Goal: Task Accomplishment & Management: Manage account settings

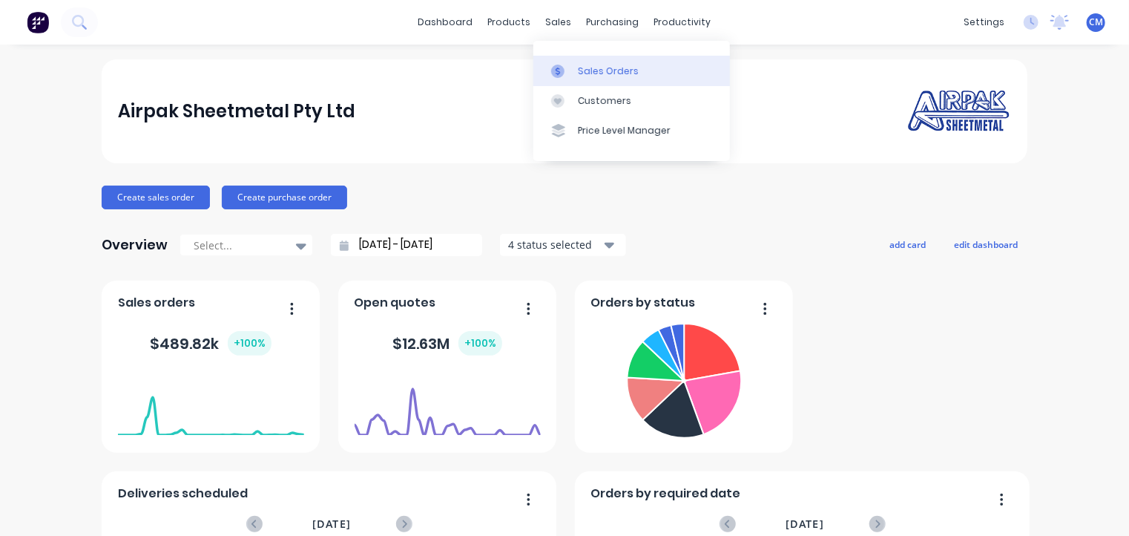
click at [588, 74] on div "Sales Orders" at bounding box center [608, 71] width 61 height 13
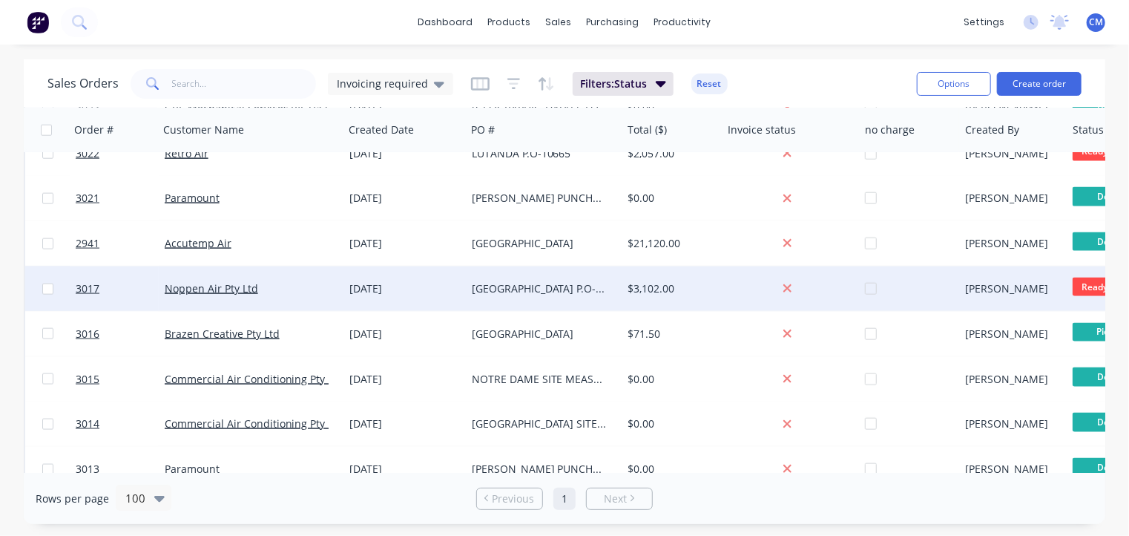
scroll to position [1012, 0]
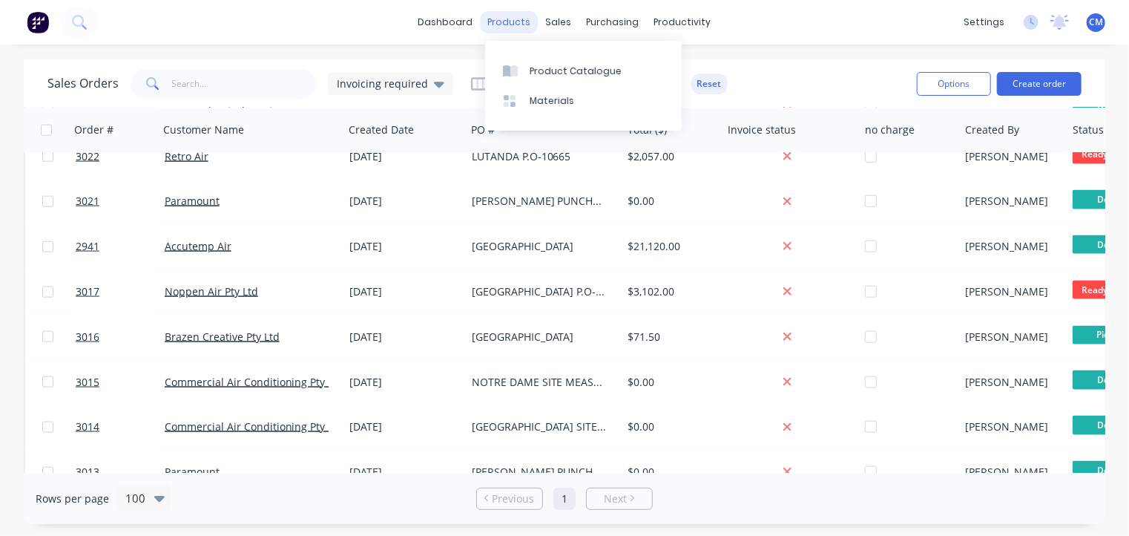
click at [514, 24] on div "products" at bounding box center [510, 22] width 58 height 22
click at [524, 74] on div at bounding box center [514, 71] width 22 height 13
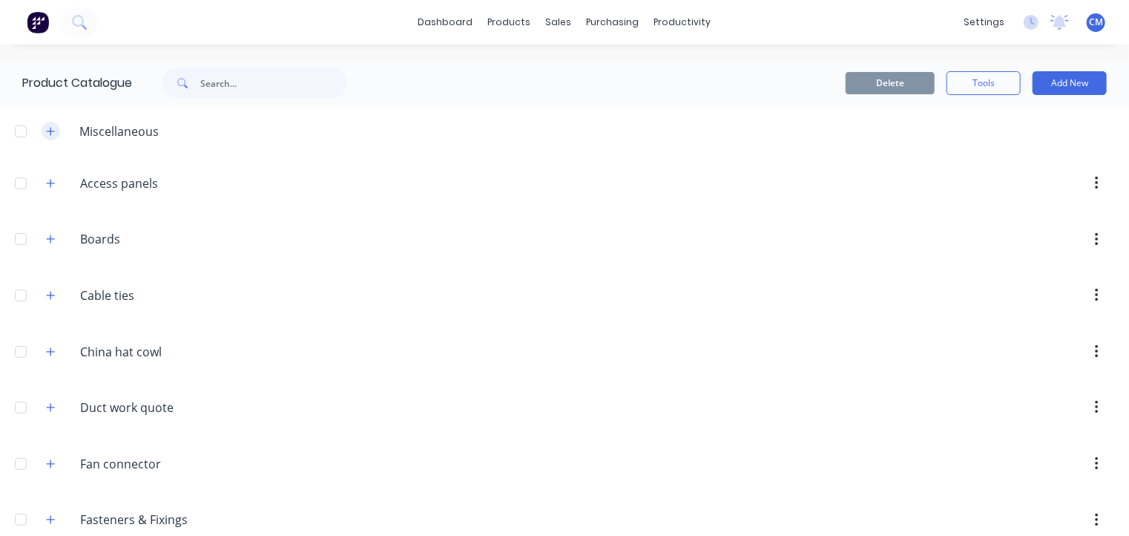
click at [47, 134] on icon "button" at bounding box center [50, 131] width 9 height 10
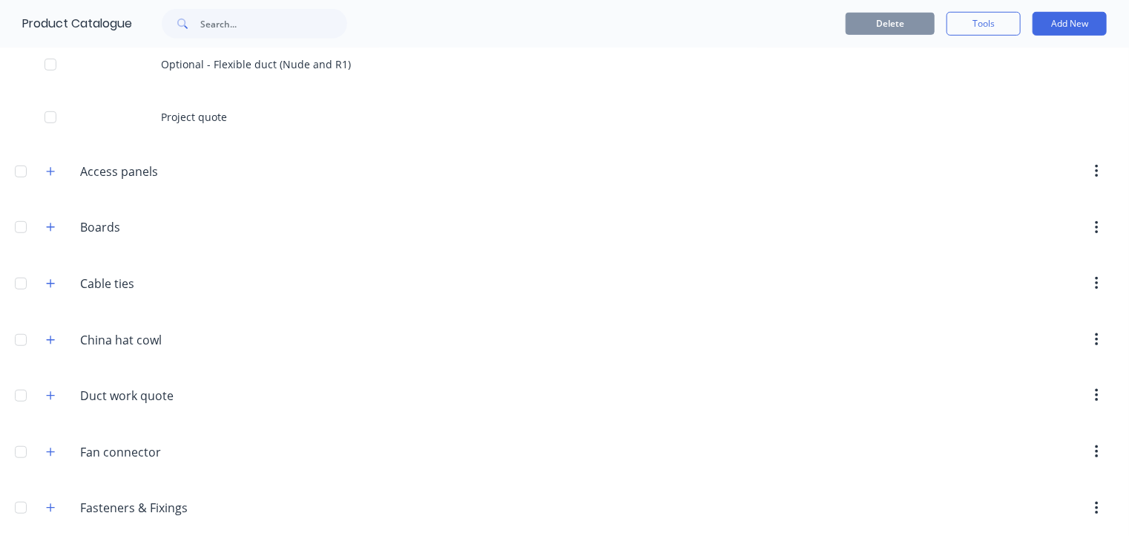
scroll to position [451, 0]
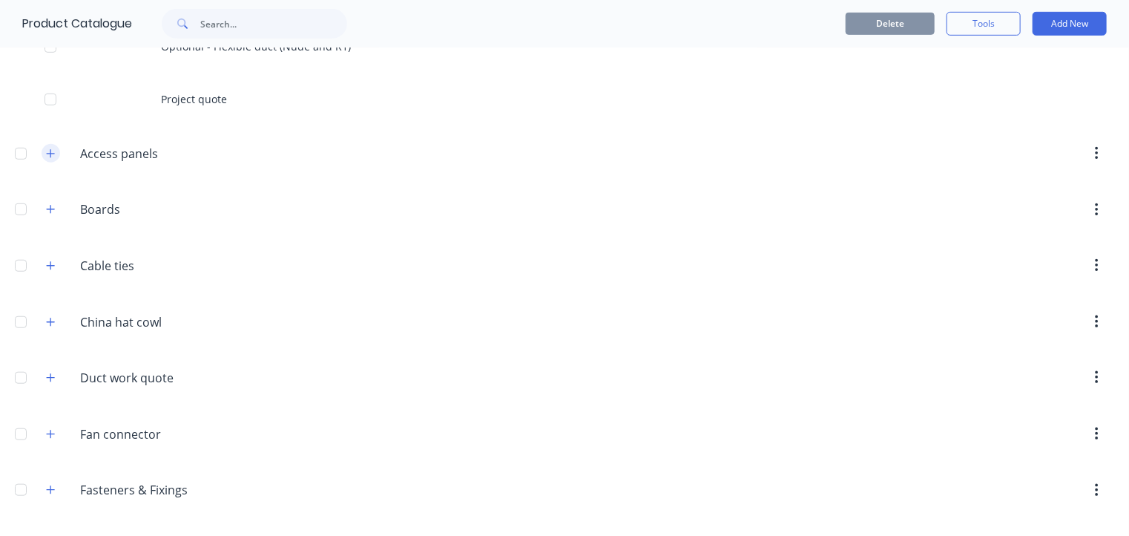
click at [50, 155] on icon "button" at bounding box center [51, 153] width 8 height 8
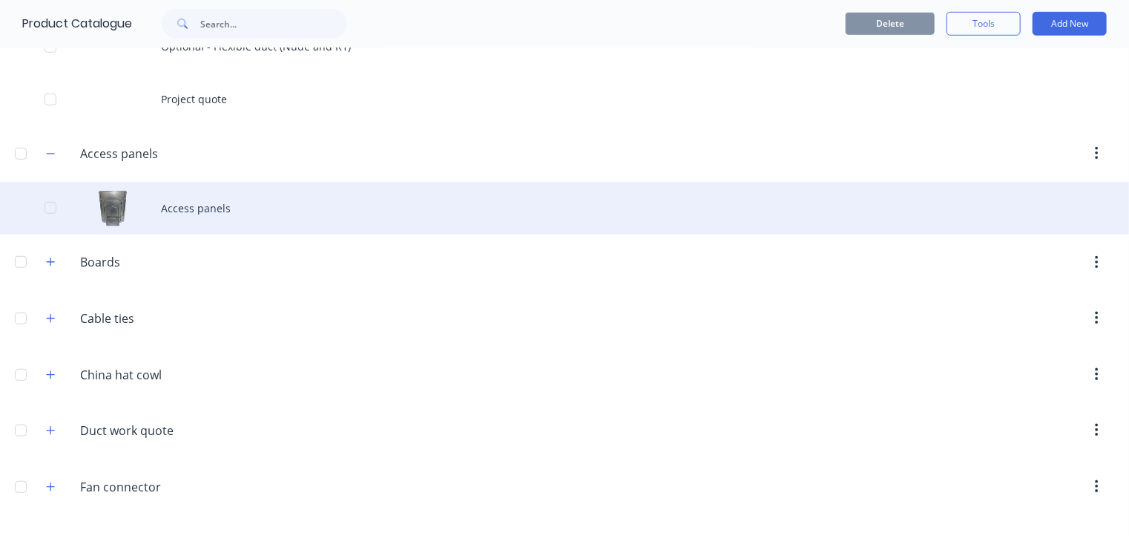
click at [169, 214] on div "Access panels" at bounding box center [564, 208] width 1129 height 53
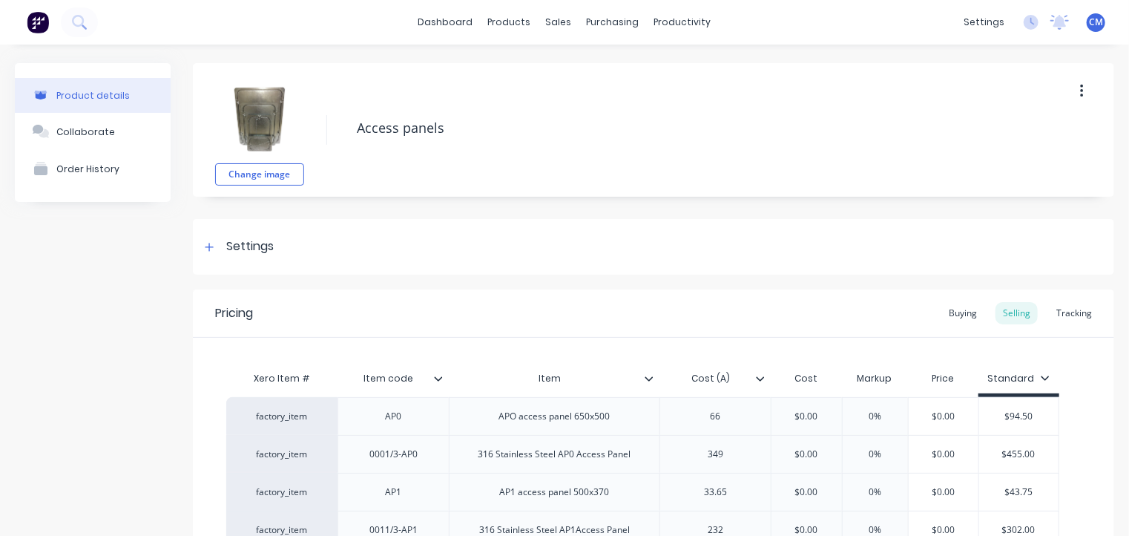
type textarea "x"
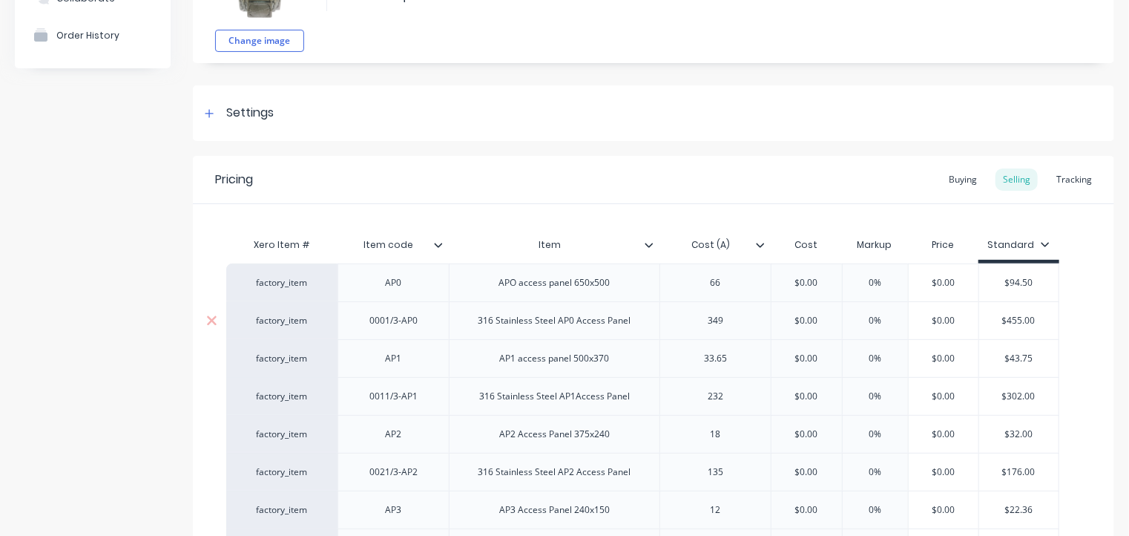
scroll to position [133, 0]
click at [262, 113] on div "Settings" at bounding box center [249, 114] width 47 height 19
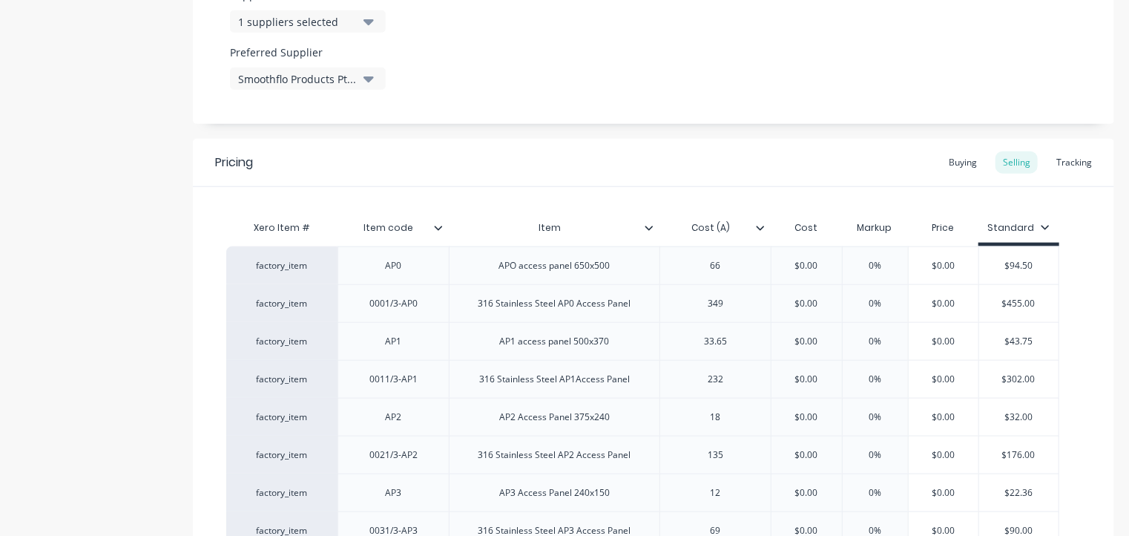
scroll to position [774, 0]
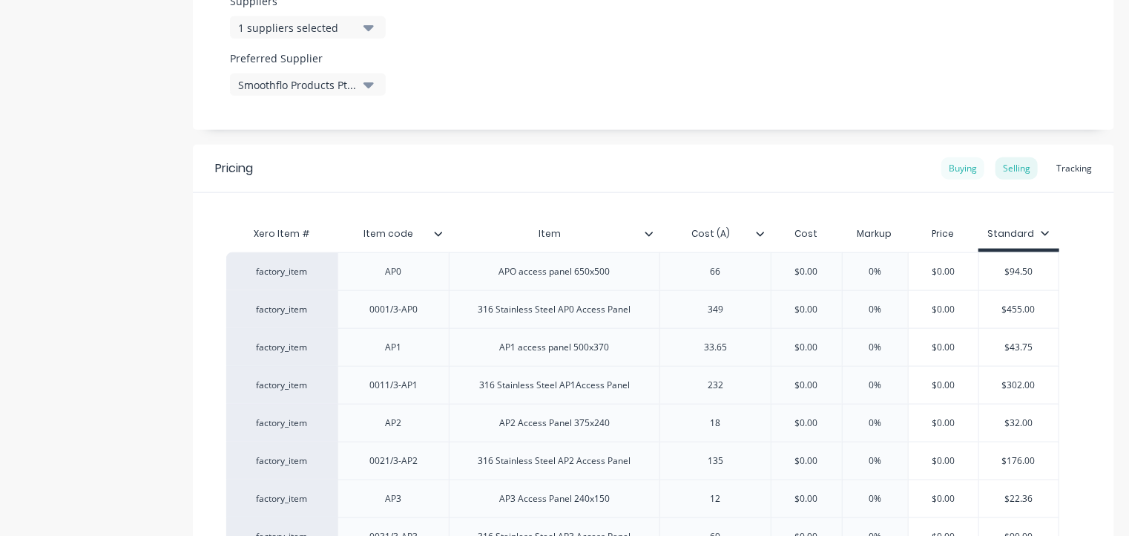
click at [950, 169] on div "Buying" at bounding box center [962, 168] width 43 height 22
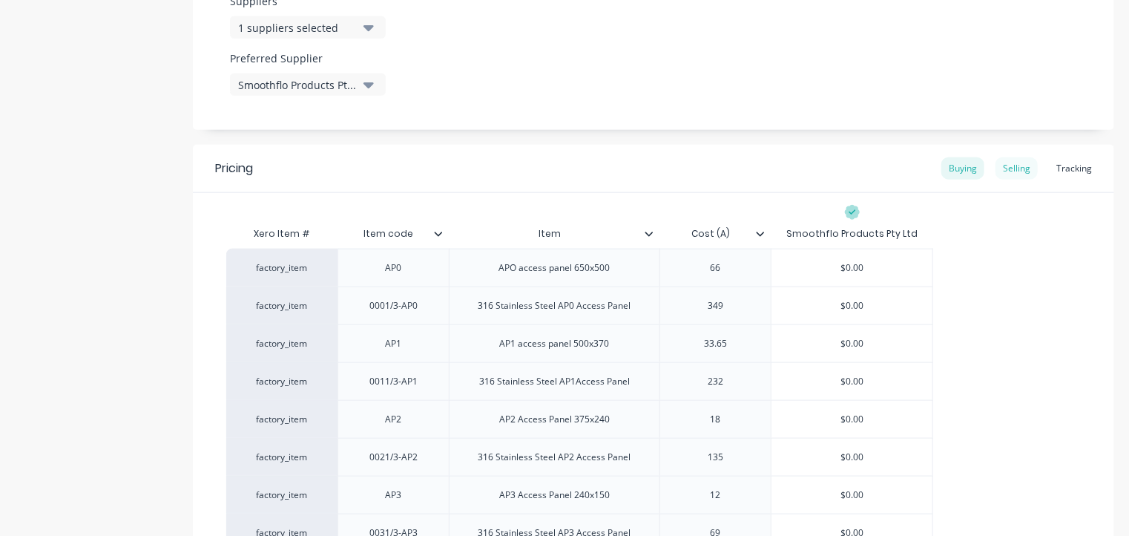
click at [999, 169] on div "Selling" at bounding box center [1017, 168] width 42 height 22
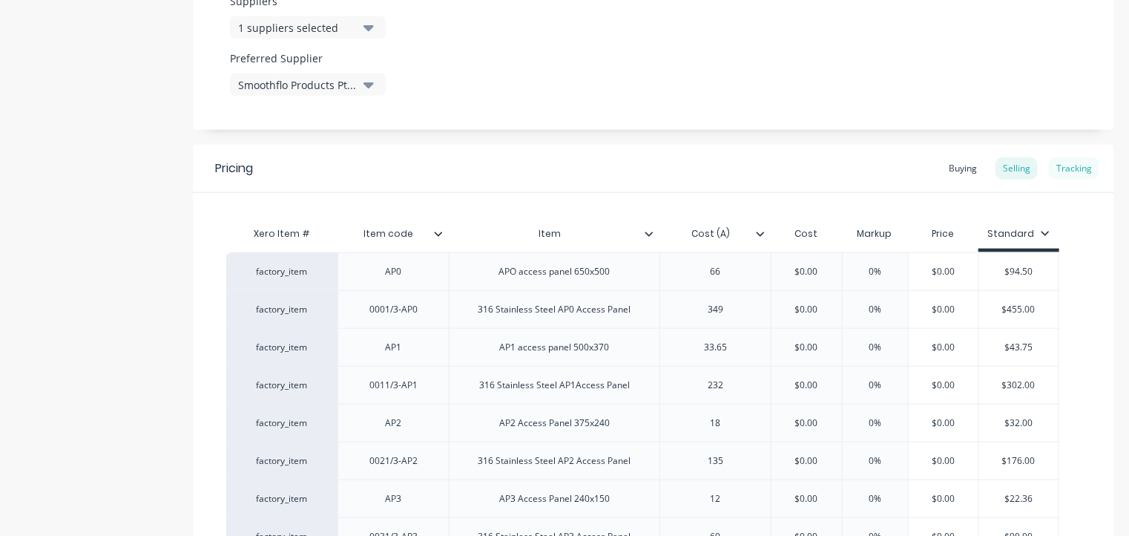
click at [1062, 171] on div "Tracking" at bounding box center [1074, 168] width 50 height 22
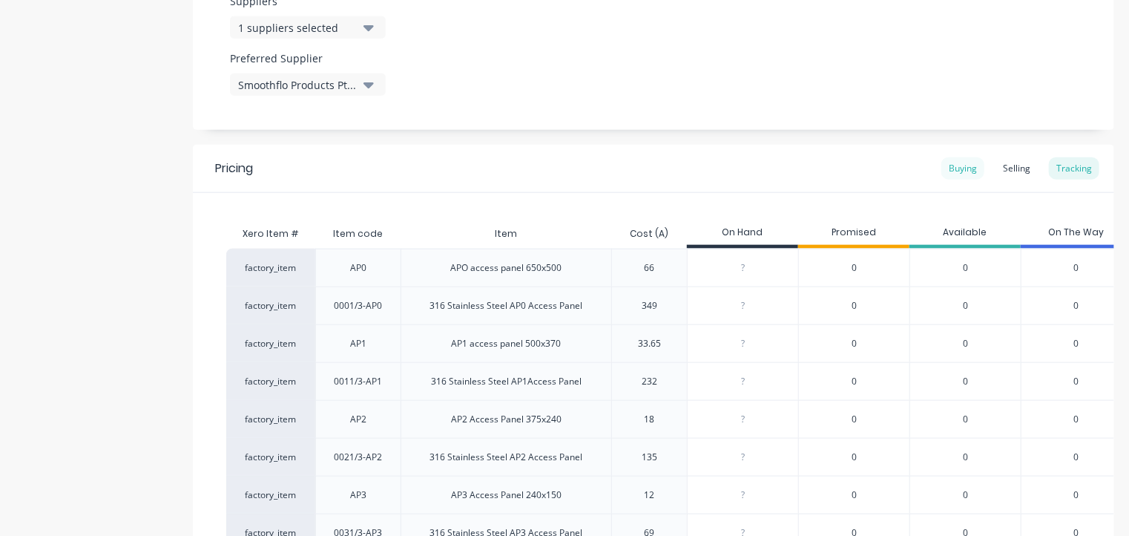
click at [944, 169] on div "Buying" at bounding box center [962, 168] width 43 height 22
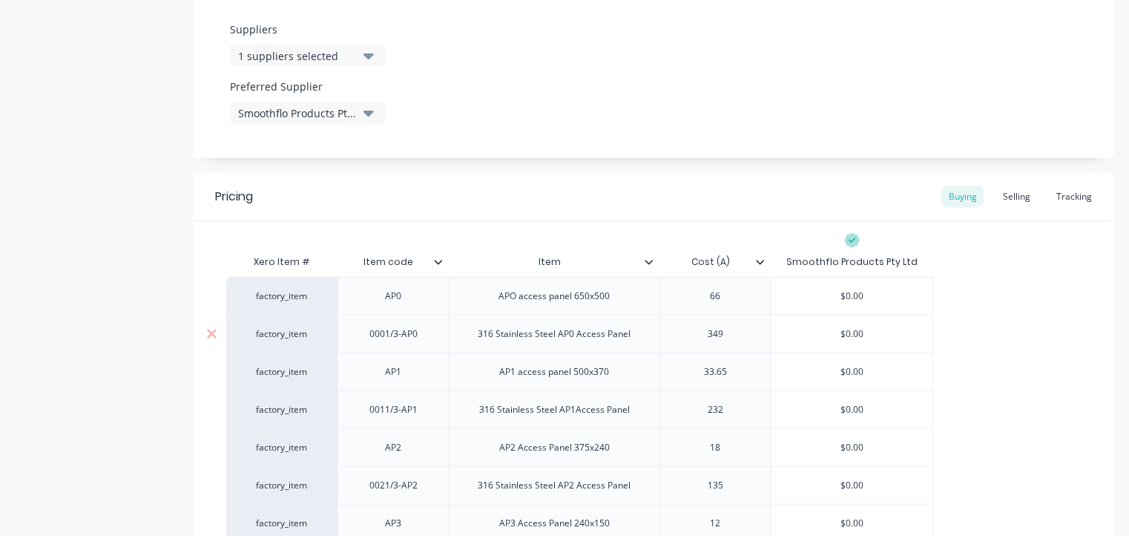
scroll to position [747, 0]
click at [1009, 197] on div "Selling" at bounding box center [1017, 196] width 42 height 22
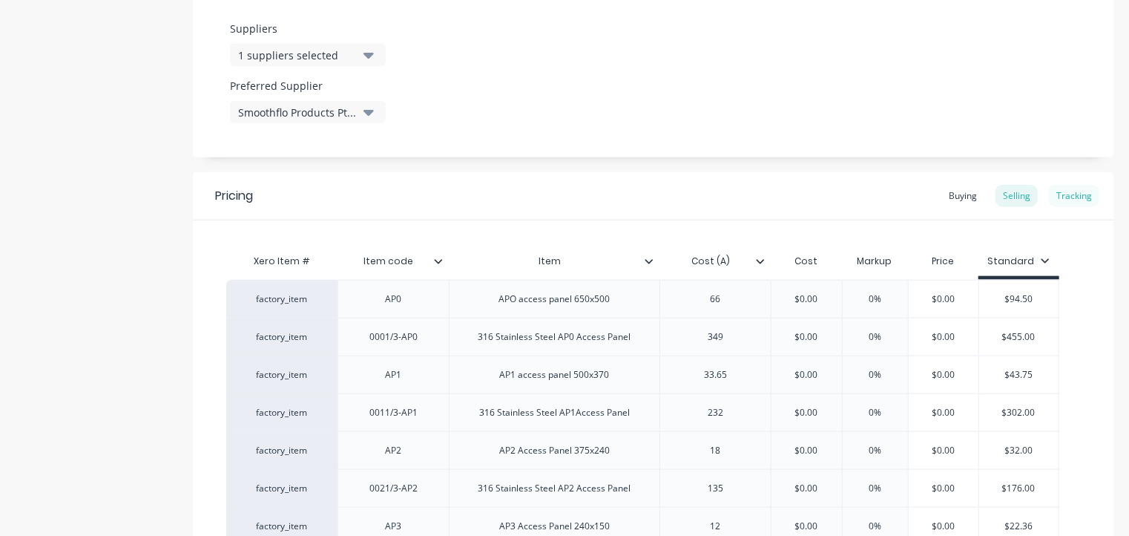
click at [1086, 191] on div "Tracking" at bounding box center [1074, 196] width 50 height 22
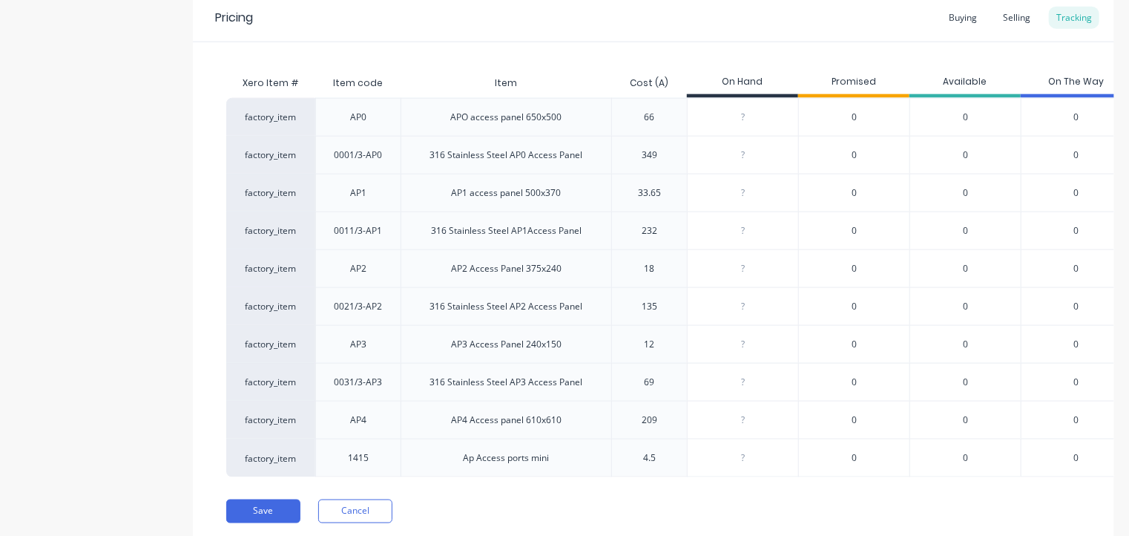
scroll to position [929, 0]
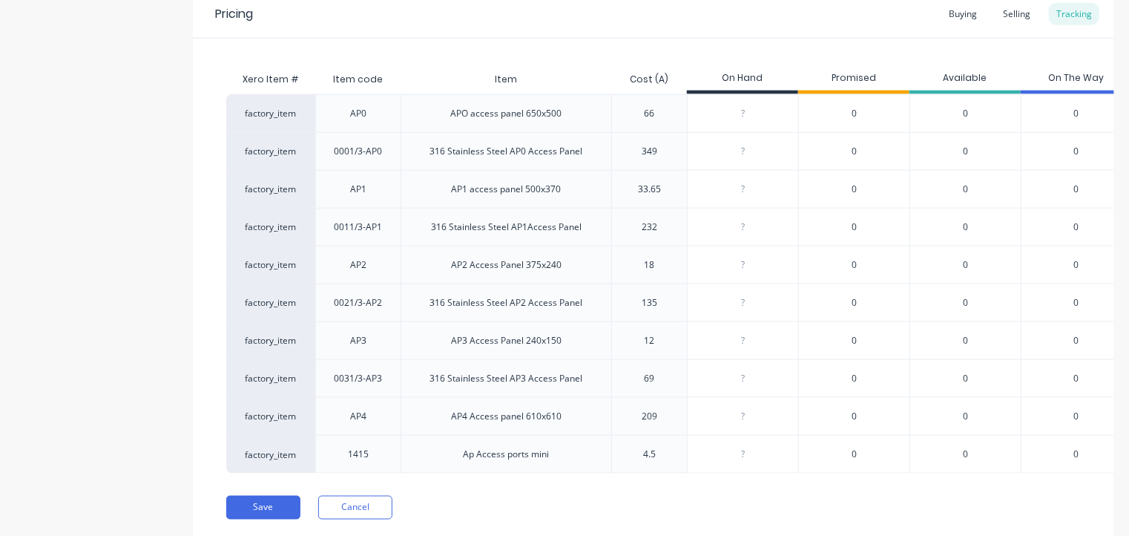
type input "0"
click at [751, 111] on input "0" at bounding box center [743, 113] width 111 height 13
type textarea "x"
type input "35"
type textarea "x"
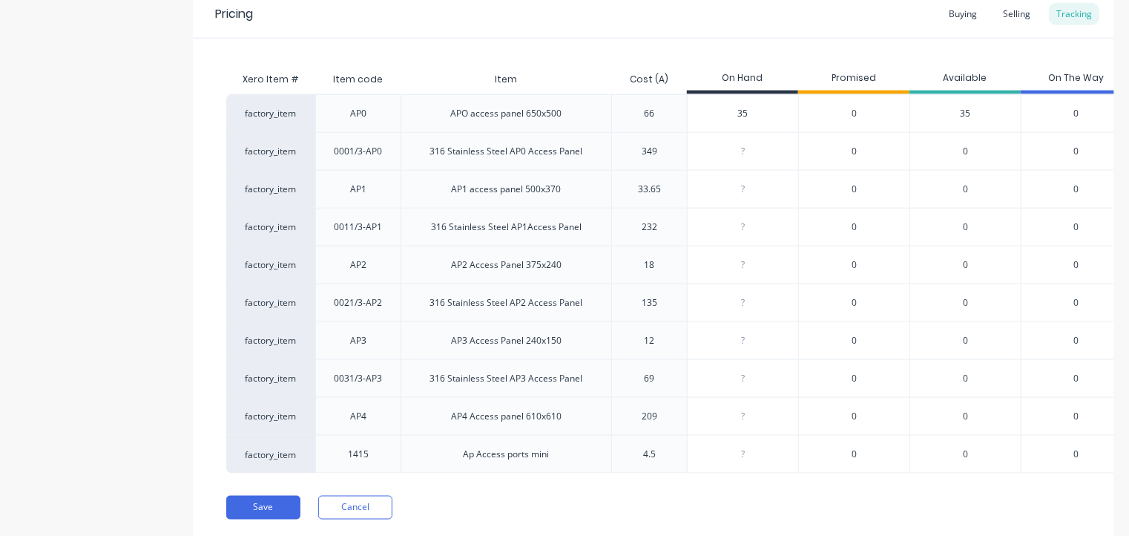
type input "35"
click at [745, 141] on div "?" at bounding box center [743, 151] width 111 height 37
type input "0"
click at [742, 192] on input "0" at bounding box center [743, 188] width 111 height 13
type input "1190"
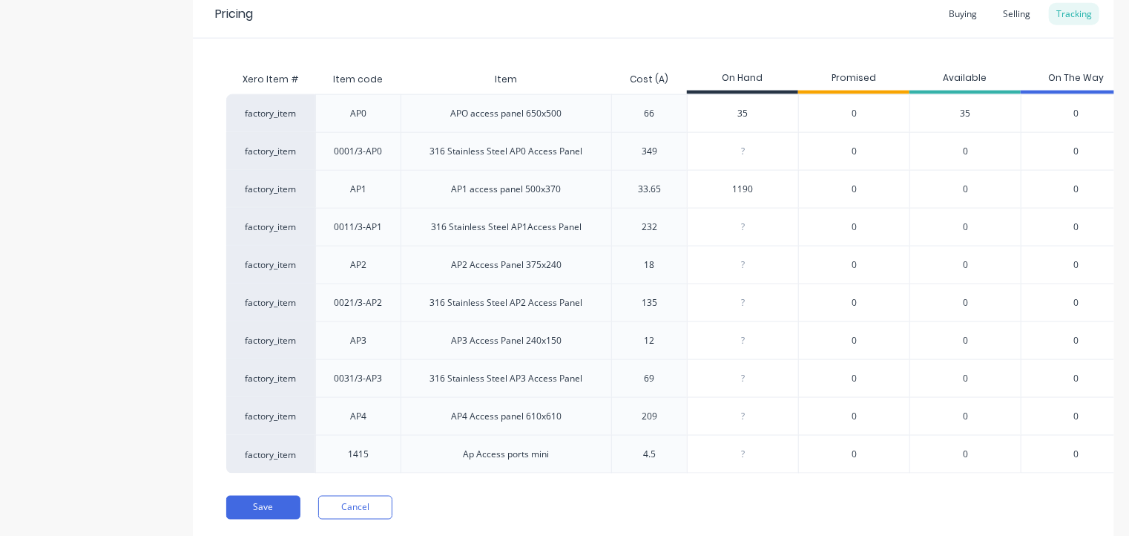
type textarea "x"
type input "119"
type textarea "x"
type input "119"
click at [734, 154] on input "0" at bounding box center [743, 151] width 111 height 13
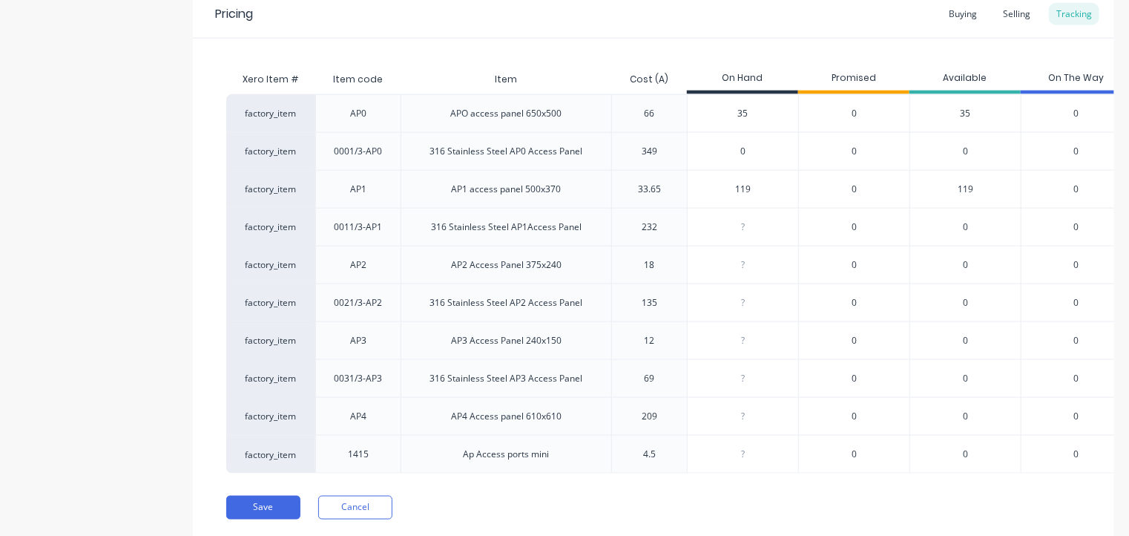
type input "50"
type textarea "x"
type input "5"
type textarea "x"
type input "5"
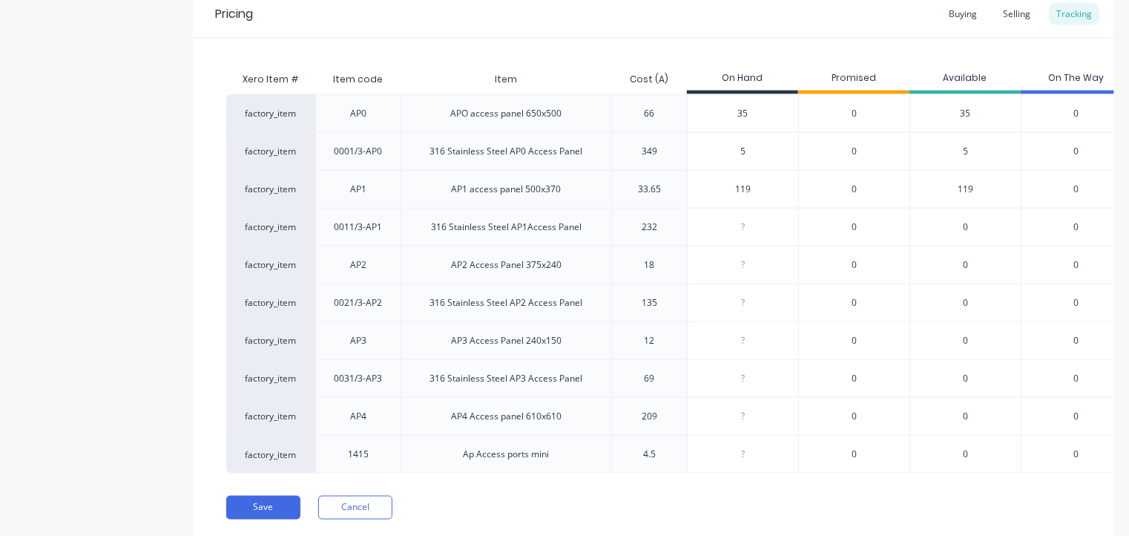
type input "0"
click at [743, 220] on input "0" at bounding box center [743, 226] width 111 height 13
type input "0"
click at [747, 337] on input "0" at bounding box center [743, 340] width 111 height 13
type textarea "x"
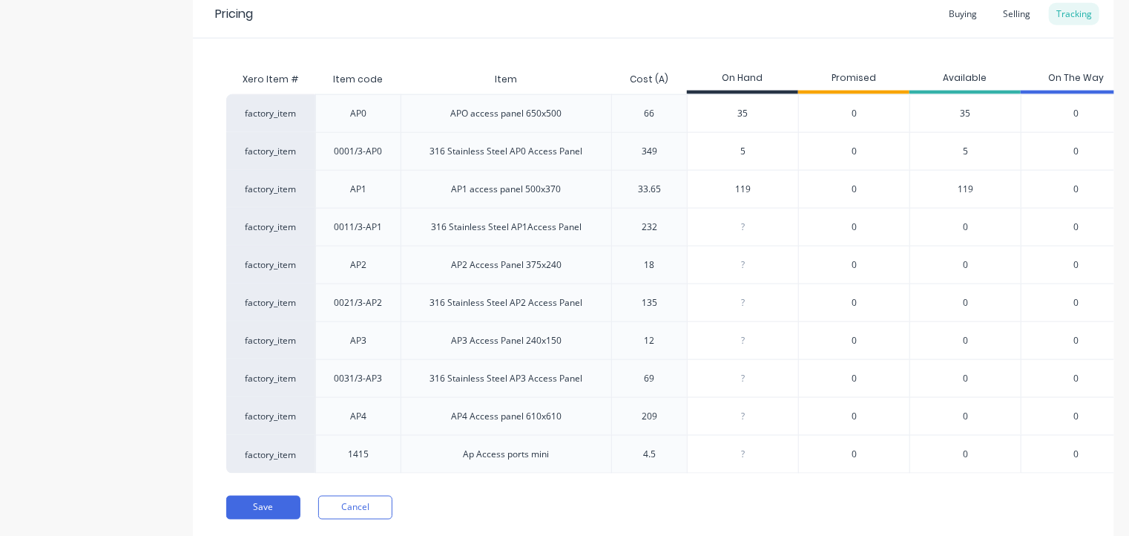
type input "5"
type textarea "x"
click at [737, 338] on input "5" at bounding box center [743, 340] width 111 height 13
type input "116"
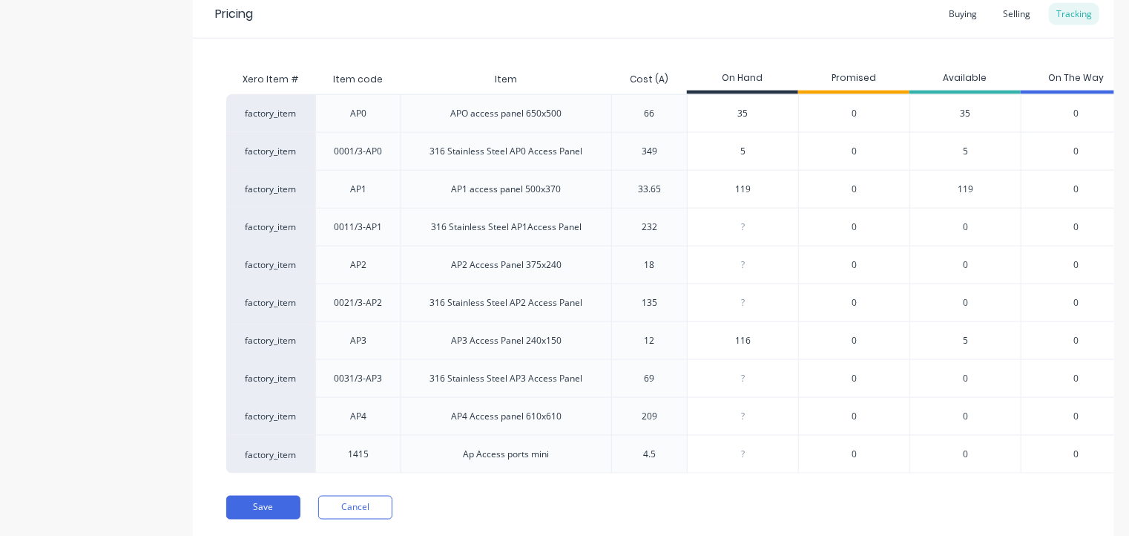
type textarea "x"
type input "116"
click at [737, 380] on input "0" at bounding box center [743, 378] width 111 height 13
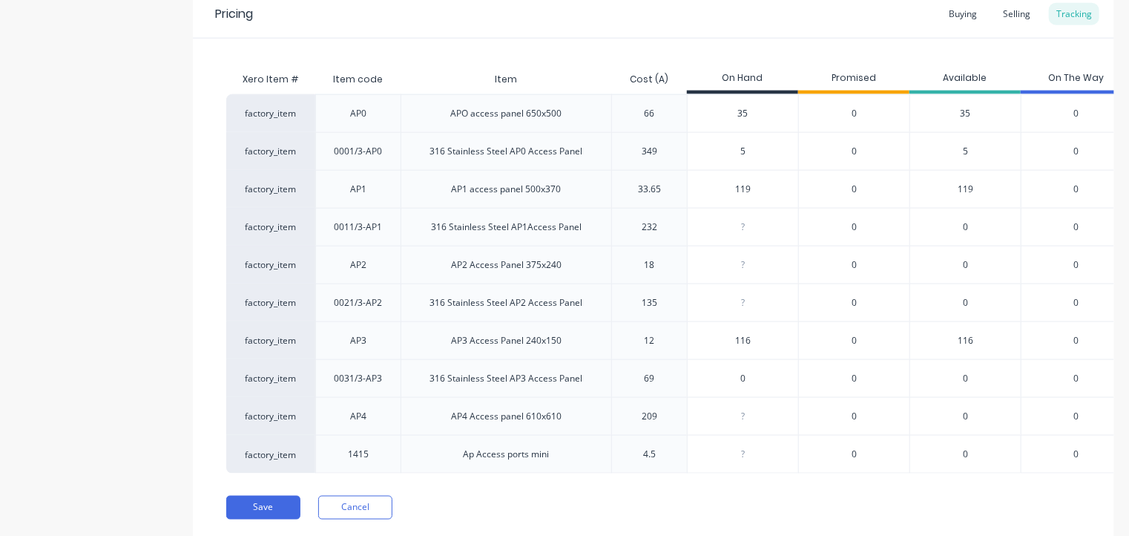
type input "5"
type textarea "x"
type input "5"
click at [746, 150] on input "5" at bounding box center [743, 151] width 111 height 13
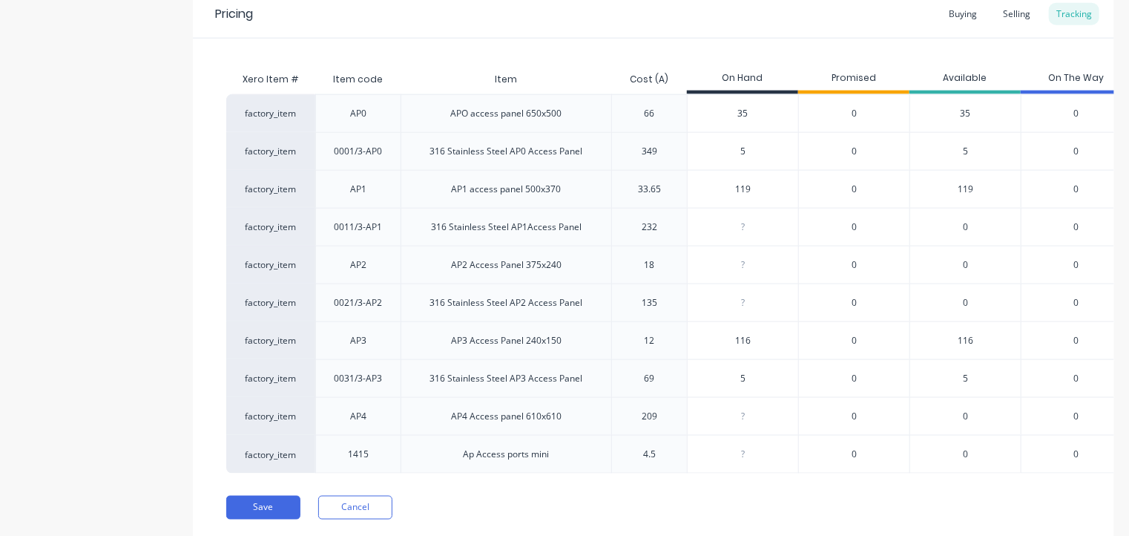
type input "50"
type textarea "x"
type input "5"
type textarea "x"
type input "0"
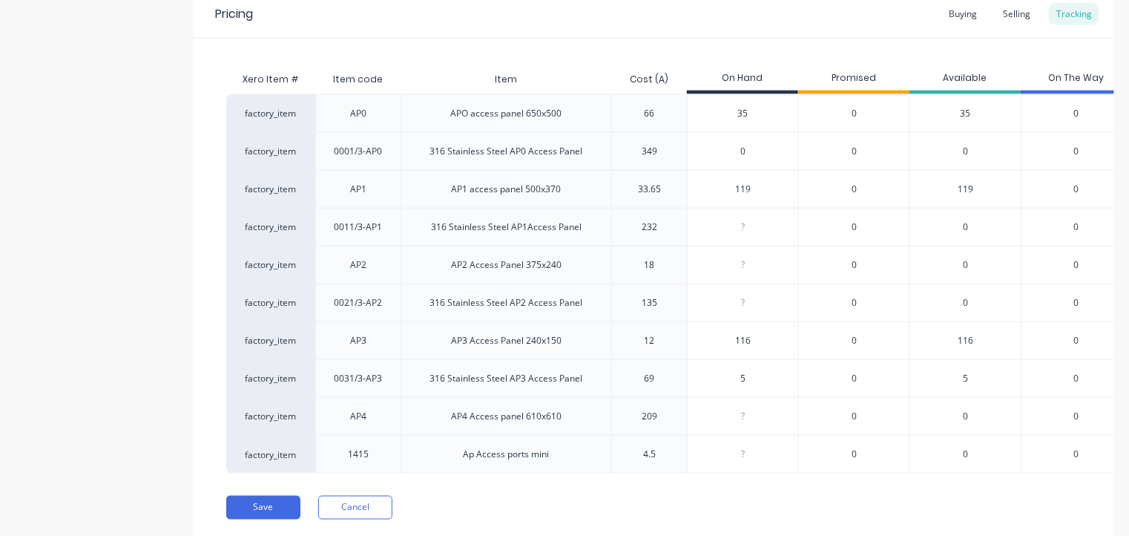
type textarea "x"
type input "0"
click at [556, 232] on div "316 Stainless Steel AP1Access Panel" at bounding box center [506, 226] width 151 height 13
click at [741, 231] on input "0" at bounding box center [743, 226] width 111 height 13
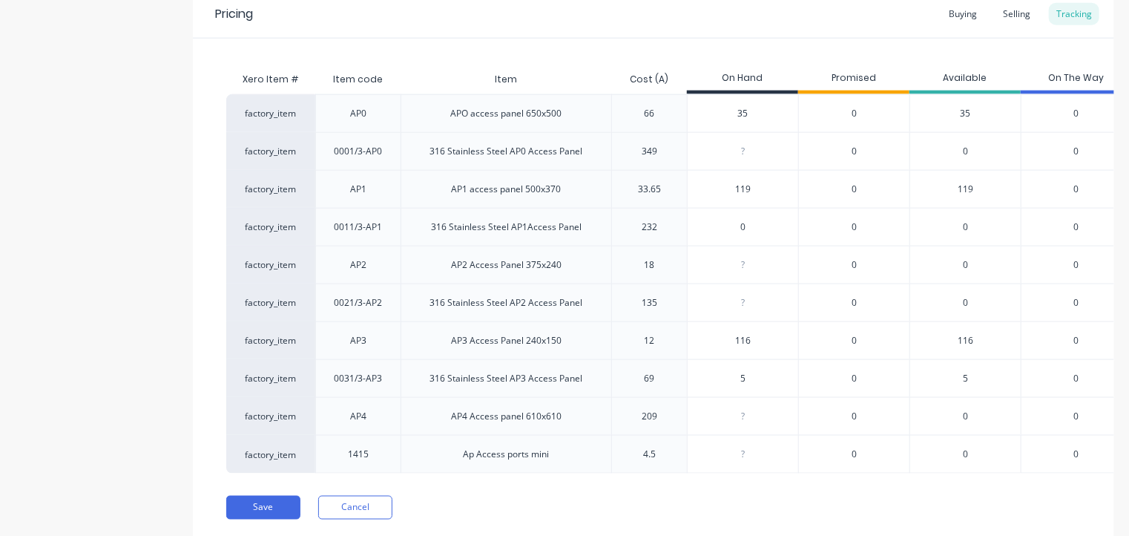
type input "4"
type textarea "x"
type input "4"
click at [754, 267] on input "0" at bounding box center [743, 264] width 111 height 13
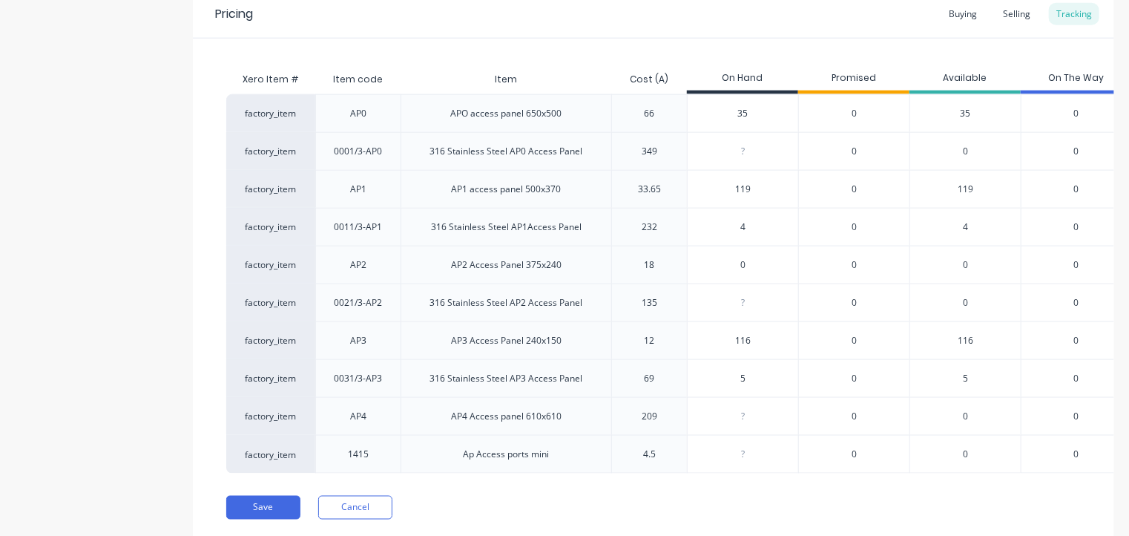
click at [754, 267] on input "0" at bounding box center [743, 264] width 111 height 13
type input "118"
type textarea "x"
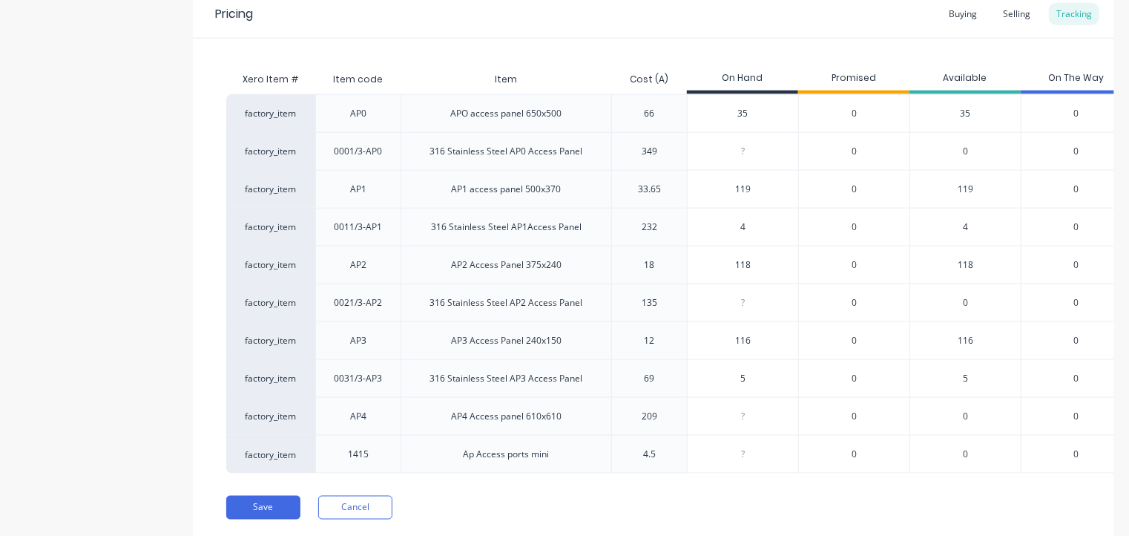
type input "118"
click at [748, 306] on input "0" at bounding box center [743, 302] width 111 height 13
click at [735, 303] on input "0" at bounding box center [743, 302] width 111 height 13
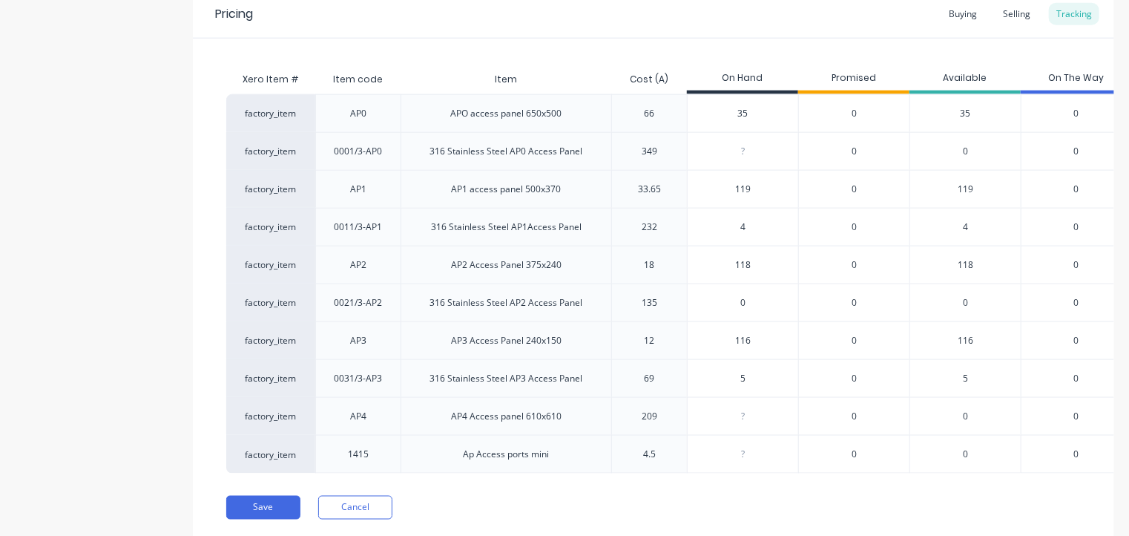
type input "7"
type textarea "x"
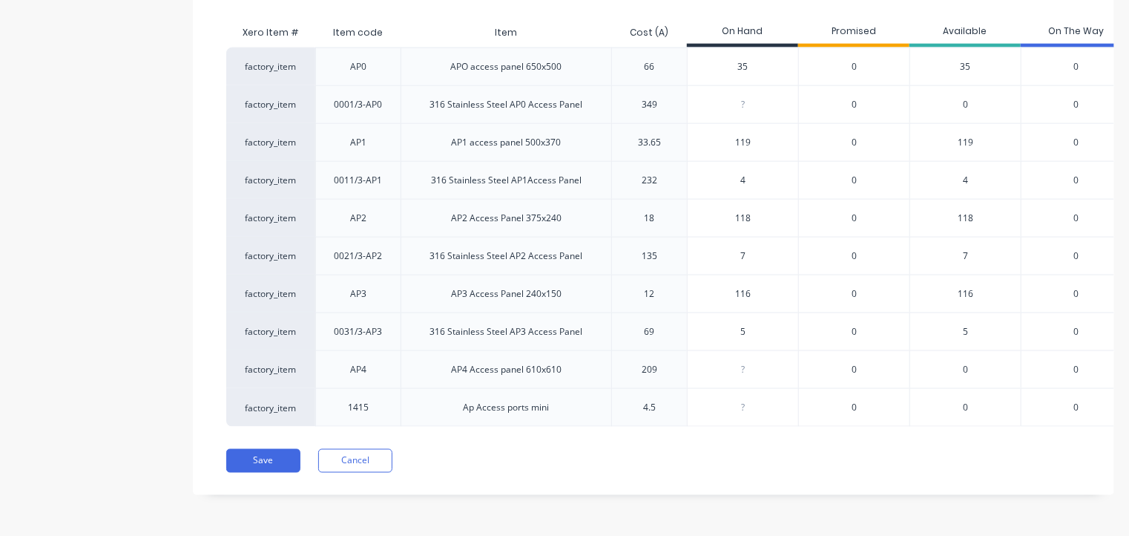
scroll to position [984, 0]
type input "7"
click at [748, 364] on input "0" at bounding box center [743, 369] width 111 height 13
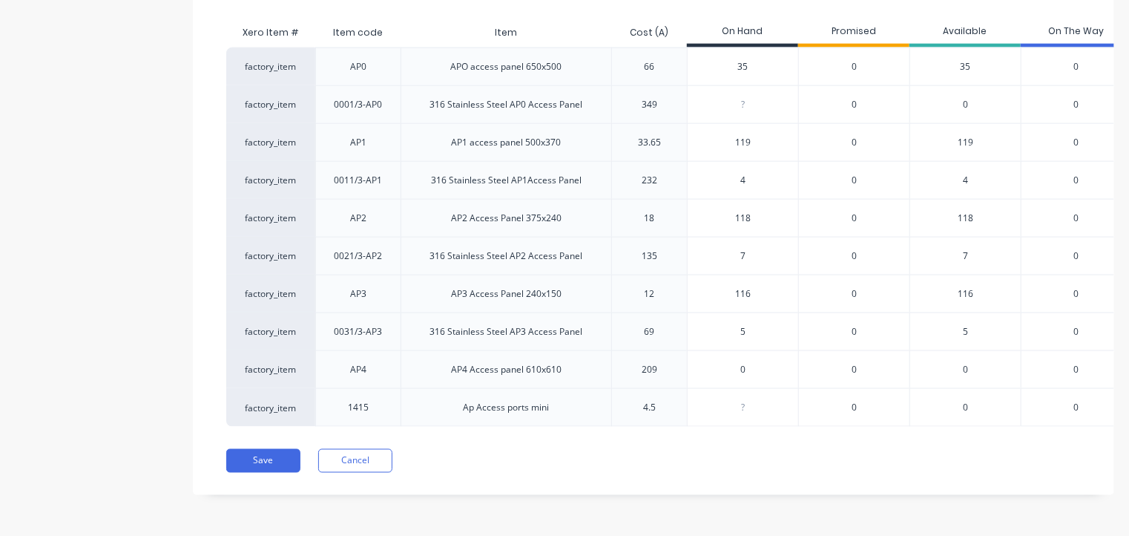
type input "4"
type textarea "x"
type input "4"
click at [748, 401] on input "0" at bounding box center [743, 407] width 111 height 13
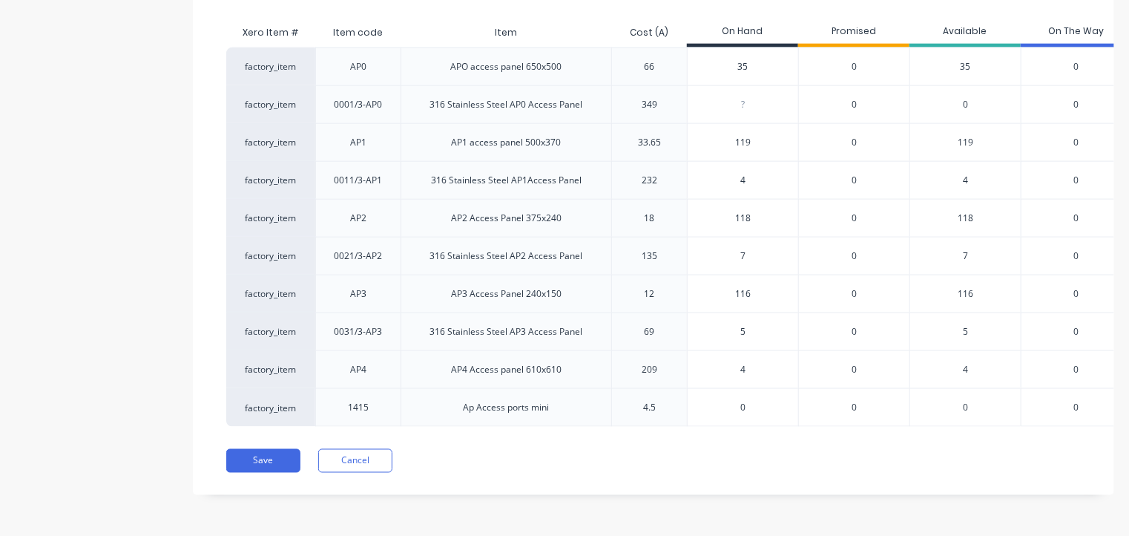
click at [748, 401] on input "0" at bounding box center [743, 407] width 111 height 13
type input "20"
type textarea "x"
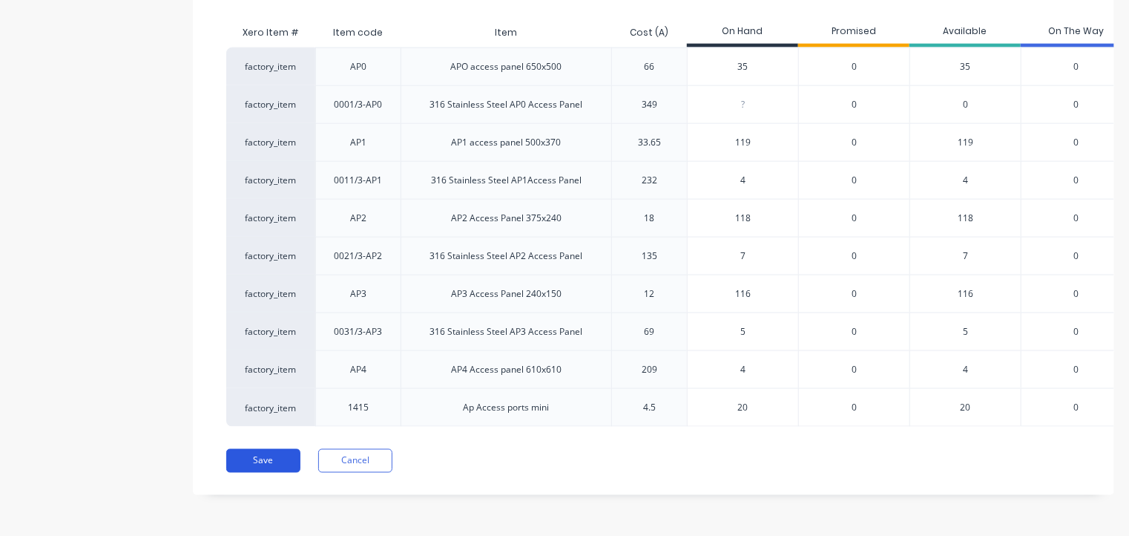
type input "20"
click at [256, 458] on button "Save" at bounding box center [263, 461] width 74 height 24
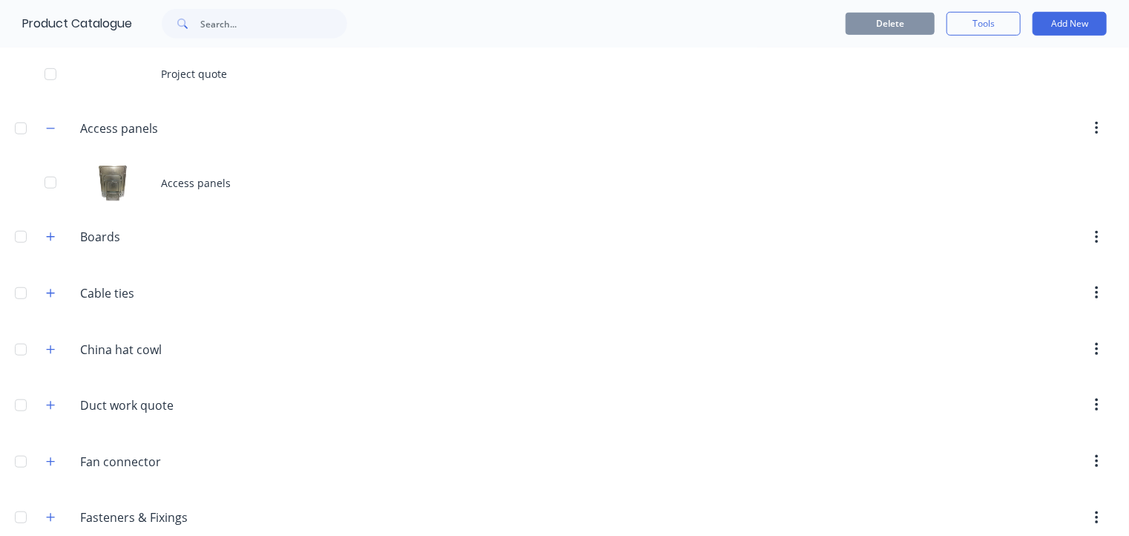
scroll to position [475, 0]
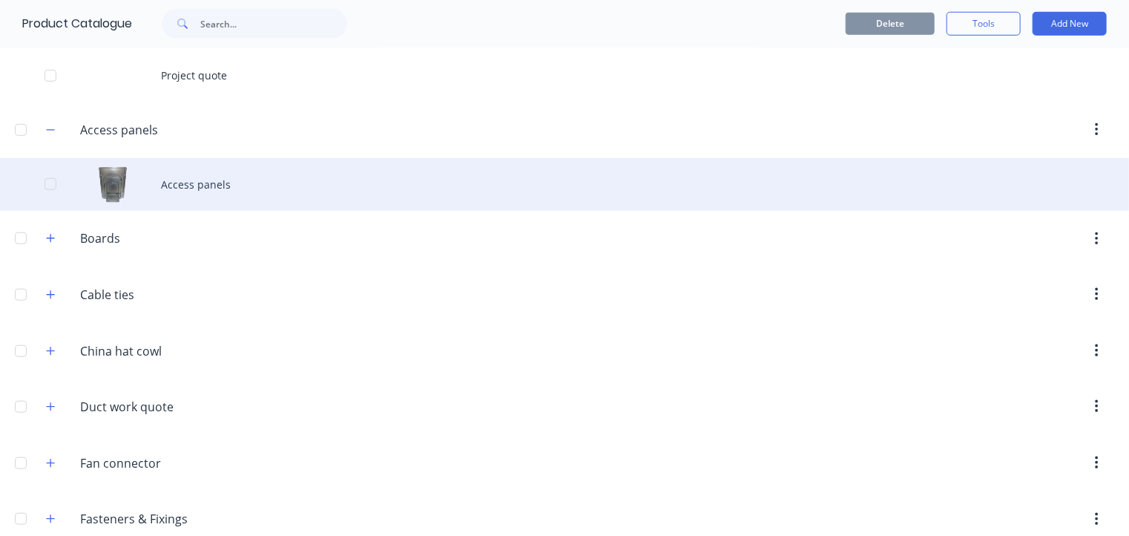
click at [189, 189] on div "Access panels" at bounding box center [564, 184] width 1129 height 53
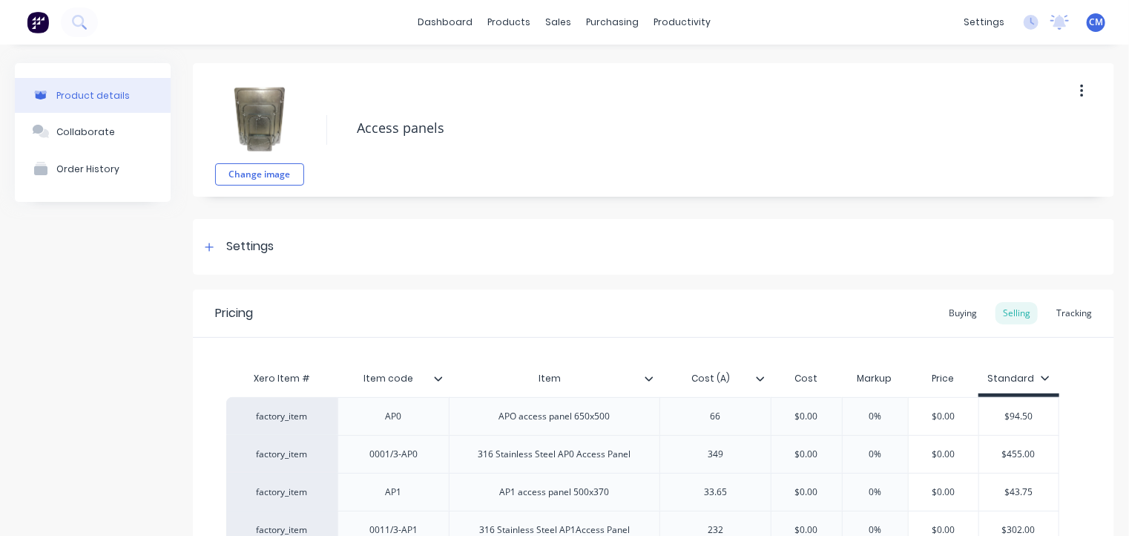
type textarea "x"
click at [1073, 312] on div "Tracking" at bounding box center [1074, 313] width 50 height 22
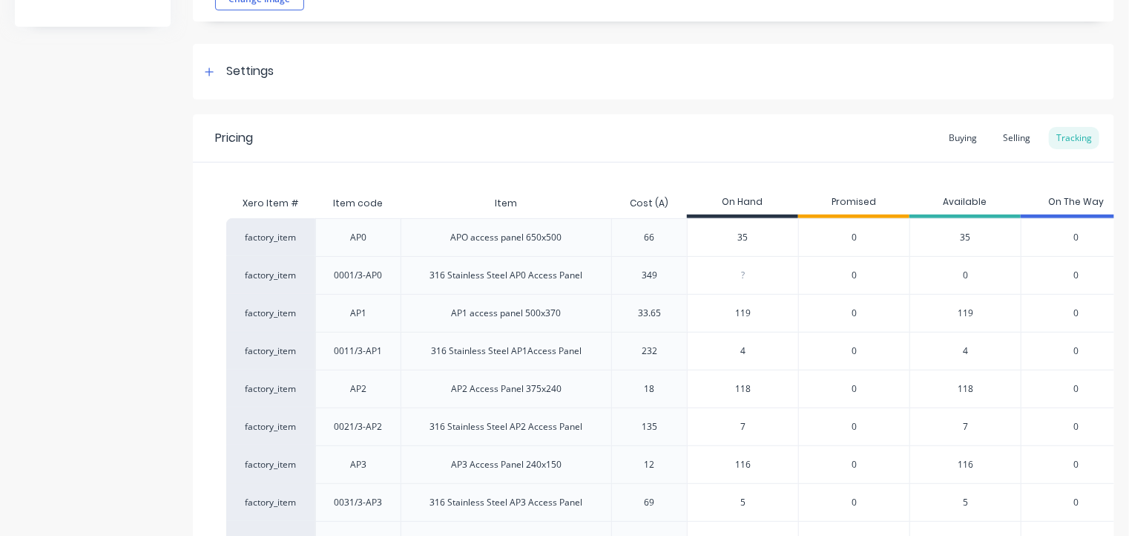
scroll to position [177, 0]
click at [750, 272] on input "0" at bounding box center [743, 273] width 111 height 13
type input "00"
type textarea "x"
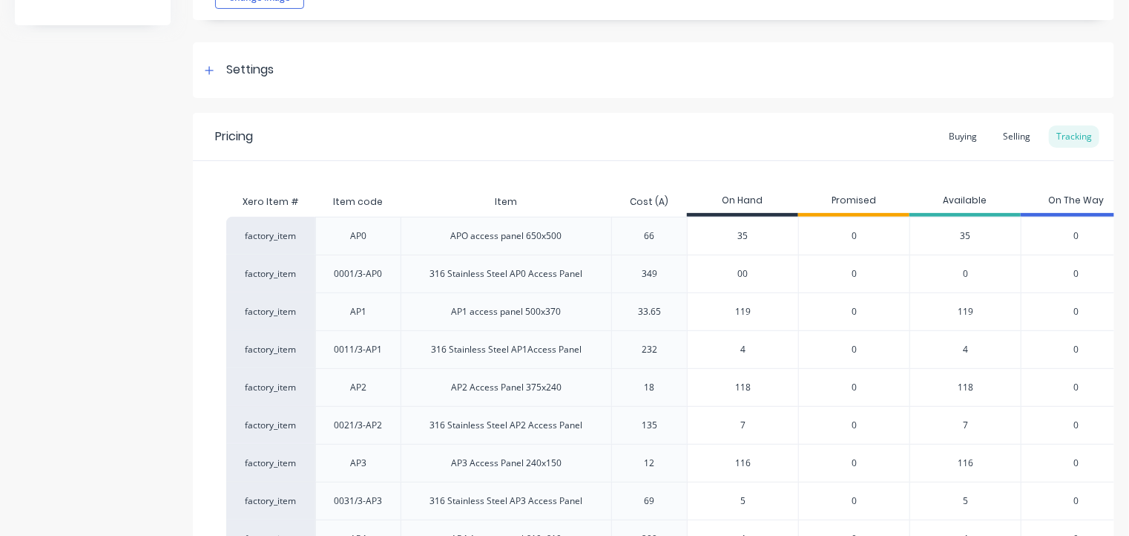
scroll to position [355, 0]
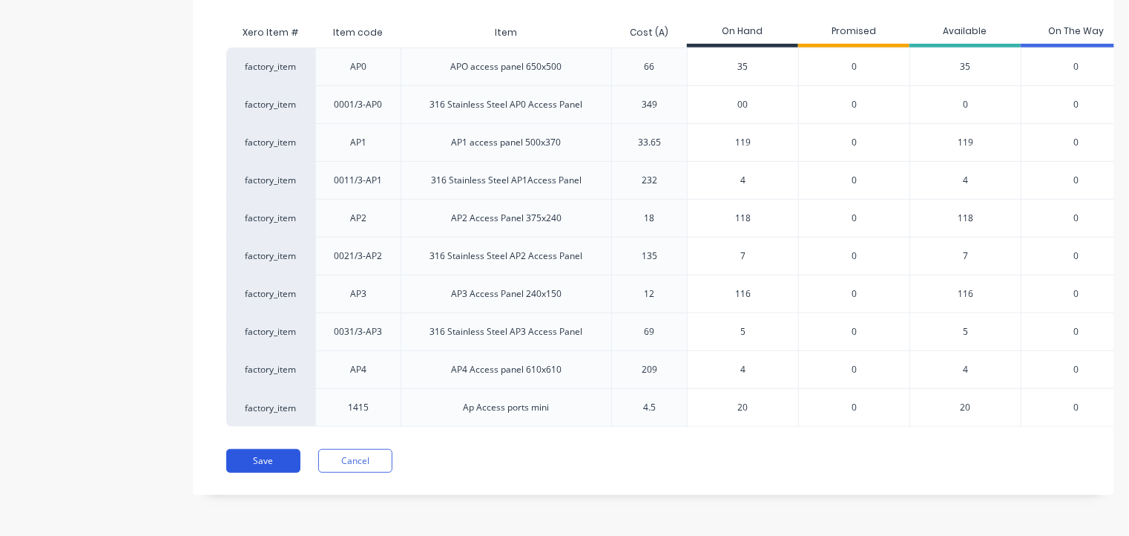
type input "00"
click at [278, 463] on button "Save" at bounding box center [263, 461] width 74 height 24
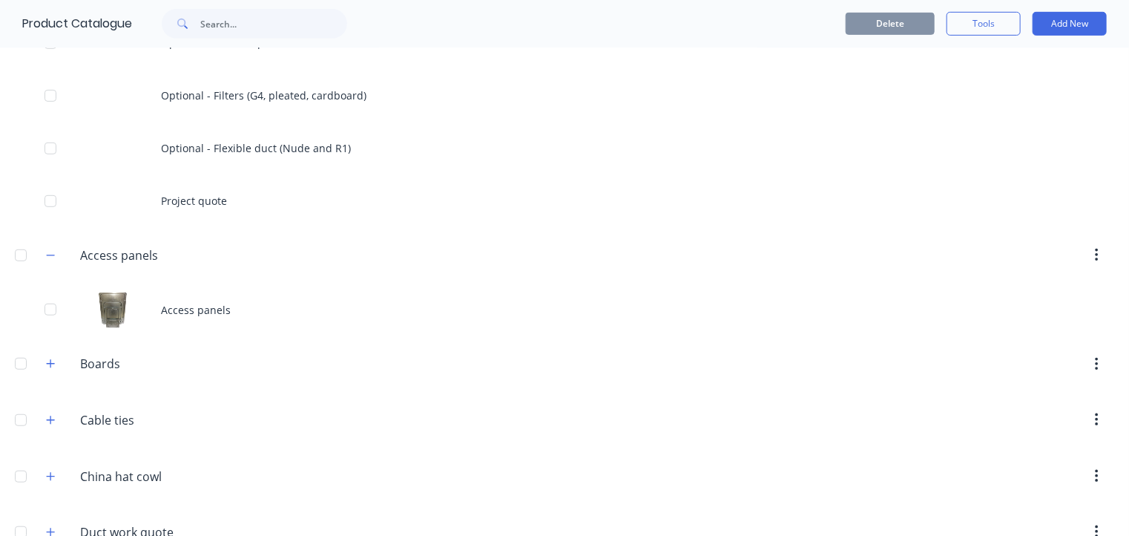
scroll to position [350, 0]
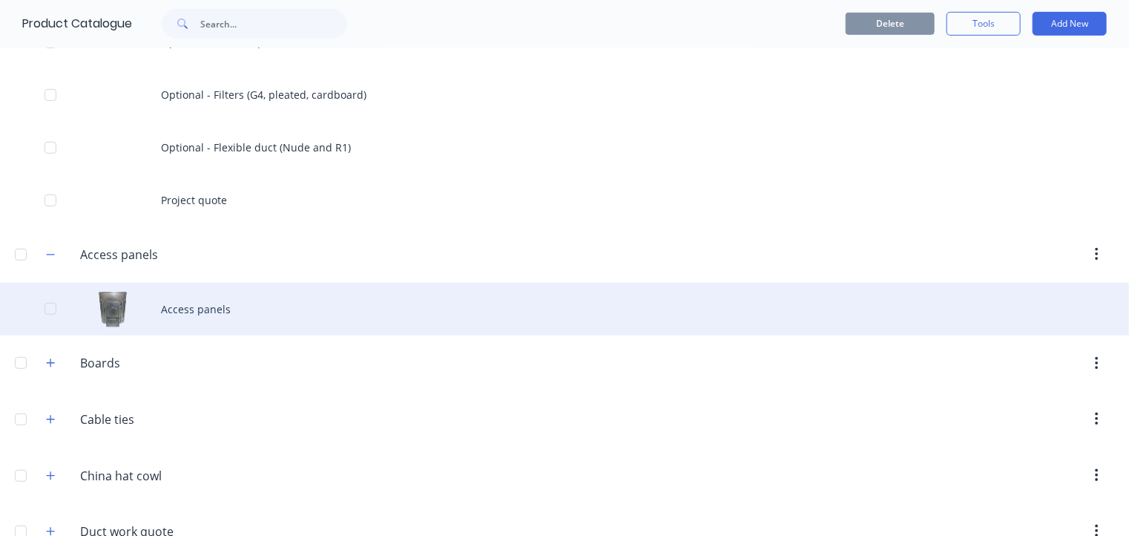
click at [193, 318] on div "Access panels" at bounding box center [564, 309] width 1129 height 53
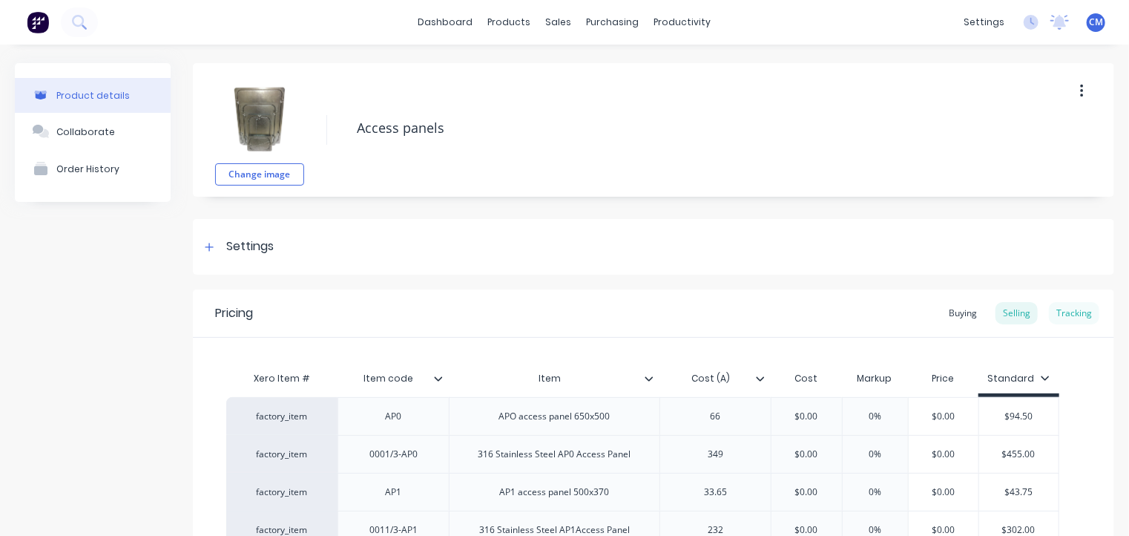
click at [1049, 309] on div "Tracking" at bounding box center [1074, 313] width 50 height 22
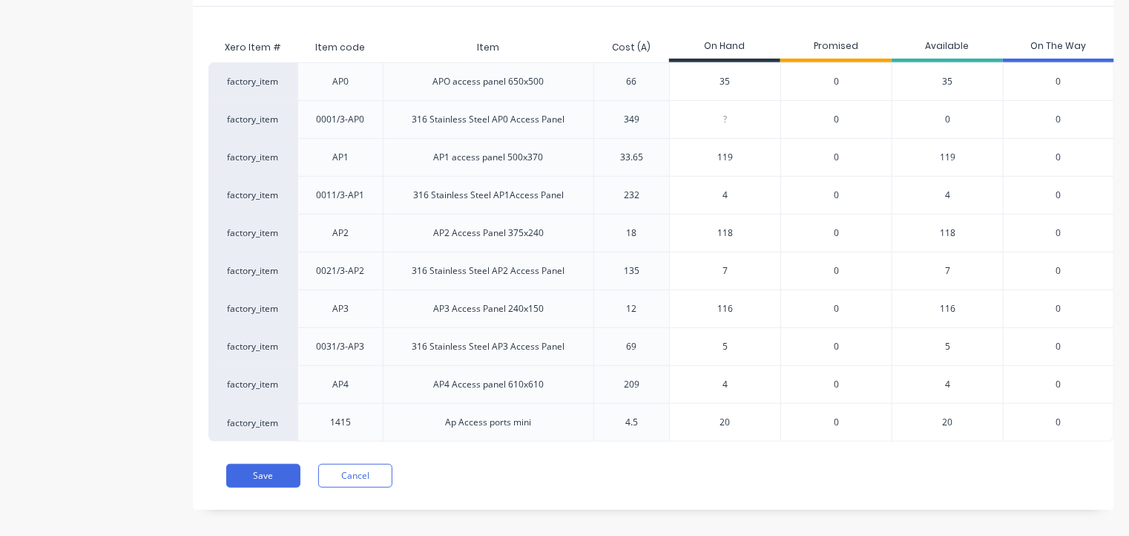
scroll to position [353, 0]
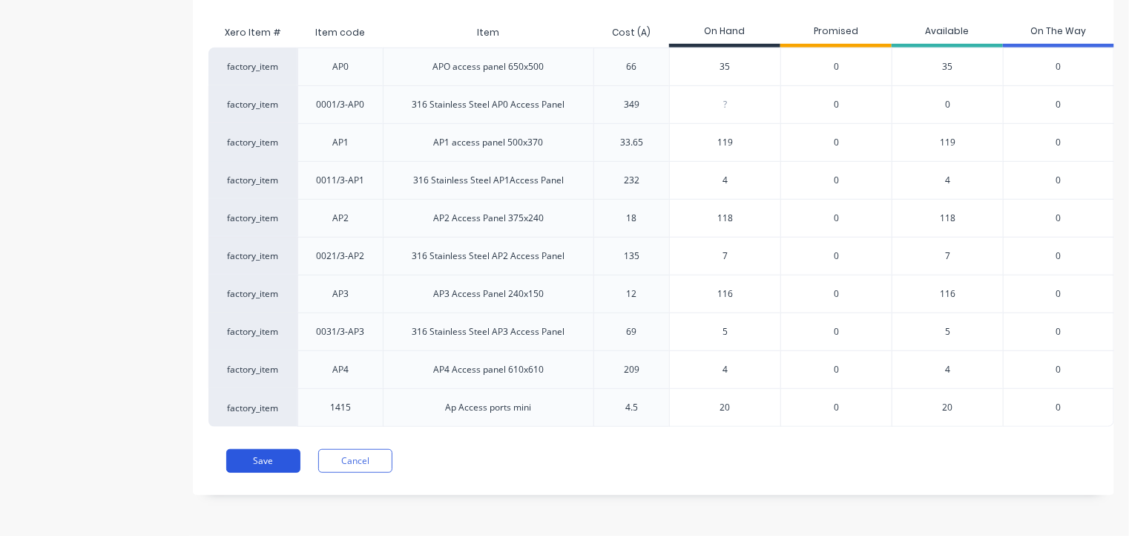
click at [264, 456] on button "Save" at bounding box center [263, 461] width 74 height 24
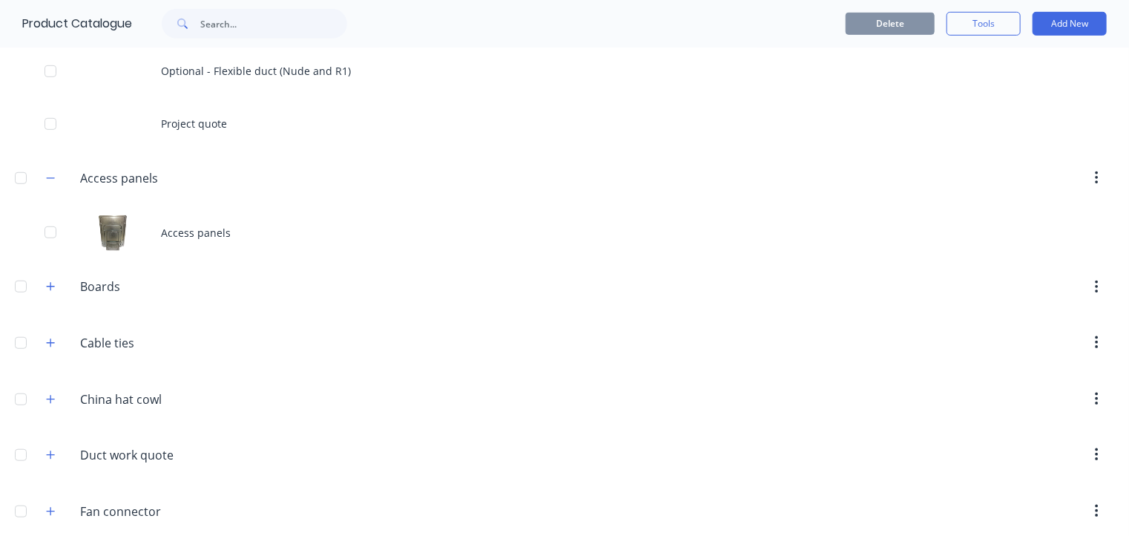
scroll to position [429, 0]
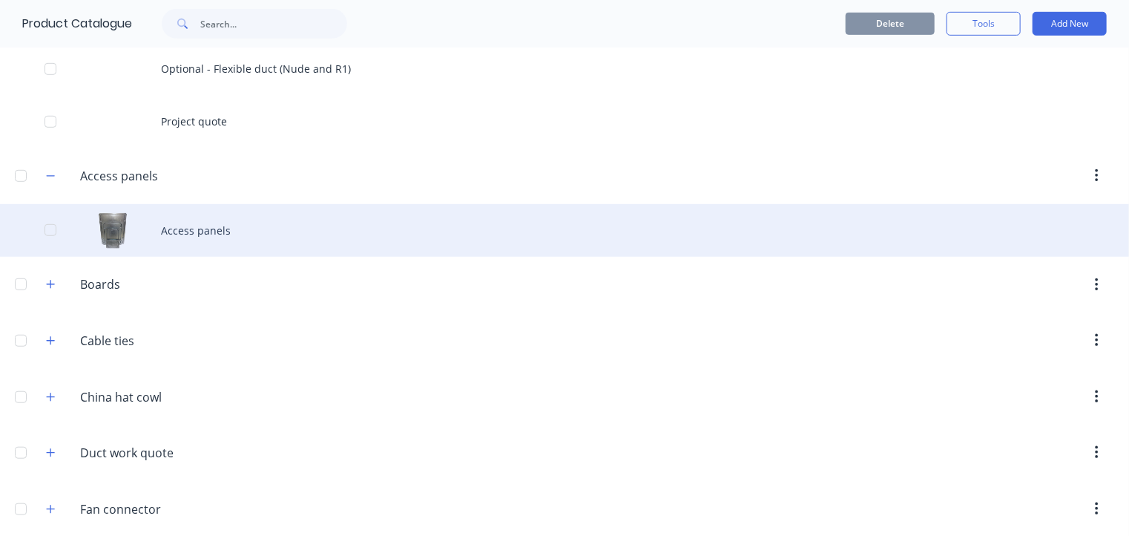
click at [203, 230] on div "Access panels" at bounding box center [564, 230] width 1129 height 53
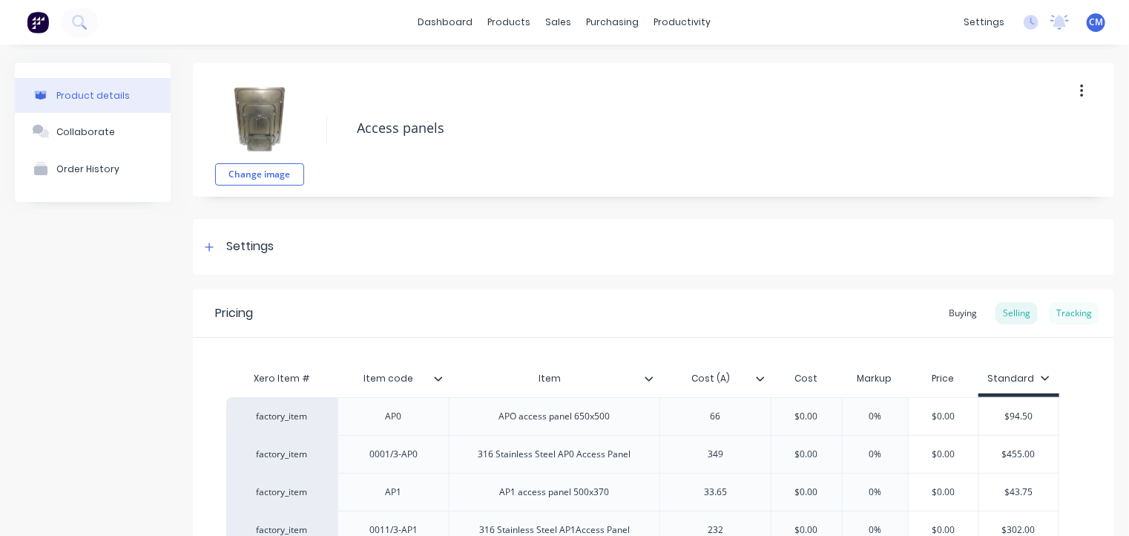
click at [1064, 316] on div "Tracking" at bounding box center [1074, 313] width 50 height 22
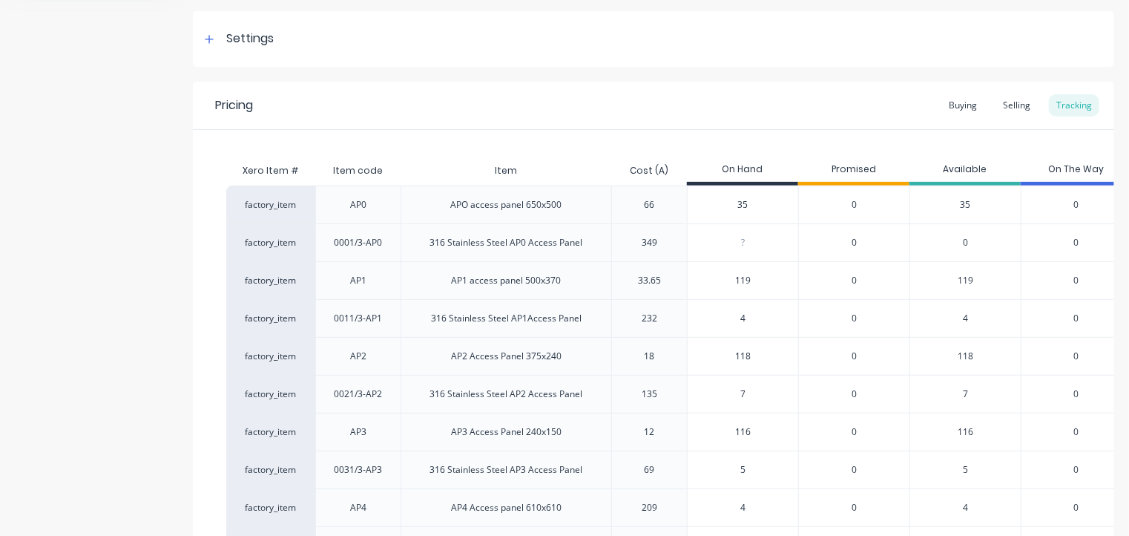
scroll to position [211, 0]
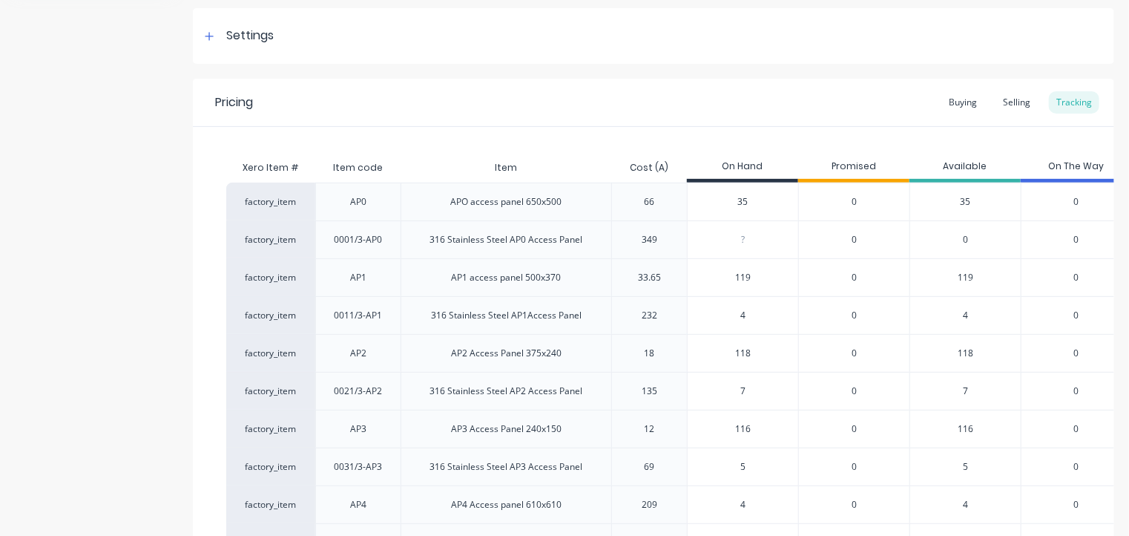
click at [860, 197] on div "0" at bounding box center [853, 201] width 111 height 38
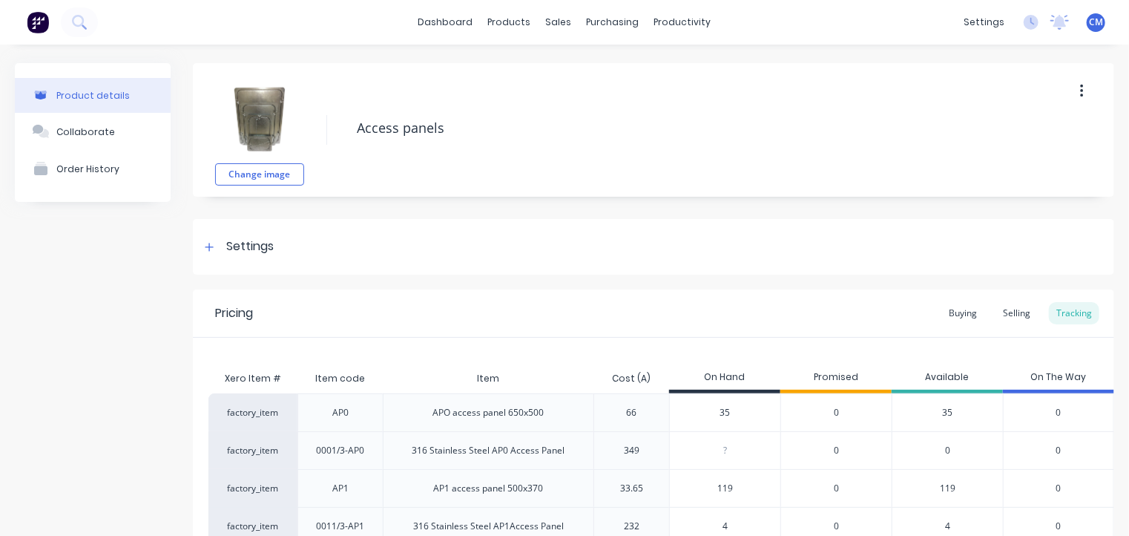
scroll to position [355, 0]
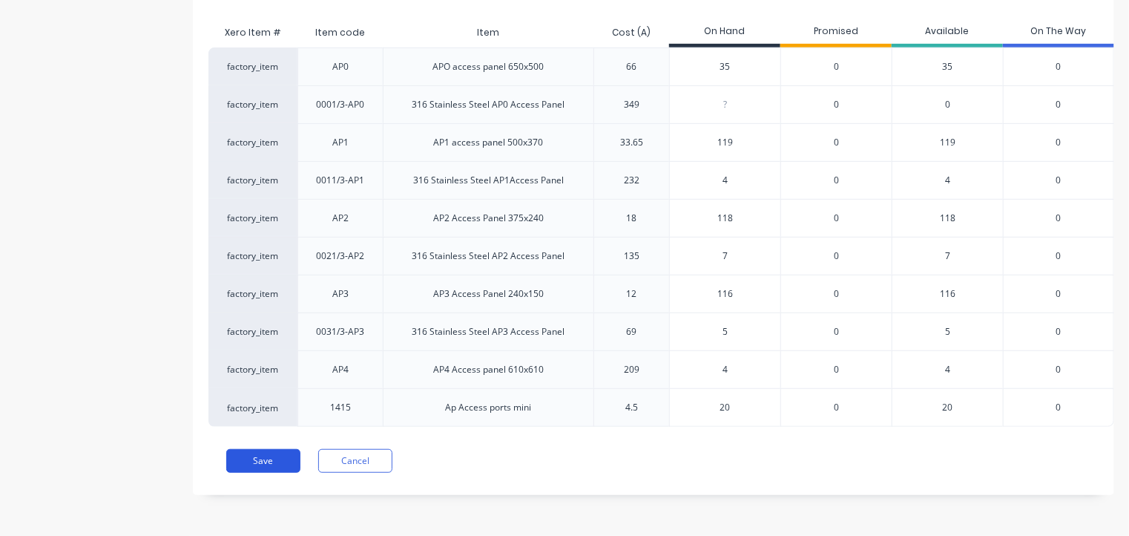
click at [255, 464] on button "Save" at bounding box center [263, 461] width 74 height 24
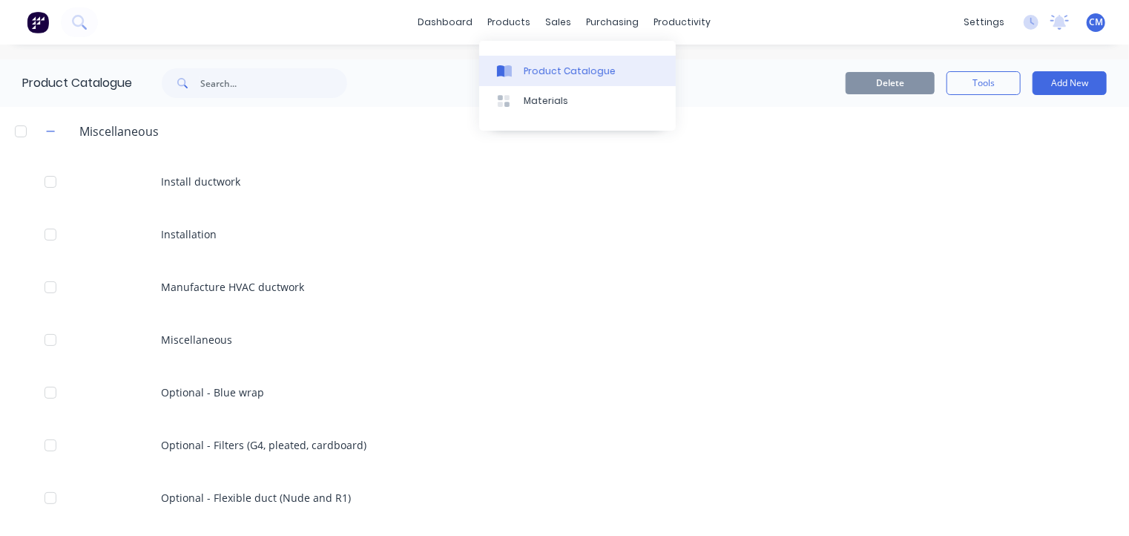
click at [514, 63] on link "Product Catalogue" at bounding box center [577, 71] width 197 height 30
click at [51, 128] on icon "button" at bounding box center [50, 131] width 9 height 10
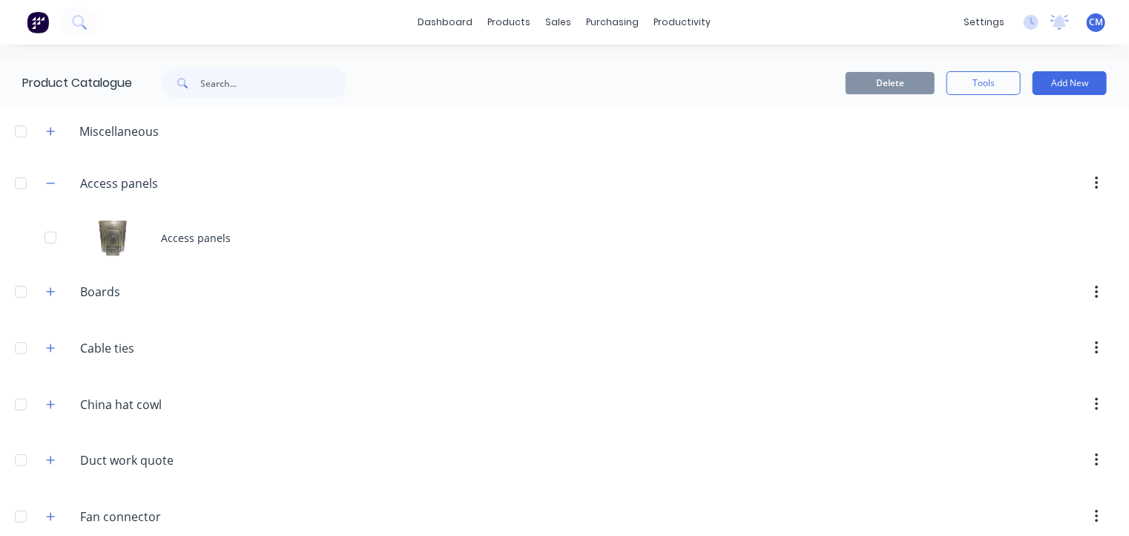
drag, startPoint x: 50, startPoint y: 128, endPoint x: 56, endPoint y: 122, distance: 8.5
click at [56, 122] on span at bounding box center [51, 131] width 19 height 19
click at [16, 131] on div at bounding box center [21, 131] width 30 height 30
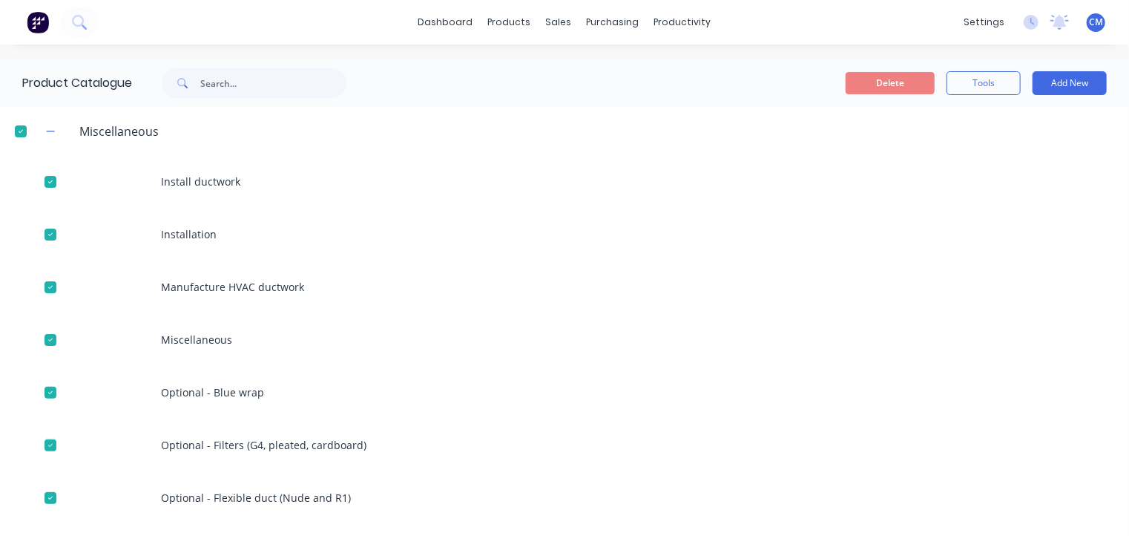
click at [20, 130] on div at bounding box center [21, 131] width 30 height 30
click at [49, 131] on icon "button" at bounding box center [51, 131] width 8 height 1
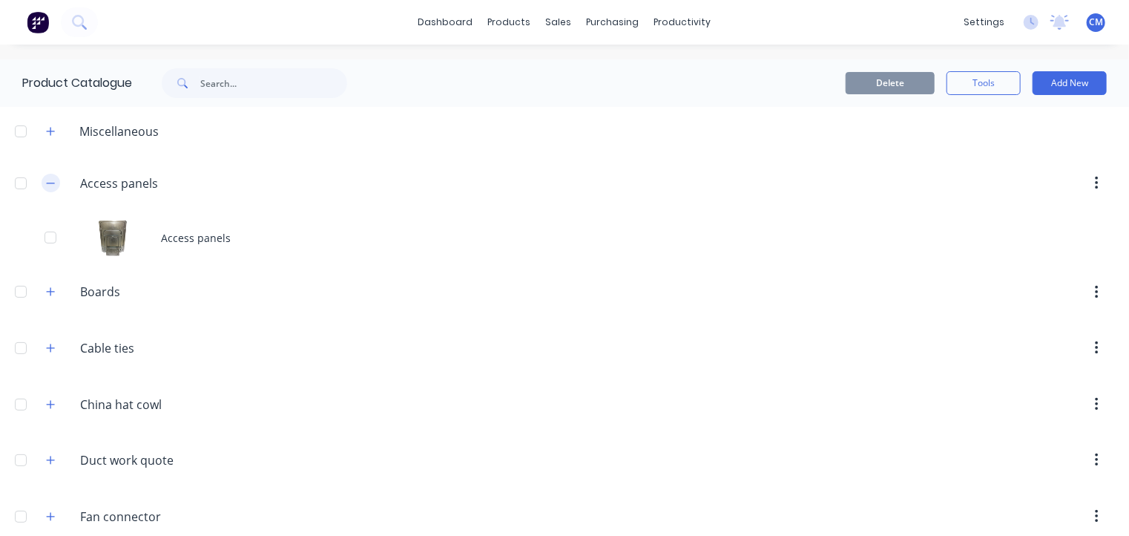
click at [49, 187] on icon "button" at bounding box center [50, 183] width 9 height 10
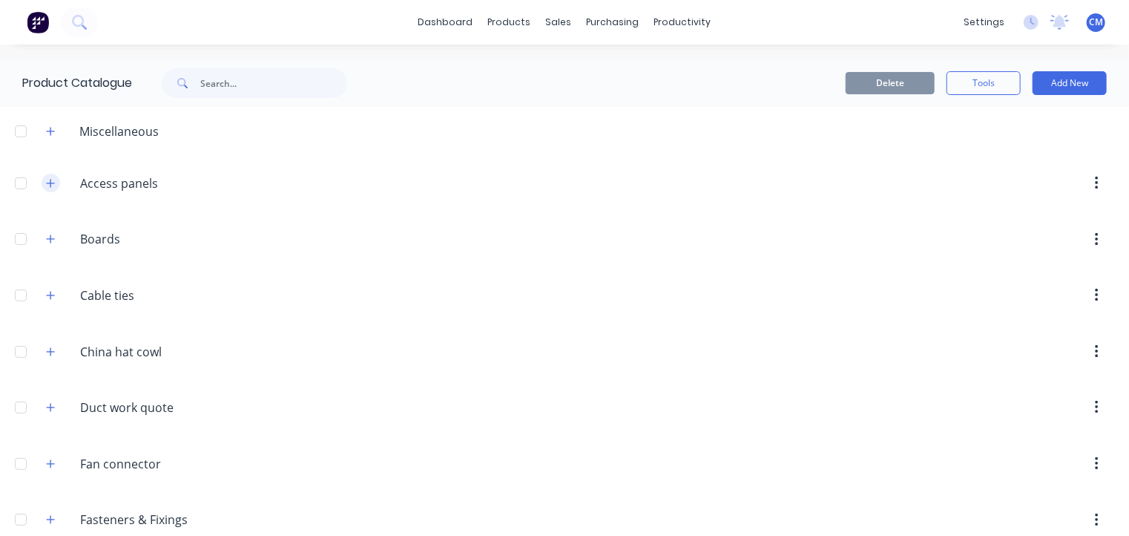
click at [53, 185] on icon "button" at bounding box center [50, 183] width 9 height 10
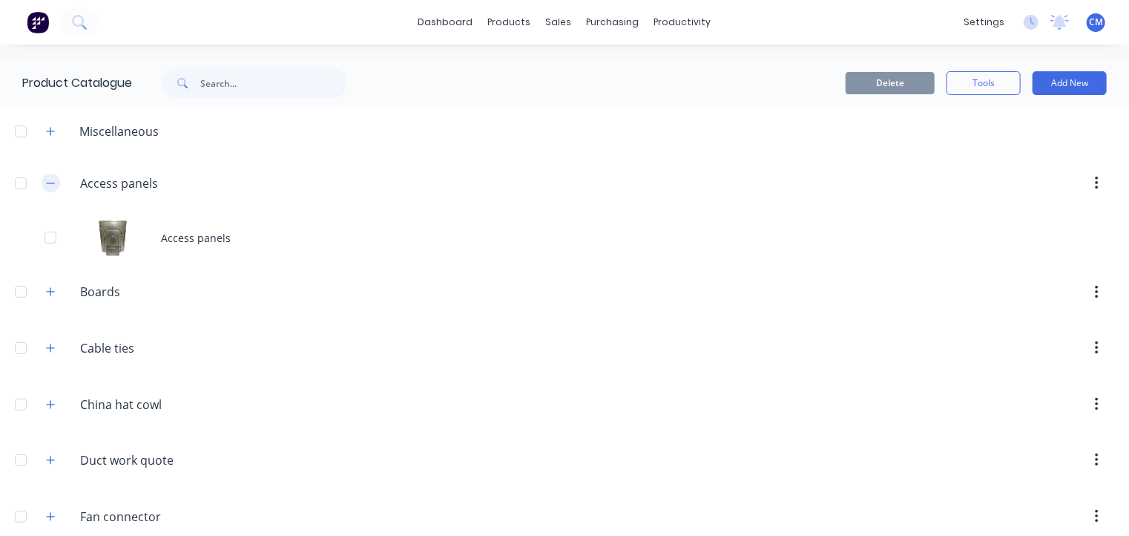
click at [53, 185] on icon "button" at bounding box center [50, 183] width 9 height 10
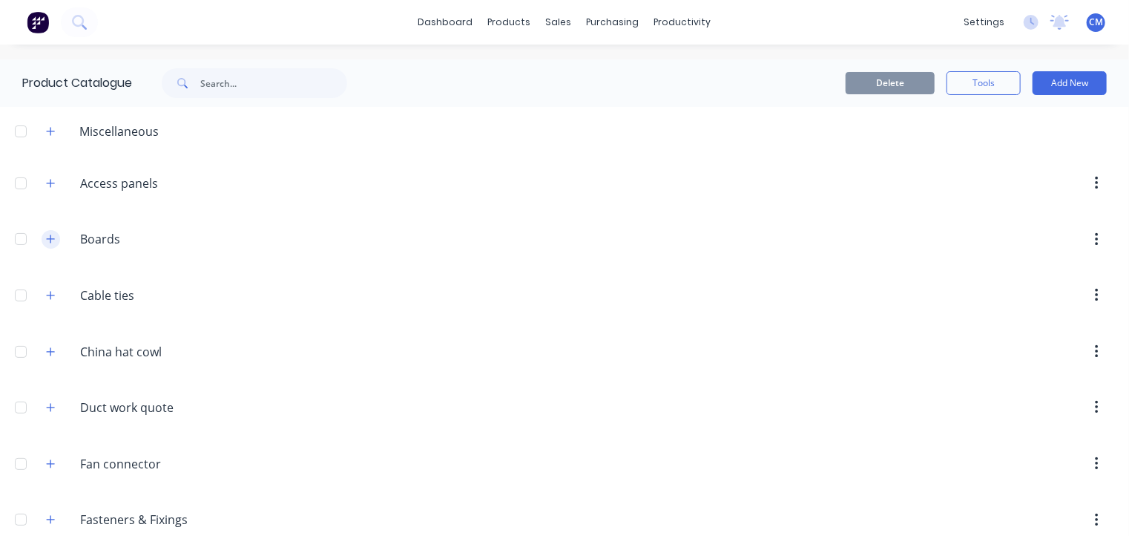
click at [53, 238] on icon "button" at bounding box center [51, 239] width 8 height 8
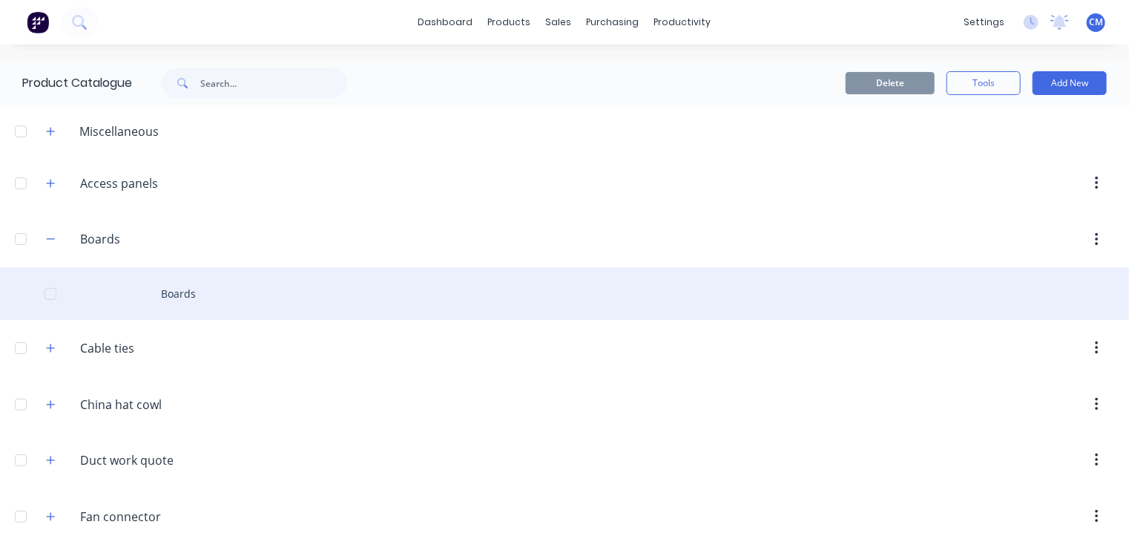
click at [194, 294] on div "Boards" at bounding box center [564, 293] width 1129 height 53
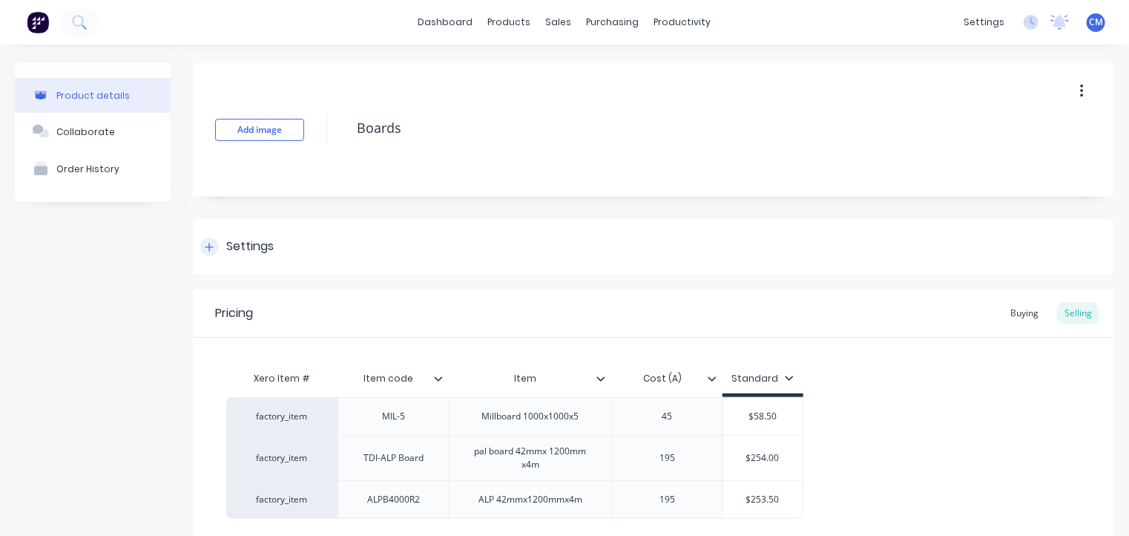
click at [223, 249] on div "Settings" at bounding box center [236, 246] width 73 height 19
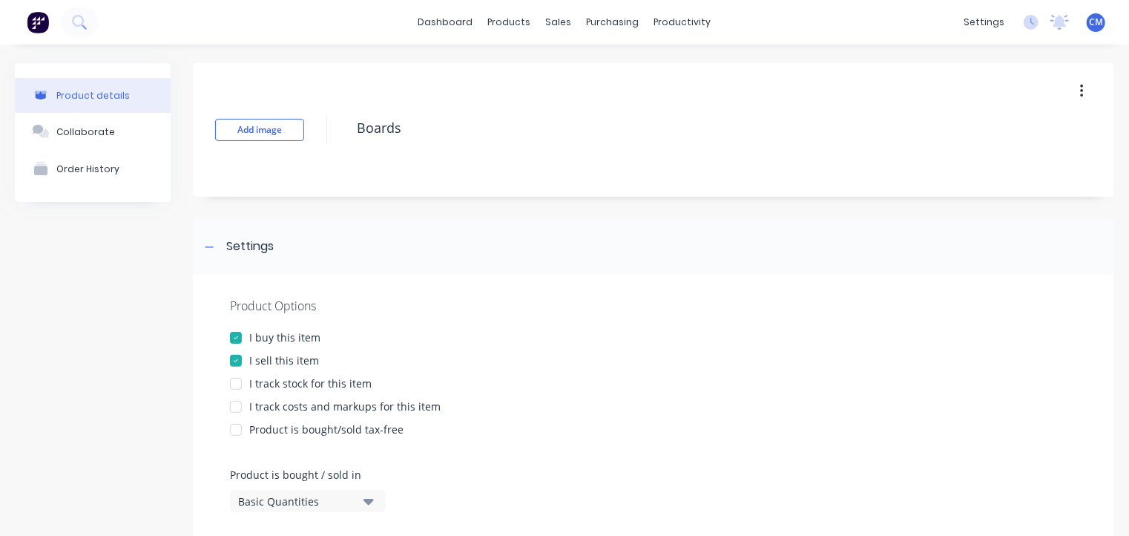
click at [246, 385] on div at bounding box center [236, 384] width 30 height 30
click at [235, 407] on div at bounding box center [236, 407] width 30 height 30
type textarea "x"
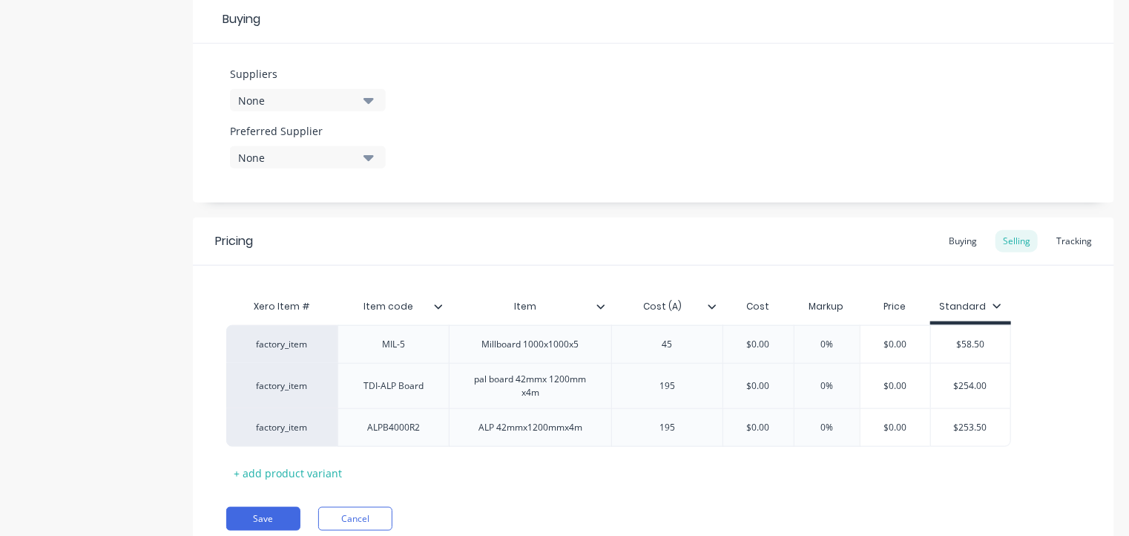
scroll to position [702, 0]
click at [1064, 243] on div "Tracking" at bounding box center [1074, 240] width 50 height 22
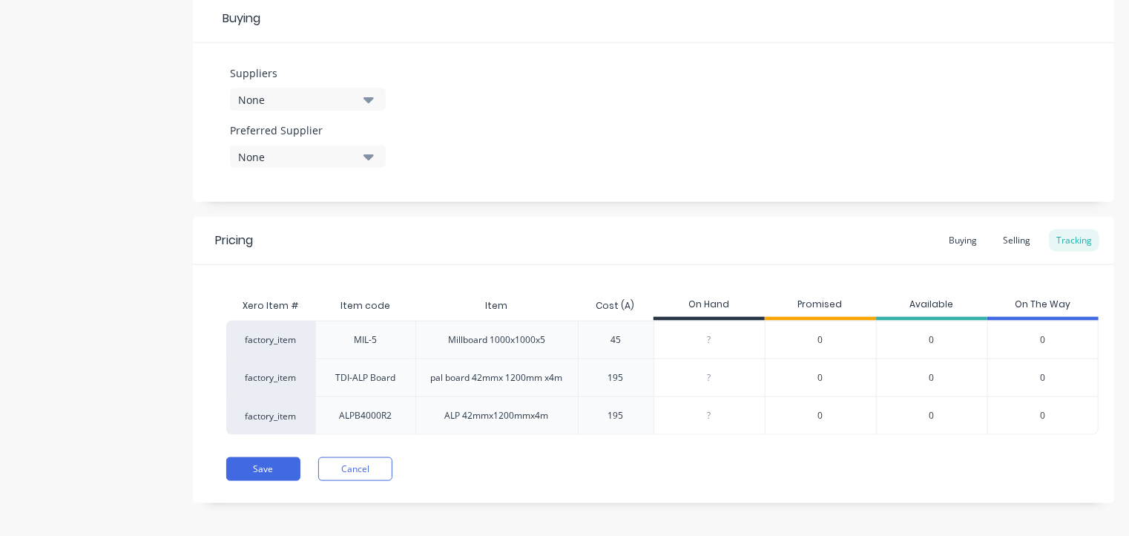
type input "0"
click at [715, 372] on input "0" at bounding box center [709, 377] width 111 height 13
click at [707, 342] on input "0" at bounding box center [709, 339] width 111 height 13
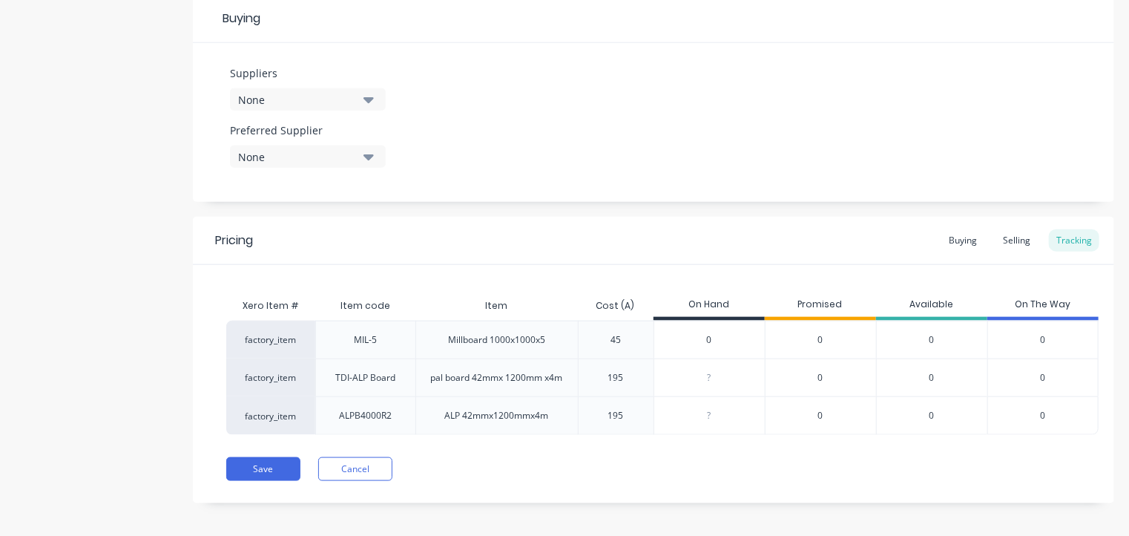
click at [707, 342] on input "0" at bounding box center [709, 339] width 111 height 13
type input "20"
type textarea "x"
type input "20"
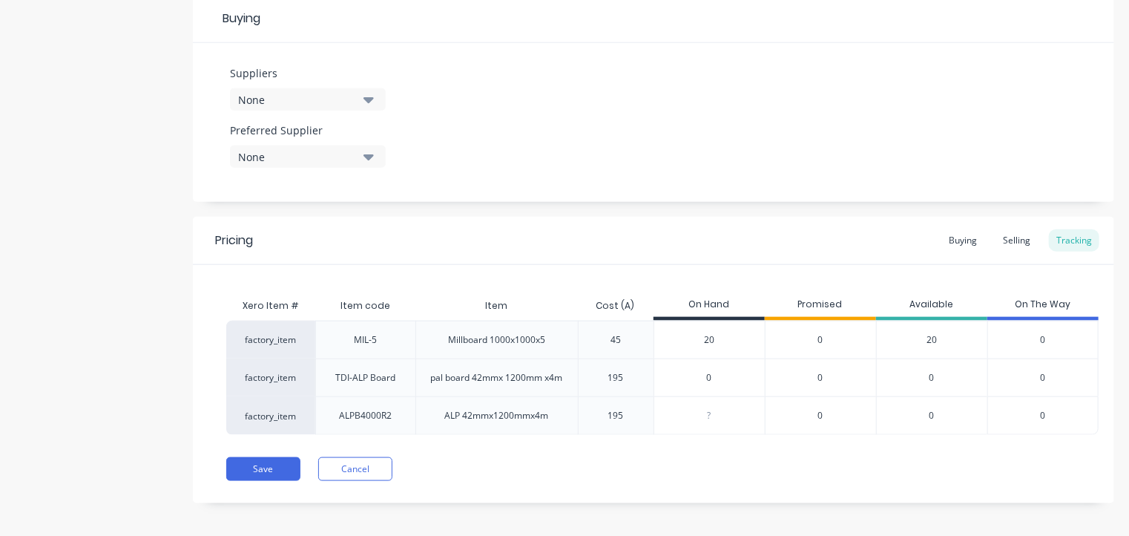
click at [708, 375] on input "0" at bounding box center [709, 377] width 111 height 13
type input "7"
type textarea "x"
type input "7"
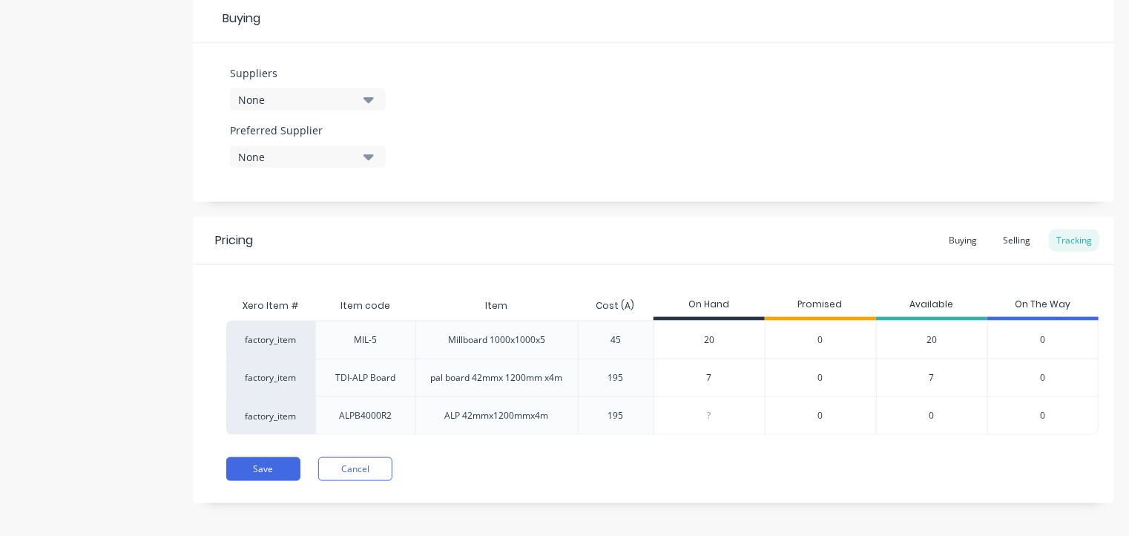
click at [544, 302] on div "Item" at bounding box center [496, 306] width 162 height 30
click at [301, 103] on div "None" at bounding box center [297, 100] width 119 height 16
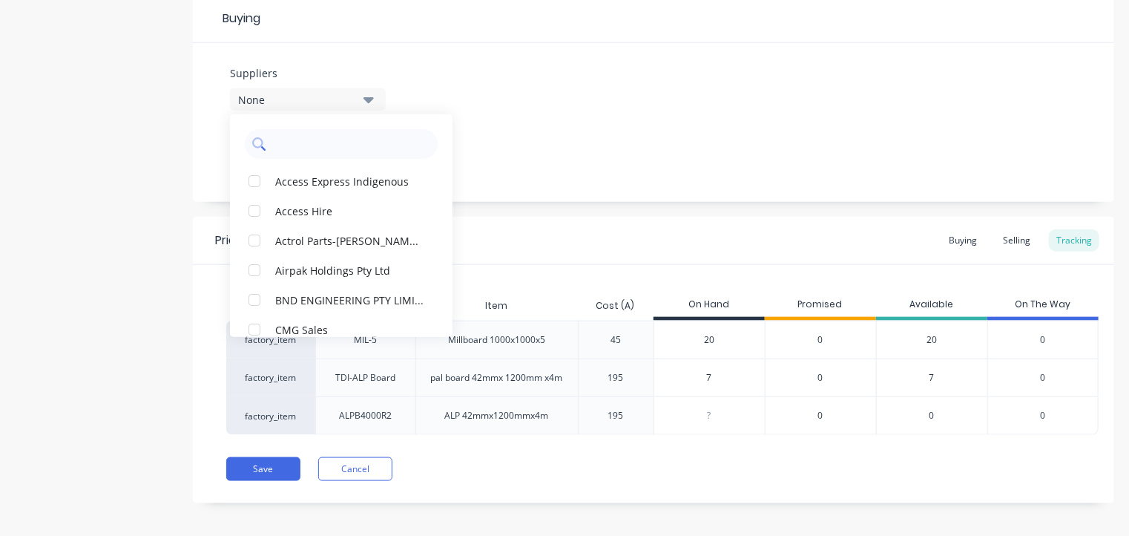
click at [300, 137] on input "text" at bounding box center [351, 144] width 157 height 30
type input "CMG"
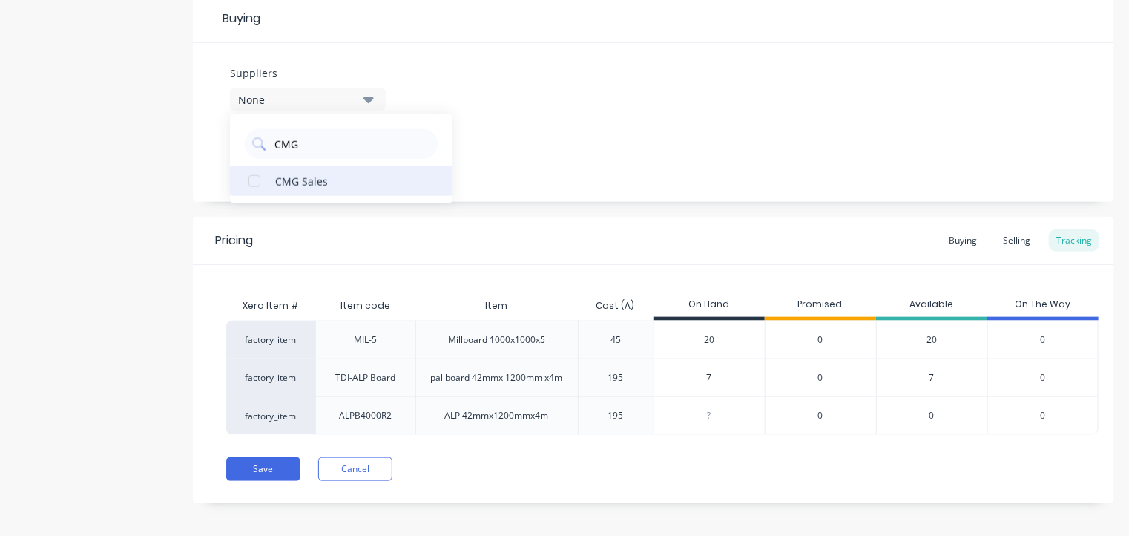
click at [255, 185] on div "button" at bounding box center [255, 181] width 30 height 30
type textarea "x"
type input "CMG"
click at [565, 108] on div "Suppliers 1 suppliers selected CMG CMG Sales Preferred Supplier None" at bounding box center [653, 122] width 921 height 159
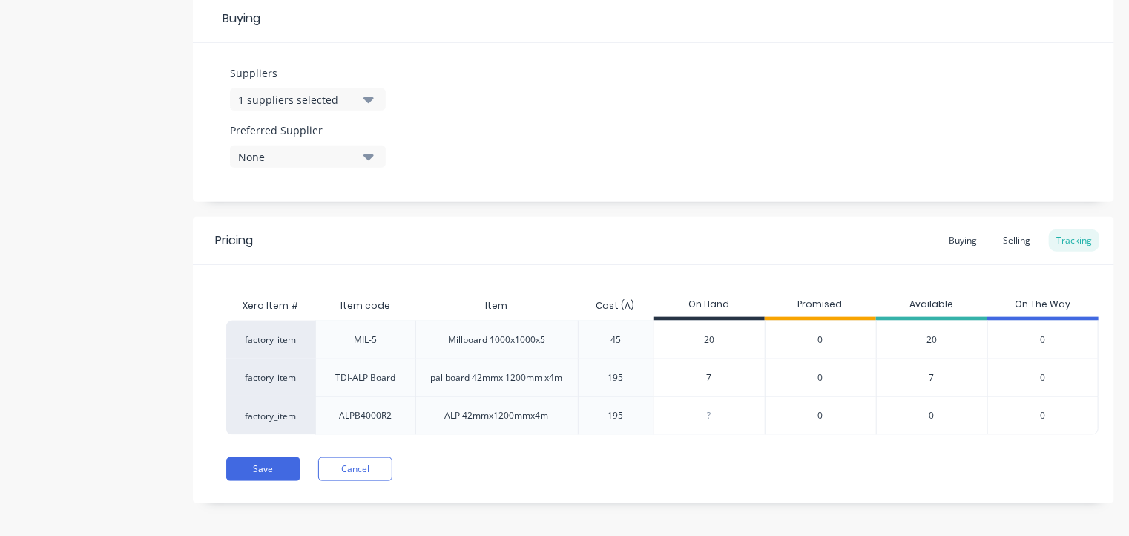
click at [519, 301] on div "Item" at bounding box center [496, 306] width 162 height 30
click at [255, 462] on button "Save" at bounding box center [263, 469] width 74 height 24
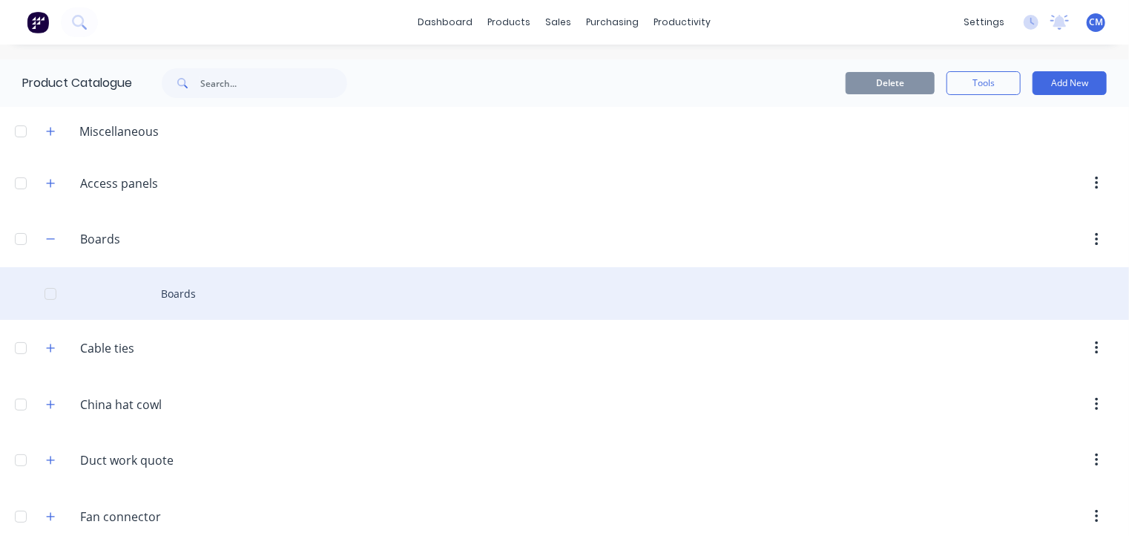
click at [190, 300] on div "Boards" at bounding box center [564, 293] width 1129 height 53
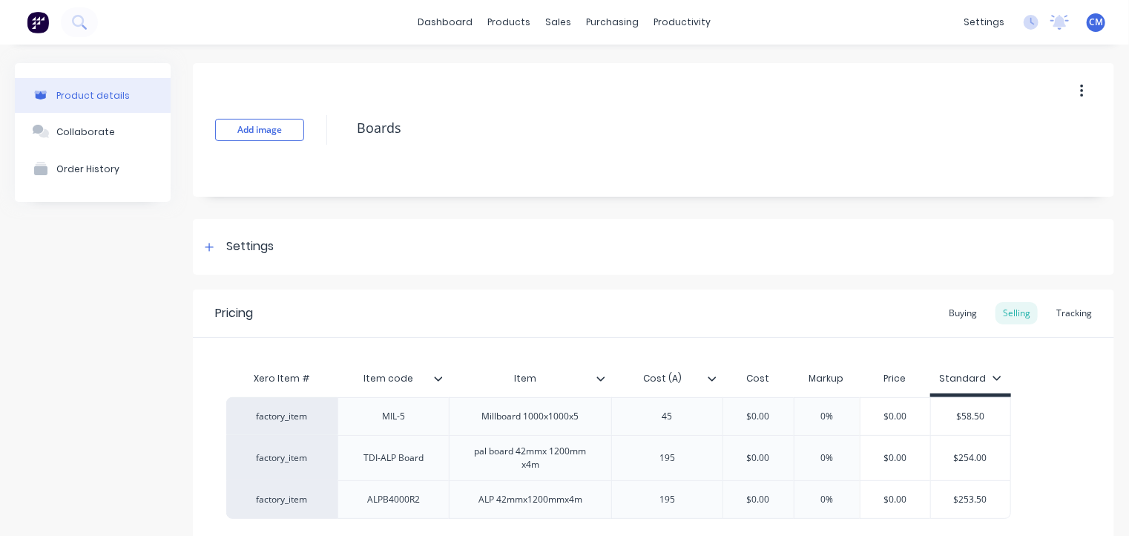
click at [599, 381] on icon at bounding box center [600, 378] width 9 height 9
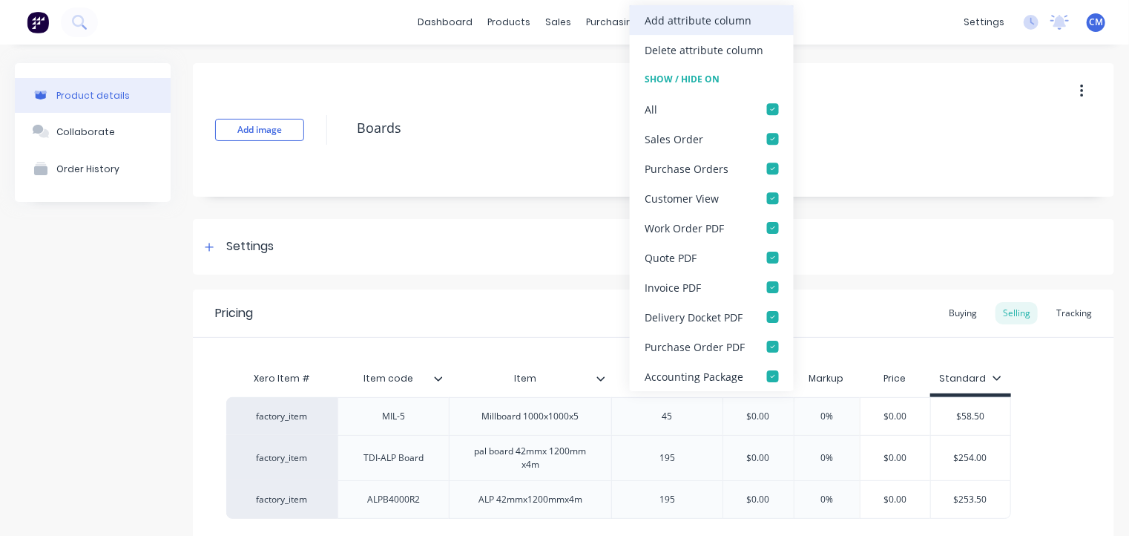
click at [710, 24] on div "Add attribute column" at bounding box center [698, 21] width 107 height 16
type textarea "x"
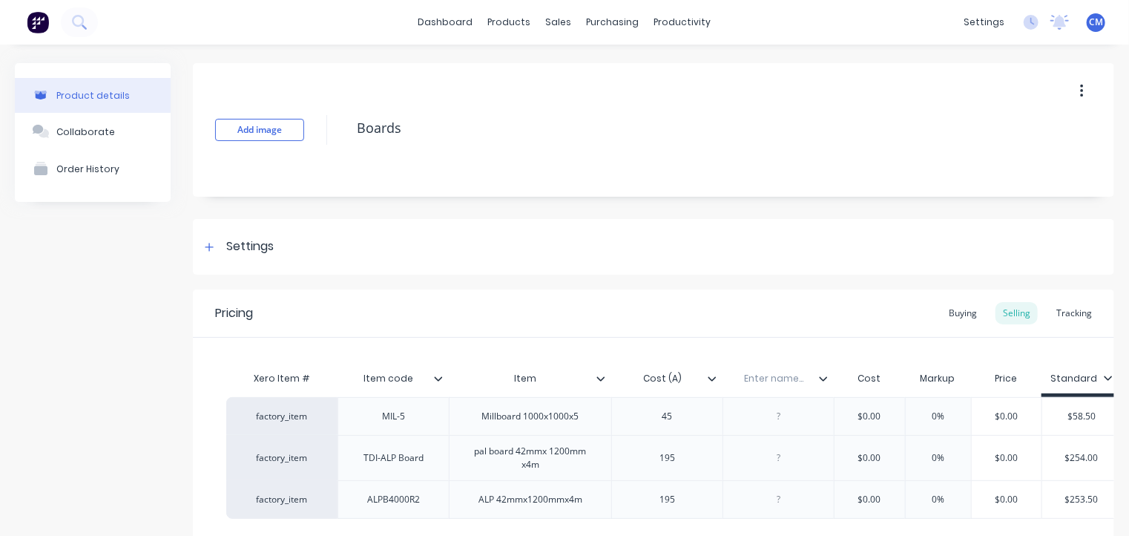
click at [780, 383] on input "text" at bounding box center [774, 378] width 102 height 13
type input "S"
type input "P"
type input "Supplier"
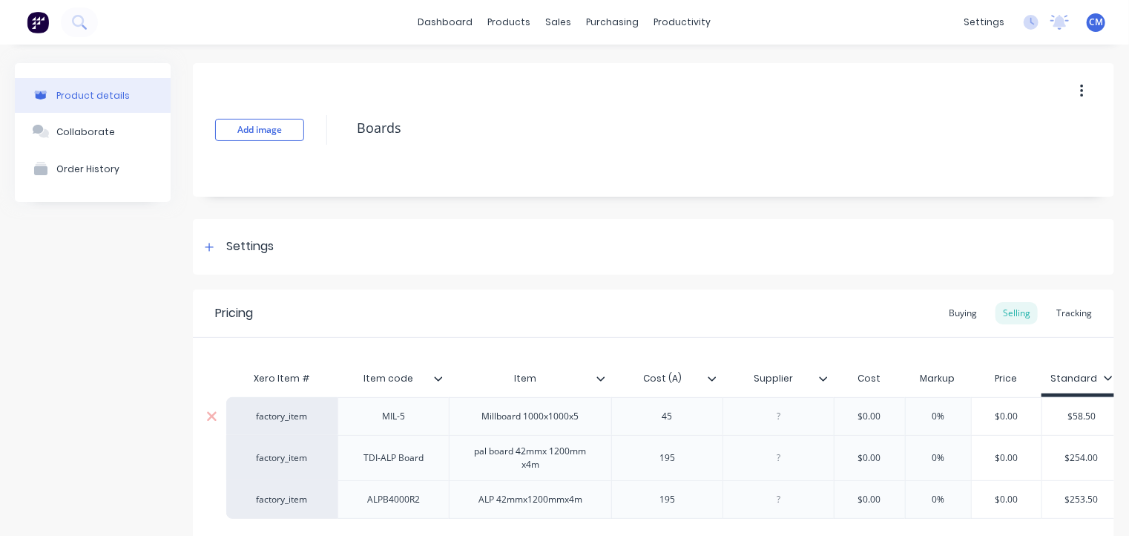
click at [822, 378] on icon at bounding box center [824, 378] width 8 height 4
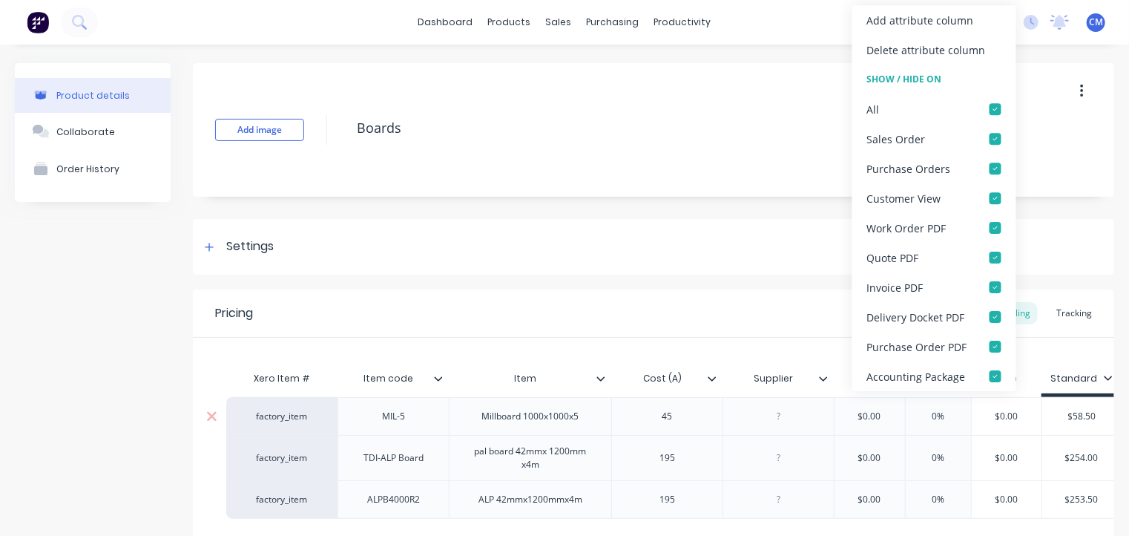
click at [822, 378] on icon at bounding box center [824, 378] width 8 height 4
type textarea "x"
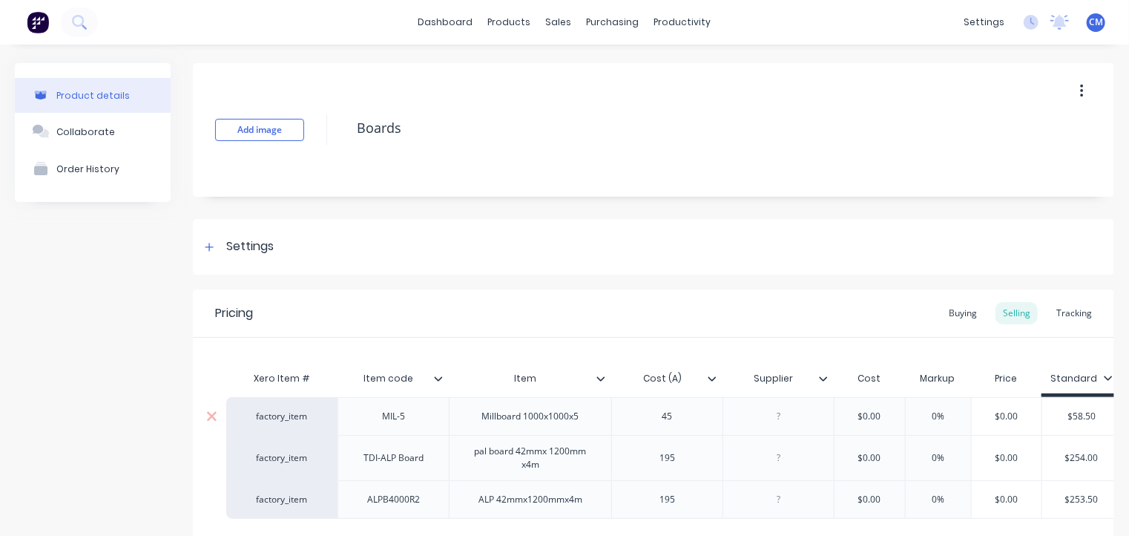
click at [774, 418] on div at bounding box center [779, 416] width 74 height 19
type textarea "x"
click at [780, 459] on div at bounding box center [779, 457] width 74 height 19
type textarea "x"
click at [243, 248] on div "Settings" at bounding box center [249, 246] width 47 height 19
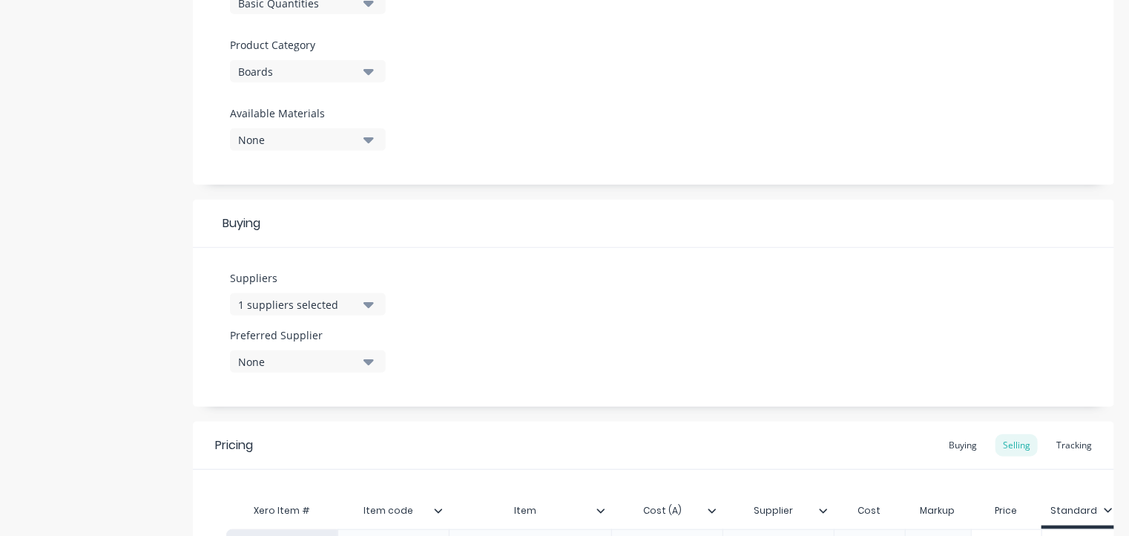
scroll to position [498, 0]
click at [369, 303] on icon "button" at bounding box center [368, 304] width 10 height 6
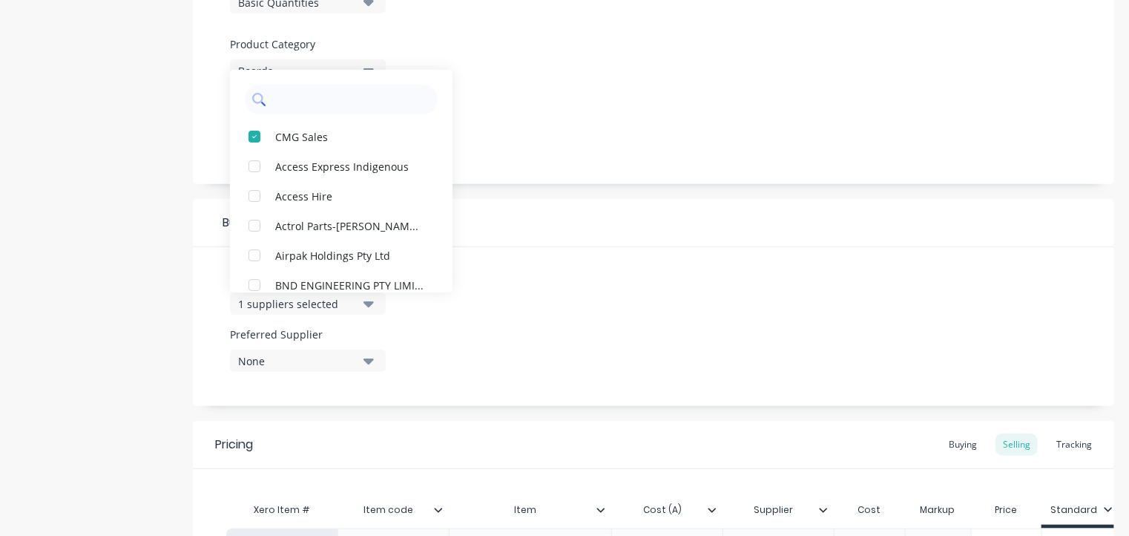
click at [329, 105] on input "text" at bounding box center [351, 100] width 157 height 30
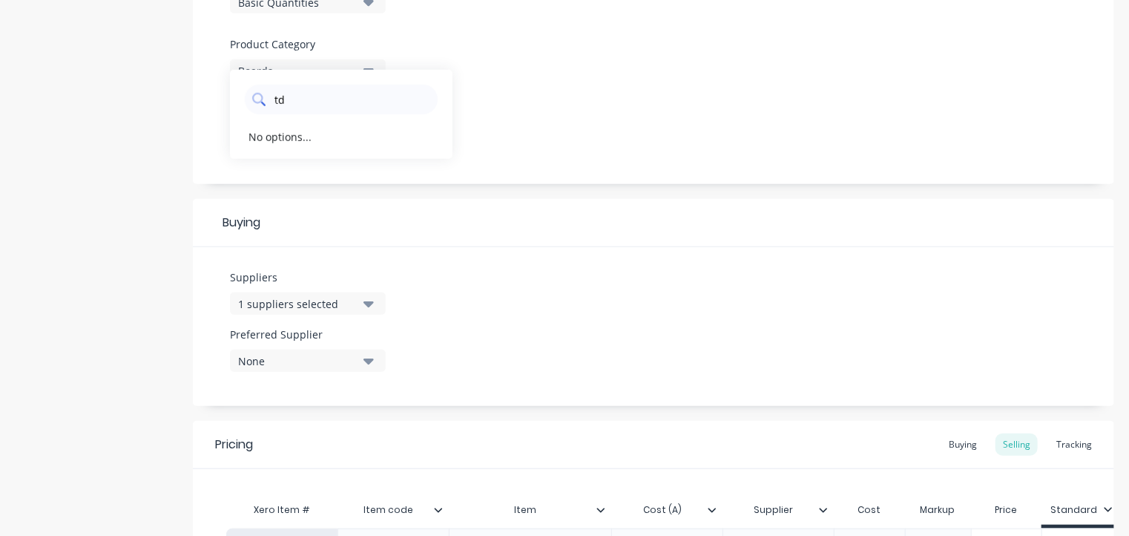
type input "t"
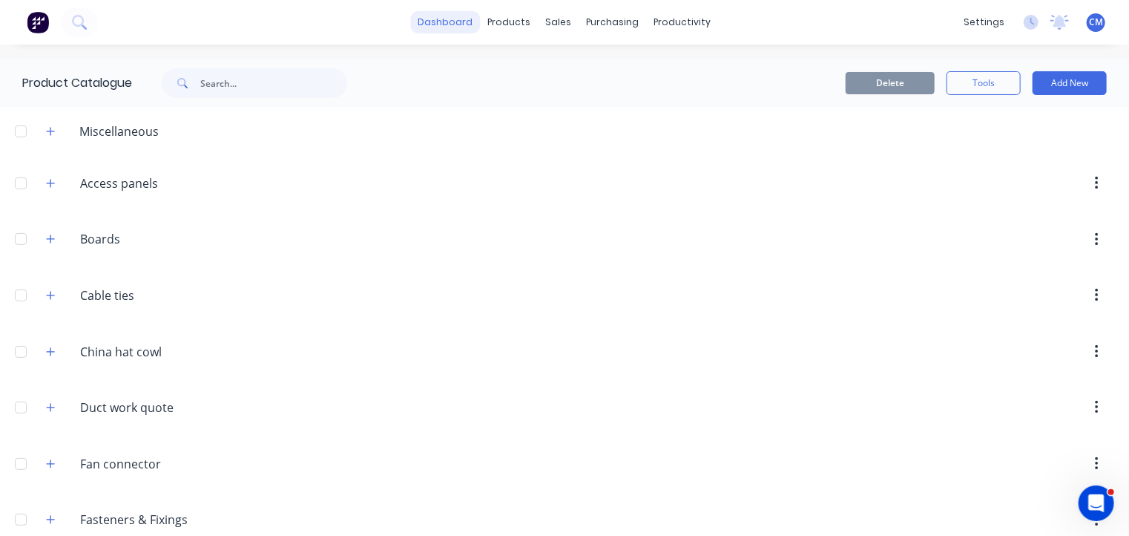
click at [449, 25] on link "dashboard" at bounding box center [446, 22] width 70 height 22
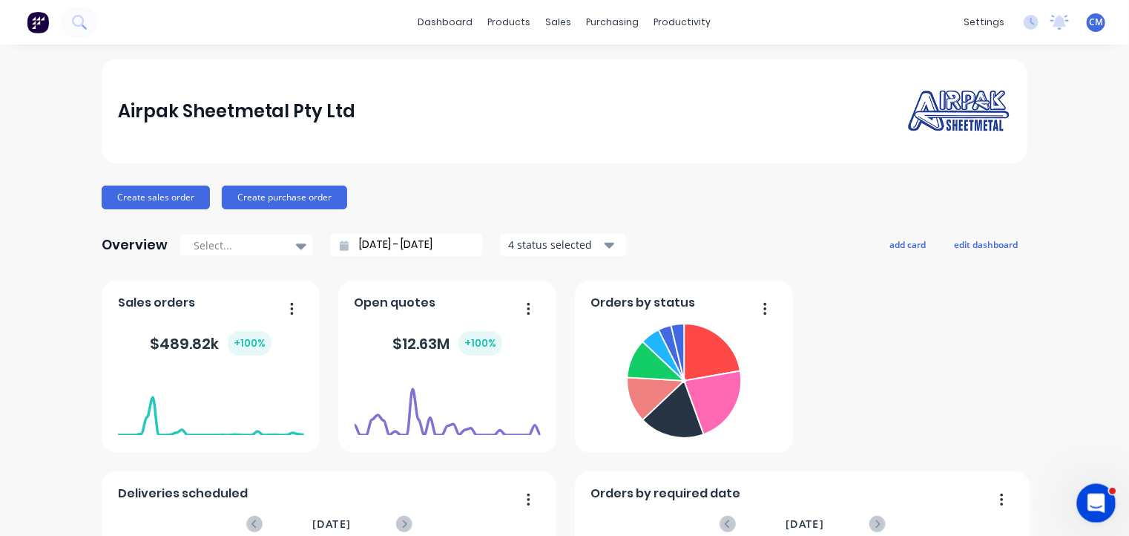
click at [1094, 498] on icon "Open Intercom Messenger" at bounding box center [1094, 501] width 10 height 12
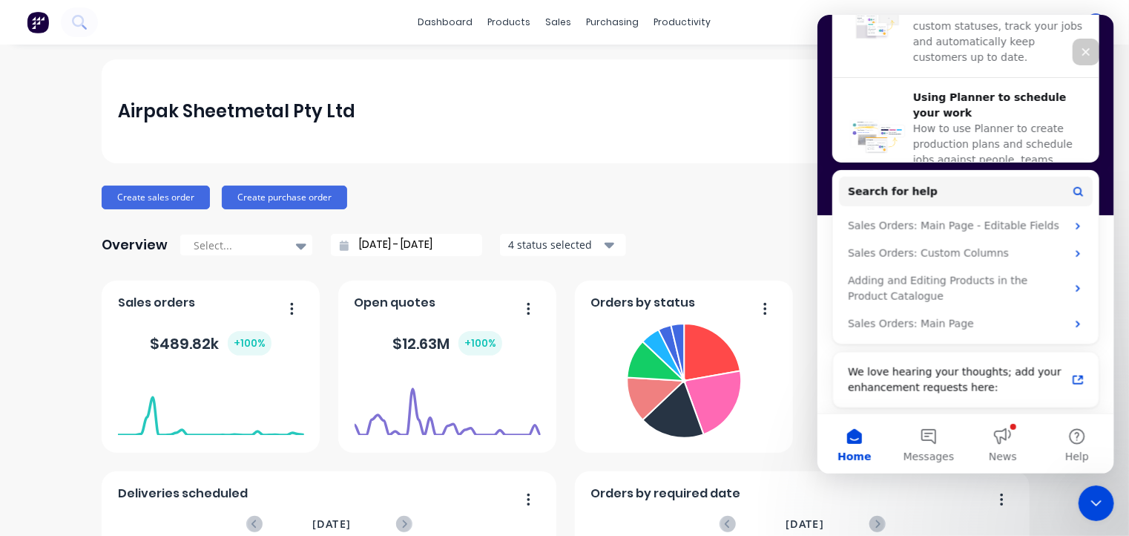
scroll to position [645, 0]
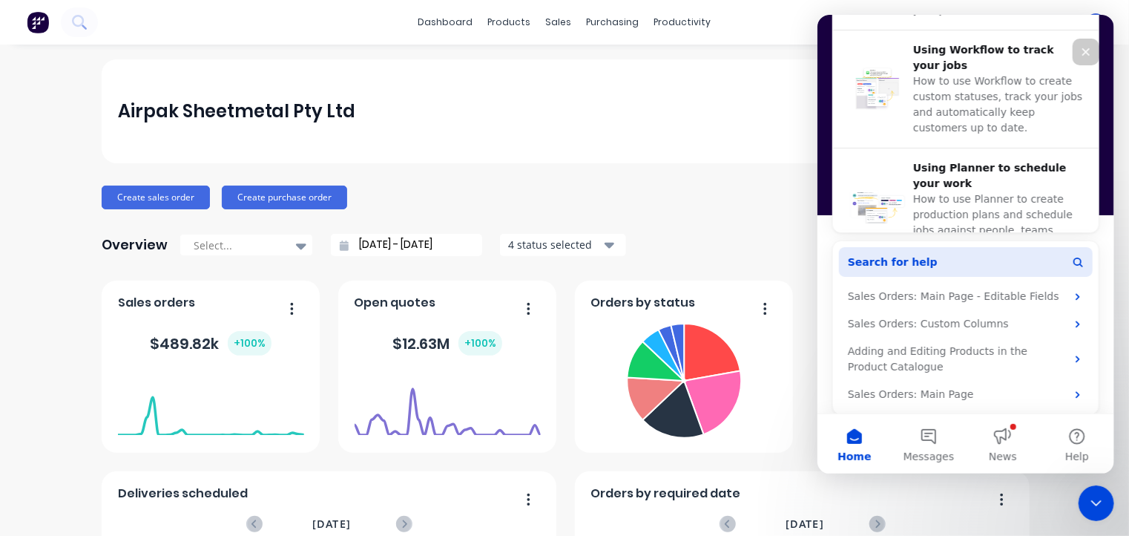
click at [938, 265] on button "Search for help" at bounding box center [965, 262] width 254 height 30
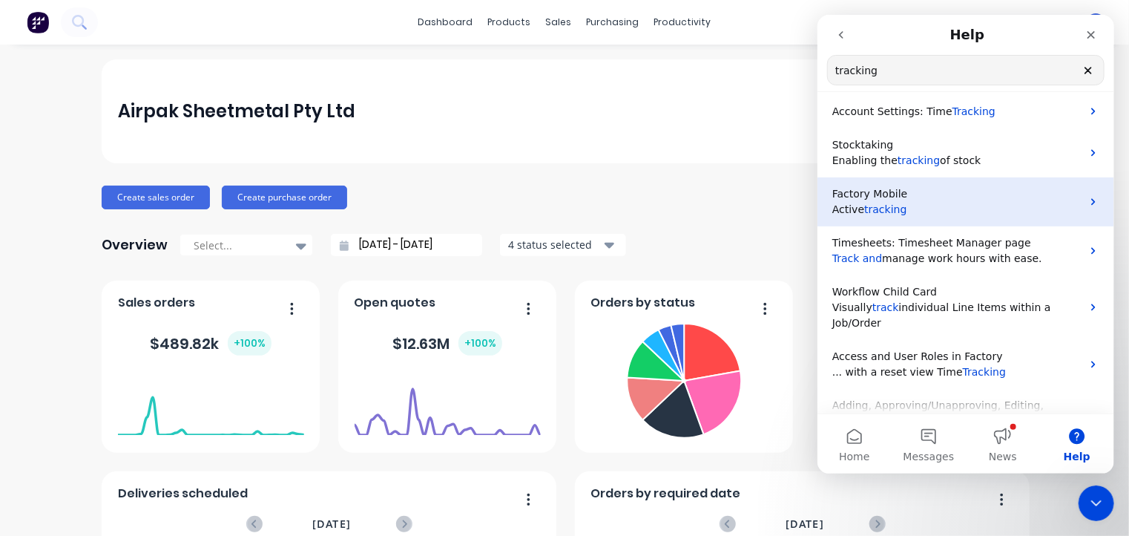
scroll to position [6, 0]
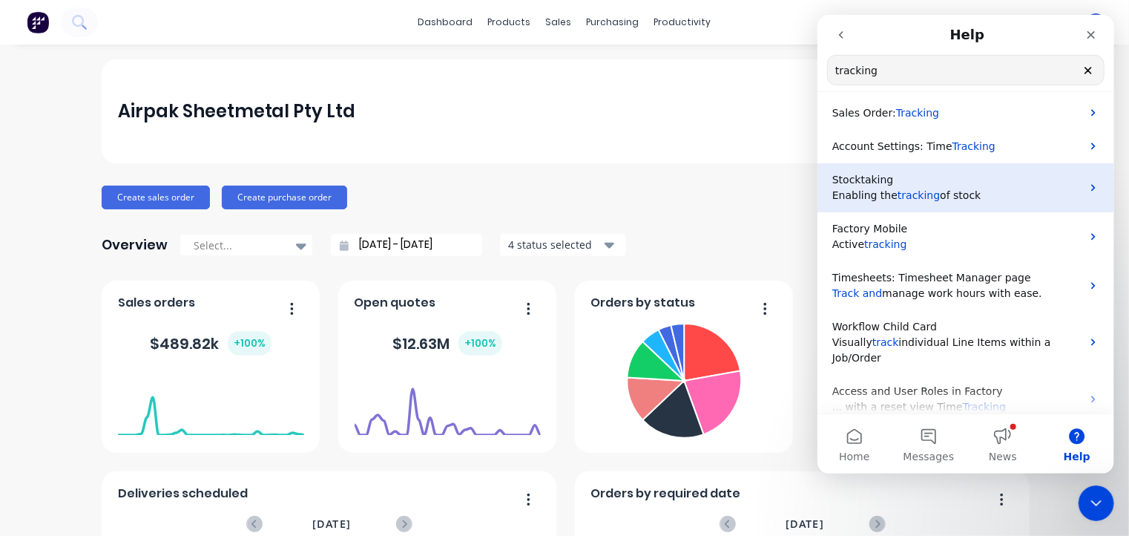
type input "tracking"
click at [939, 191] on span "of stock" at bounding box center [959, 195] width 41 height 12
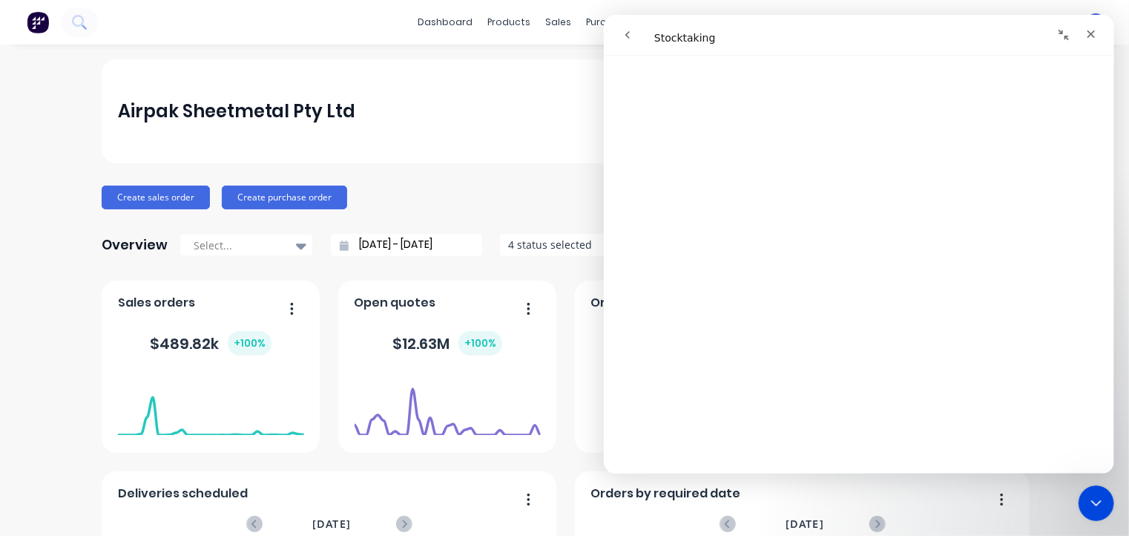
scroll to position [774, 0]
click at [1091, 35] on icon "Close" at bounding box center [1091, 34] width 8 height 8
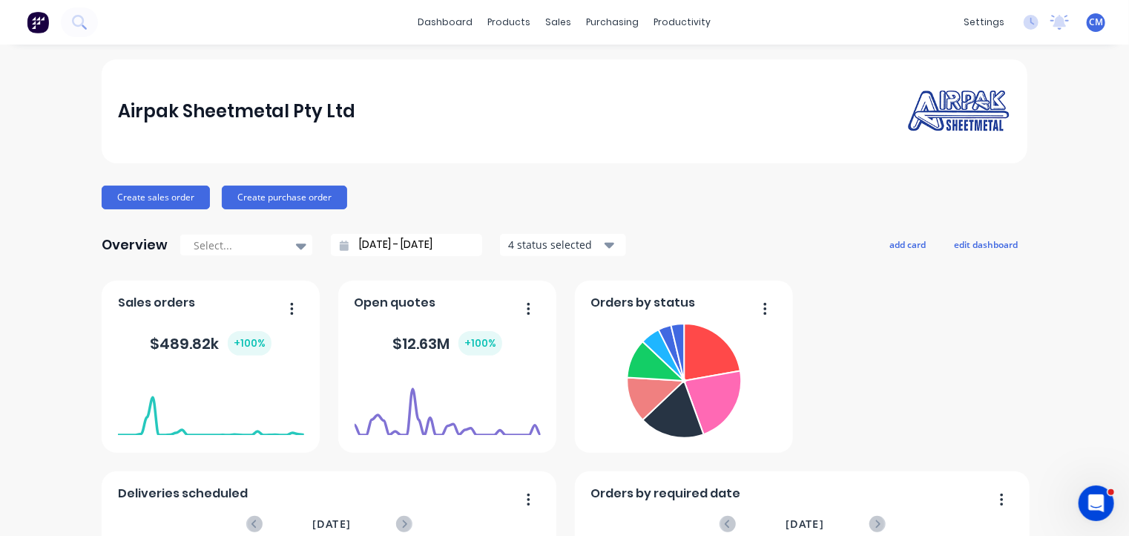
scroll to position [0, 0]
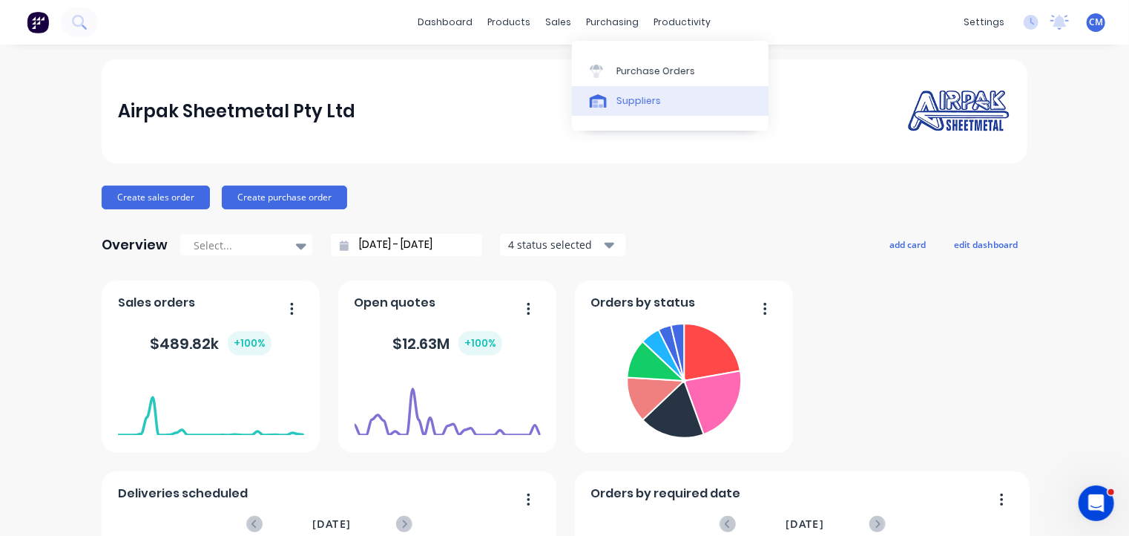
click at [634, 102] on div "Suppliers" at bounding box center [638, 100] width 45 height 13
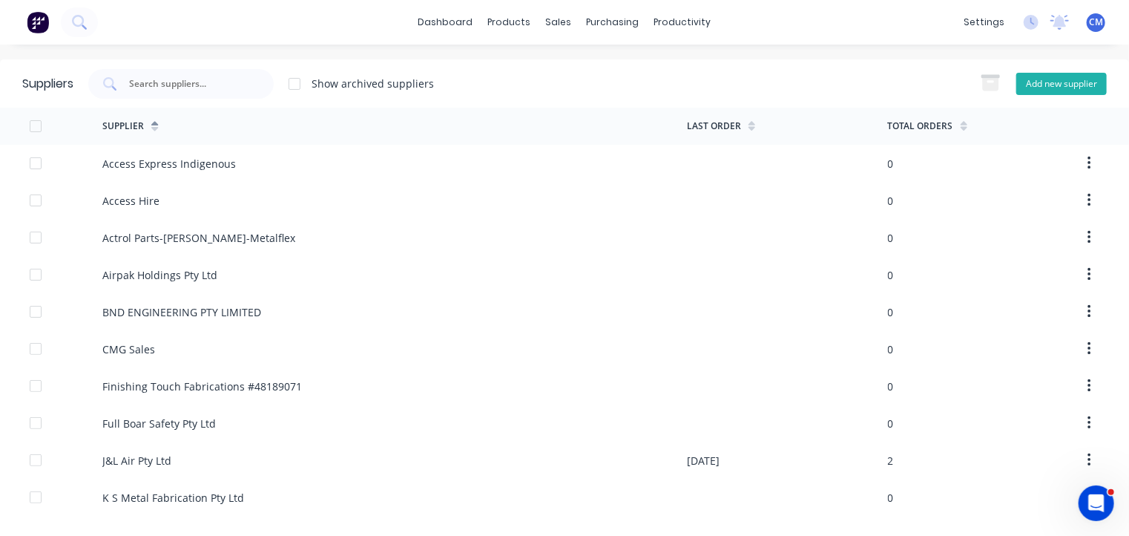
click at [1045, 80] on button "Add new supplier" at bounding box center [1061, 84] width 91 height 22
select select "AU"
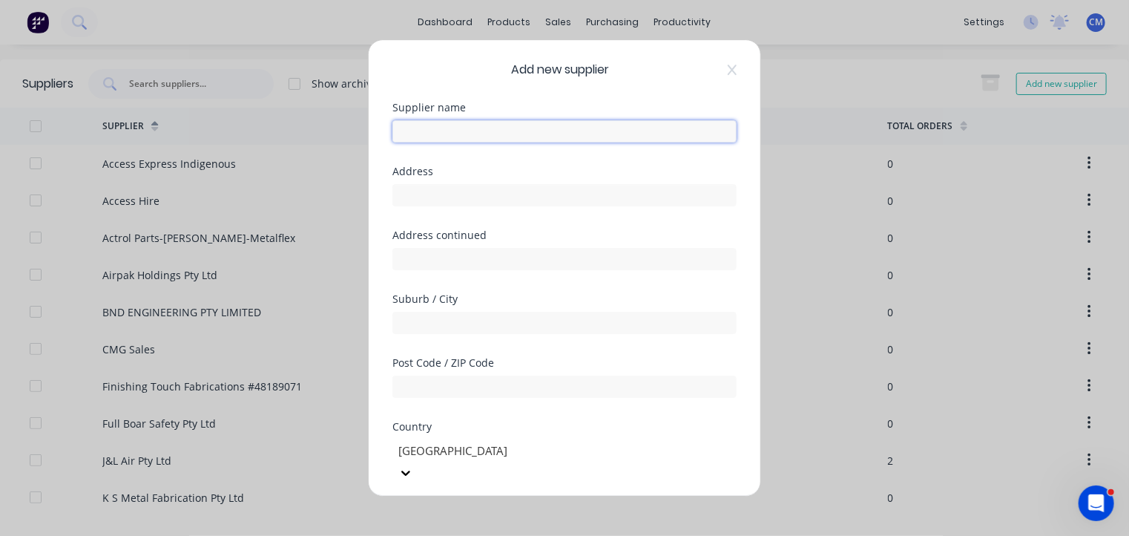
click at [573, 125] on input "text" at bounding box center [564, 131] width 344 height 22
type input "TD Ductboard Pty Ltd"
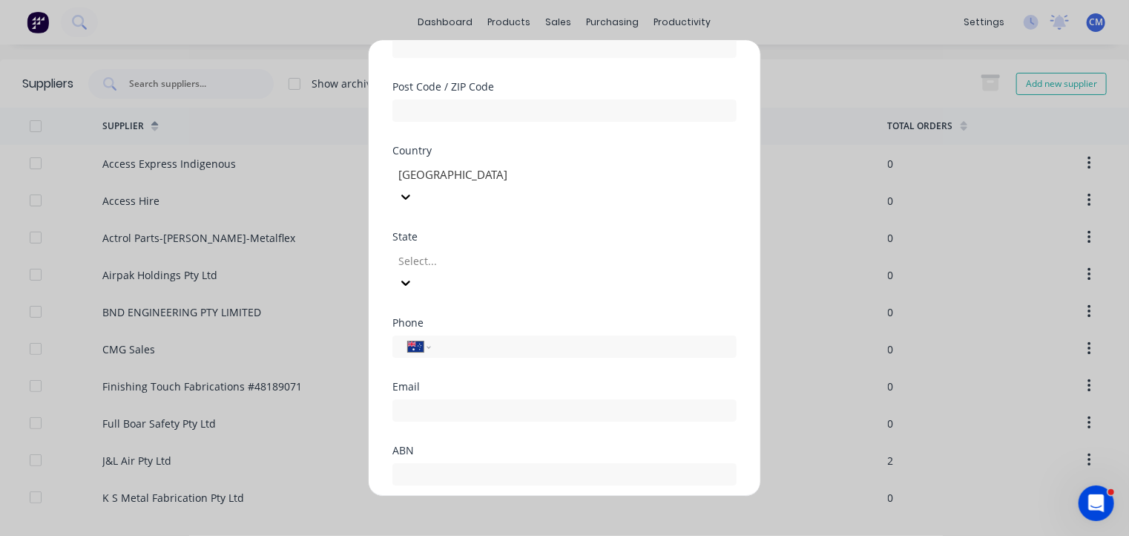
scroll to position [277, 0]
click at [487, 398] on input "email" at bounding box center [564, 409] width 344 height 22
paste input "david.w@ozemail.com.au"
type input "david.w@ozemail.com.au"
click at [494, 337] on input "tel" at bounding box center [581, 345] width 280 height 17
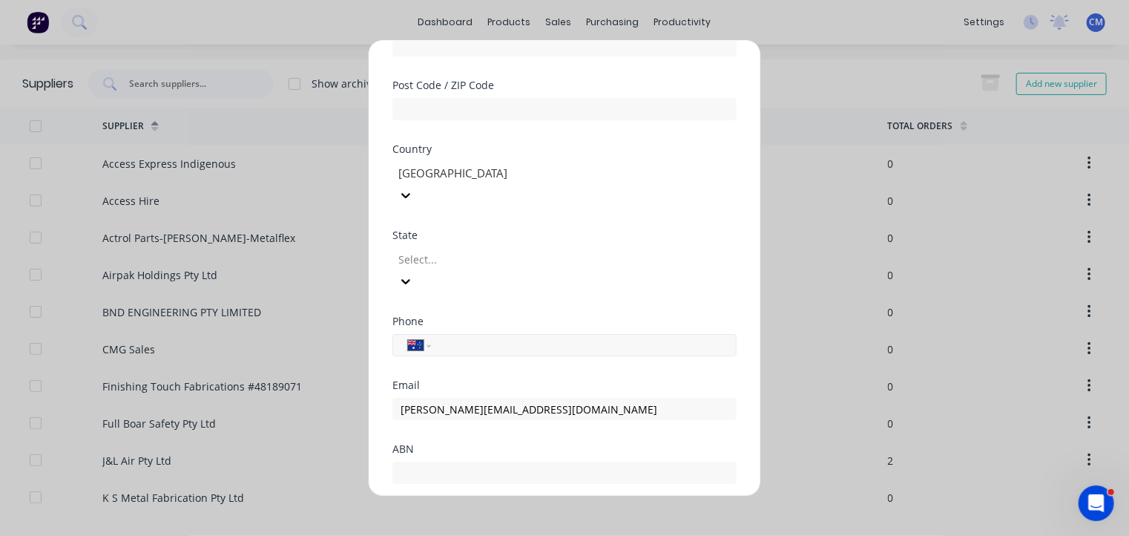
paste input "0413 450 240"
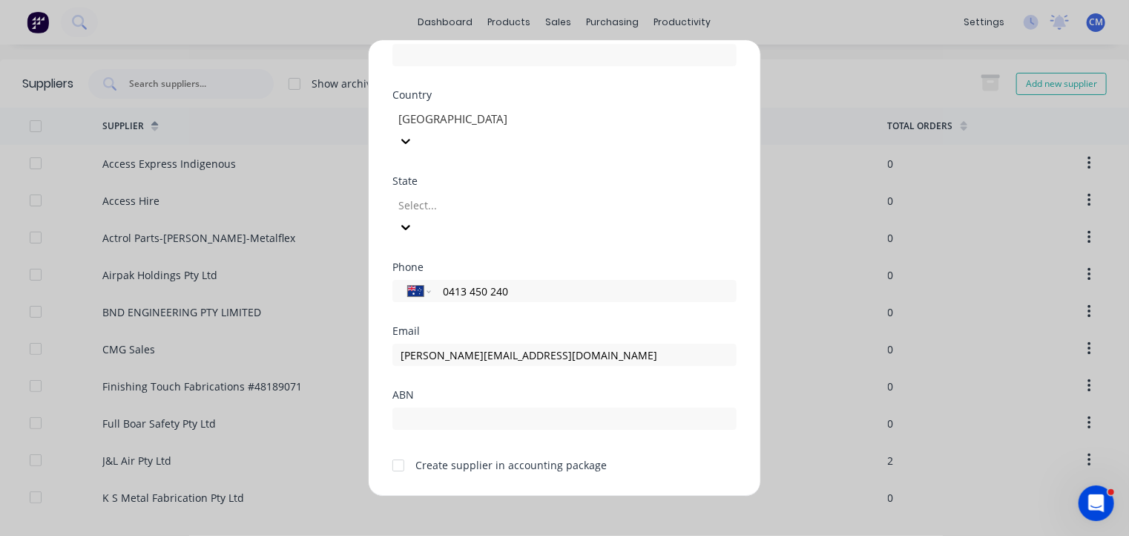
type input "0413 450 240"
click at [513, 496] on button "Save" at bounding box center [518, 508] width 82 height 24
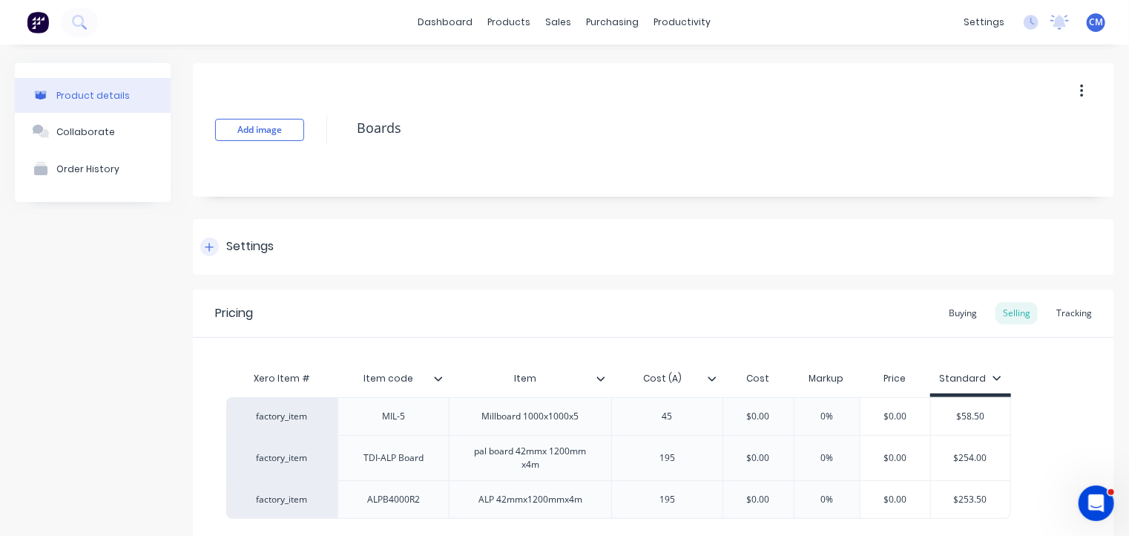
click at [243, 245] on div "Settings" at bounding box center [249, 246] width 47 height 19
type textarea "x"
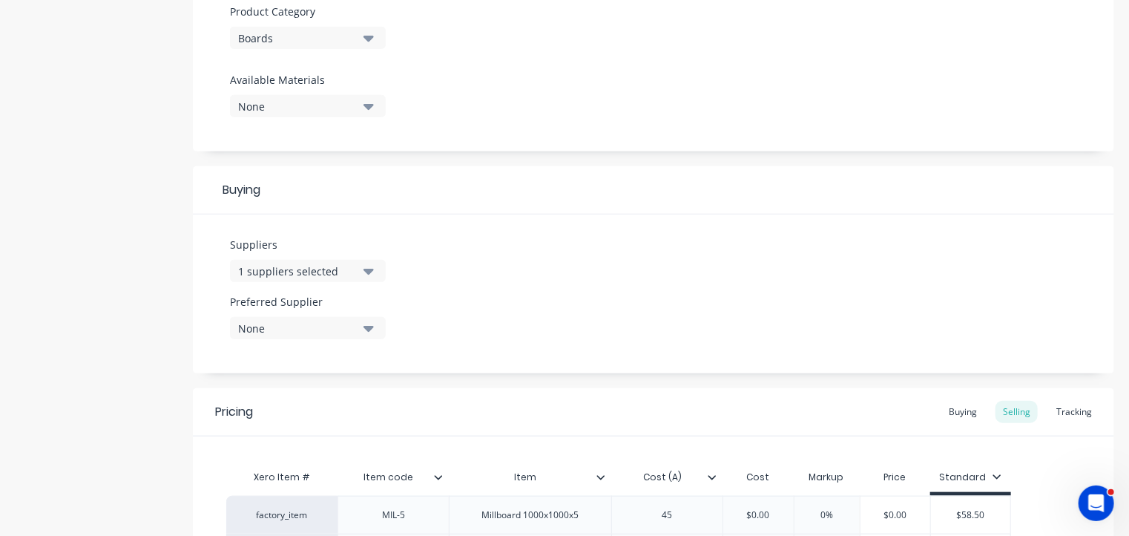
scroll to position [533, 0]
click at [339, 265] on div "1 suppliers selected" at bounding box center [297, 270] width 119 height 16
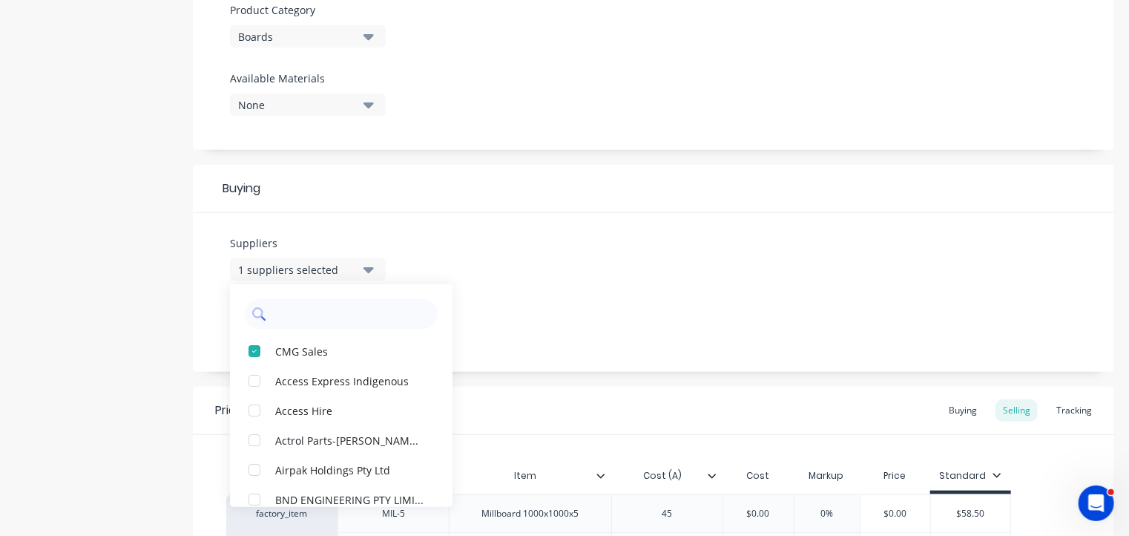
click at [320, 325] on input "text" at bounding box center [351, 314] width 157 height 30
type input "TD"
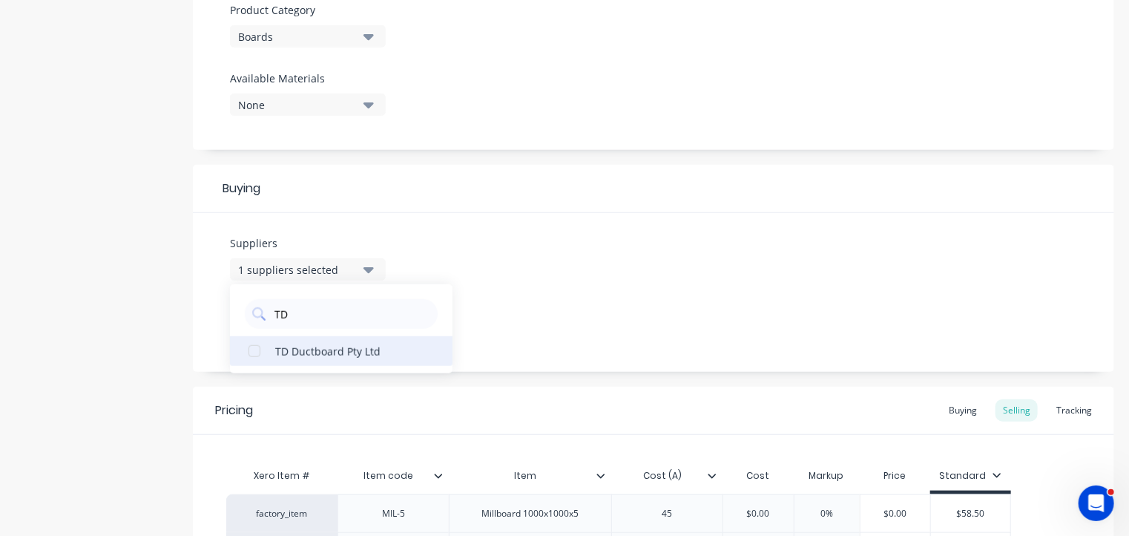
click at [249, 349] on div "button" at bounding box center [255, 351] width 30 height 30
type textarea "x"
type input "TD"
click at [589, 289] on div "Suppliers 2 suppliers selected TD TD Ductboard Pty Ltd Preferred Supplier None" at bounding box center [653, 292] width 921 height 159
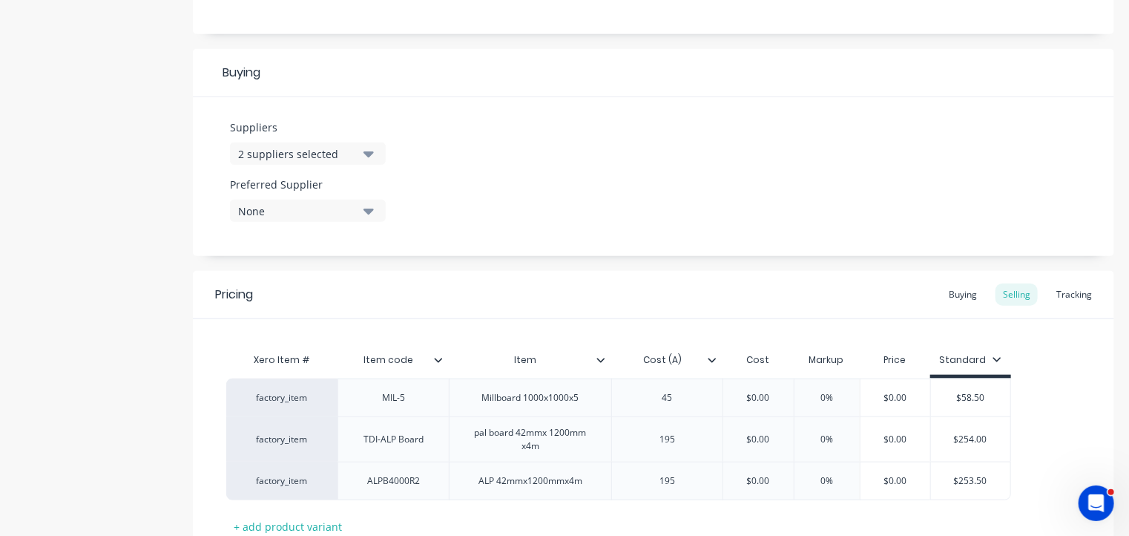
scroll to position [758, 0]
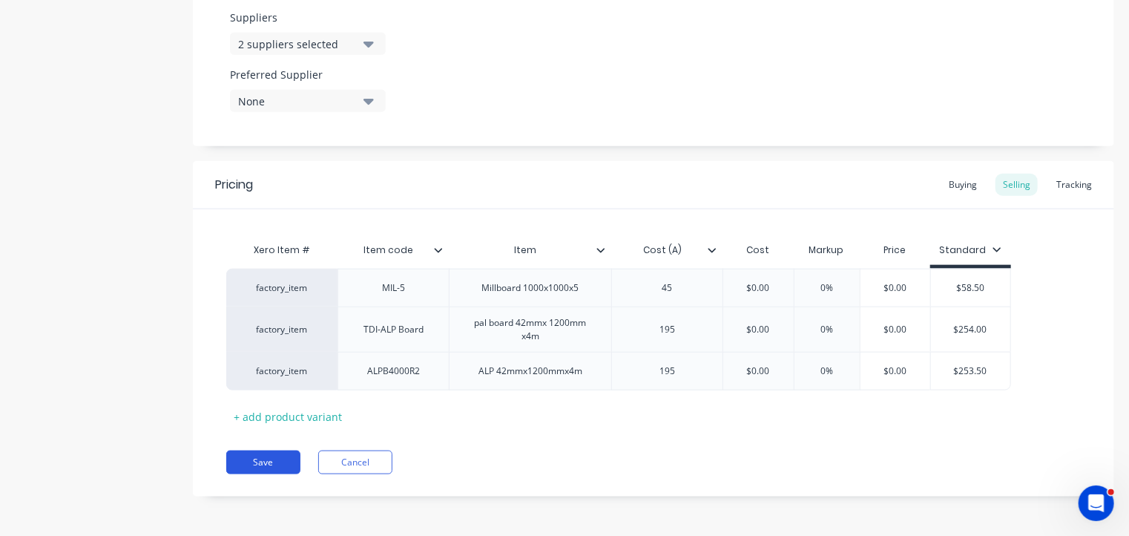
click at [252, 457] on button "Save" at bounding box center [263, 462] width 74 height 24
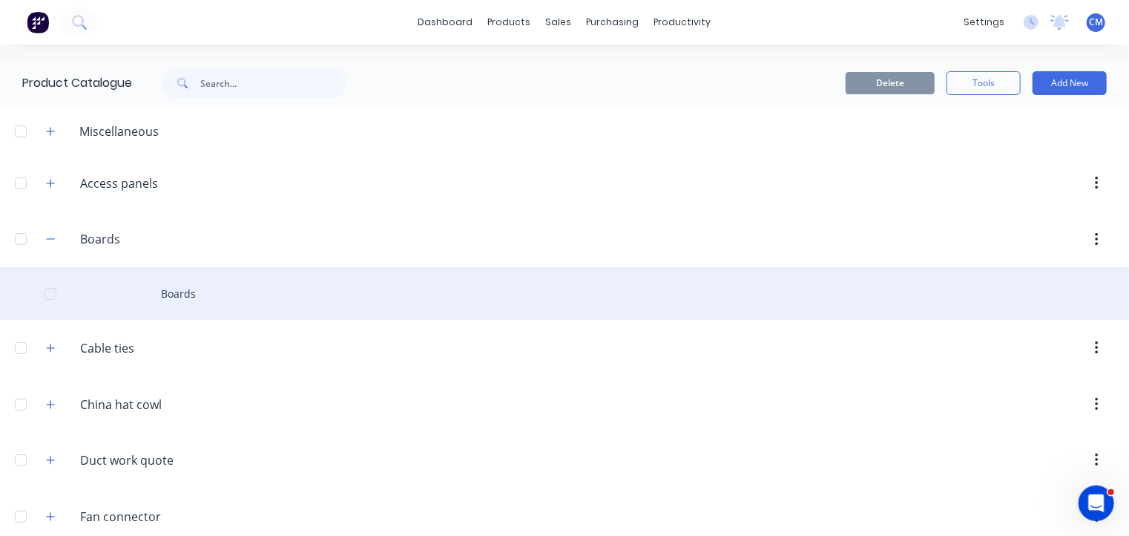
click at [177, 292] on div "Boards" at bounding box center [564, 293] width 1129 height 53
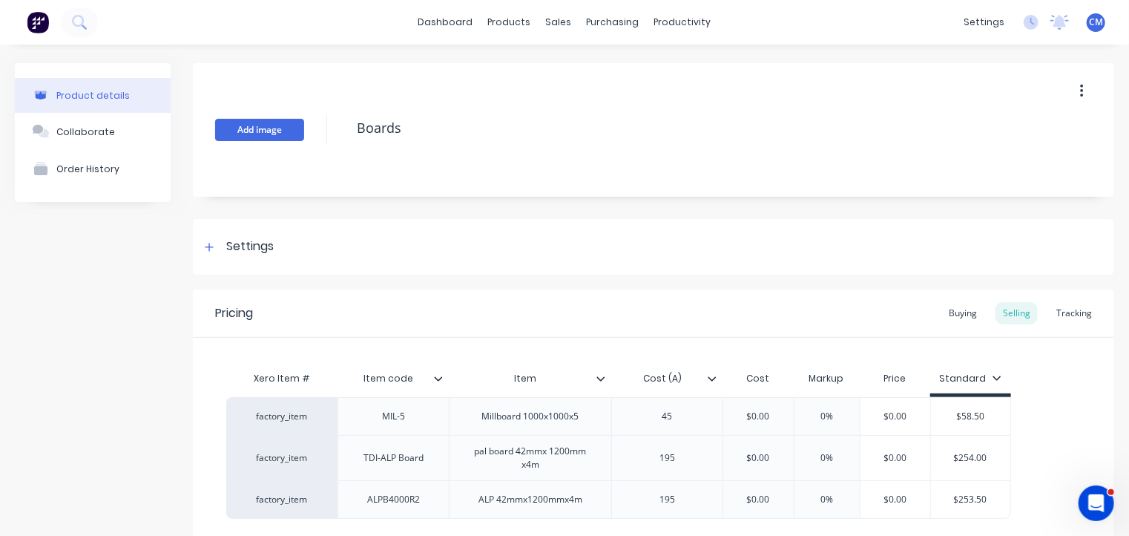
click at [258, 131] on button "Add image" at bounding box center [259, 130] width 89 height 22
click at [246, 131] on button "Add image" at bounding box center [259, 130] width 89 height 22
click at [209, 249] on icon at bounding box center [209, 247] width 8 height 8
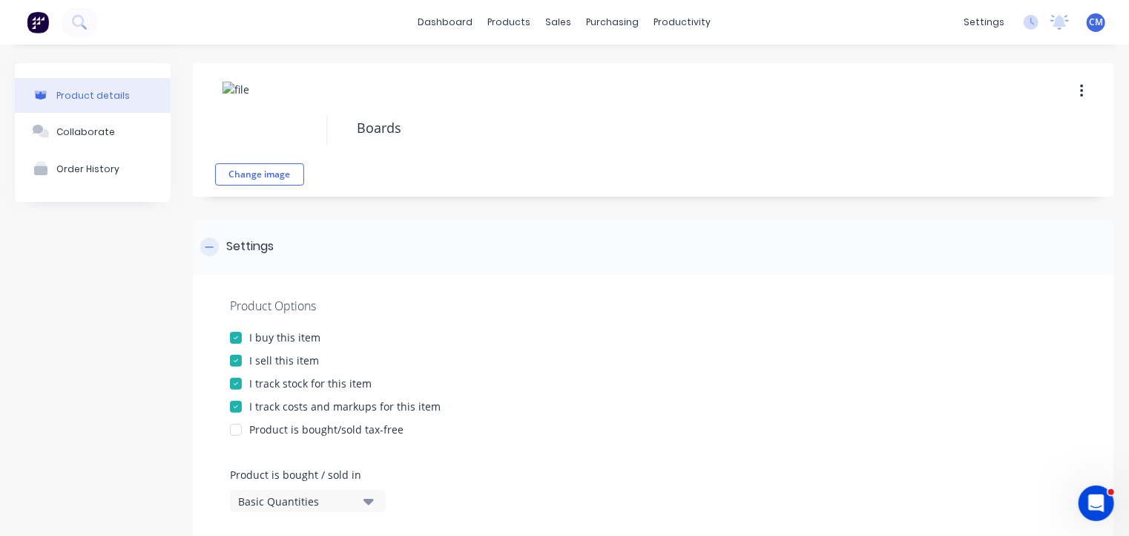
click at [209, 249] on icon at bounding box center [209, 247] width 9 height 10
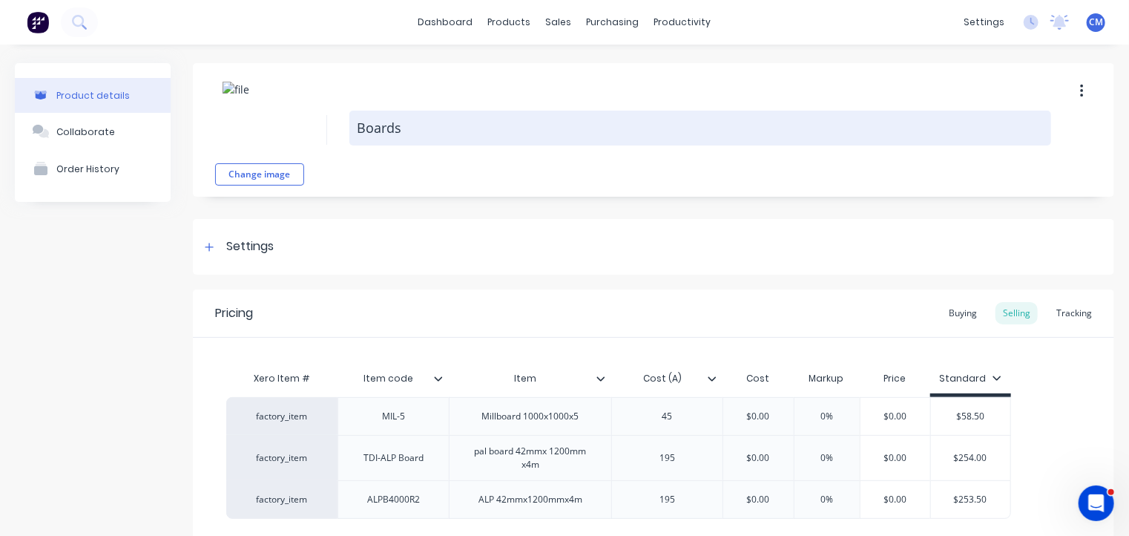
scroll to position [128, 0]
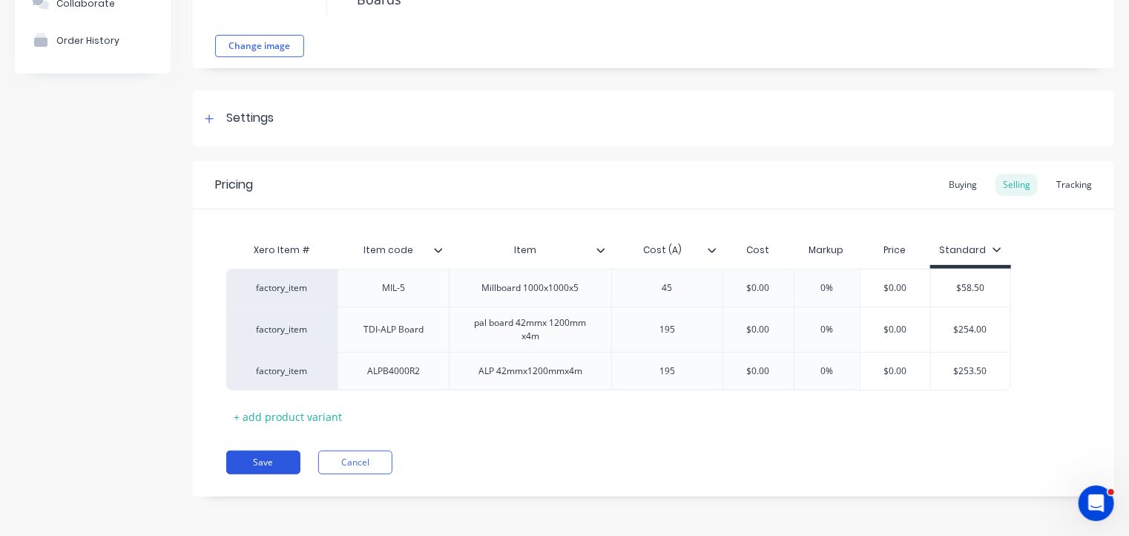
click at [278, 456] on button "Save" at bounding box center [263, 462] width 74 height 24
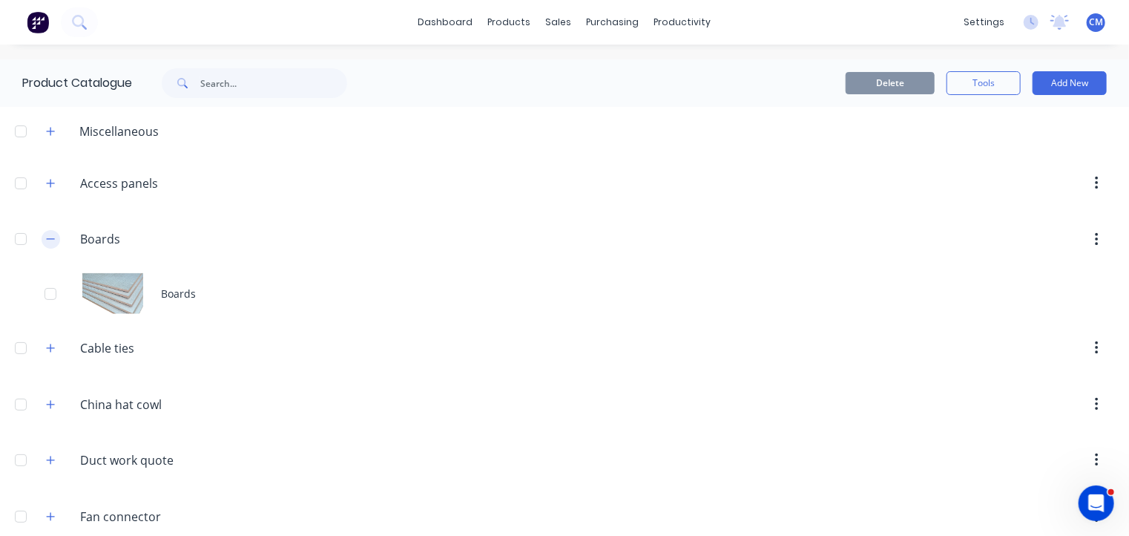
click at [50, 237] on icon "button" at bounding box center [50, 239] width 9 height 10
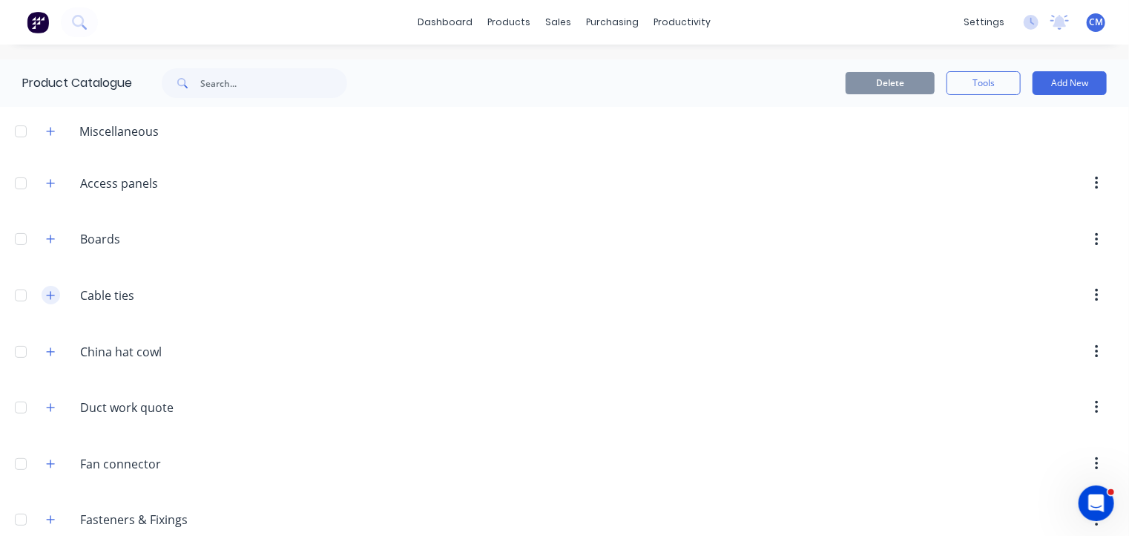
click at [48, 293] on icon "button" at bounding box center [50, 295] width 9 height 10
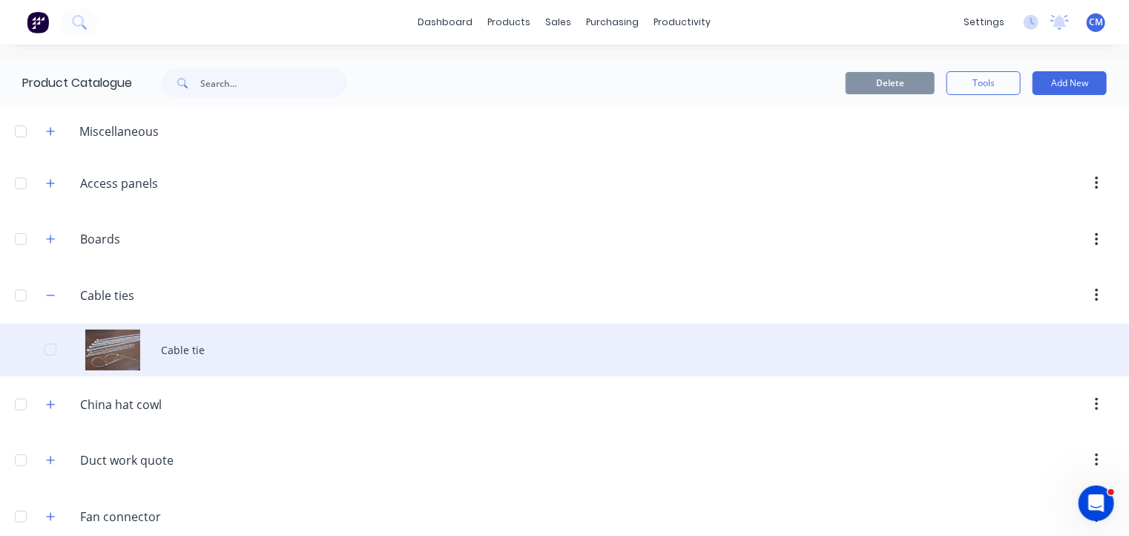
click at [185, 357] on div "Cable tie" at bounding box center [564, 349] width 1129 height 53
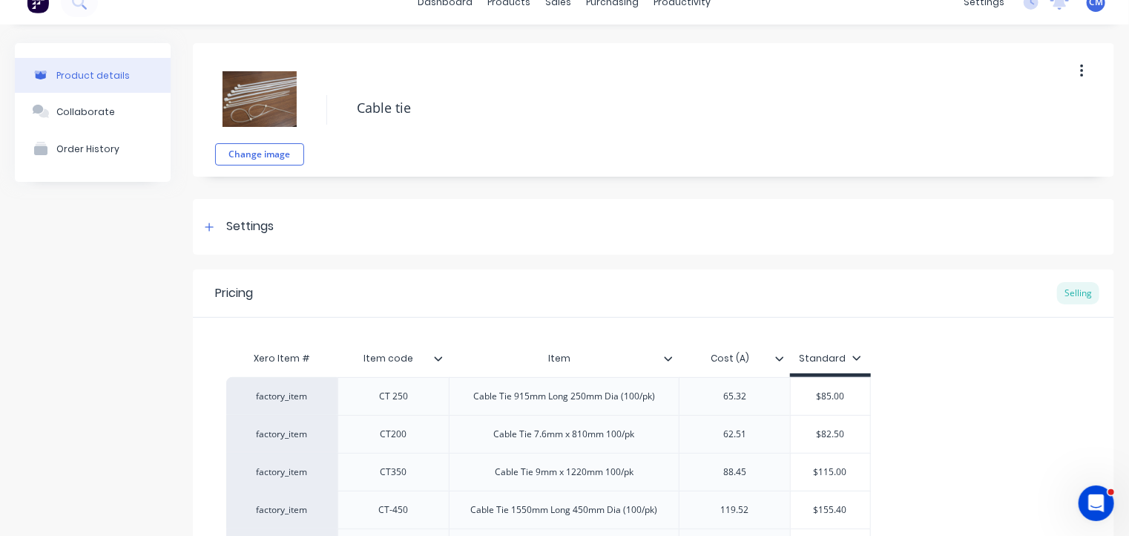
scroll to position [22, 0]
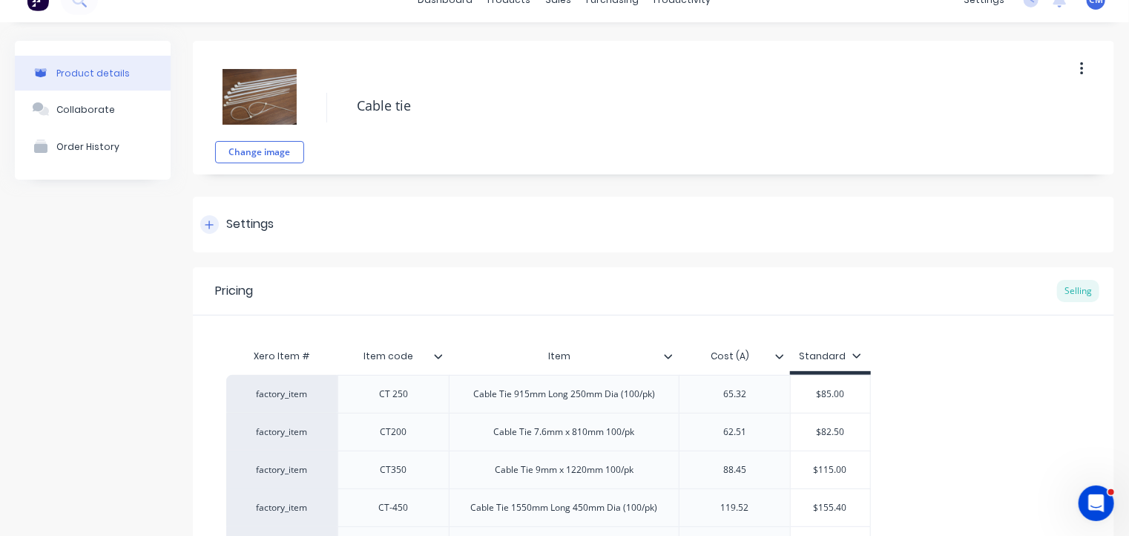
click at [224, 226] on div "Settings" at bounding box center [236, 224] width 73 height 19
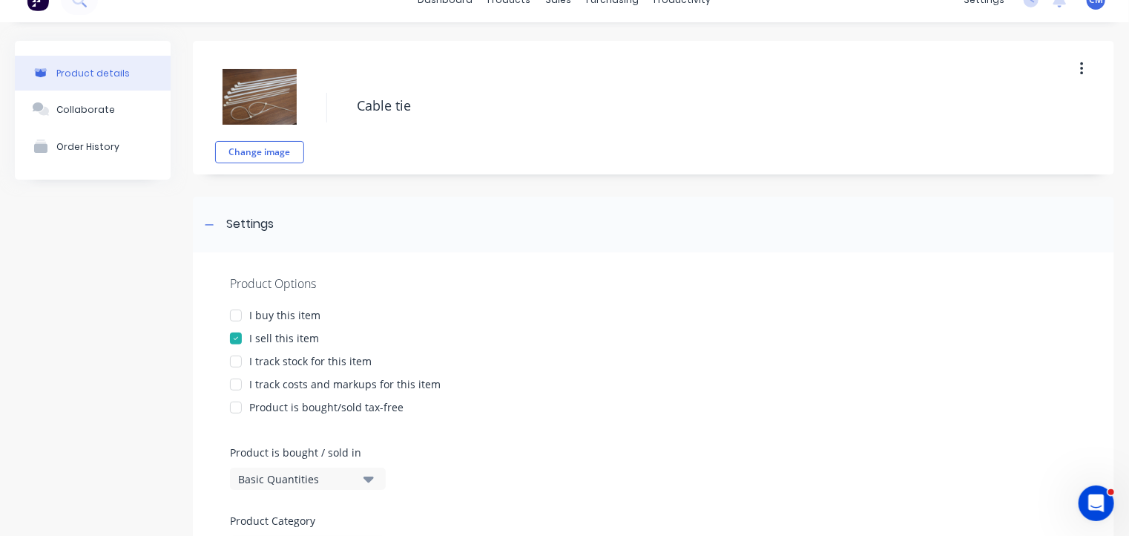
click at [234, 315] on div at bounding box center [236, 315] width 30 height 30
click at [240, 364] on div at bounding box center [236, 361] width 30 height 30
click at [235, 387] on div at bounding box center [236, 384] width 30 height 30
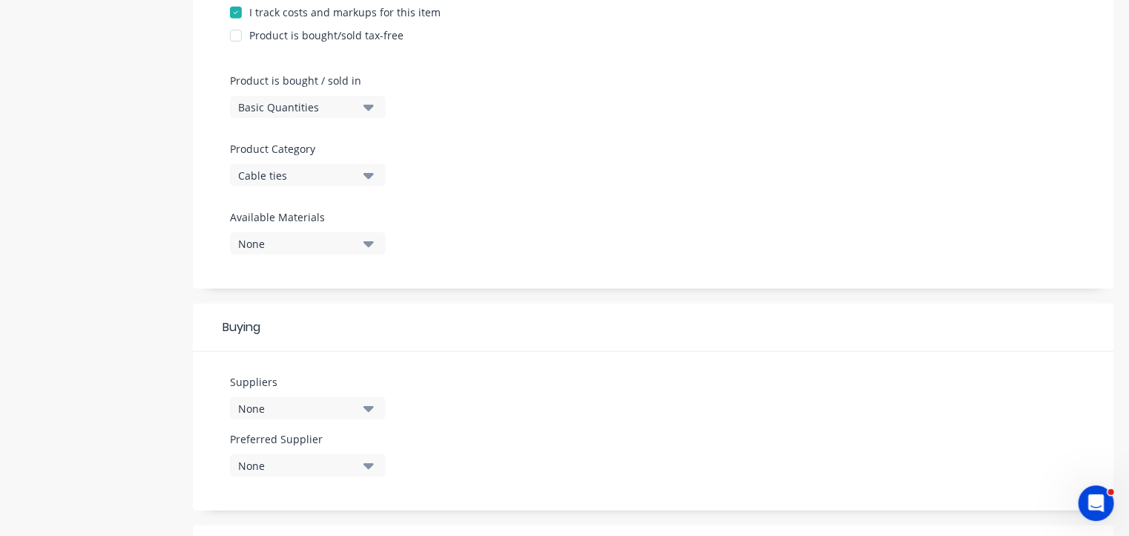
scroll to position [826, 0]
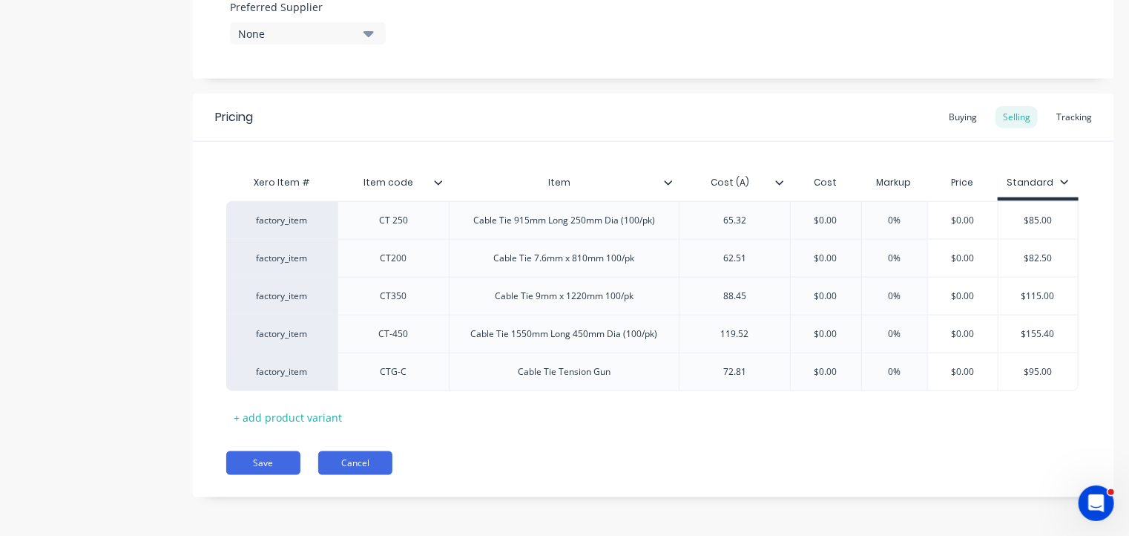
click at [365, 455] on button "Cancel" at bounding box center [355, 463] width 74 height 24
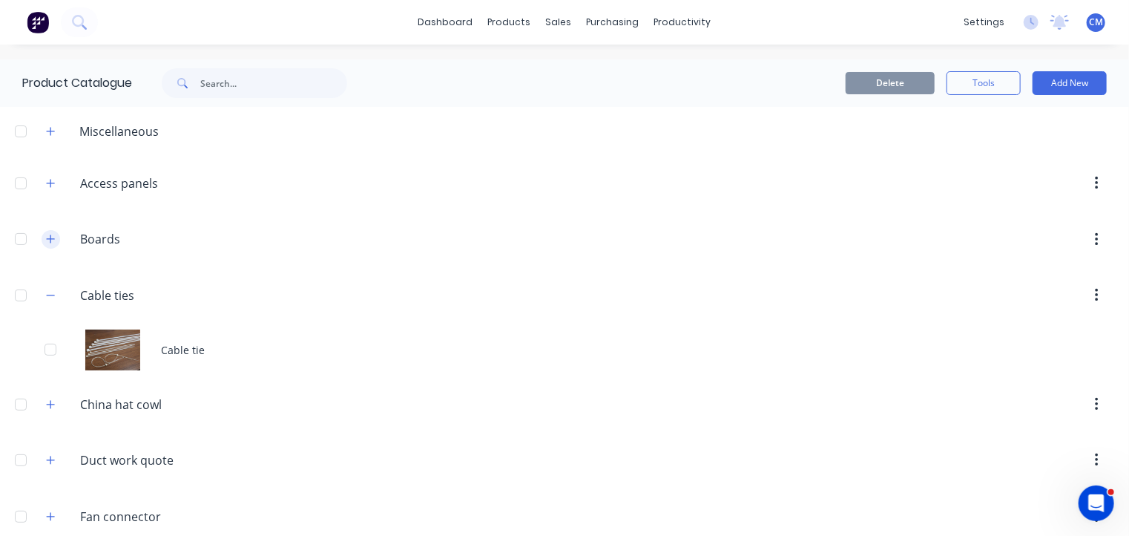
click at [52, 238] on icon "button" at bounding box center [50, 239] width 9 height 10
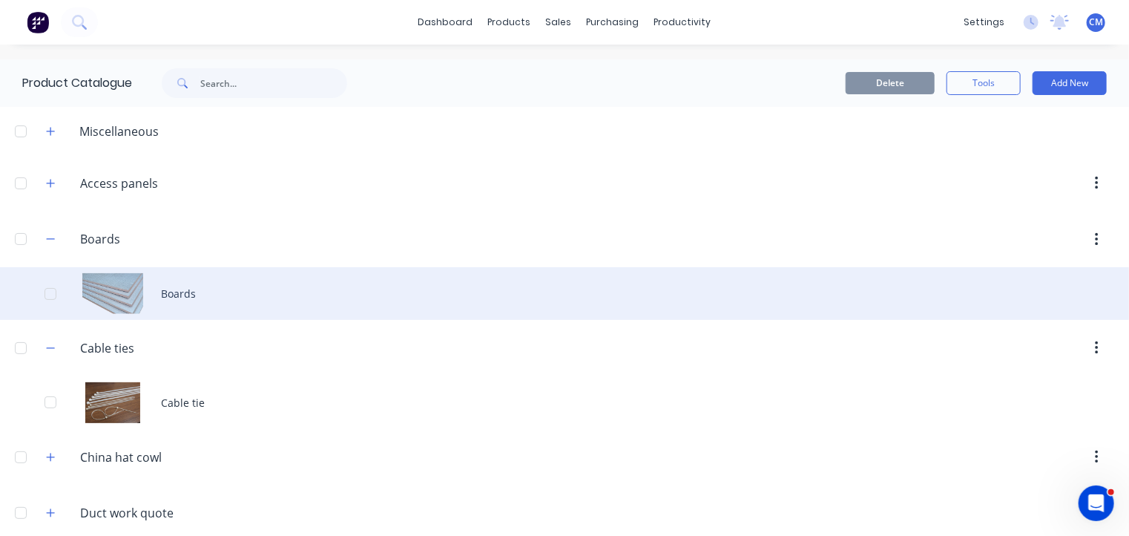
click at [156, 286] on div "Boards" at bounding box center [564, 293] width 1129 height 53
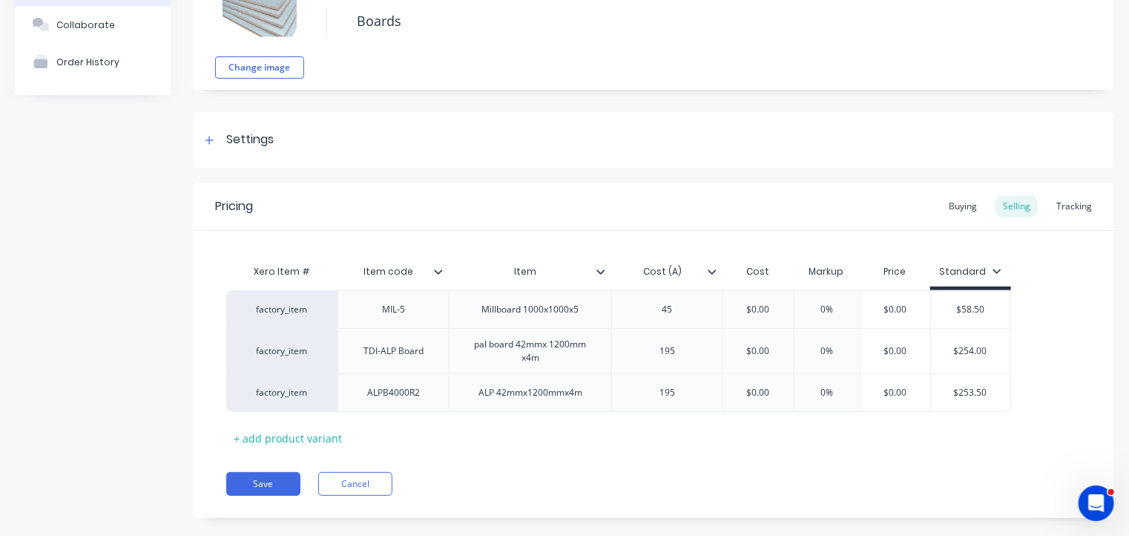
scroll to position [128, 0]
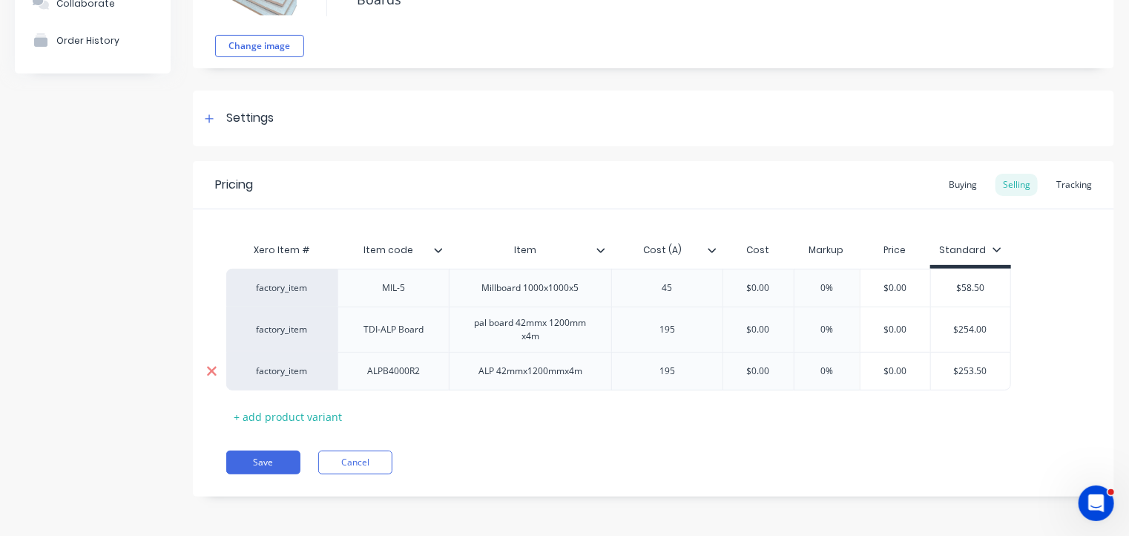
click at [211, 373] on icon at bounding box center [211, 370] width 11 height 15
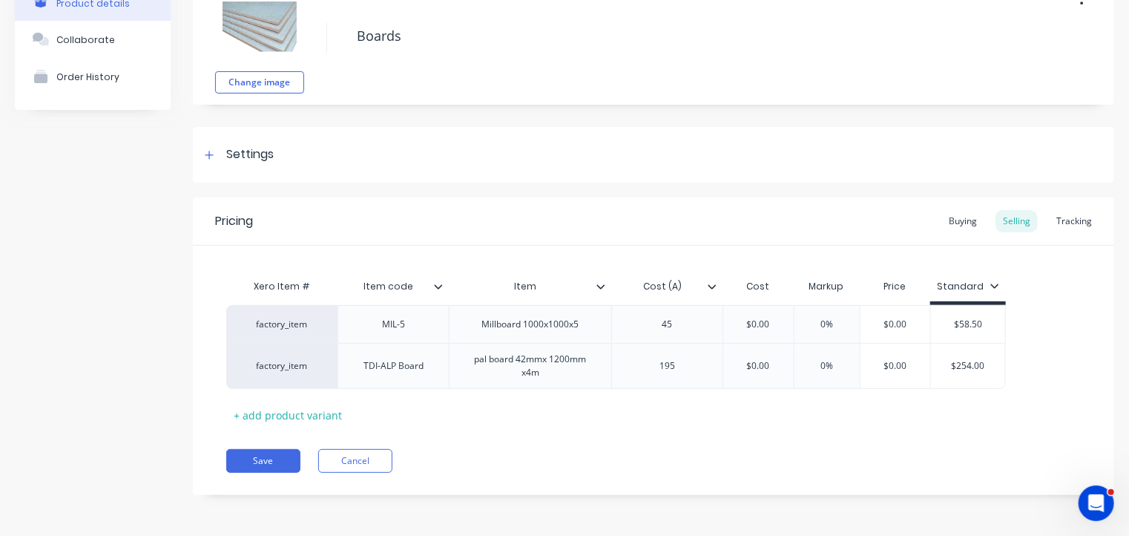
scroll to position [91, 0]
click at [259, 463] on button "Save" at bounding box center [263, 462] width 74 height 24
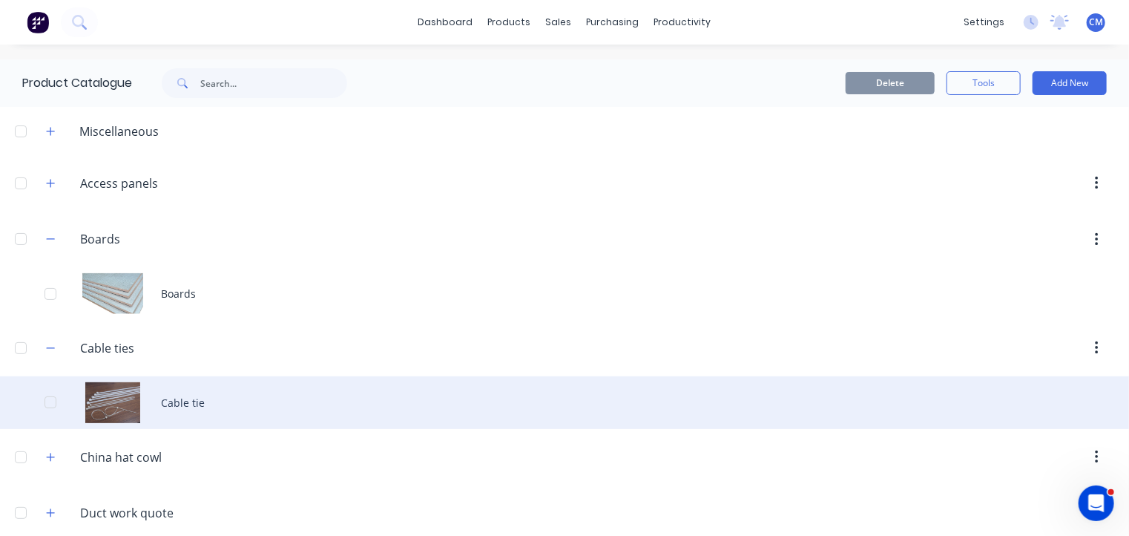
click at [187, 404] on div "Cable tie" at bounding box center [564, 402] width 1129 height 53
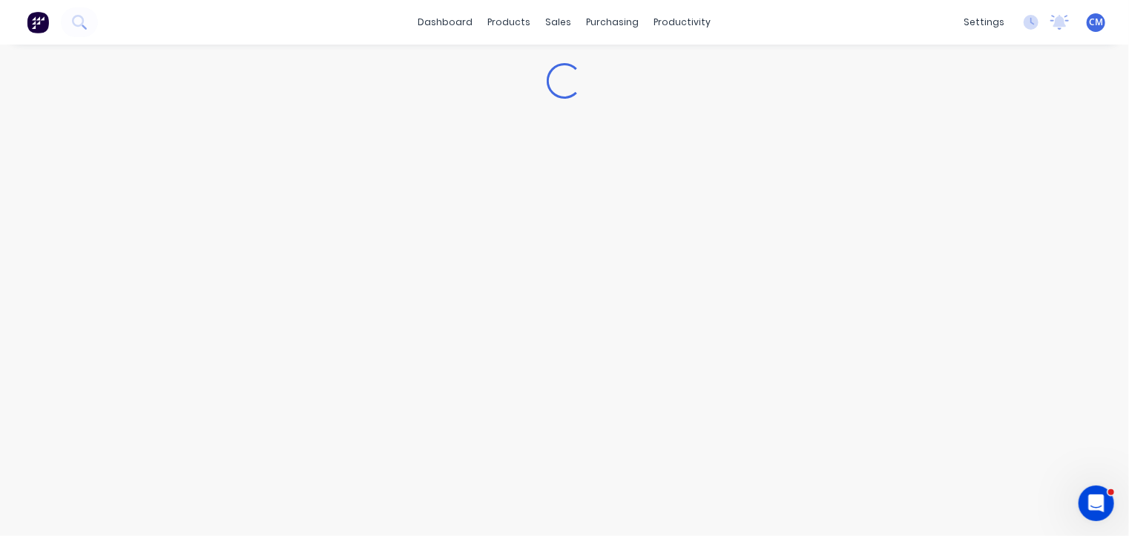
click at [187, 404] on div "Loading..." at bounding box center [564, 275] width 1129 height 461
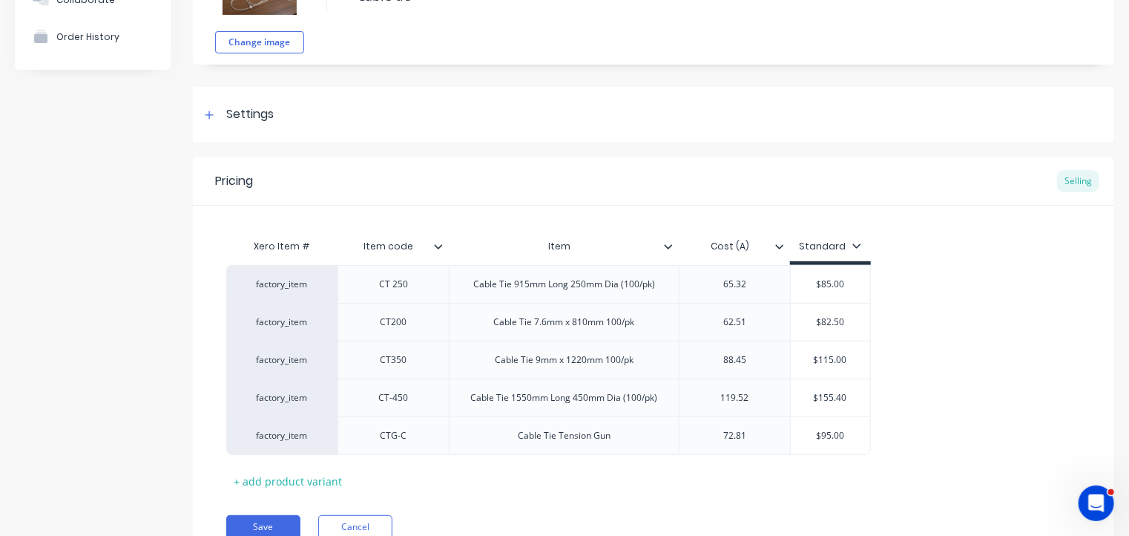
scroll to position [139, 0]
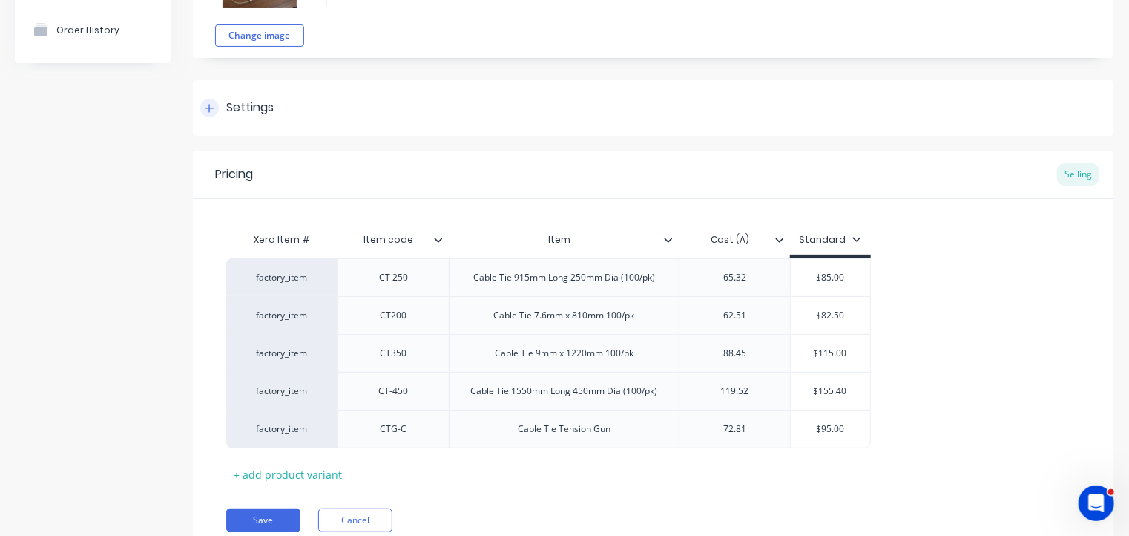
click at [239, 105] on div "Settings" at bounding box center [249, 108] width 47 height 19
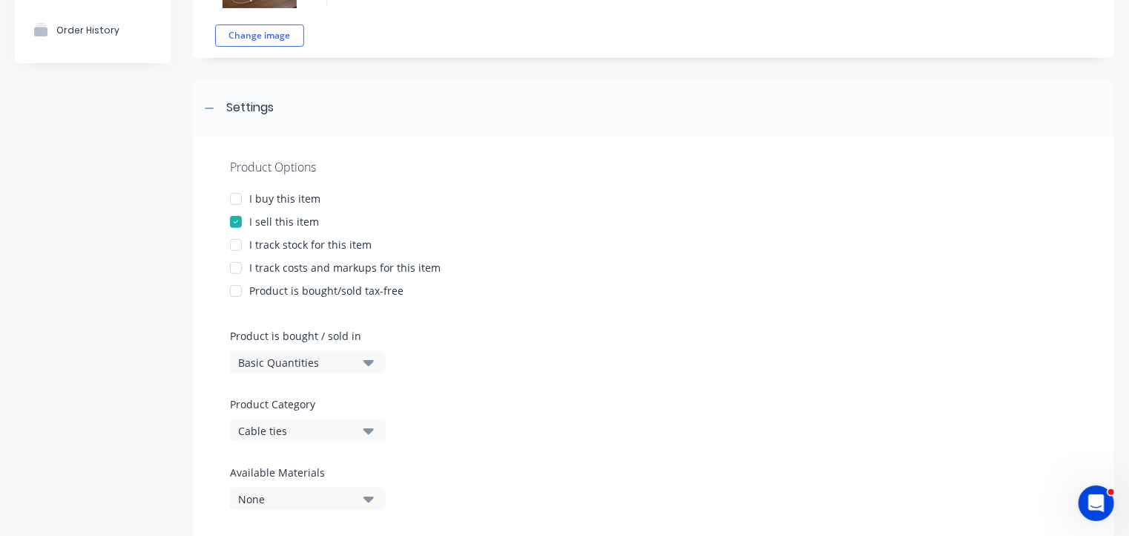
click at [240, 197] on div at bounding box center [236, 199] width 30 height 30
click at [237, 246] on div at bounding box center [236, 245] width 30 height 30
click at [234, 268] on div at bounding box center [236, 268] width 30 height 30
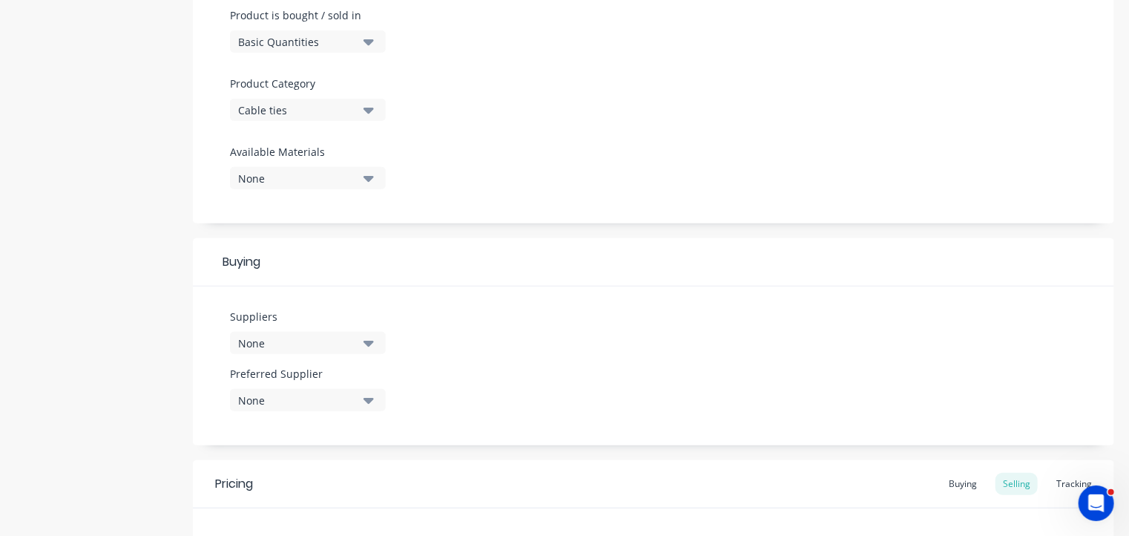
scroll to position [629, 0]
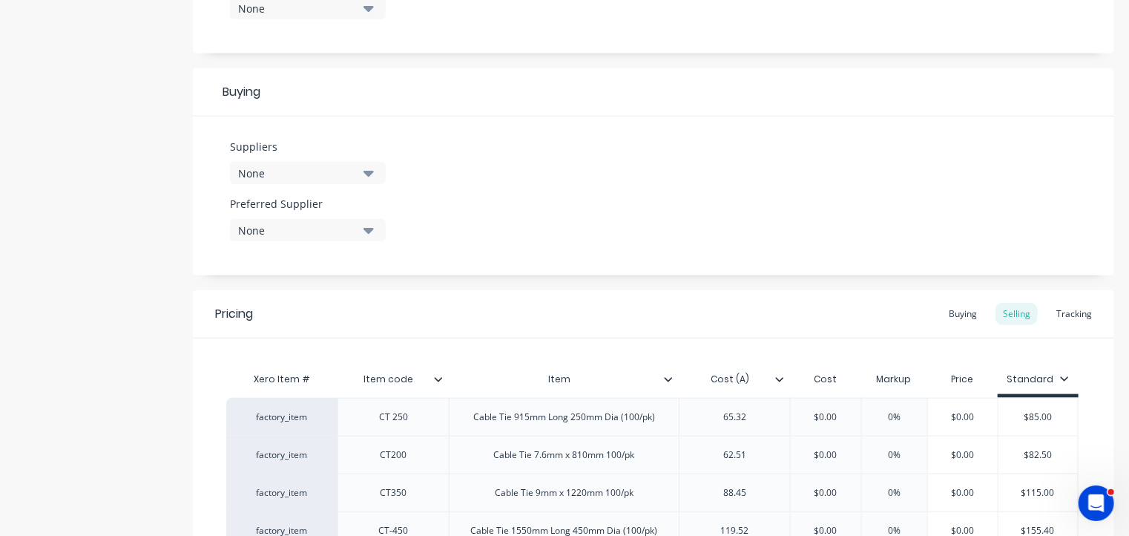
click at [347, 177] on div "None" at bounding box center [297, 173] width 119 height 16
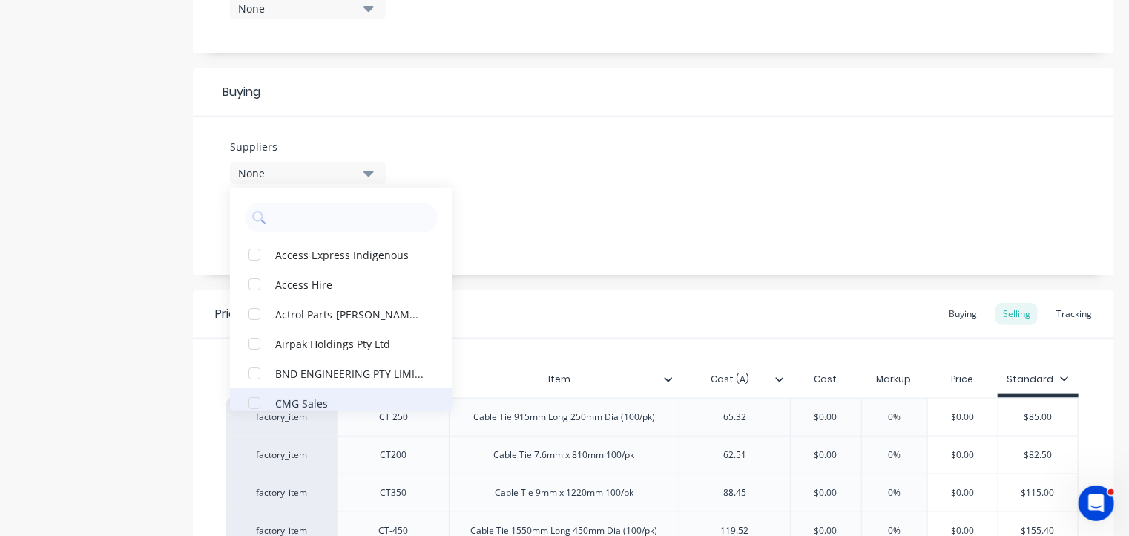
click at [251, 401] on div "button" at bounding box center [255, 403] width 30 height 30
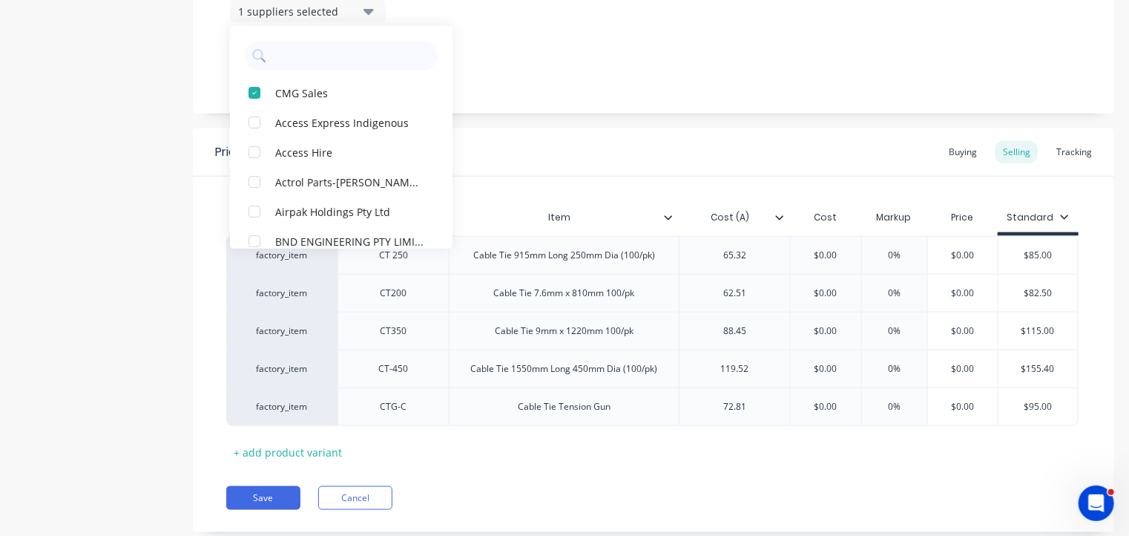
scroll to position [792, 0]
click at [280, 498] on button "Save" at bounding box center [263, 497] width 74 height 24
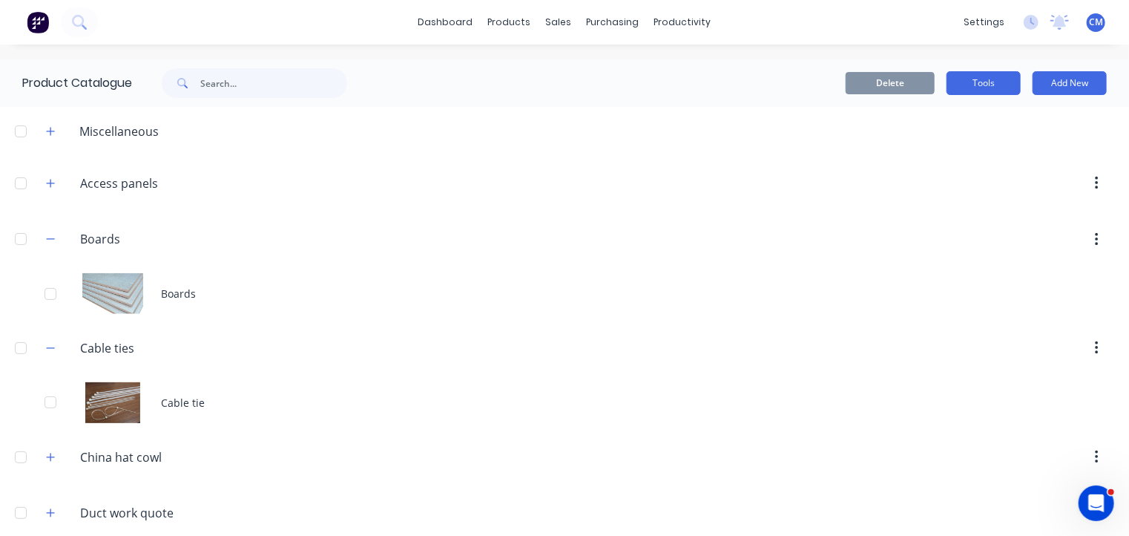
click at [970, 81] on button "Tools" at bounding box center [984, 83] width 74 height 24
click at [710, 223] on header "Boards Boards" at bounding box center [564, 239] width 1129 height 56
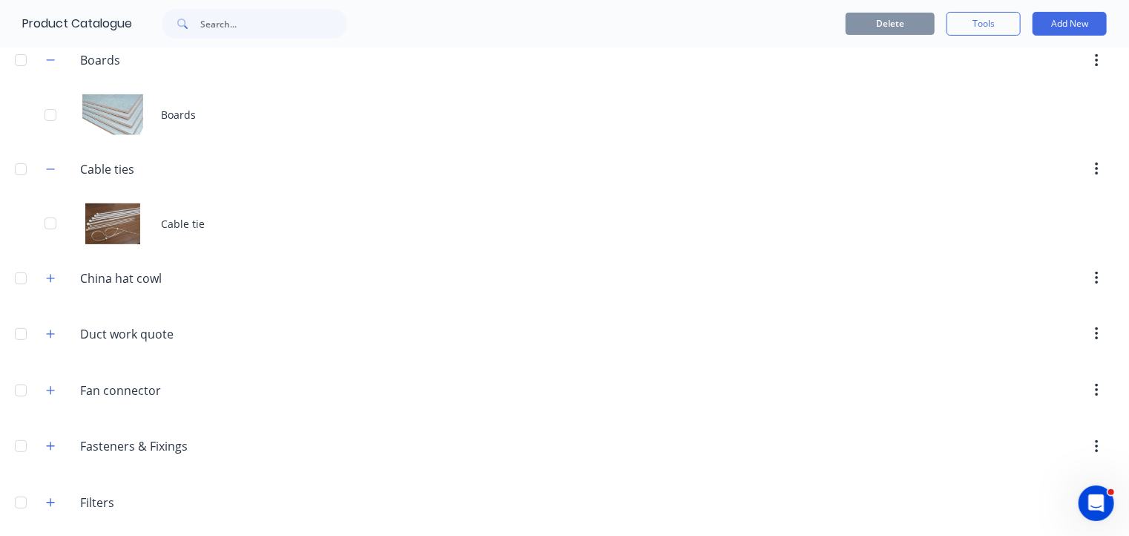
scroll to position [176, 0]
click at [50, 280] on icon "button" at bounding box center [51, 281] width 8 height 8
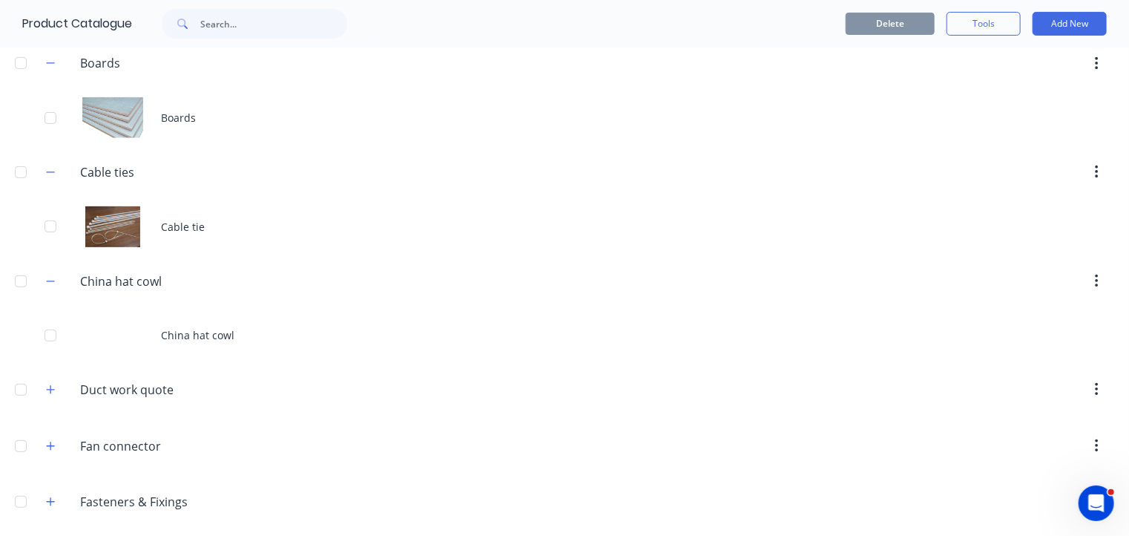
click at [1082, 278] on button "button" at bounding box center [1096, 281] width 35 height 27
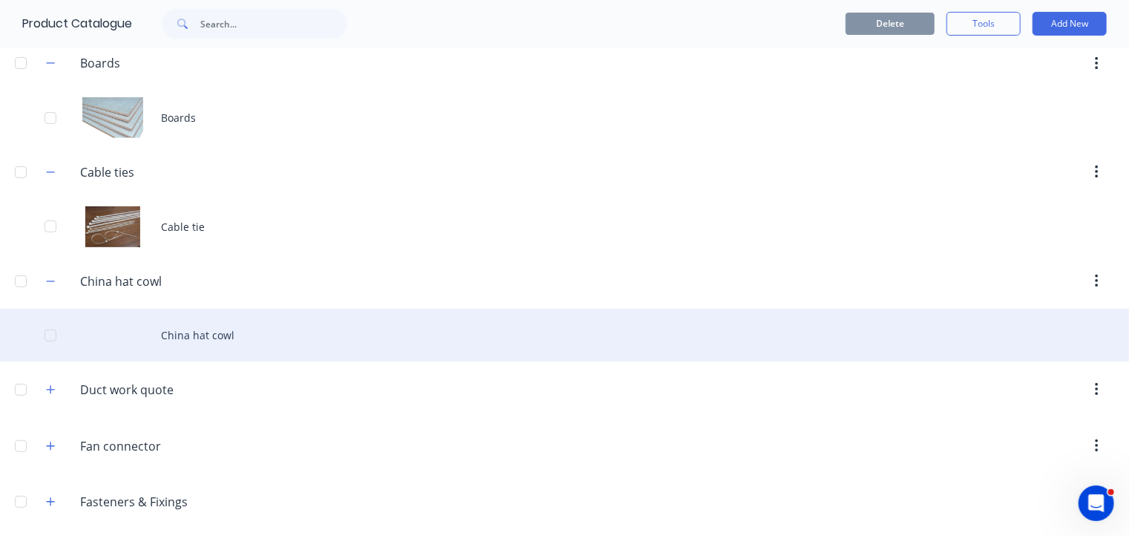
click at [231, 330] on div "China hat cowl" at bounding box center [564, 335] width 1129 height 53
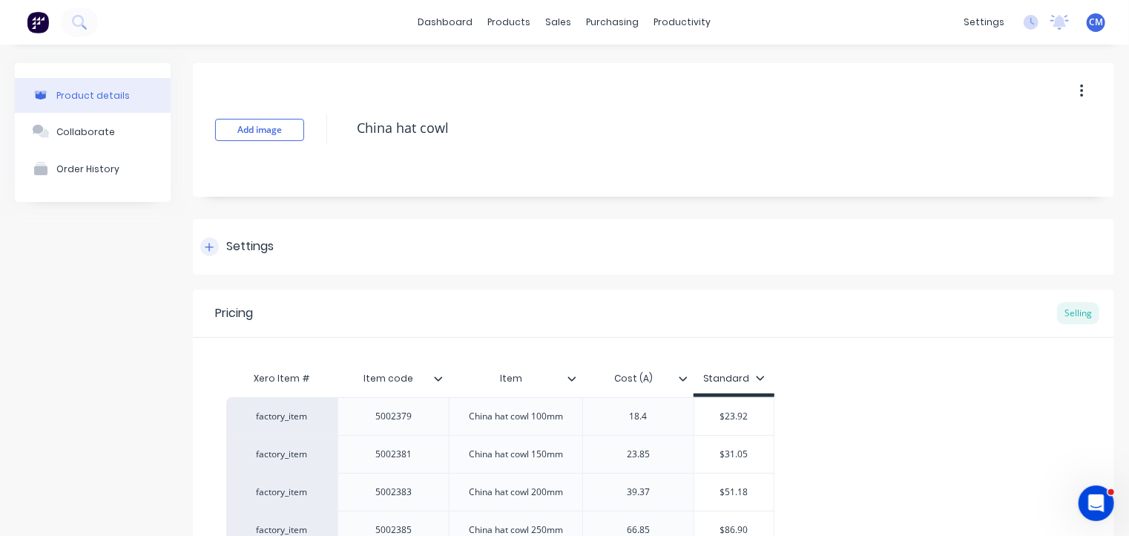
click at [233, 250] on div "Settings" at bounding box center [249, 246] width 47 height 19
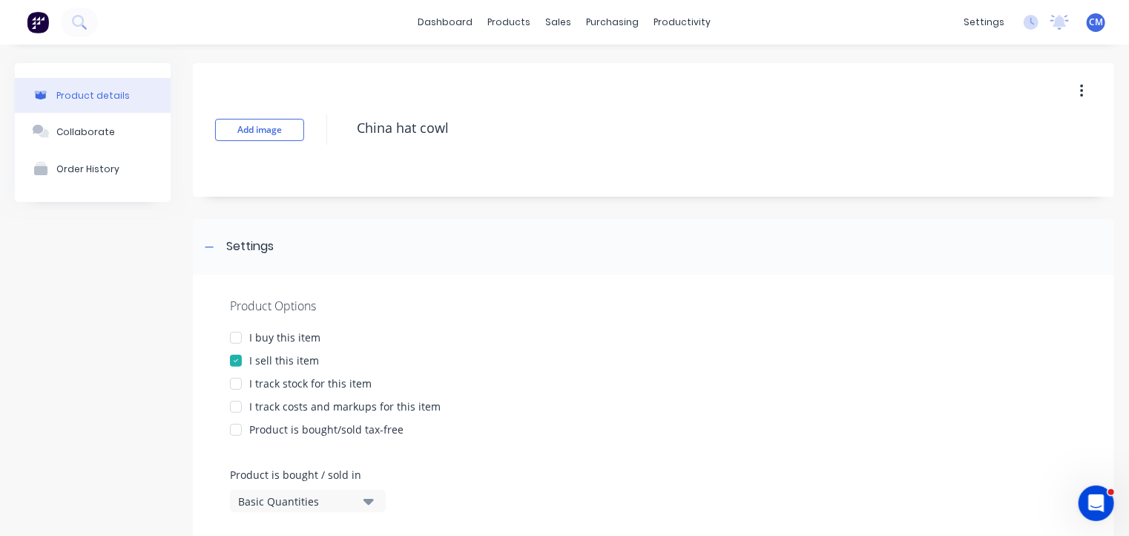
click at [240, 339] on div at bounding box center [236, 338] width 30 height 30
click at [240, 385] on div at bounding box center [236, 384] width 30 height 30
click at [237, 406] on div at bounding box center [236, 407] width 30 height 30
type textarea "x"
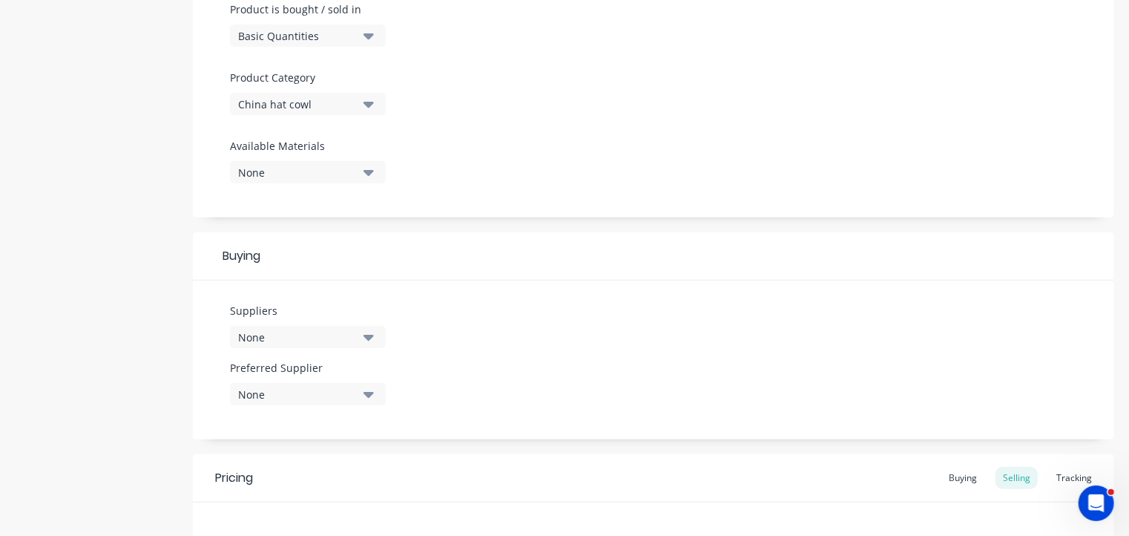
scroll to position [466, 0]
click at [332, 336] on div "None" at bounding box center [297, 337] width 119 height 16
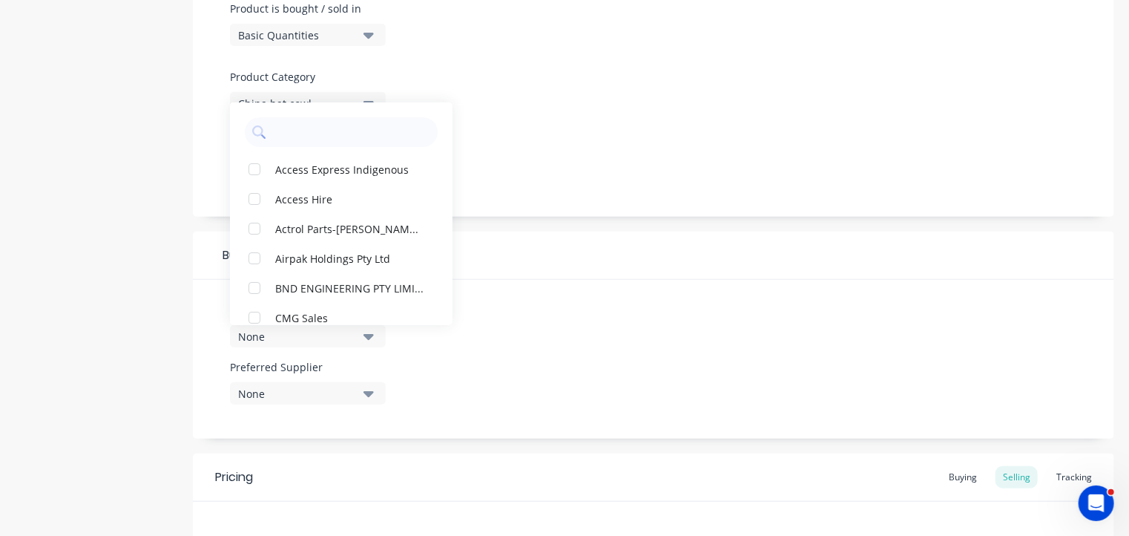
click at [74, 289] on div "Product details Collaborate Order History" at bounding box center [93, 238] width 156 height 1282
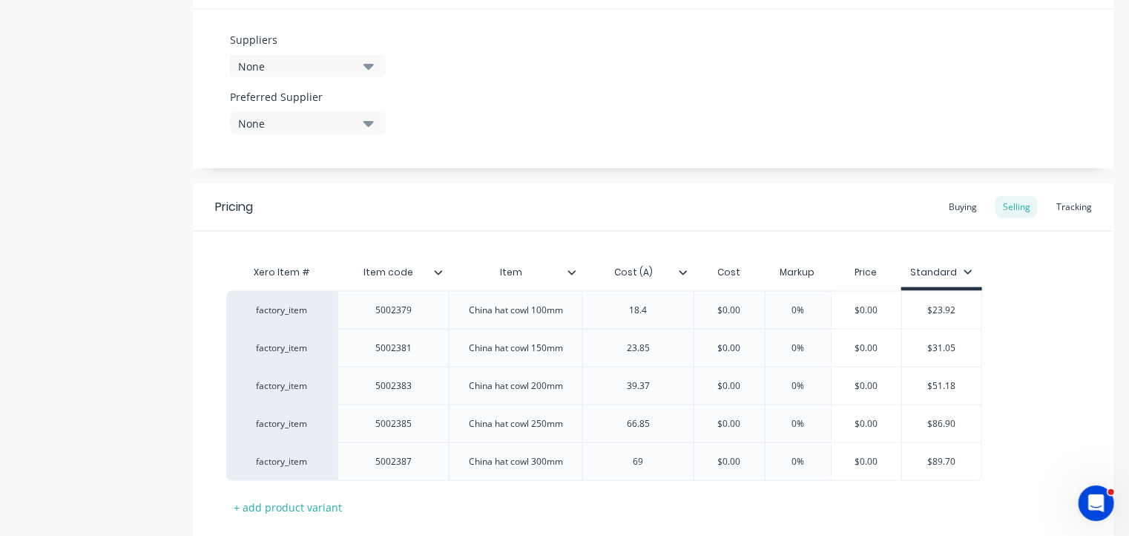
scroll to position [738, 0]
click at [1060, 208] on div "Tracking" at bounding box center [1074, 205] width 50 height 22
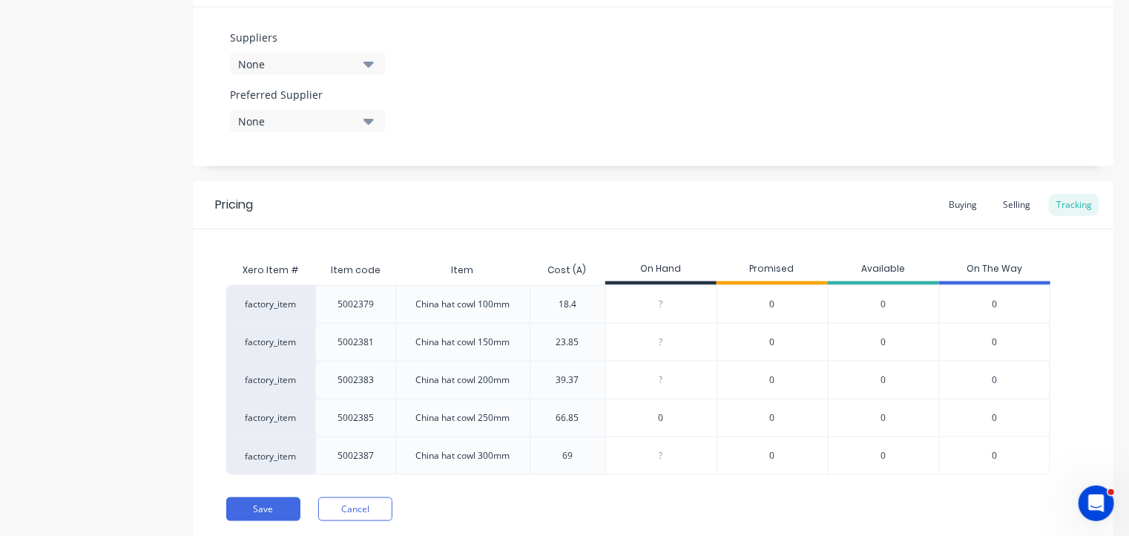
click at [642, 419] on input "0" at bounding box center [661, 417] width 111 height 13
type input "30"
type textarea "x"
type input "3"
type textarea "x"
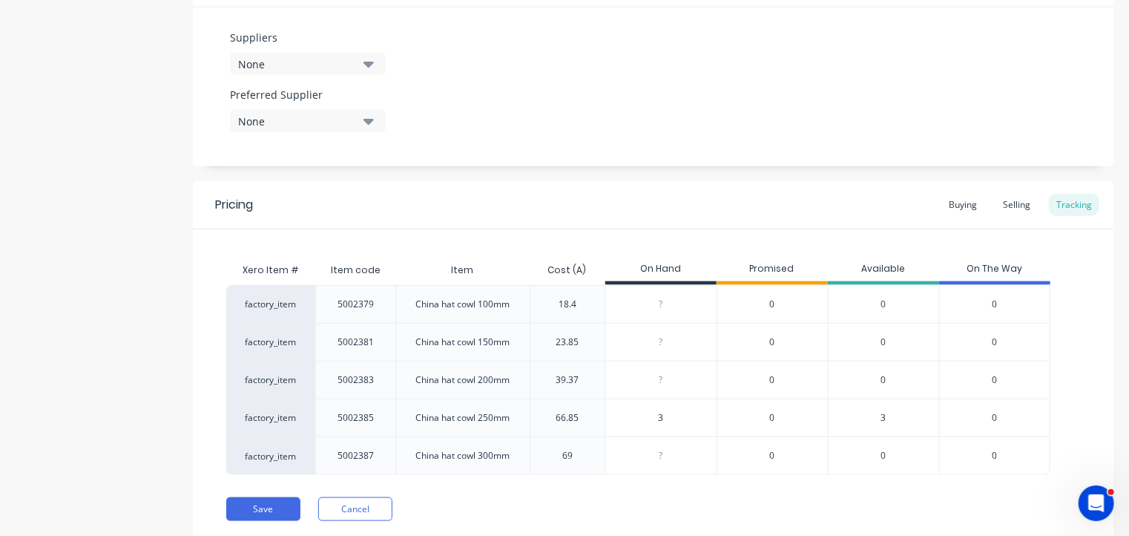
type input "3"
click at [660, 342] on input "0" at bounding box center [661, 341] width 111 height 13
type input "1"
type textarea "x"
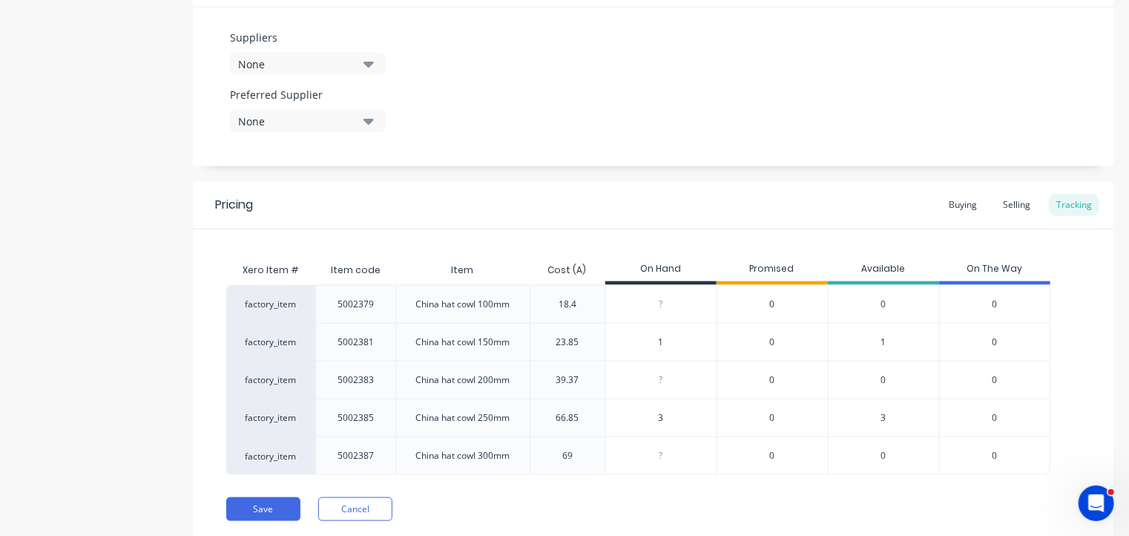
type input "1"
click at [659, 300] on input "0" at bounding box center [661, 303] width 111 height 13
type input "3"
type textarea "x"
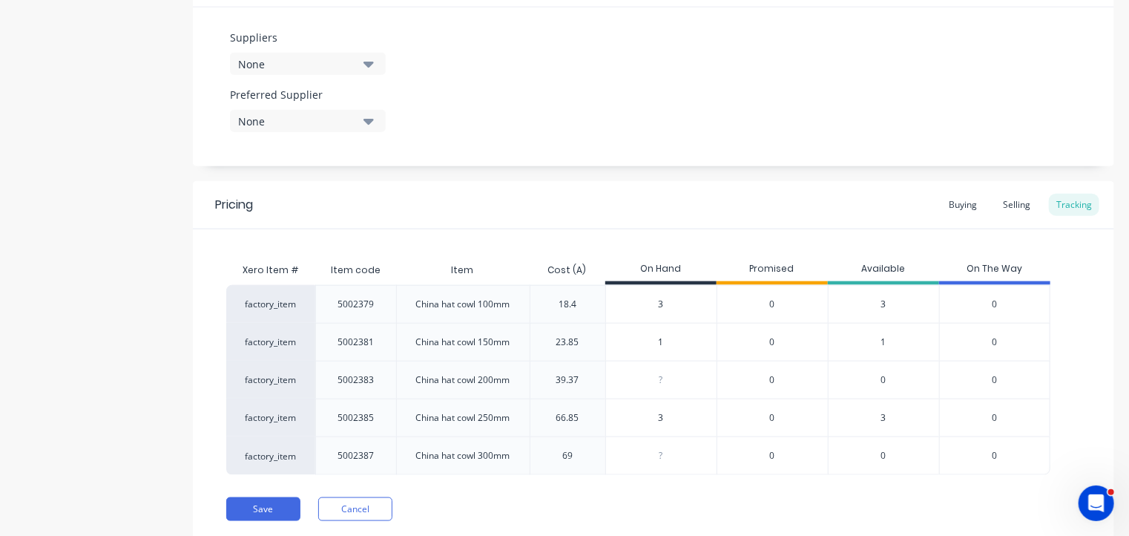
type input "3"
click at [645, 386] on div "?" at bounding box center [661, 379] width 111 height 37
click at [679, 382] on input "0" at bounding box center [661, 379] width 111 height 13
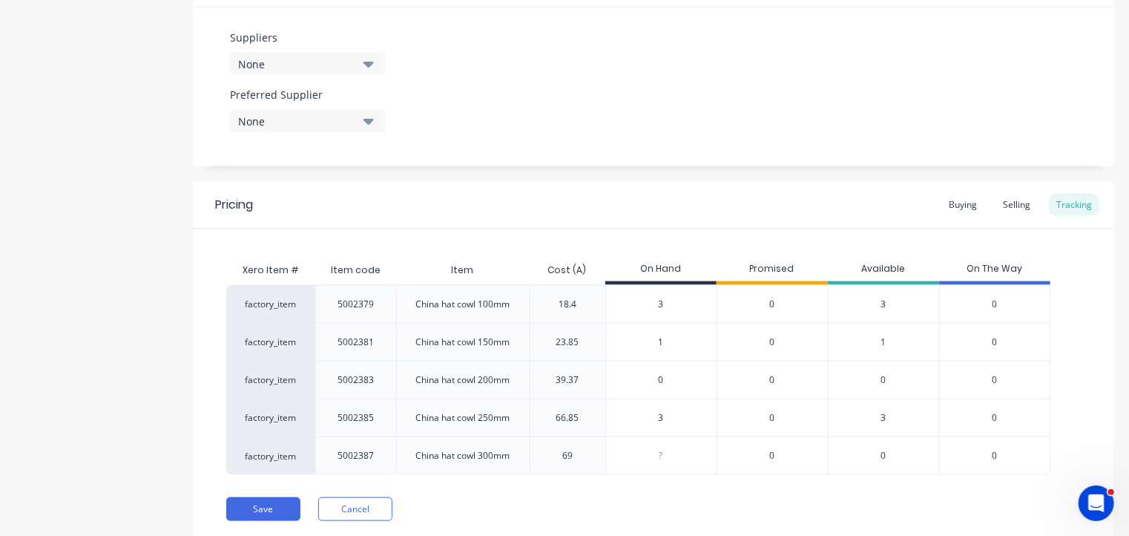
click at [679, 382] on input "0" at bounding box center [661, 379] width 111 height 13
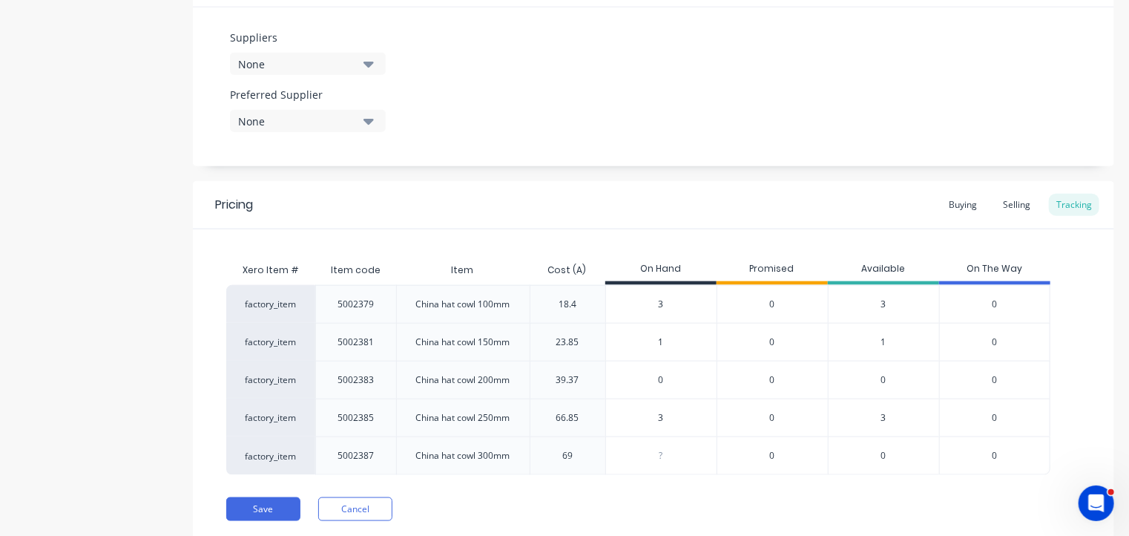
type input "1"
type textarea "x"
type input "1"
type input "0"
click at [659, 454] on input "0" at bounding box center [661, 455] width 111 height 13
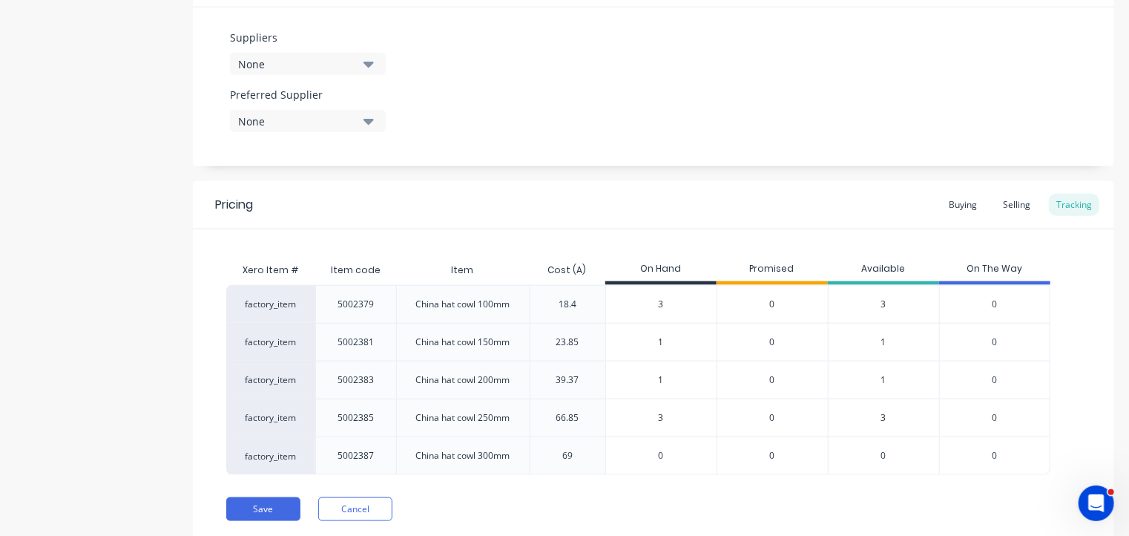
click at [659, 454] on input "0" at bounding box center [661, 455] width 111 height 13
click at [273, 505] on button "Save" at bounding box center [263, 509] width 74 height 24
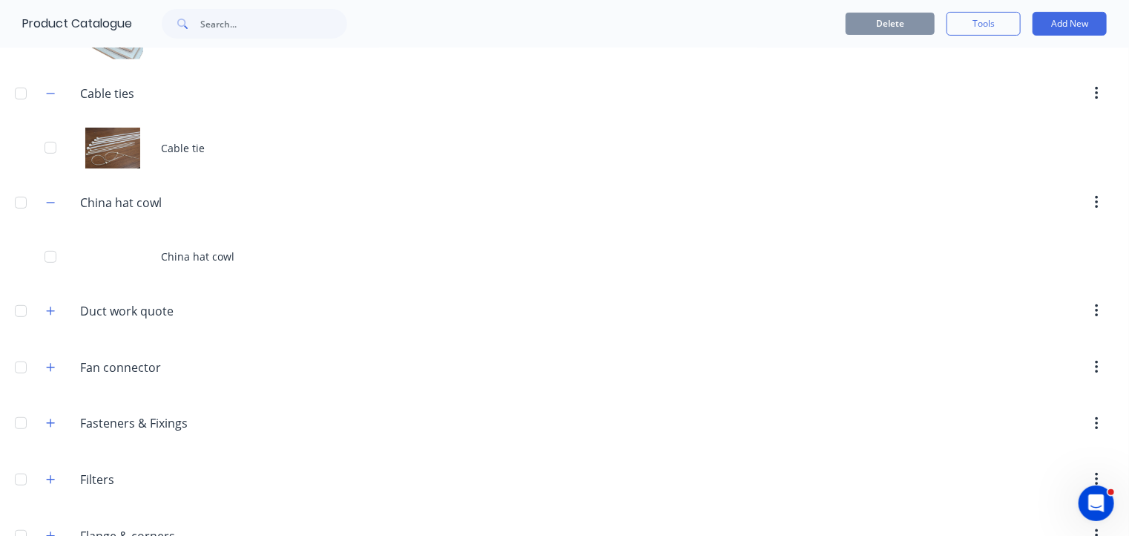
scroll to position [255, 0]
click at [145, 200] on input "China hat cowl" at bounding box center [168, 202] width 176 height 18
drag, startPoint x: 110, startPoint y: 259, endPoint x: 104, endPoint y: 318, distance: 59.6
click at [104, 318] on div "Miscellaneous Access.panels Access panels Boards Boards Boards Cable.ties Cable…" at bounding box center [564, 487] width 1129 height 1271
click at [104, 318] on div "Duct.work.quote Duct work quote" at bounding box center [168, 309] width 200 height 19
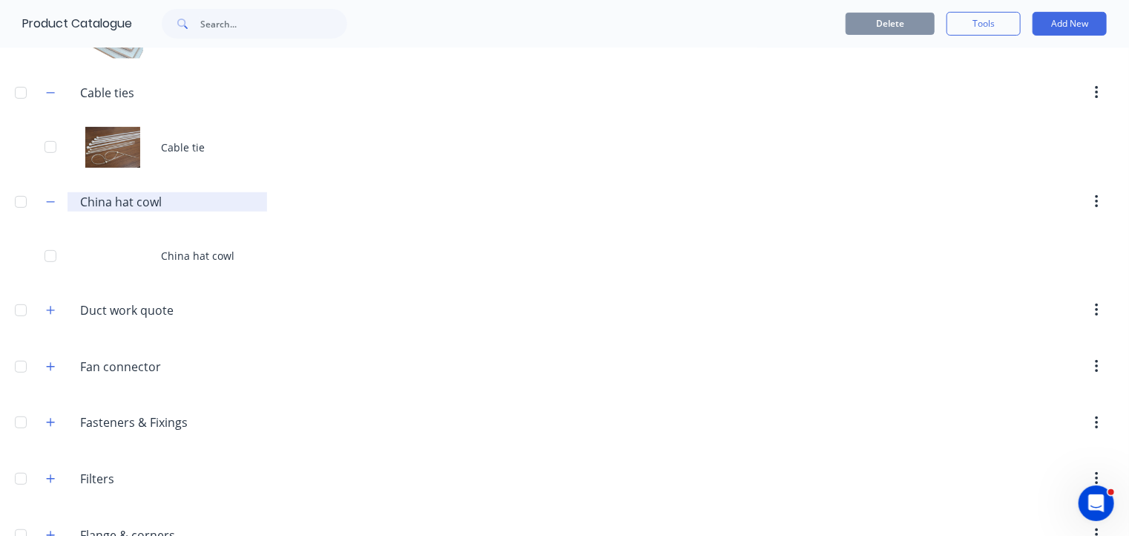
click at [88, 193] on input "China hat cowl" at bounding box center [168, 202] width 176 height 18
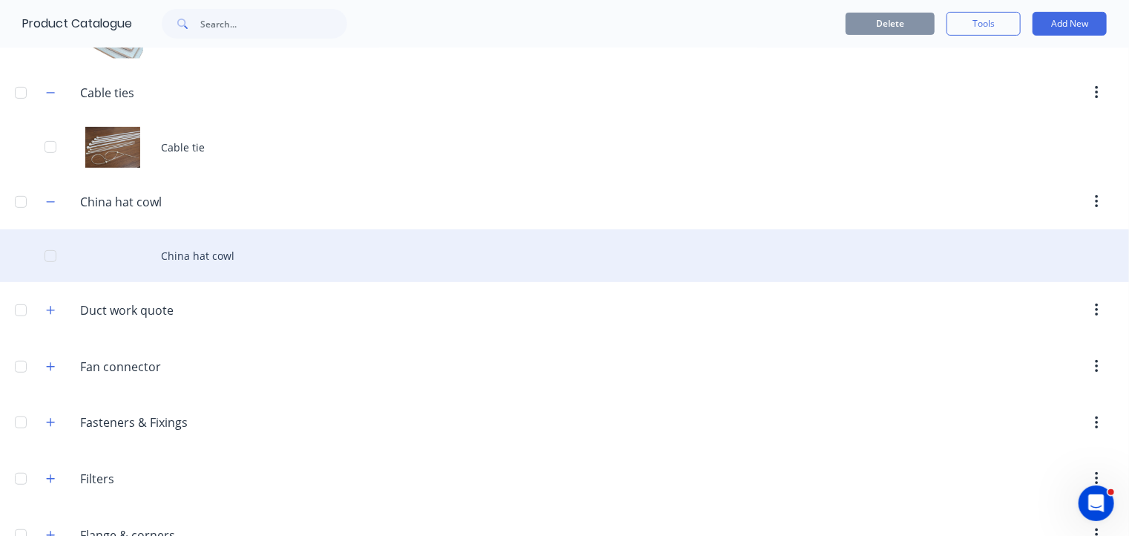
click at [181, 246] on div "China hat cowl" at bounding box center [564, 255] width 1129 height 53
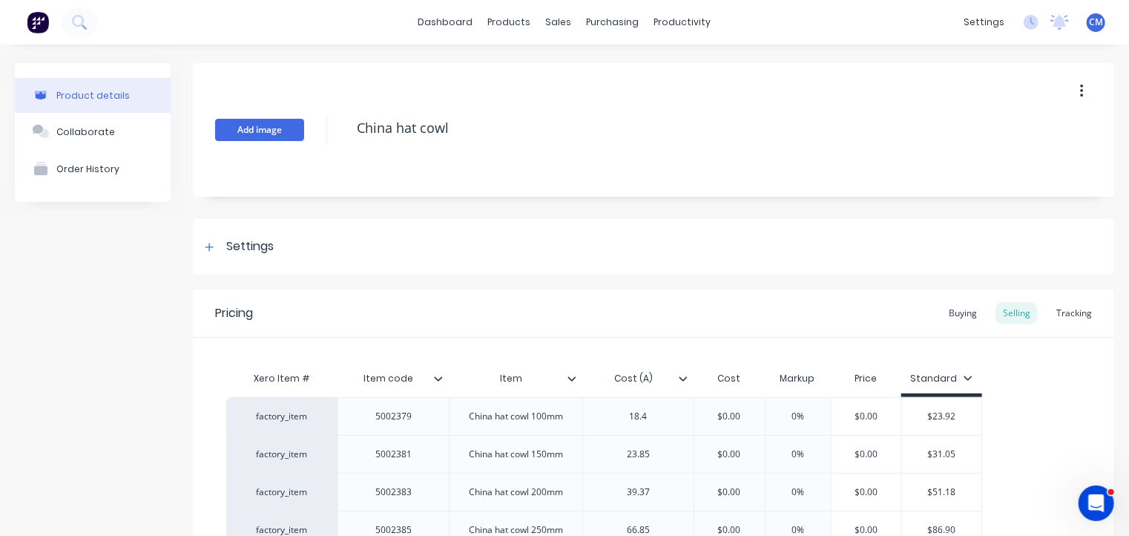
click at [258, 137] on button "Add image" at bounding box center [259, 130] width 89 height 22
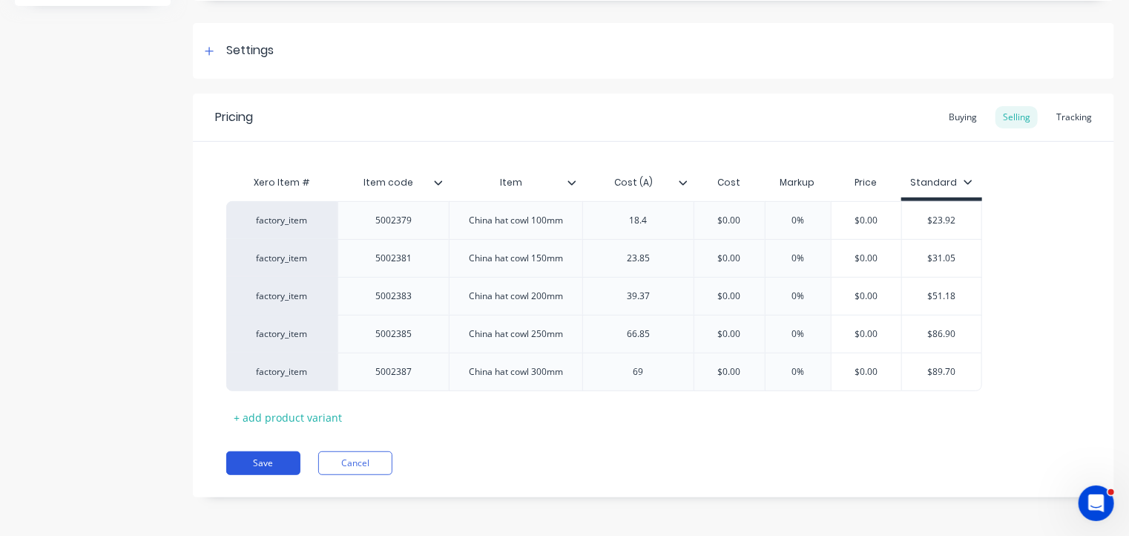
click at [260, 461] on button "Save" at bounding box center [263, 463] width 74 height 24
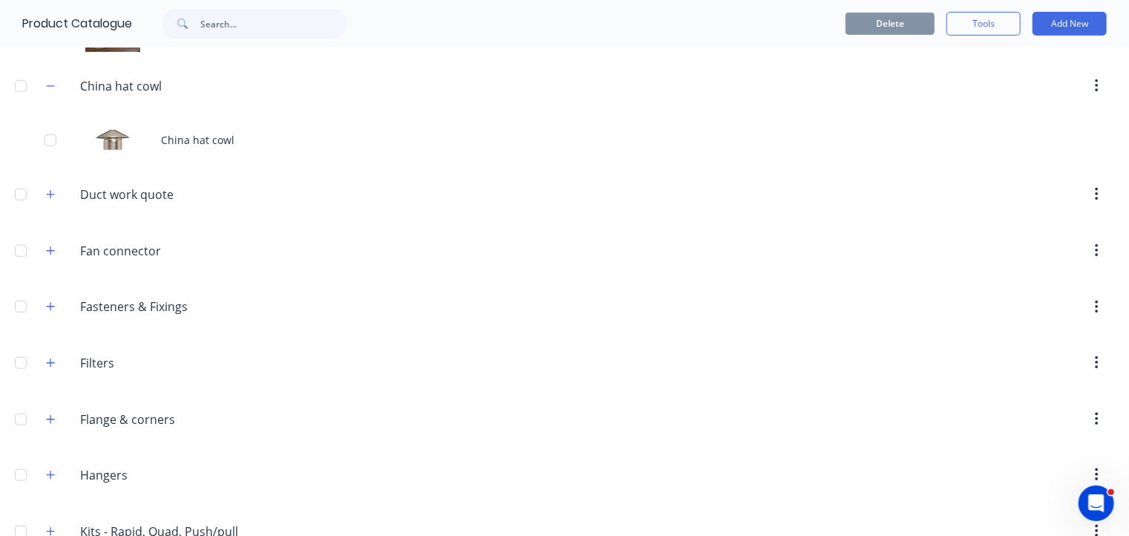
scroll to position [372, 0]
click at [52, 245] on icon "button" at bounding box center [50, 249] width 9 height 10
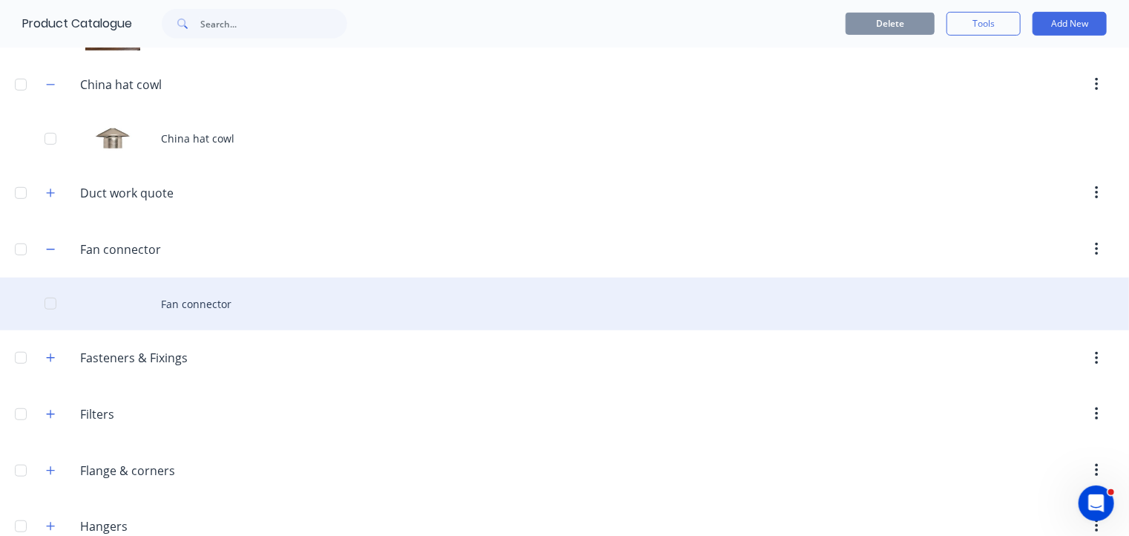
click at [171, 303] on div "Fan connector" at bounding box center [564, 303] width 1129 height 53
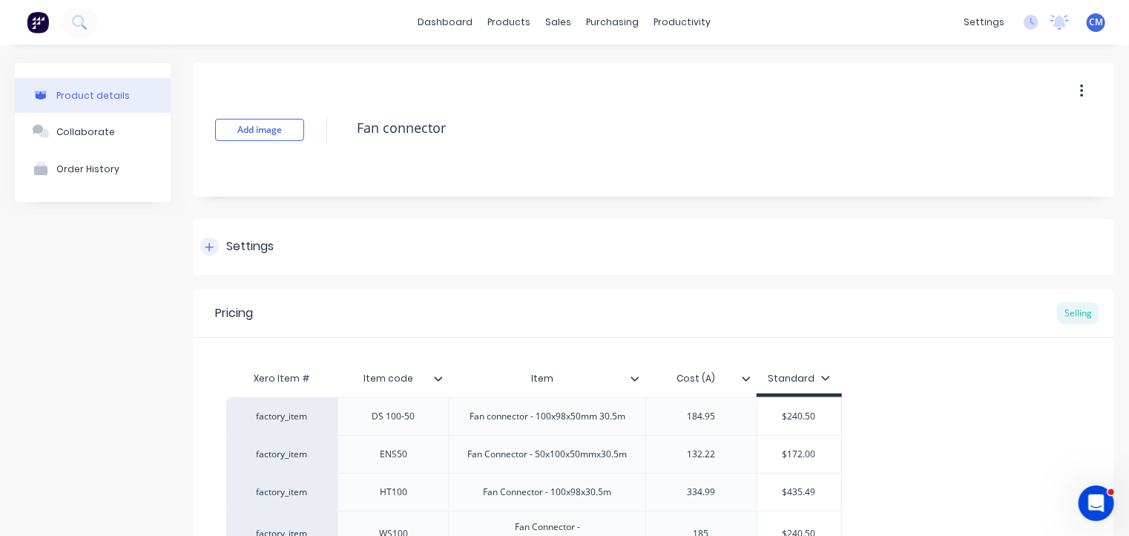
click at [226, 244] on div "Settings" at bounding box center [249, 246] width 47 height 19
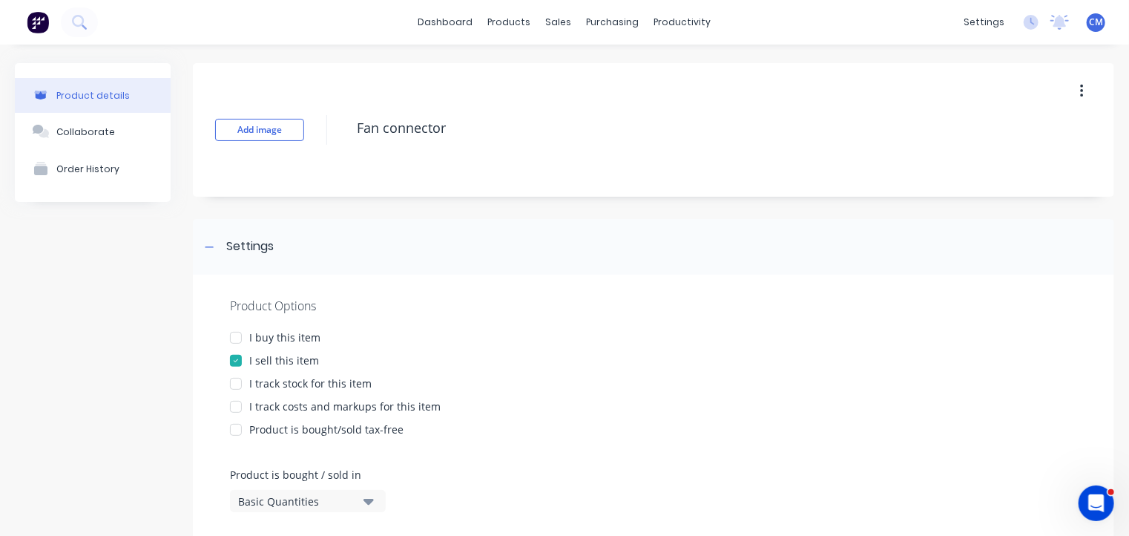
click at [238, 335] on div at bounding box center [236, 338] width 30 height 30
click at [236, 386] on div at bounding box center [236, 384] width 30 height 30
click at [236, 404] on div at bounding box center [236, 407] width 30 height 30
type textarea "x"
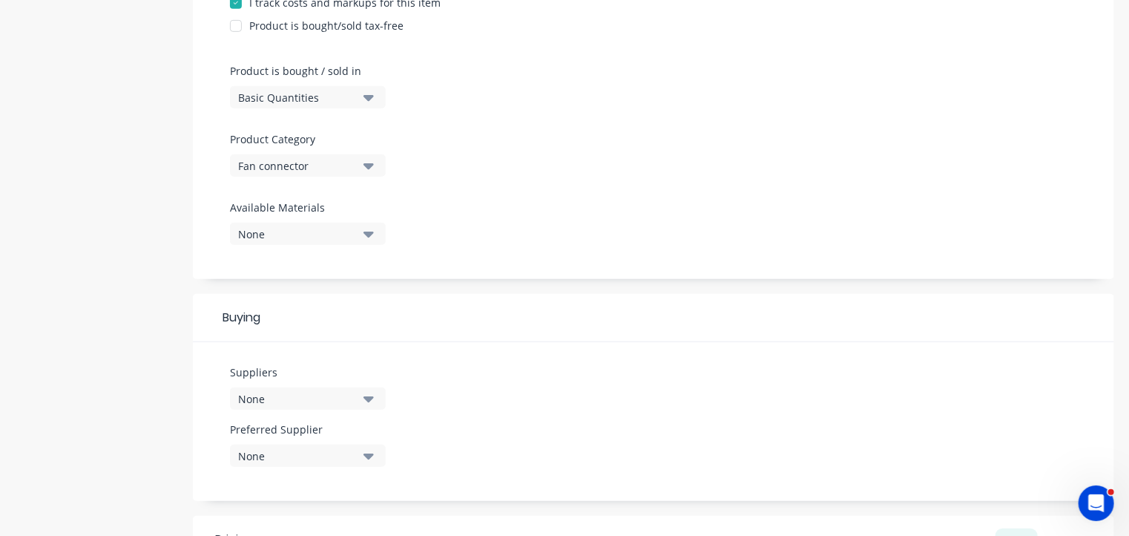
scroll to position [403, 0]
click at [283, 398] on div "None" at bounding box center [297, 400] width 119 height 16
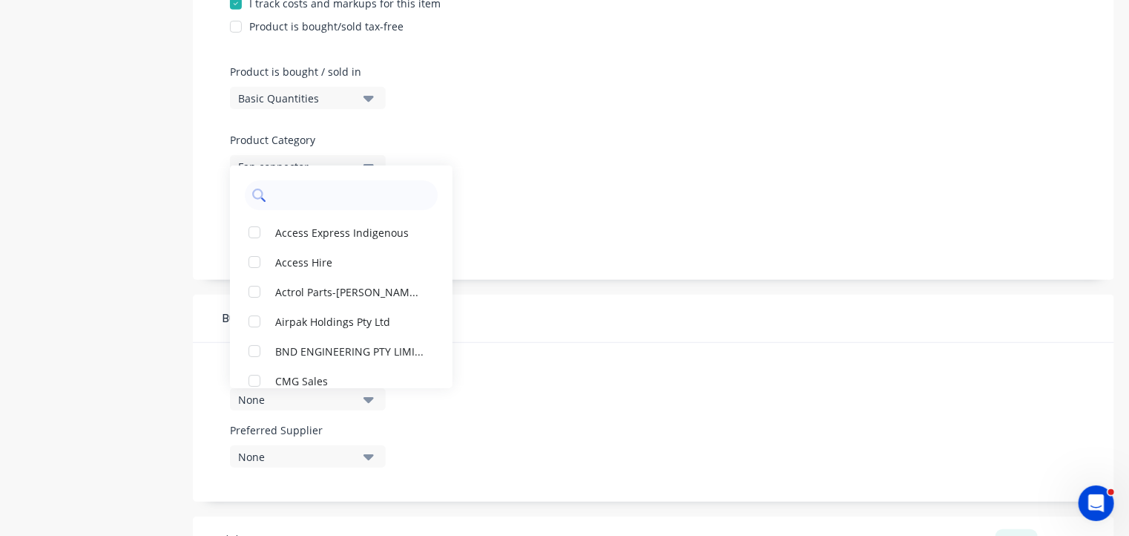
click at [300, 197] on input "text" at bounding box center [351, 195] width 157 height 30
type input "cmg"
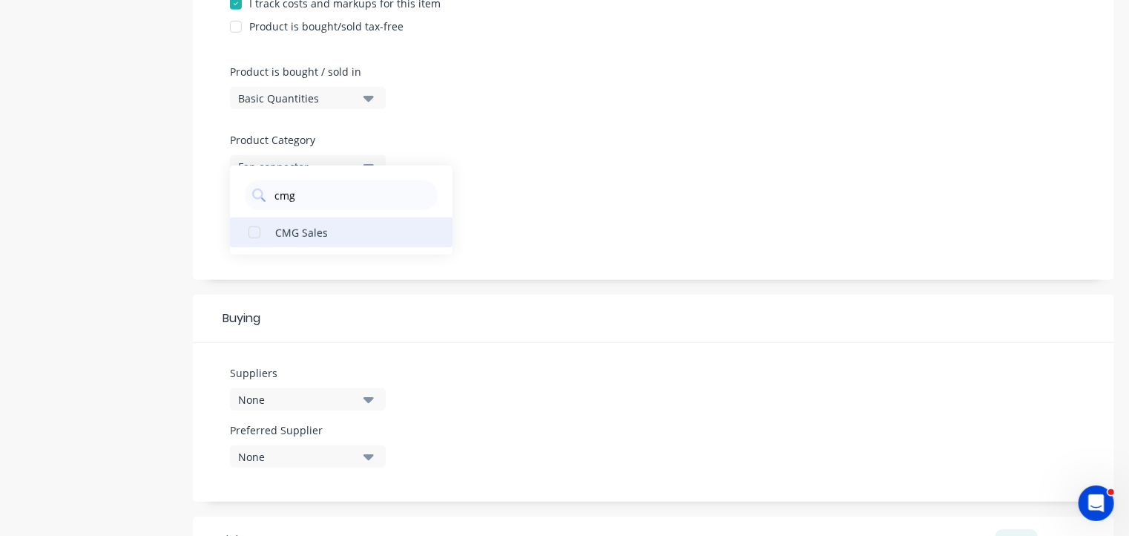
click at [255, 228] on div "button" at bounding box center [255, 232] width 30 height 30
type textarea "x"
type input "cmg"
click at [580, 335] on div "Buying" at bounding box center [653, 318] width 921 height 48
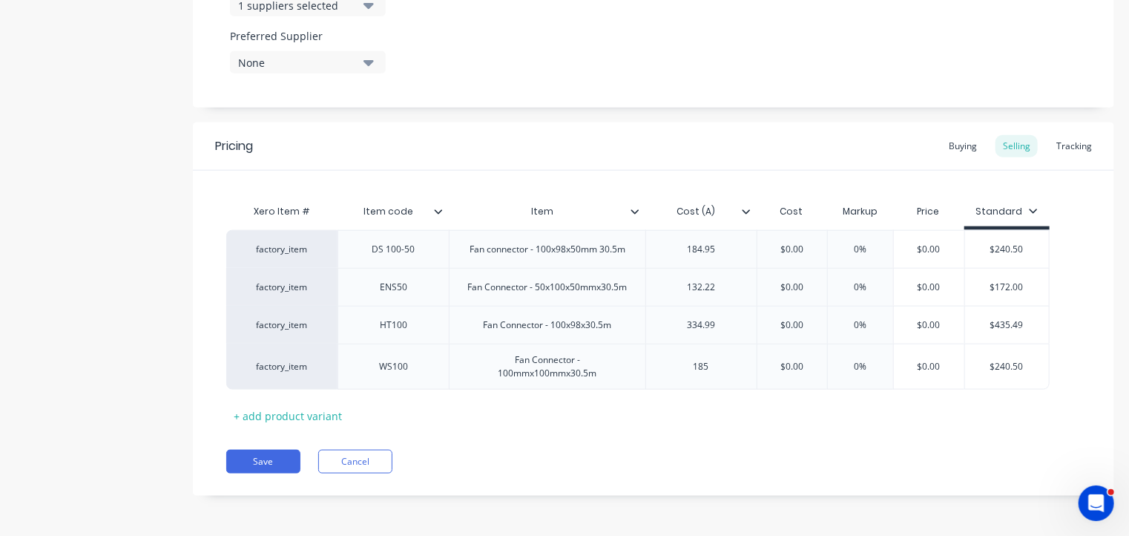
scroll to position [803, 0]
click at [1080, 140] on div "Tracking" at bounding box center [1074, 145] width 50 height 22
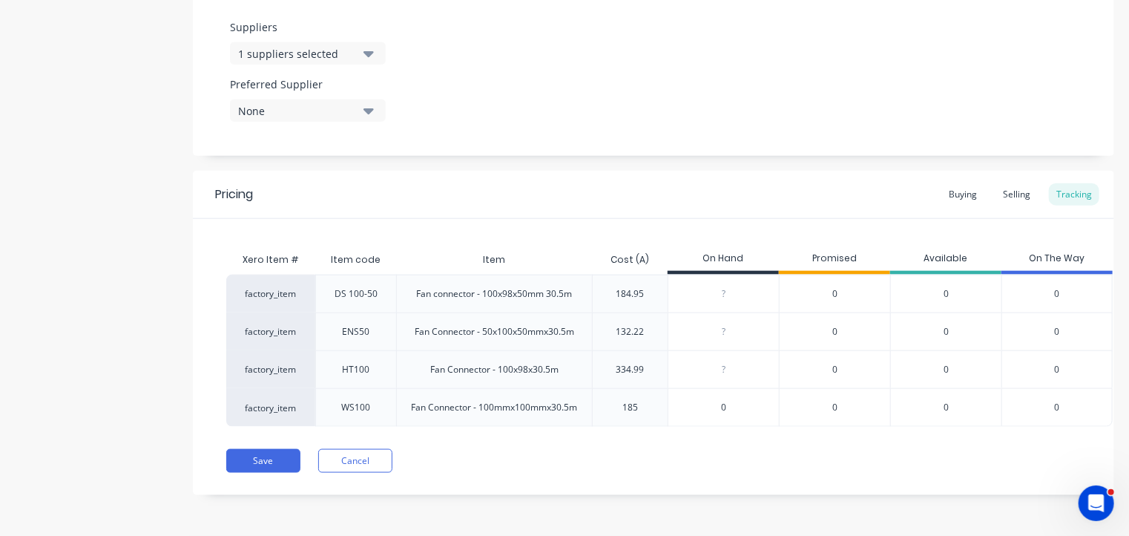
click at [723, 401] on input "0" at bounding box center [723, 407] width 111 height 13
type input "4"
type textarea "x"
type input "4"
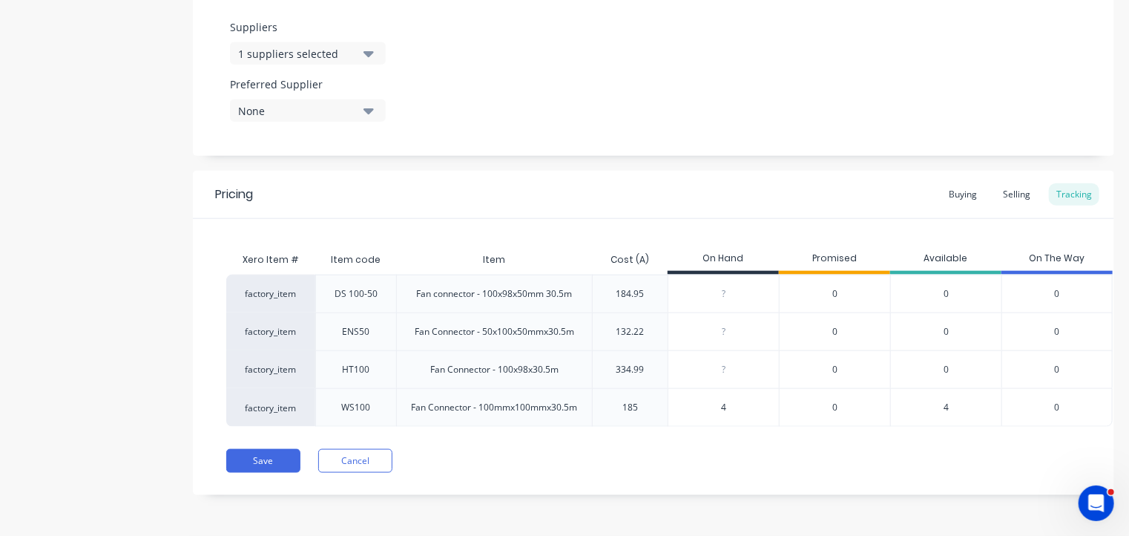
click at [739, 313] on div "?" at bounding box center [723, 331] width 111 height 37
type input "0"
click at [739, 313] on div "?" at bounding box center [723, 331] width 111 height 37
type textarea "x"
type input "4"
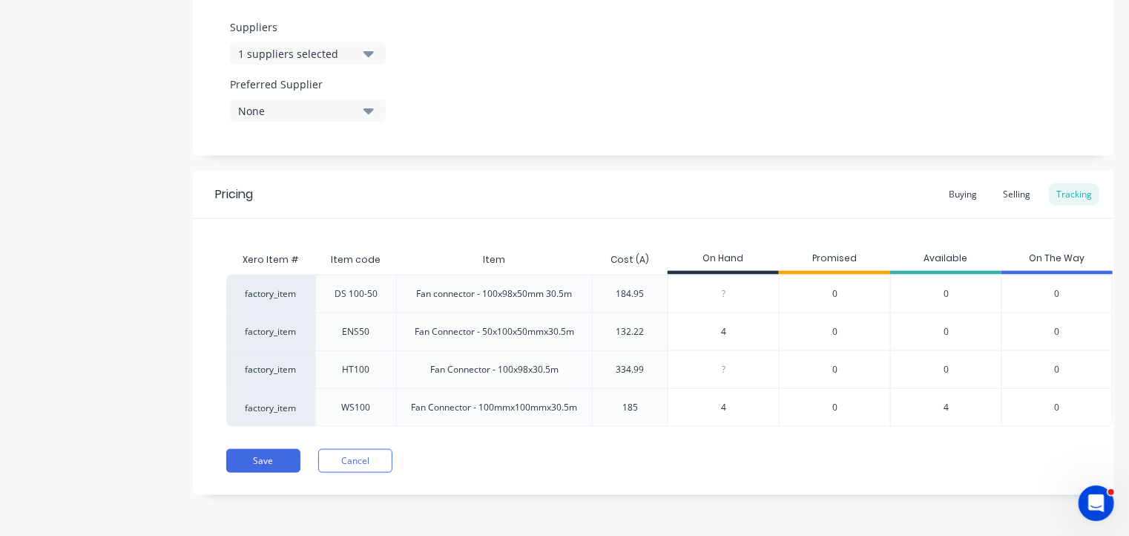
type textarea "x"
type input "4"
click at [715, 287] on input "0" at bounding box center [723, 293] width 111 height 13
type input "8"
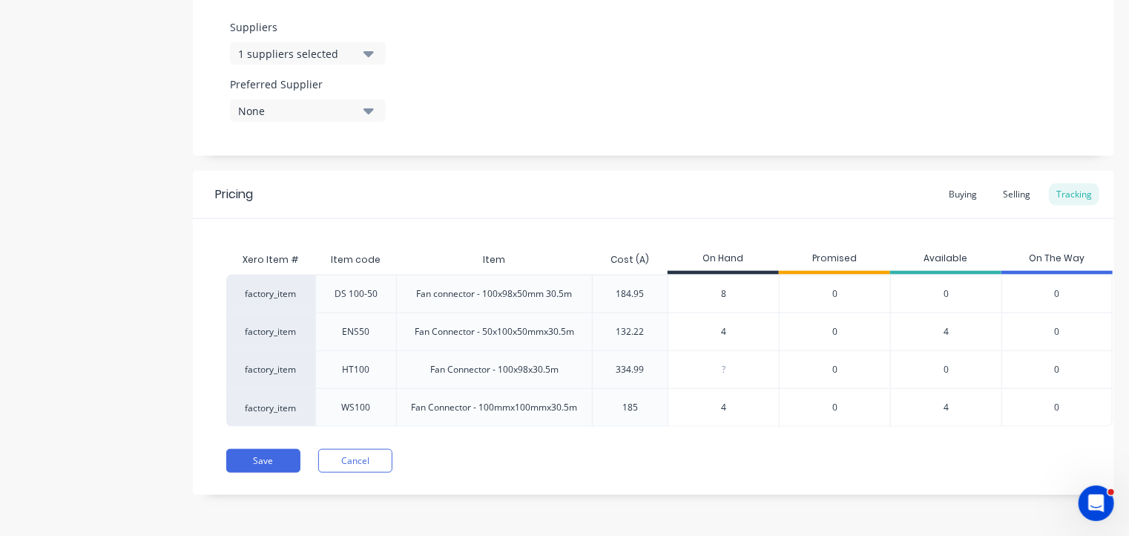
type textarea "x"
type input "8"
click at [727, 363] on input "0" at bounding box center [723, 369] width 111 height 13
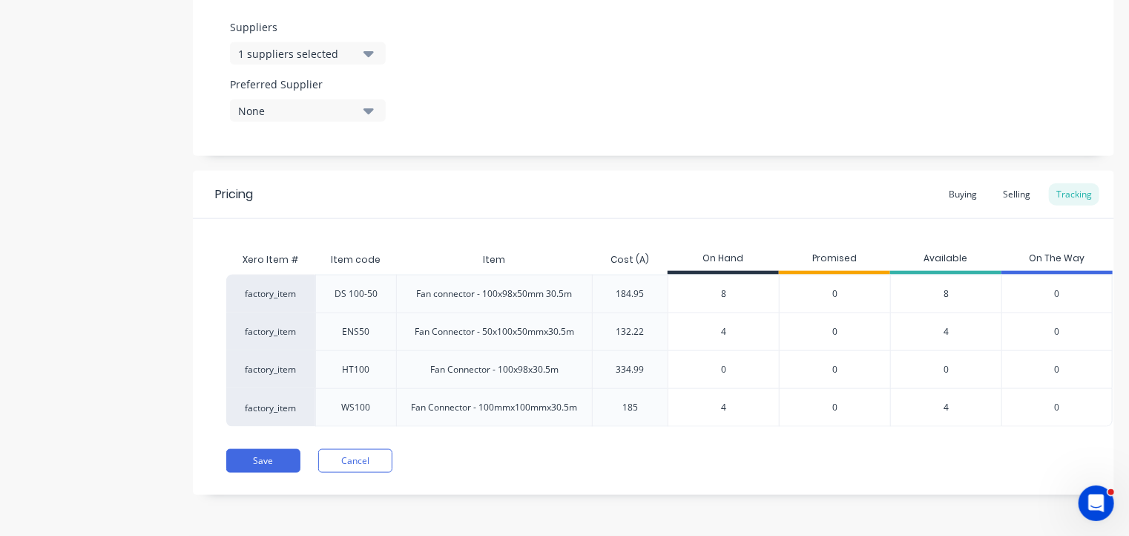
click at [727, 363] on input "0" at bounding box center [723, 369] width 111 height 13
type input "3"
type textarea "x"
type input "3"
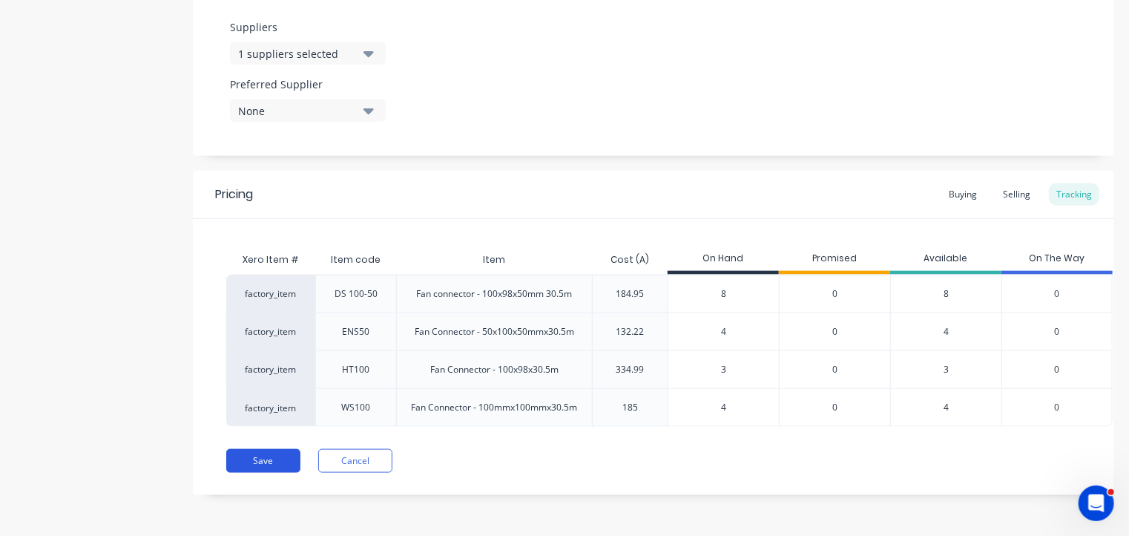
click at [265, 459] on button "Save" at bounding box center [263, 461] width 74 height 24
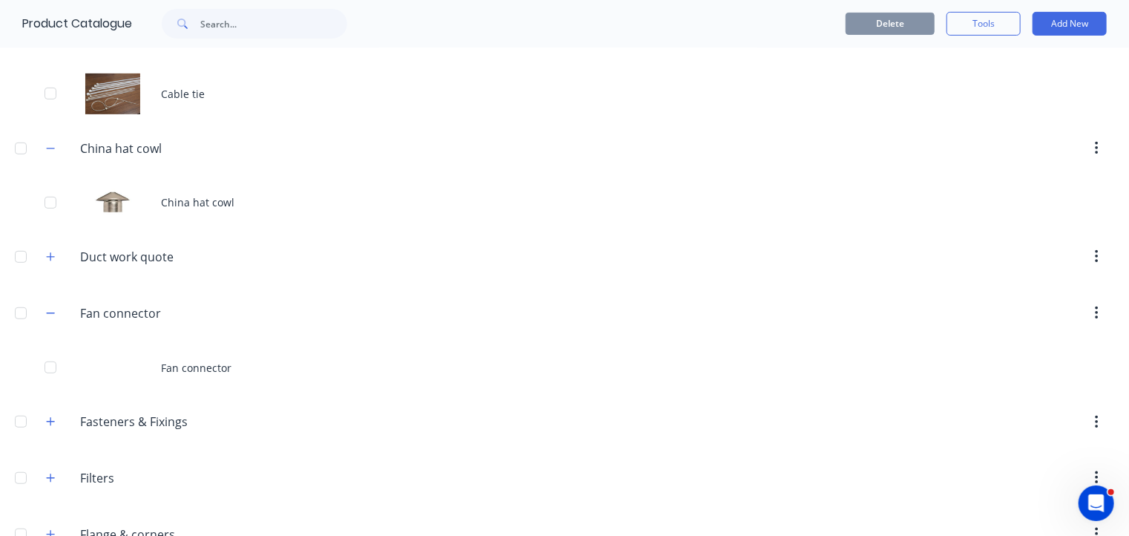
scroll to position [320, 0]
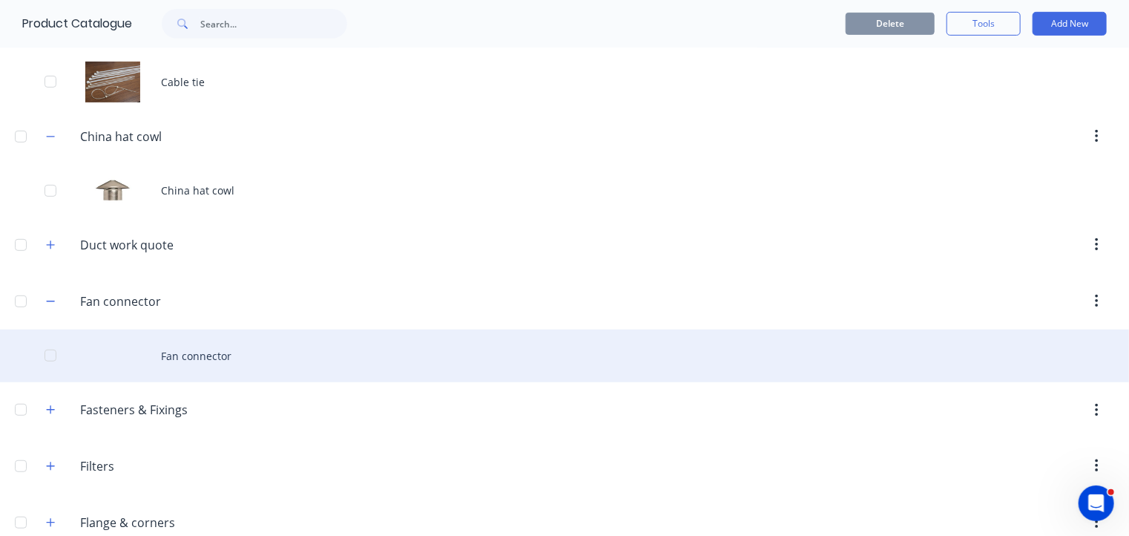
click at [192, 351] on div "Fan connector" at bounding box center [564, 355] width 1129 height 53
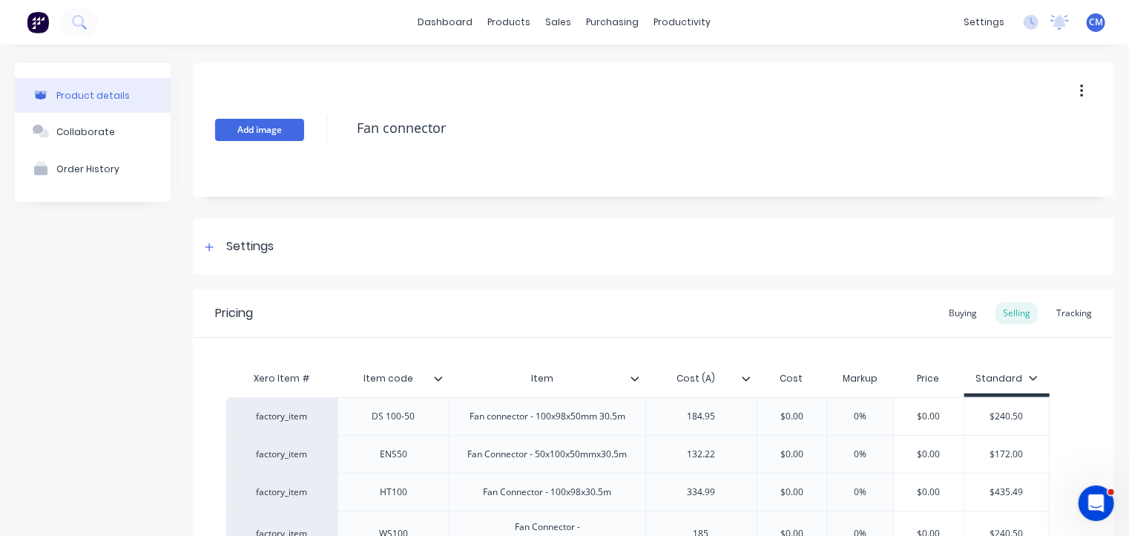
click at [261, 138] on button "Add image" at bounding box center [259, 130] width 89 height 22
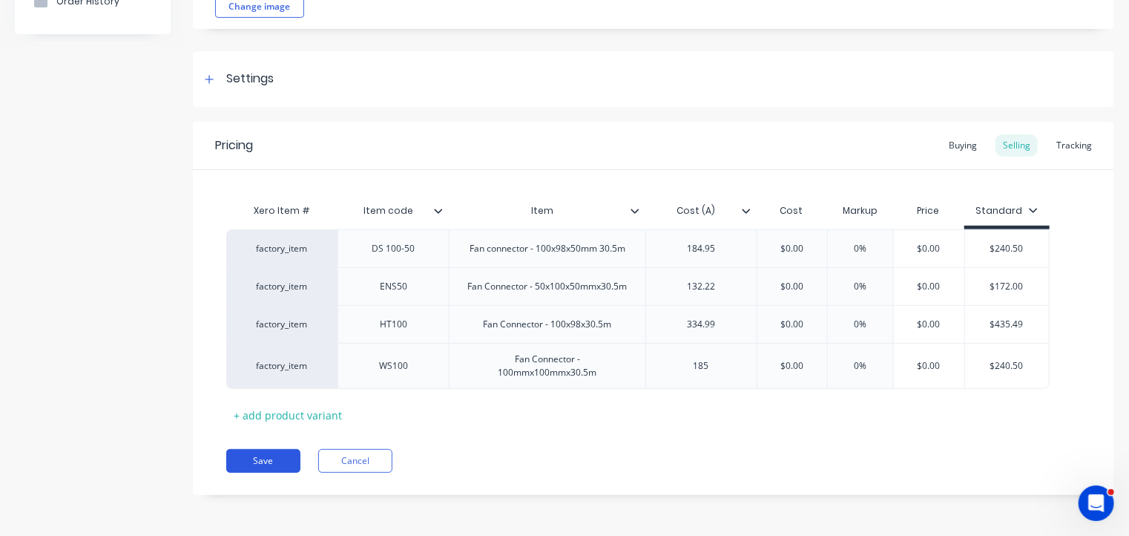
click at [253, 461] on button "Save" at bounding box center [263, 461] width 74 height 24
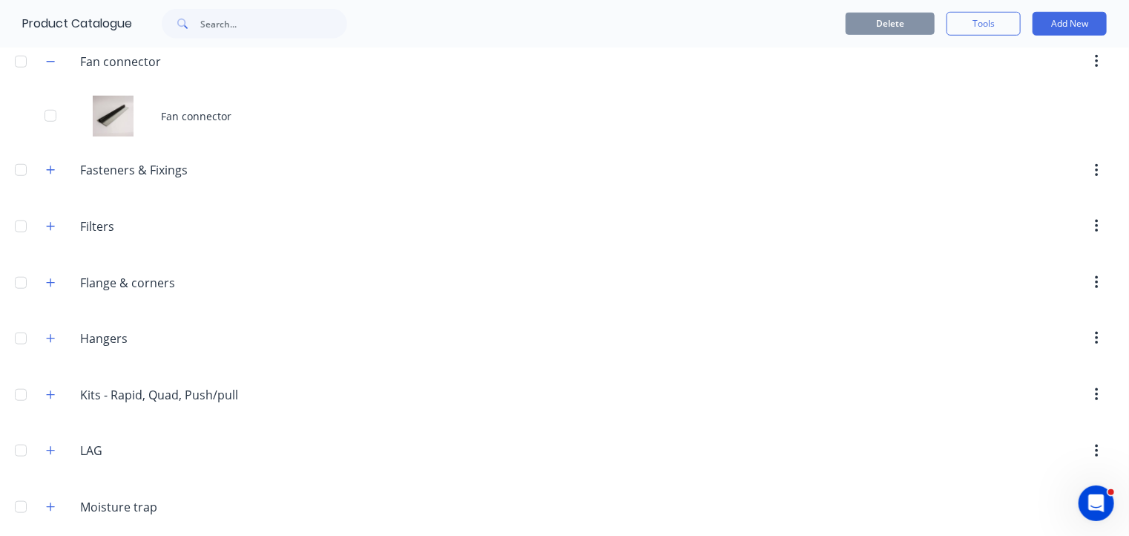
scroll to position [582, 0]
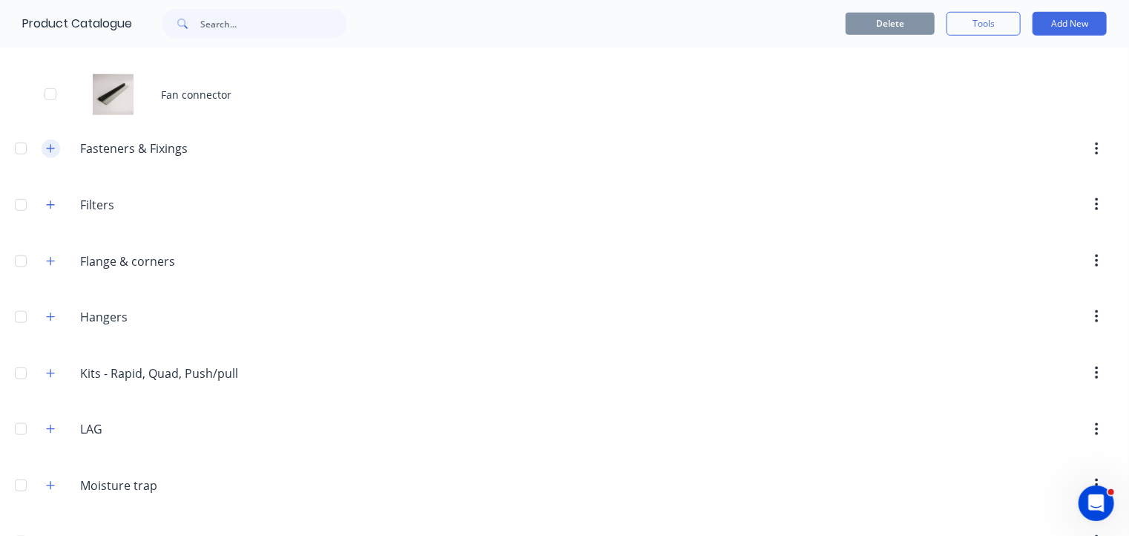
click at [50, 153] on button "button" at bounding box center [51, 148] width 19 height 19
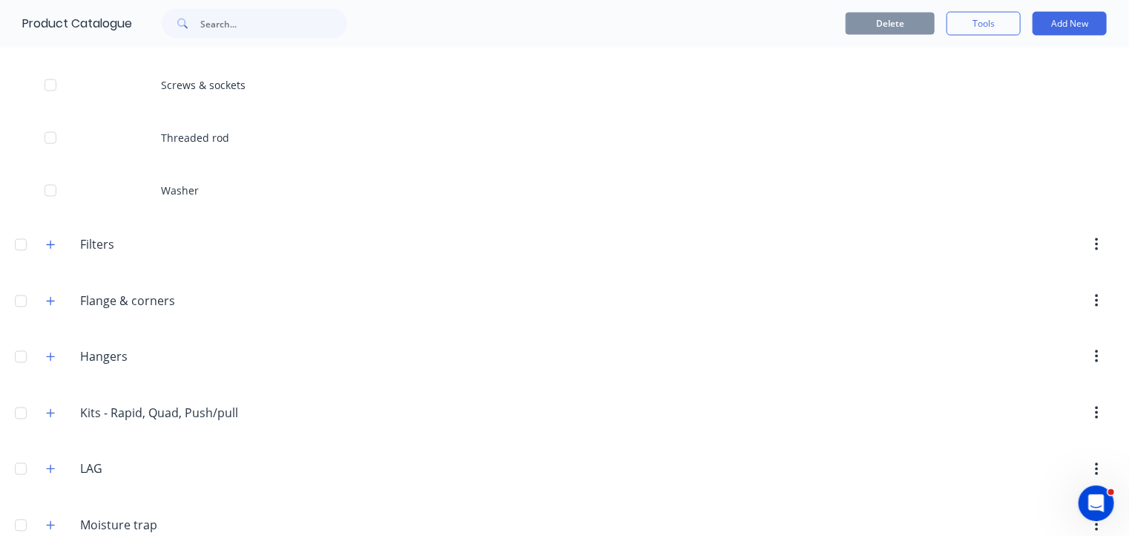
scroll to position [1175, 0]
click at [55, 242] on icon "button" at bounding box center [50, 243] width 9 height 10
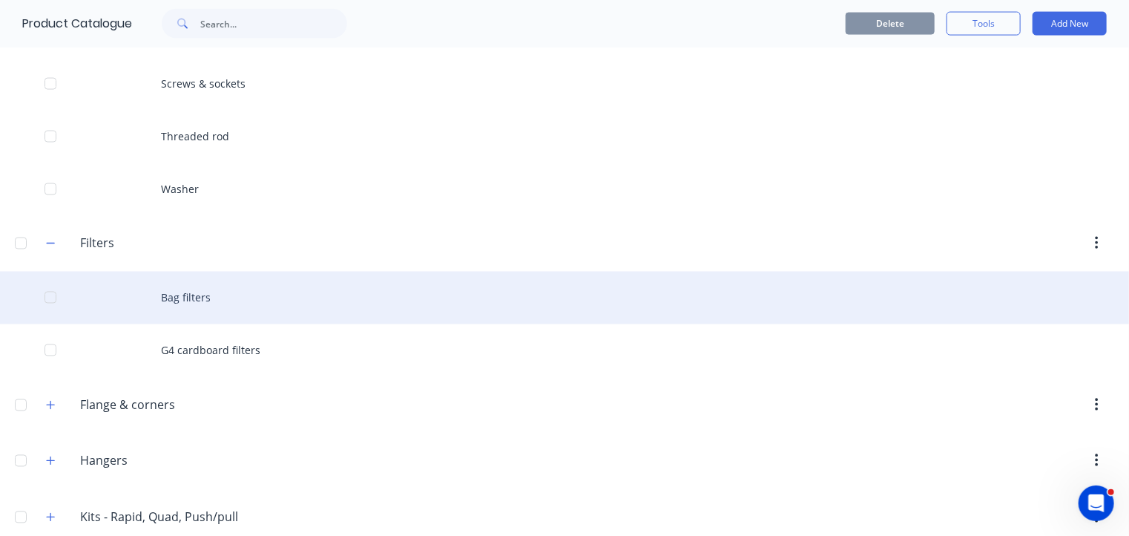
click at [196, 297] on div "Bag filters" at bounding box center [564, 298] width 1129 height 53
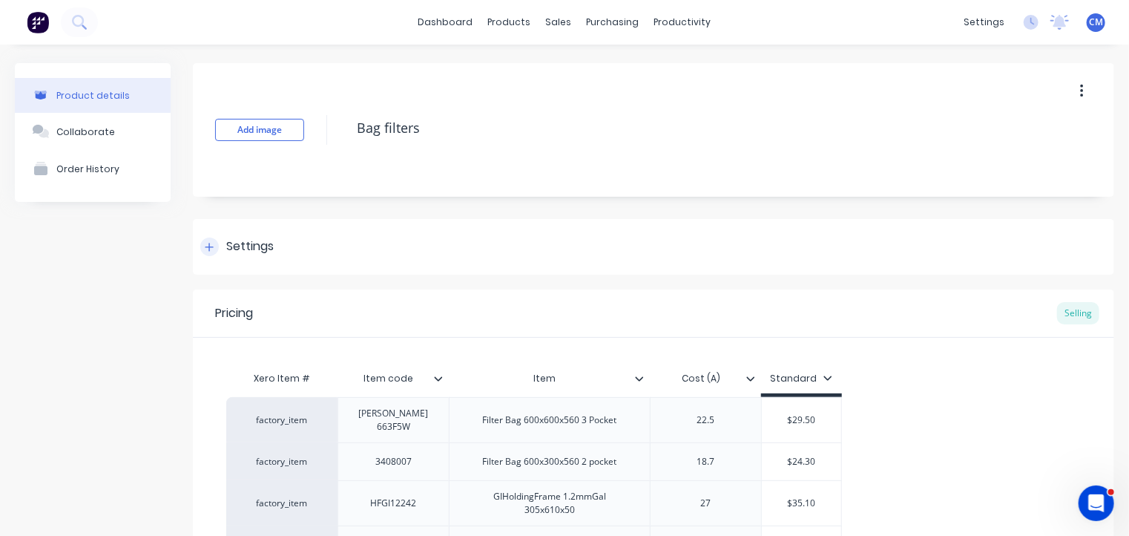
click at [254, 252] on div "Settings" at bounding box center [249, 246] width 47 height 19
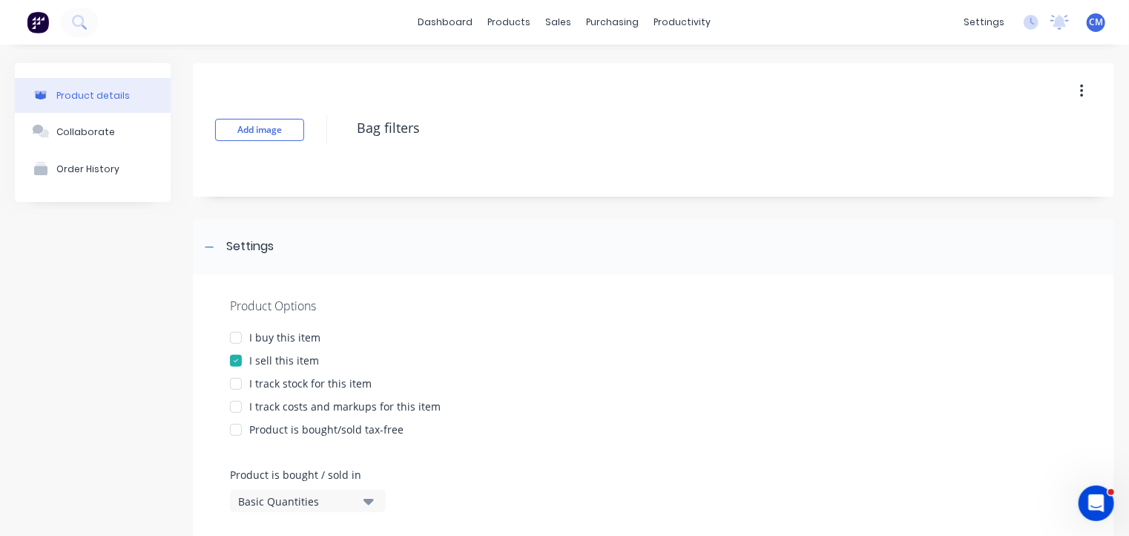
click at [240, 332] on div at bounding box center [236, 338] width 30 height 30
click at [237, 386] on div at bounding box center [236, 384] width 30 height 30
click at [237, 407] on div at bounding box center [236, 407] width 30 height 30
type textarea "x"
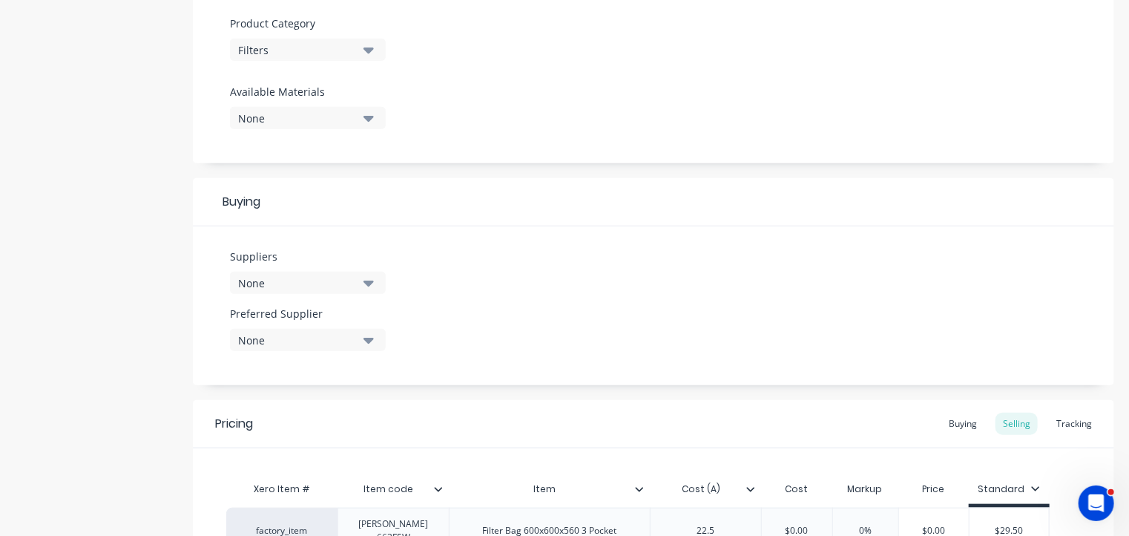
scroll to position [519, 0]
click at [352, 289] on div "None" at bounding box center [297, 283] width 119 height 16
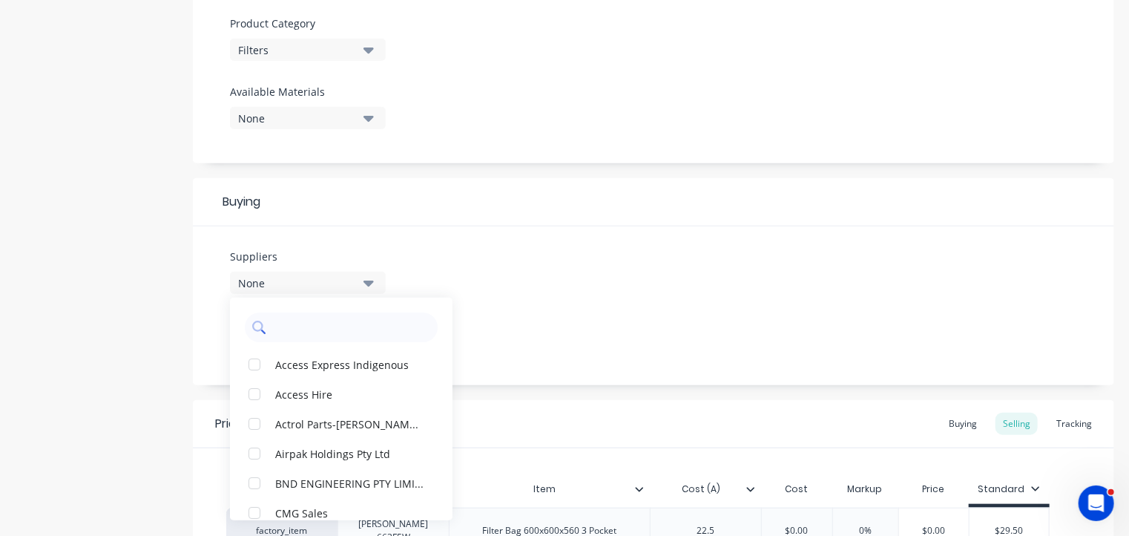
click at [332, 320] on input "text" at bounding box center [351, 327] width 157 height 30
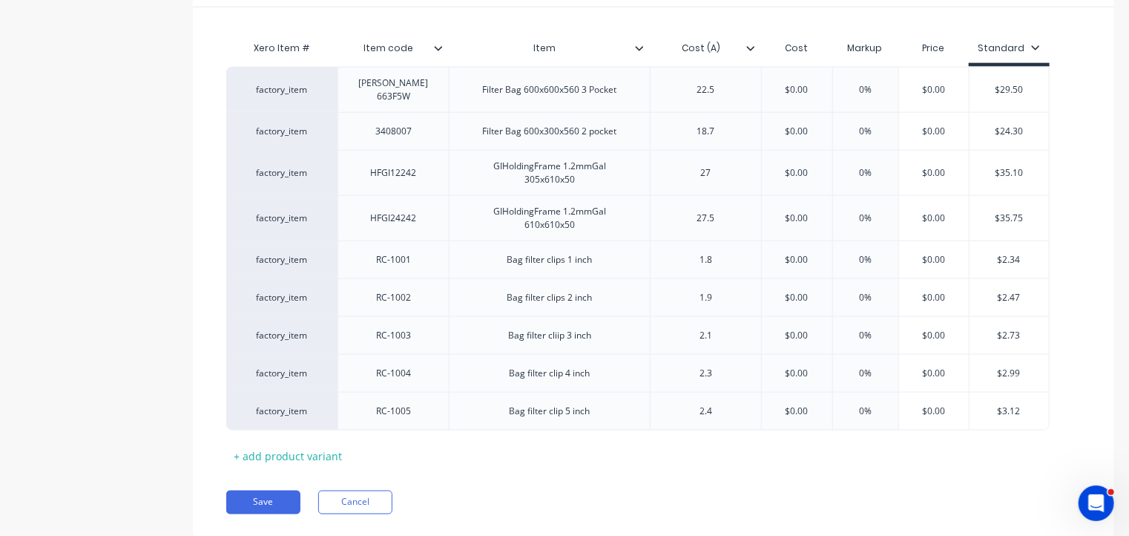
scroll to position [991, 0]
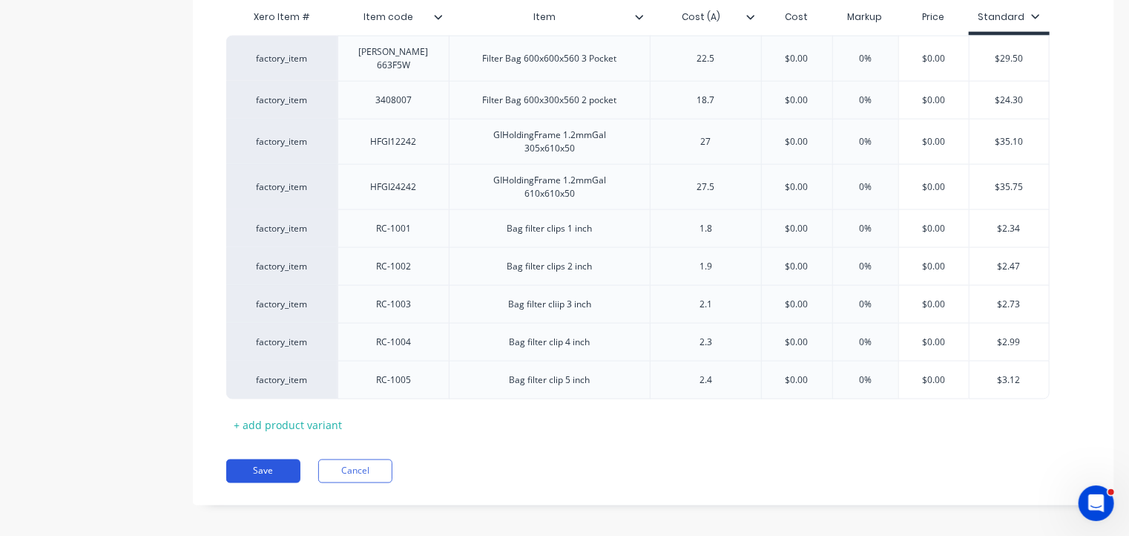
type input "cam"
click at [269, 459] on button "Save" at bounding box center [263, 471] width 74 height 24
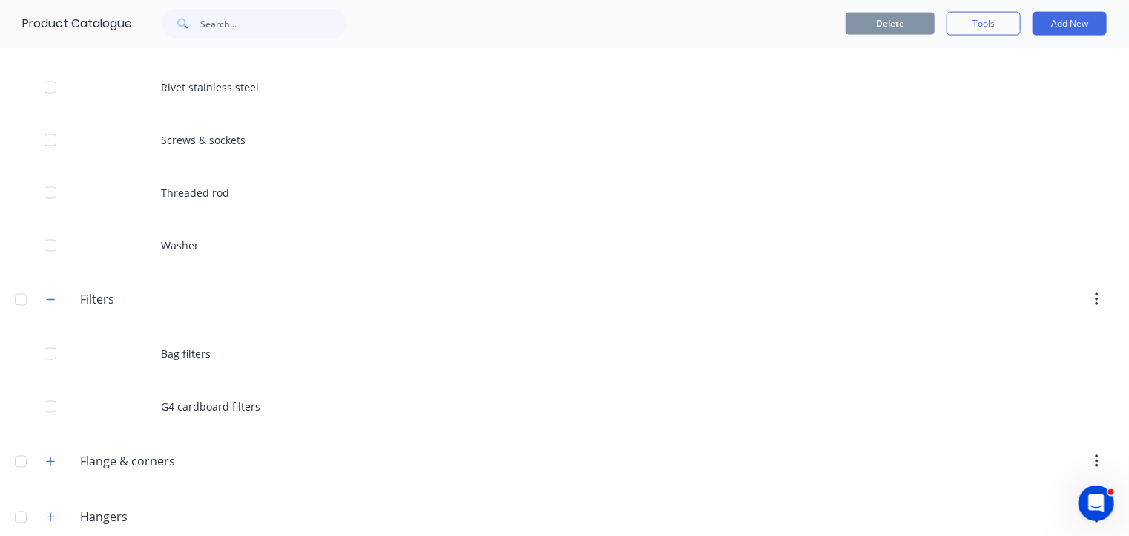
scroll to position [1128, 0]
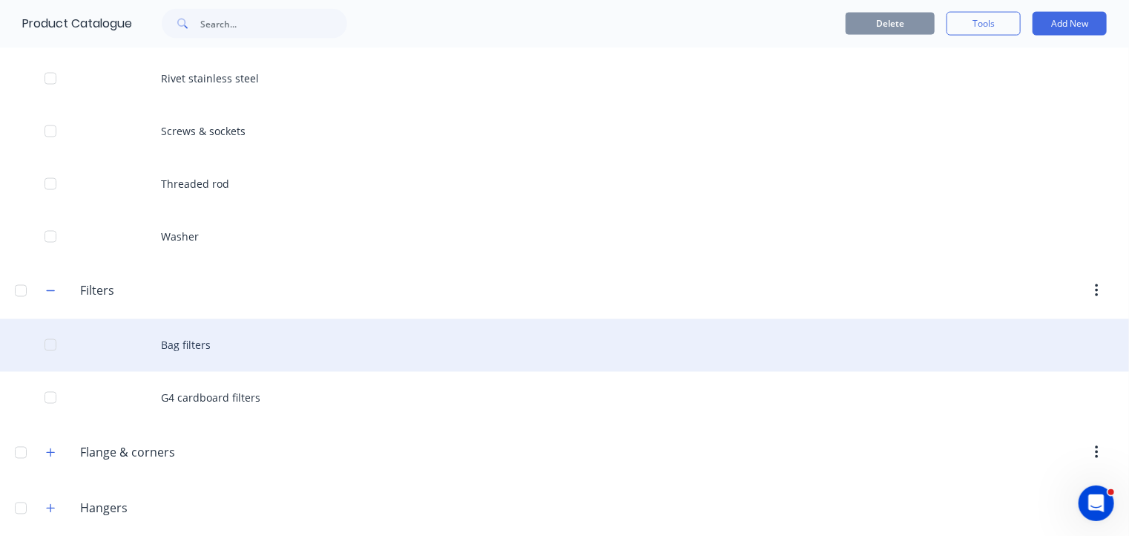
click at [205, 350] on div "Bag filters" at bounding box center [564, 345] width 1129 height 53
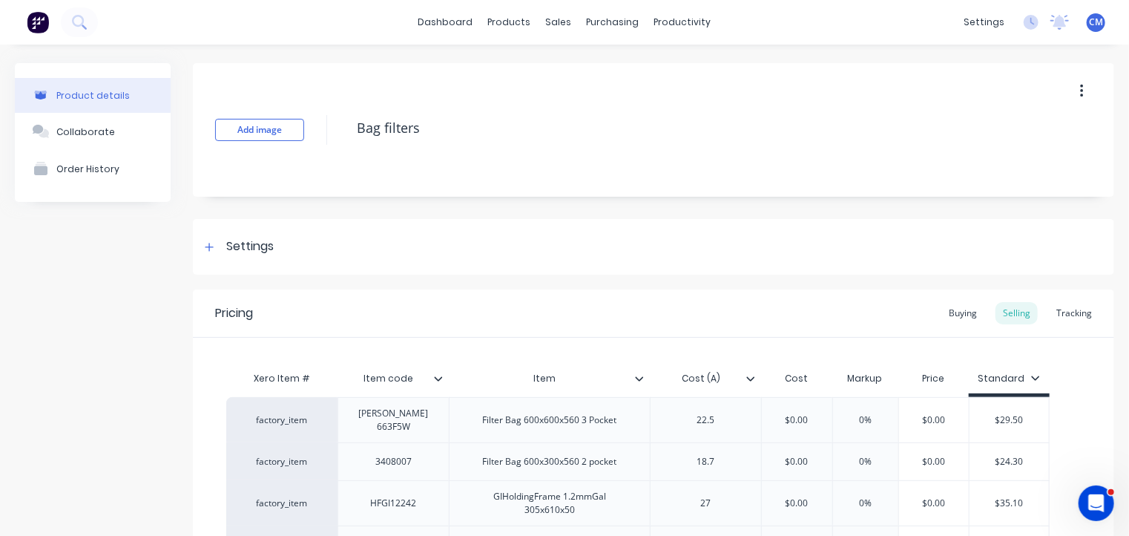
type textarea "x"
click at [263, 248] on div "Settings" at bounding box center [249, 246] width 47 height 19
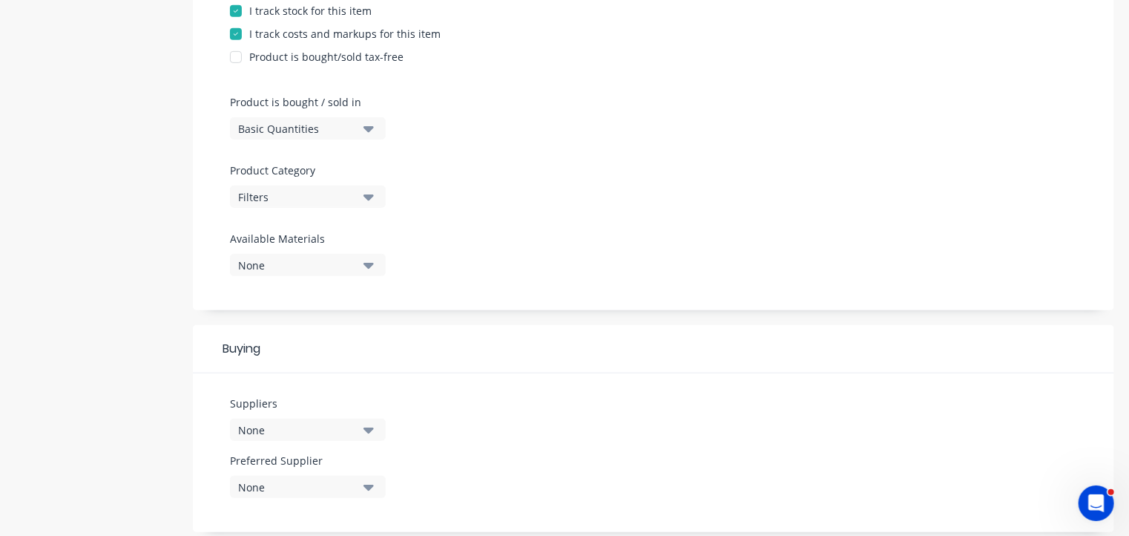
scroll to position [478, 0]
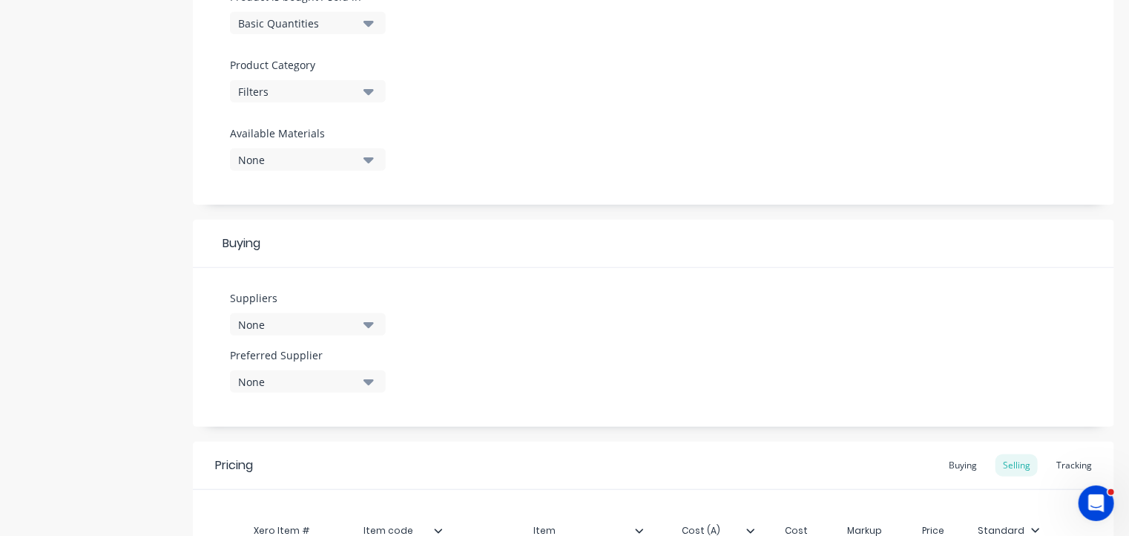
click at [294, 324] on div "None" at bounding box center [297, 325] width 119 height 16
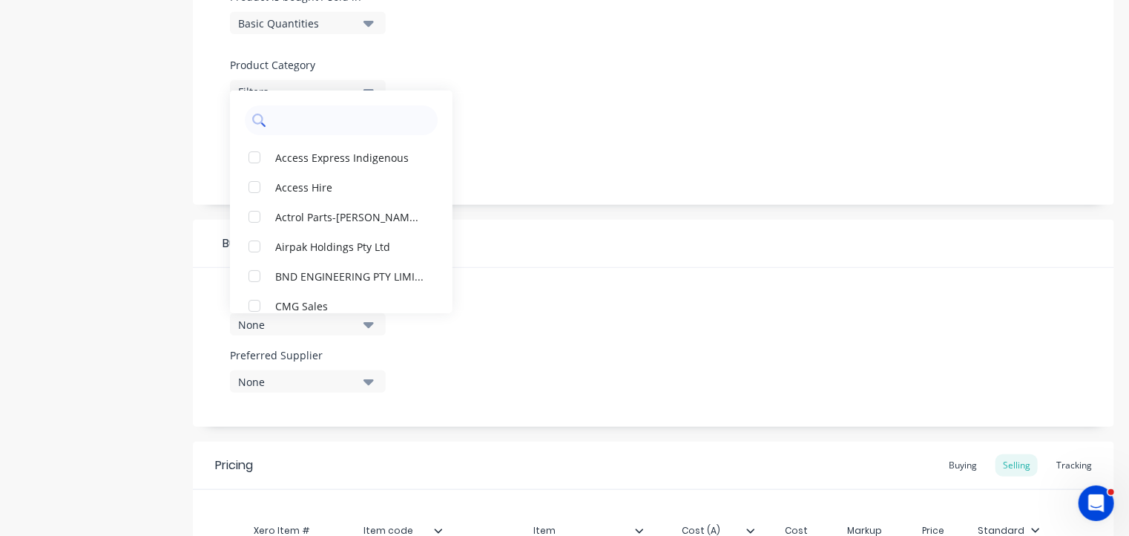
click at [315, 120] on input "text" at bounding box center [351, 120] width 157 height 30
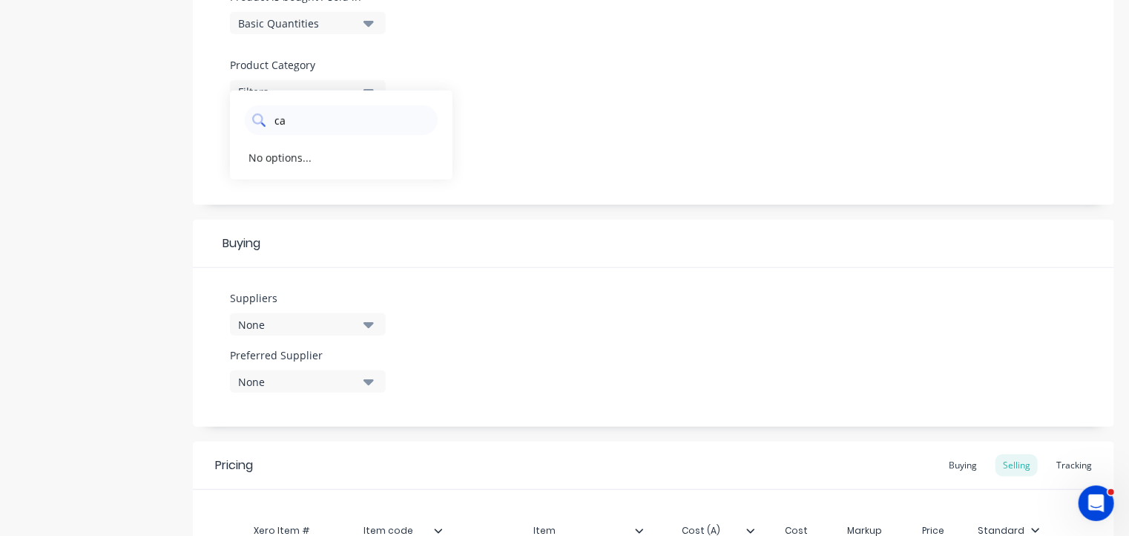
type input "c"
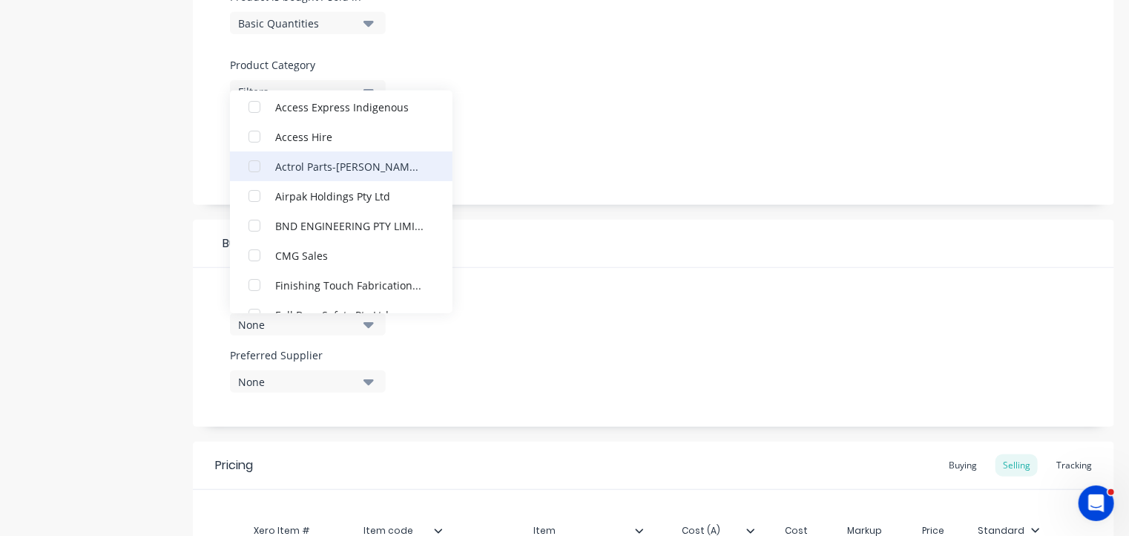
scroll to position [55, 0]
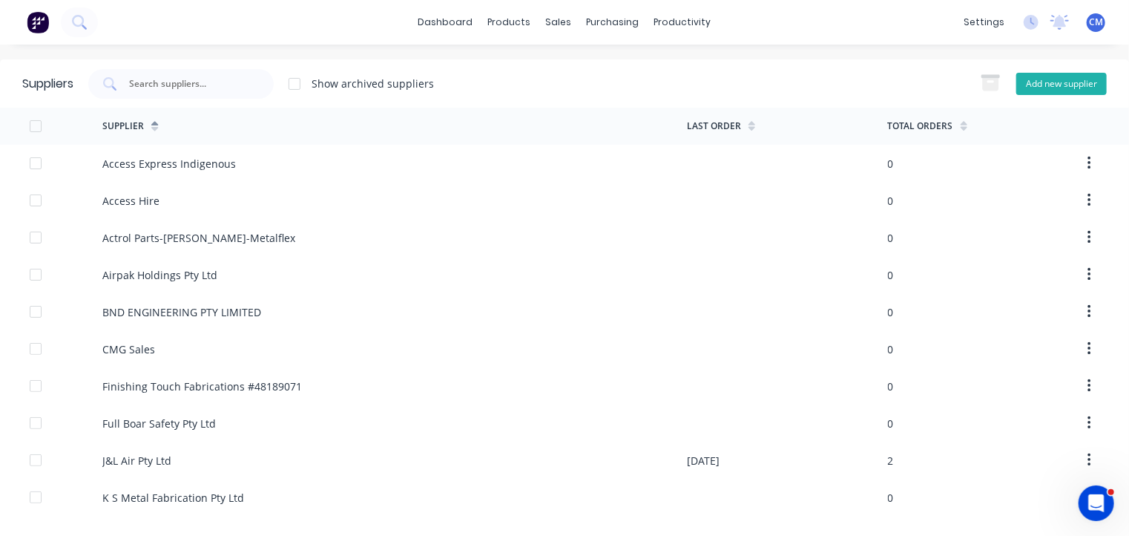
click at [1027, 91] on button "Add new supplier" at bounding box center [1061, 84] width 91 height 22
select select "AU"
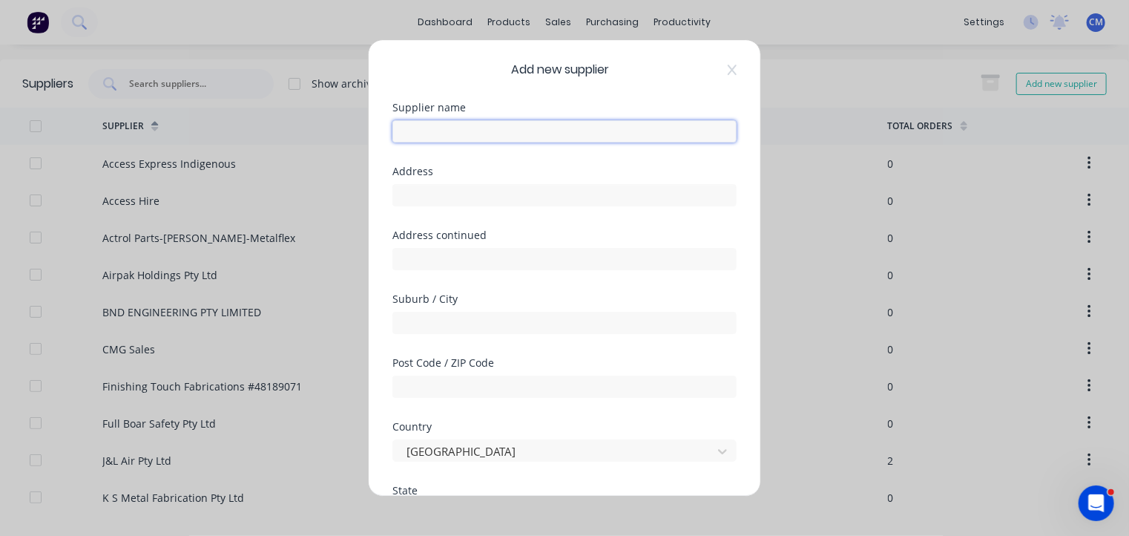
click at [623, 126] on input "text" at bounding box center [564, 131] width 344 height 22
click at [541, 134] on input "Camfil" at bounding box center [564, 131] width 344 height 22
type input "Camfil Australia"
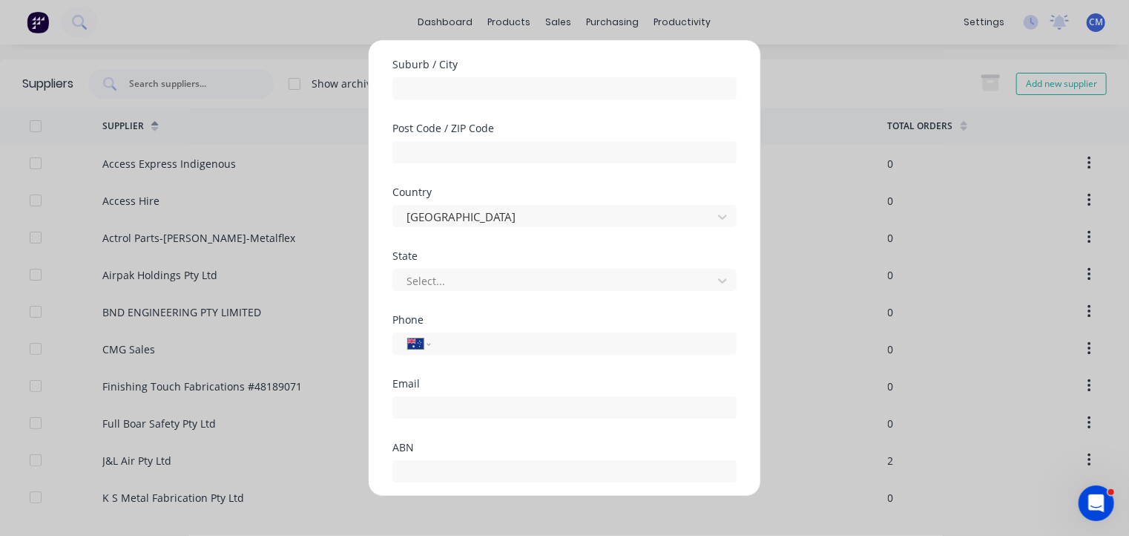
scroll to position [254, 0]
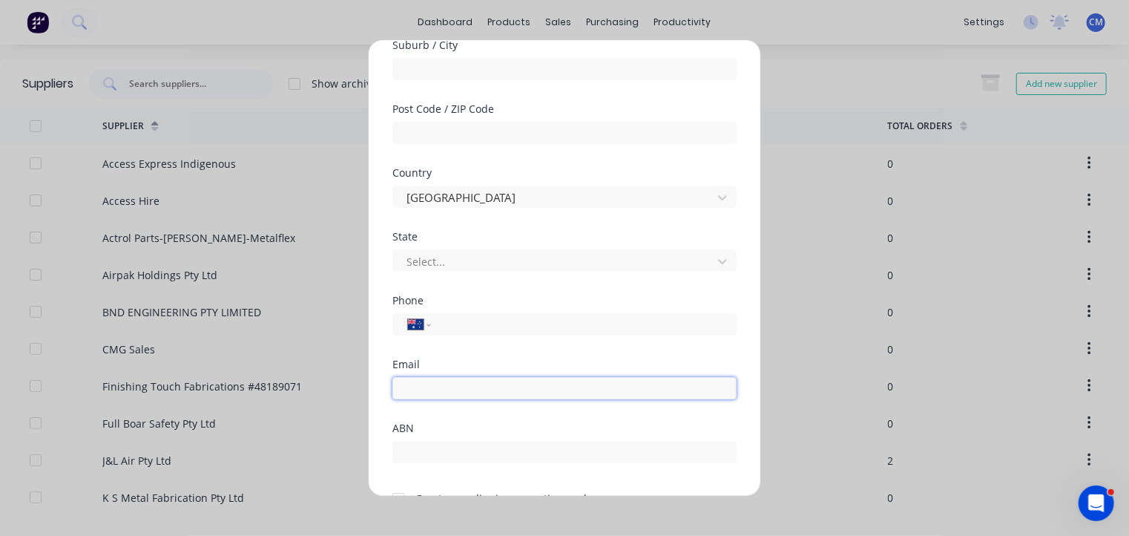
click at [492, 389] on input "email" at bounding box center [564, 388] width 344 height 22
paste input "aune-orders@camfil.com.au"
type input "aune-orders@camfil.com.au"
click at [496, 326] on input "tel" at bounding box center [581, 324] width 280 height 17
paste input "(02) 8832 5500"
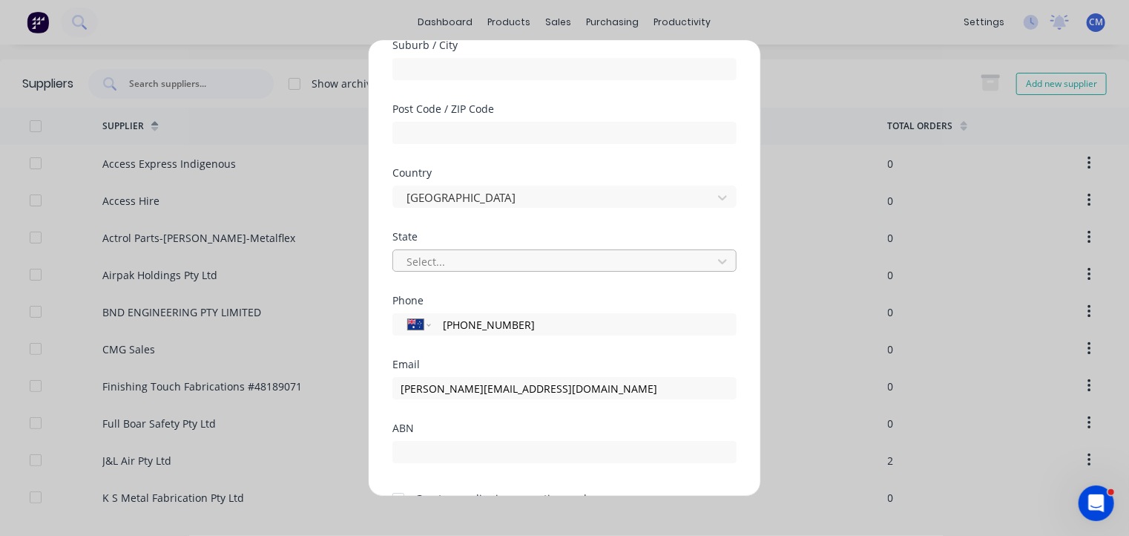
type input "(02) 8832 5500"
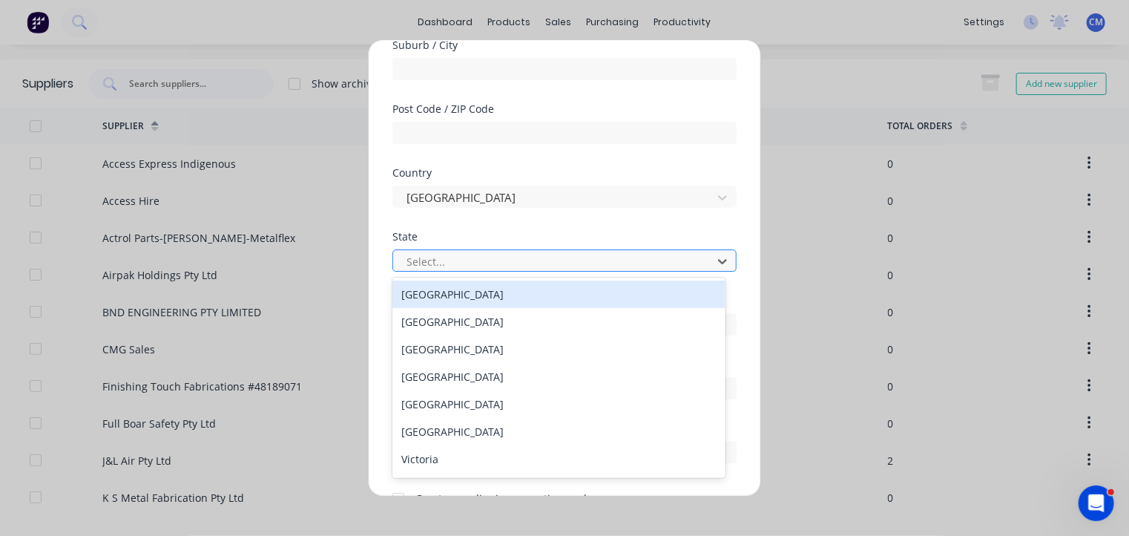
click at [490, 263] on div at bounding box center [555, 261] width 300 height 19
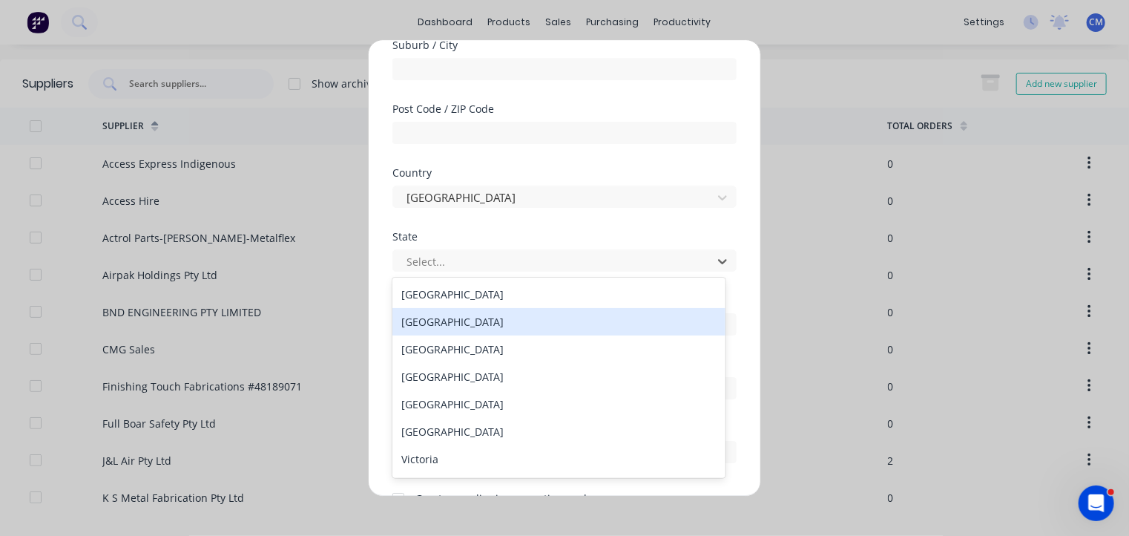
click at [490, 329] on div "New South Wales" at bounding box center [558, 321] width 333 height 27
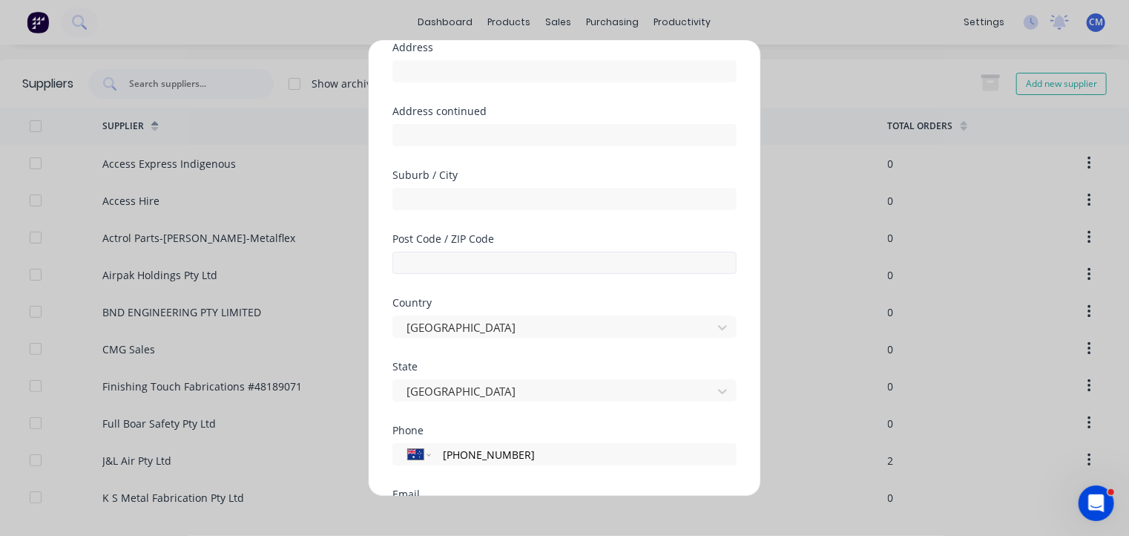
scroll to position [114, 0]
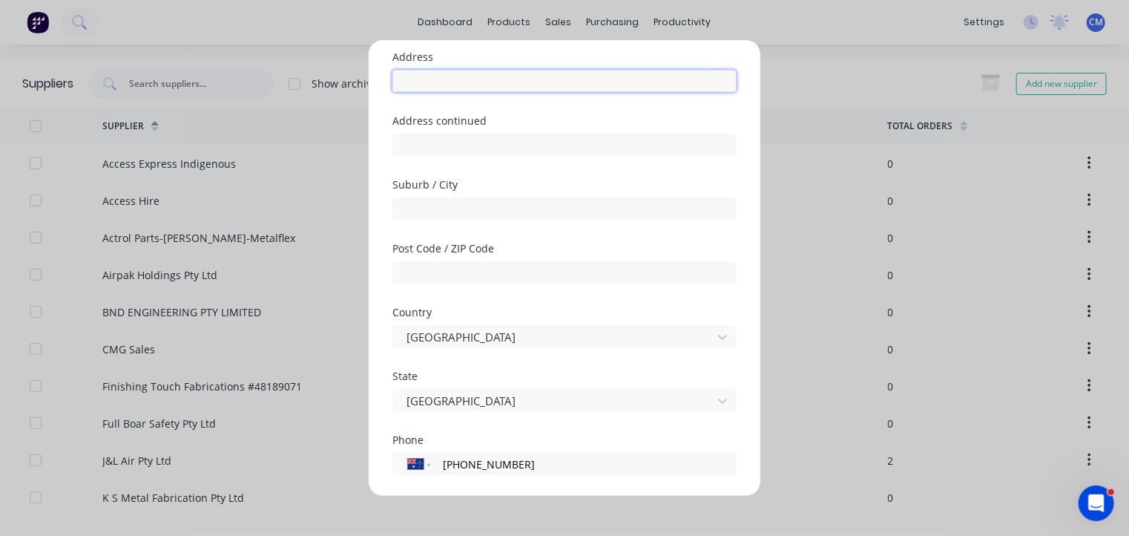
click at [463, 79] on input "text" at bounding box center [564, 81] width 344 height 22
paste input "23-29 South Street"
type input "23-29 South Street"
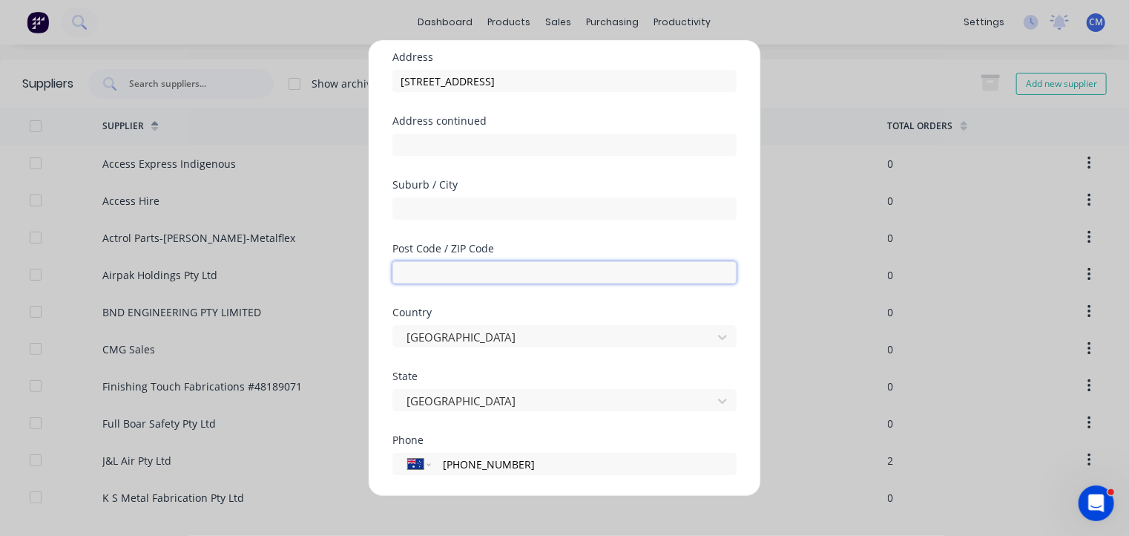
click at [424, 262] on input "text" at bounding box center [564, 272] width 344 height 22
type input "2116"
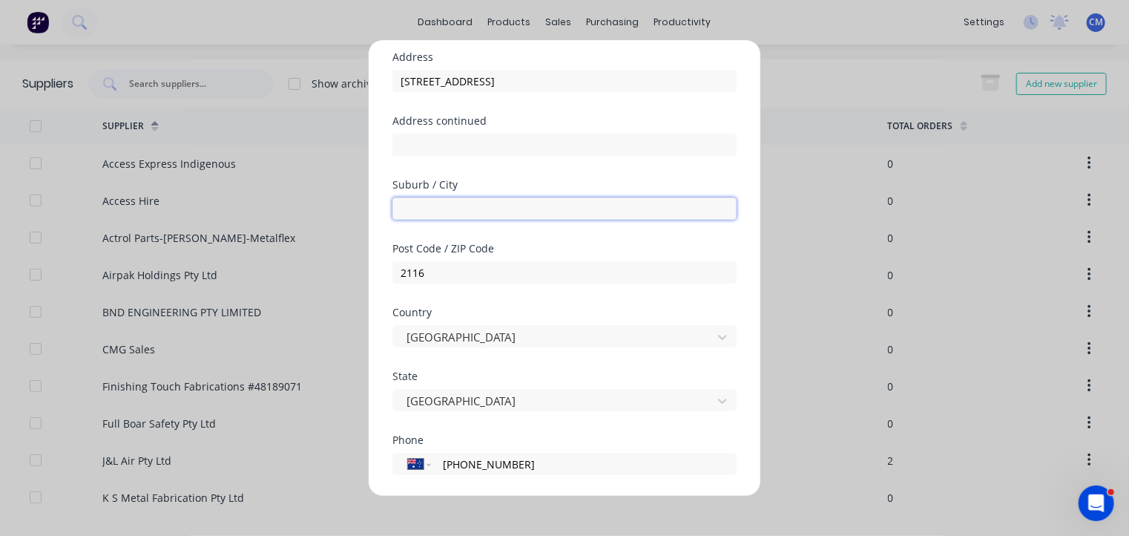
click at [441, 203] on input "text" at bounding box center [564, 208] width 344 height 22
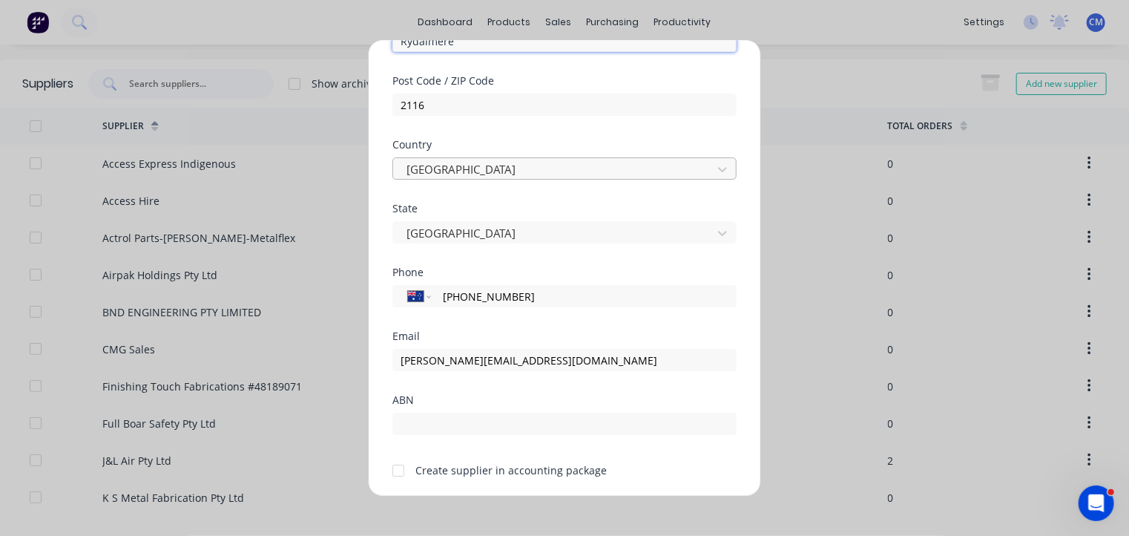
scroll to position [332, 0]
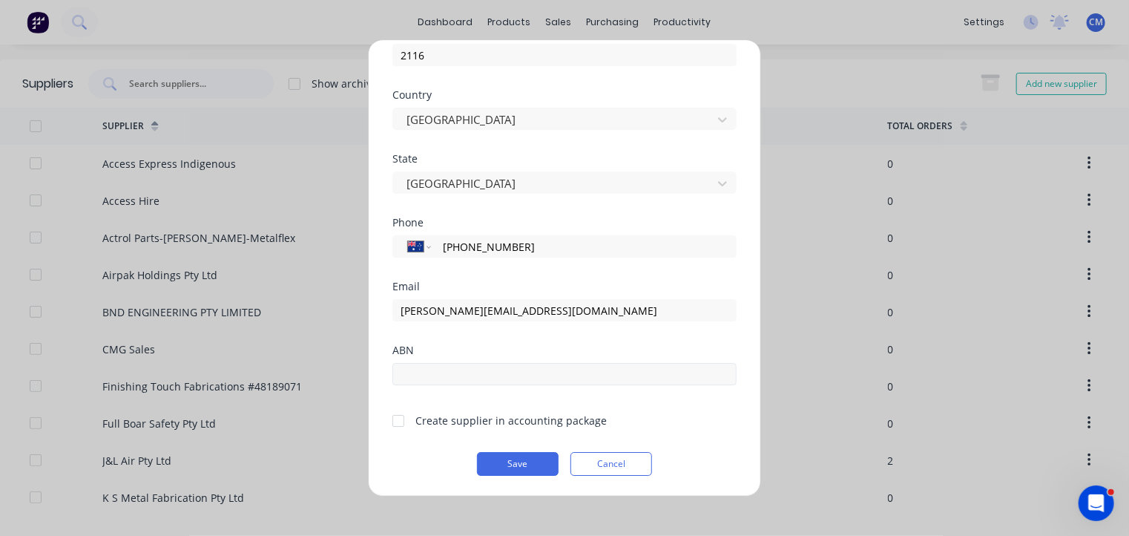
type input "Rydalmere"
click at [519, 381] on input "text" at bounding box center [564, 374] width 344 height 22
paste input "45 090 885 224"
type input "45 090 885 224"
click at [504, 461] on button "Save" at bounding box center [518, 464] width 82 height 24
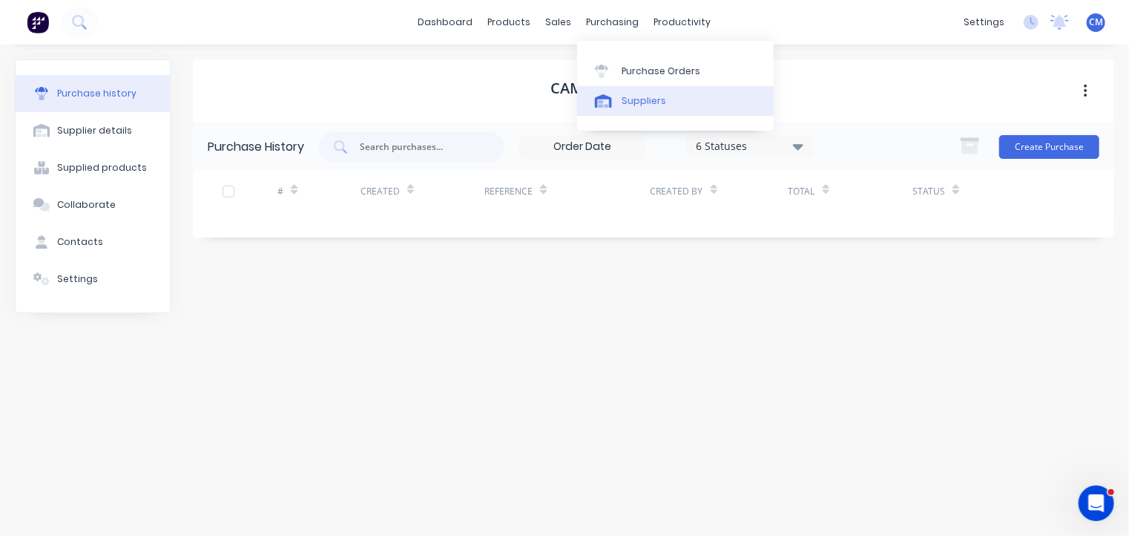
click at [629, 97] on div "Suppliers" at bounding box center [644, 100] width 45 height 13
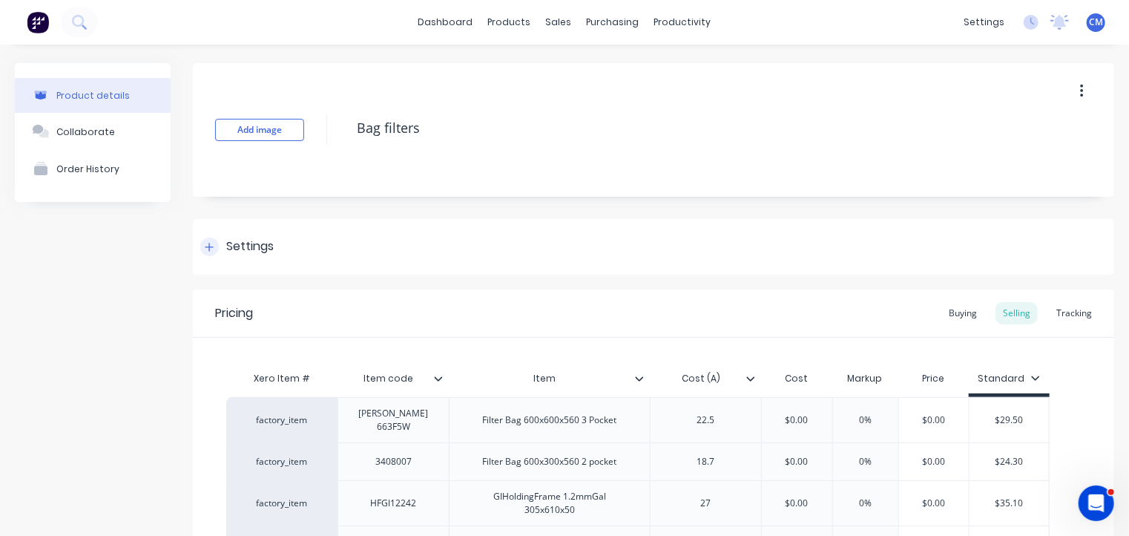
click at [205, 246] on icon at bounding box center [209, 247] width 9 height 10
type textarea "x"
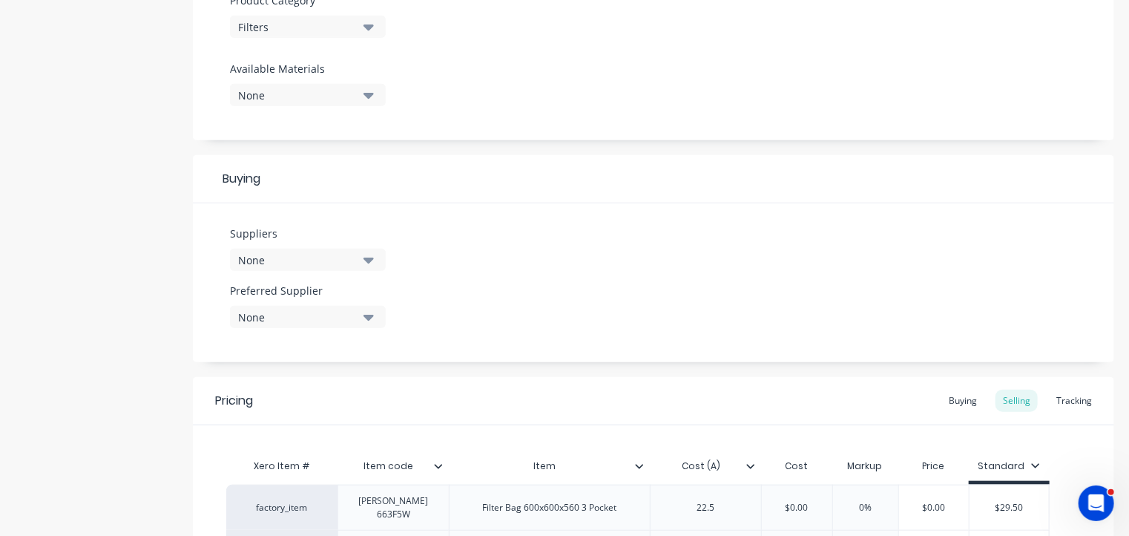
scroll to position [543, 0]
click at [295, 262] on div "None" at bounding box center [297, 259] width 119 height 16
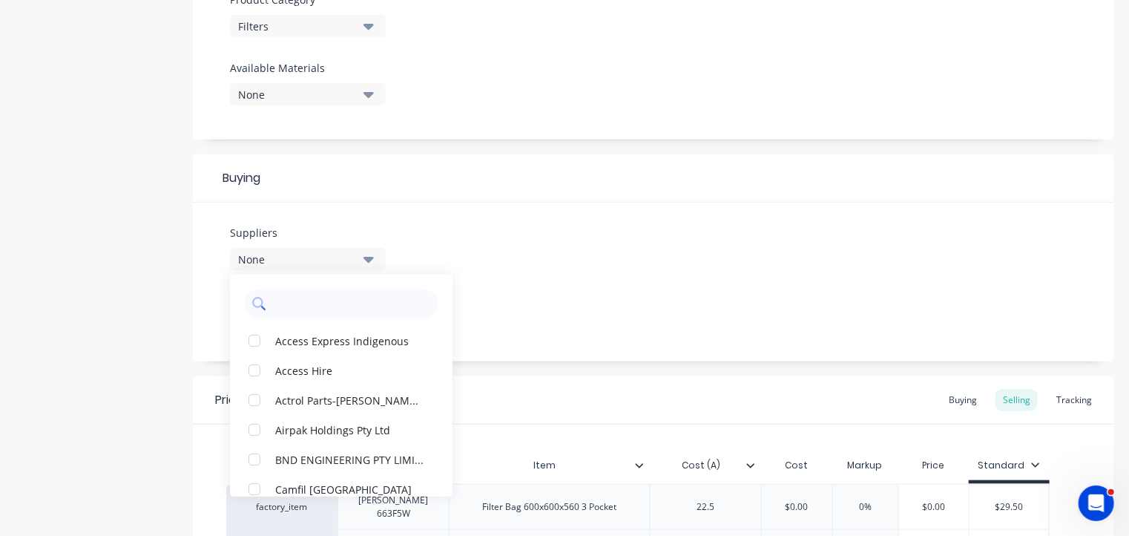
click at [297, 303] on input "text" at bounding box center [351, 304] width 157 height 30
type input "cam"
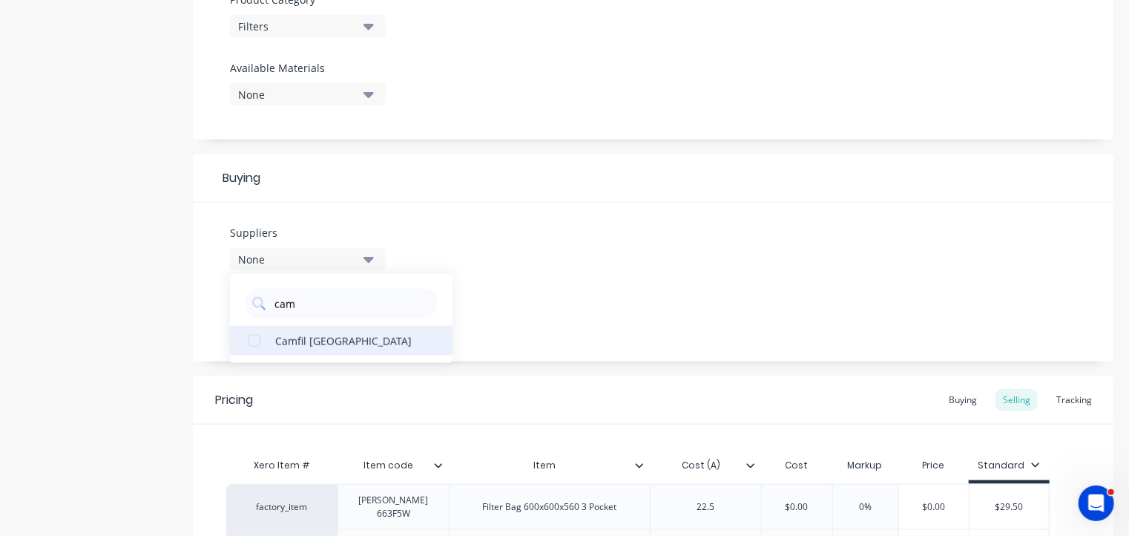
click at [256, 337] on div "button" at bounding box center [255, 341] width 30 height 30
type textarea "x"
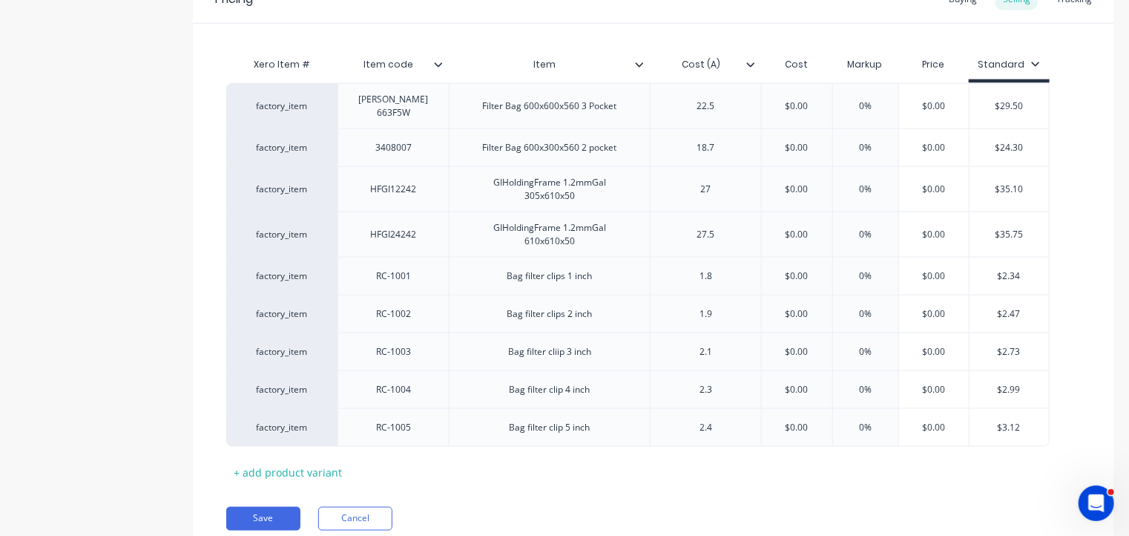
scroll to position [991, 0]
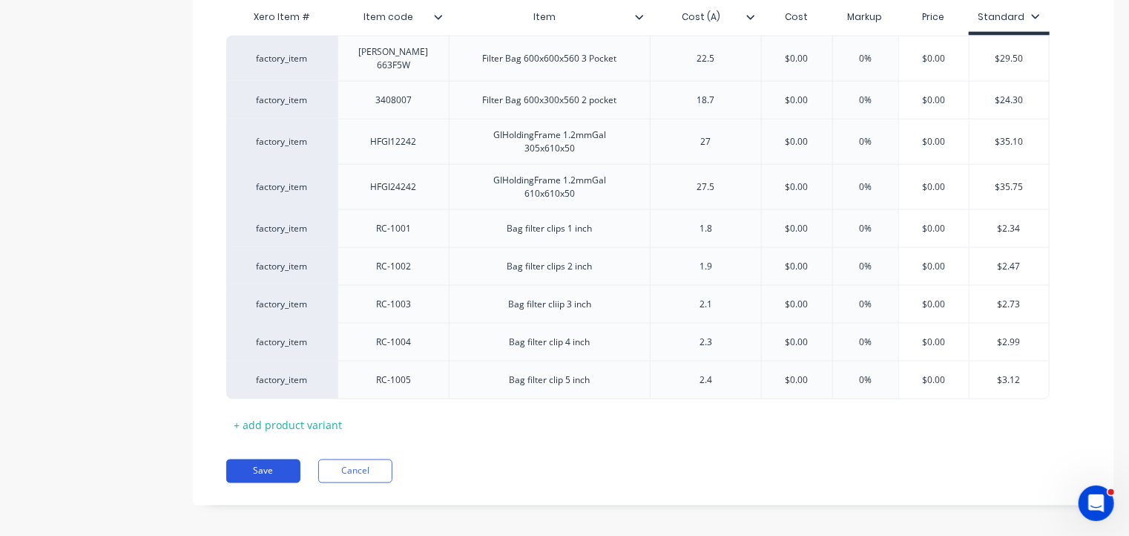
type input "cam"
click at [258, 464] on button "Save" at bounding box center [263, 471] width 74 height 24
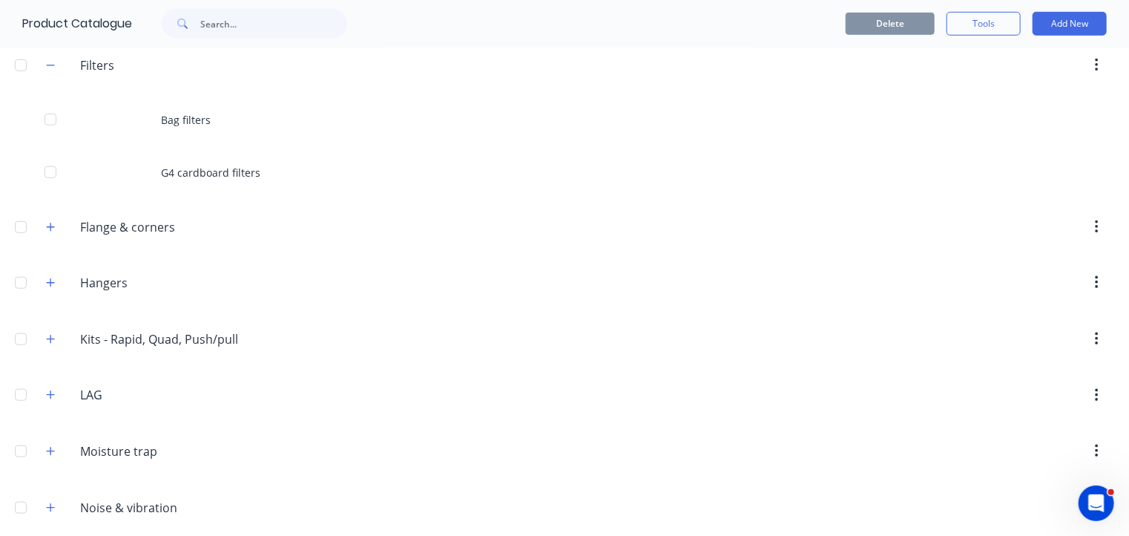
scroll to position [512, 0]
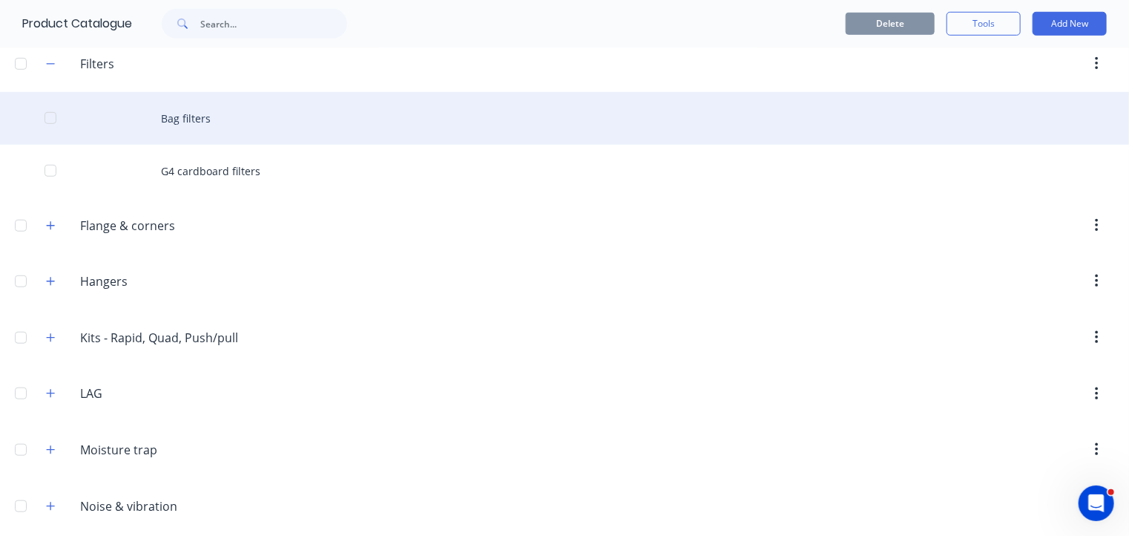
click at [177, 113] on div "Bag filters" at bounding box center [564, 118] width 1129 height 53
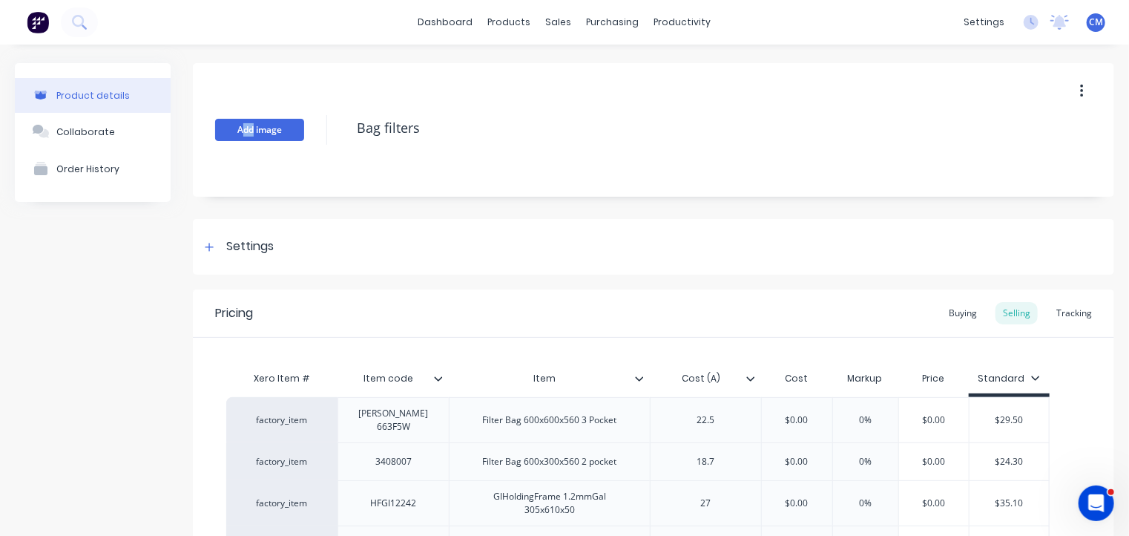
drag, startPoint x: 240, startPoint y: 141, endPoint x: 254, endPoint y: 134, distance: 15.6
click at [254, 134] on div "Add image Bag filters" at bounding box center [653, 130] width 921 height 134
click at [254, 134] on button "Add image" at bounding box center [259, 130] width 89 height 22
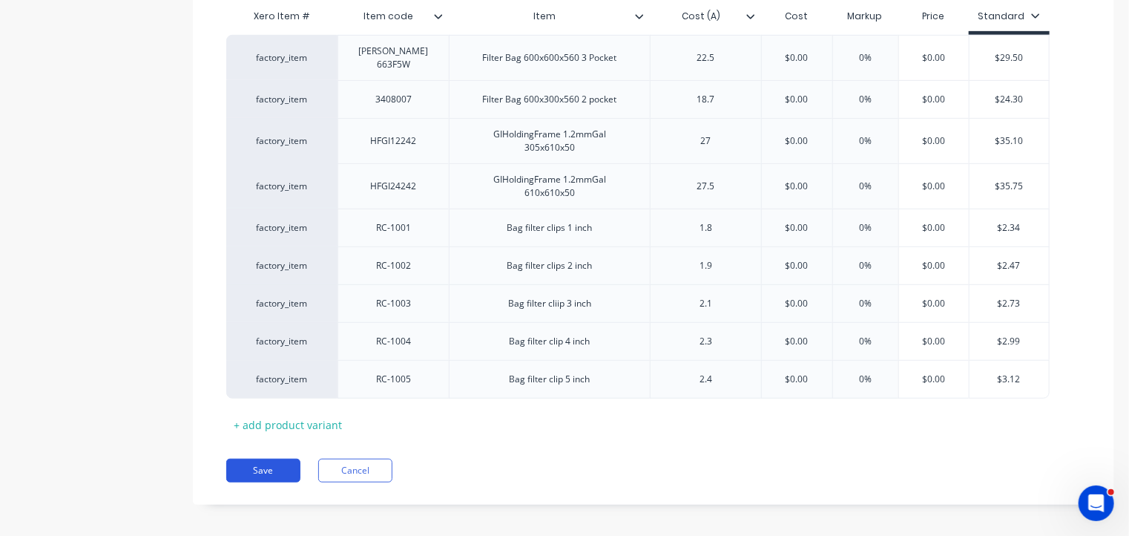
click at [269, 462] on button "Save" at bounding box center [263, 470] width 74 height 24
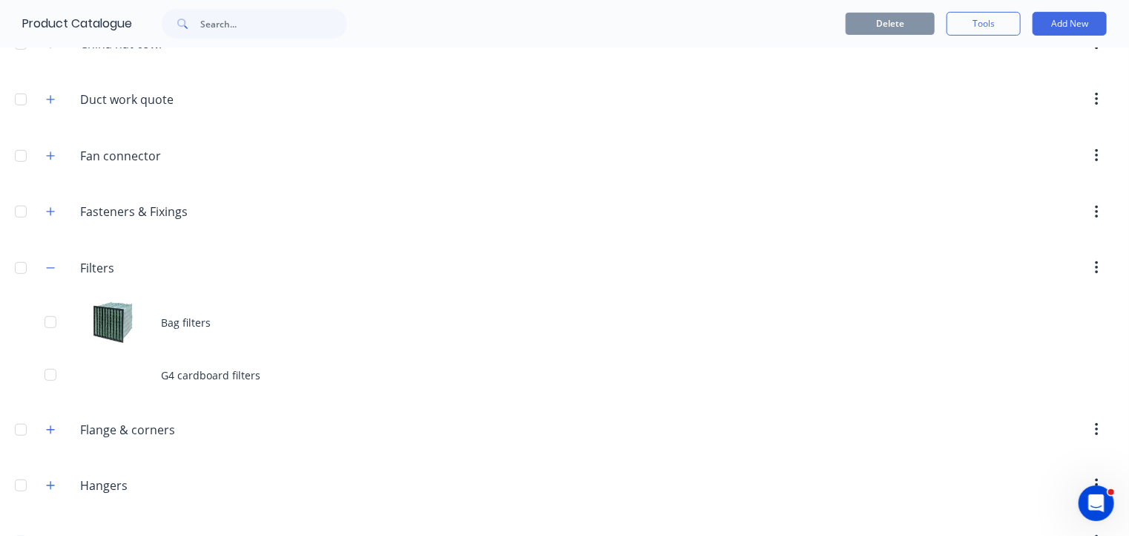
scroll to position [362, 0]
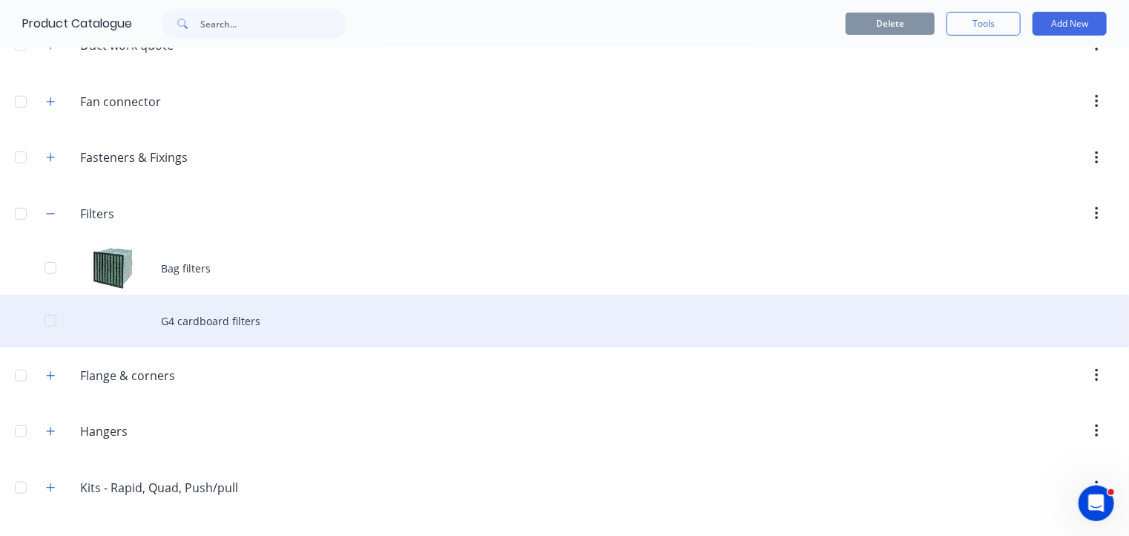
click at [197, 323] on div "G4 cardboard filters" at bounding box center [564, 320] width 1129 height 53
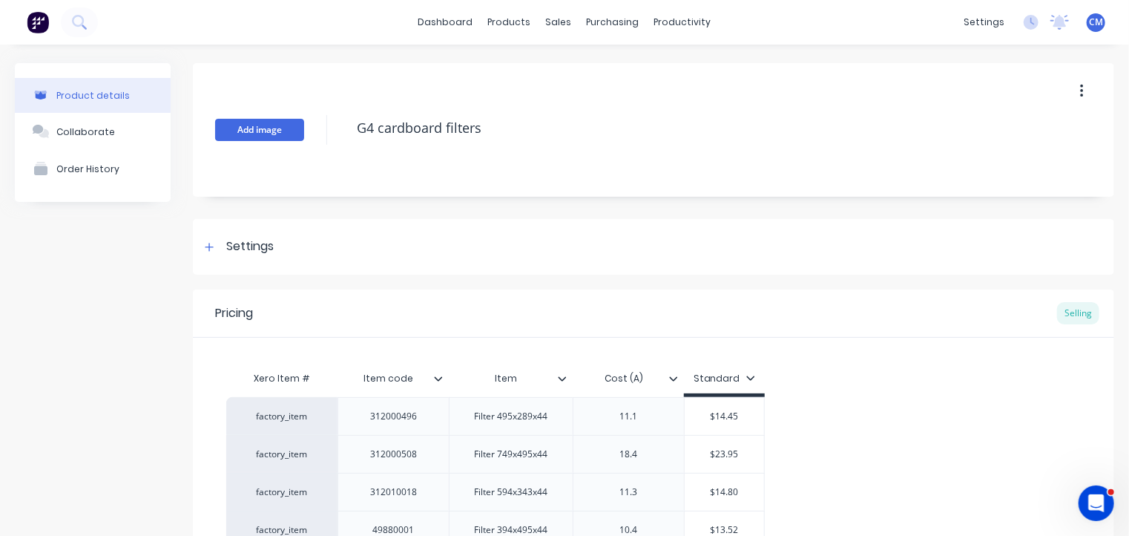
click at [270, 133] on button "Add image" at bounding box center [259, 130] width 89 height 22
click at [234, 242] on div "Settings" at bounding box center [249, 246] width 47 height 19
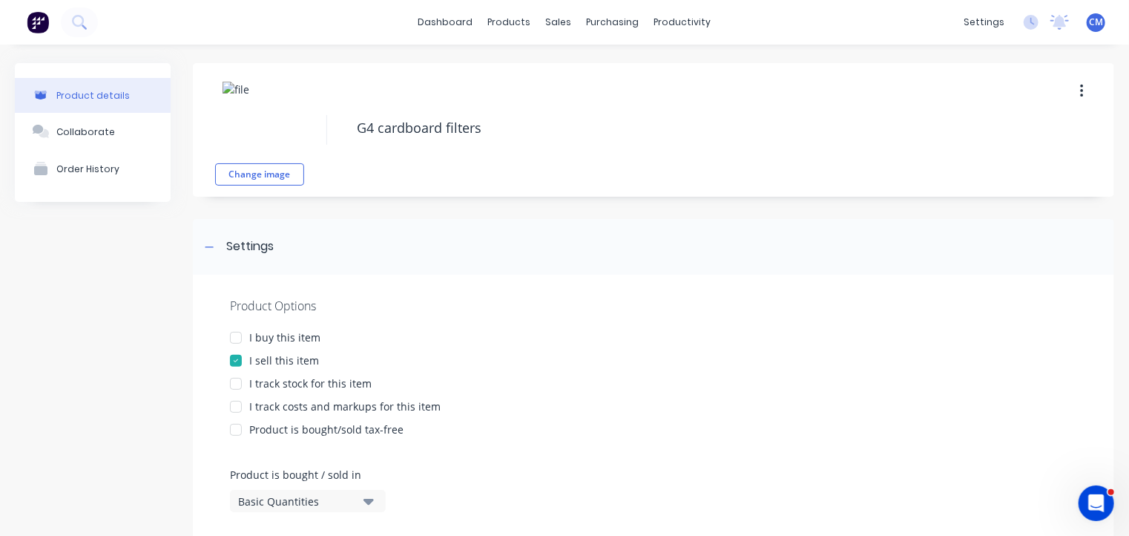
click at [240, 338] on div at bounding box center [236, 338] width 30 height 30
click at [237, 381] on div at bounding box center [236, 384] width 30 height 30
click at [236, 408] on div at bounding box center [236, 407] width 30 height 30
type textarea "x"
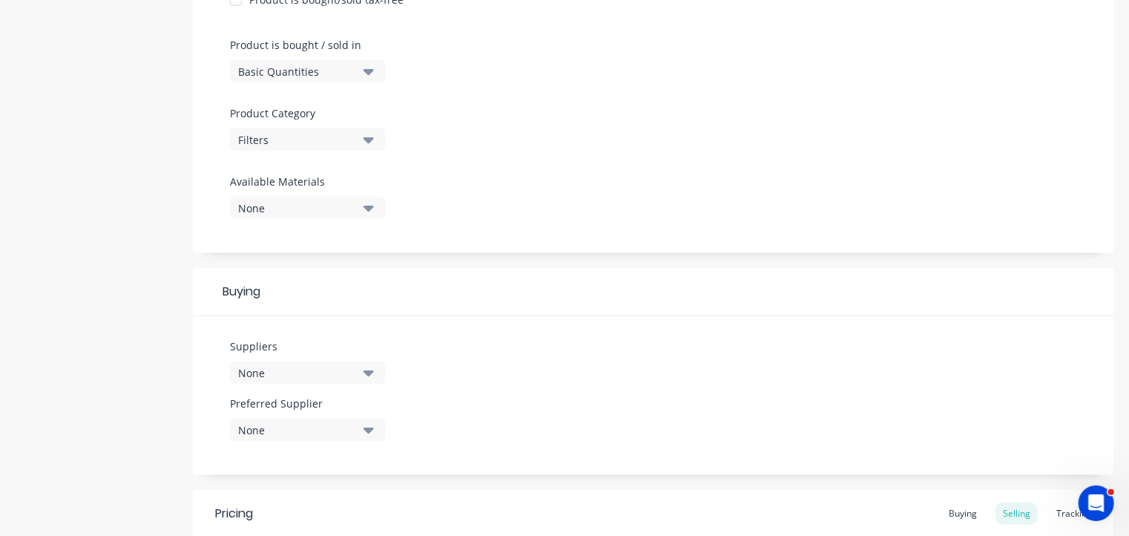
scroll to position [438, 0]
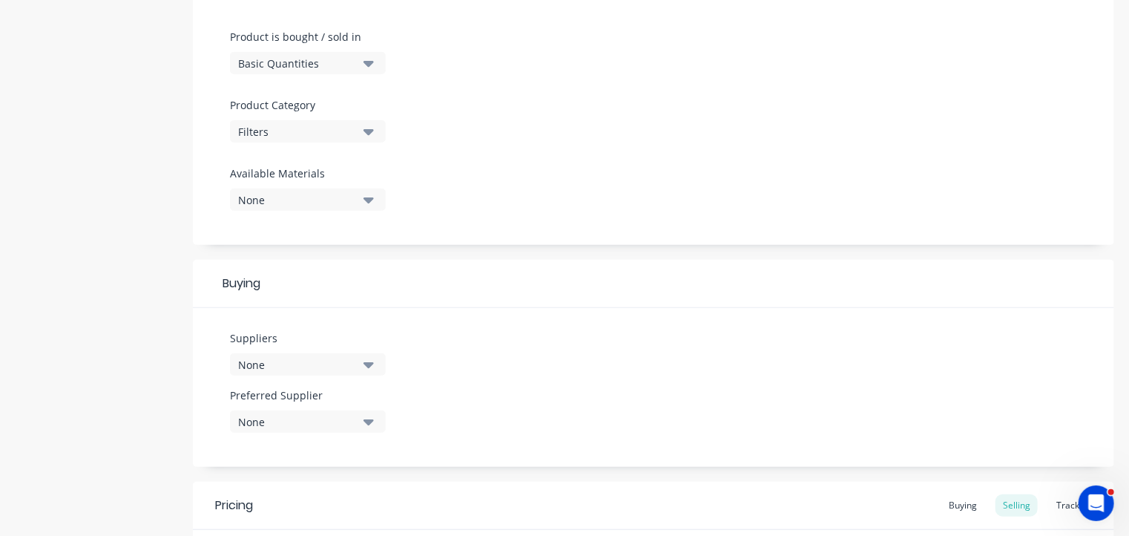
click at [330, 358] on div "None" at bounding box center [297, 365] width 119 height 16
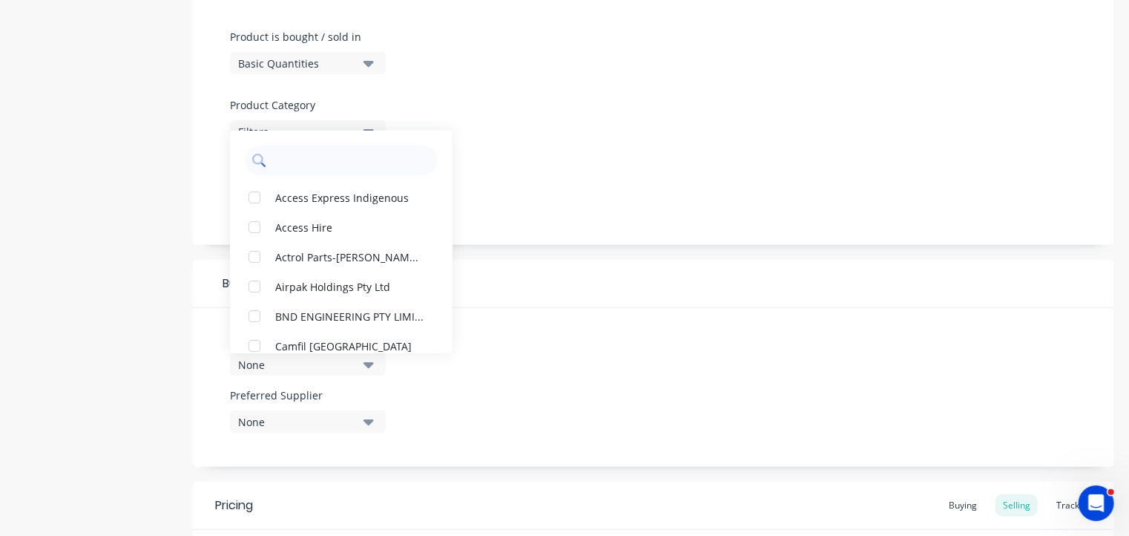
click at [335, 165] on input "text" at bounding box center [351, 160] width 157 height 30
type input "cam"
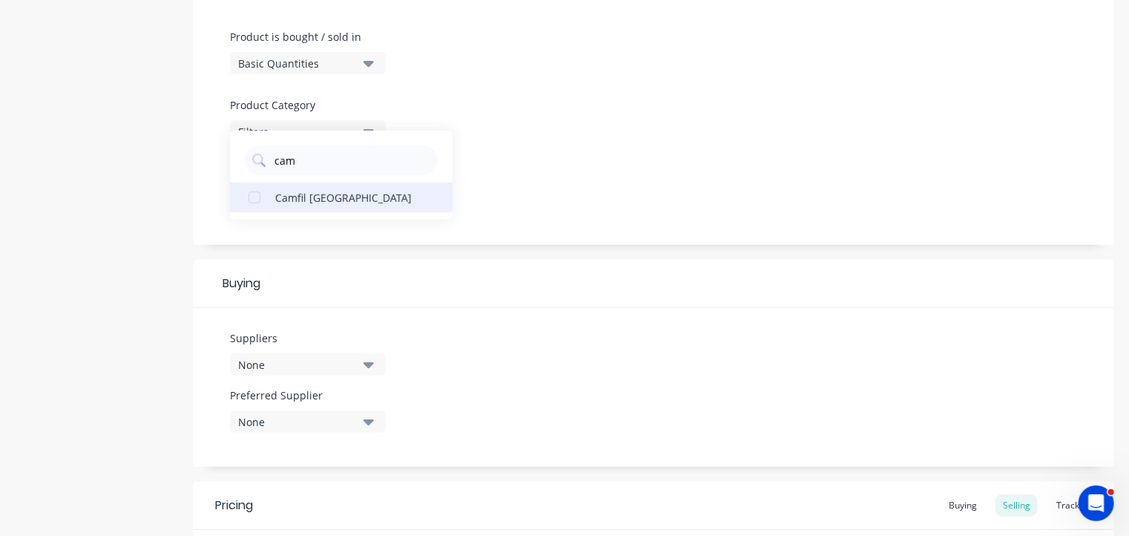
click at [255, 197] on div "button" at bounding box center [255, 197] width 30 height 30
type textarea "x"
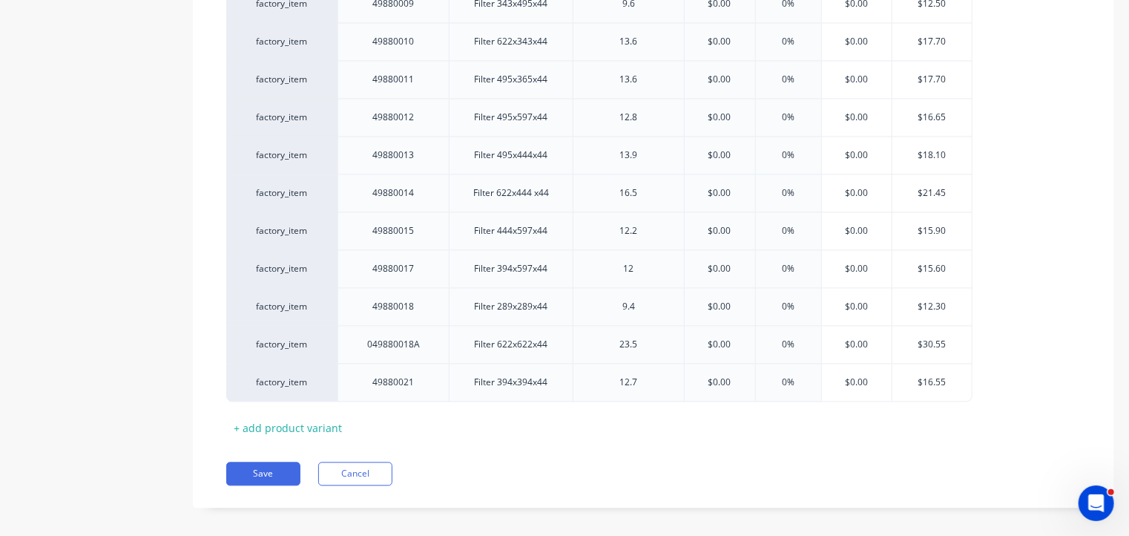
scroll to position [1429, 0]
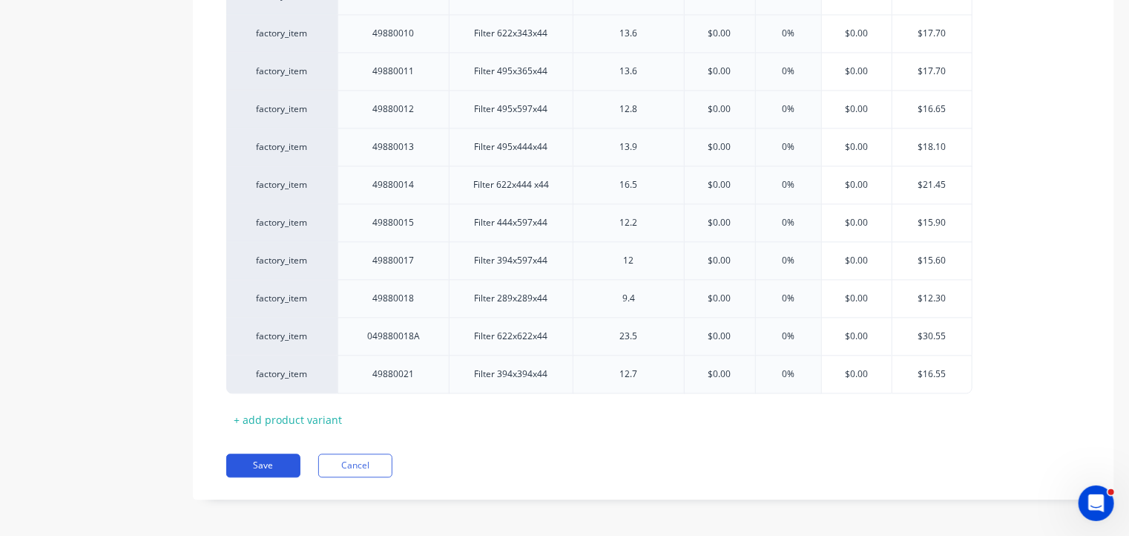
type input "cam"
click at [269, 458] on button "Save" at bounding box center [263, 465] width 74 height 24
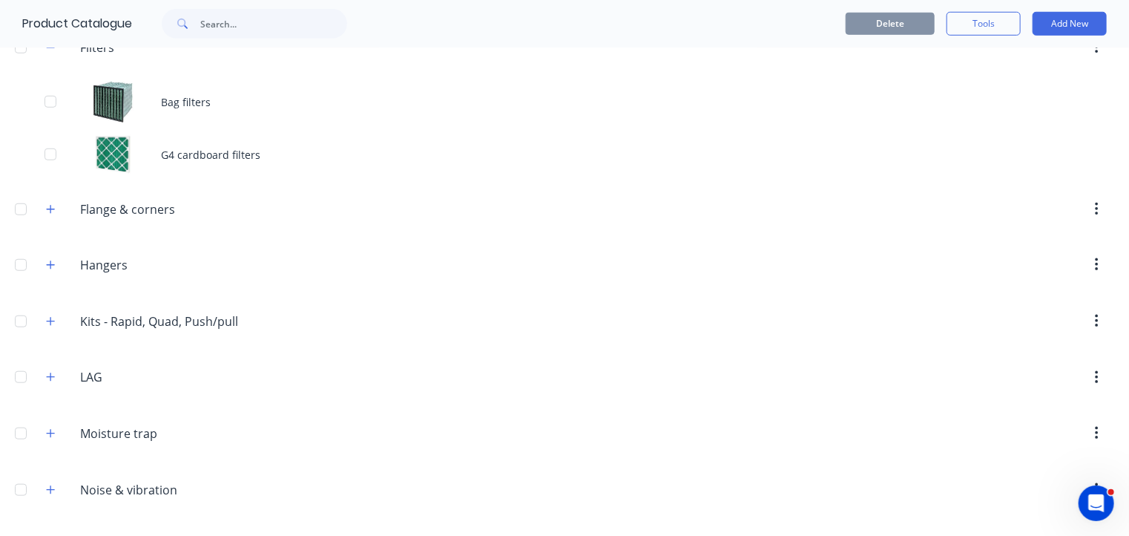
scroll to position [530, 0]
click at [45, 207] on button "button" at bounding box center [51, 207] width 19 height 19
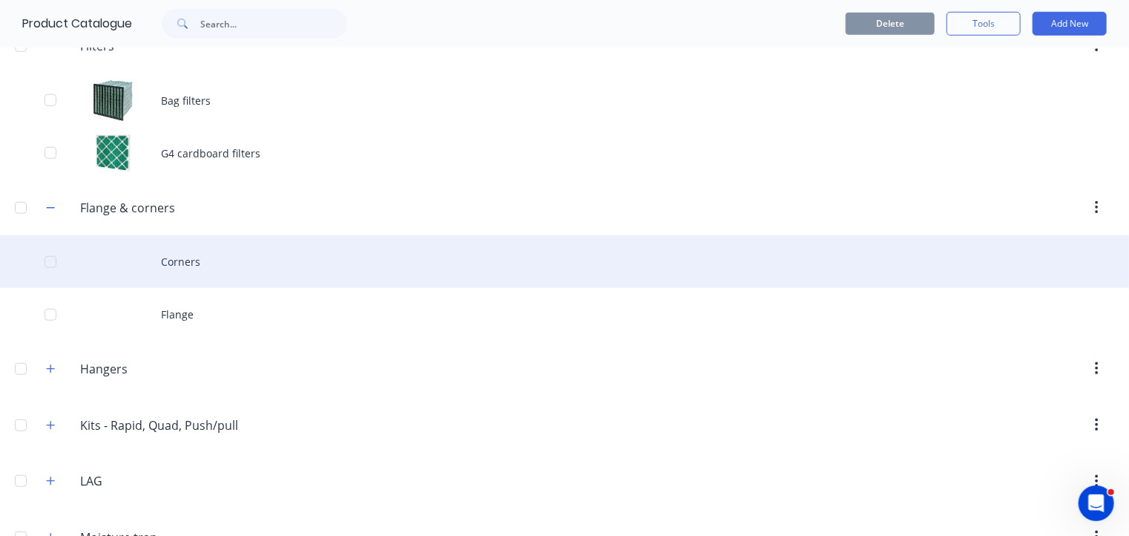
click at [145, 265] on div "Corners" at bounding box center [564, 261] width 1129 height 53
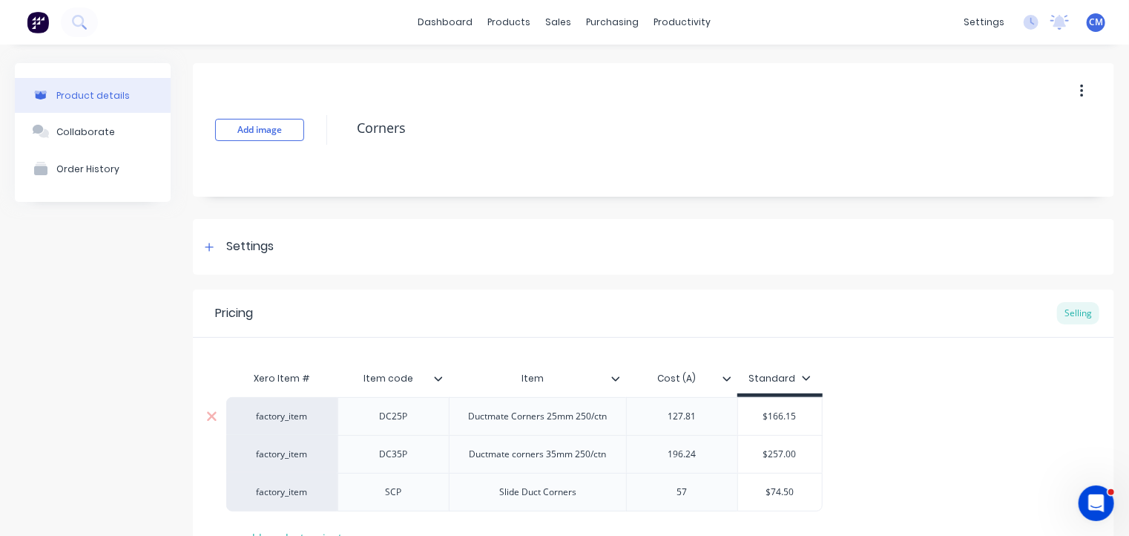
scroll to position [121, 0]
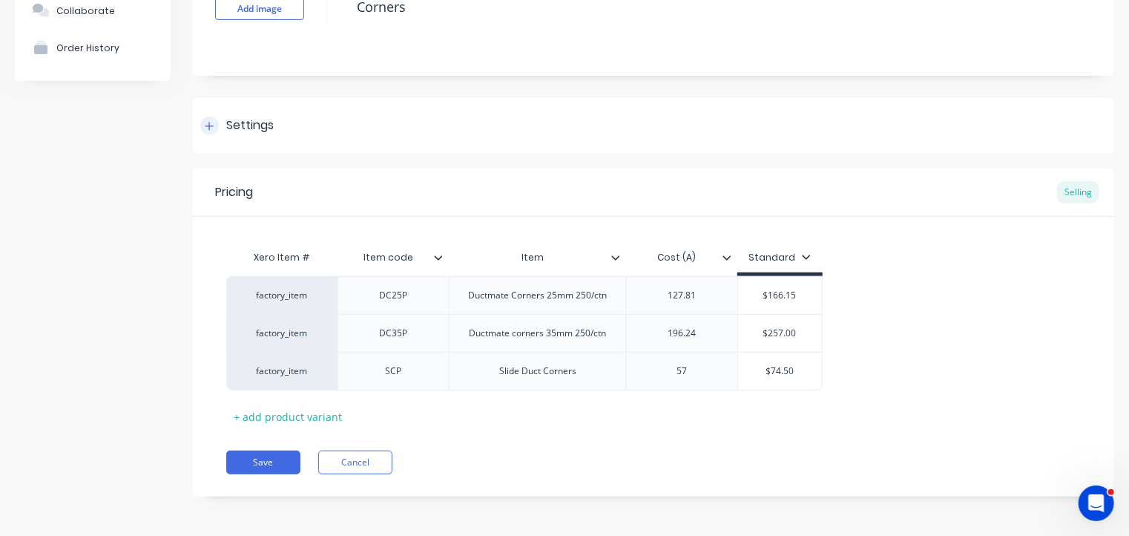
click at [231, 131] on div "Settings" at bounding box center [249, 125] width 47 height 19
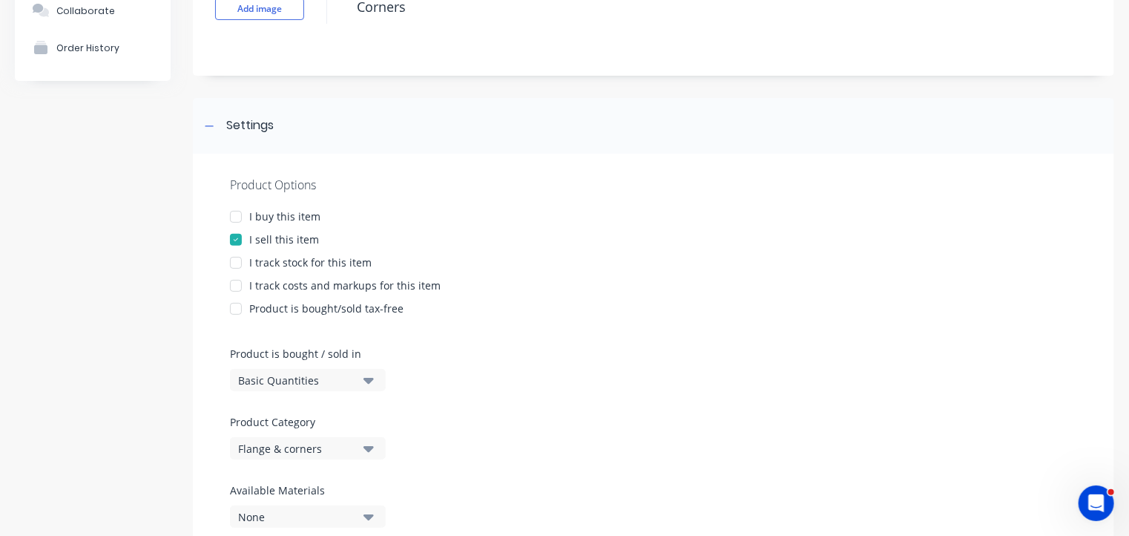
click at [235, 215] on div at bounding box center [236, 217] width 30 height 30
click at [239, 260] on div at bounding box center [236, 263] width 30 height 30
click at [237, 289] on div at bounding box center [236, 286] width 30 height 30
type textarea "x"
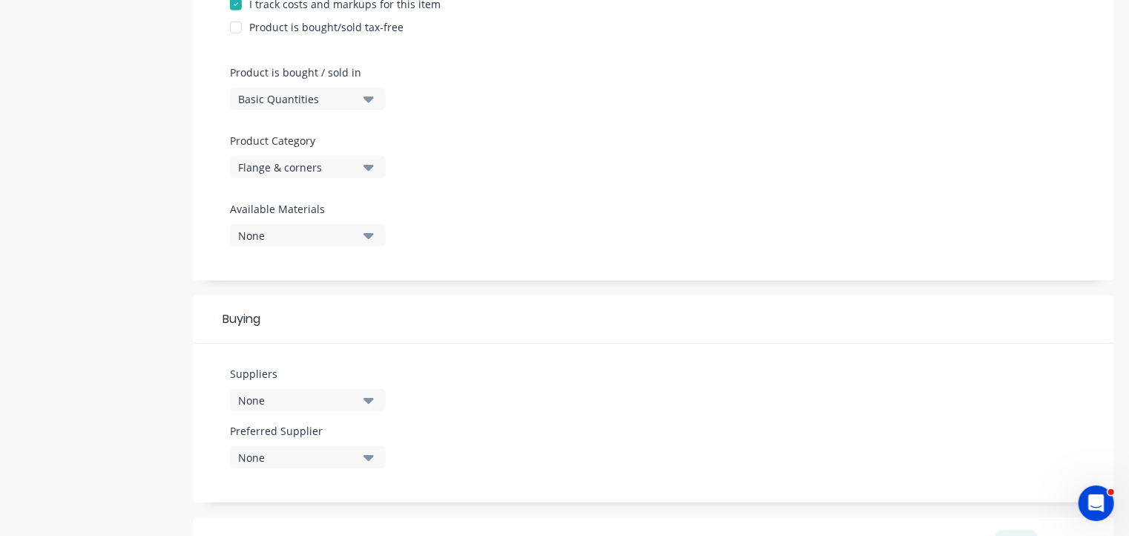
scroll to position [408, 0]
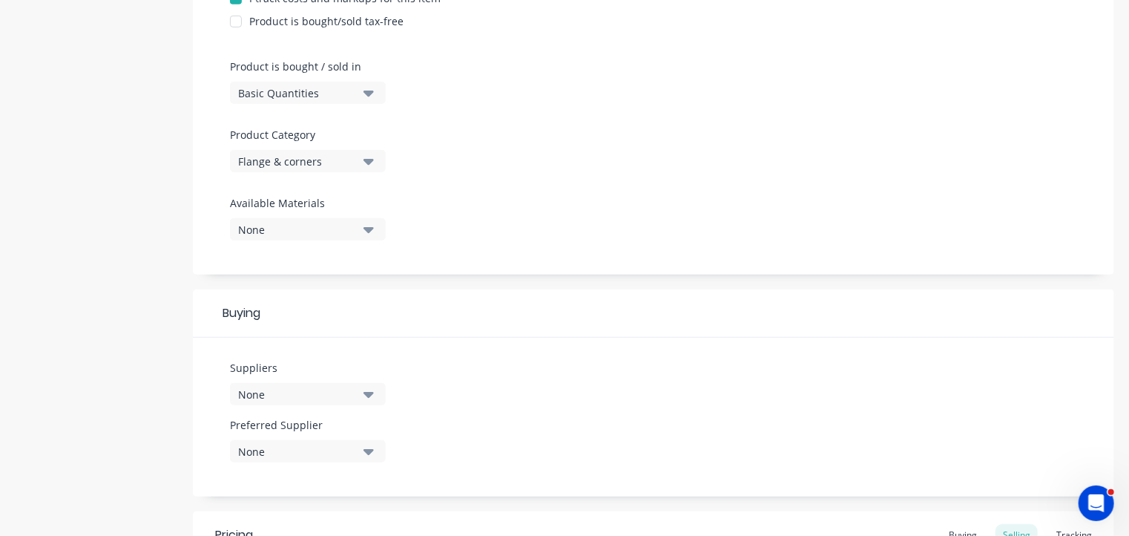
click at [308, 389] on div "None" at bounding box center [297, 394] width 119 height 16
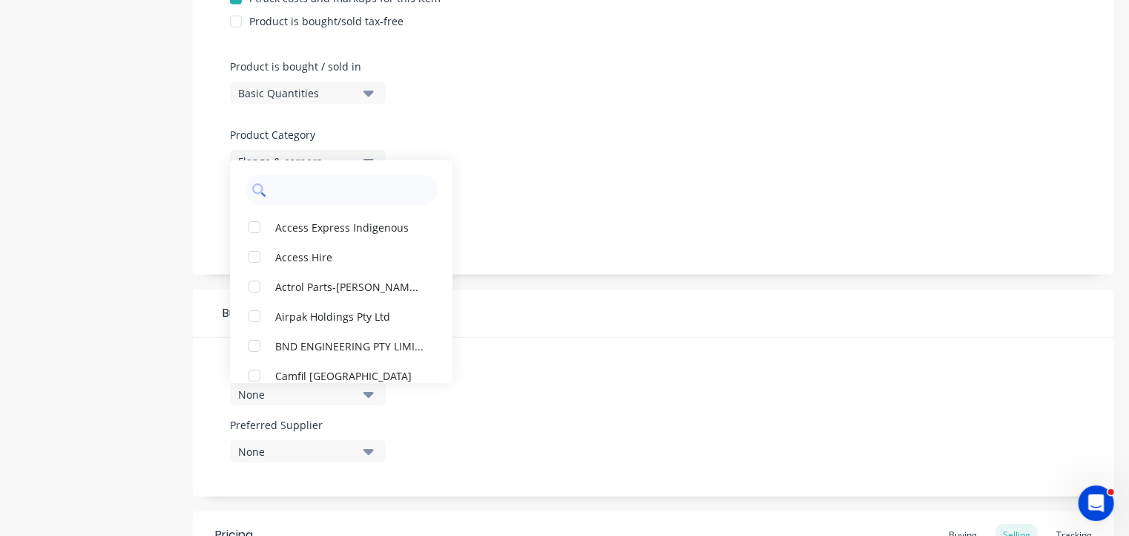
click at [365, 190] on input "text" at bounding box center [351, 190] width 157 height 30
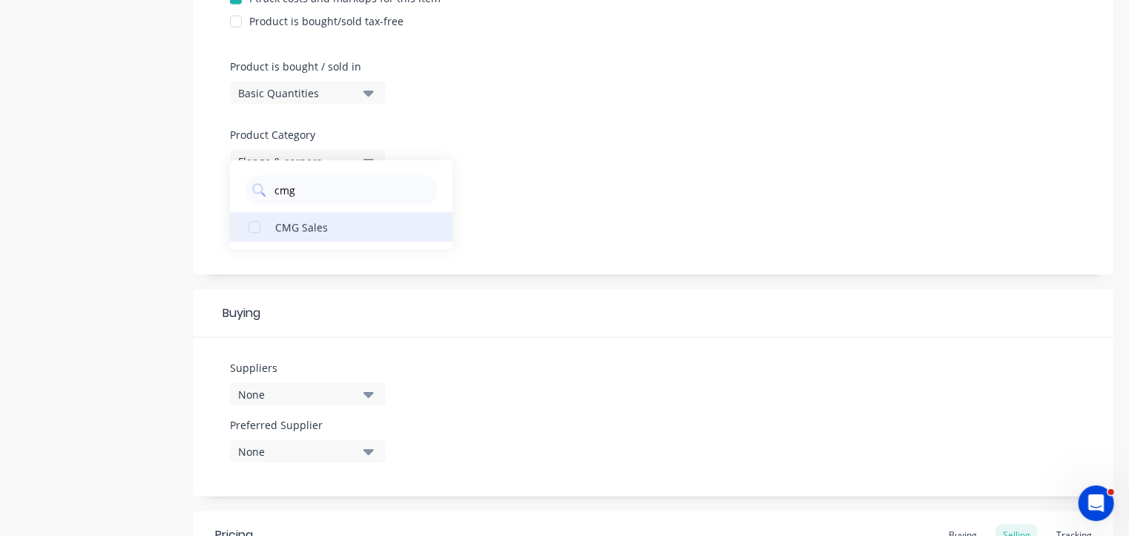
type input "cmg"
click at [292, 225] on div "CMG Sales" at bounding box center [349, 227] width 148 height 16
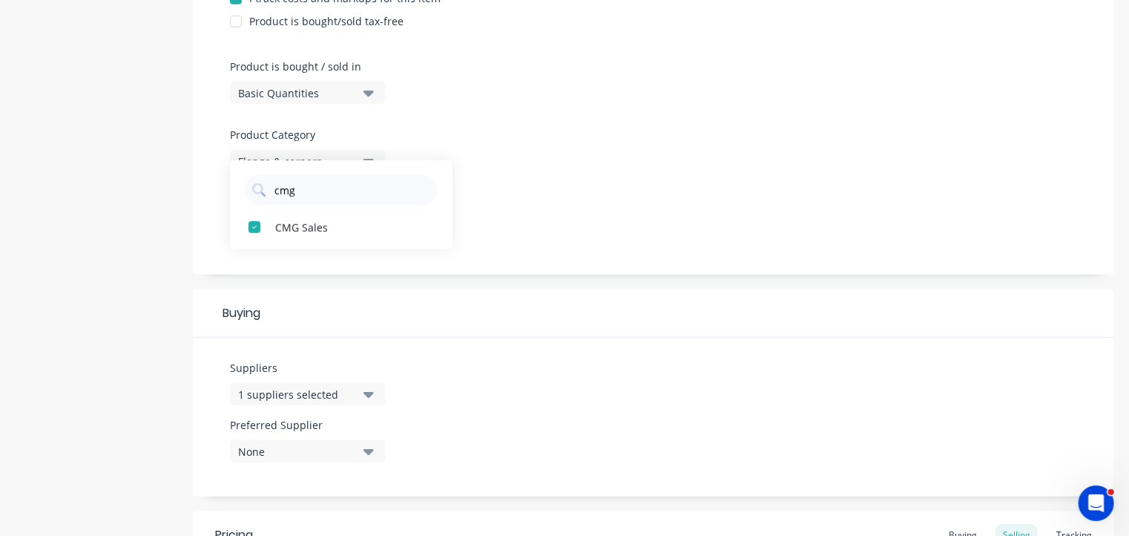
click at [555, 364] on div "Suppliers 1 suppliers selected cmg CMG Sales Preferred Supplier None" at bounding box center [653, 417] width 921 height 159
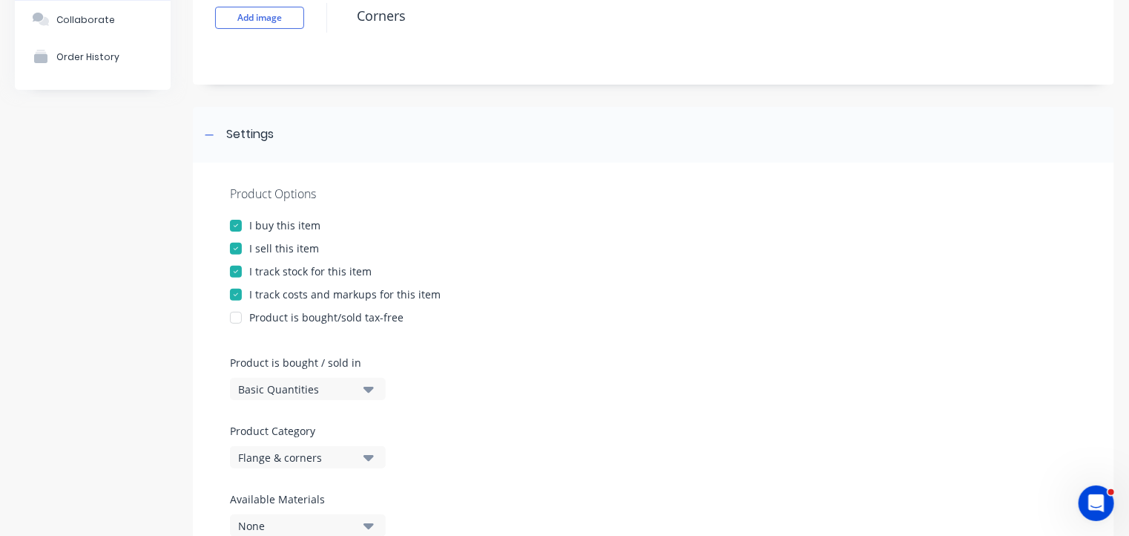
scroll to position [0, 0]
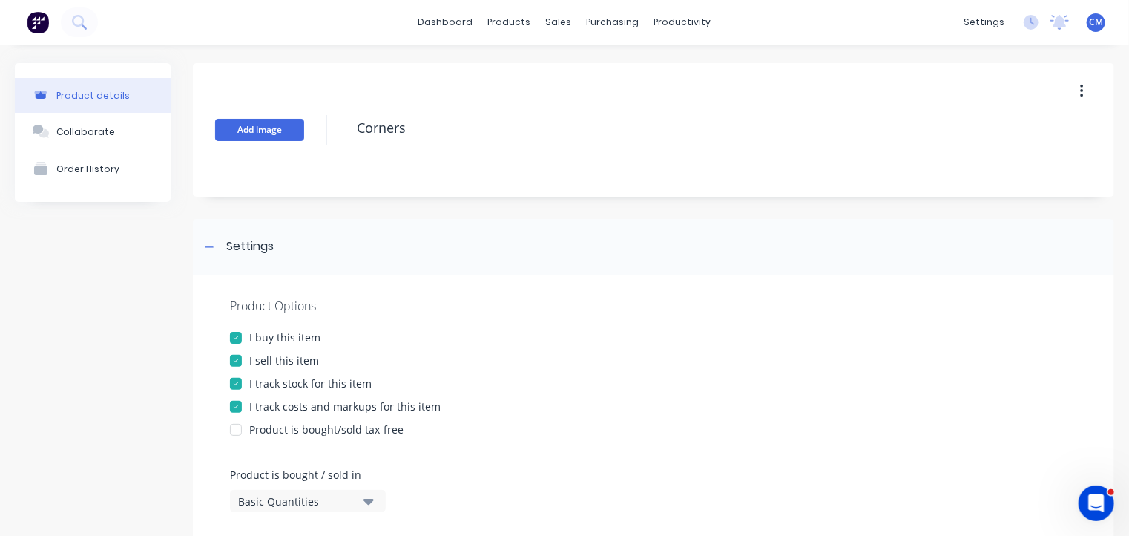
click at [249, 125] on button "Add image" at bounding box center [259, 130] width 89 height 22
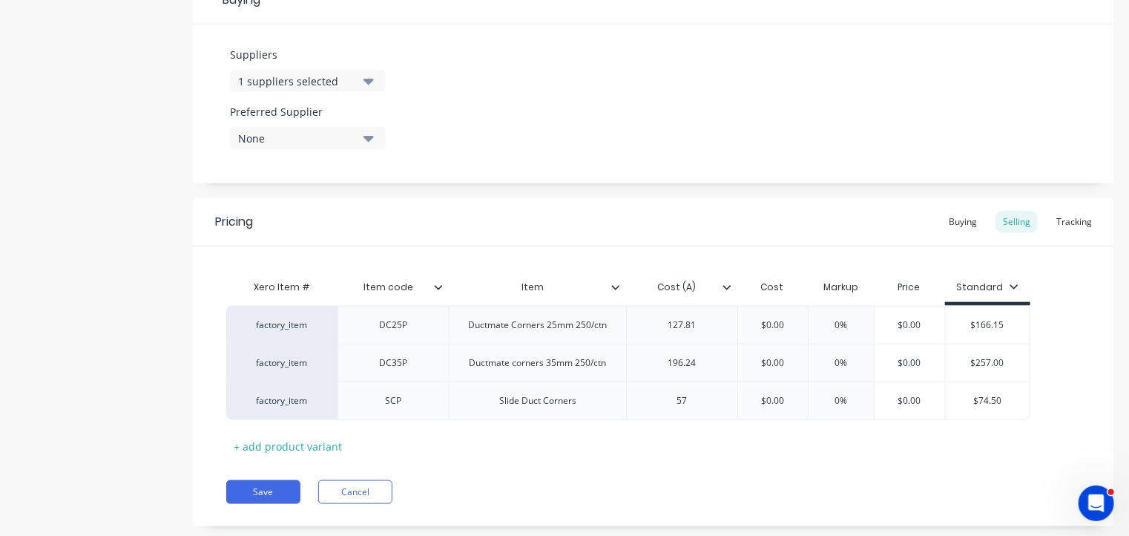
scroll to position [751, 0]
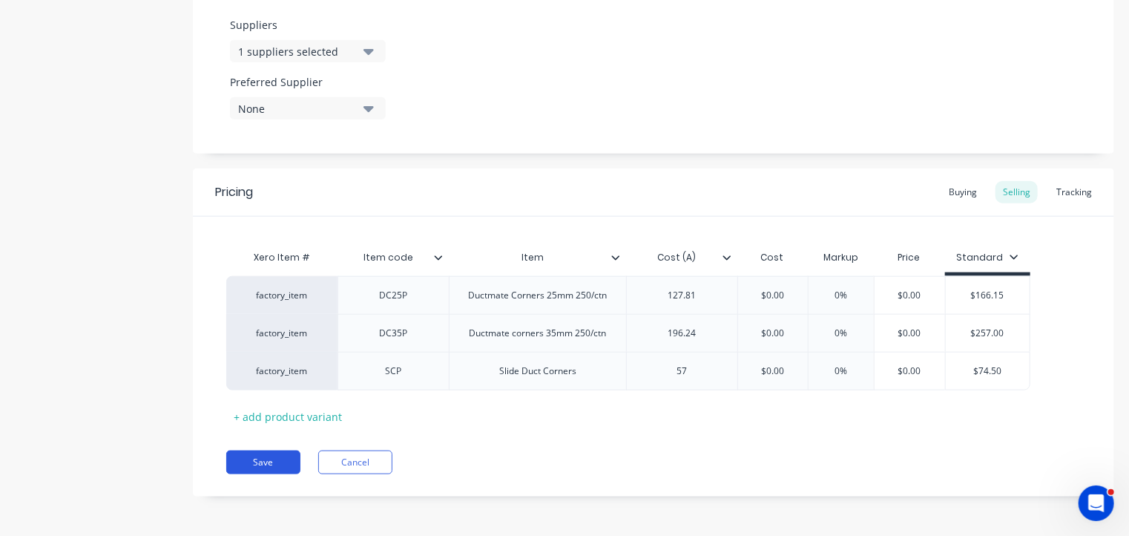
click at [273, 461] on button "Save" at bounding box center [263, 462] width 74 height 24
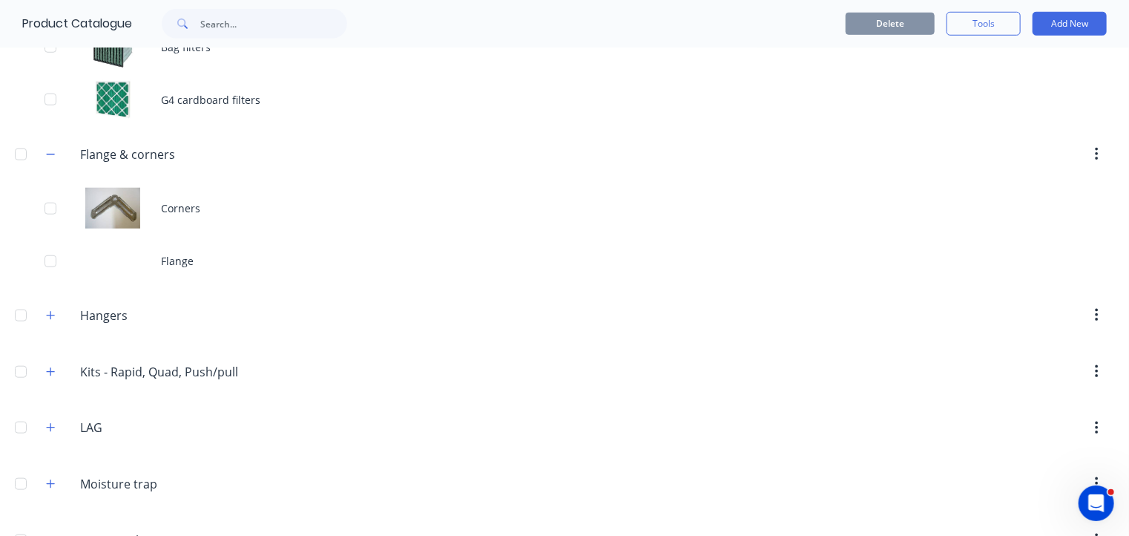
scroll to position [584, 0]
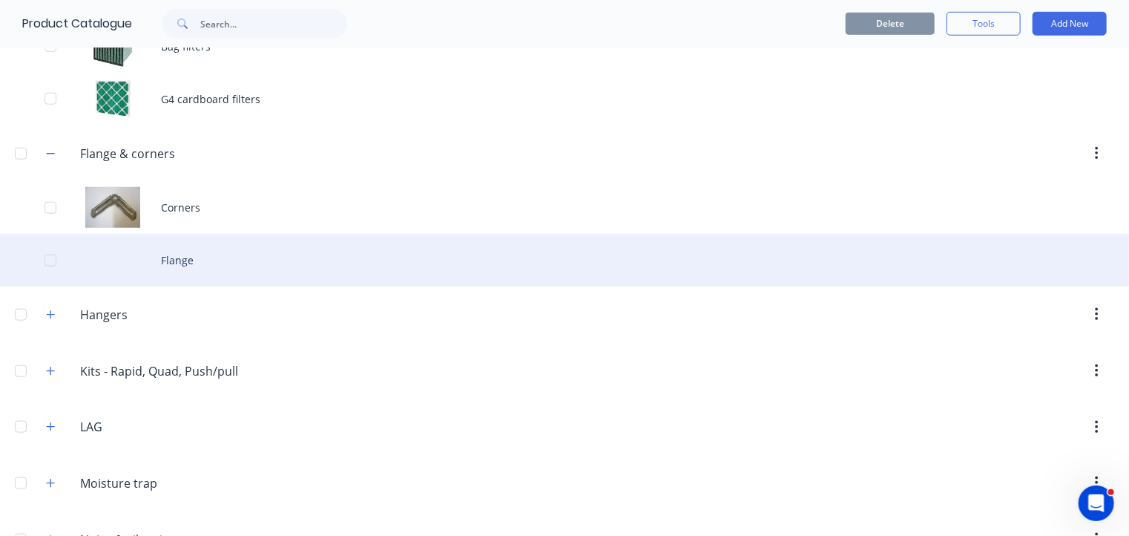
click at [170, 261] on div "Flange" at bounding box center [564, 260] width 1129 height 53
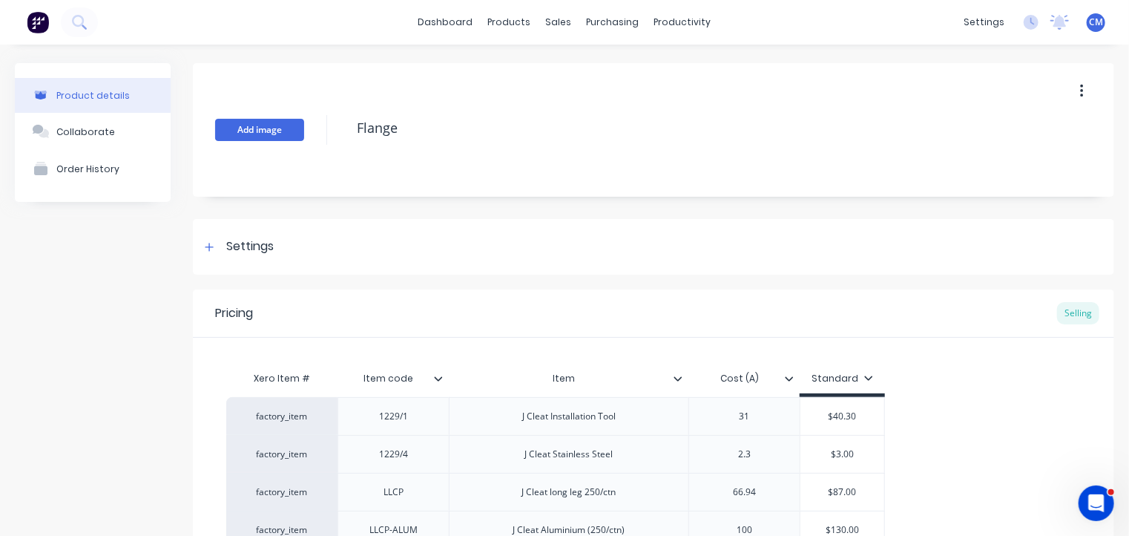
click at [255, 129] on button "Add image" at bounding box center [259, 130] width 89 height 22
click at [263, 126] on button "Add image" at bounding box center [259, 130] width 89 height 22
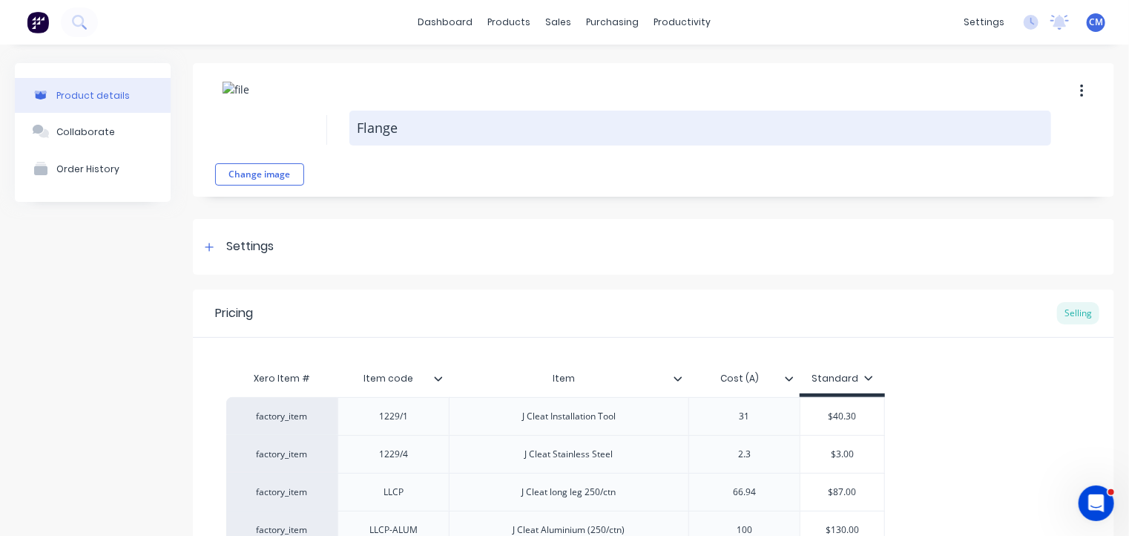
click at [440, 125] on textarea "Flange" at bounding box center [700, 128] width 702 height 35
type textarea "x"
type textarea "Flange"
type textarea "x"
type textarea "Flange &"
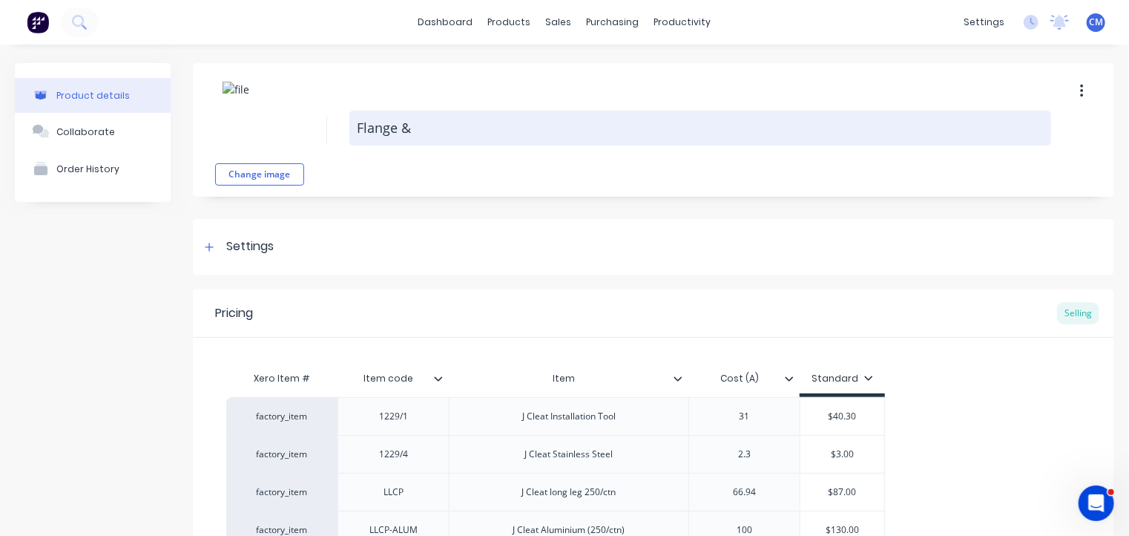
type textarea "x"
type textarea "Flange &"
type textarea "x"
type textarea "Flange & a"
type textarea "x"
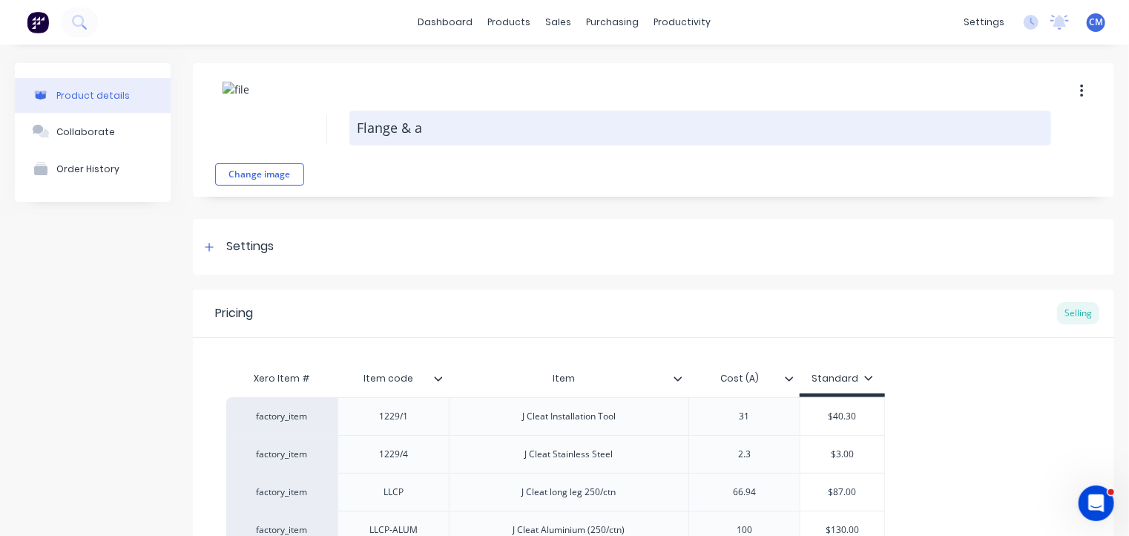
type textarea "Flange & ac"
type textarea "x"
type textarea "Flange & acc"
type textarea "x"
type textarea "Flange & ac"
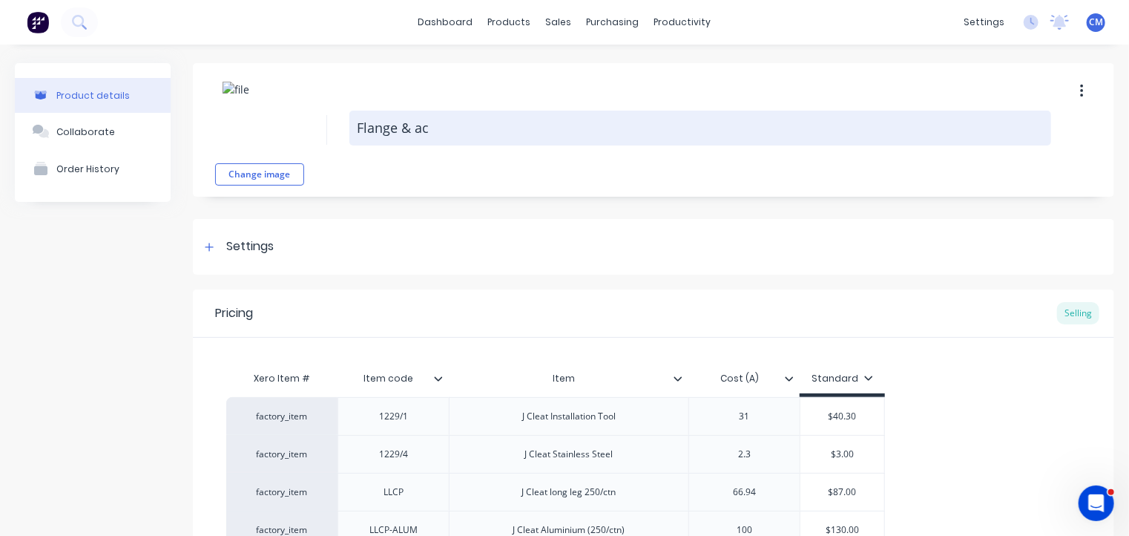
type textarea "x"
type textarea "Flange & a"
type textarea "x"
type textarea "Flange &"
type textarea "x"
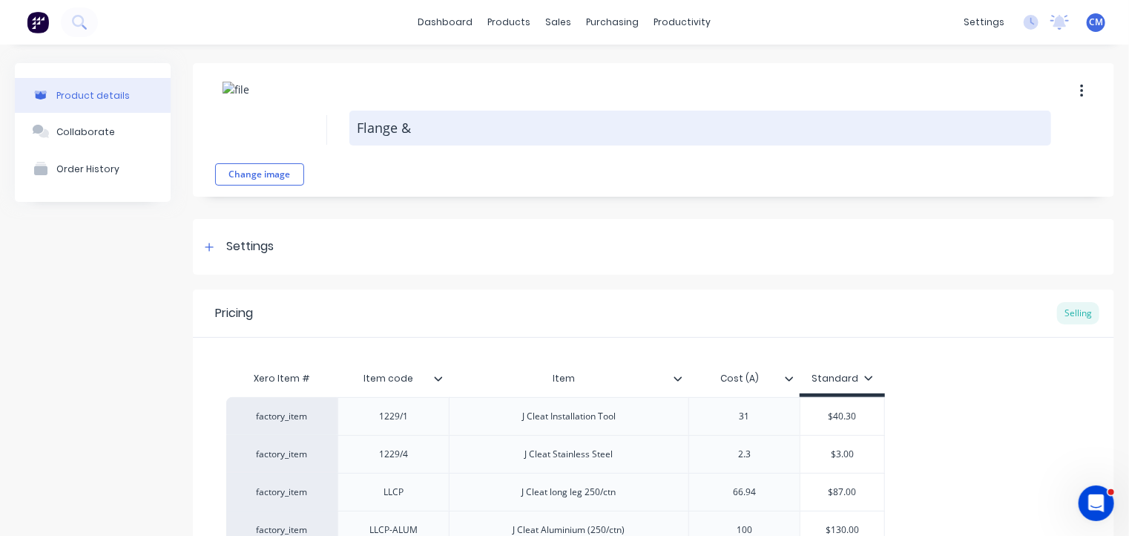
type textarea "Flange & A"
type textarea "x"
type textarea "Flange & Ac"
type textarea "x"
type textarea "Flange & Acc"
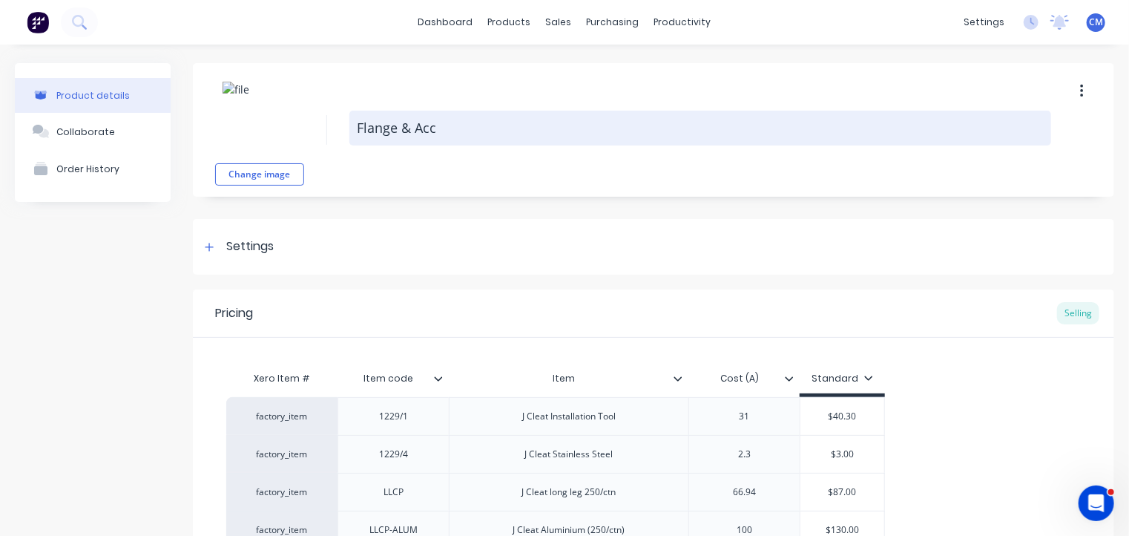
type textarea "x"
type textarea "Flange & Ac"
type textarea "x"
type textarea "Flange & A"
type textarea "x"
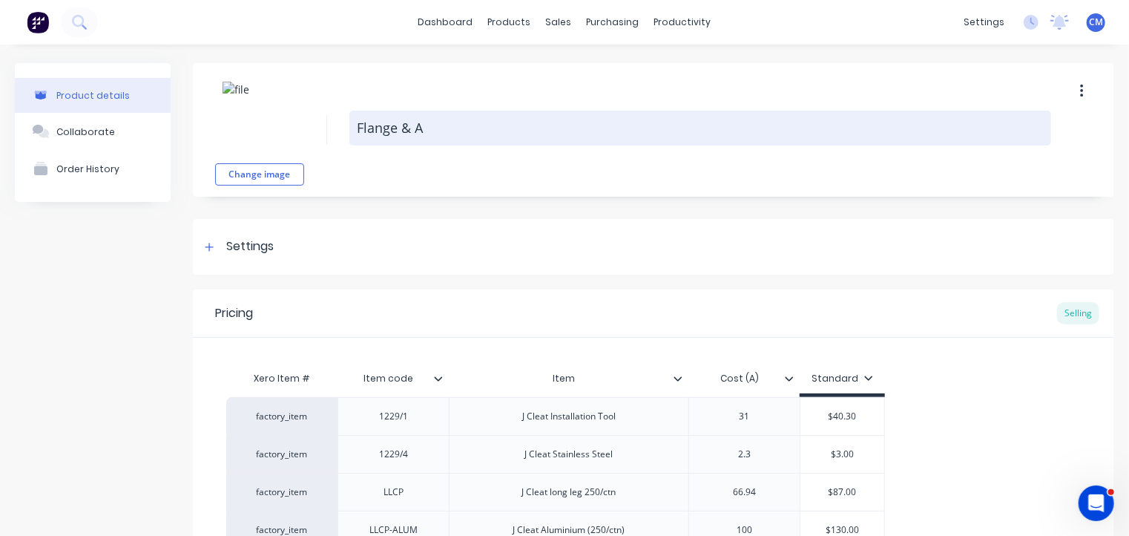
type textarea "Flange &"
type textarea "x"
type textarea "Flange & a"
type textarea "x"
type textarea "Flange & ac"
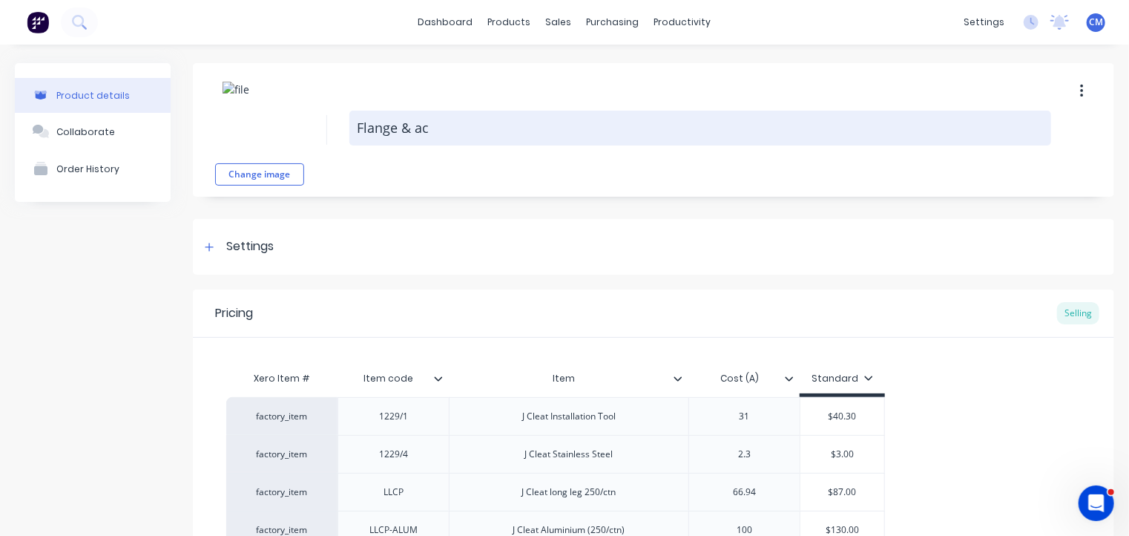
type textarea "x"
type textarea "Flange & acc"
type textarea "x"
type textarea "Flange & acce"
type textarea "x"
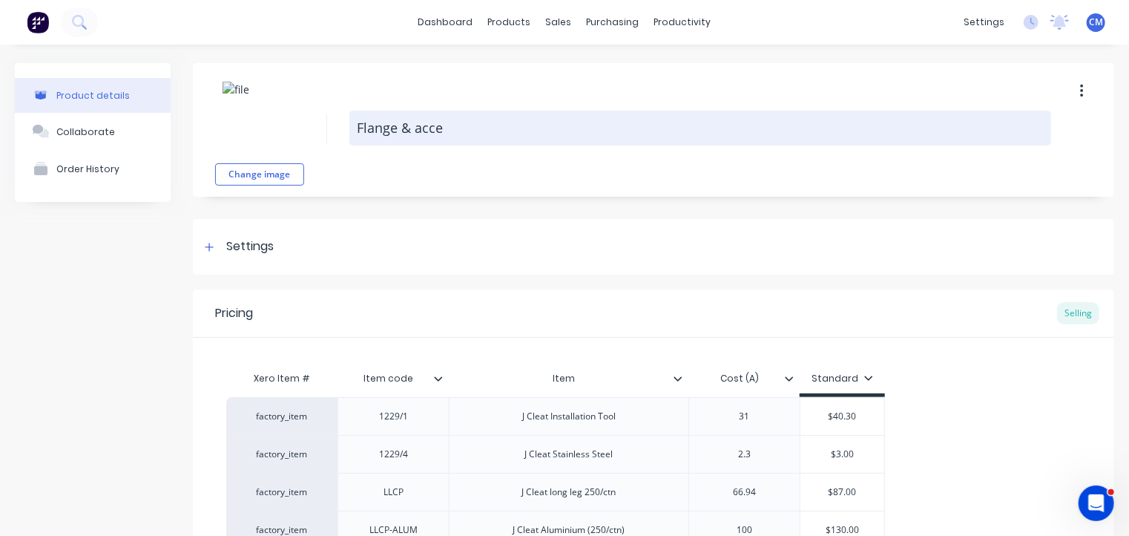
type textarea "Flange & acces"
type textarea "x"
type textarea "Flange & access"
type textarea "x"
type textarea "Flange & accesso"
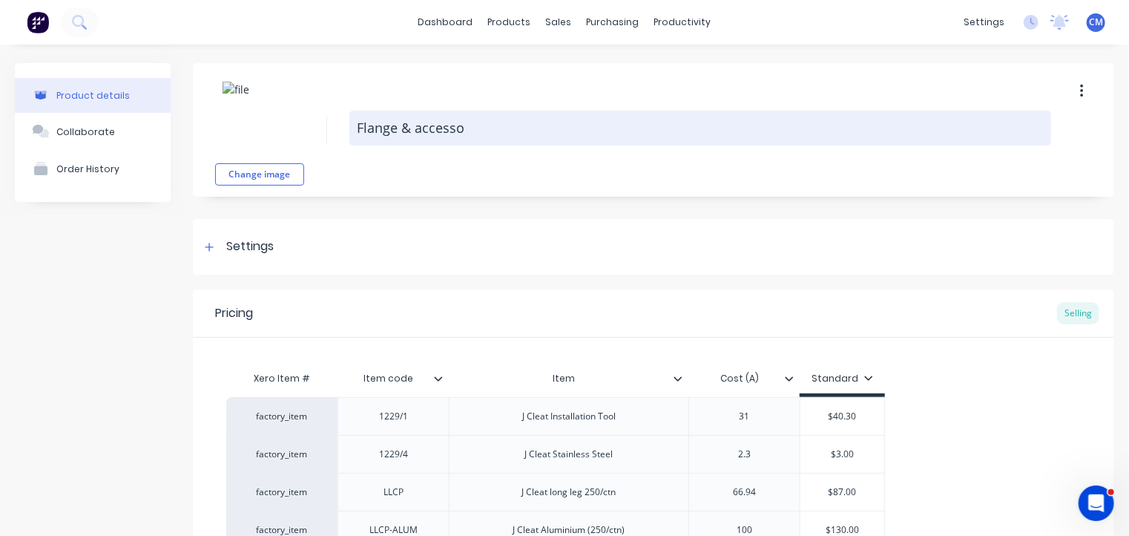
type textarea "x"
type textarea "Flange & accessor"
type textarea "x"
type textarea "Flange & accessori"
type textarea "x"
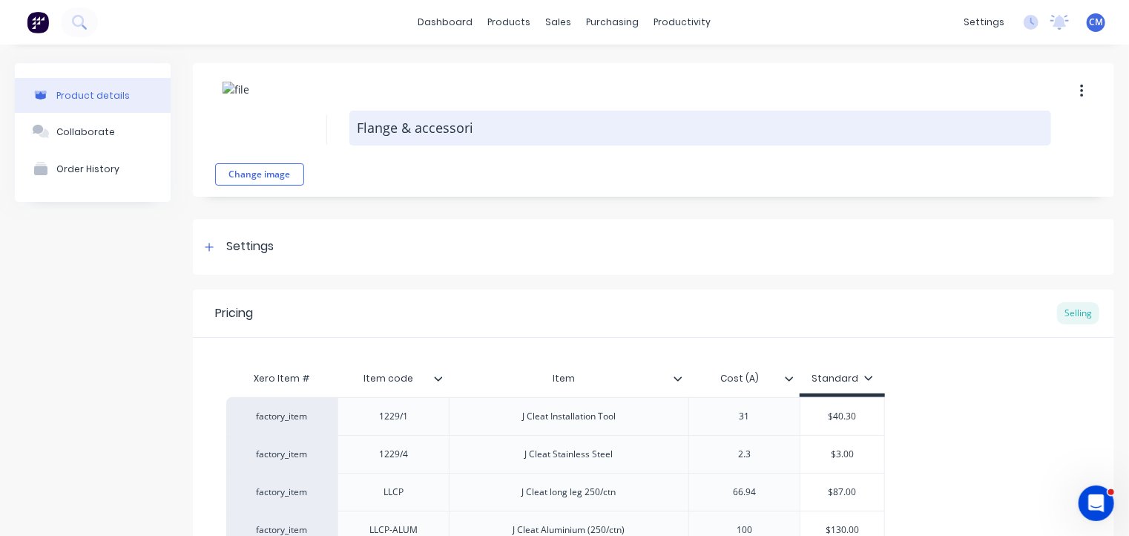
type textarea "Flange & accessorie"
type textarea "x"
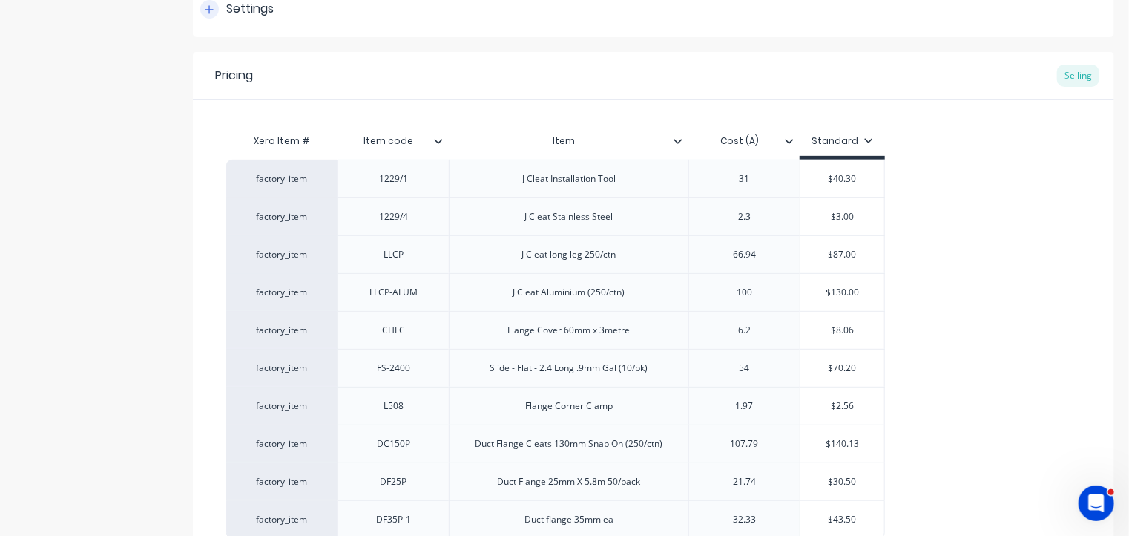
scroll to position [385, 0]
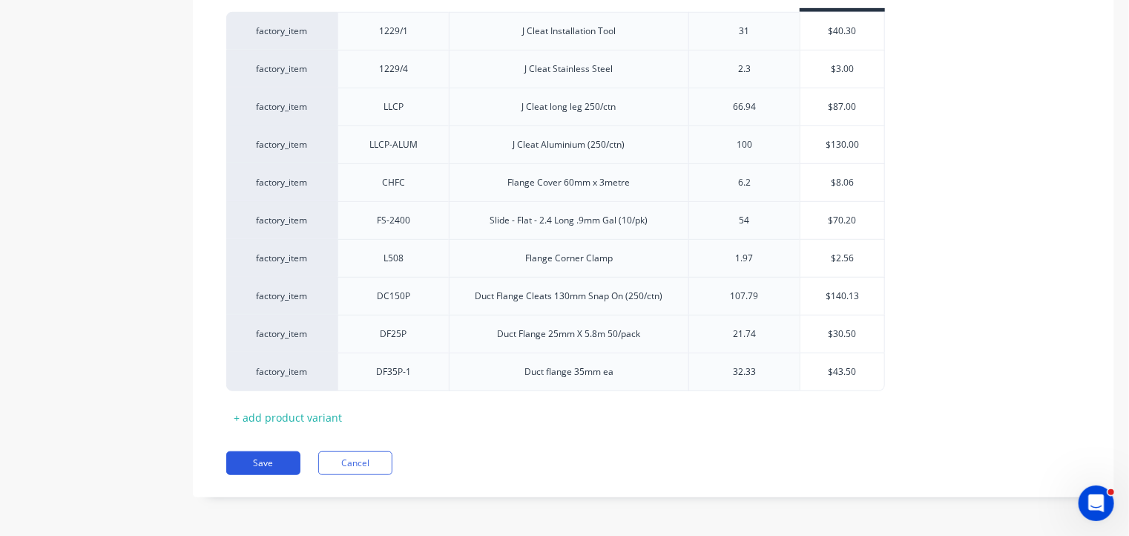
type textarea "Flange & accessories"
type textarea "x"
type textarea "Flange & accessories"
click at [257, 464] on button "Save" at bounding box center [263, 463] width 74 height 24
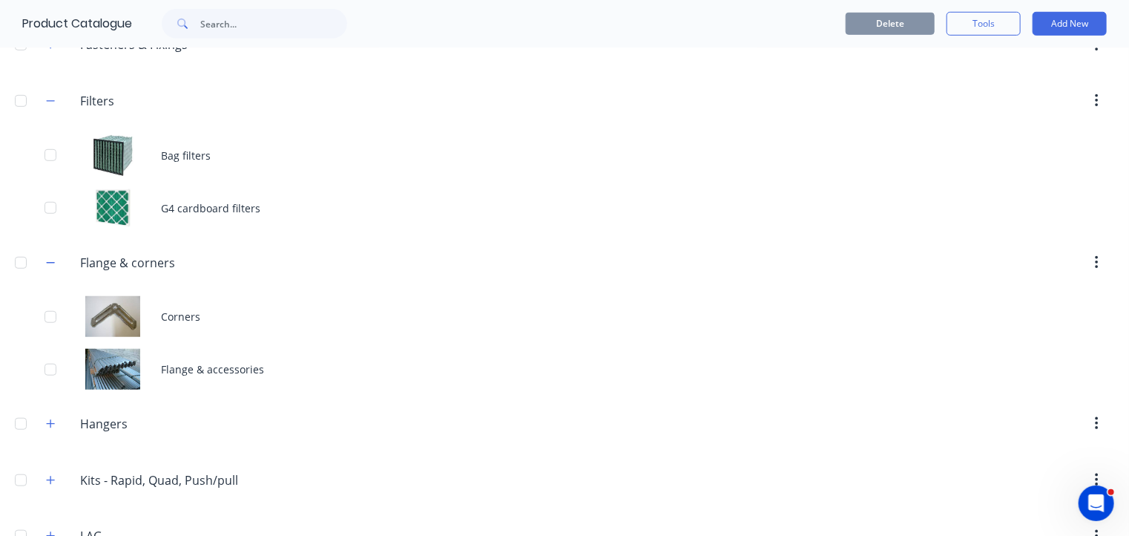
scroll to position [476, 0]
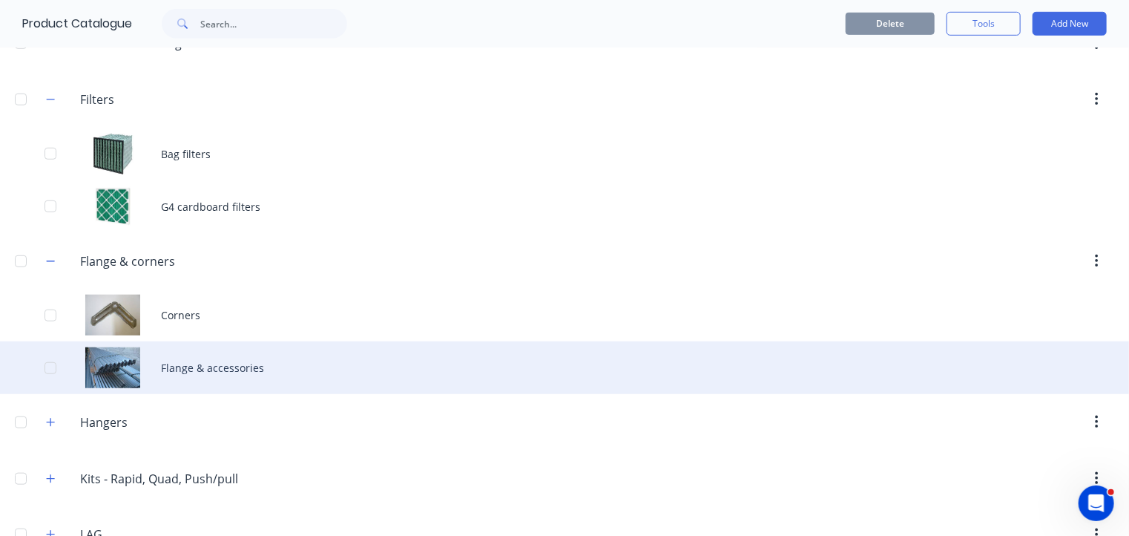
click at [178, 363] on div "Flange & accessories" at bounding box center [564, 367] width 1129 height 53
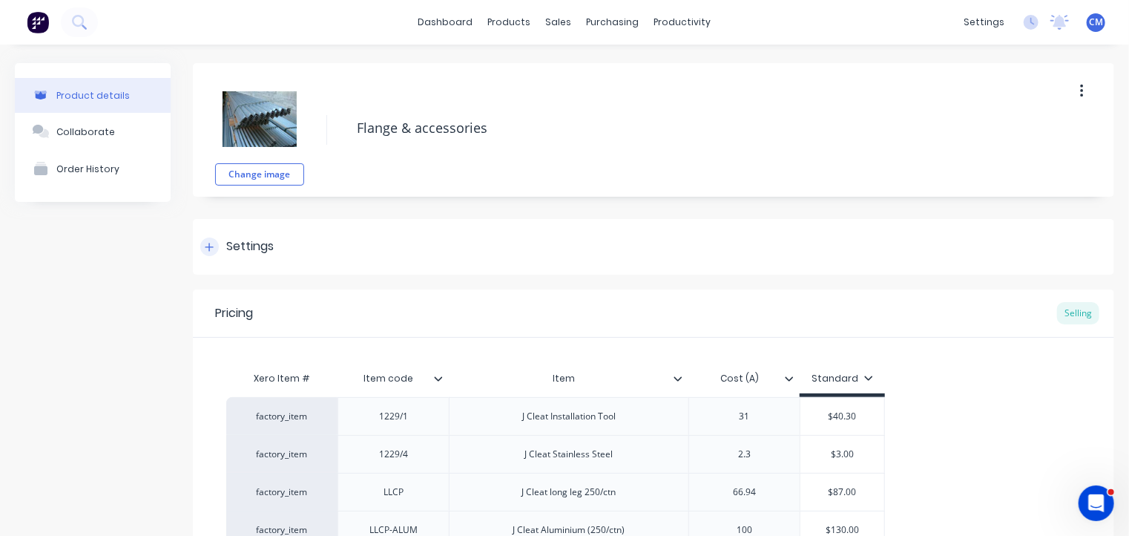
click at [205, 243] on icon at bounding box center [209, 247] width 9 height 10
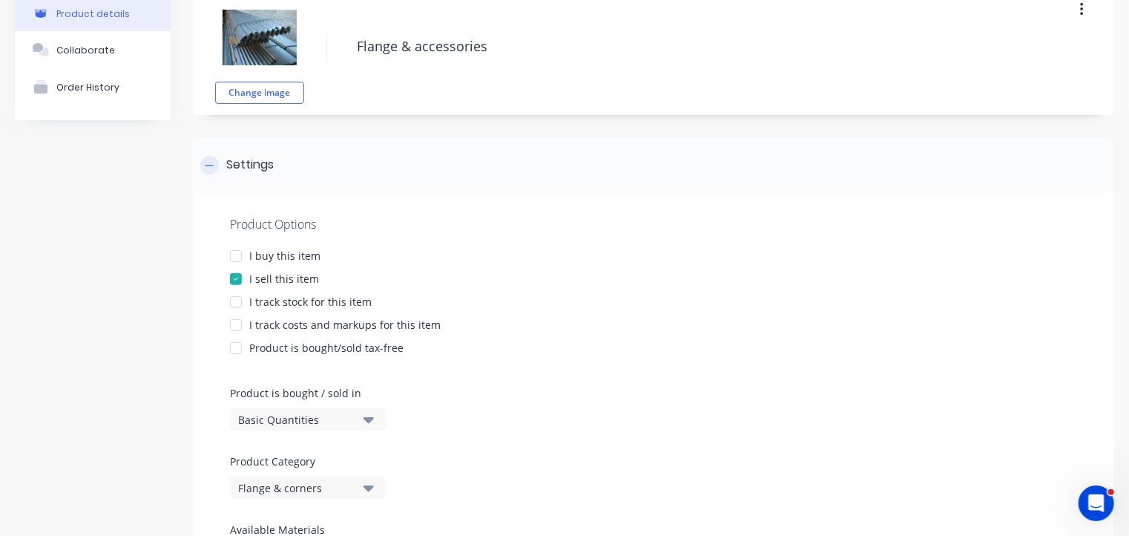
scroll to position [82, 0]
click at [238, 253] on div at bounding box center [236, 255] width 30 height 30
click at [240, 302] on div at bounding box center [236, 301] width 30 height 30
click at [237, 325] on div at bounding box center [236, 324] width 30 height 30
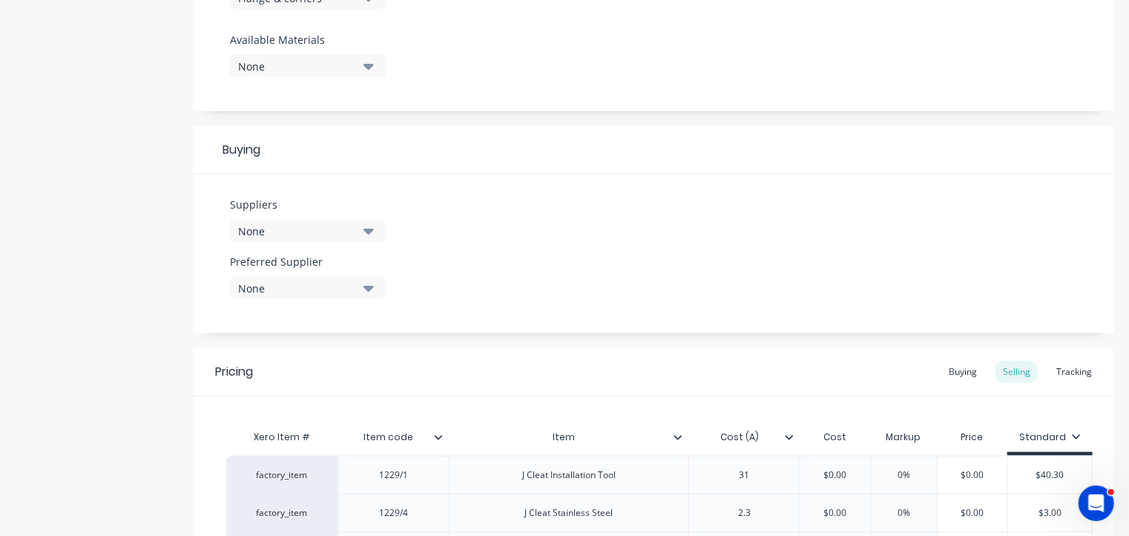
scroll to position [572, 0]
click at [683, 443] on div "Item" at bounding box center [569, 436] width 240 height 37
click at [677, 434] on icon at bounding box center [678, 436] width 9 height 9
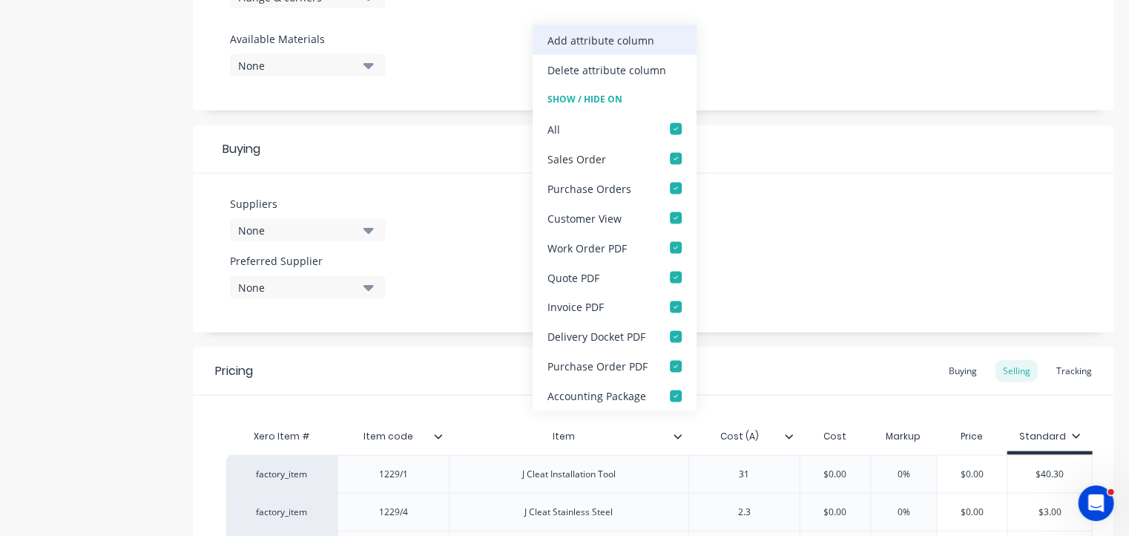
click at [633, 41] on div "Add attribute column" at bounding box center [600, 40] width 107 height 16
type textarea "x"
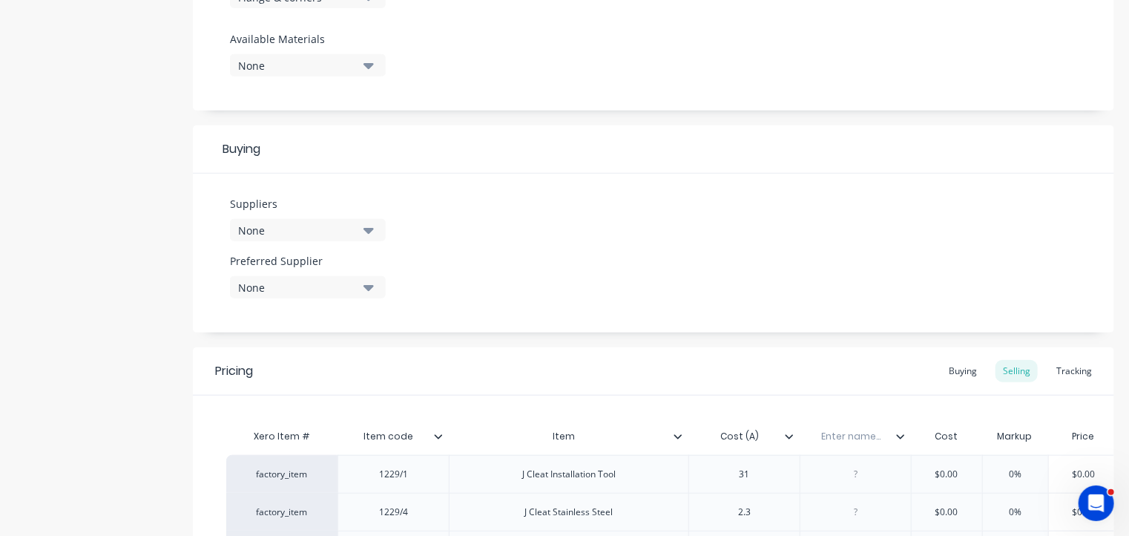
click at [862, 438] on input "text" at bounding box center [851, 436] width 102 height 13
type input "Supplier"
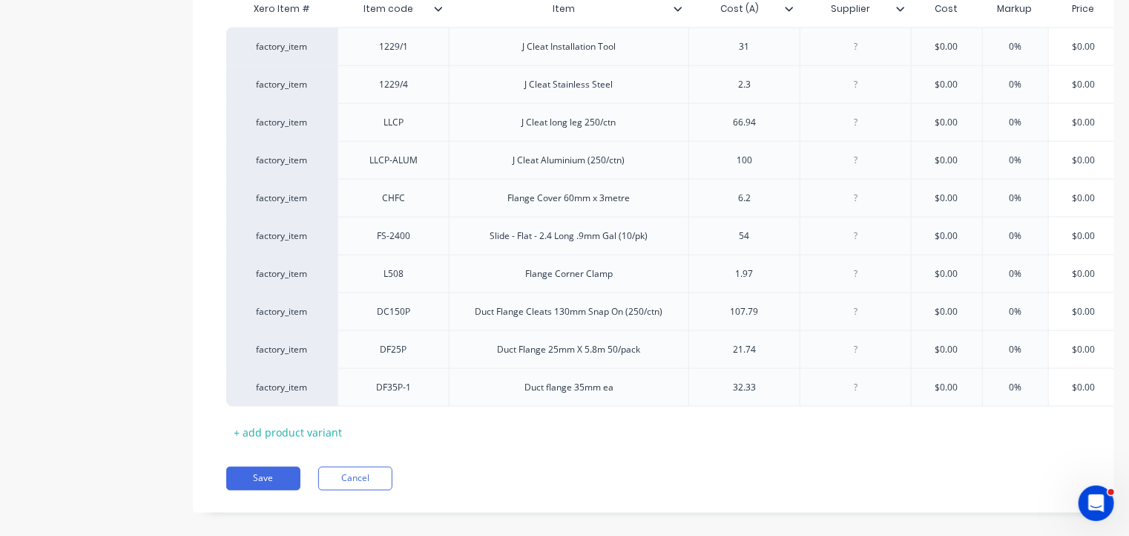
scroll to position [1026, 0]
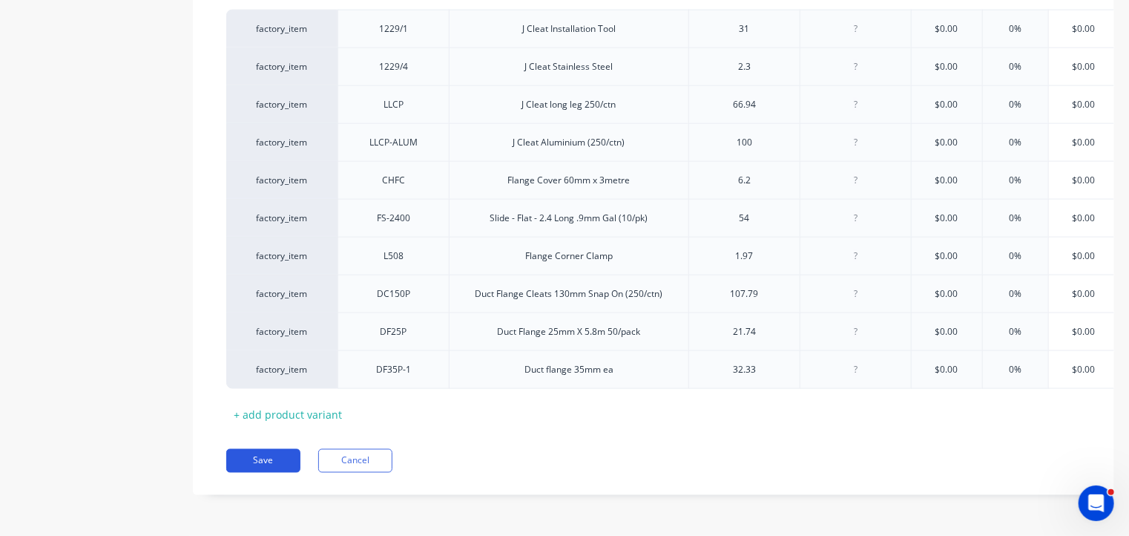
click at [264, 470] on button "Save" at bounding box center [263, 461] width 74 height 24
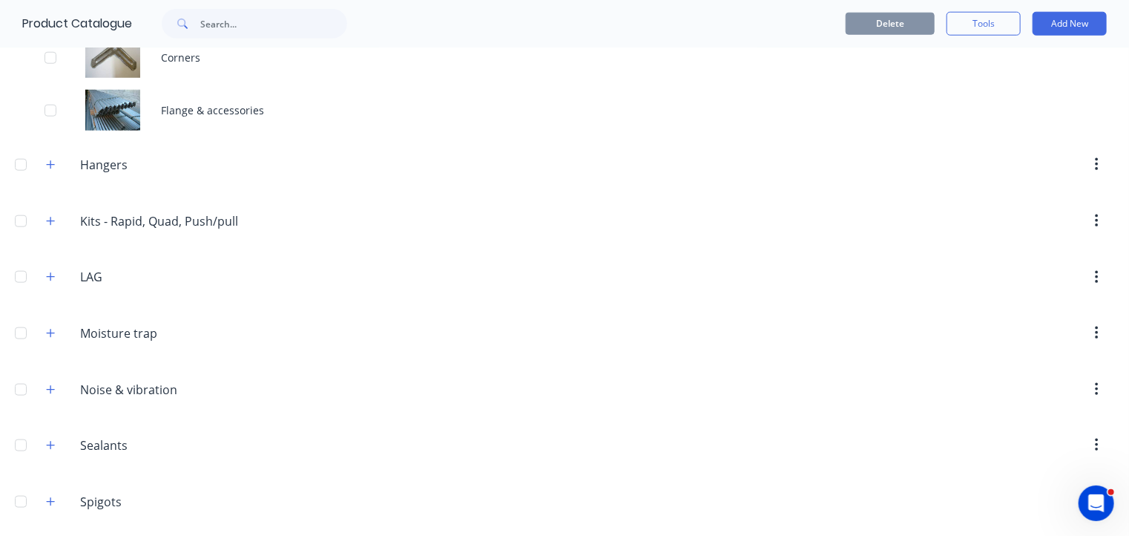
scroll to position [731, 0]
click at [51, 162] on icon "button" at bounding box center [50, 167] width 9 height 10
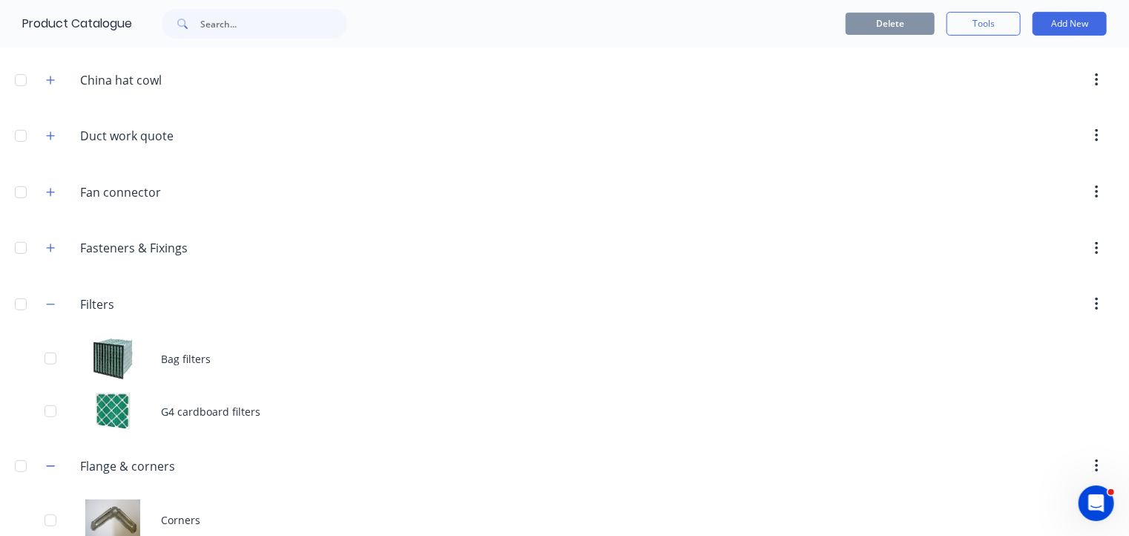
scroll to position [264, 0]
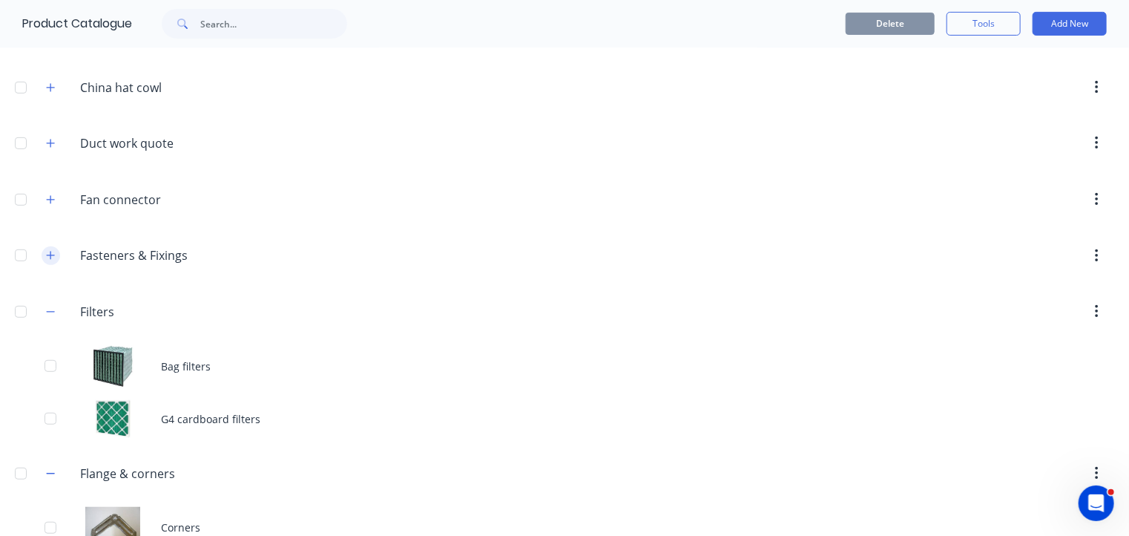
click at [51, 253] on icon "button" at bounding box center [50, 255] width 9 height 10
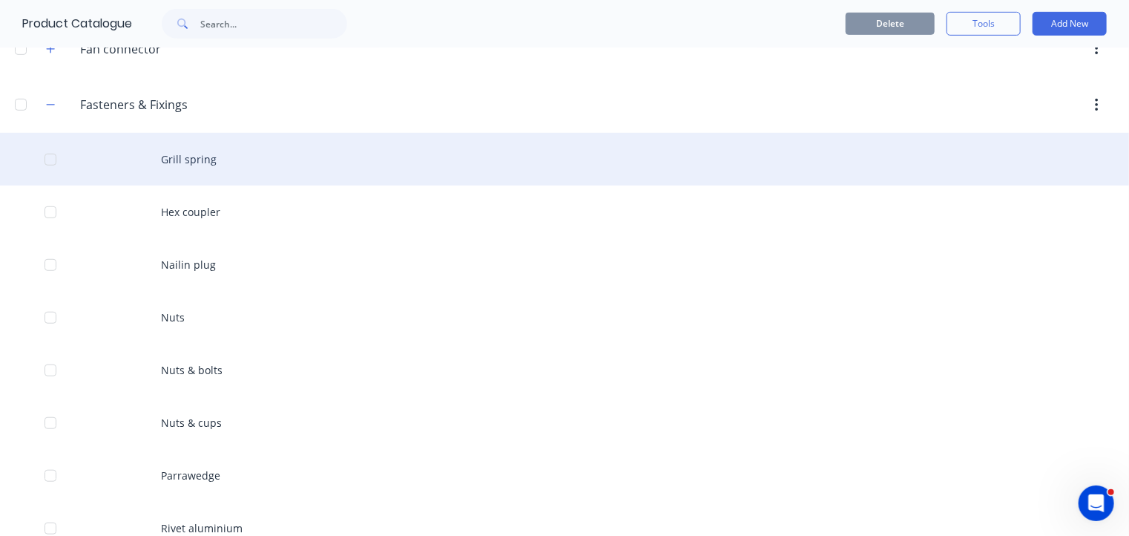
scroll to position [415, 0]
click at [213, 155] on div "Grill spring" at bounding box center [564, 158] width 1129 height 53
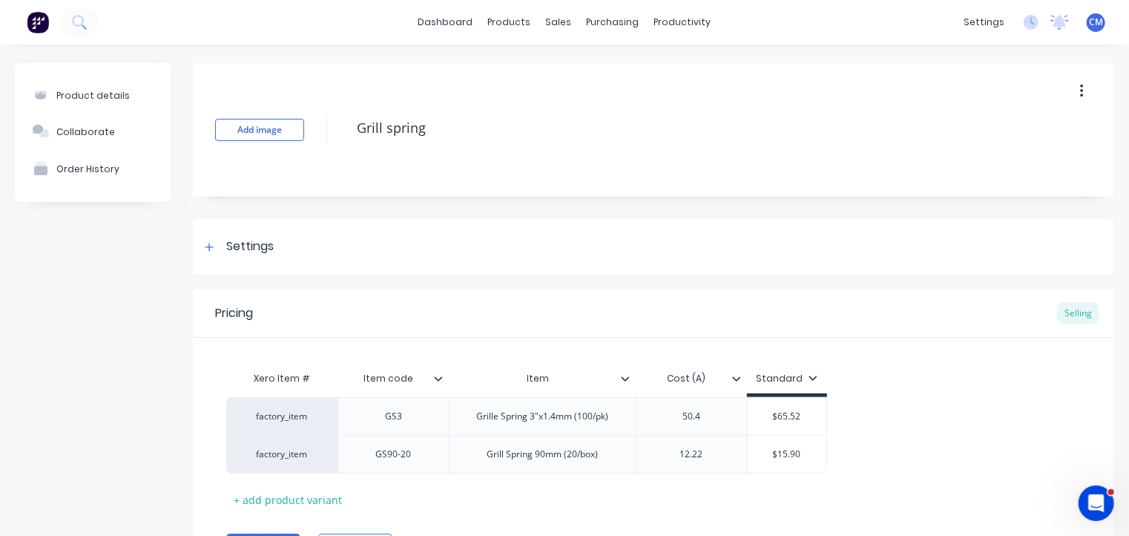
type textarea "x"
click at [524, 463] on div "Grill Spring 90mm (20/box)" at bounding box center [542, 453] width 135 height 19
click at [505, 458] on div "Grill Spring 90mm (20/box)" at bounding box center [542, 453] width 135 height 19
click at [209, 244] on icon at bounding box center [209, 247] width 8 height 8
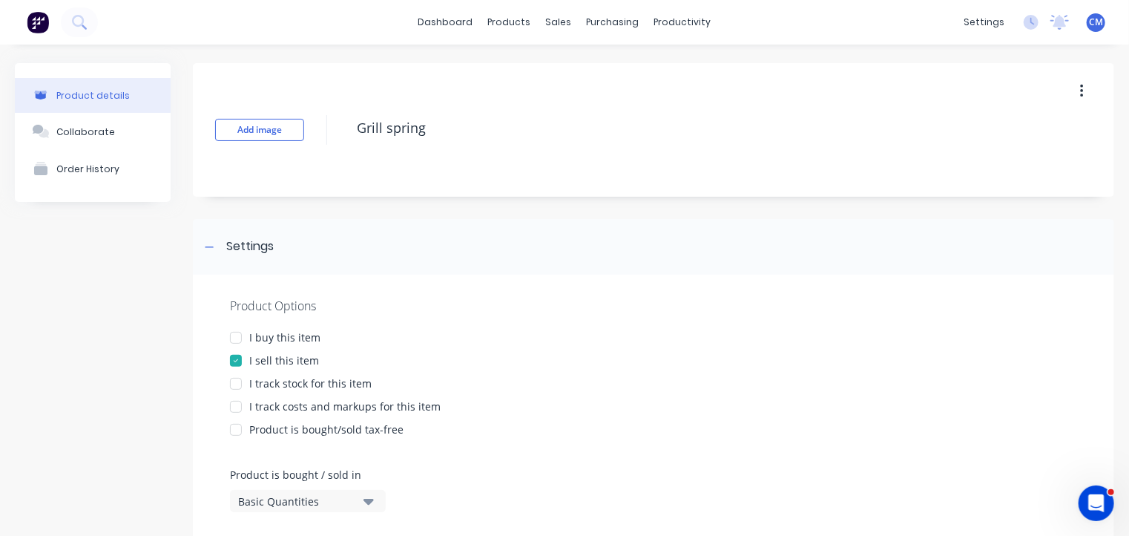
click at [237, 333] on div at bounding box center [236, 338] width 30 height 30
click at [240, 384] on div at bounding box center [236, 384] width 30 height 30
click at [236, 404] on div at bounding box center [236, 407] width 30 height 30
click at [261, 134] on button "Add image" at bounding box center [259, 130] width 89 height 22
type textarea "x"
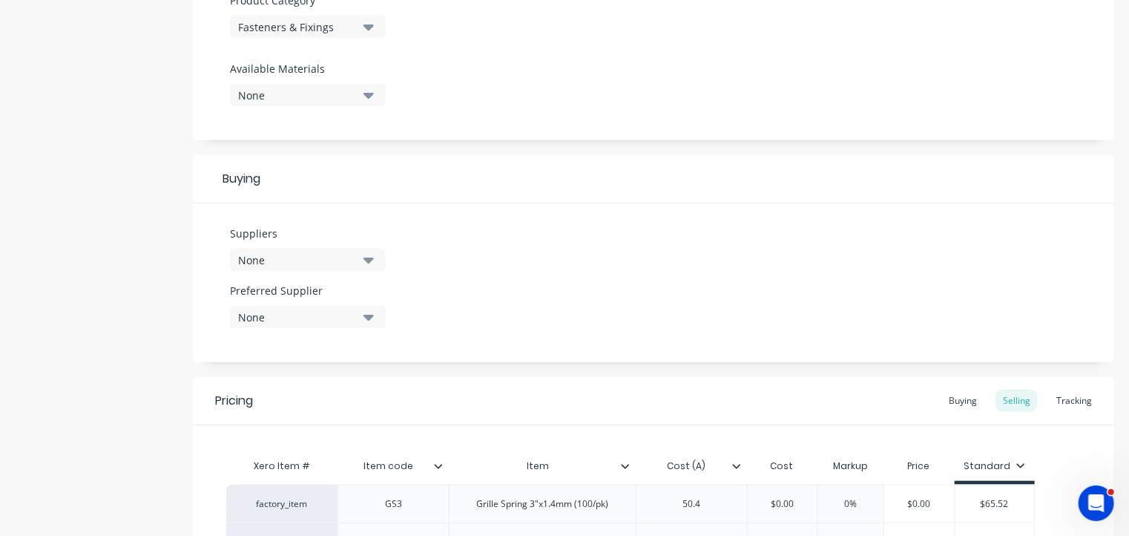
scroll to position [543, 0]
click at [322, 249] on button "None" at bounding box center [308, 259] width 156 height 22
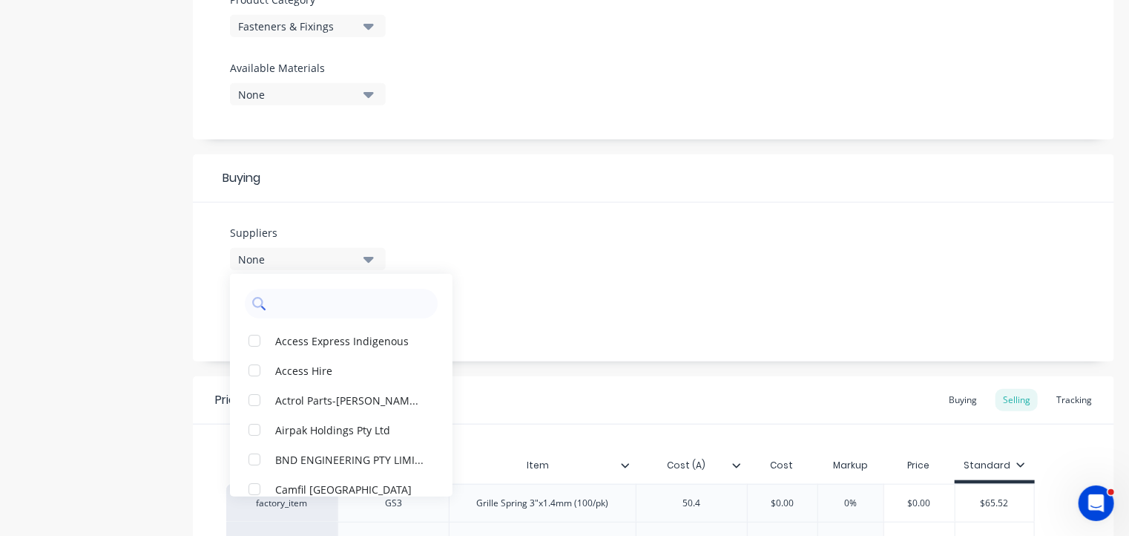
click at [315, 301] on input "text" at bounding box center [351, 304] width 157 height 30
type input "cmg"
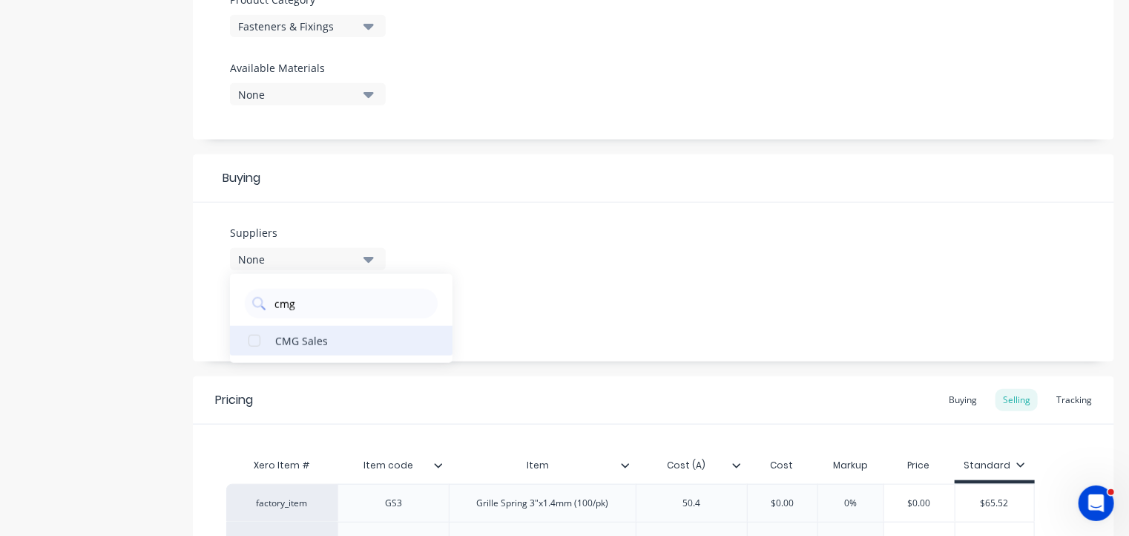
click at [254, 338] on div "button" at bounding box center [255, 341] width 30 height 30
type textarea "x"
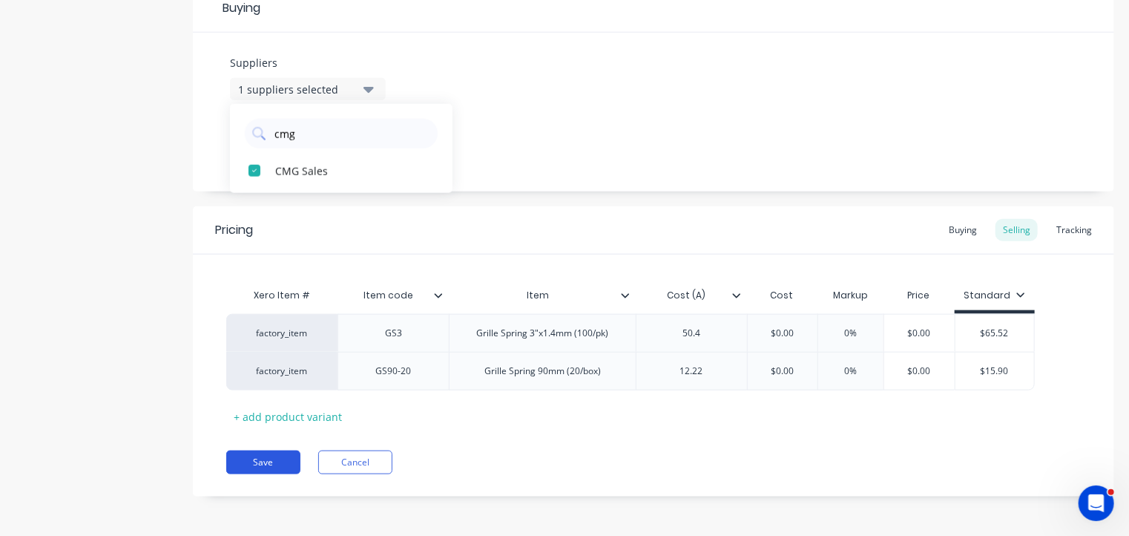
type input "cmg"
click at [281, 461] on button "Save" at bounding box center [263, 462] width 74 height 24
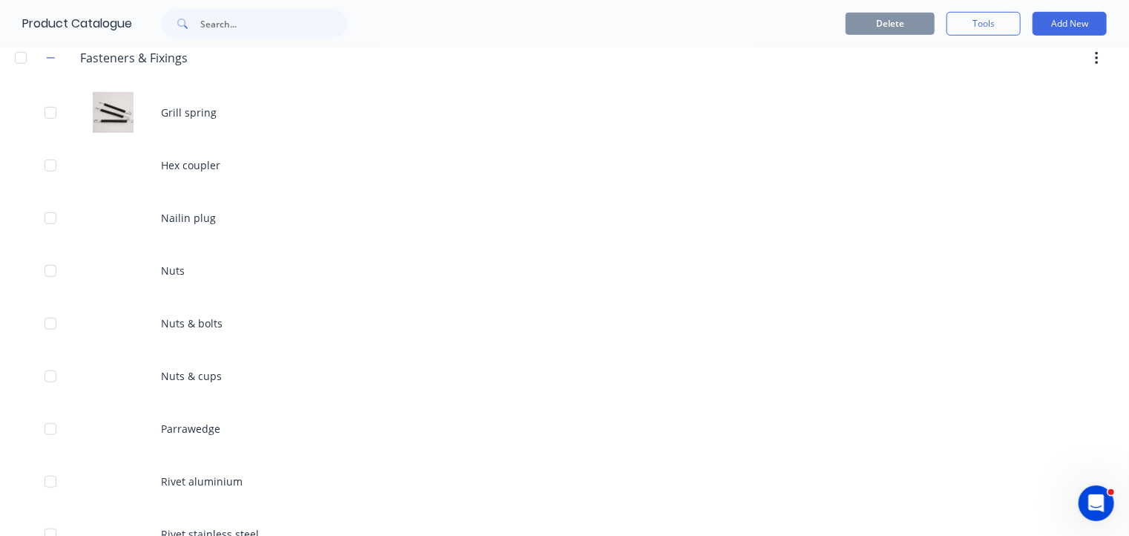
scroll to position [469, 0]
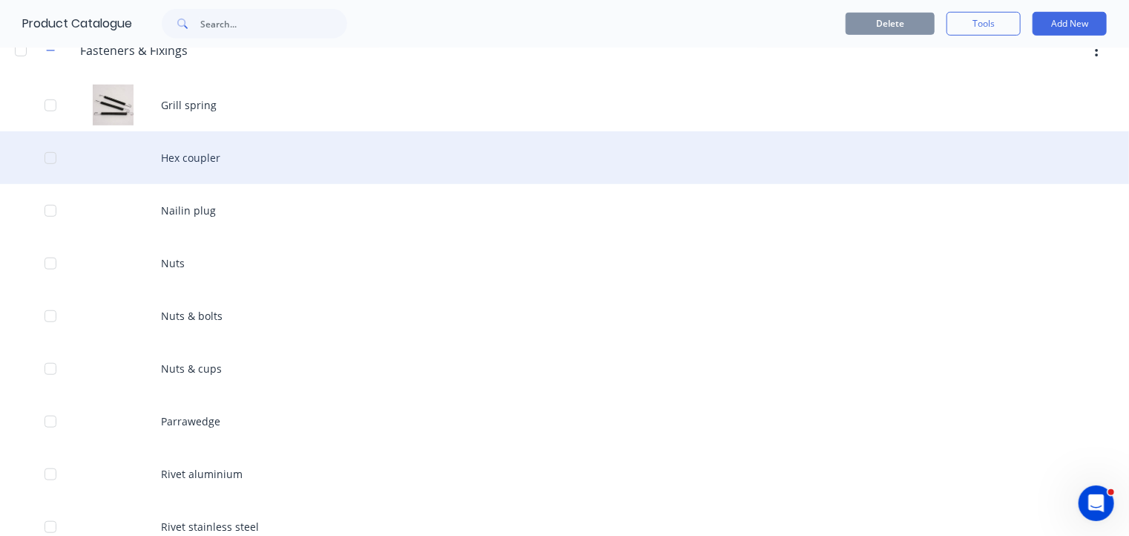
click at [194, 162] on div "Hex coupler" at bounding box center [564, 157] width 1129 height 53
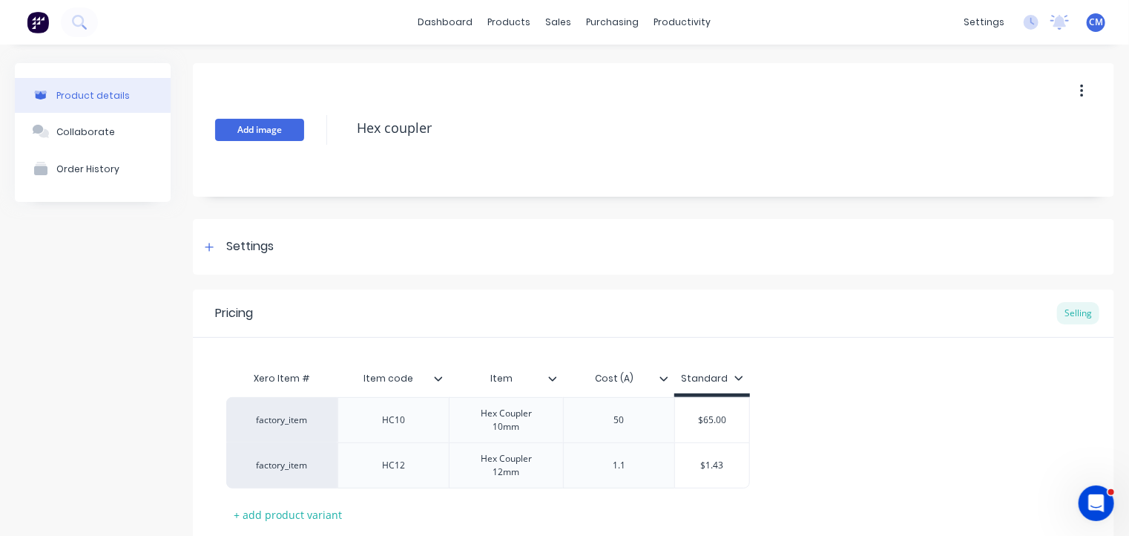
click at [272, 128] on button "Add image" at bounding box center [259, 130] width 89 height 22
click at [220, 250] on div "Settings" at bounding box center [236, 246] width 73 height 19
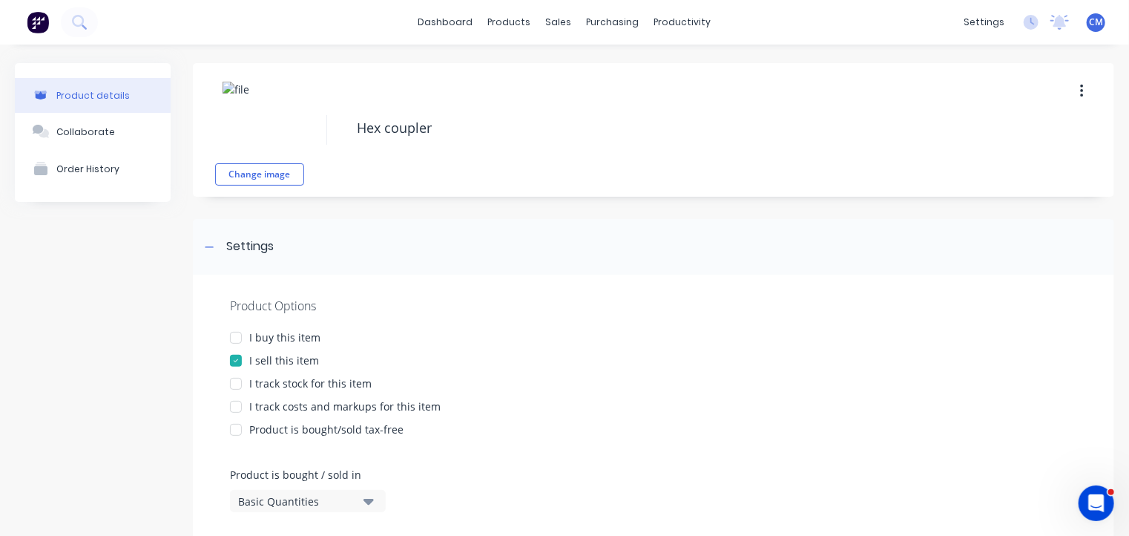
click at [241, 333] on div at bounding box center [236, 338] width 30 height 30
drag, startPoint x: 234, startPoint y: 386, endPoint x: 234, endPoint y: 410, distance: 23.7
click at [234, 410] on div "Product Options I buy this item I sell this item I track stock for this item I …" at bounding box center [653, 478] width 921 height 408
click at [234, 410] on div at bounding box center [236, 407] width 30 height 30
click at [237, 385] on div at bounding box center [236, 384] width 30 height 30
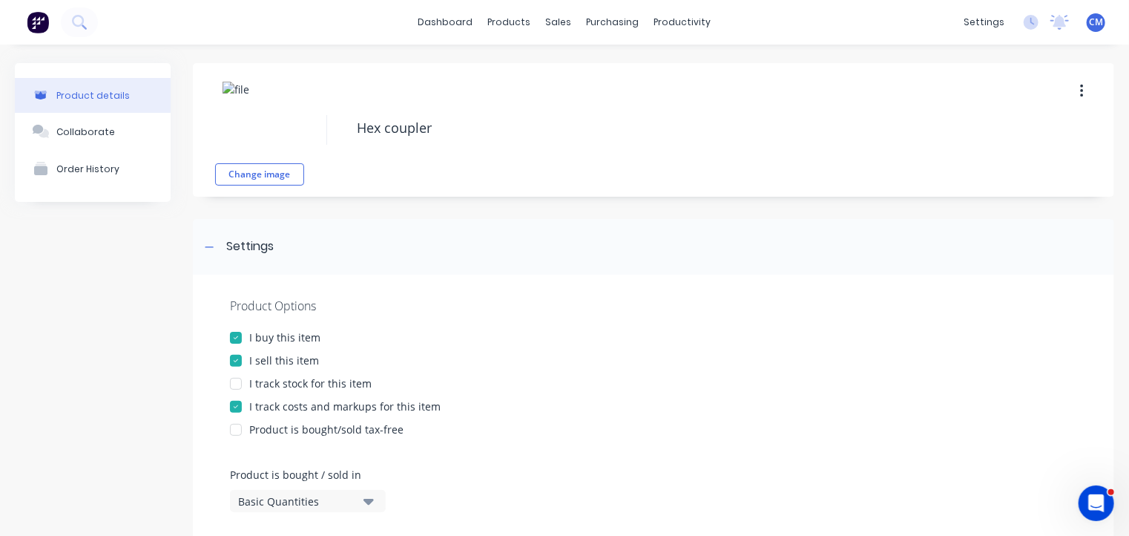
type textarea "x"
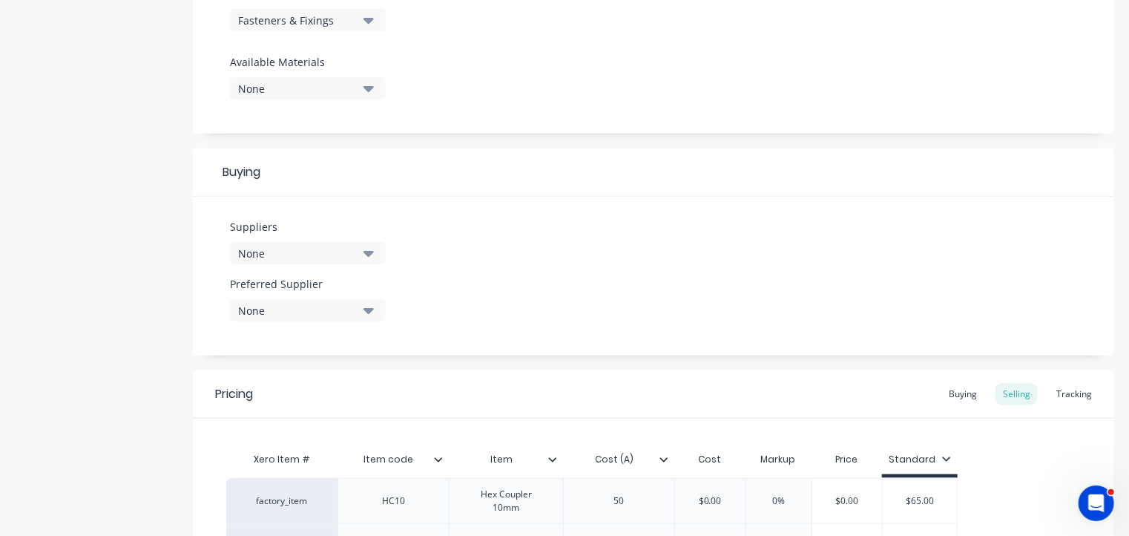
scroll to position [554, 0]
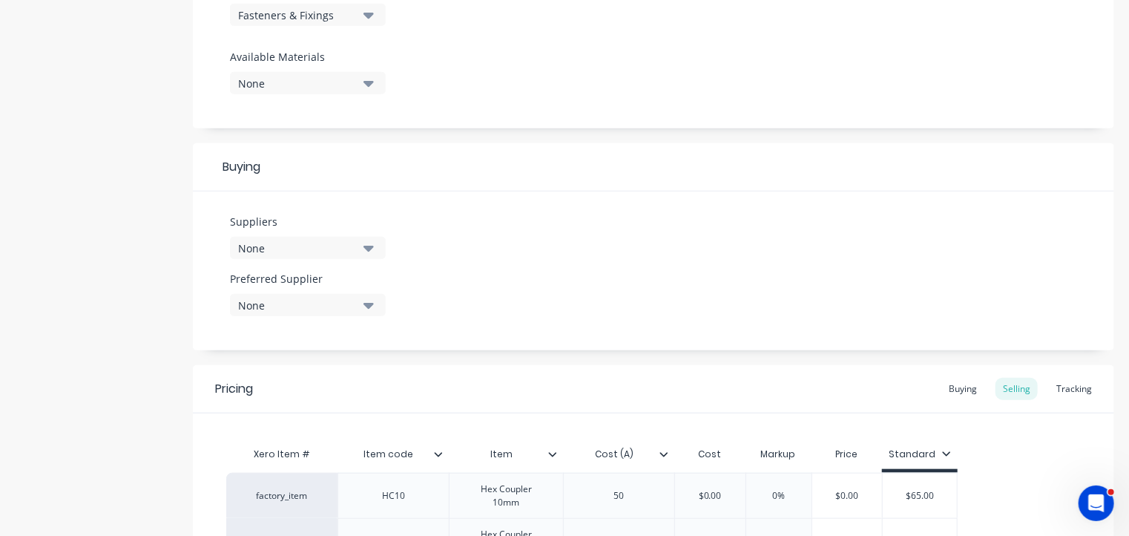
click at [300, 250] on div "None" at bounding box center [297, 248] width 119 height 16
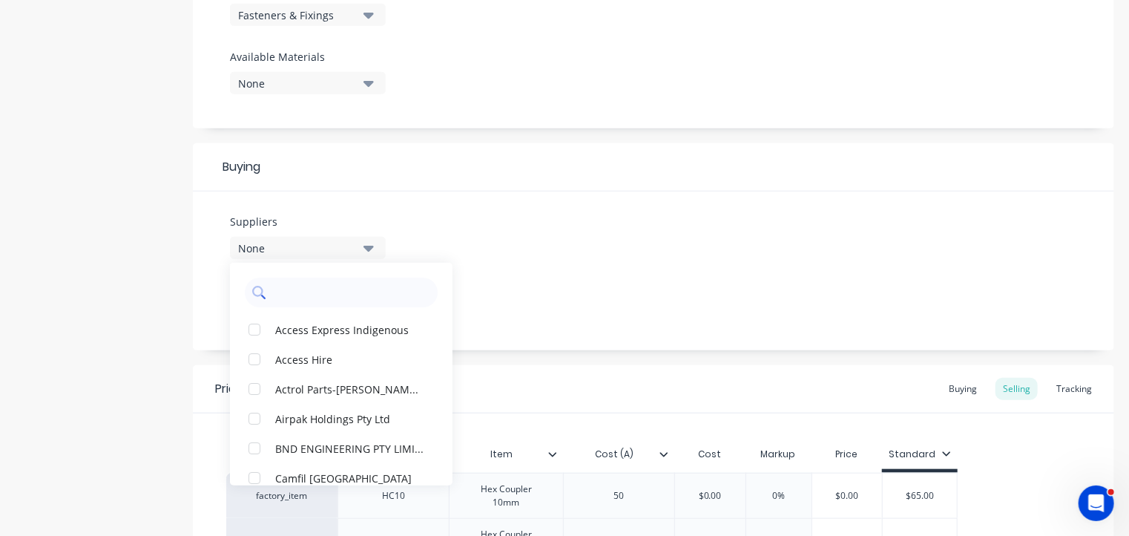
click at [306, 301] on input "text" at bounding box center [351, 292] width 157 height 30
type input "cmg"
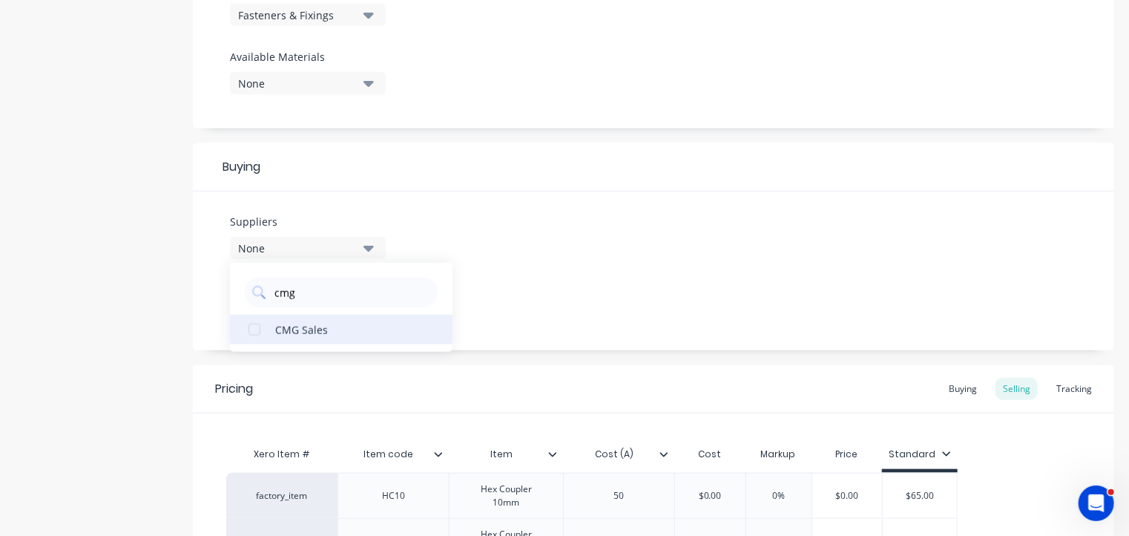
click at [253, 327] on div "button" at bounding box center [255, 330] width 30 height 30
type textarea "x"
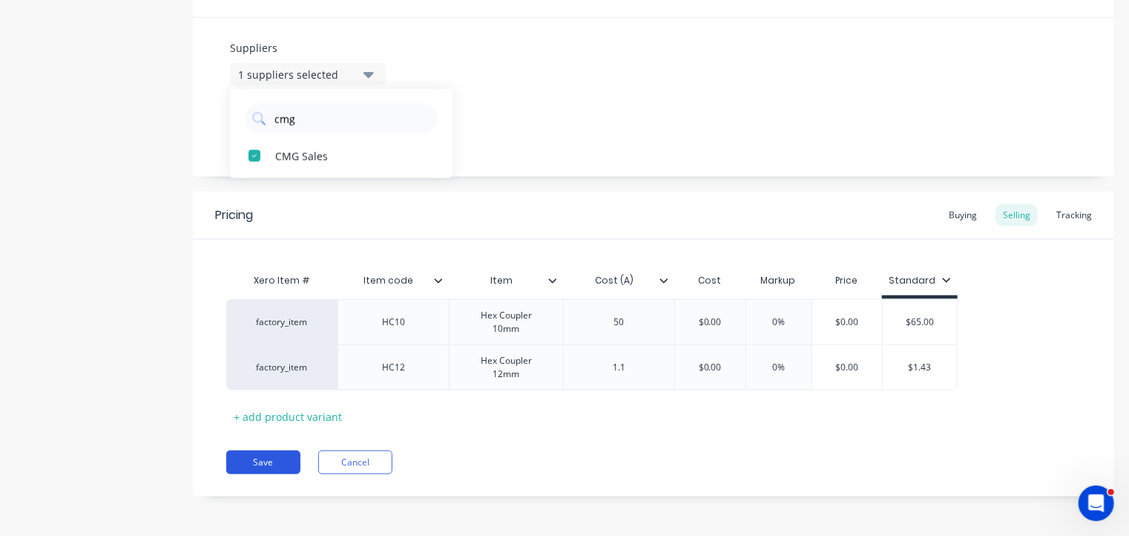
type input "cmg"
click at [278, 454] on button "Save" at bounding box center [263, 462] width 74 height 24
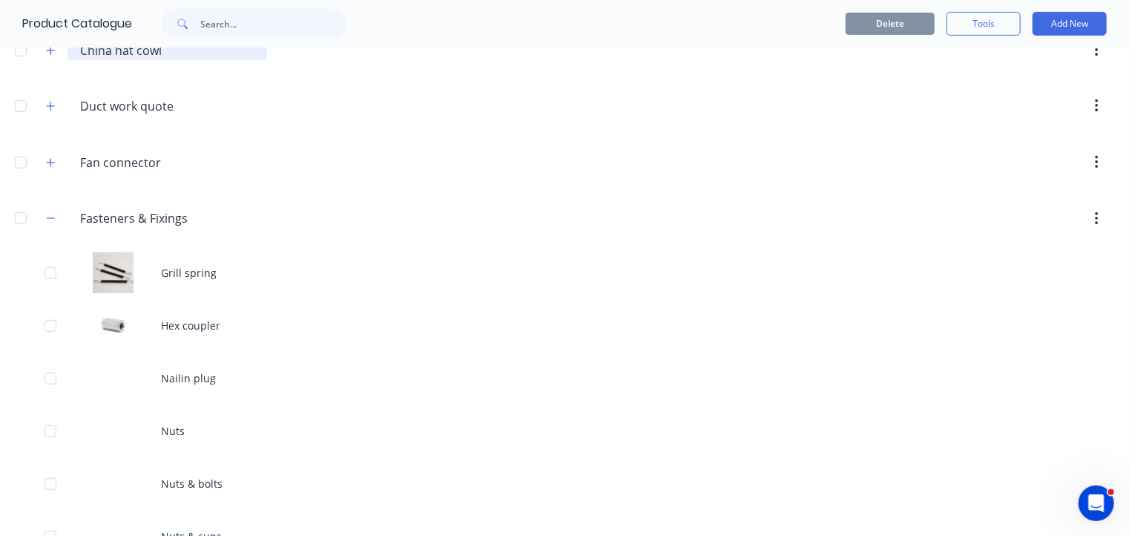
scroll to position [302, 0]
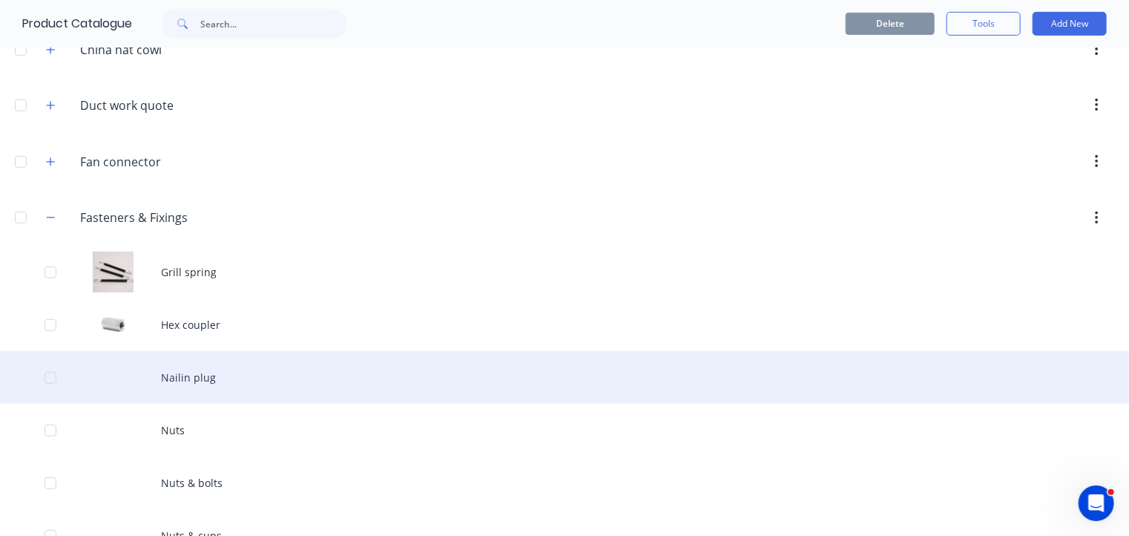
click at [192, 372] on div "Nailin plug" at bounding box center [564, 377] width 1129 height 53
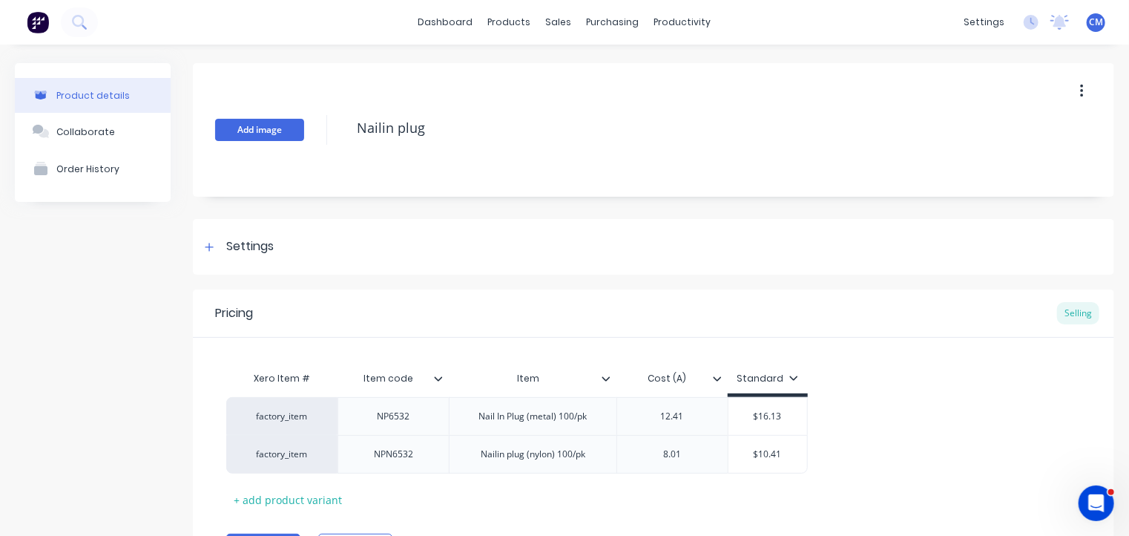
click at [268, 131] on button "Add image" at bounding box center [259, 130] width 89 height 22
click at [234, 241] on div "Settings" at bounding box center [249, 246] width 47 height 19
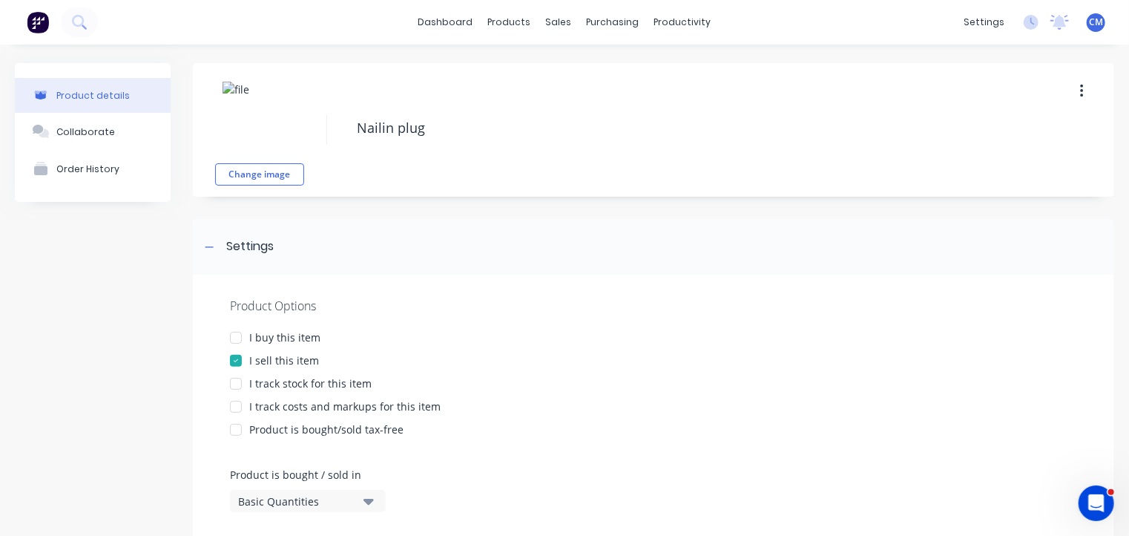
click at [237, 336] on div at bounding box center [236, 338] width 30 height 30
click at [237, 384] on div at bounding box center [236, 384] width 30 height 30
click at [236, 410] on div at bounding box center [236, 407] width 30 height 30
type textarea "x"
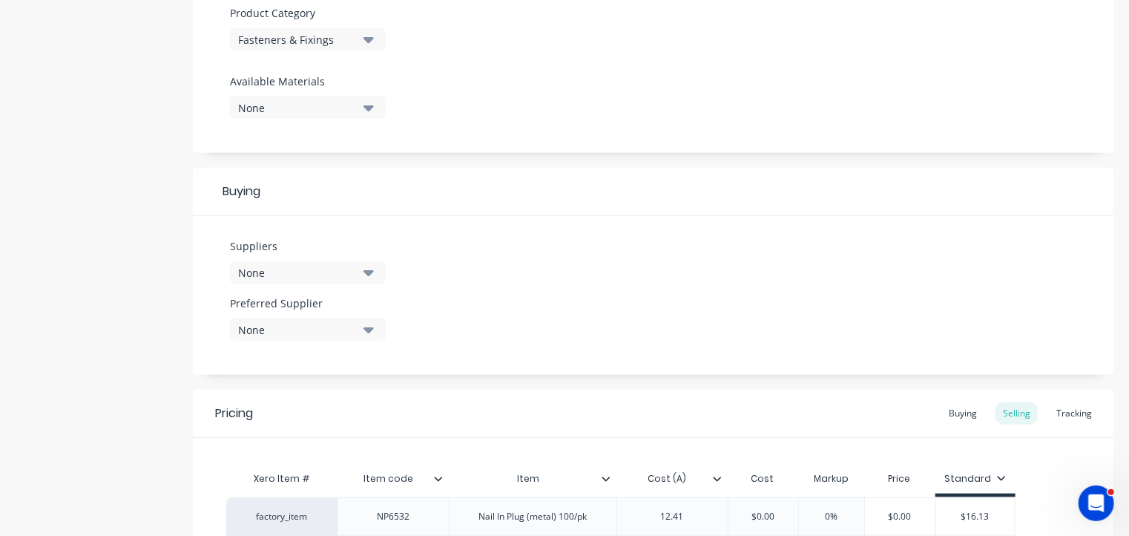
scroll to position [530, 0]
click at [317, 272] on div "None" at bounding box center [297, 272] width 119 height 16
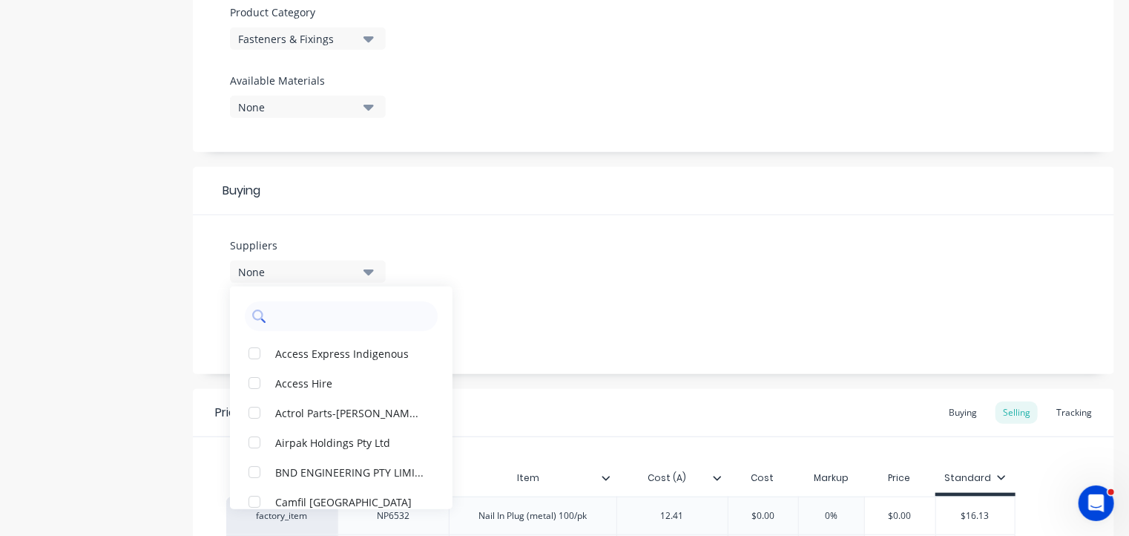
click at [300, 329] on input "text" at bounding box center [351, 316] width 157 height 30
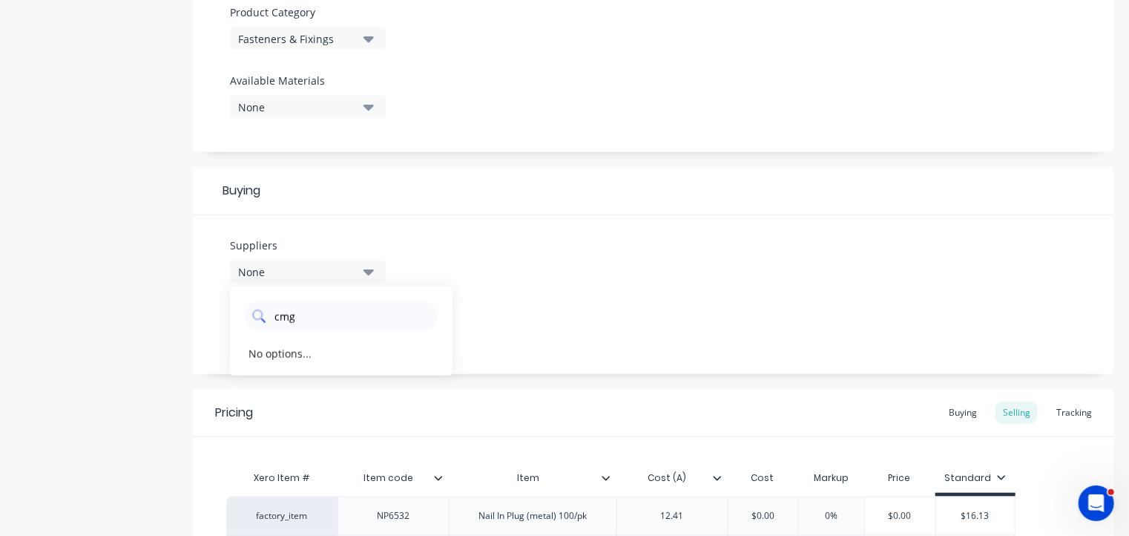
click at [279, 312] on input "cmg" at bounding box center [351, 316] width 157 height 30
type input "cmg"
click at [258, 350] on div "button" at bounding box center [255, 353] width 30 height 30
type textarea "x"
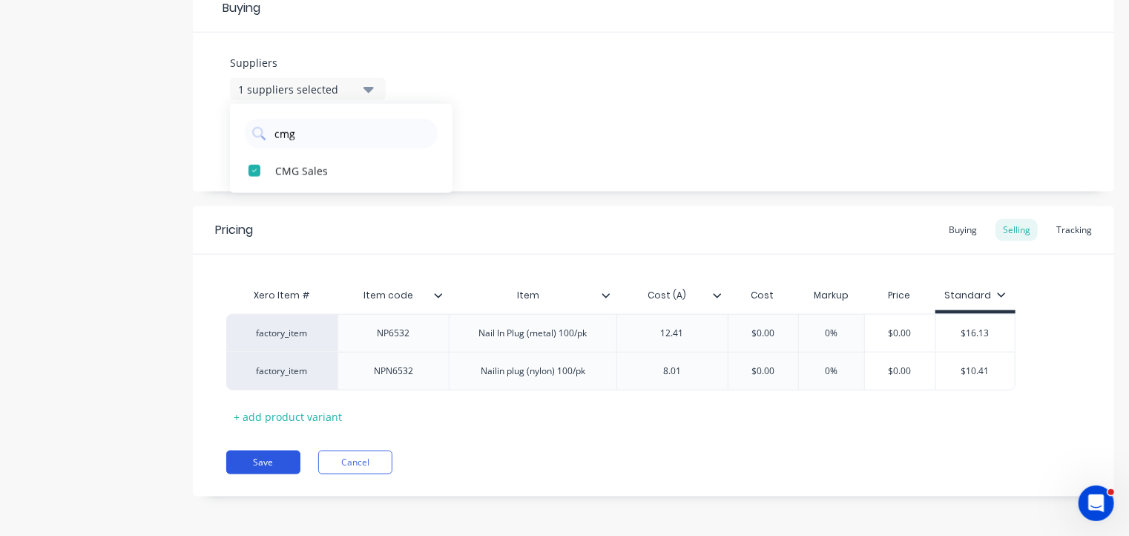
type input "cmg"
click at [262, 458] on button "Save" at bounding box center [263, 462] width 74 height 24
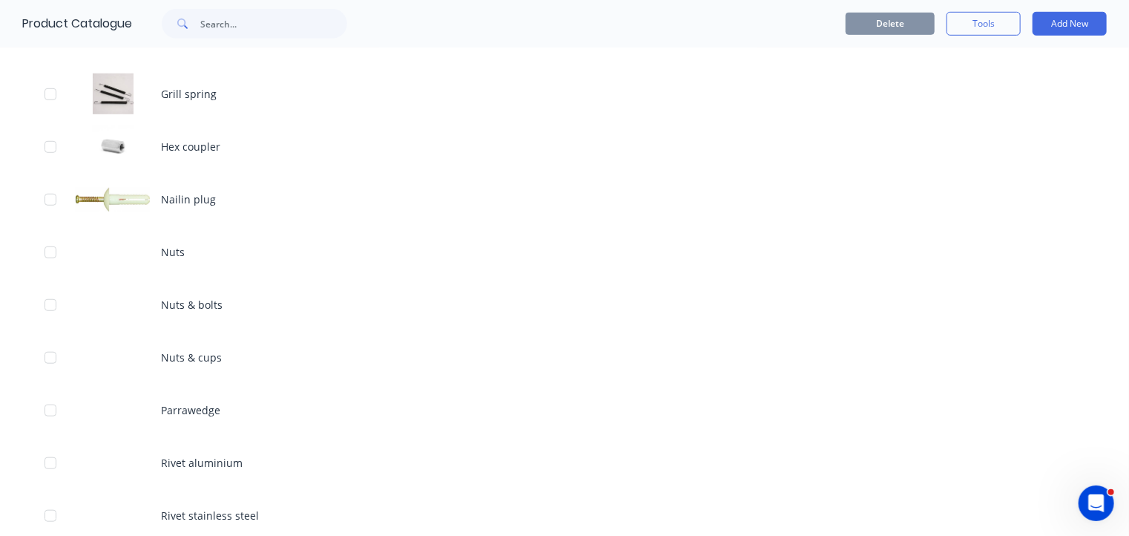
scroll to position [435, 0]
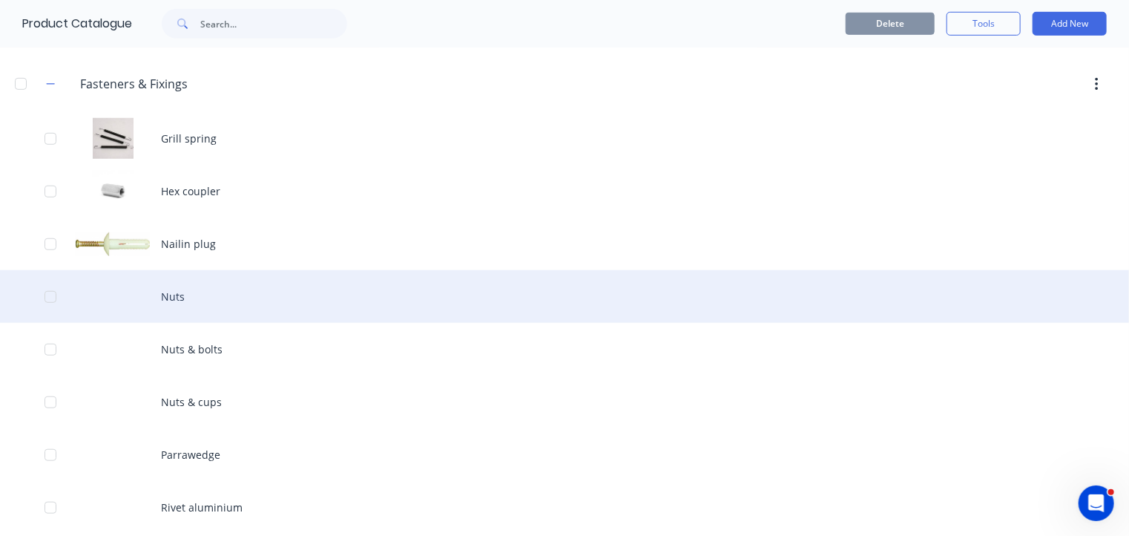
click at [177, 294] on div "Nuts" at bounding box center [564, 296] width 1129 height 53
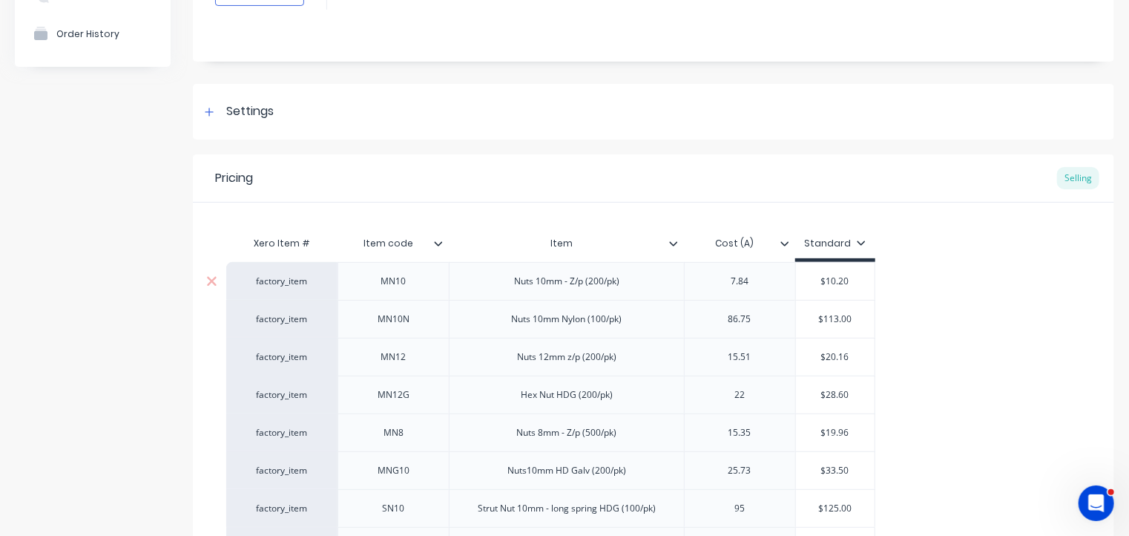
scroll to position [136, 0]
click at [240, 106] on div "Settings" at bounding box center [249, 111] width 47 height 19
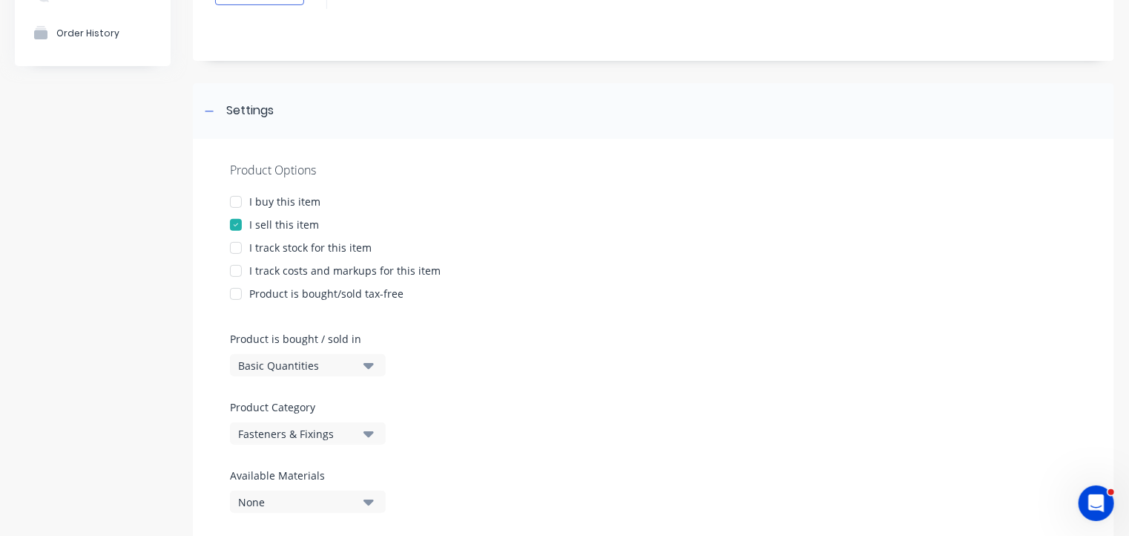
click at [240, 201] on div at bounding box center [236, 202] width 30 height 30
click at [232, 251] on div at bounding box center [236, 248] width 30 height 30
click at [231, 274] on div at bounding box center [236, 271] width 30 height 30
type textarea "x"
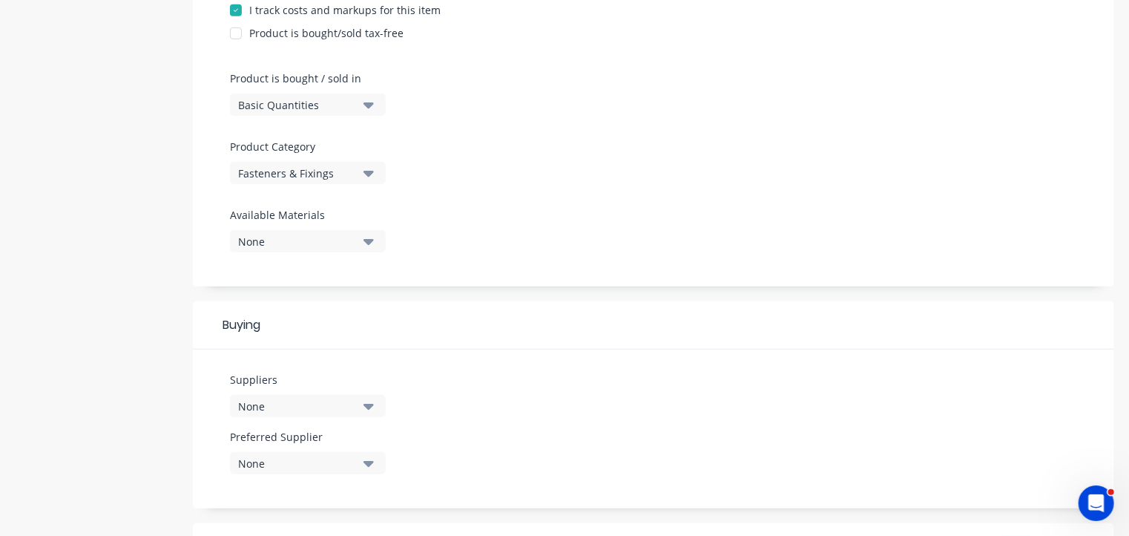
scroll to position [397, 0]
click at [279, 399] on div "None" at bounding box center [297, 406] width 119 height 16
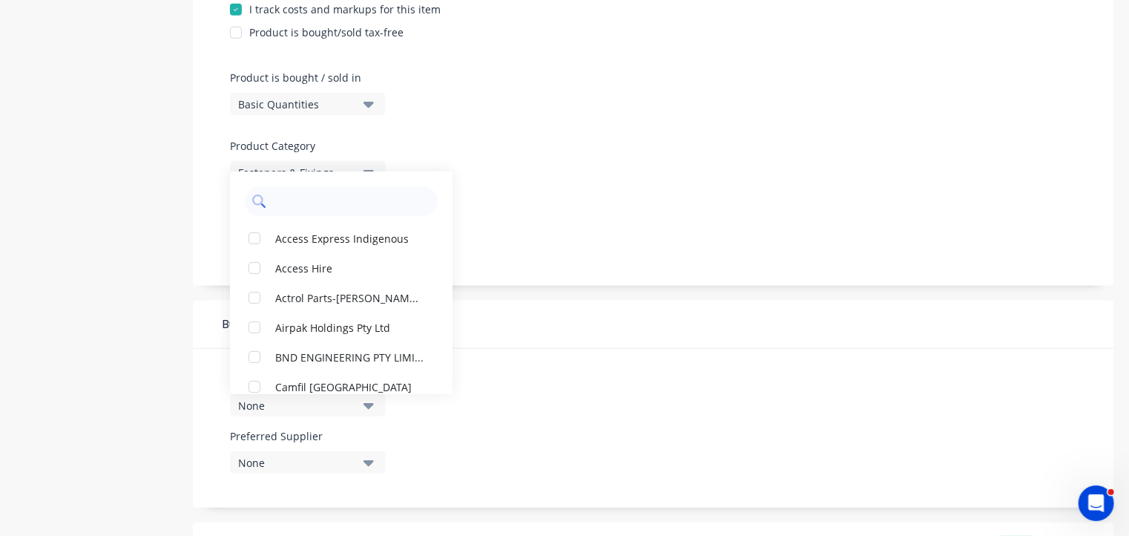
click at [290, 203] on input "text" at bounding box center [351, 201] width 157 height 30
type input "cm"
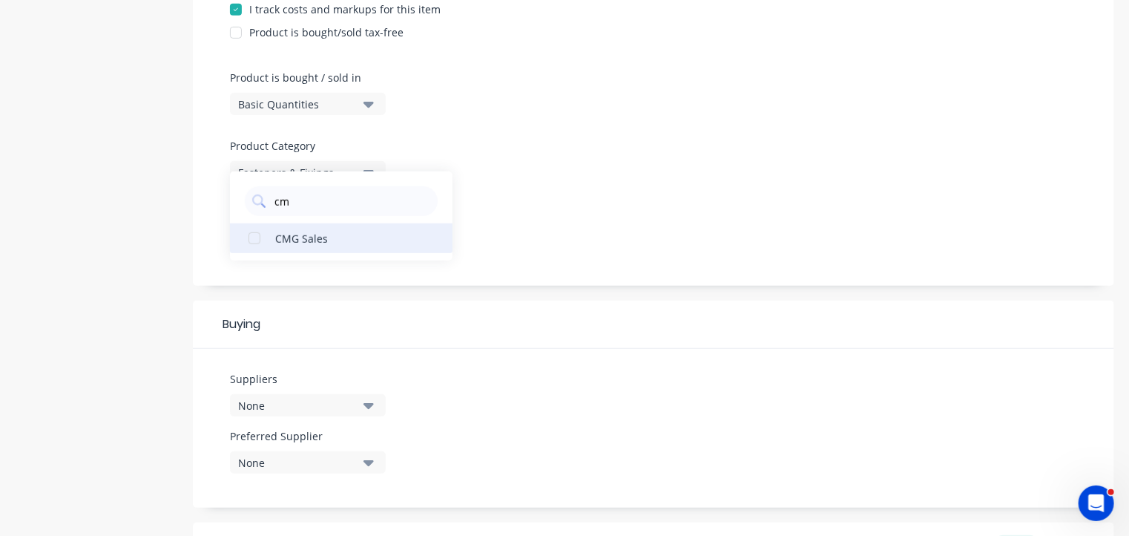
click at [257, 235] on div "button" at bounding box center [255, 238] width 30 height 30
type textarea "x"
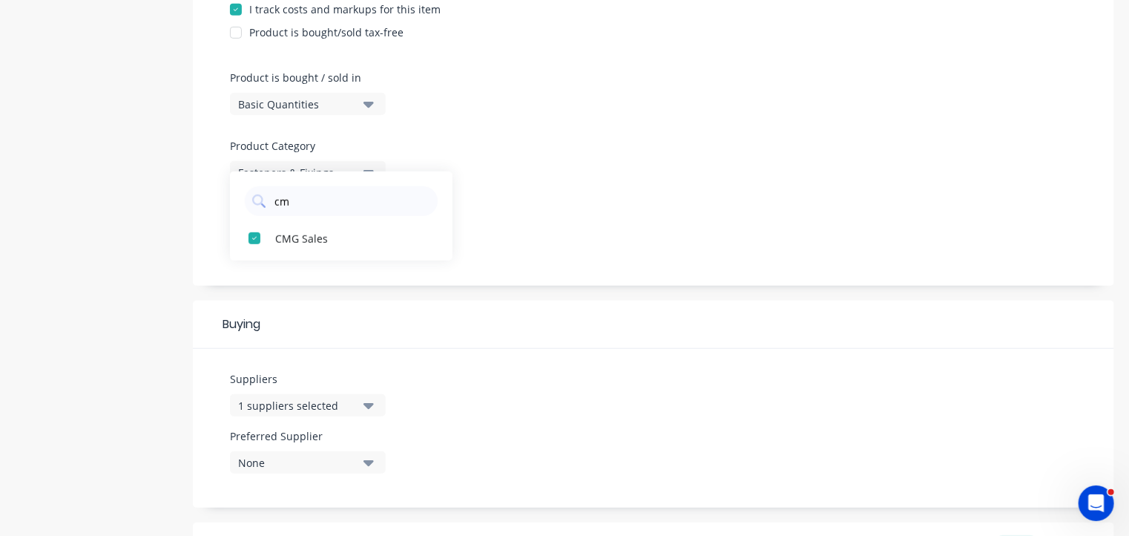
scroll to position [0, 0]
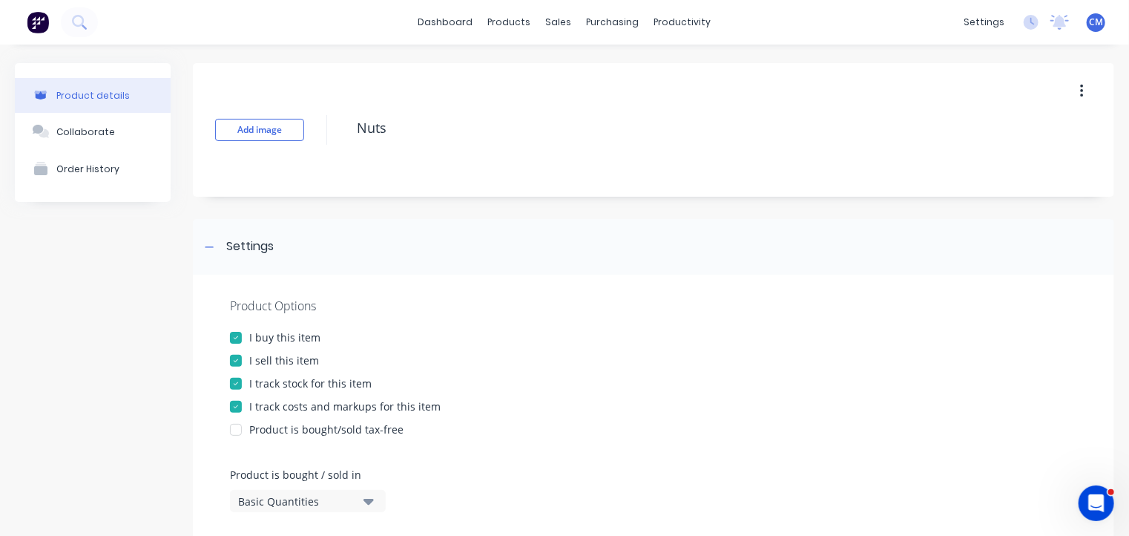
type input "cm"
drag, startPoint x: 261, startPoint y: 117, endPoint x: 261, endPoint y: 130, distance: 12.6
click at [261, 130] on div "Add image Nuts" at bounding box center [653, 130] width 921 height 134
click at [261, 130] on button "Add image" at bounding box center [259, 130] width 89 height 22
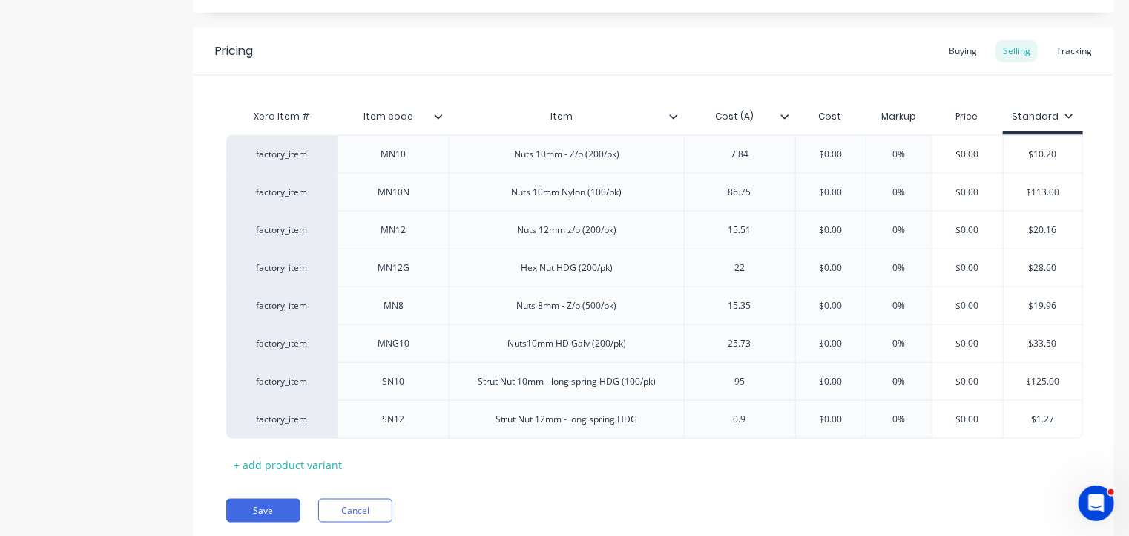
scroll to position [939, 0]
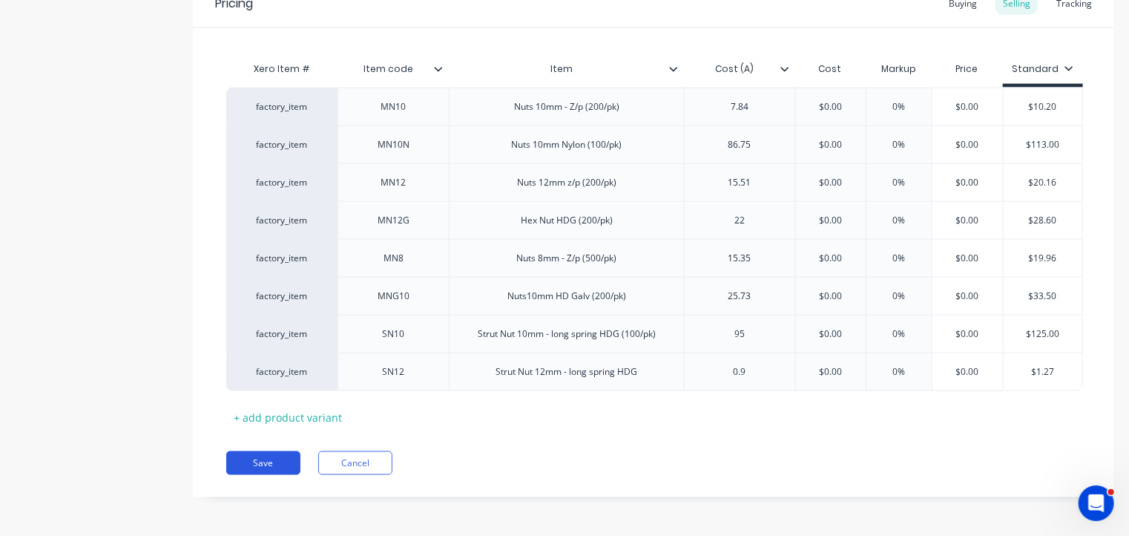
click at [258, 456] on button "Save" at bounding box center [263, 463] width 74 height 24
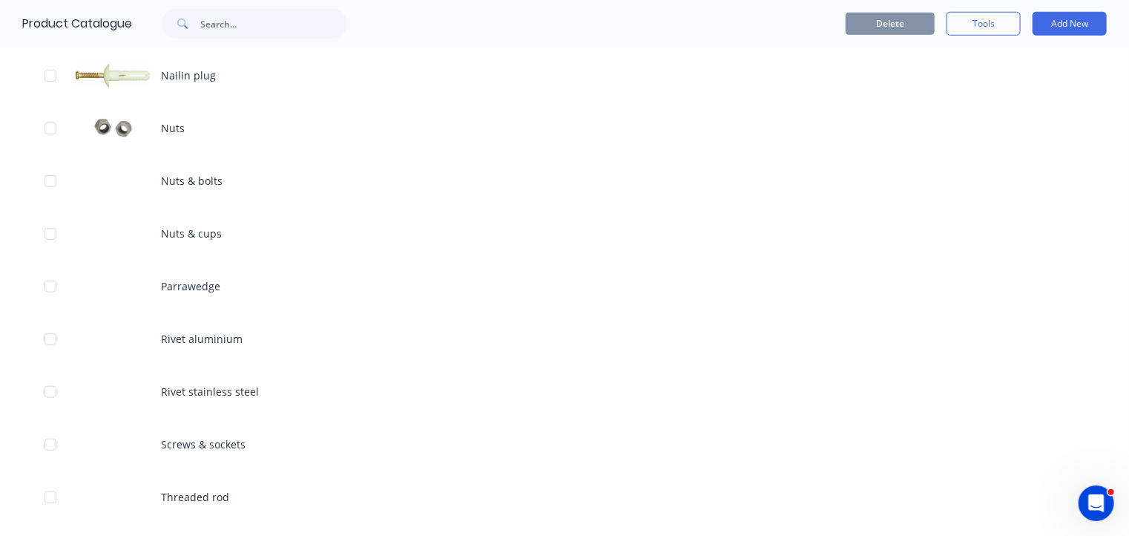
scroll to position [605, 0]
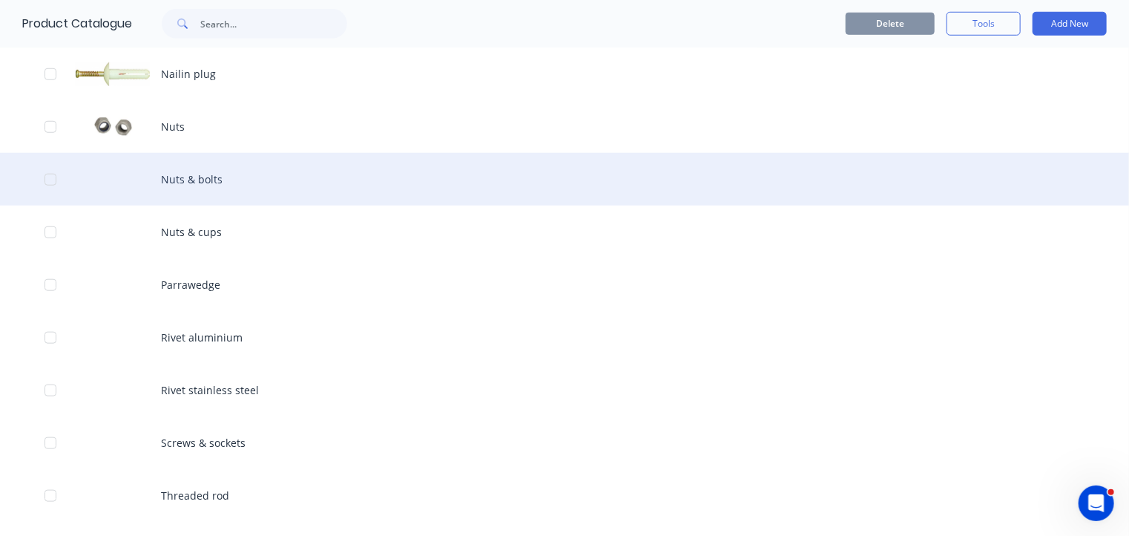
click at [214, 181] on div "Nuts & bolts" at bounding box center [564, 179] width 1129 height 53
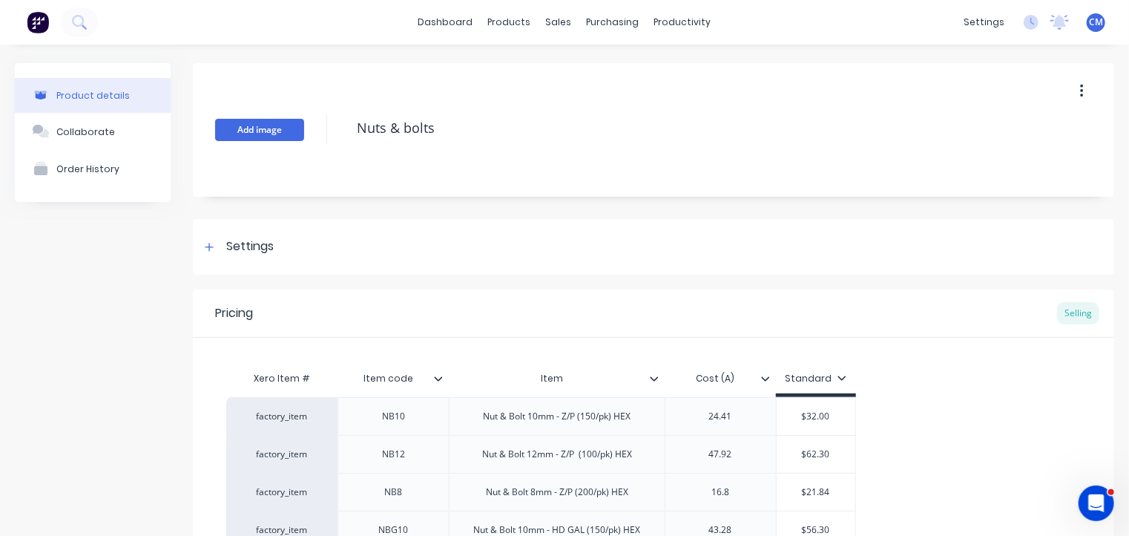
click at [261, 131] on button "Add image" at bounding box center [259, 130] width 89 height 22
click at [260, 238] on div "Settings" at bounding box center [249, 246] width 47 height 19
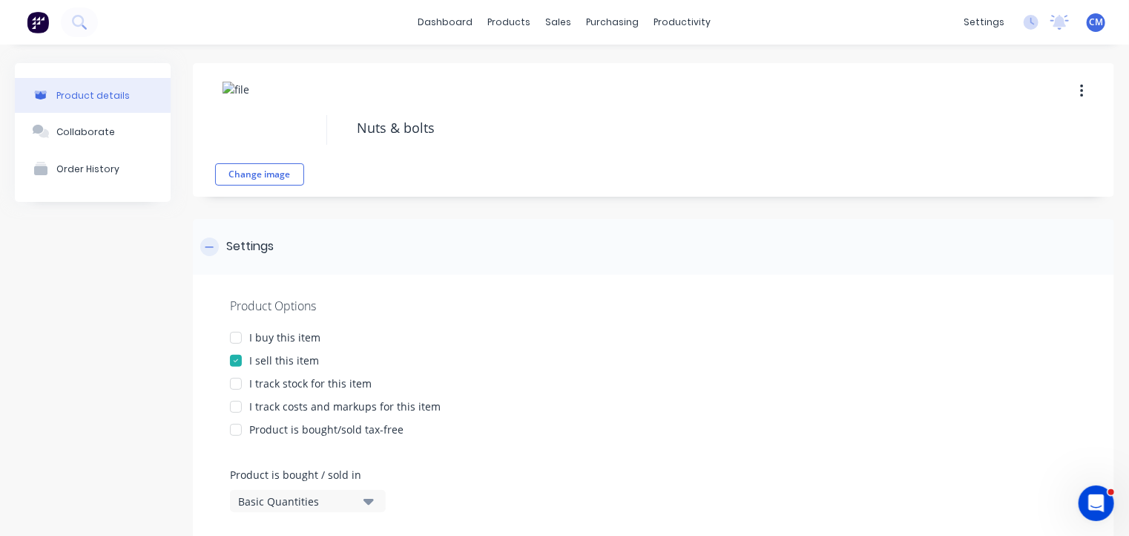
scroll to position [165, 0]
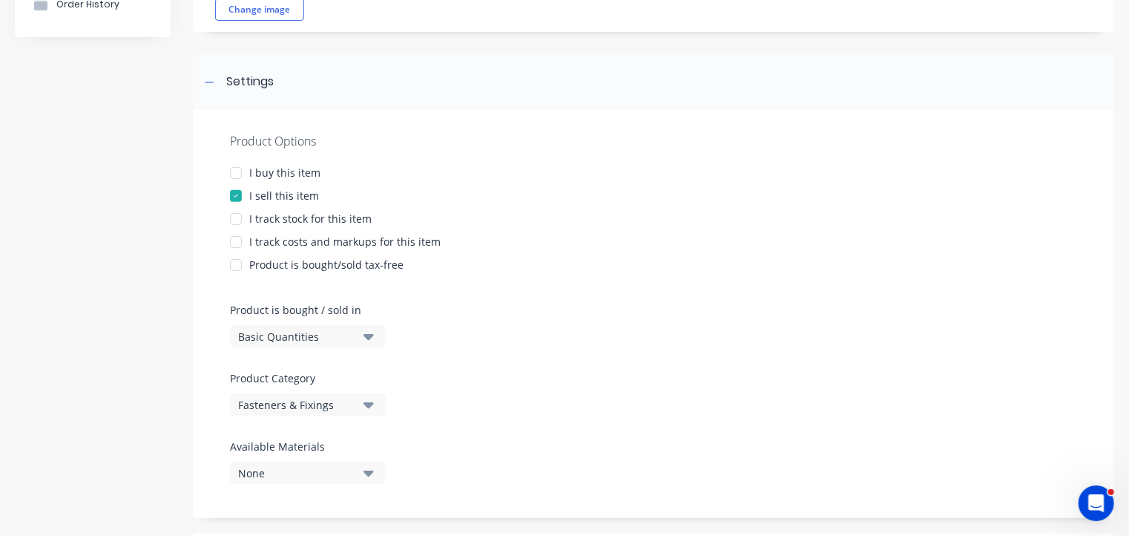
click at [291, 168] on div "I buy this item" at bounding box center [284, 173] width 71 height 16
click at [291, 215] on div "I track stock for this item" at bounding box center [310, 219] width 122 height 16
click at [288, 241] on div "I track costs and markups for this item" at bounding box center [344, 242] width 191 height 16
type textarea "x"
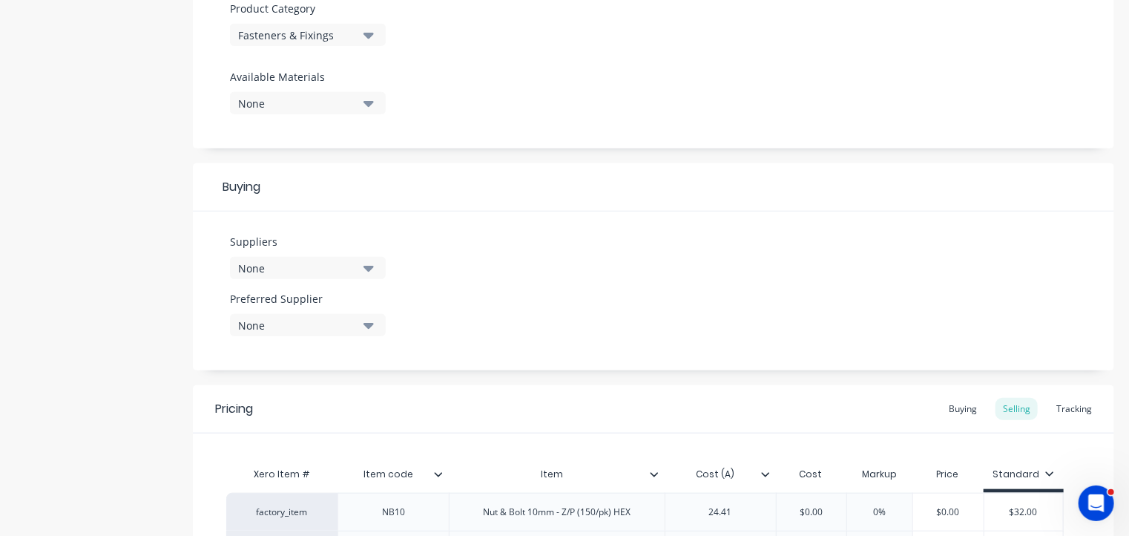
scroll to position [539, 0]
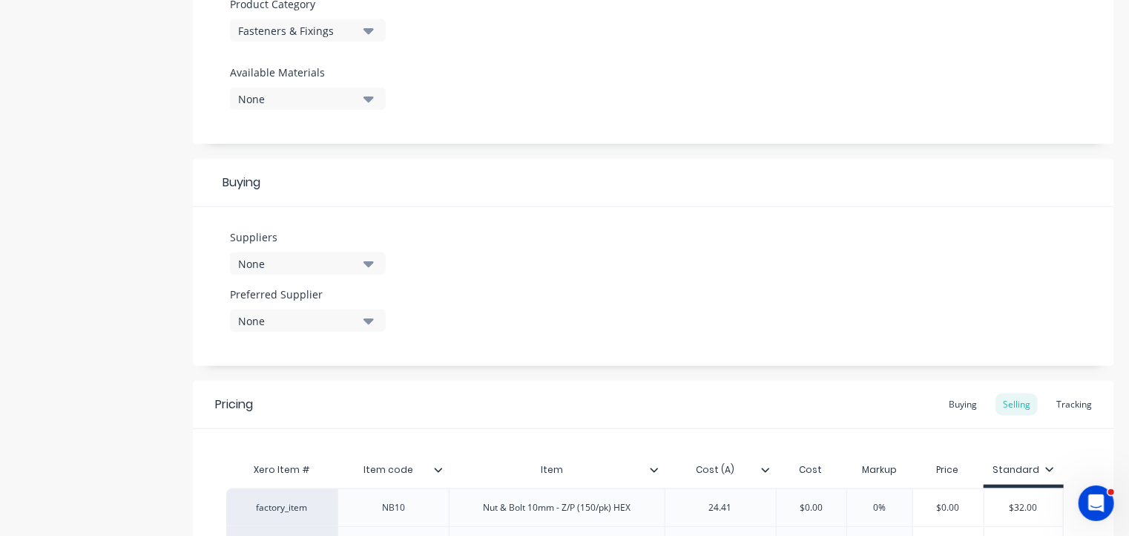
click at [303, 265] on div "None" at bounding box center [297, 264] width 119 height 16
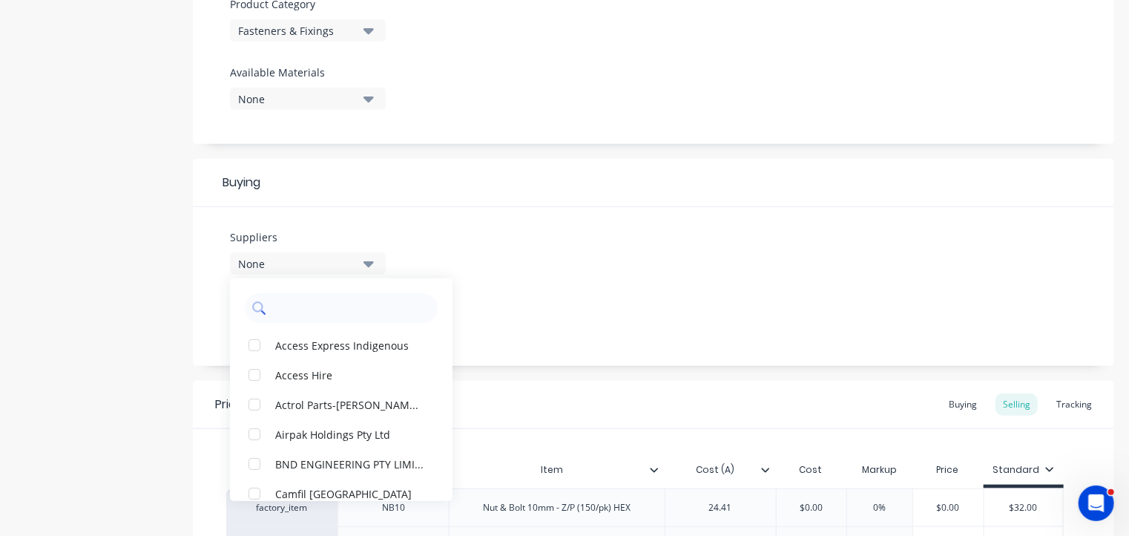
click at [301, 303] on input "text" at bounding box center [351, 308] width 157 height 30
type input "c"
click at [250, 464] on div "button" at bounding box center [255, 464] width 30 height 30
type textarea "x"
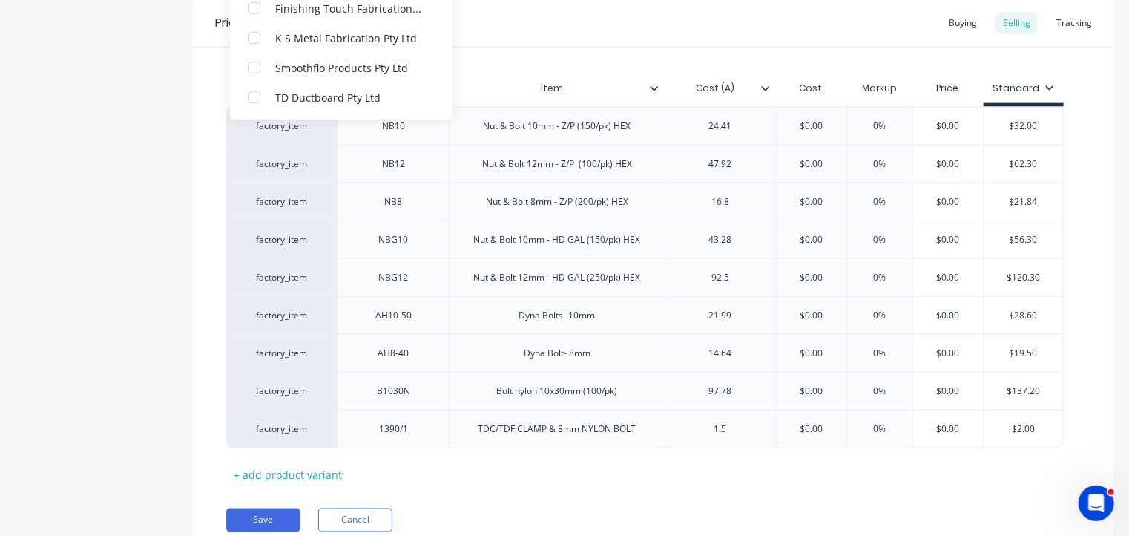
scroll to position [976, 0]
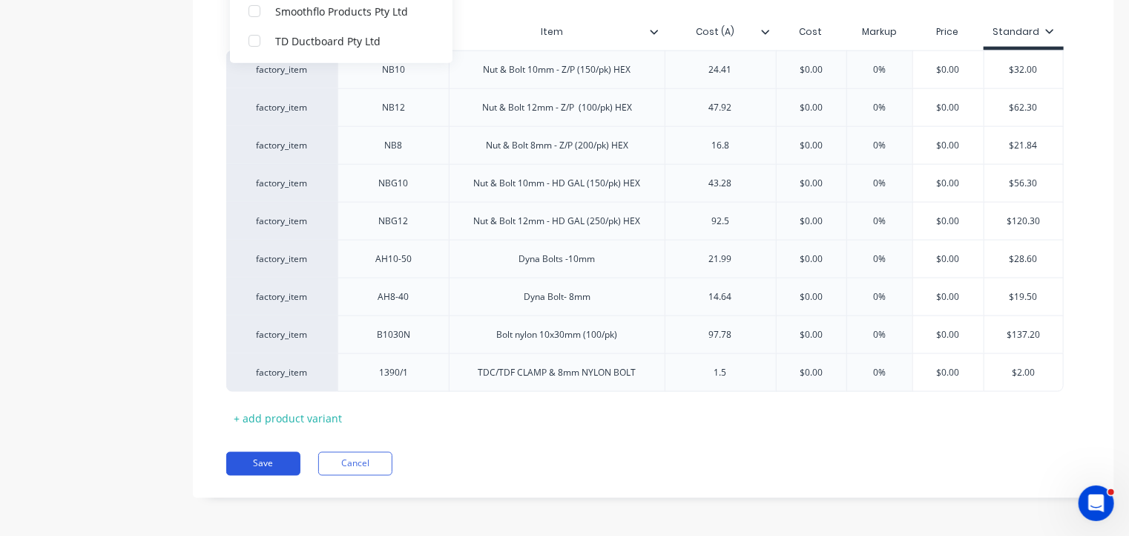
type input "c"
click at [254, 470] on button "Save" at bounding box center [263, 464] width 74 height 24
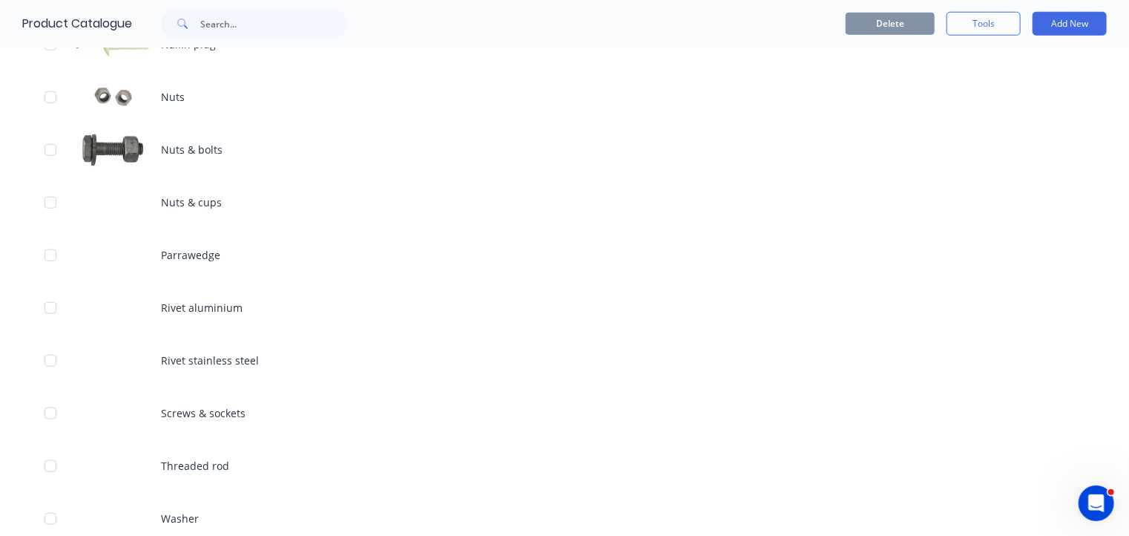
scroll to position [636, 0]
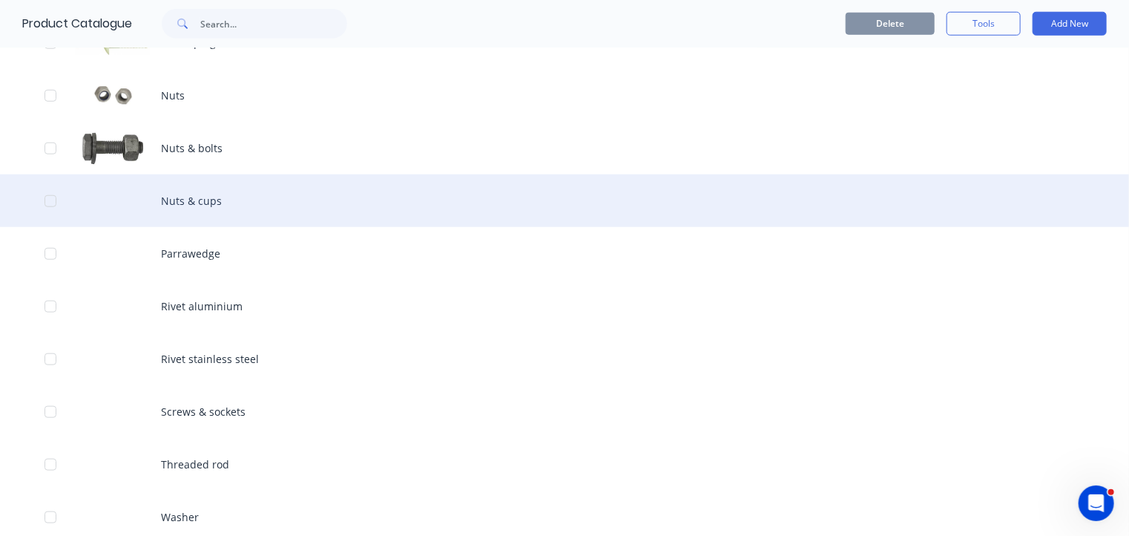
click at [206, 202] on div "Nuts & cups" at bounding box center [564, 200] width 1129 height 53
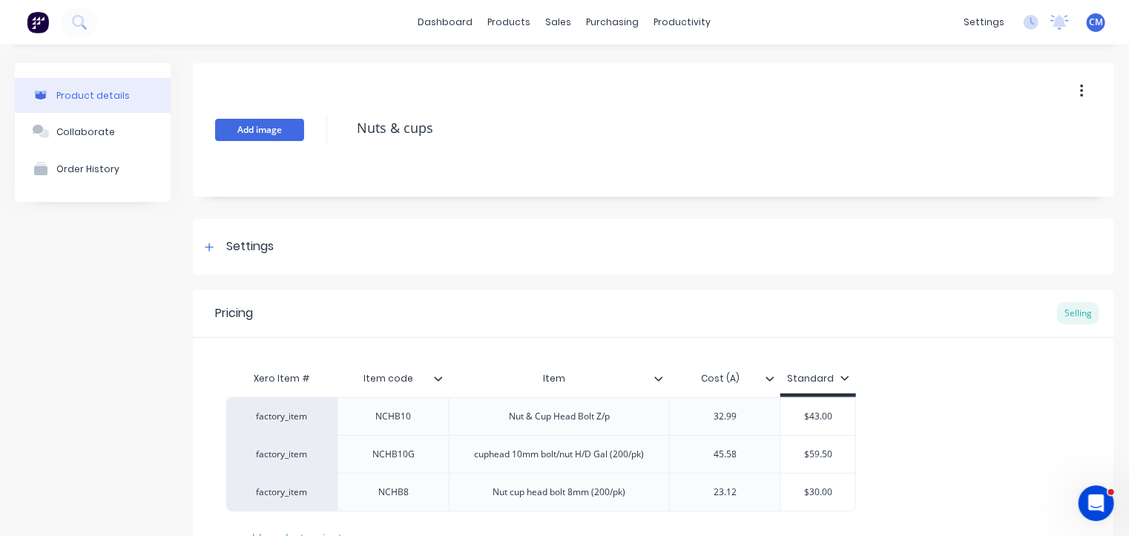
click at [264, 129] on button "Add image" at bounding box center [259, 130] width 89 height 22
click at [253, 245] on div "Settings" at bounding box center [249, 246] width 47 height 19
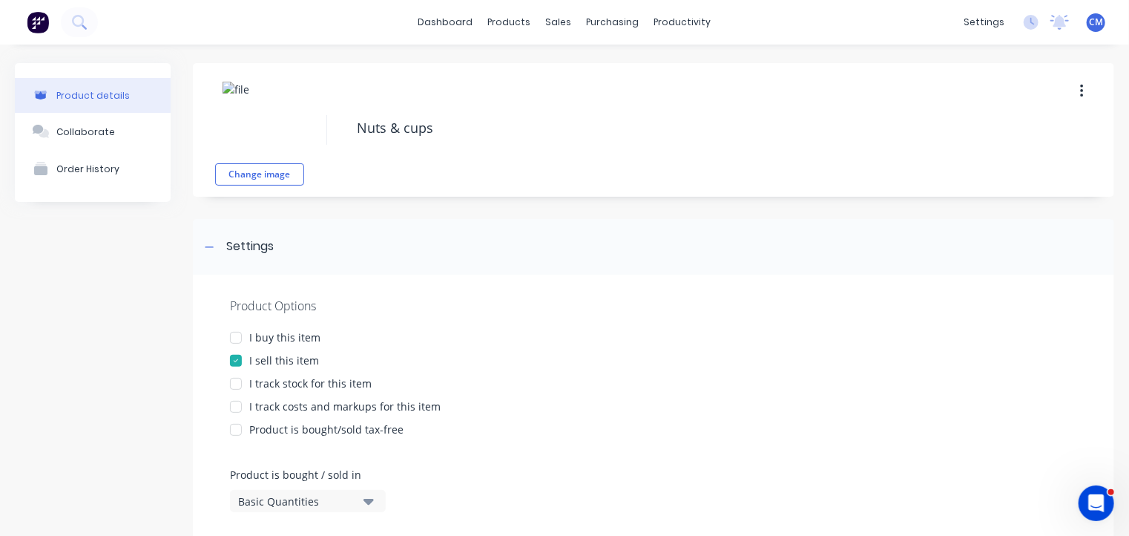
click at [237, 336] on div at bounding box center [236, 338] width 30 height 30
click at [237, 385] on div at bounding box center [236, 384] width 30 height 30
click at [240, 409] on div at bounding box center [236, 407] width 30 height 30
type textarea "x"
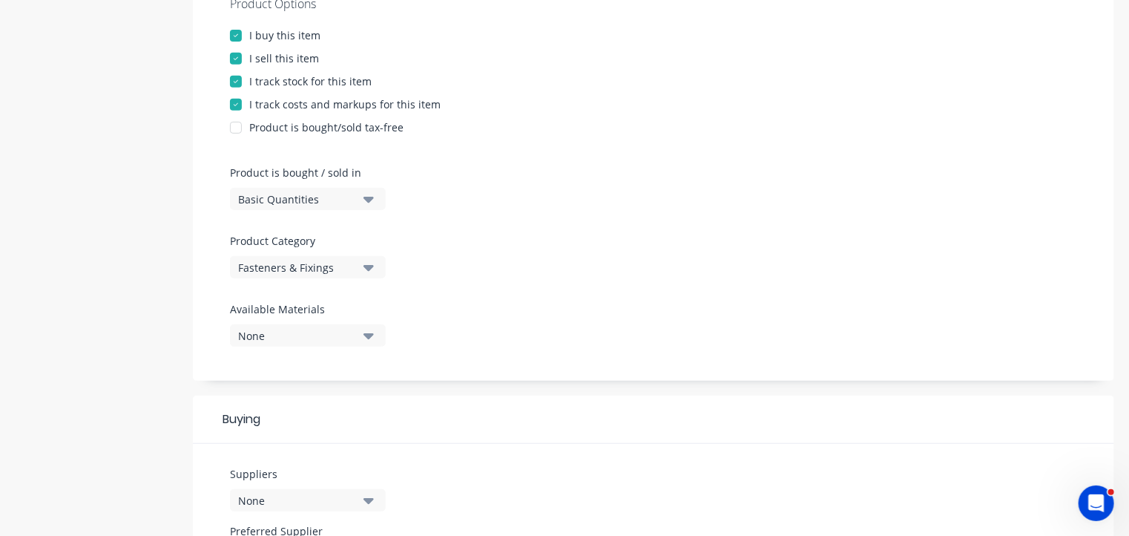
scroll to position [475, 0]
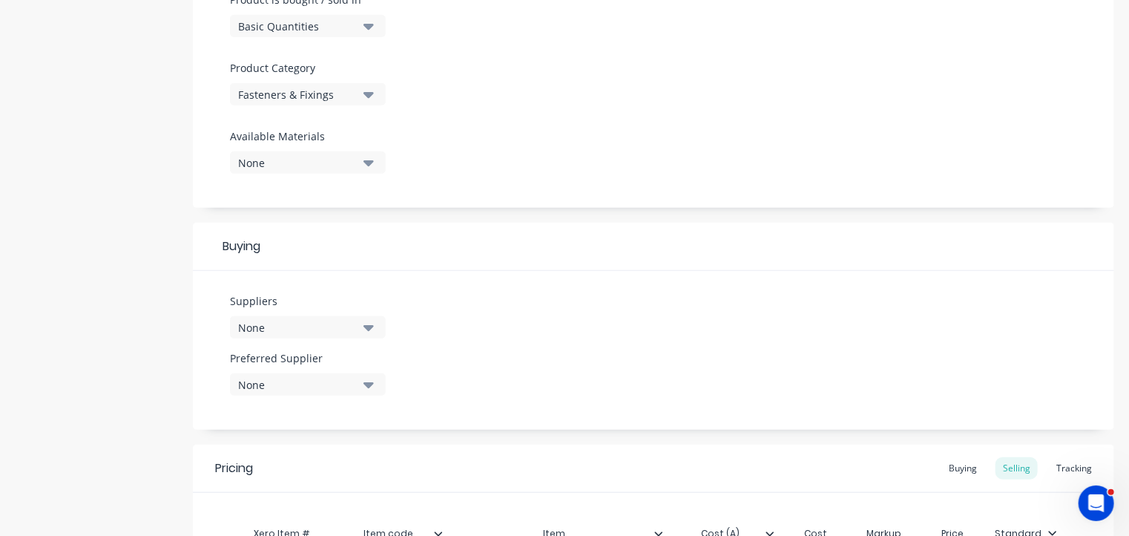
click at [258, 321] on div "None" at bounding box center [297, 328] width 119 height 16
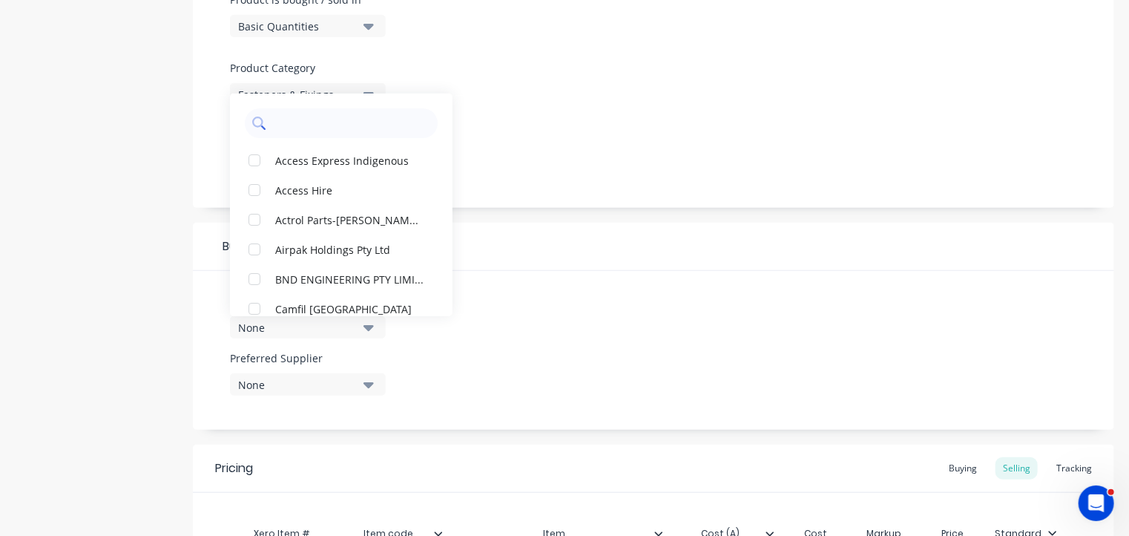
click at [300, 125] on input "text" at bounding box center [351, 123] width 157 height 30
type input "cm"
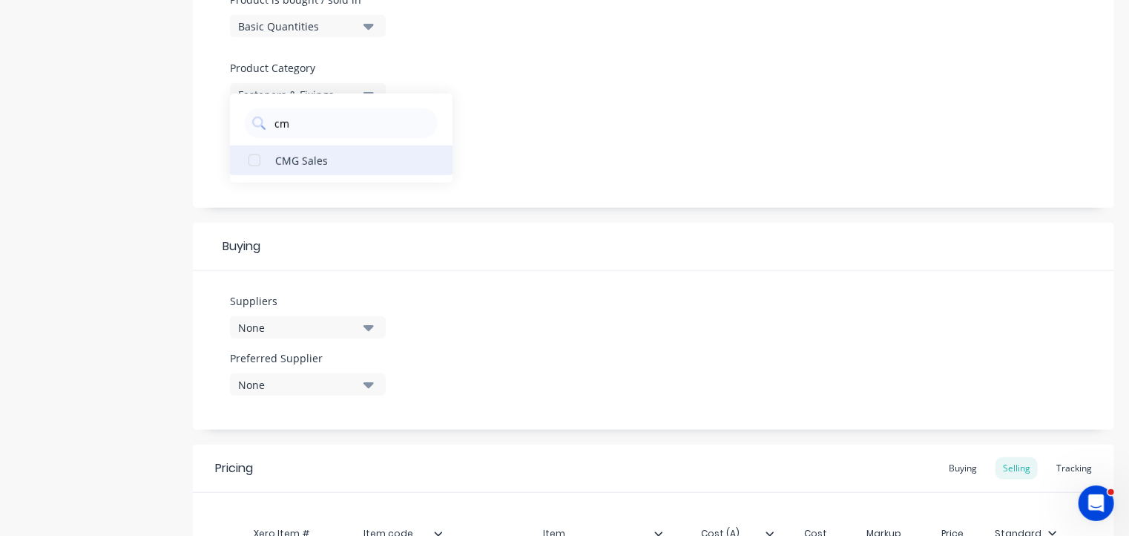
click at [255, 154] on div "button" at bounding box center [255, 160] width 30 height 30
type textarea "x"
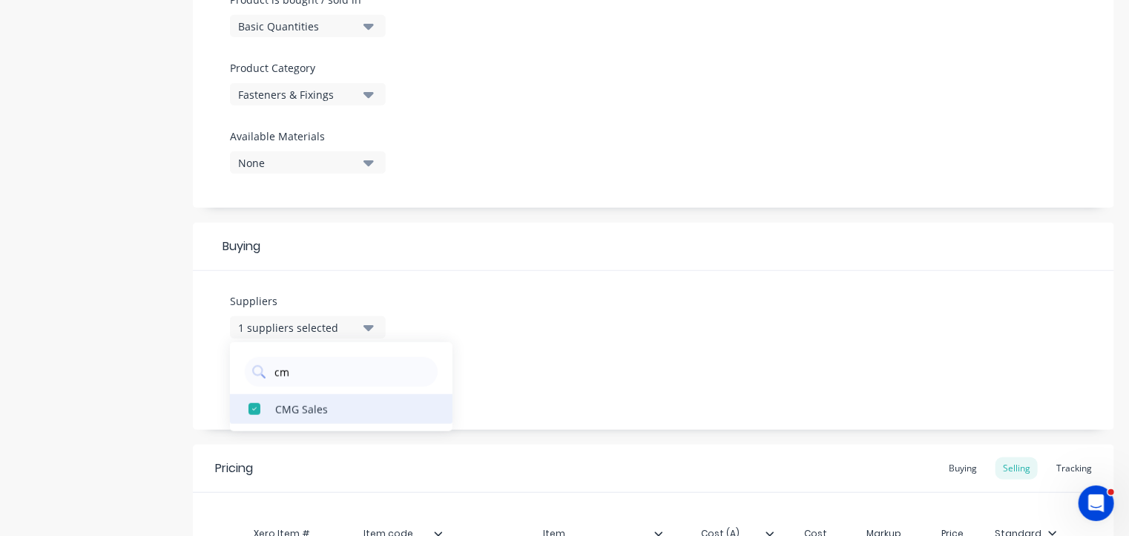
scroll to position [751, 0]
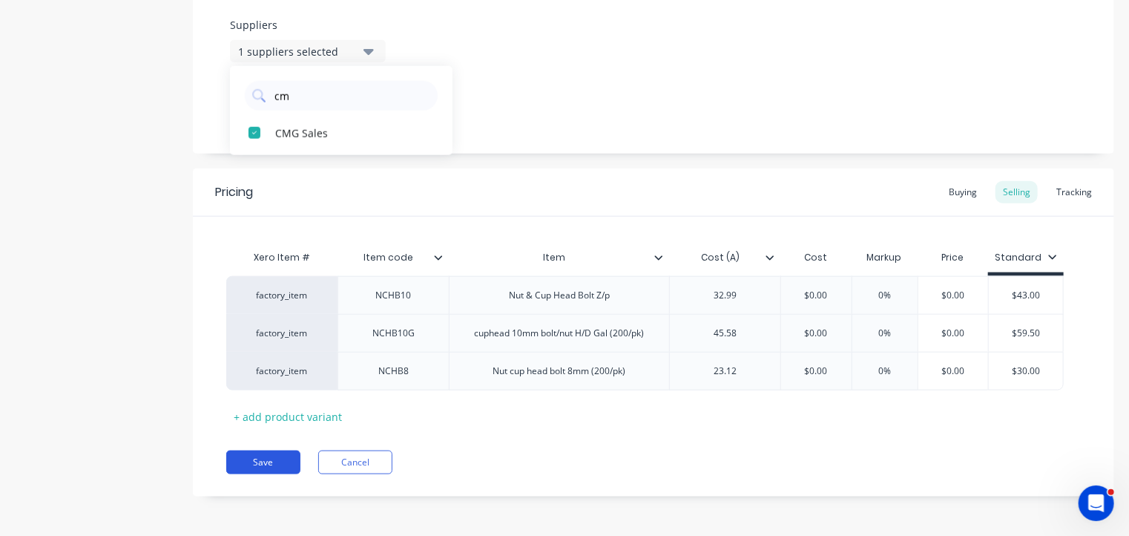
type input "cm"
click at [266, 458] on button "Save" at bounding box center [263, 462] width 74 height 24
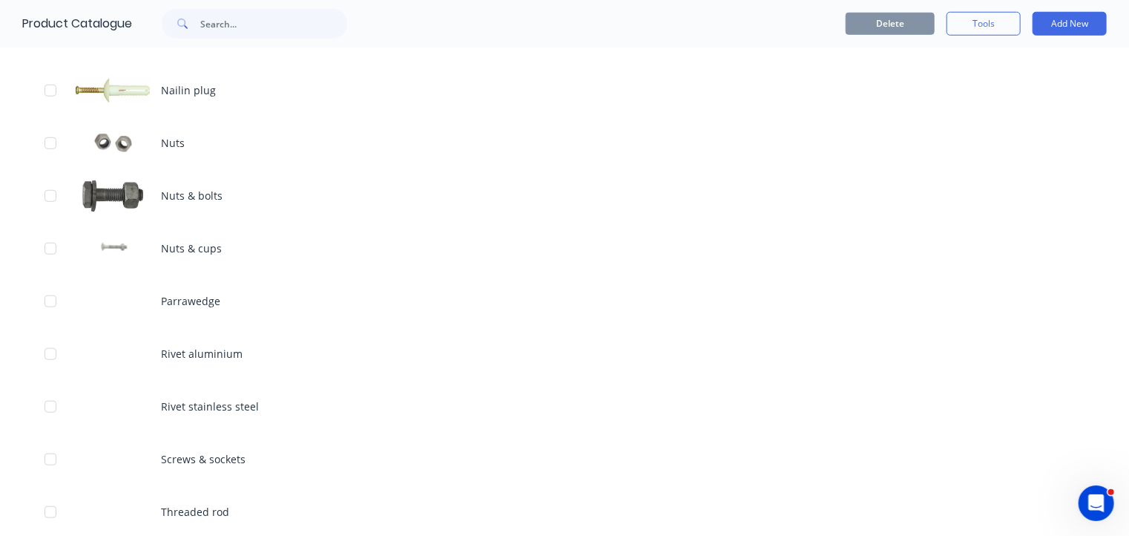
scroll to position [596, 0]
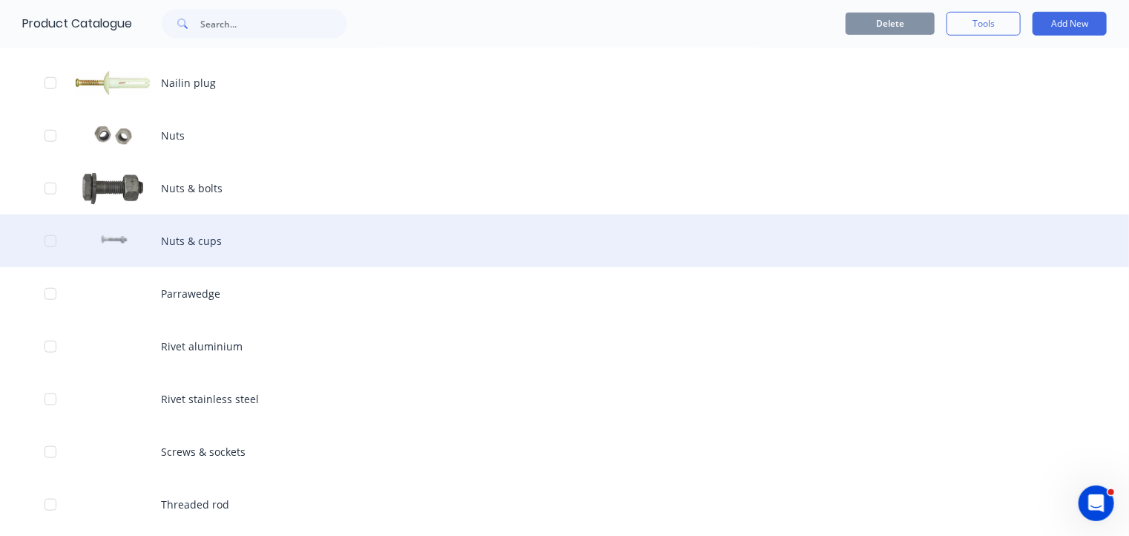
click at [200, 238] on div "Nuts & cups" at bounding box center [564, 240] width 1129 height 53
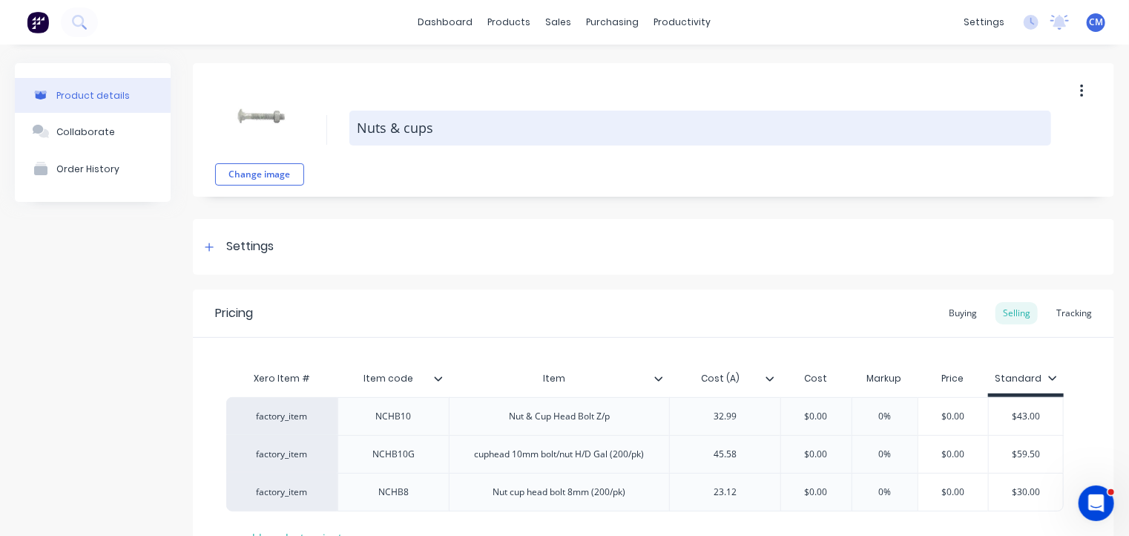
click at [440, 128] on textarea "Nuts & cups" at bounding box center [700, 128] width 702 height 35
type textarea "x"
type textarea "CNuts & cups"
type textarea "x"
type textarea "CuNuts & cups"
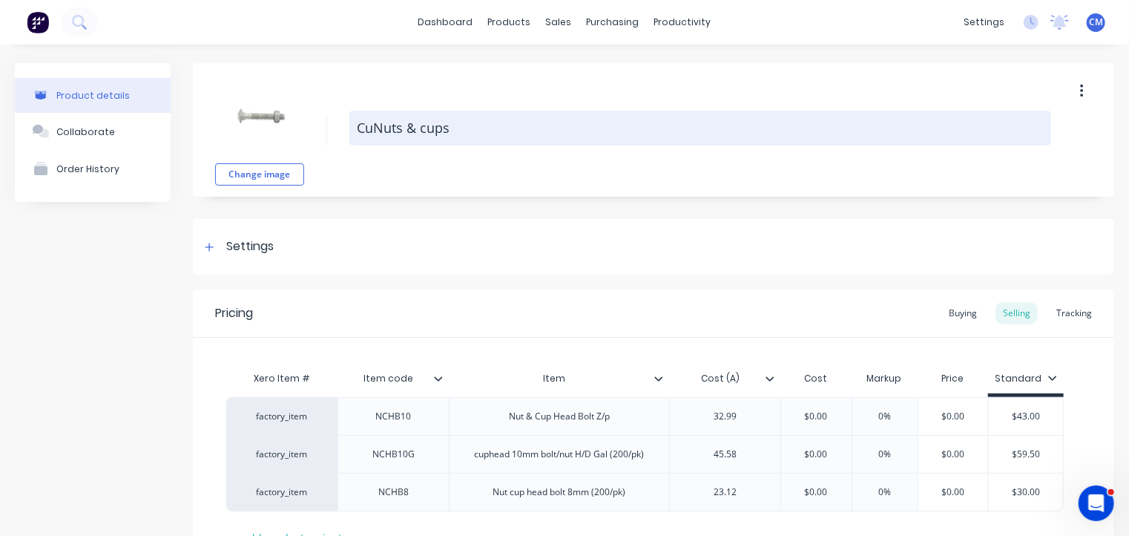
type textarea "x"
type textarea "CupNuts & cups"
type textarea "x"
type textarea "Cup Nuts & cups"
type textarea "x"
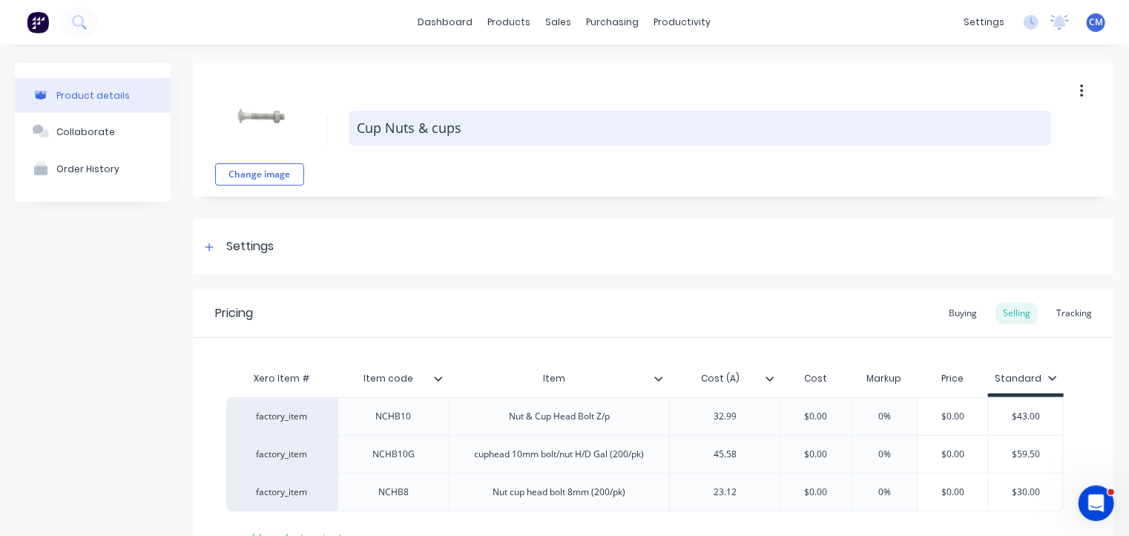
type textarea "Cup nNuts & cups"
type textarea "x"
type textarea "Cup nuts & cups"
type textarea "x"
type textarea "Cup nuts & bocups"
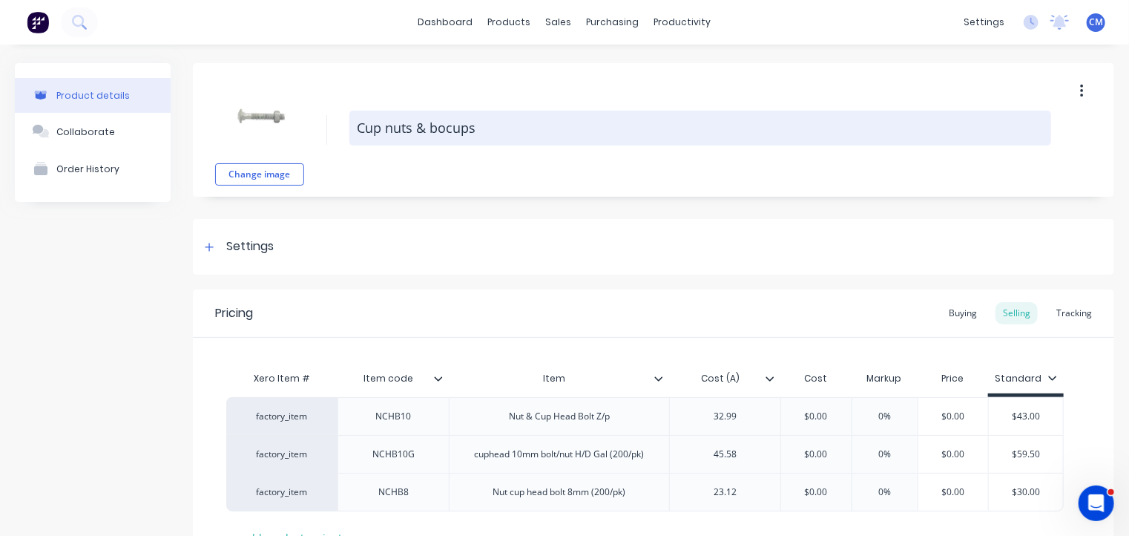
type textarea "x"
type textarea "Cup nuts & boltcups"
type textarea "x"
type textarea "Cup nuts & boltups"
type textarea "x"
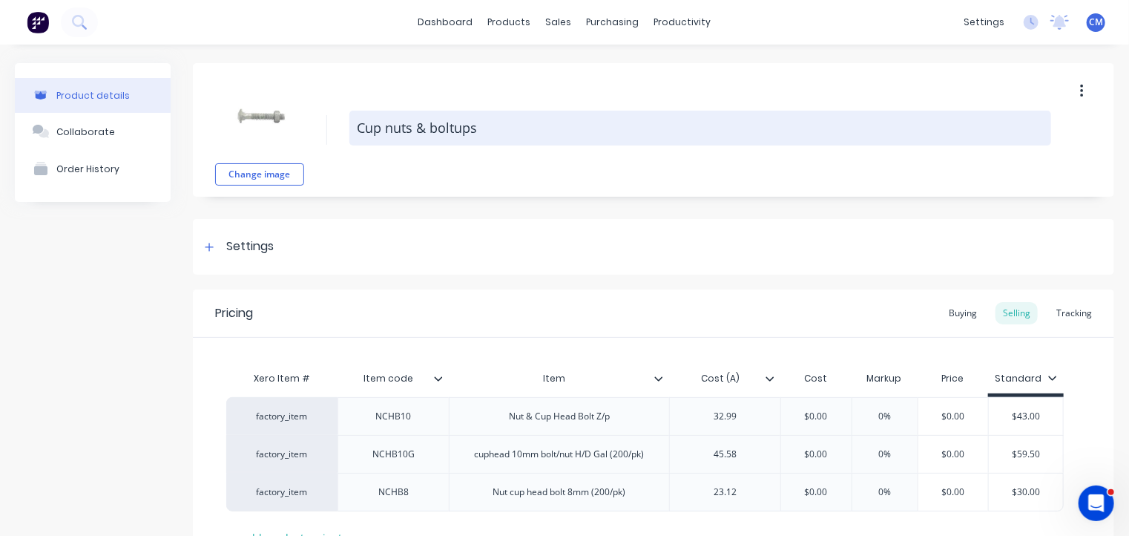
type textarea "Cup nuts & boltps"
type textarea "x"
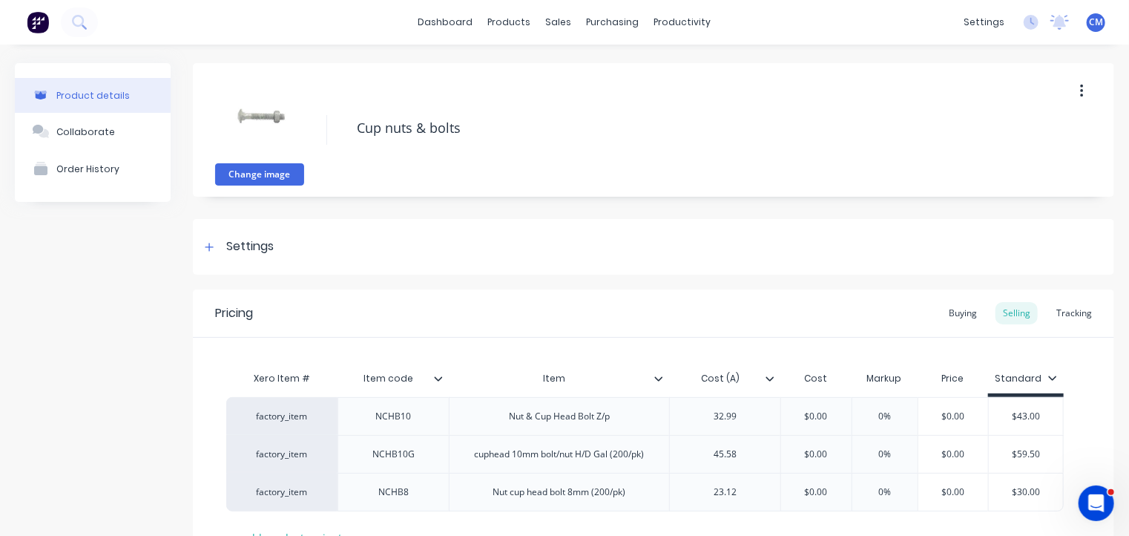
type textarea "Cup nuts & bolts"
type textarea "x"
type textarea "Cup nuts & bolts"
click at [246, 174] on button "Change image" at bounding box center [259, 174] width 89 height 22
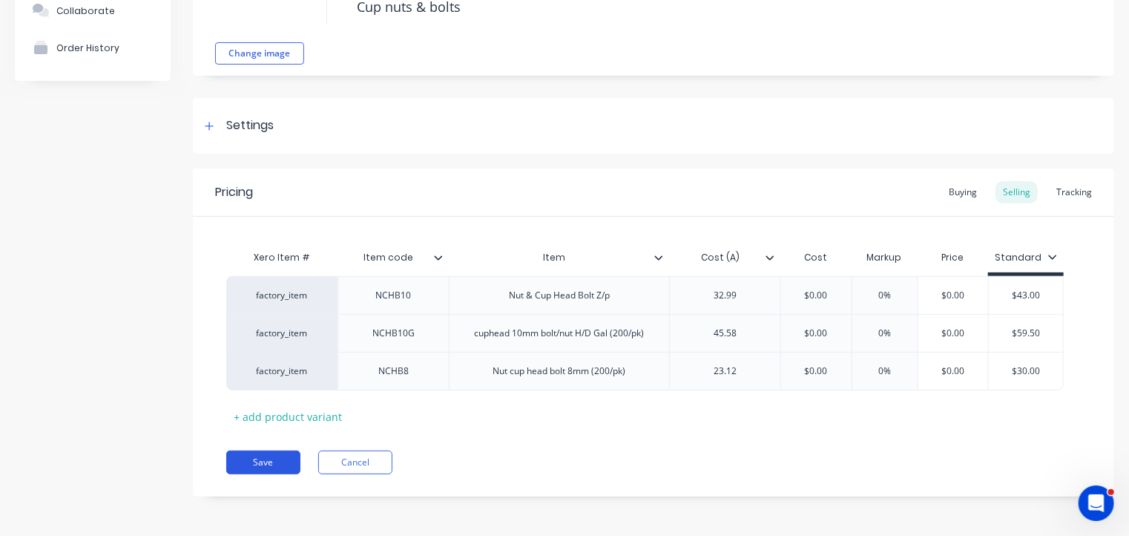
click at [269, 459] on button "Save" at bounding box center [263, 462] width 74 height 24
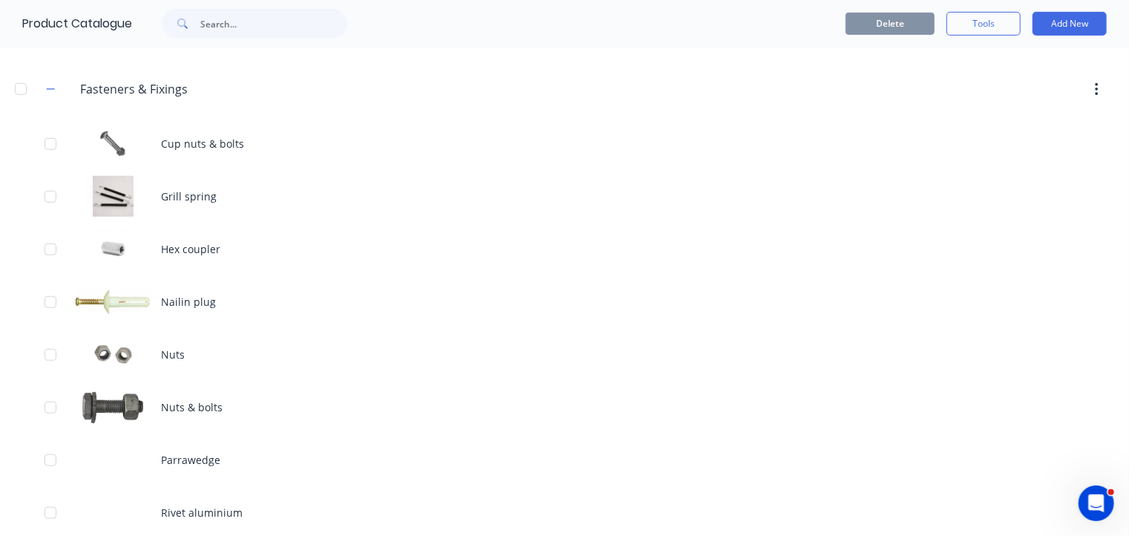
scroll to position [430, 0]
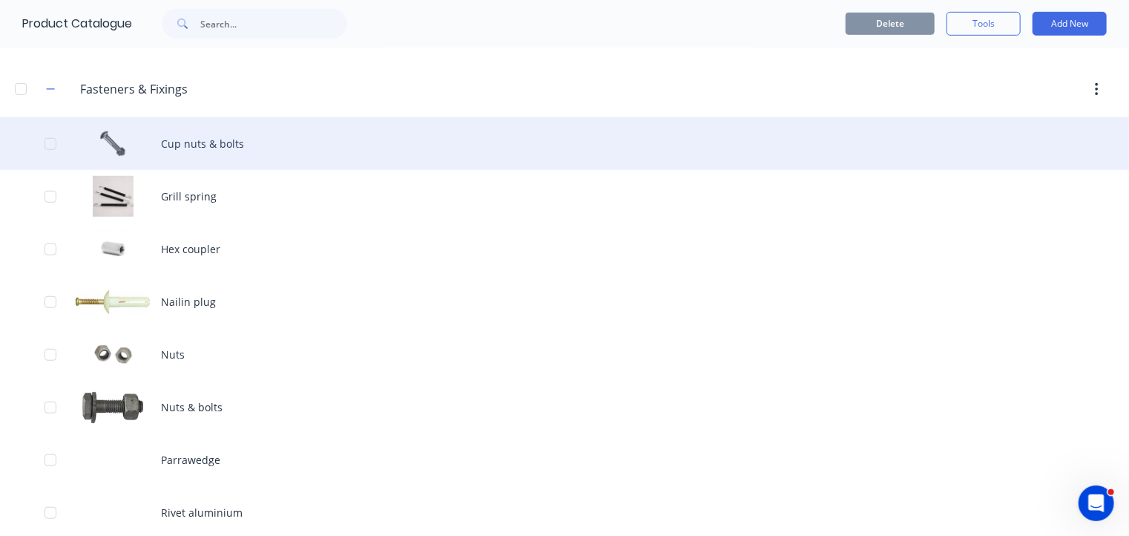
click at [217, 148] on div "Cup nuts & bolts" at bounding box center [564, 143] width 1129 height 53
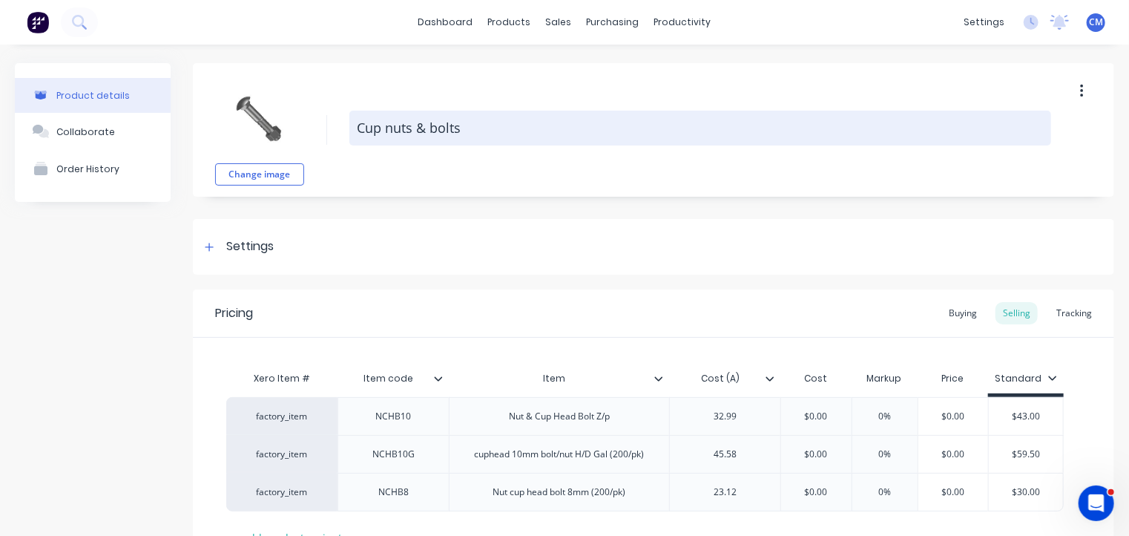
click at [382, 124] on textarea "Cup nuts & bolts" at bounding box center [700, 128] width 702 height 35
type textarea "x"
type textarea "Cu nuts & bolts"
type textarea "x"
type textarea "C nuts & bolts"
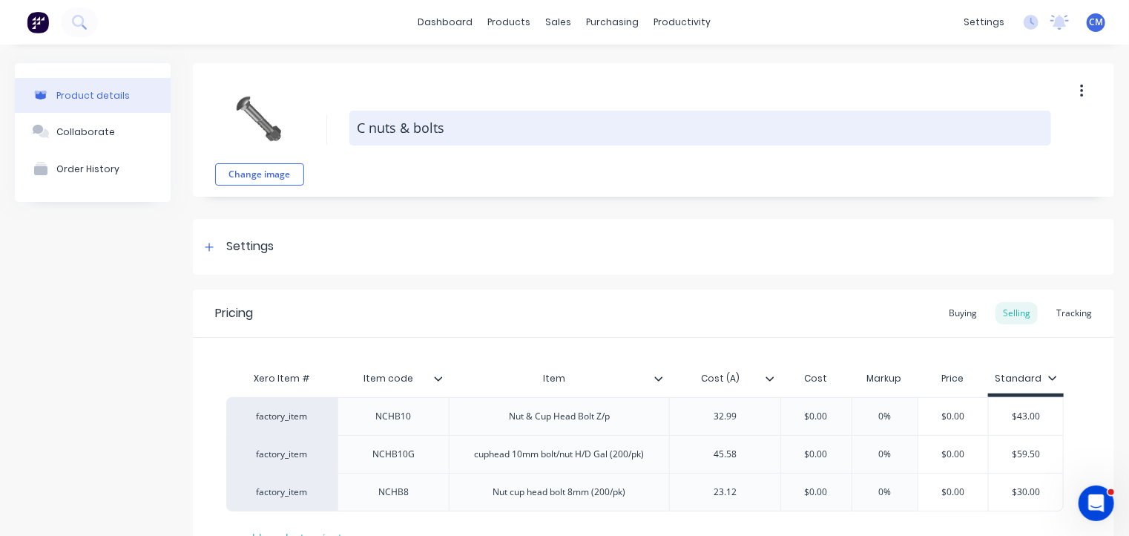
type textarea "x"
type textarea "nuts & bolts"
type textarea "x"
type textarea "nuts & bolts"
type textarea "x"
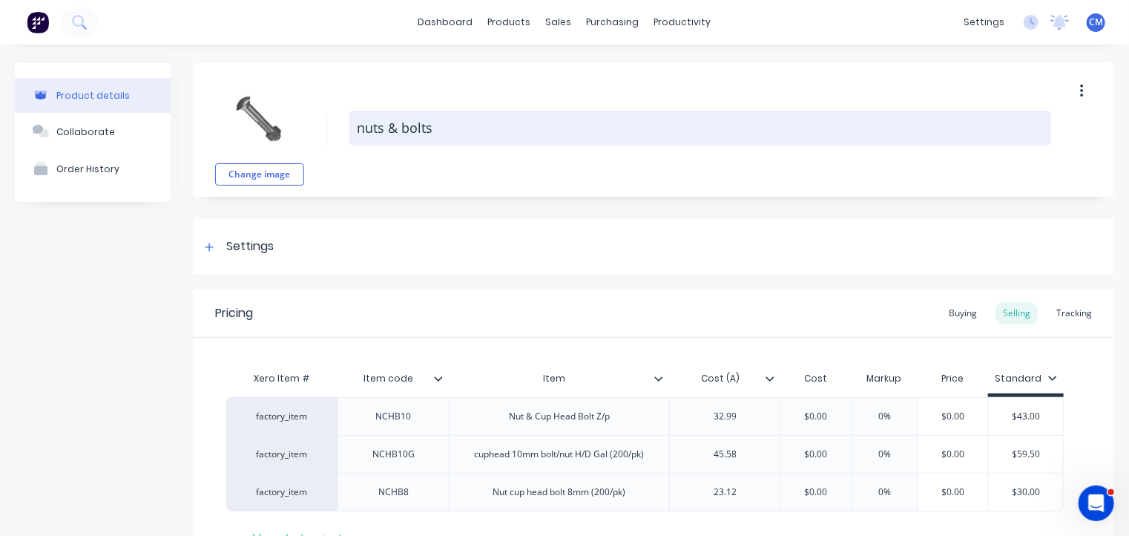
type textarea "nuts & bolts"
type textarea "x"
type textarea "nuts c & bolts"
type textarea "x"
type textarea "nuts cy & bolts"
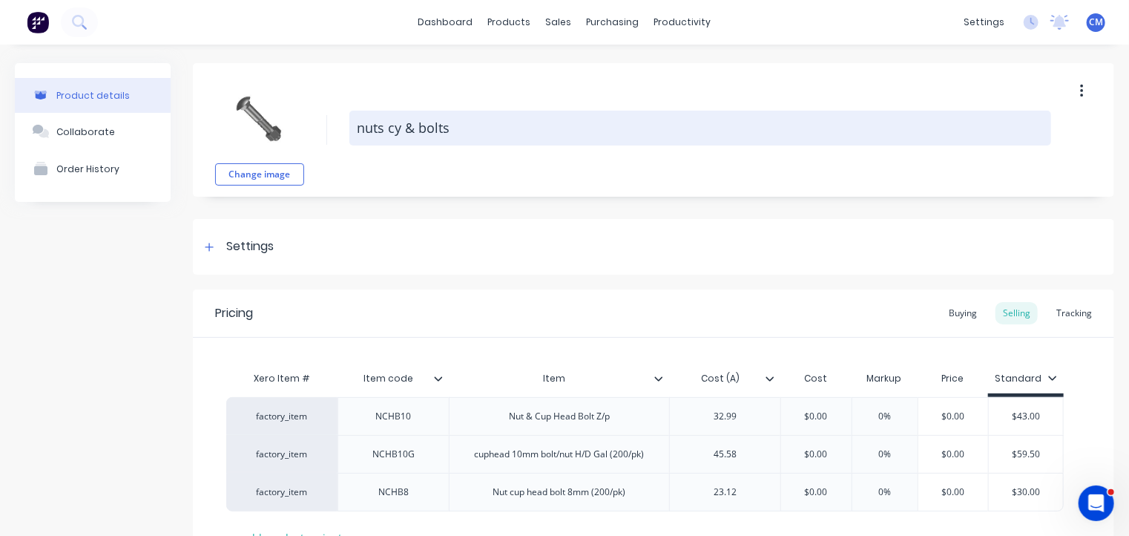
type textarea "x"
type textarea "nuts cy & bolts"
type textarea "x"
type textarea "nuts cy== & bolts"
type textarea "x"
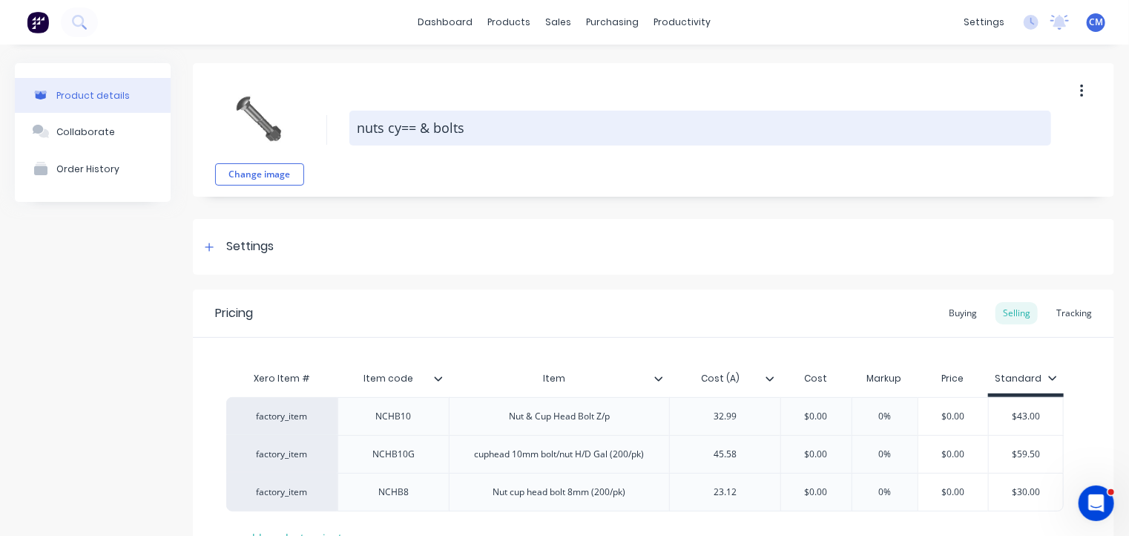
type textarea "nuts cy= & bolts"
type textarea "x"
type textarea "nuts cy & bolts"
type textarea "x"
type textarea "nuts c & bolts"
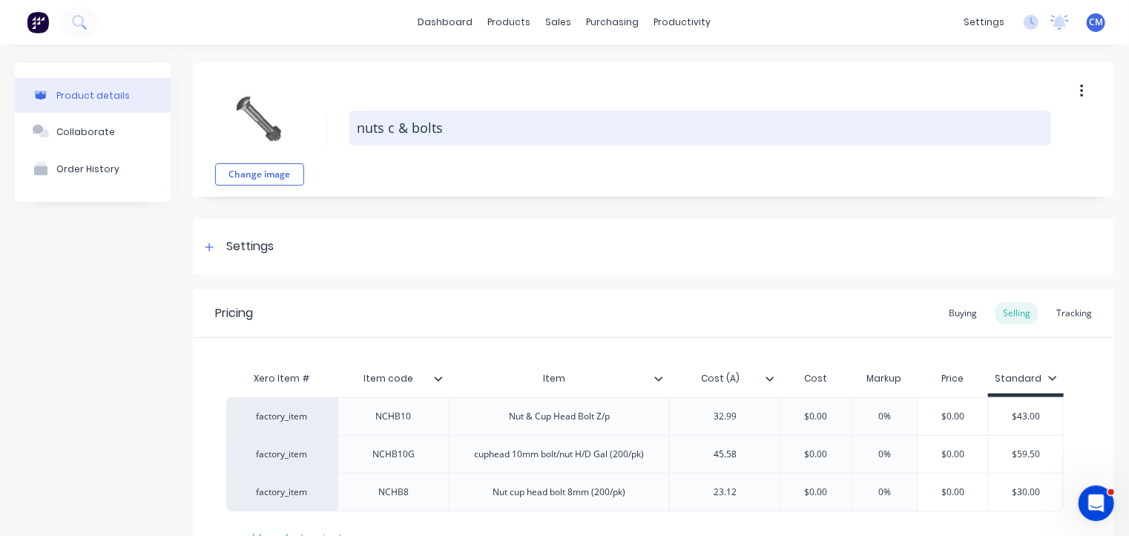
type textarea "x"
type textarea "nuts cu & bolts"
type textarea "x"
type textarea "nuts cup & bolts"
type textarea "x"
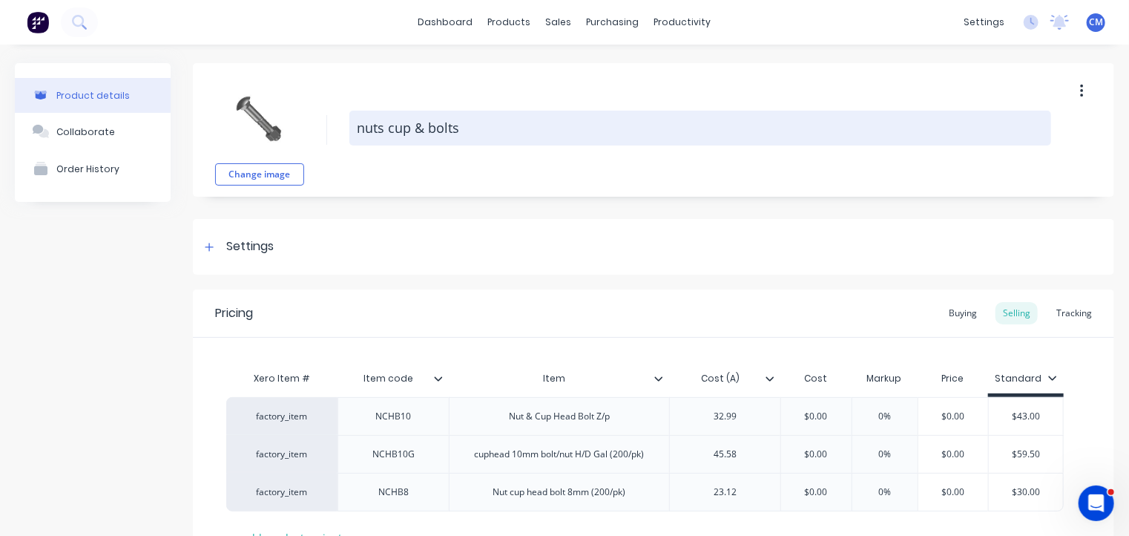
type textarea "nuts cuph & bolts"
type textarea "x"
type textarea "nuts cuphea & bolts"
type textarea "x"
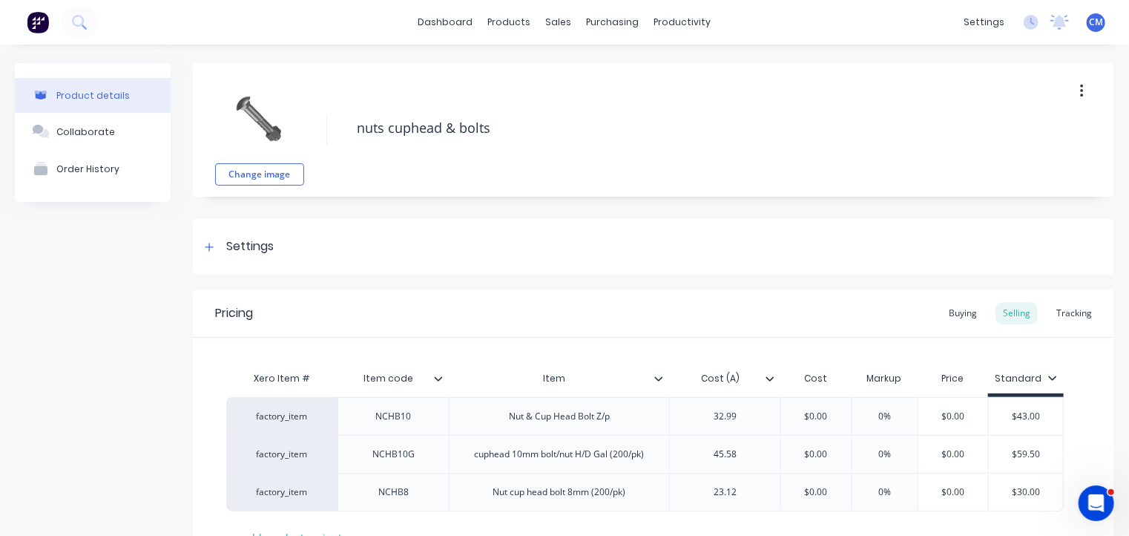
scroll to position [121, 0]
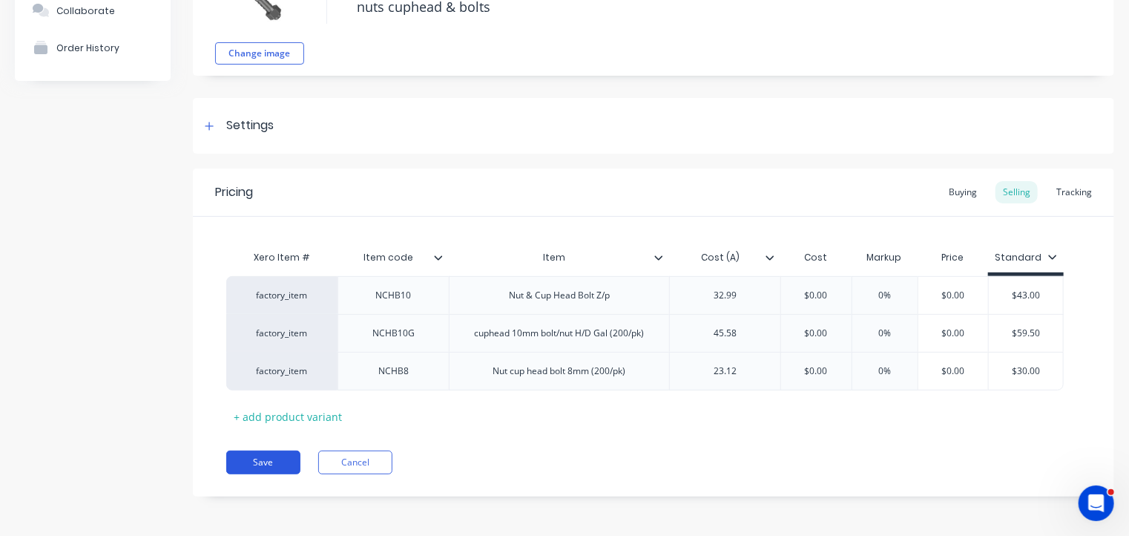
type textarea "nuts cuphead & bolts"
type textarea "x"
type textarea "nuts cuphead & bolts"
click at [266, 461] on button "Save" at bounding box center [263, 462] width 74 height 24
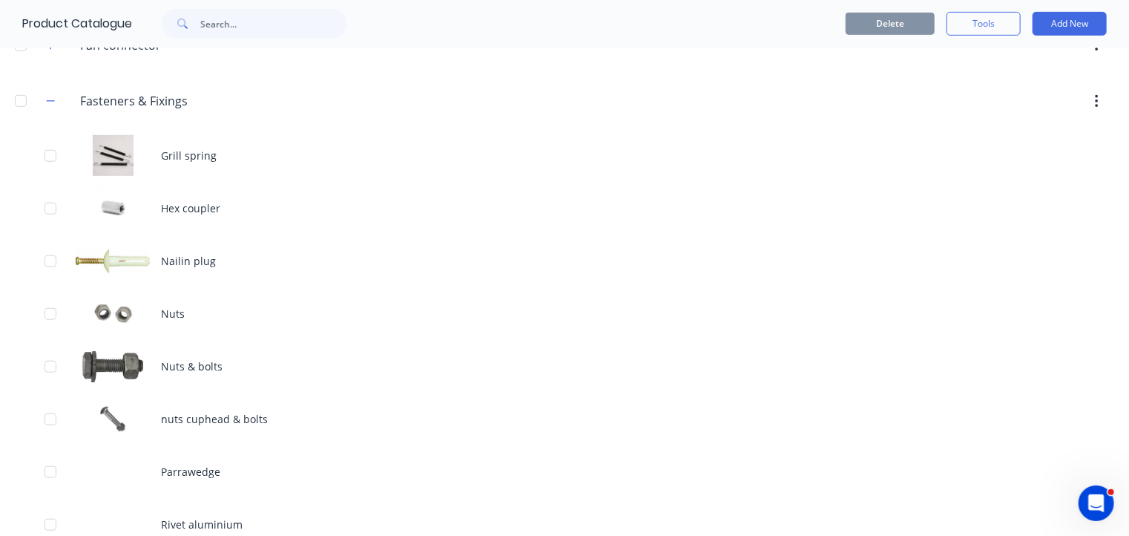
scroll to position [405, 0]
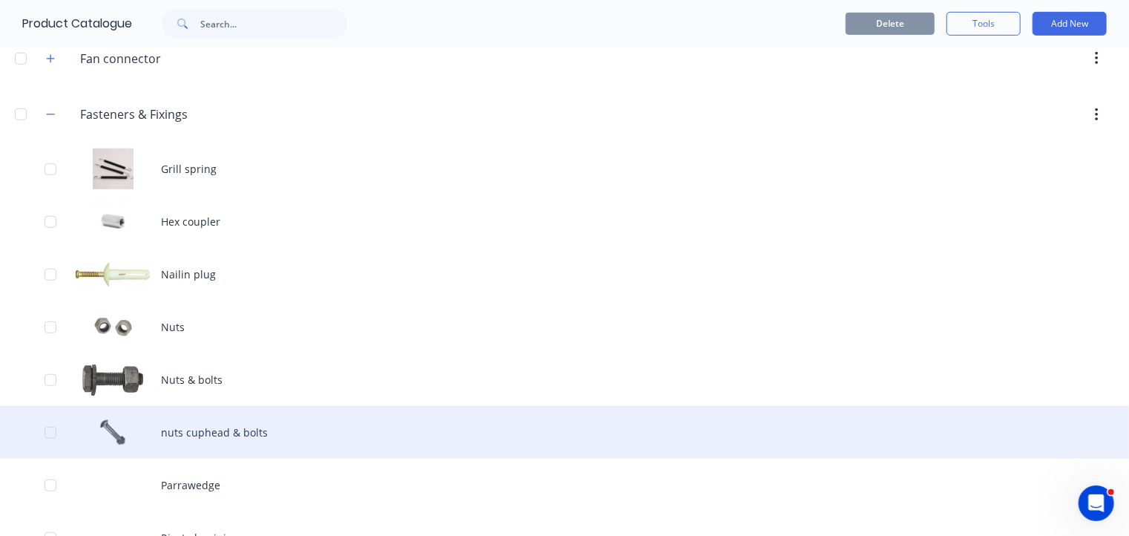
click at [206, 435] on div "nuts cuphead & bolts" at bounding box center [564, 432] width 1129 height 53
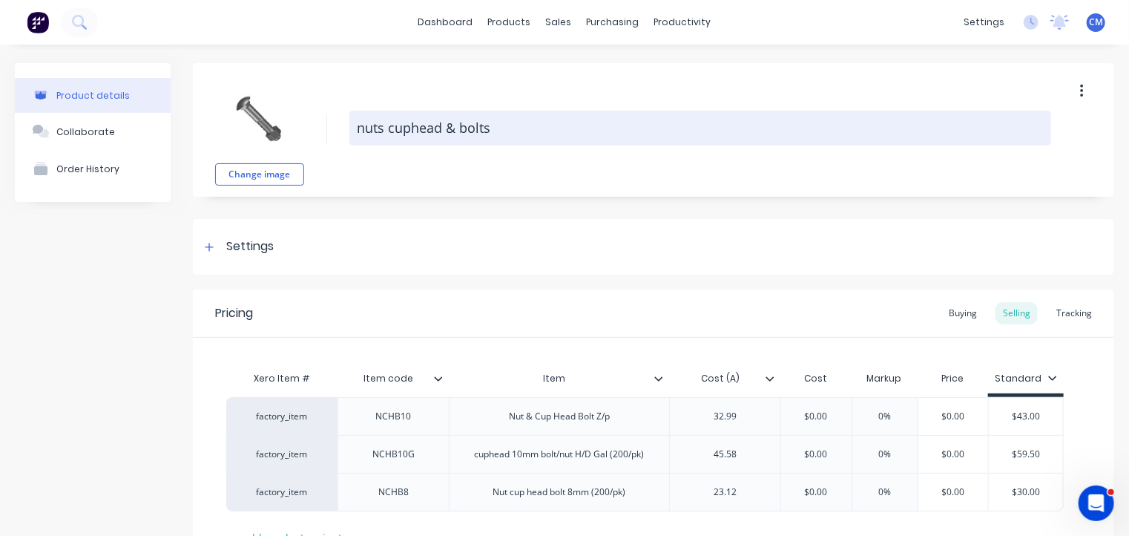
click at [362, 131] on textarea "nuts cuphead & bolts" at bounding box center [700, 128] width 702 height 35
type textarea "x"
type textarea "uts cuphead & bolts"
type textarea "x"
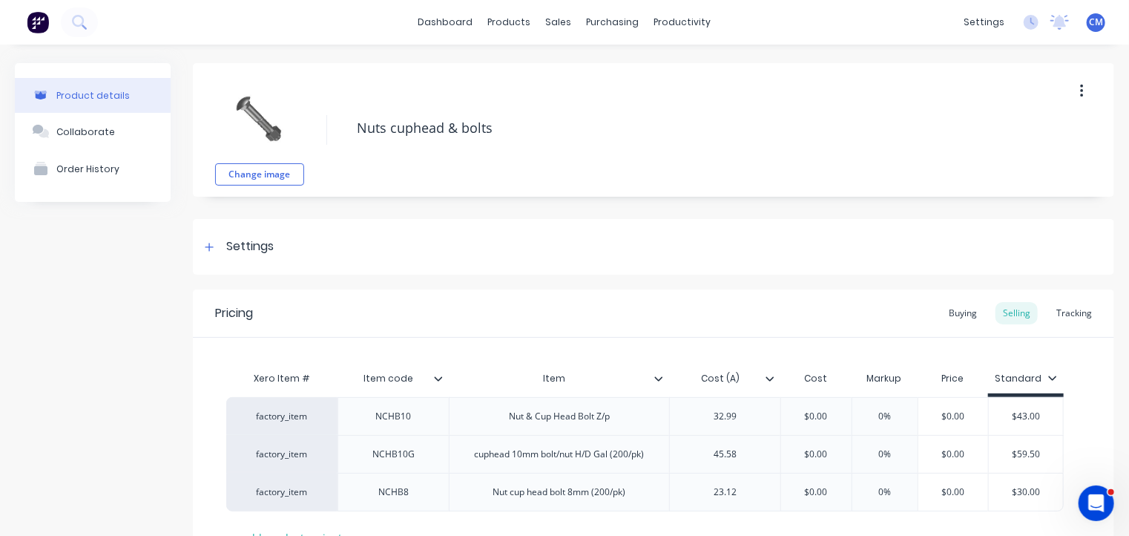
scroll to position [121, 0]
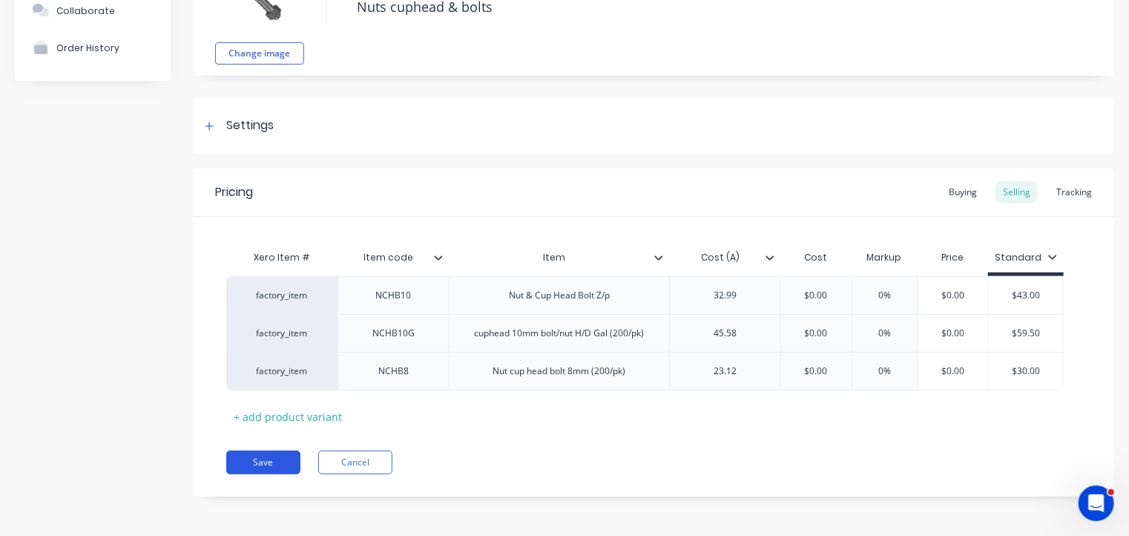
type textarea "Nuts cuphead & bolts"
type textarea "x"
type textarea "Nuts cuphead & bolts"
click at [271, 464] on button "Save" at bounding box center [263, 462] width 74 height 24
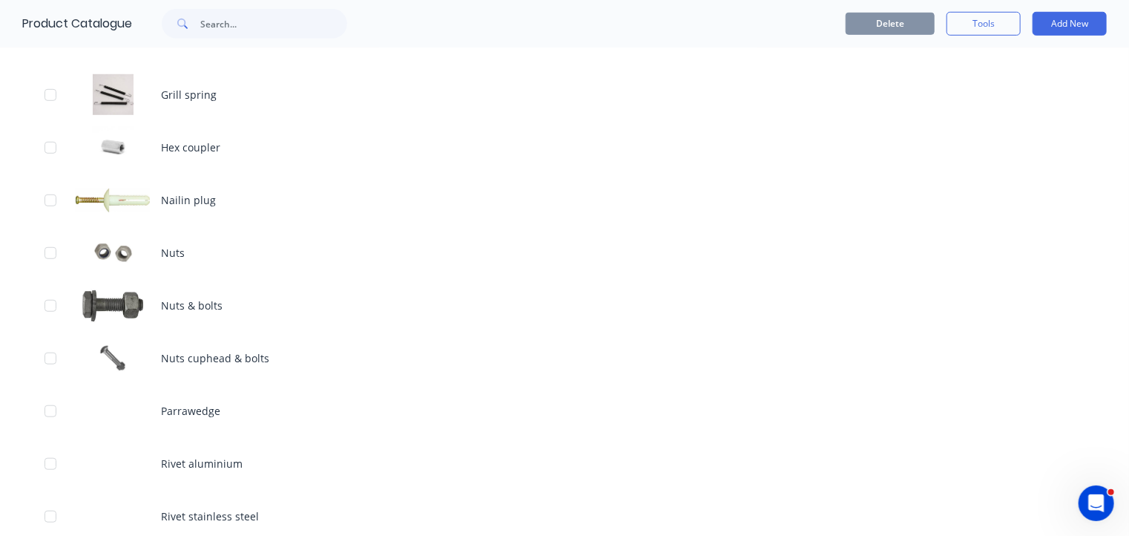
scroll to position [546, 0]
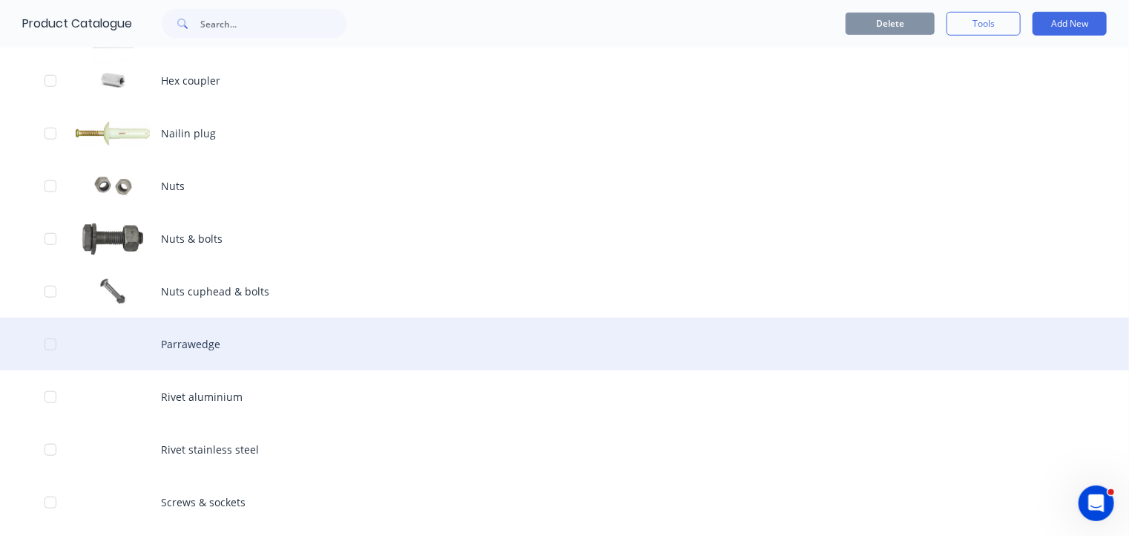
click at [199, 343] on div "Parrawedge" at bounding box center [564, 343] width 1129 height 53
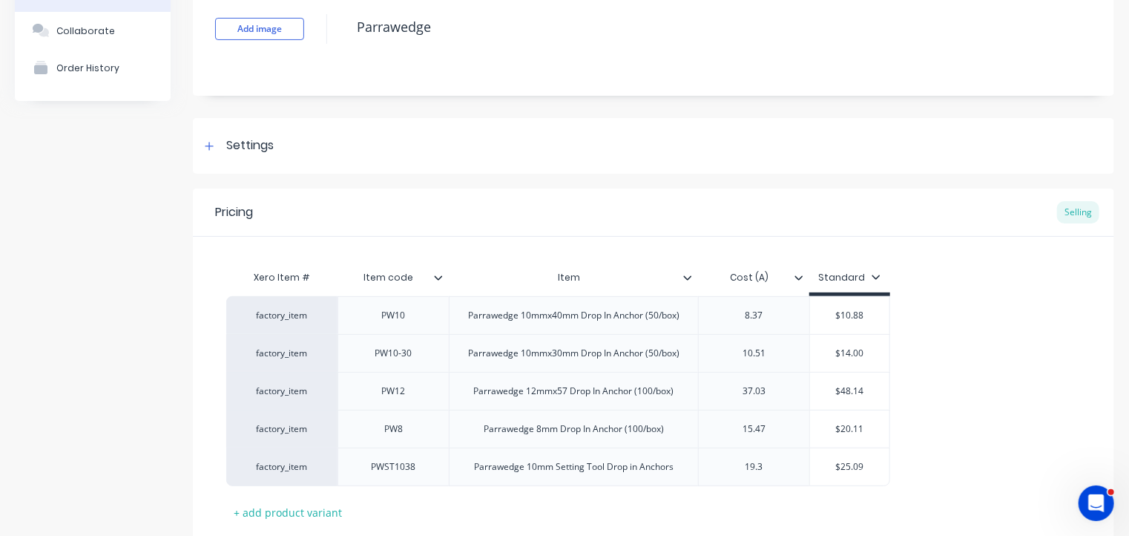
scroll to position [100, 0]
click at [266, 32] on button "Add image" at bounding box center [259, 30] width 89 height 22
click at [217, 148] on div at bounding box center [209, 146] width 19 height 19
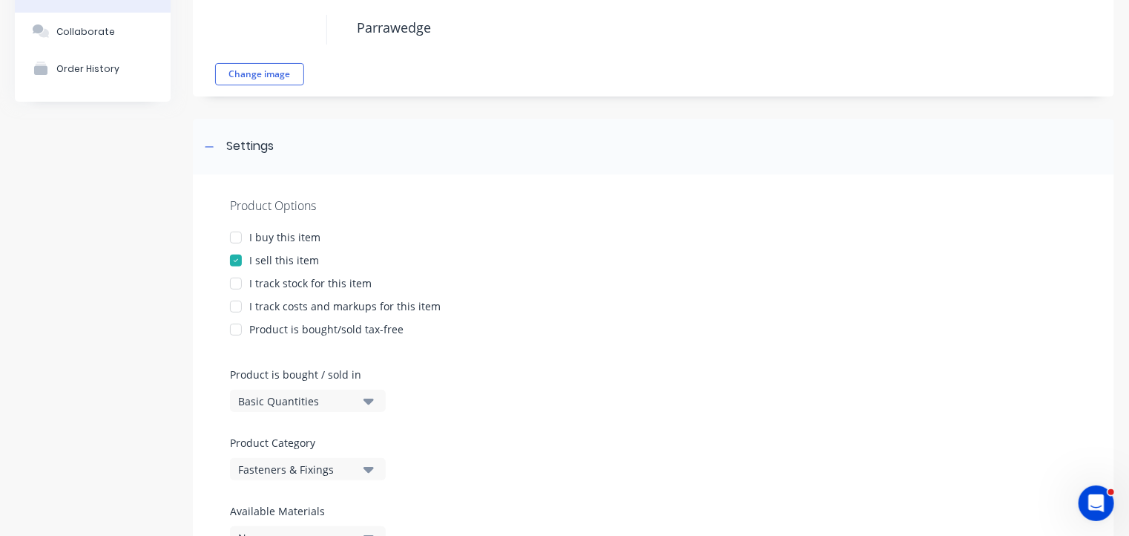
click at [287, 230] on div "I buy this item" at bounding box center [284, 237] width 71 height 16
click at [280, 293] on div "Product Options I buy this item I sell this item I track stock for this item I …" at bounding box center [653, 378] width 921 height 408
click at [280, 282] on div "I track stock for this item" at bounding box center [310, 283] width 122 height 16
click at [242, 305] on div at bounding box center [236, 307] width 30 height 30
type textarea "x"
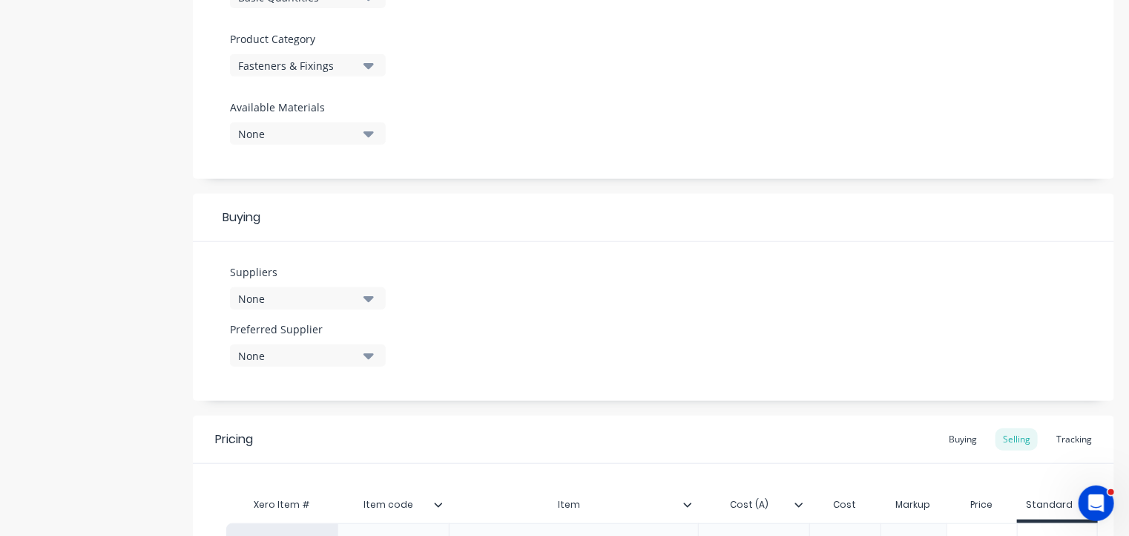
scroll to position [507, 0]
click at [294, 292] on div "None" at bounding box center [297, 296] width 119 height 16
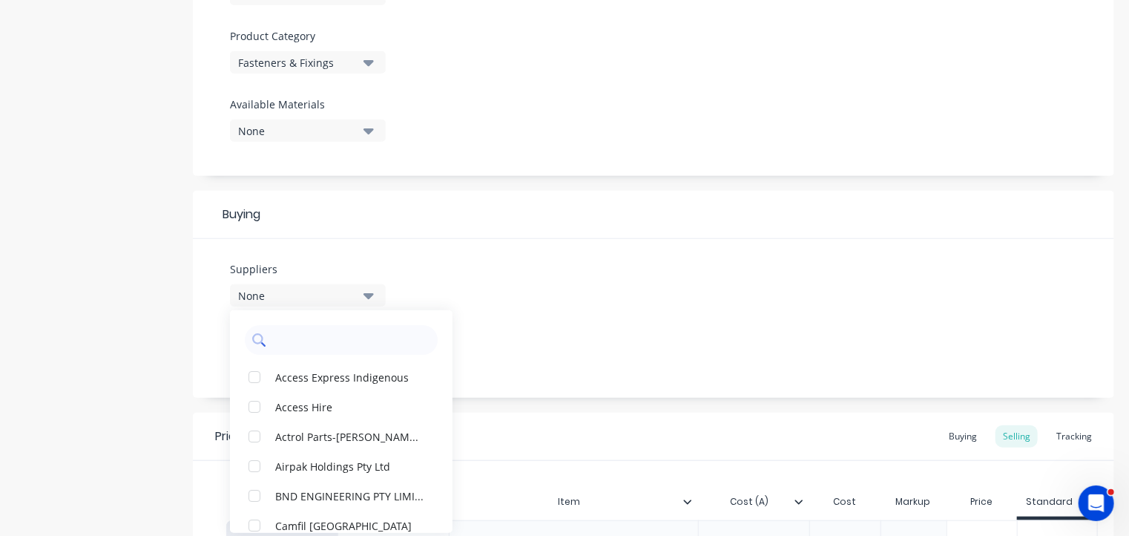
click at [301, 340] on input "text" at bounding box center [351, 340] width 157 height 30
type input "cm"
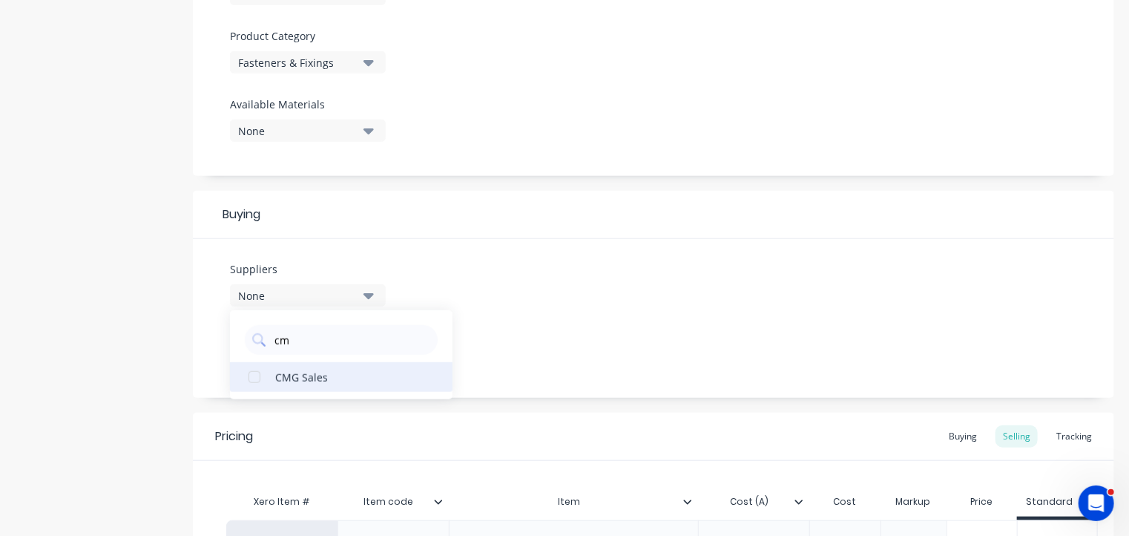
click at [254, 378] on div "button" at bounding box center [255, 377] width 30 height 30
type textarea "x"
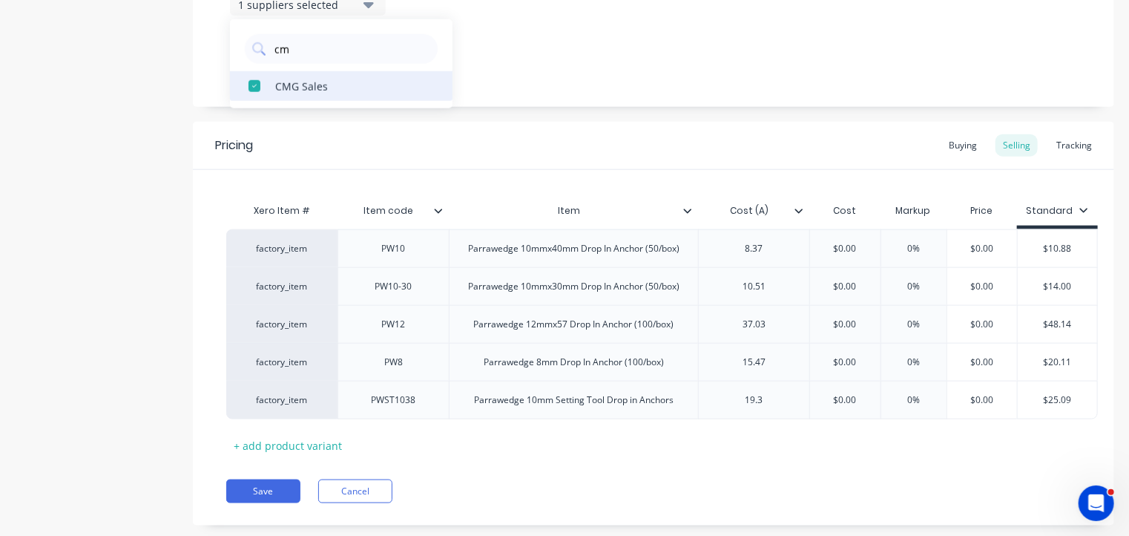
scroll to position [826, 0]
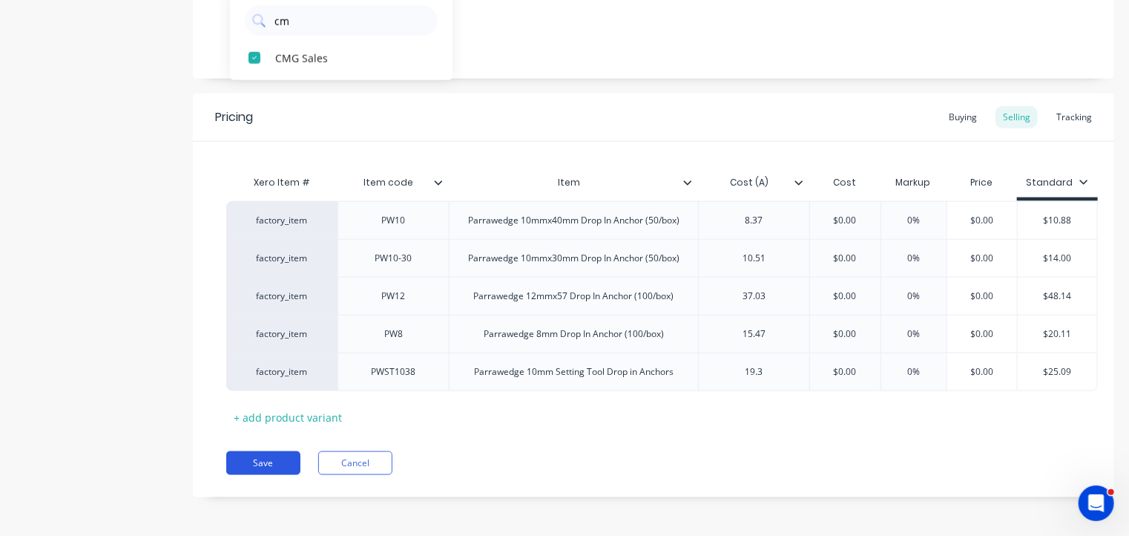
type input "cm"
click at [280, 461] on button "Save" at bounding box center [263, 463] width 74 height 24
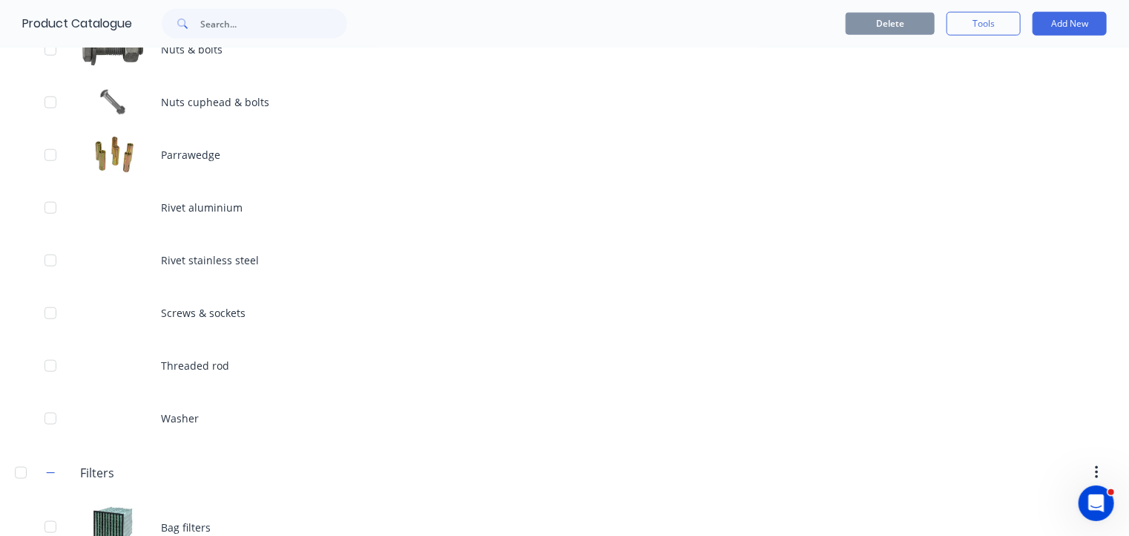
scroll to position [737, 0]
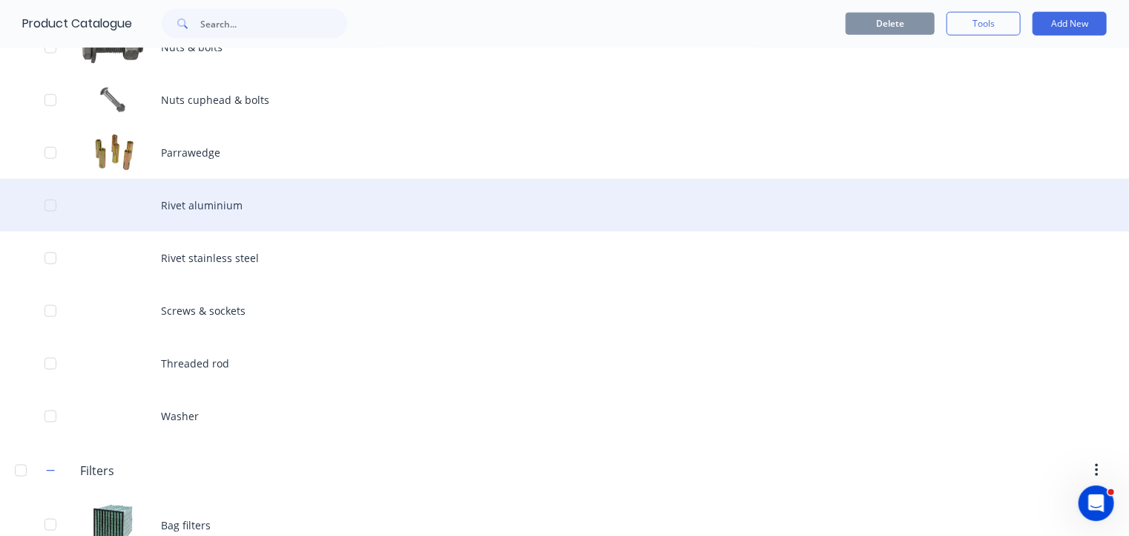
click at [194, 207] on div "Rivet aluminium" at bounding box center [564, 205] width 1129 height 53
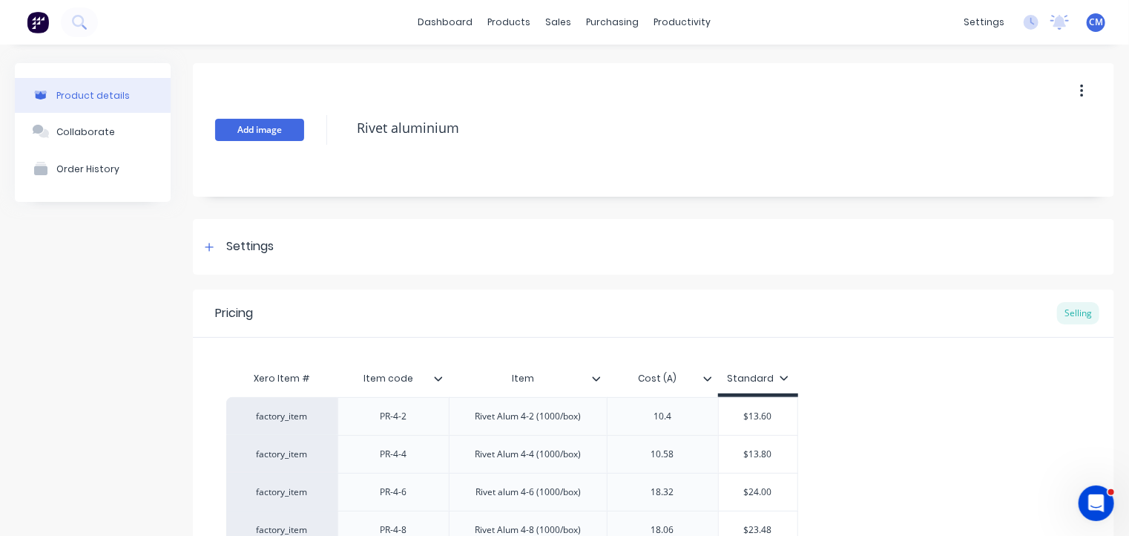
click at [274, 128] on button "Add image" at bounding box center [259, 130] width 89 height 22
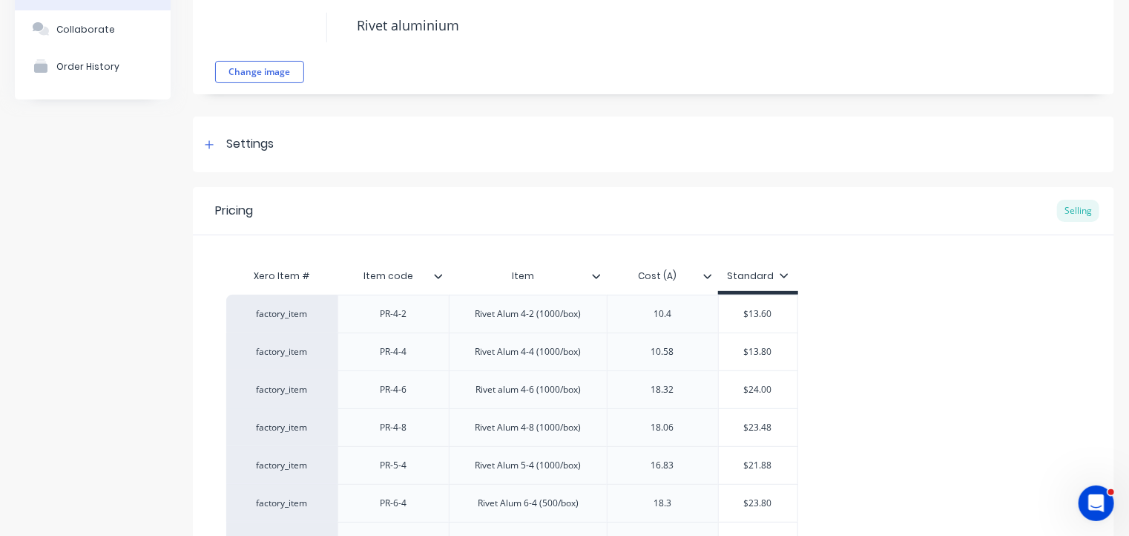
scroll to position [109, 0]
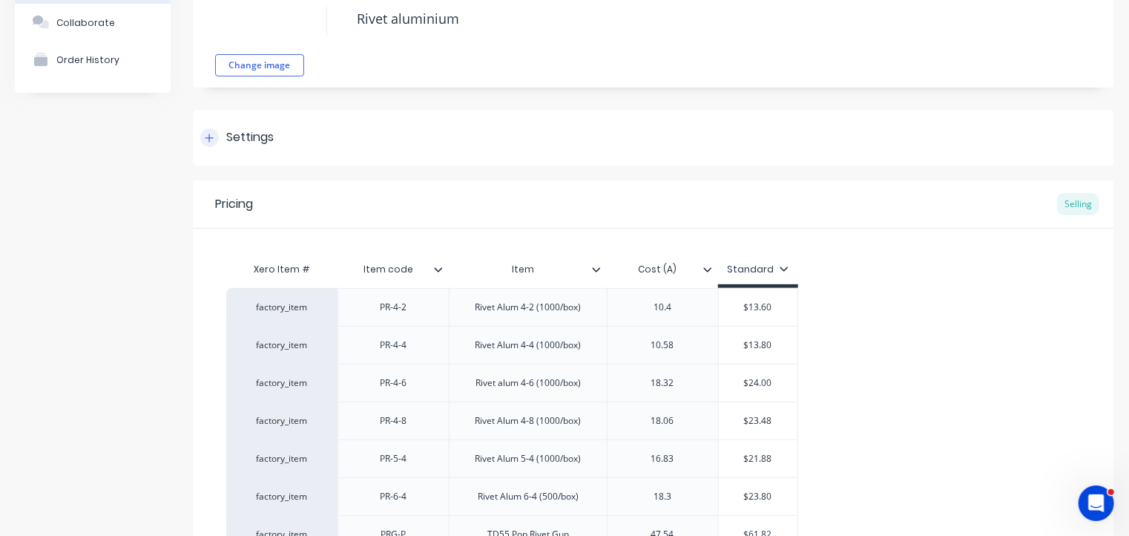
click at [260, 136] on div "Settings" at bounding box center [249, 137] width 47 height 19
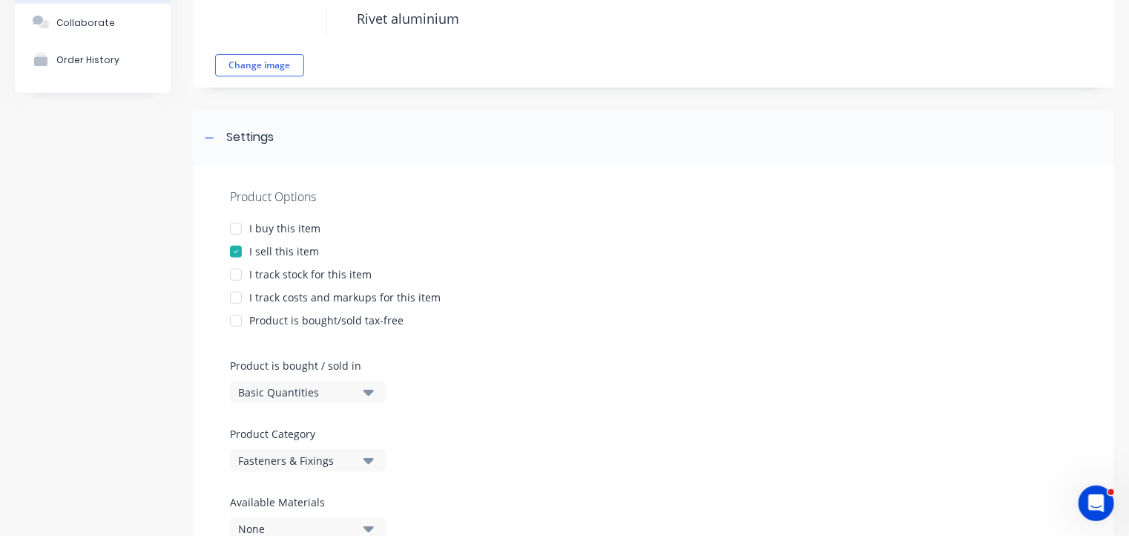
click at [251, 226] on div "I buy this item" at bounding box center [284, 228] width 71 height 16
click at [261, 279] on div "I track stock for this item" at bounding box center [310, 274] width 122 height 16
click at [261, 299] on div "I track costs and markups for this item" at bounding box center [344, 297] width 191 height 16
type textarea "x"
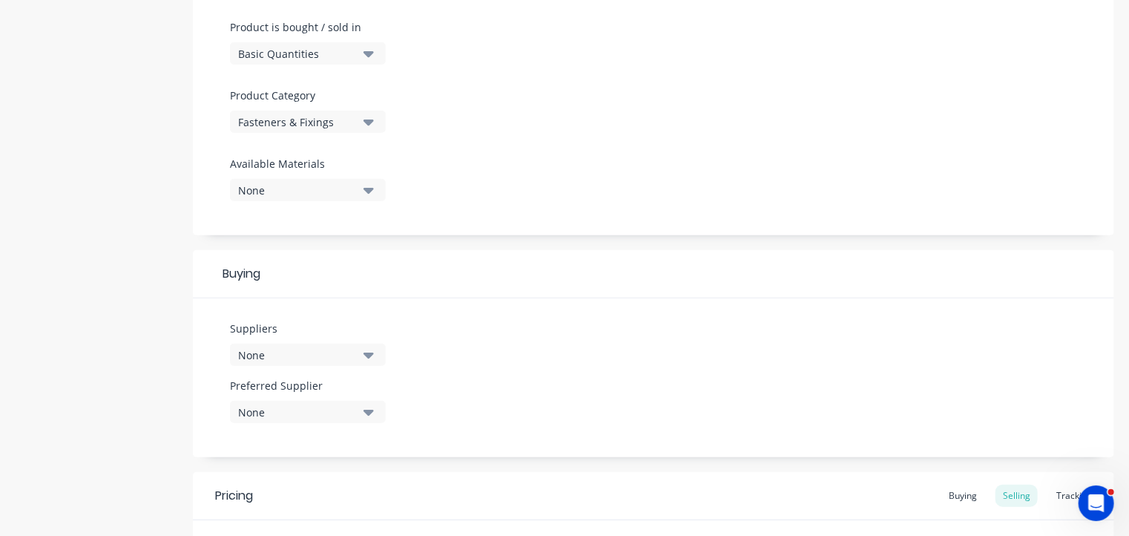
scroll to position [519, 0]
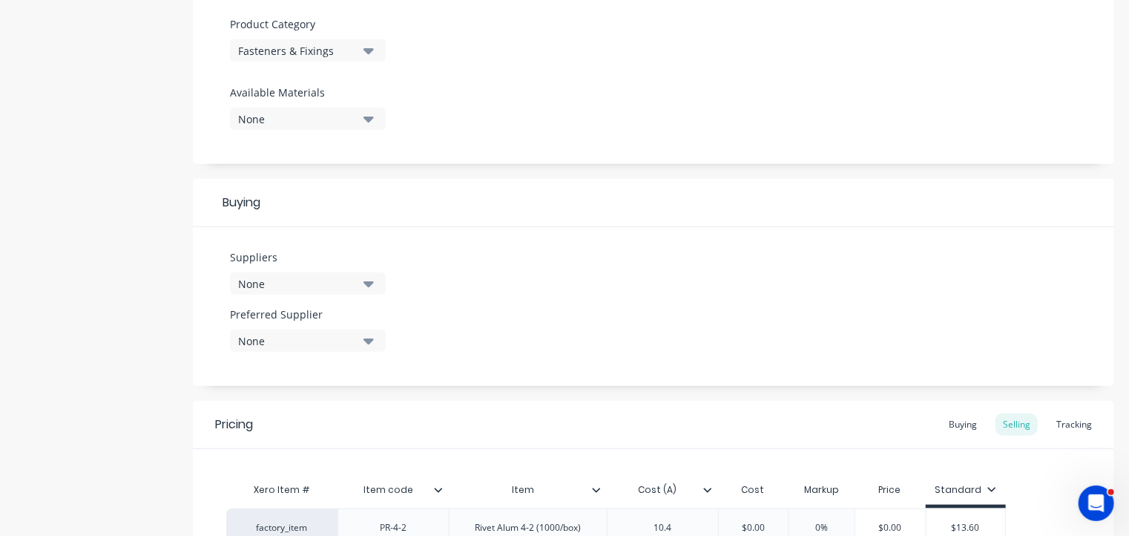
click at [278, 285] on div "None" at bounding box center [297, 284] width 119 height 16
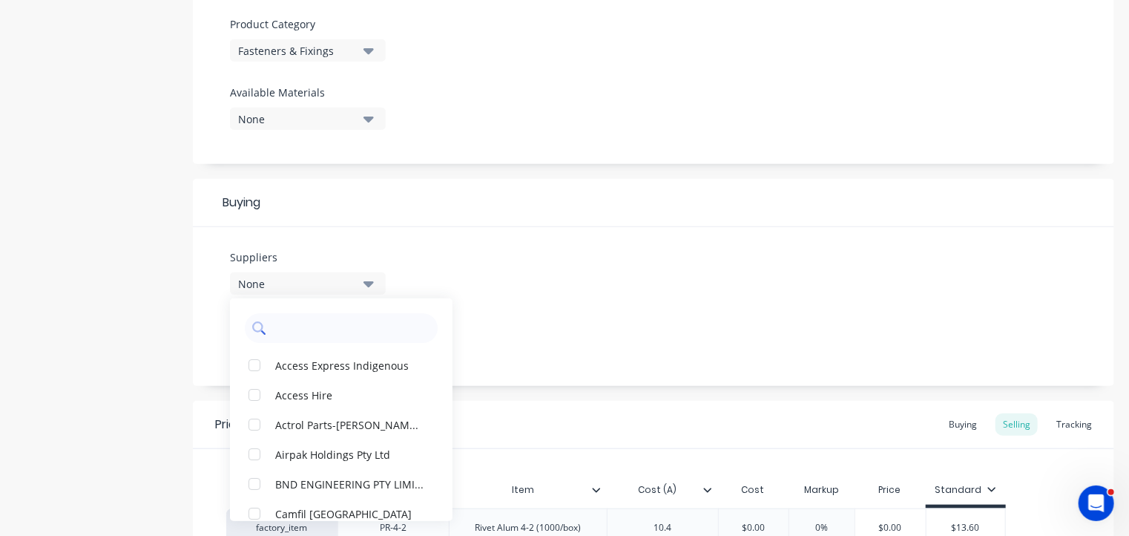
click at [294, 327] on input "text" at bounding box center [351, 328] width 157 height 30
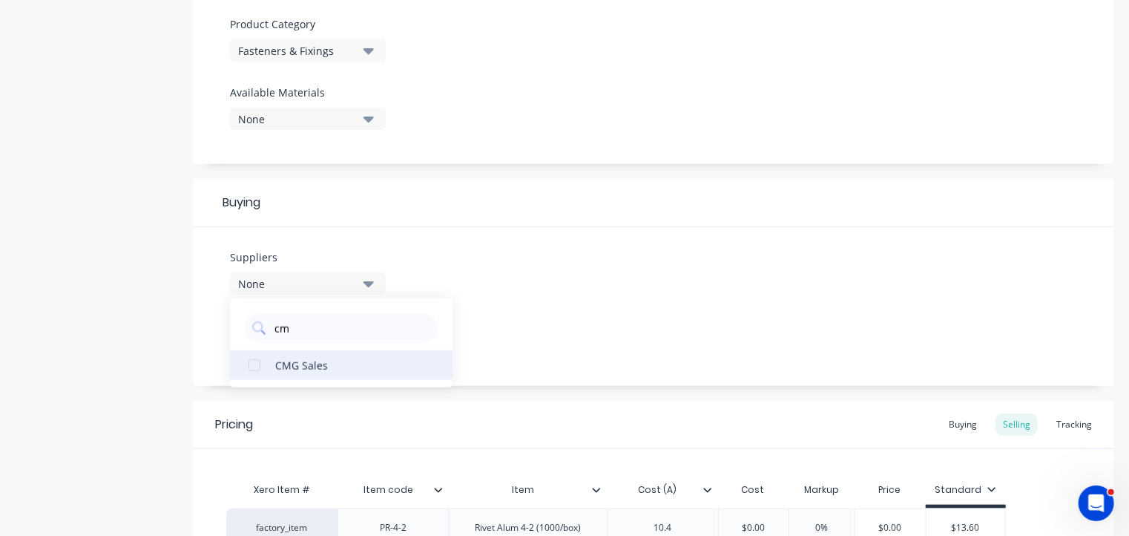
type input "cm"
click at [291, 366] on div "CMG Sales" at bounding box center [349, 365] width 148 height 16
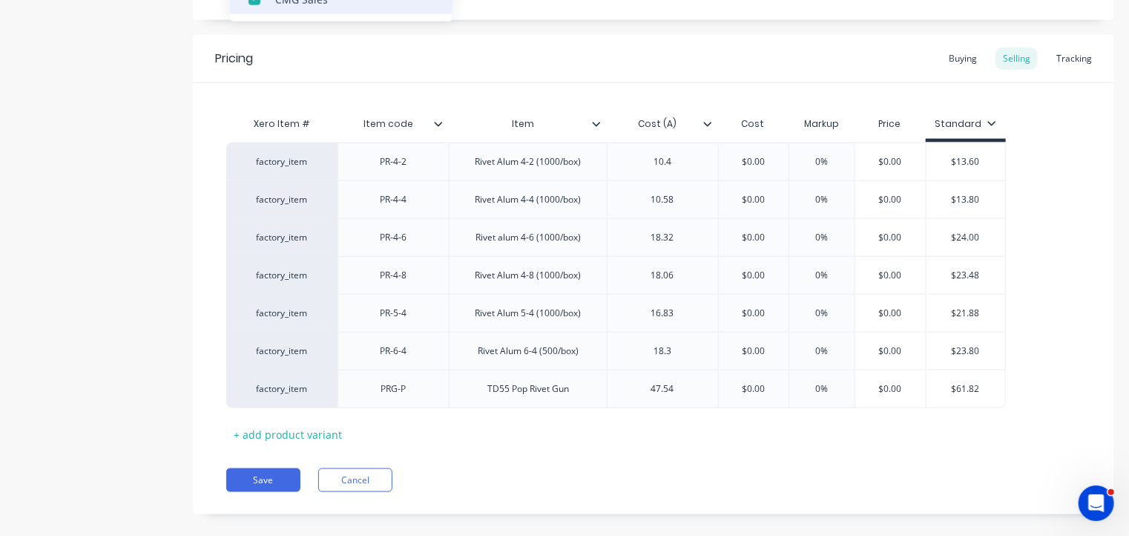
scroll to position [901, 0]
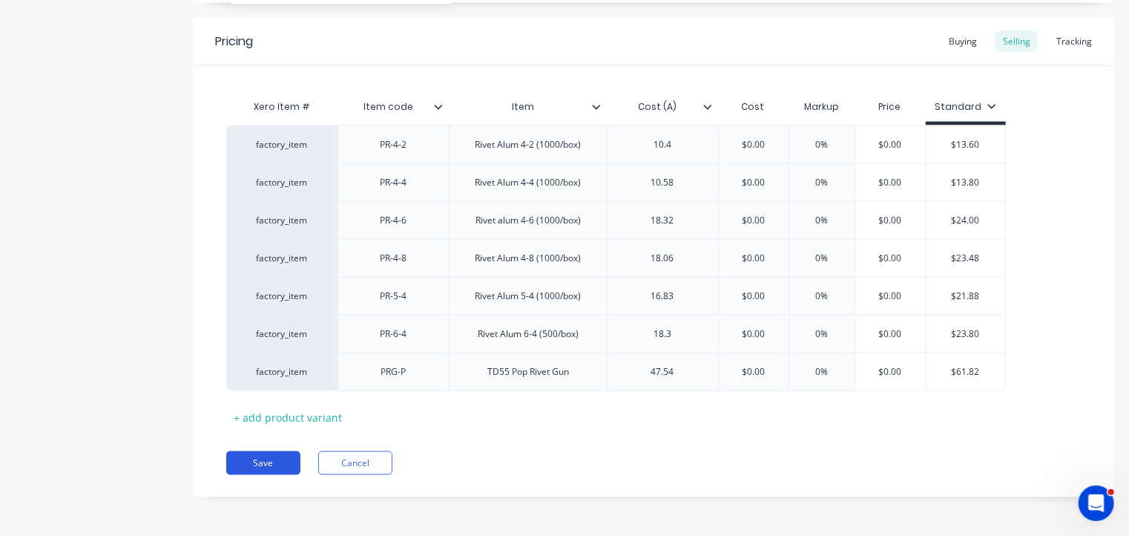
click at [261, 459] on button "Save" at bounding box center [263, 463] width 74 height 24
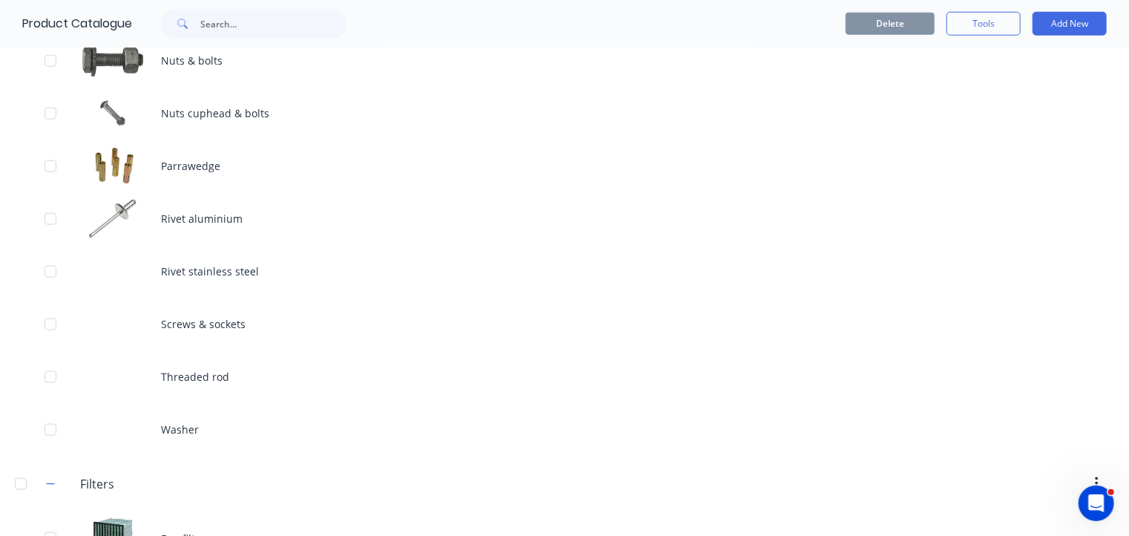
scroll to position [724, 0]
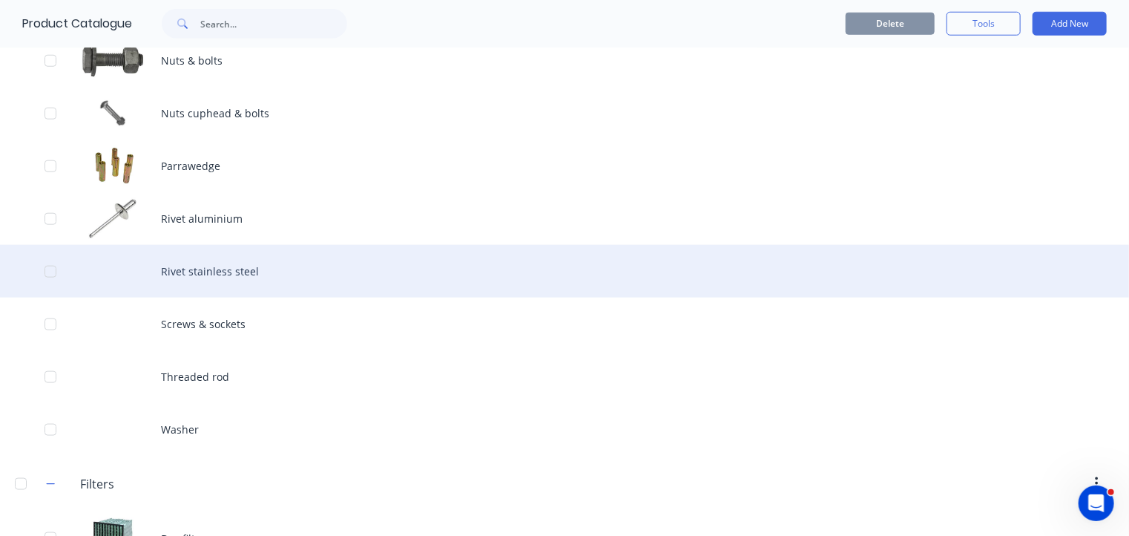
click at [223, 275] on div "Rivet stainless steel" at bounding box center [564, 271] width 1129 height 53
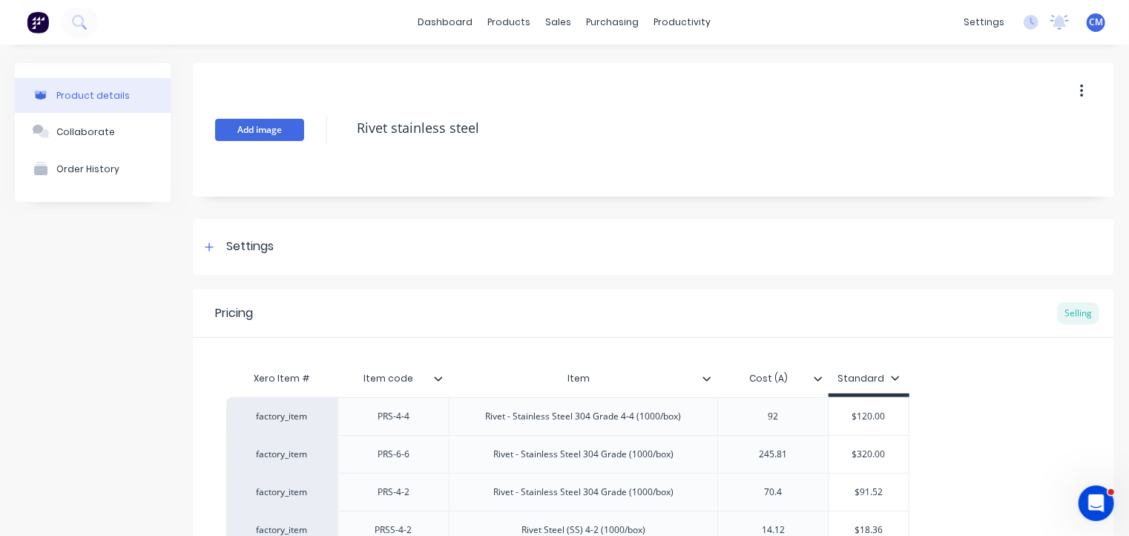
click at [271, 128] on button "Add image" at bounding box center [259, 130] width 89 height 22
click at [252, 247] on div "Settings" at bounding box center [249, 246] width 47 height 19
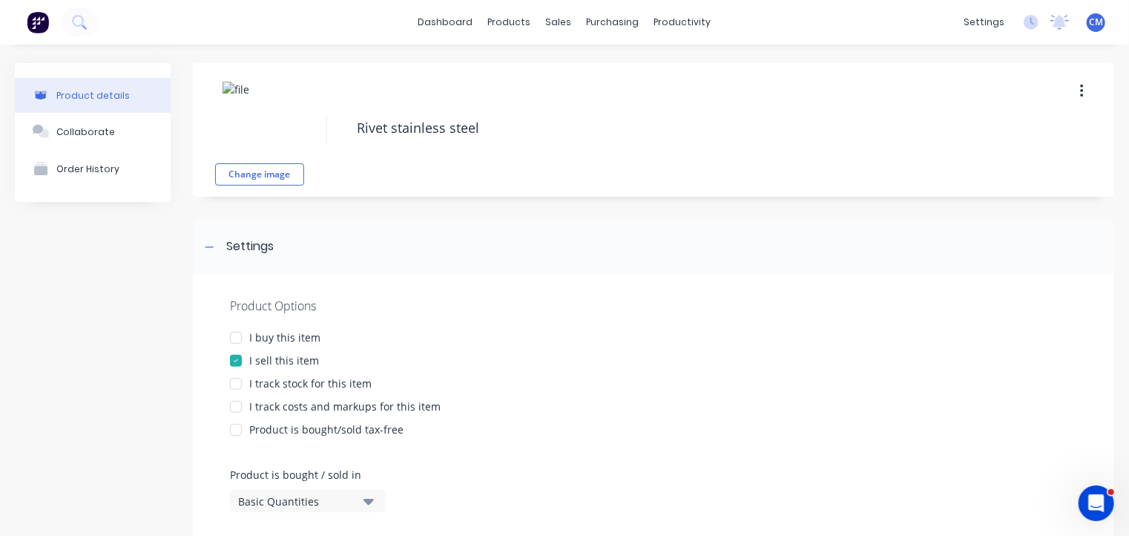
click at [283, 332] on div "I buy this item" at bounding box center [284, 337] width 71 height 16
click at [301, 383] on div "I track stock for this item" at bounding box center [310, 383] width 122 height 16
click at [306, 409] on div "I track costs and markups for this item" at bounding box center [344, 406] width 191 height 16
type textarea "x"
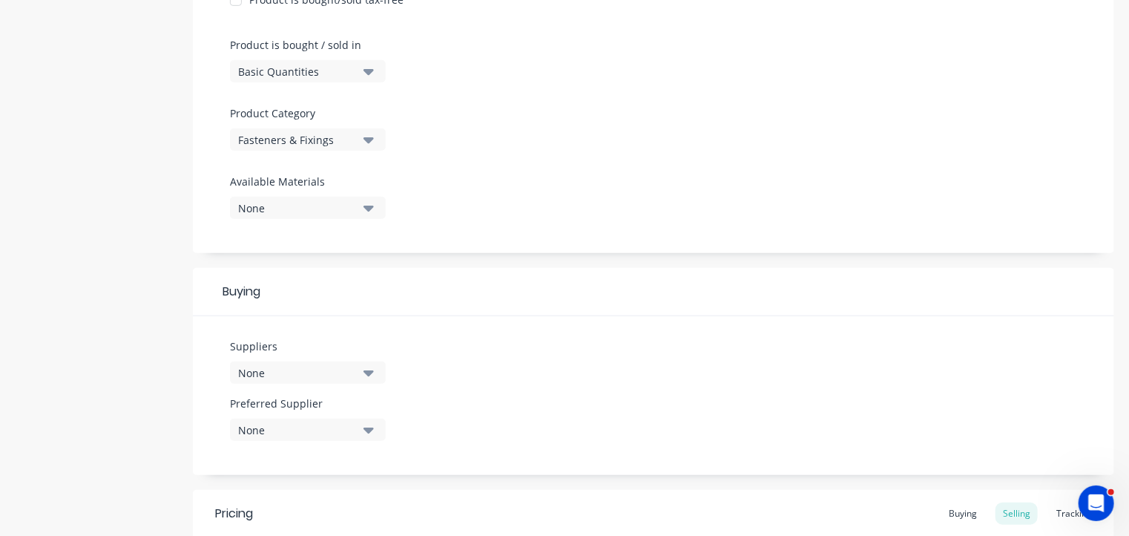
scroll to position [430, 0]
click at [294, 377] on div "None" at bounding box center [297, 372] width 119 height 16
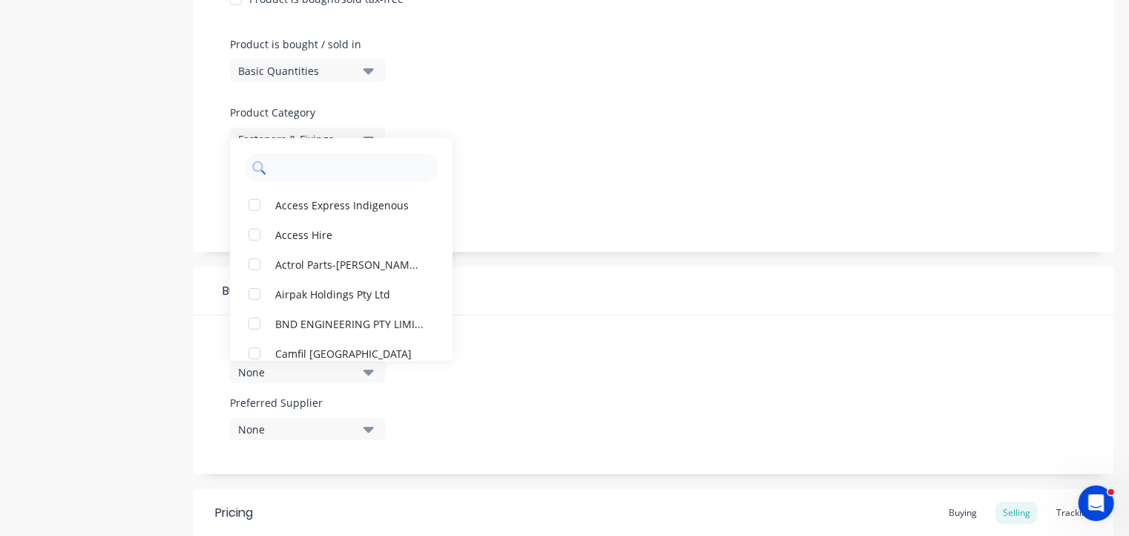
click at [270, 172] on div at bounding box center [341, 168] width 193 height 30
click at [291, 170] on input "text" at bounding box center [351, 168] width 157 height 30
type input "cm"
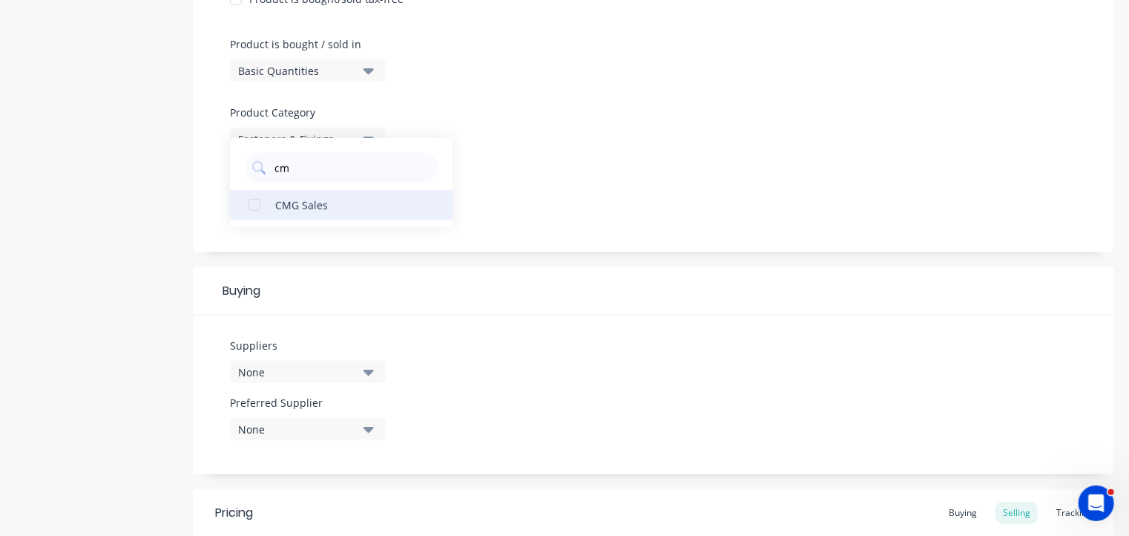
click at [255, 207] on div "button" at bounding box center [255, 205] width 30 height 30
type textarea "x"
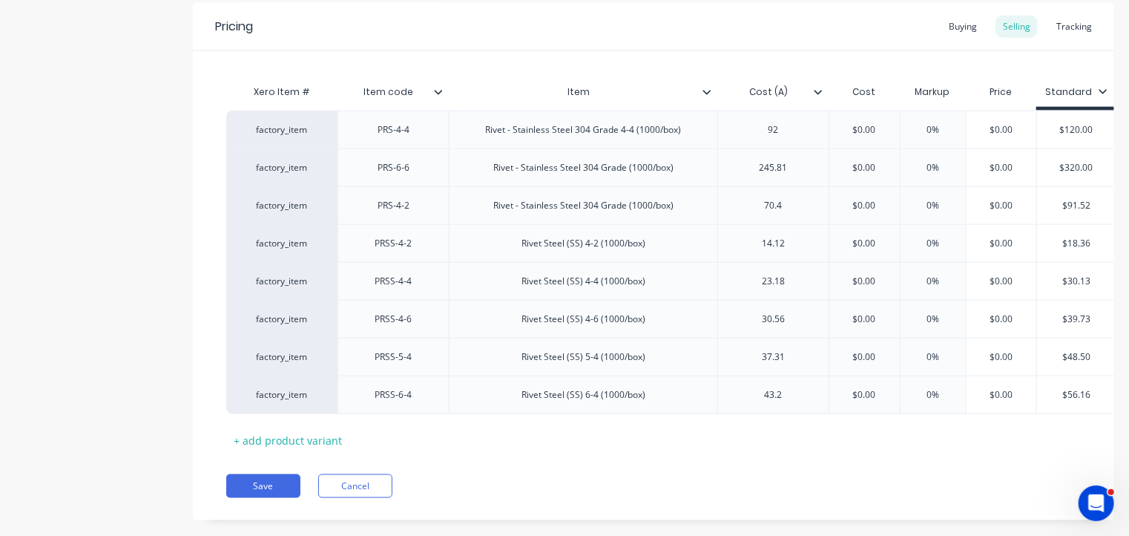
scroll to position [950, 0]
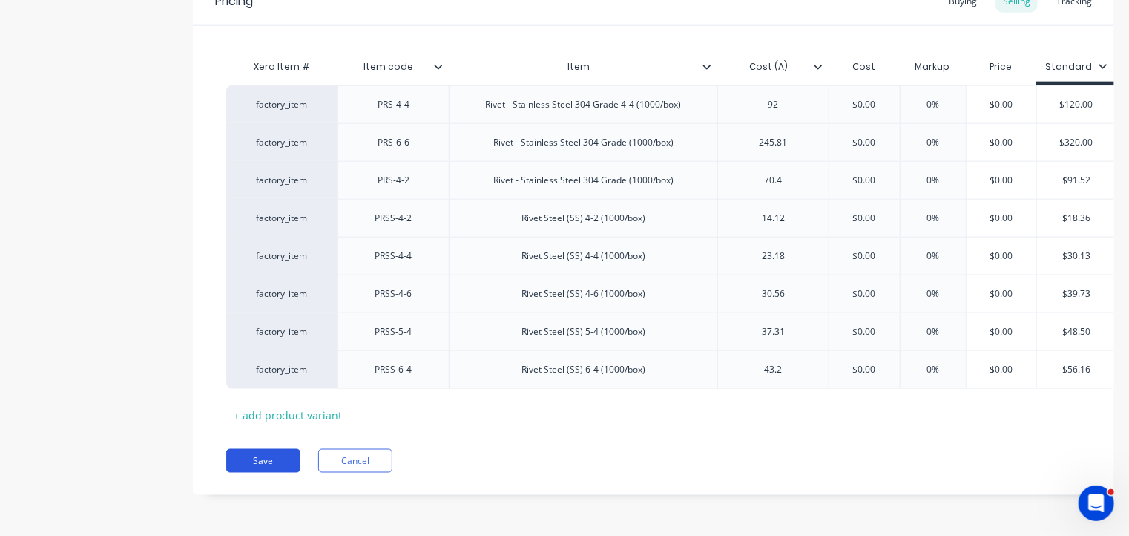
type input "cm"
click at [264, 461] on button "Save" at bounding box center [263, 461] width 74 height 24
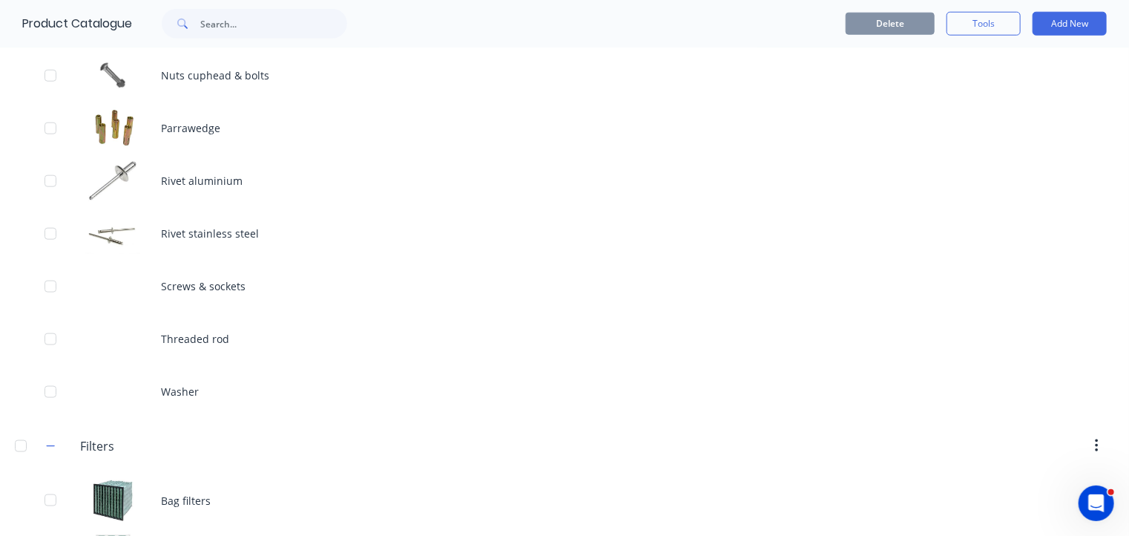
scroll to position [763, 0]
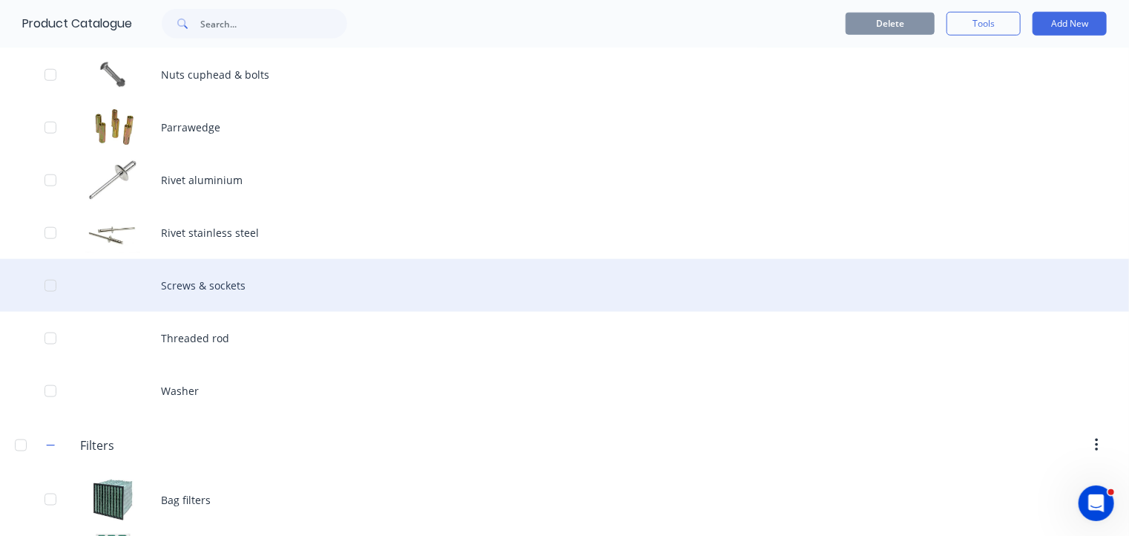
click at [236, 289] on div "Screws & sockets" at bounding box center [564, 285] width 1129 height 53
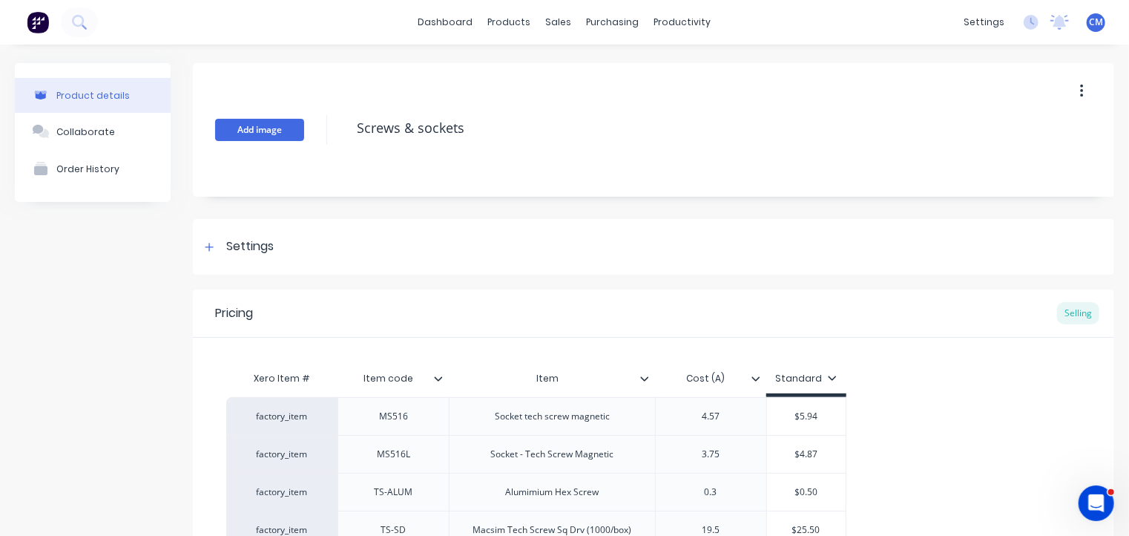
click at [265, 131] on button "Add image" at bounding box center [259, 130] width 89 height 22
click at [261, 233] on div "Settings" at bounding box center [653, 247] width 921 height 56
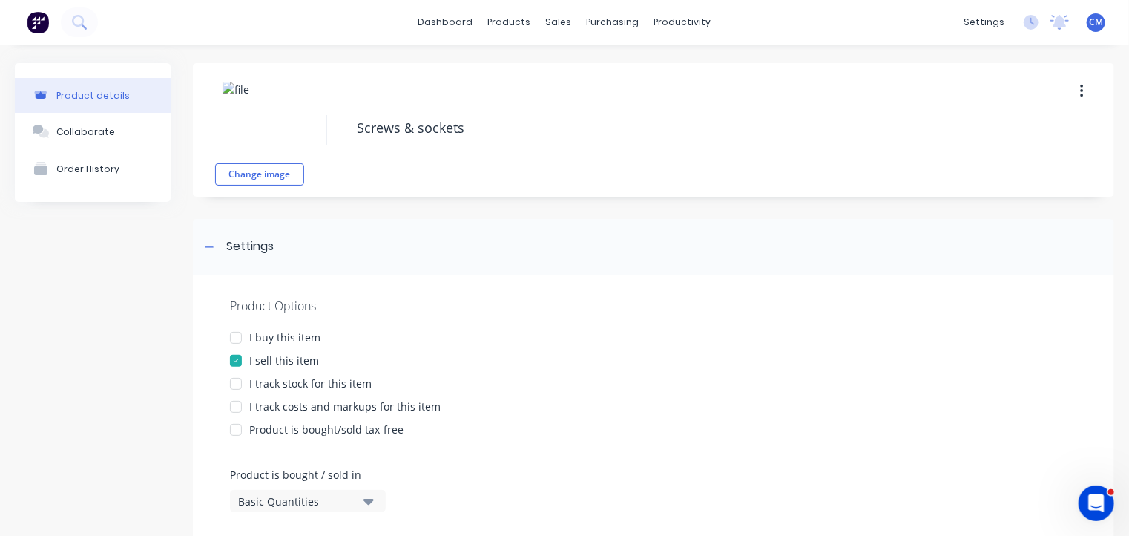
click at [277, 345] on div "Product Options I buy this item I sell this item I track stock for this item I …" at bounding box center [653, 478] width 921 height 408
click at [275, 338] on div "I buy this item" at bounding box center [284, 337] width 71 height 16
click at [270, 381] on div "I track stock for this item" at bounding box center [310, 383] width 122 height 16
click at [272, 407] on div "I track costs and markups for this item" at bounding box center [344, 406] width 191 height 16
type textarea "x"
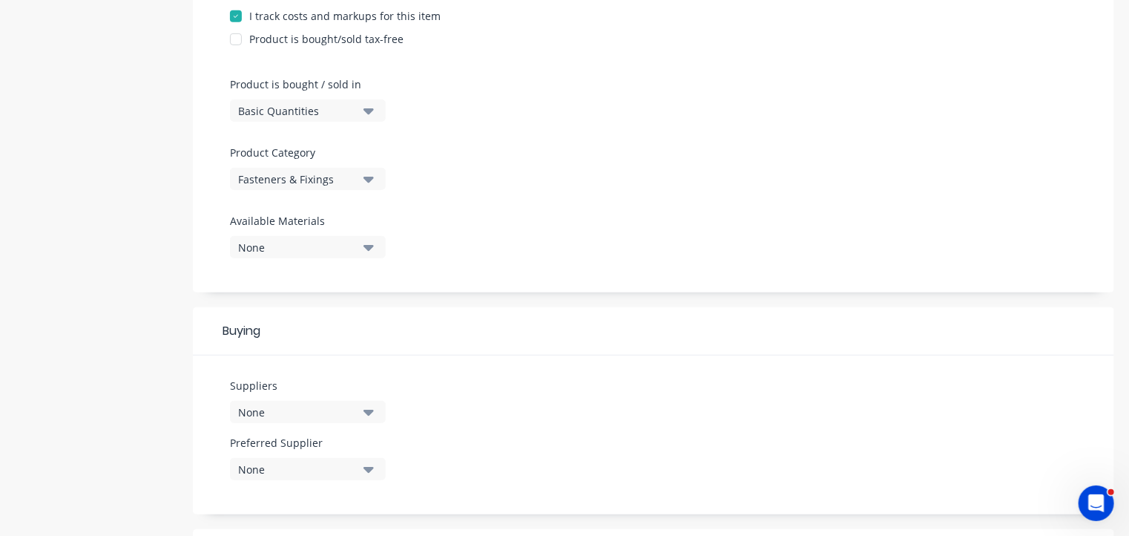
scroll to position [411, 0]
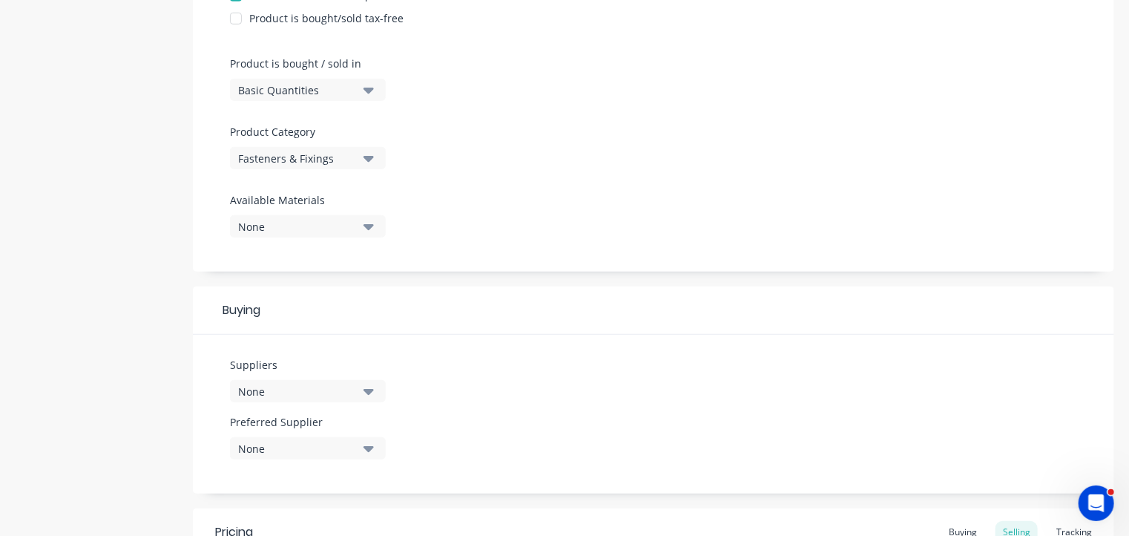
click at [280, 392] on div "None" at bounding box center [297, 392] width 119 height 16
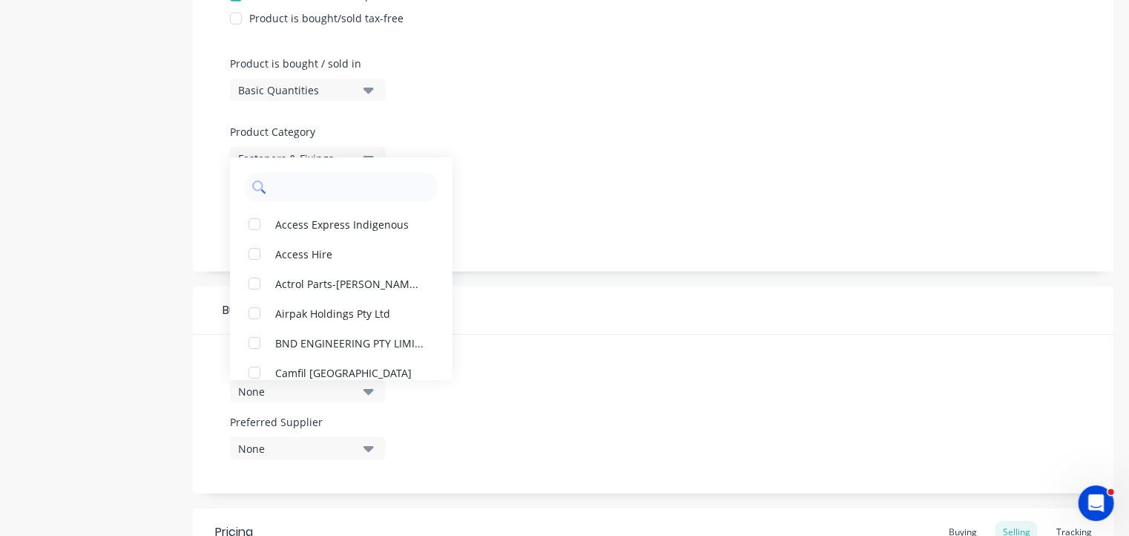
click at [300, 188] on input "text" at bounding box center [351, 187] width 157 height 30
type input "cmg"
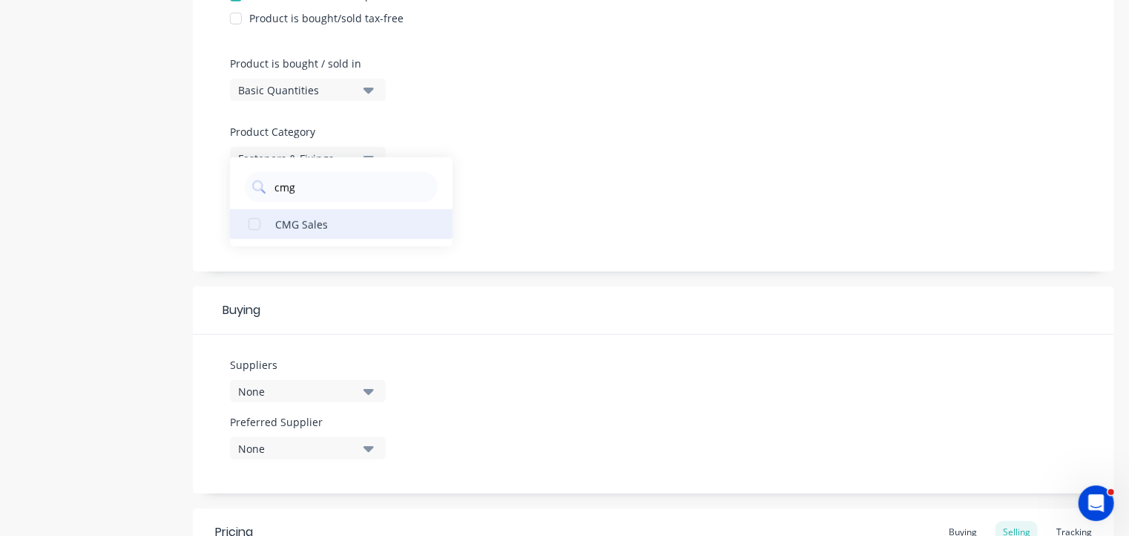
click at [256, 223] on div "button" at bounding box center [255, 224] width 30 height 30
type textarea "x"
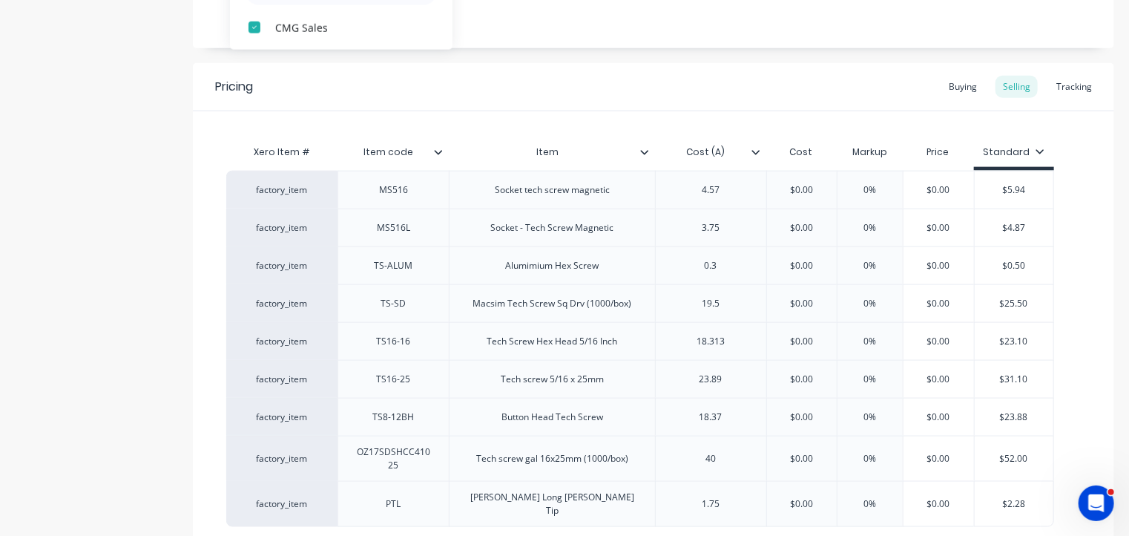
scroll to position [984, 0]
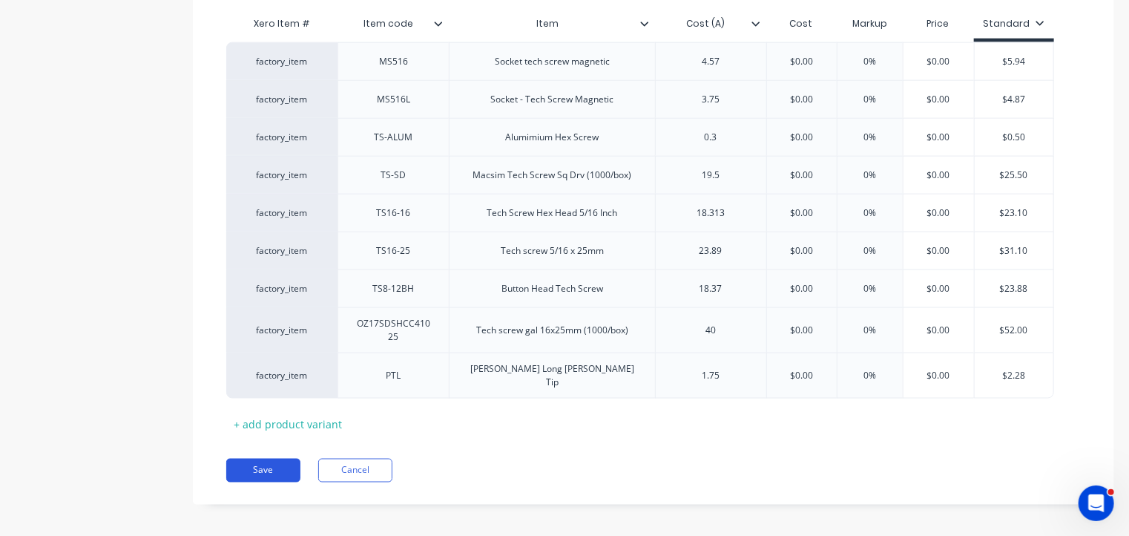
type input "cmg"
click at [257, 462] on button "Save" at bounding box center [263, 470] width 74 height 24
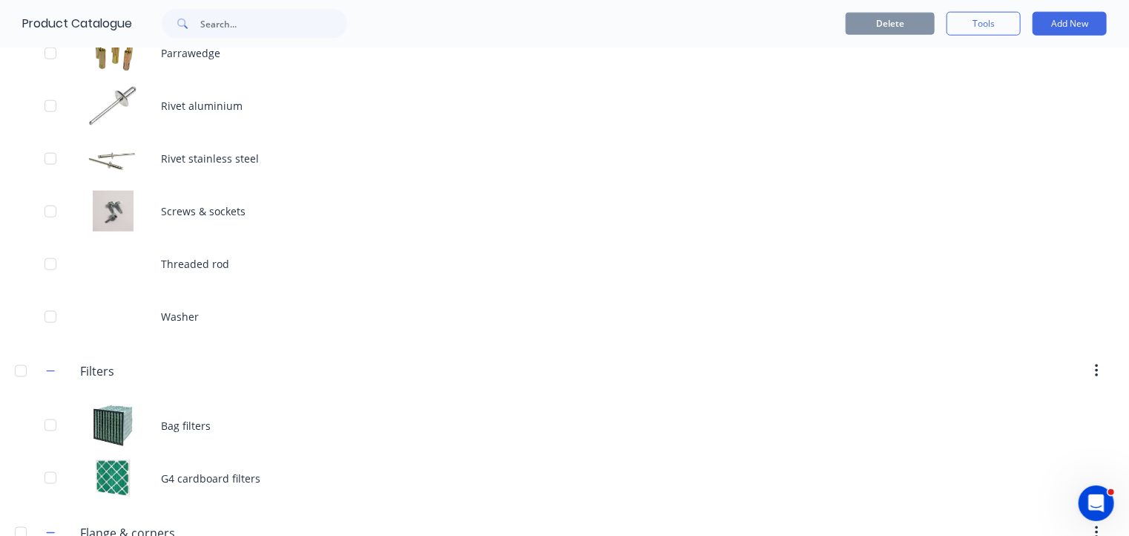
scroll to position [839, 0]
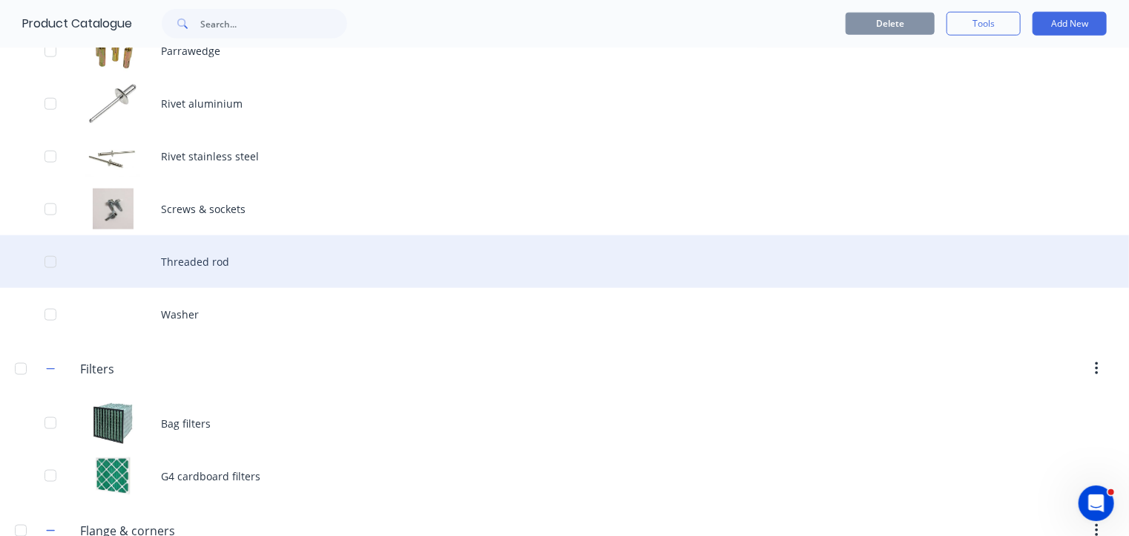
click at [233, 256] on div "Threaded rod" at bounding box center [564, 261] width 1129 height 53
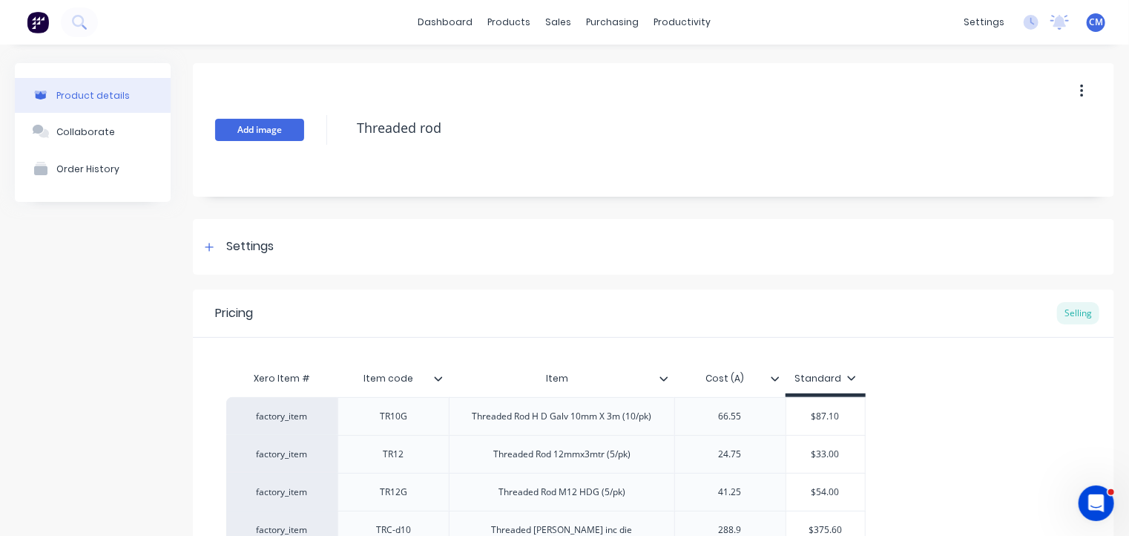
click at [269, 134] on button "Add image" at bounding box center [259, 130] width 89 height 22
click at [240, 249] on div "Settings" at bounding box center [249, 246] width 47 height 19
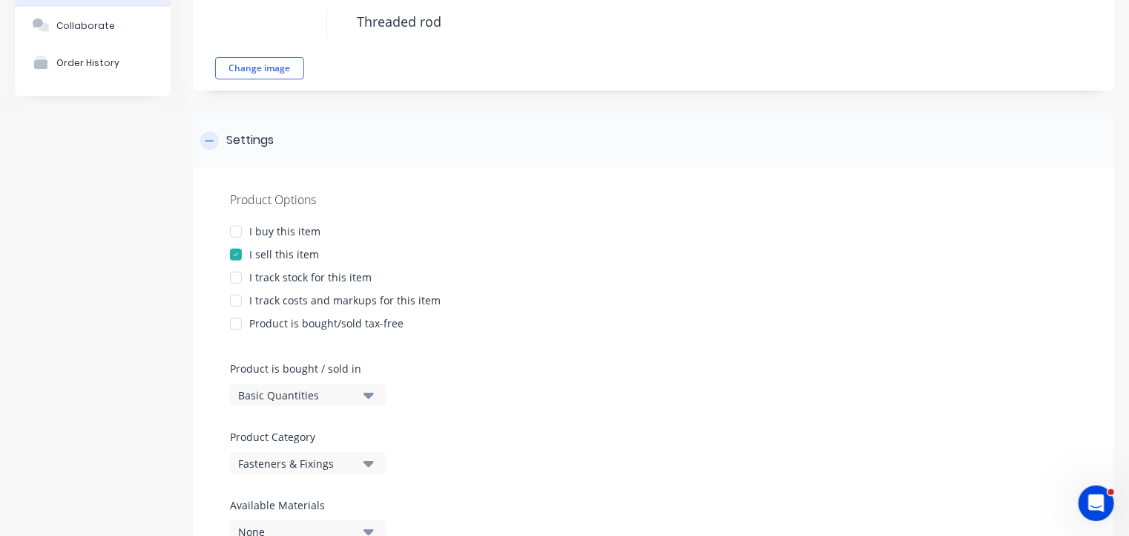
scroll to position [119, 0]
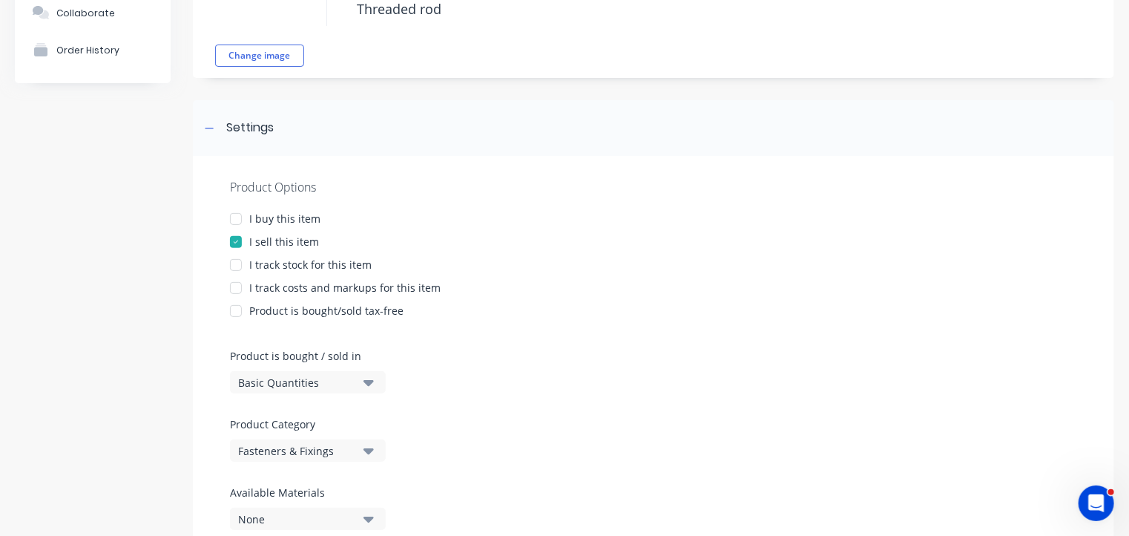
click at [237, 217] on div at bounding box center [236, 219] width 30 height 30
click at [237, 266] on div at bounding box center [236, 265] width 30 height 30
click at [236, 290] on div at bounding box center [236, 288] width 30 height 30
type textarea "x"
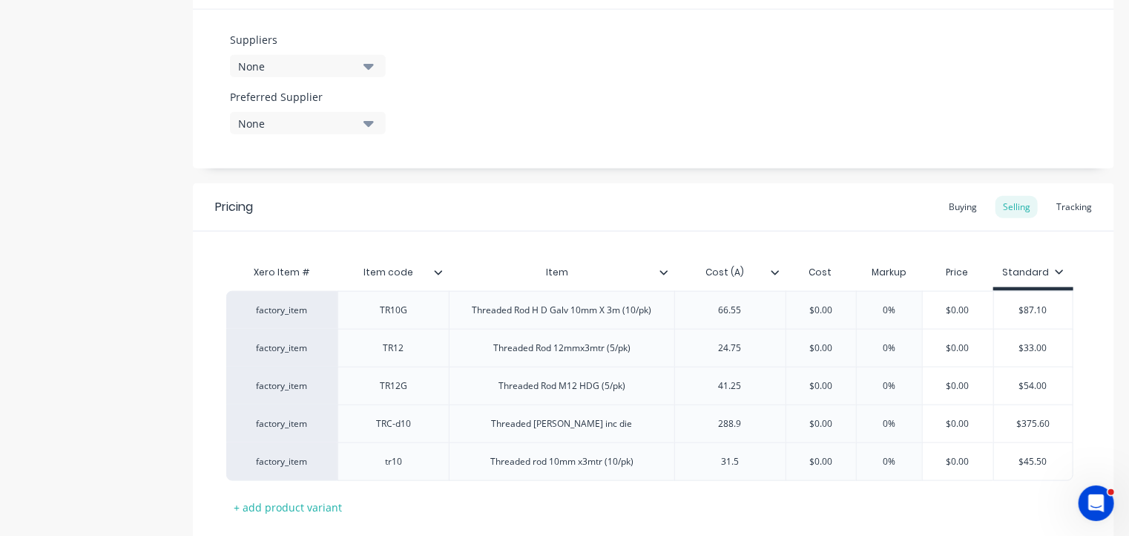
scroll to position [737, 0]
click at [297, 68] on div "None" at bounding box center [297, 65] width 119 height 16
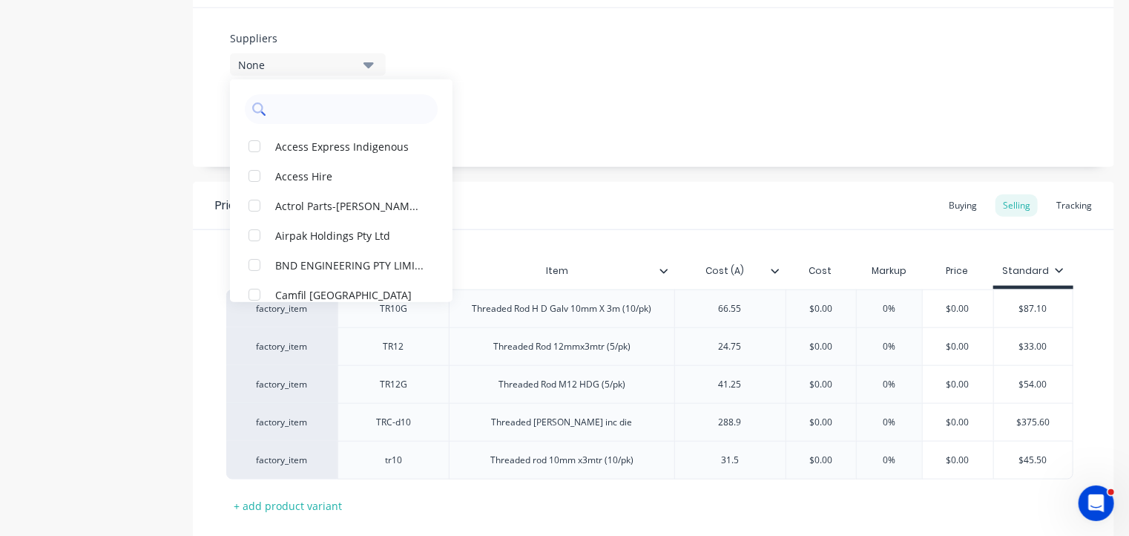
click at [306, 105] on input "text" at bounding box center [351, 109] width 157 height 30
type input "cm"
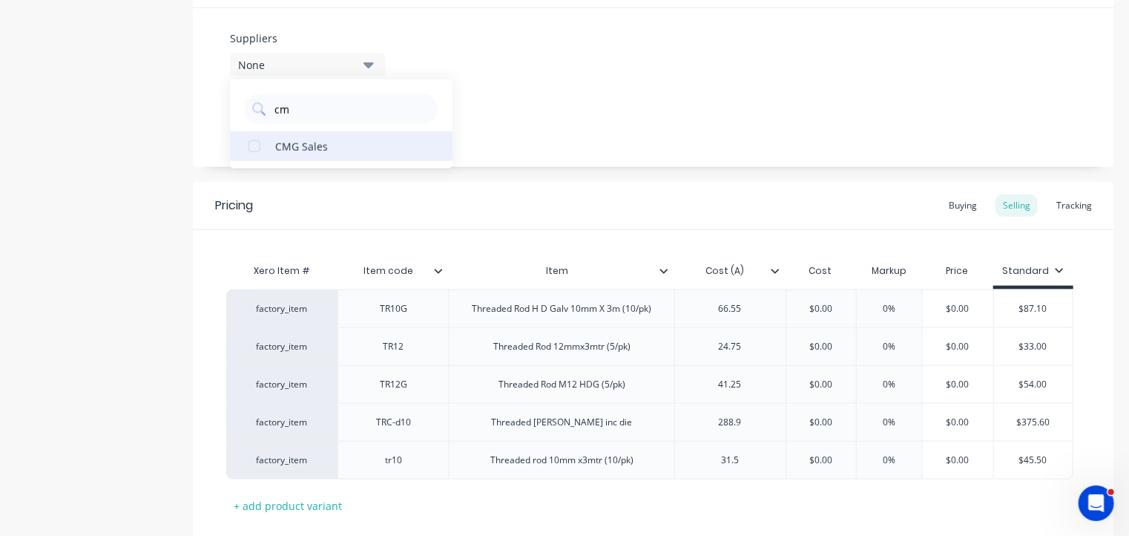
click at [254, 145] on div "button" at bounding box center [255, 146] width 30 height 30
type textarea "x"
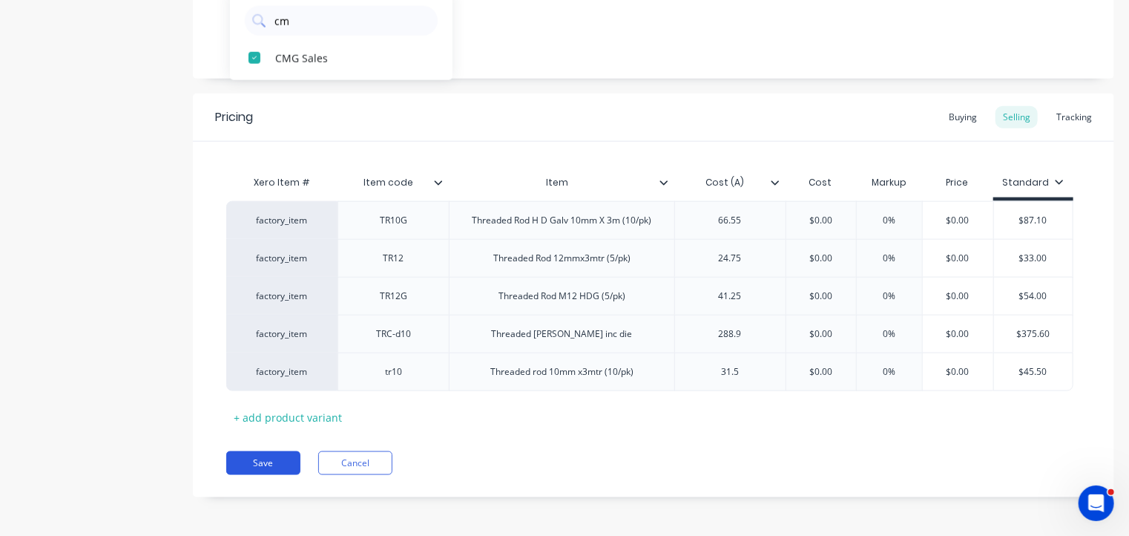
type input "cm"
click at [266, 461] on button "Save" at bounding box center [263, 463] width 74 height 24
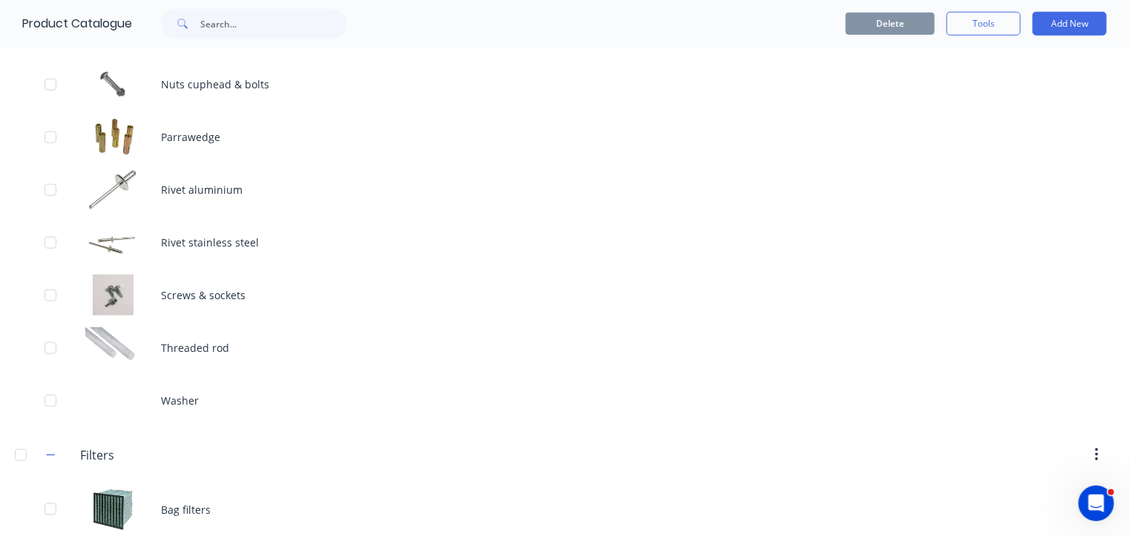
scroll to position [822, 0]
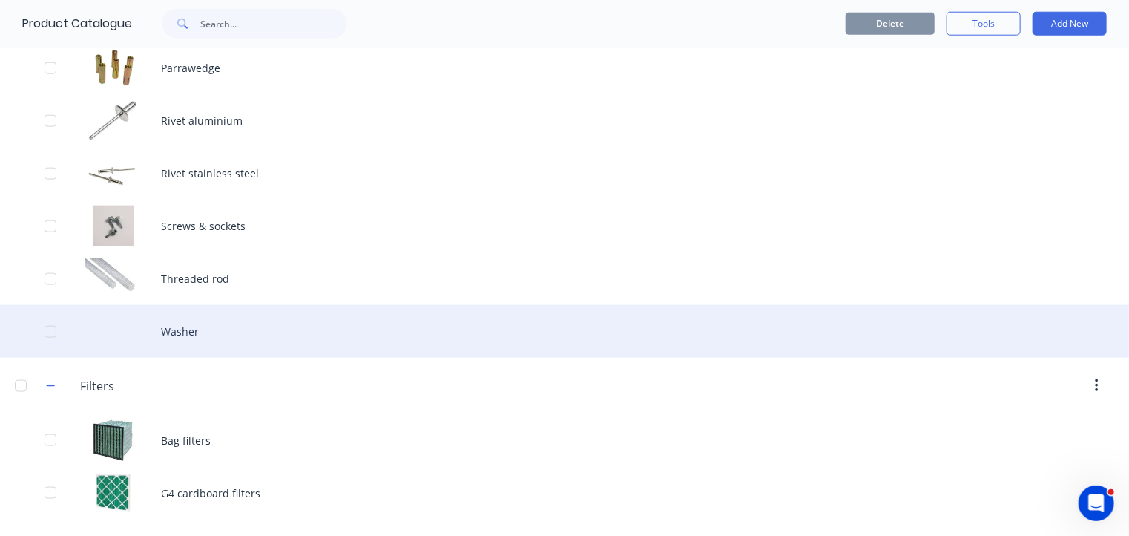
click at [172, 337] on div "Washer" at bounding box center [564, 331] width 1129 height 53
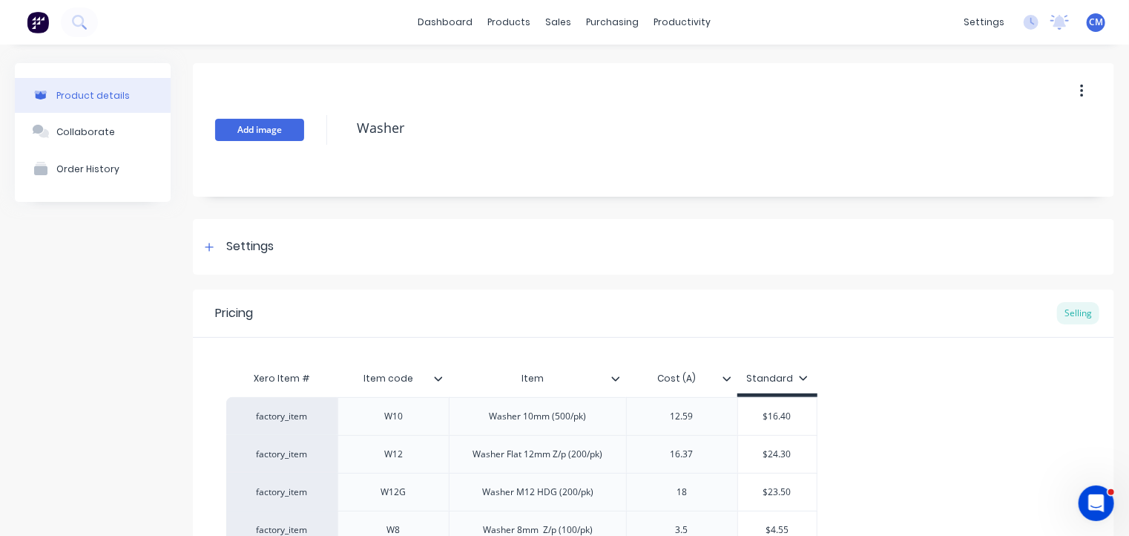
click at [272, 129] on button "Add image" at bounding box center [259, 130] width 89 height 22
click at [225, 249] on div "Settings" at bounding box center [236, 246] width 73 height 19
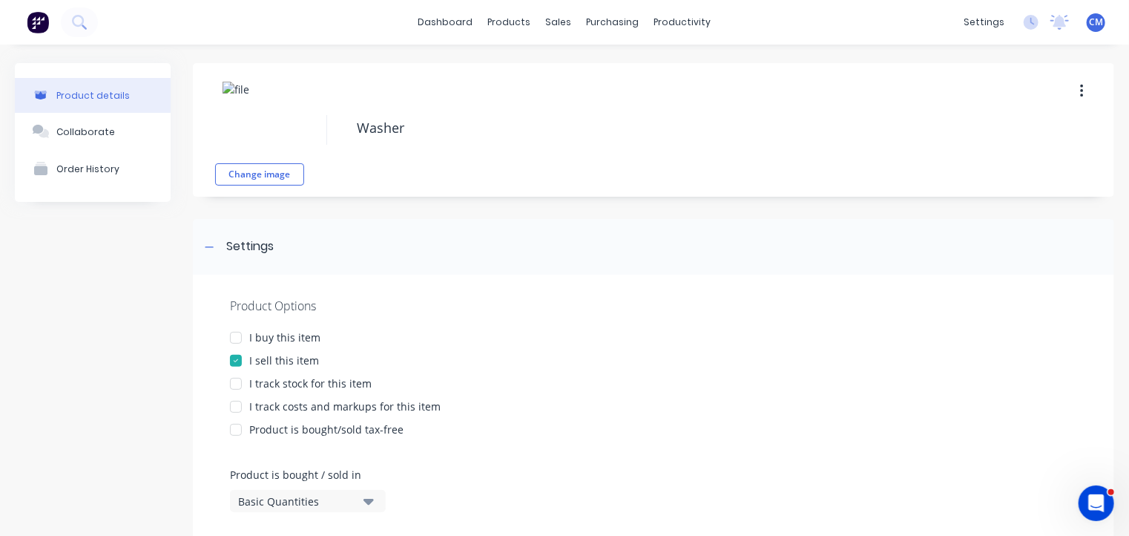
click at [281, 335] on div "I buy this item" at bounding box center [284, 337] width 71 height 16
click at [294, 384] on div "I track stock for this item" at bounding box center [310, 383] width 122 height 16
click at [298, 409] on div "I track costs and markups for this item" at bounding box center [344, 406] width 191 height 16
type textarea "x"
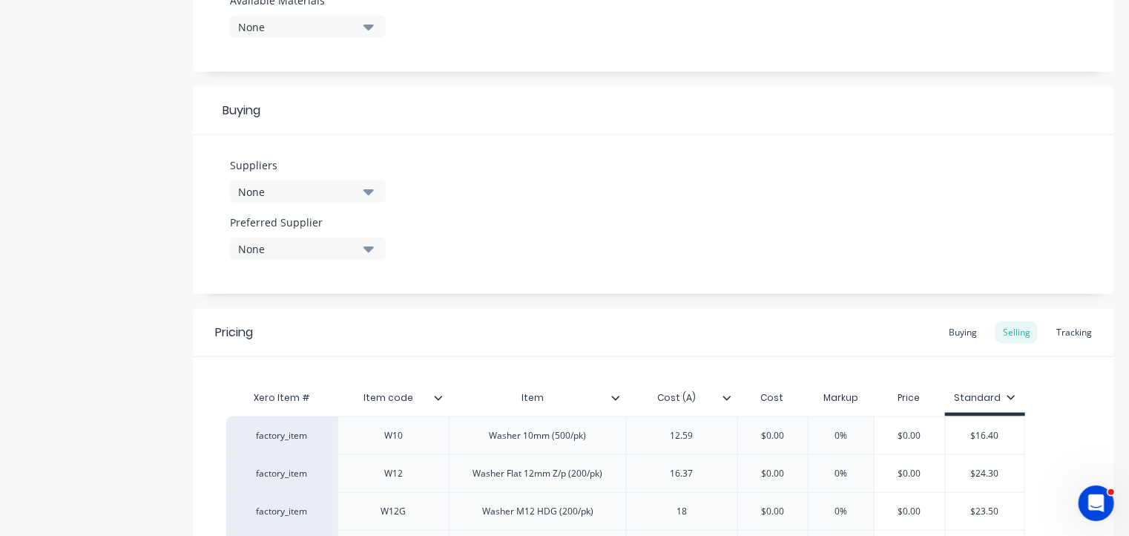
scroll to position [623, 0]
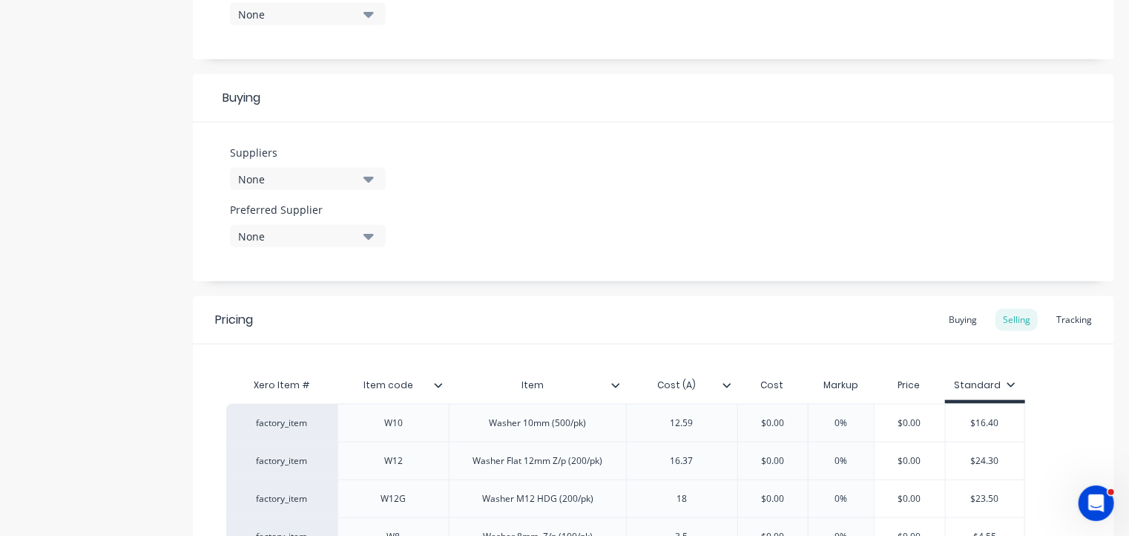
click at [277, 171] on div "None" at bounding box center [297, 179] width 119 height 16
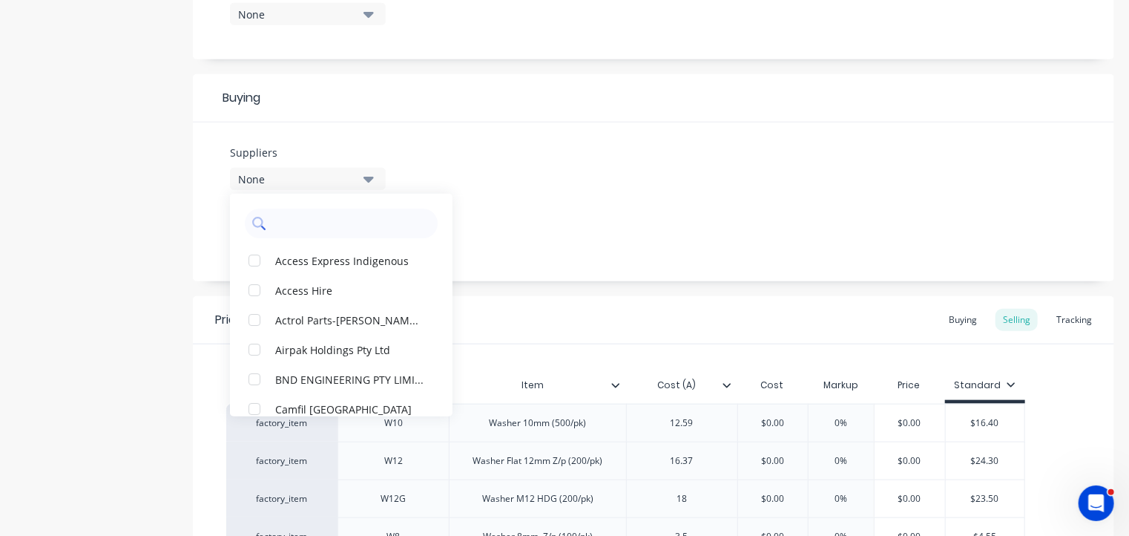
click at [297, 220] on input "text" at bounding box center [351, 223] width 157 height 30
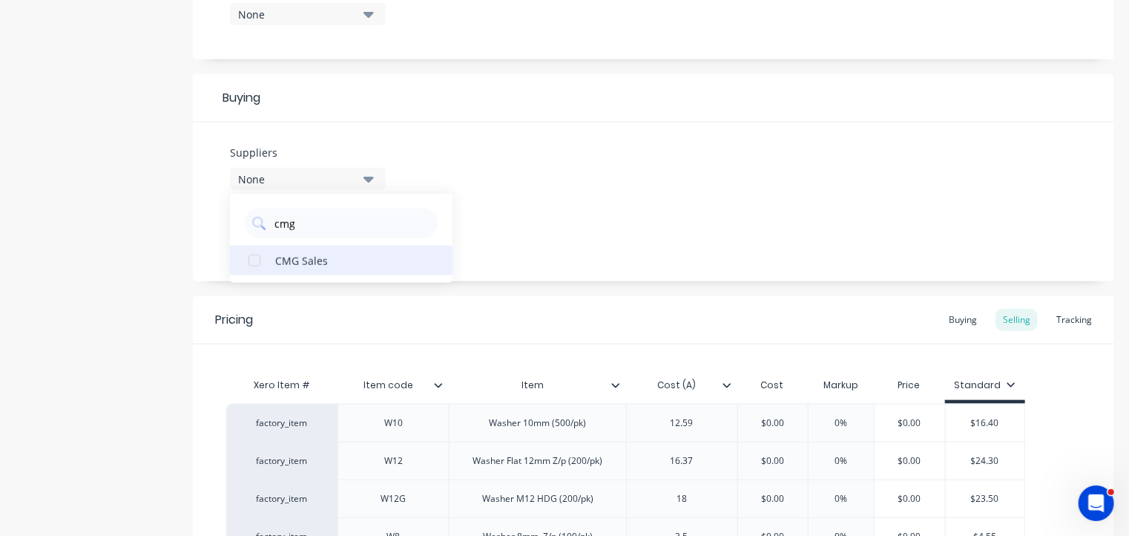
type input "cmg"
click at [308, 262] on div "CMG Sales" at bounding box center [349, 260] width 148 height 16
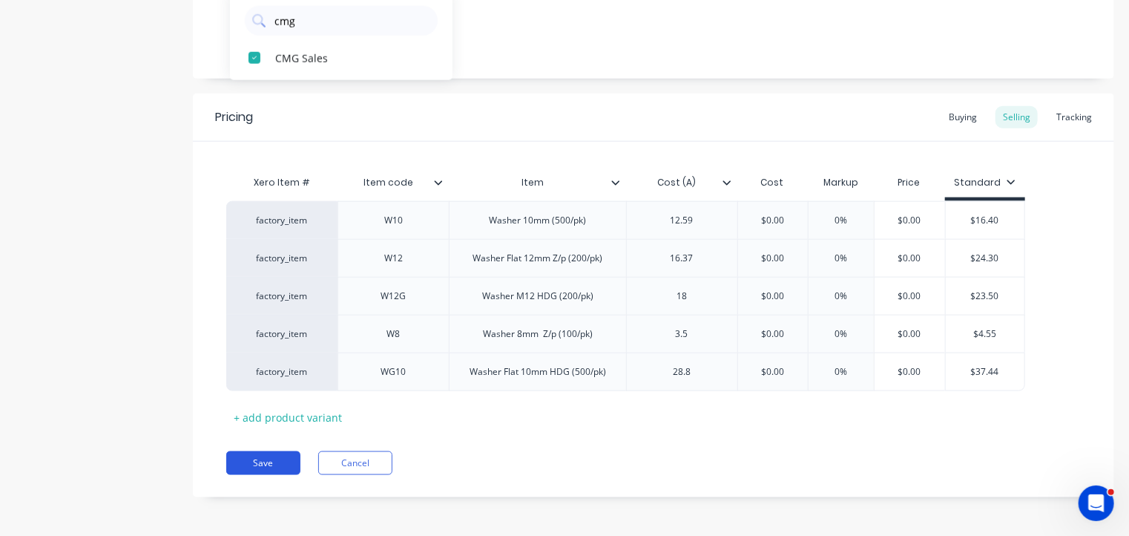
click at [283, 458] on button "Save" at bounding box center [263, 463] width 74 height 24
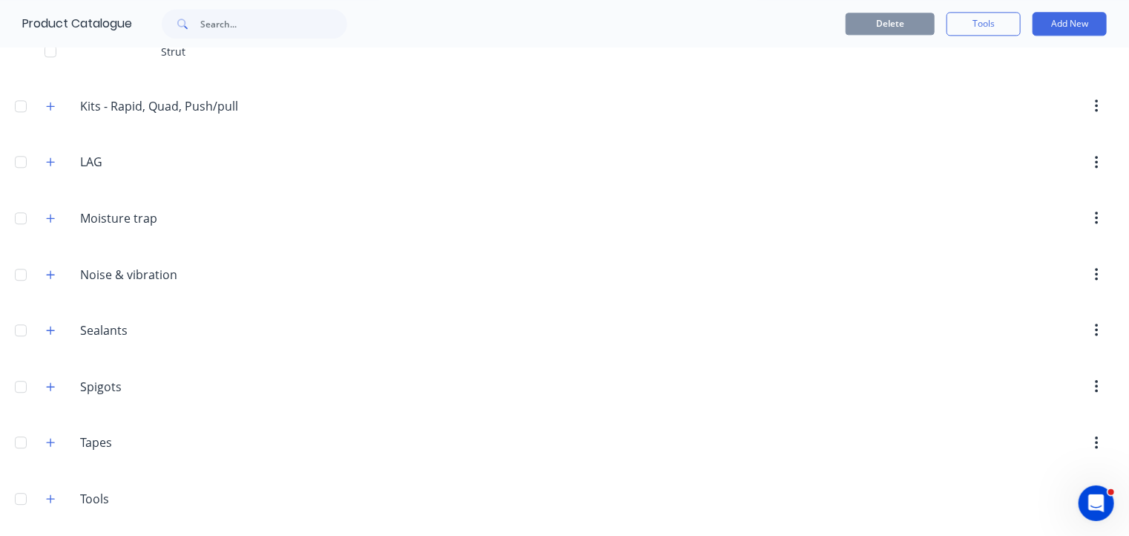
scroll to position [1852, 0]
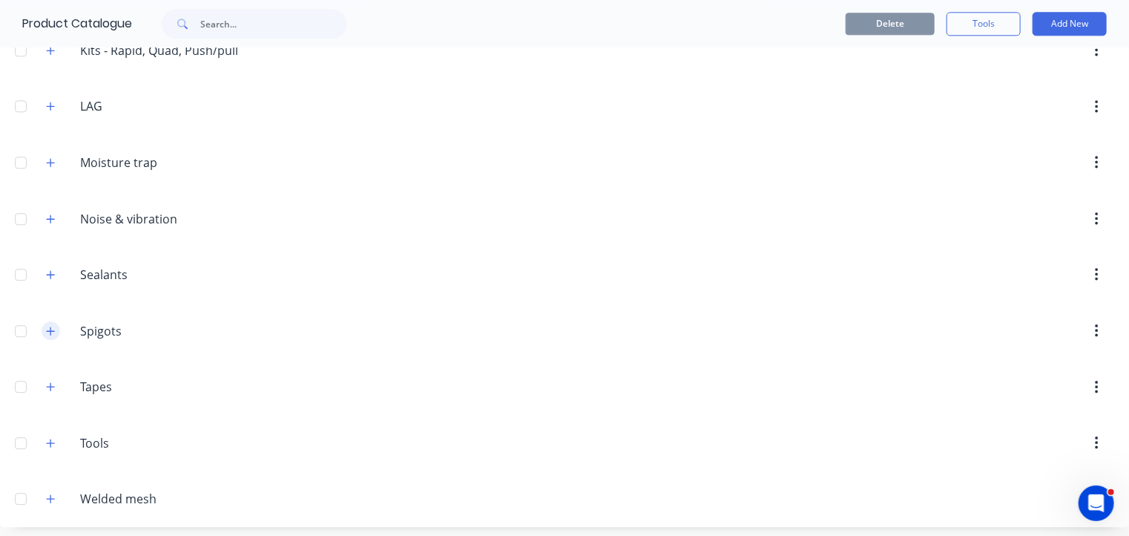
click at [47, 326] on icon "button" at bounding box center [50, 331] width 9 height 10
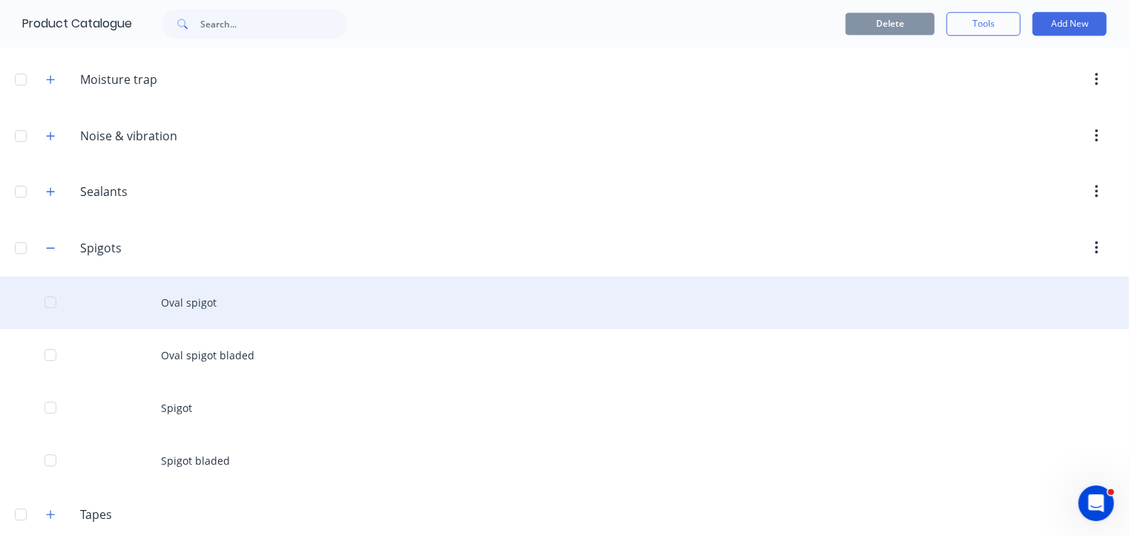
scroll to position [1891, 0]
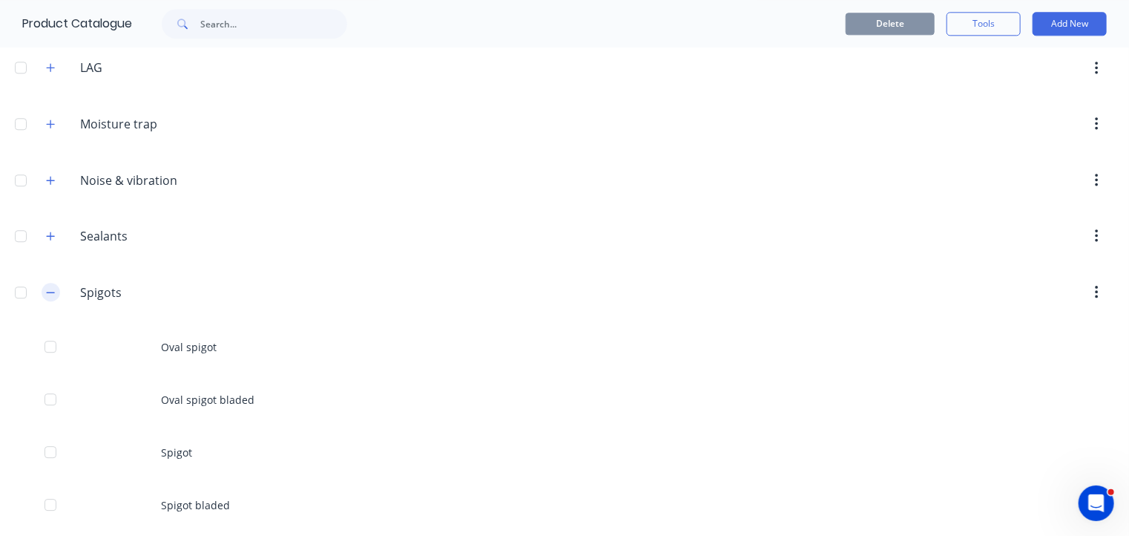
click at [52, 289] on icon "button" at bounding box center [50, 292] width 9 height 10
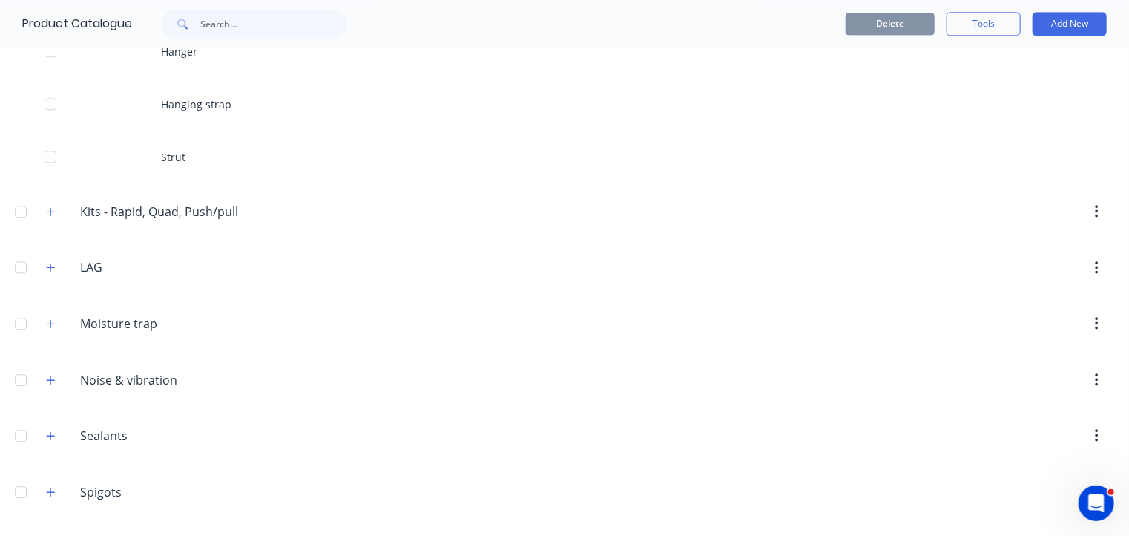
scroll to position [1683, 0]
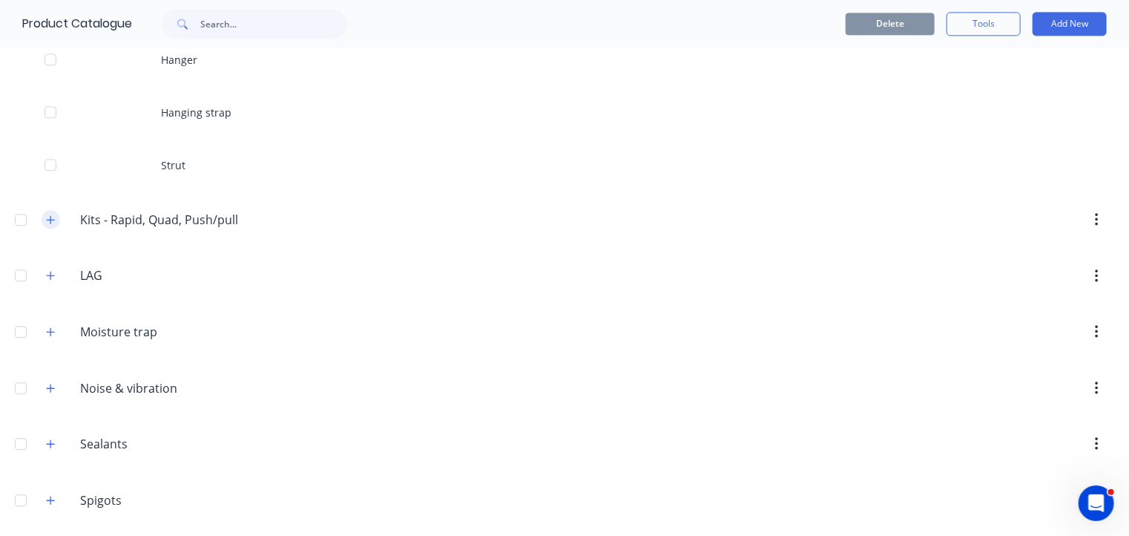
click at [50, 214] on icon "button" at bounding box center [50, 219] width 9 height 10
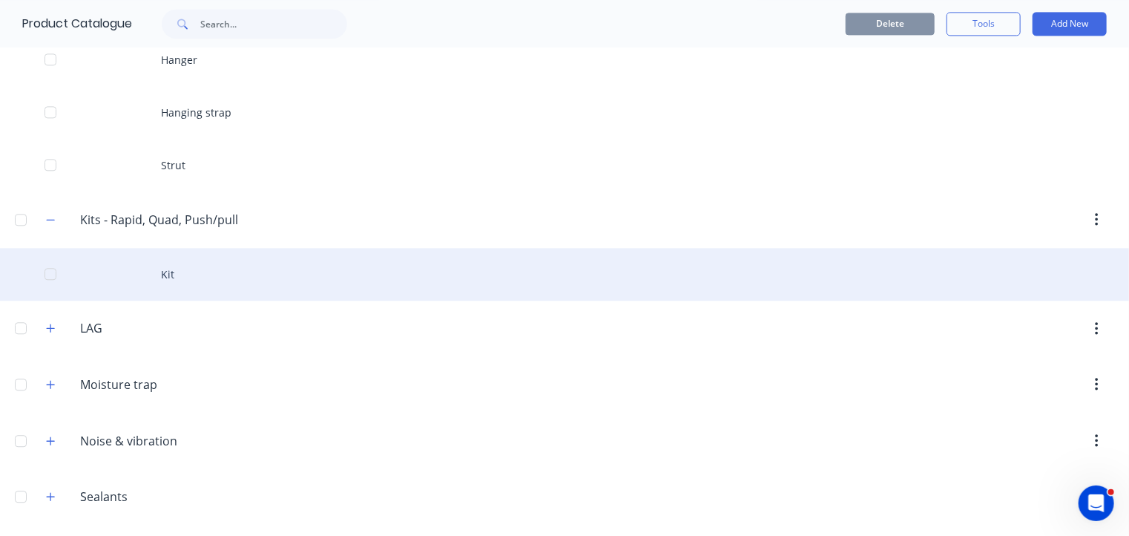
click at [175, 273] on div "Kit" at bounding box center [564, 274] width 1129 height 53
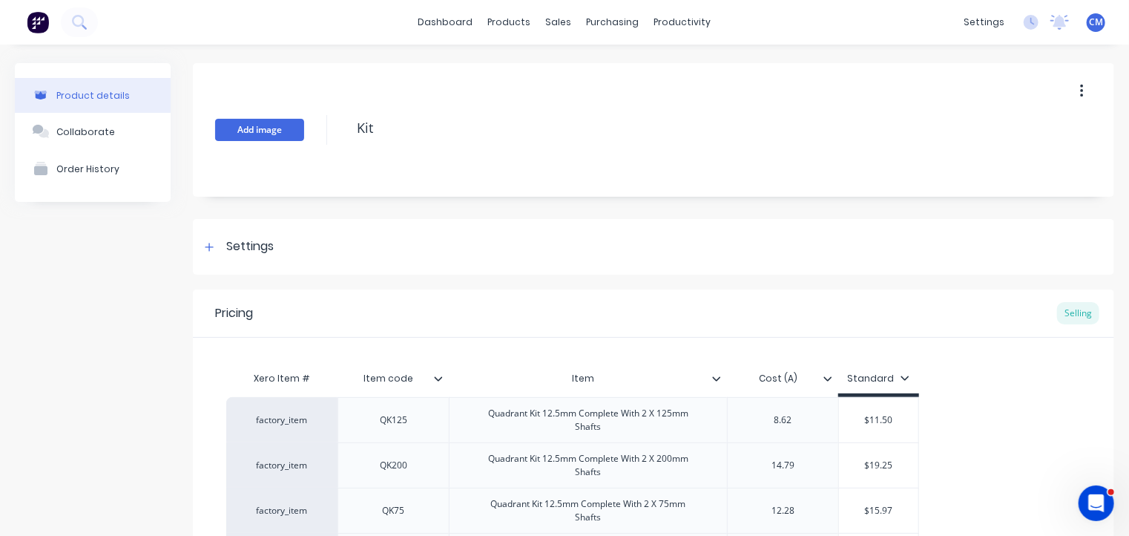
click at [267, 129] on button "Add image" at bounding box center [259, 130] width 89 height 22
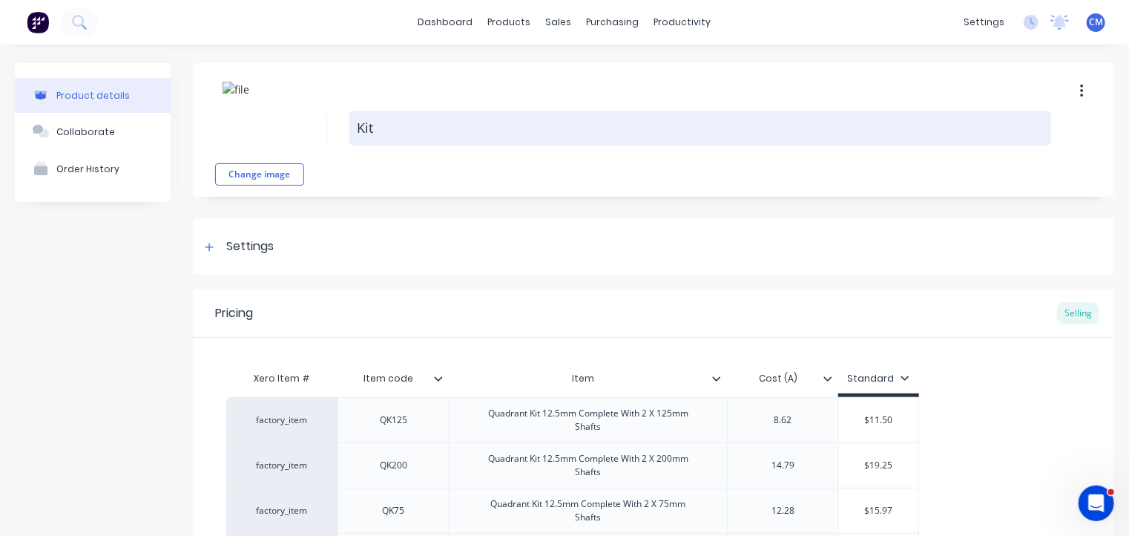
click at [389, 134] on textarea "Kit" at bounding box center [700, 128] width 702 height 35
type textarea "x"
type textarea "Kits"
click at [389, 134] on textarea "Kits" at bounding box center [700, 128] width 702 height 35
type textarea "x"
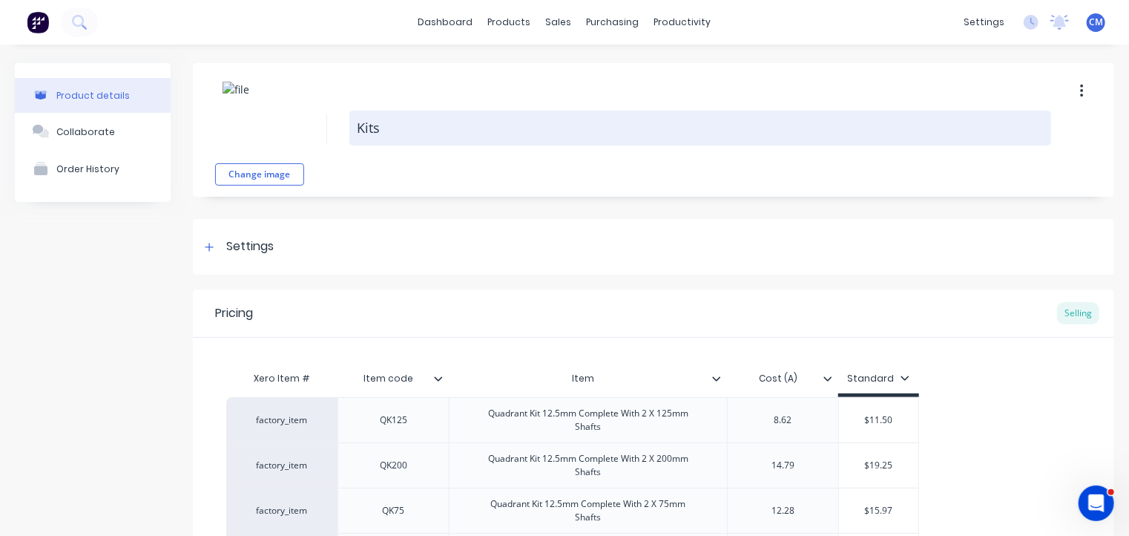
type textarea "Kits"
type textarea "x"
type textarea "Kits -"
type textarea "x"
type textarea "Kits -"
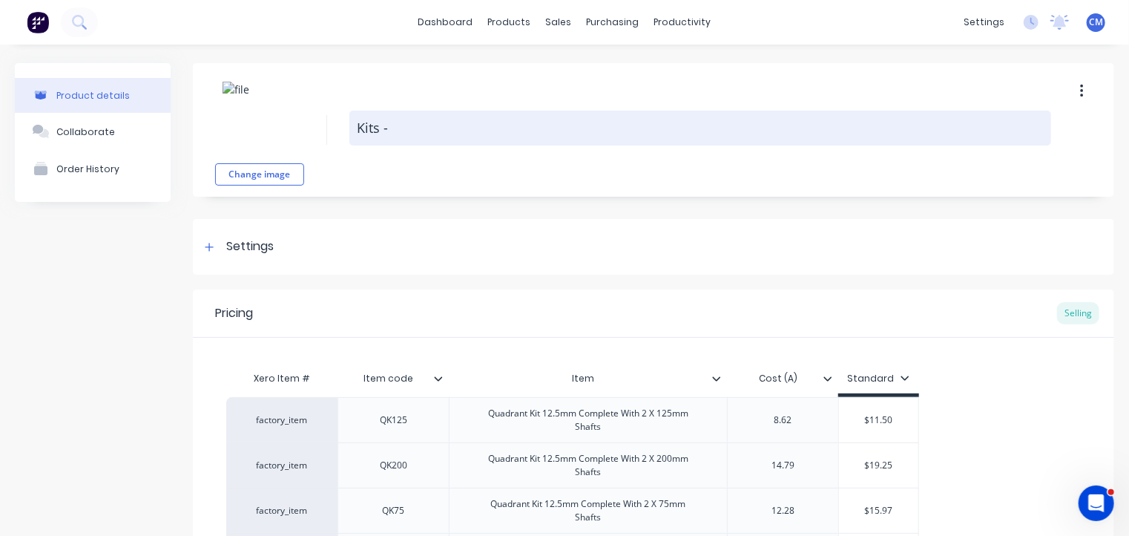
type textarea "x"
type textarea "Kits - q"
type textarea "x"
type textarea "Kits - qu"
type textarea "x"
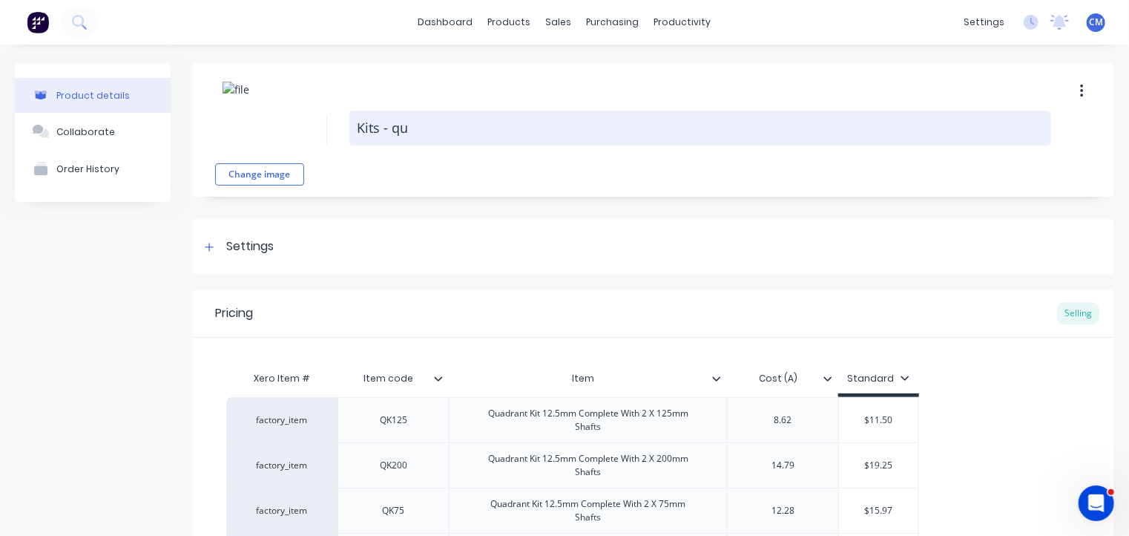
type textarea "Kits - qua"
type textarea "x"
type textarea "Kits - quad"
type textarea "x"
type textarea "Kits - quadr"
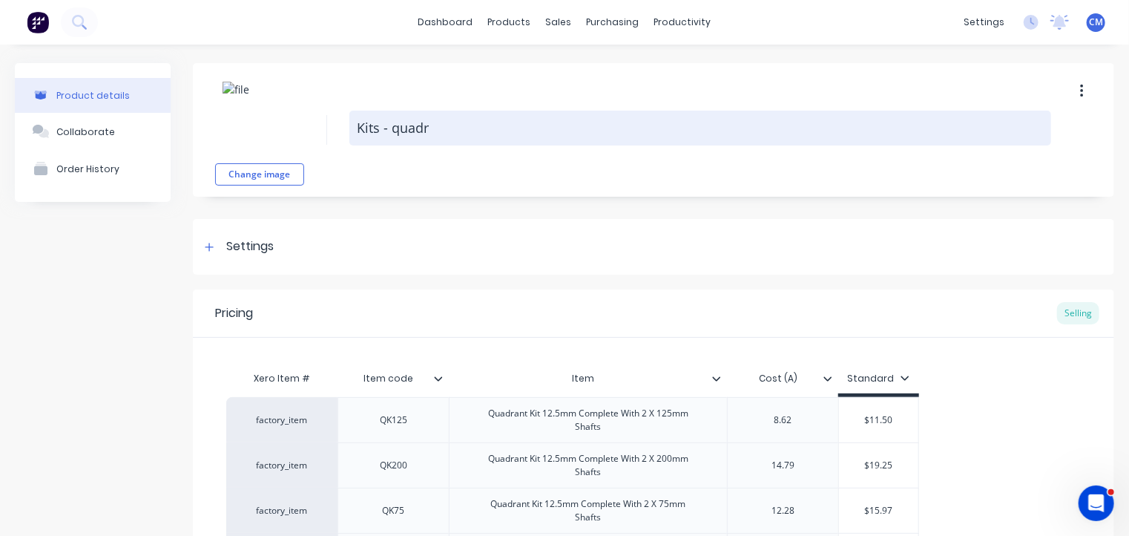
type textarea "x"
type textarea "Kits - quadran"
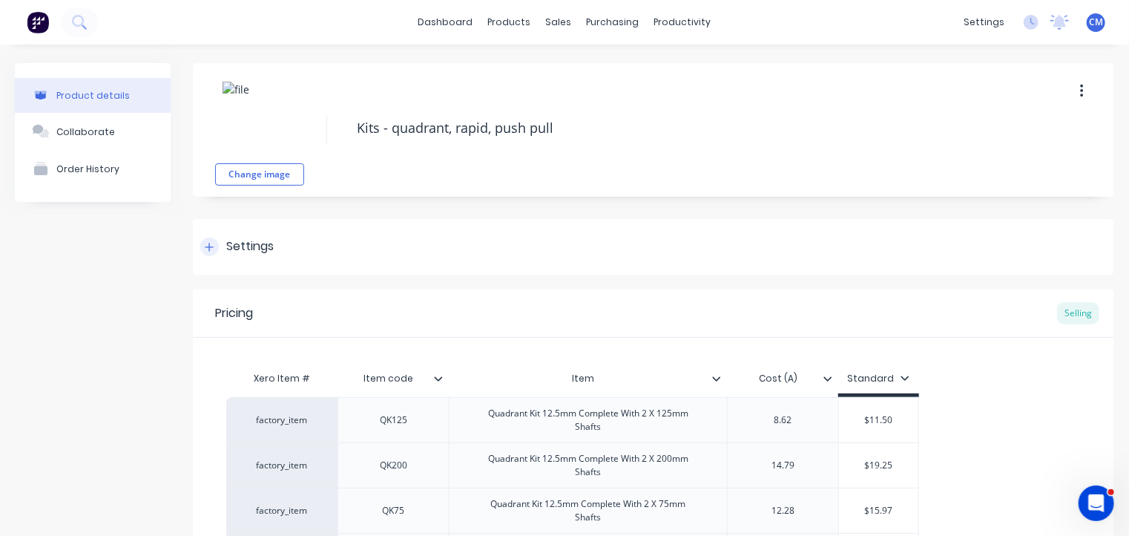
scroll to position [74, 0]
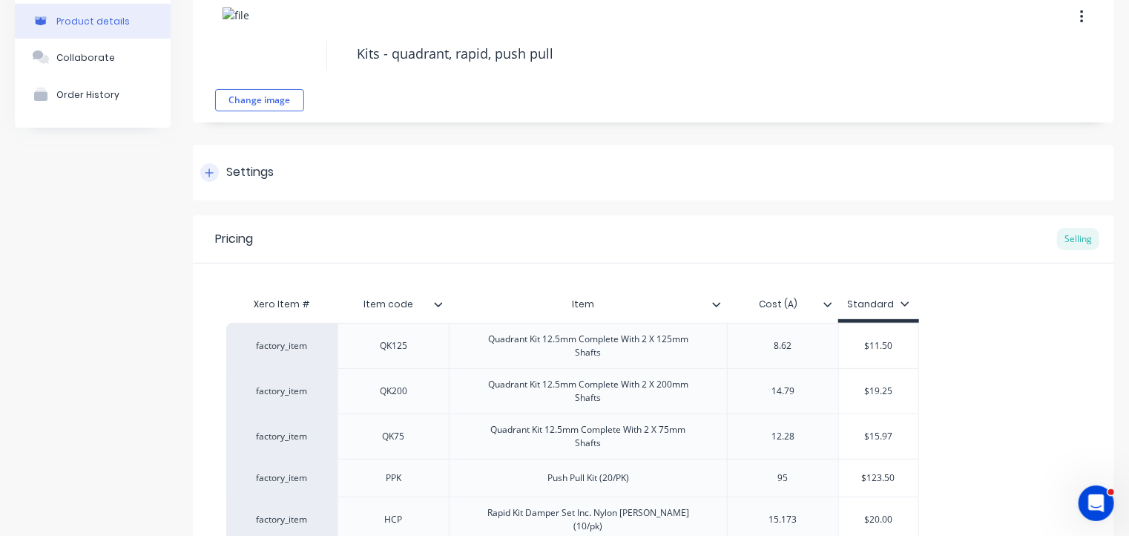
click at [246, 179] on div "Settings" at bounding box center [249, 172] width 47 height 19
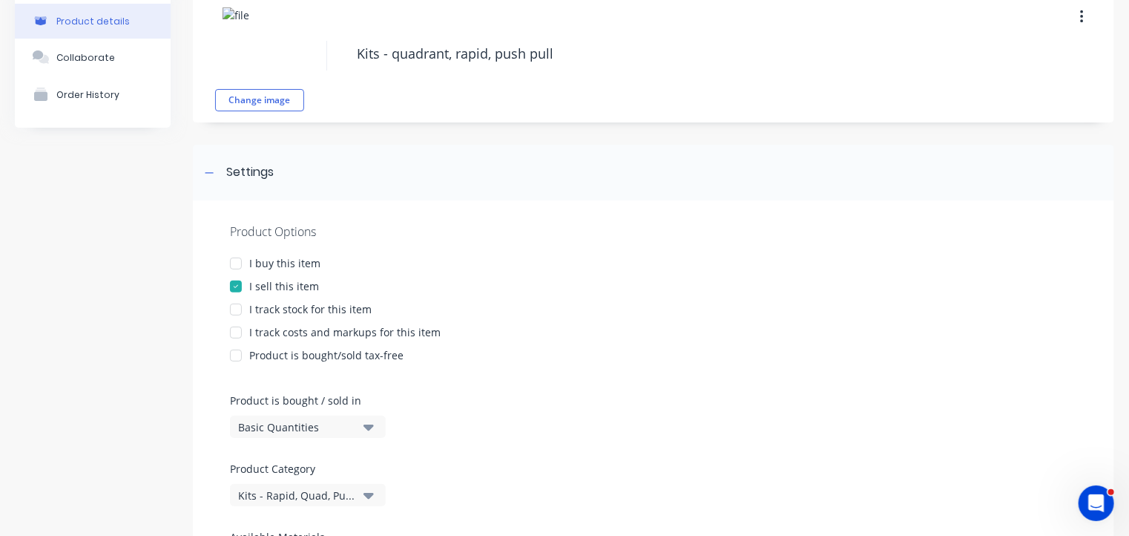
click at [264, 263] on div "I buy this item" at bounding box center [284, 263] width 71 height 16
click at [273, 312] on div "I track stock for this item" at bounding box center [310, 309] width 122 height 16
click at [279, 339] on div "Product Options I buy this item I sell this item I track stock for this item I …" at bounding box center [653, 404] width 921 height 408
click at [277, 332] on div "I track costs and markups for this item" at bounding box center [344, 332] width 191 height 16
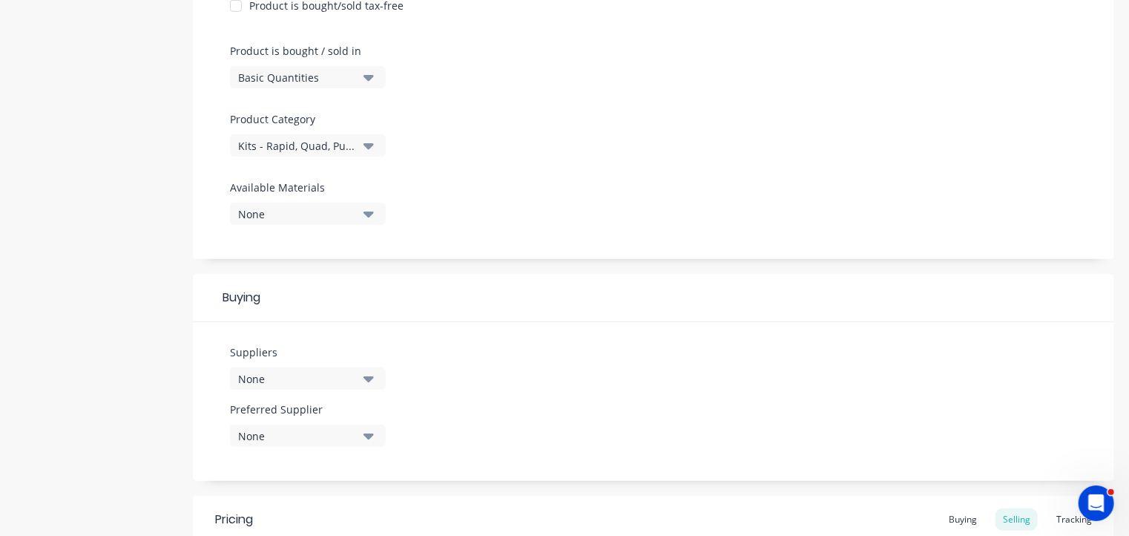
scroll to position [536, 0]
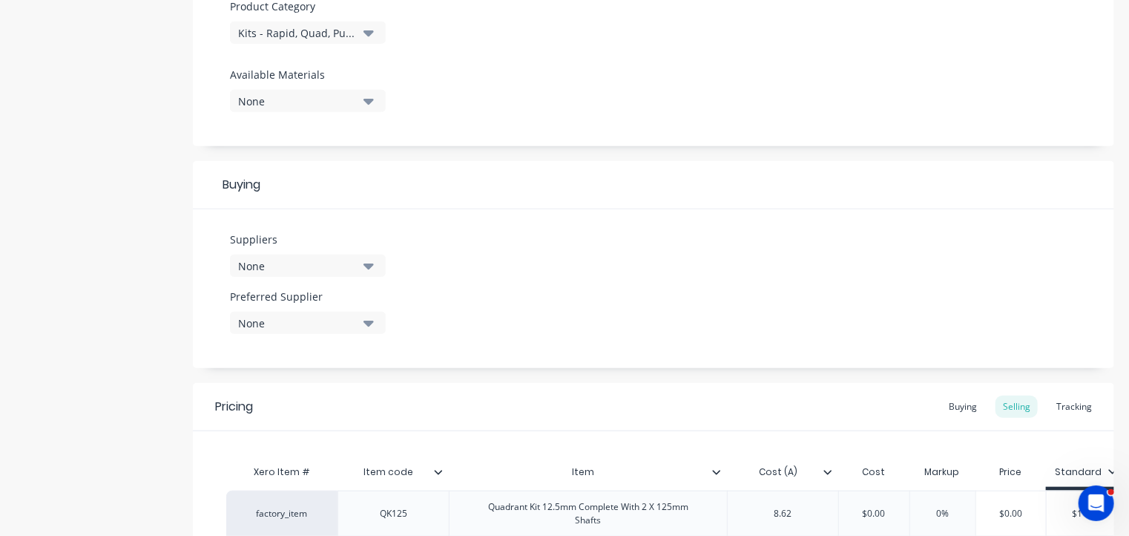
click at [274, 268] on div "None" at bounding box center [297, 266] width 119 height 16
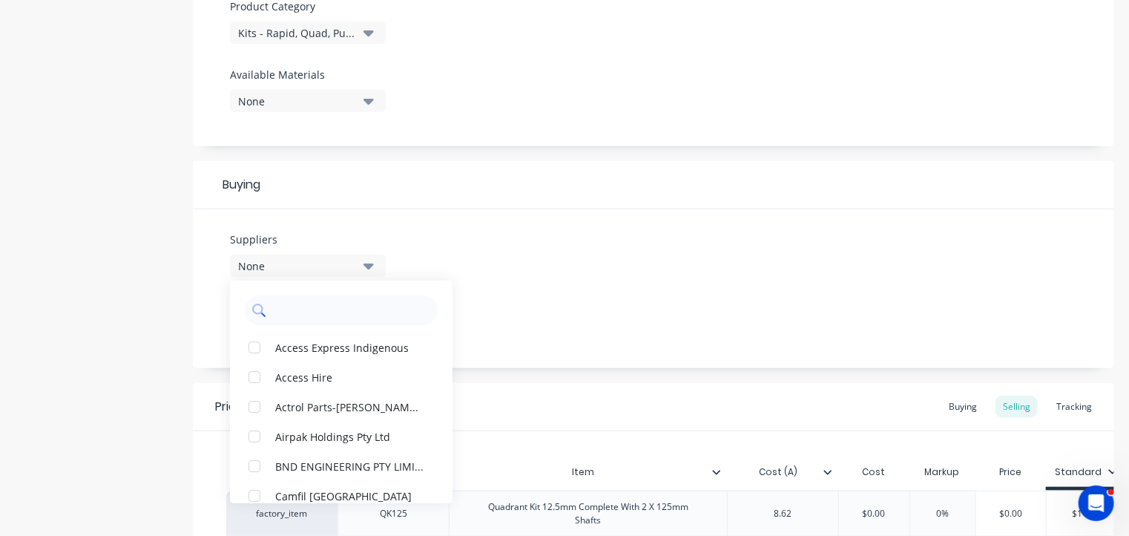
click at [293, 308] on input "text" at bounding box center [351, 310] width 157 height 30
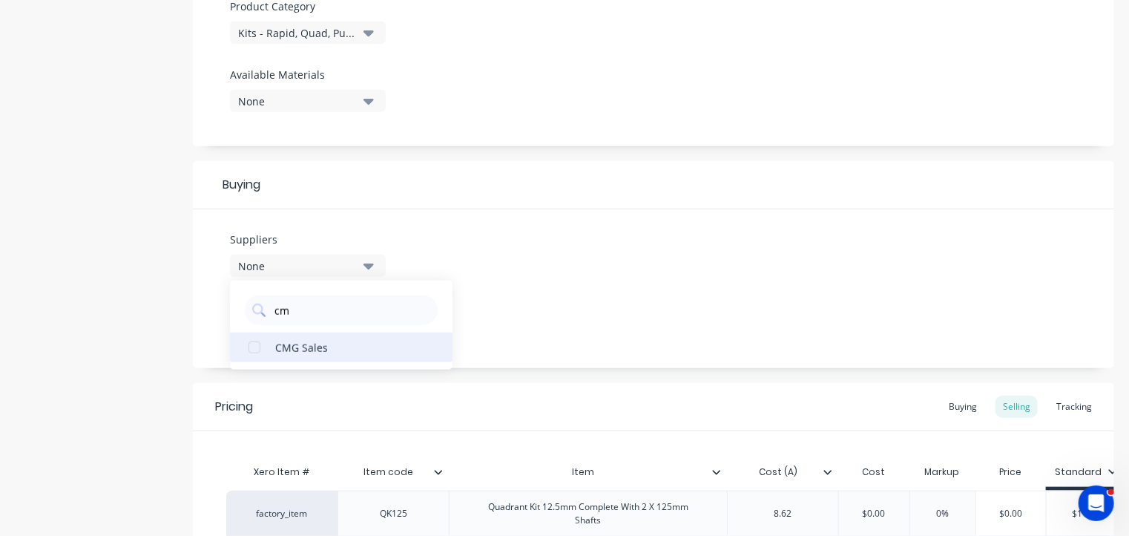
click at [257, 345] on div "button" at bounding box center [255, 347] width 30 height 30
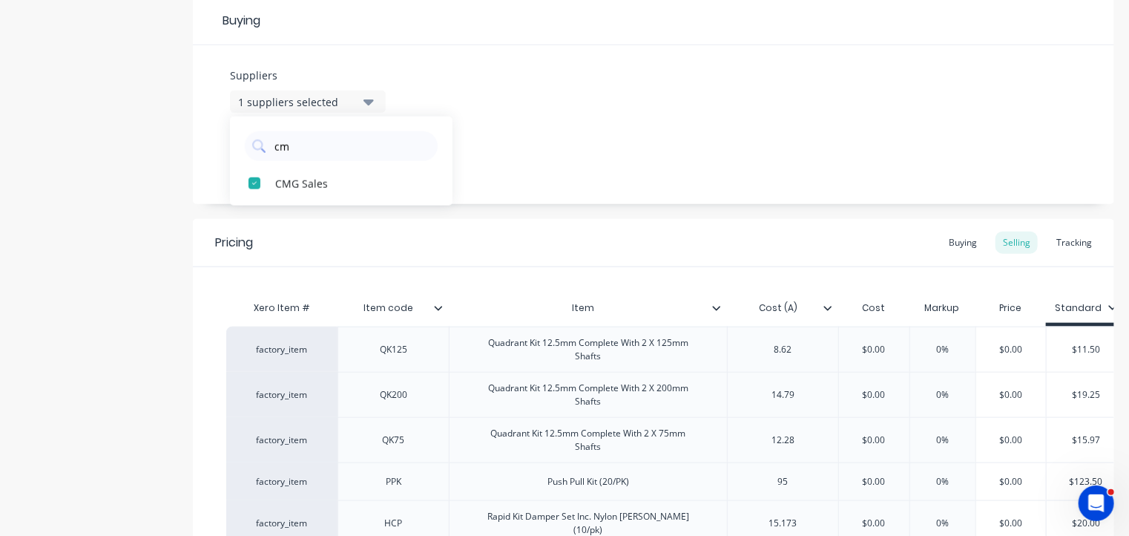
scroll to position [860, 0]
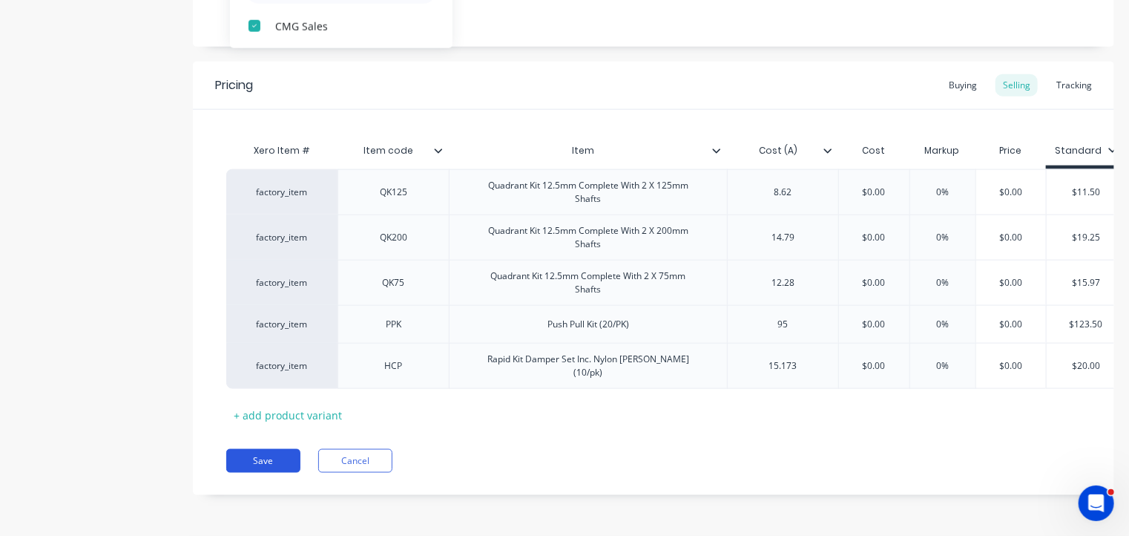
click at [260, 465] on button "Save" at bounding box center [263, 461] width 74 height 24
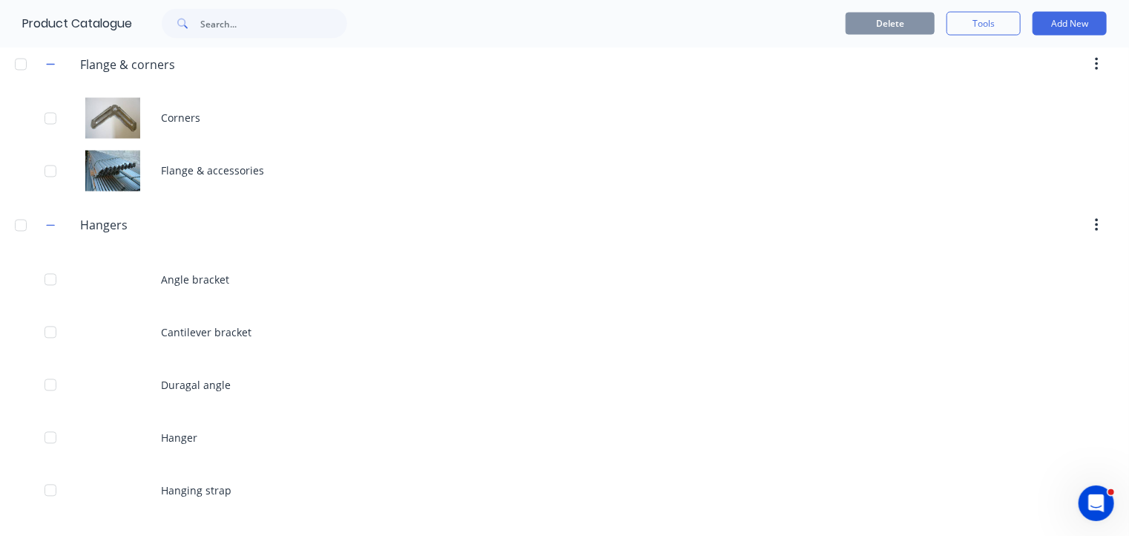
scroll to position [1290, 0]
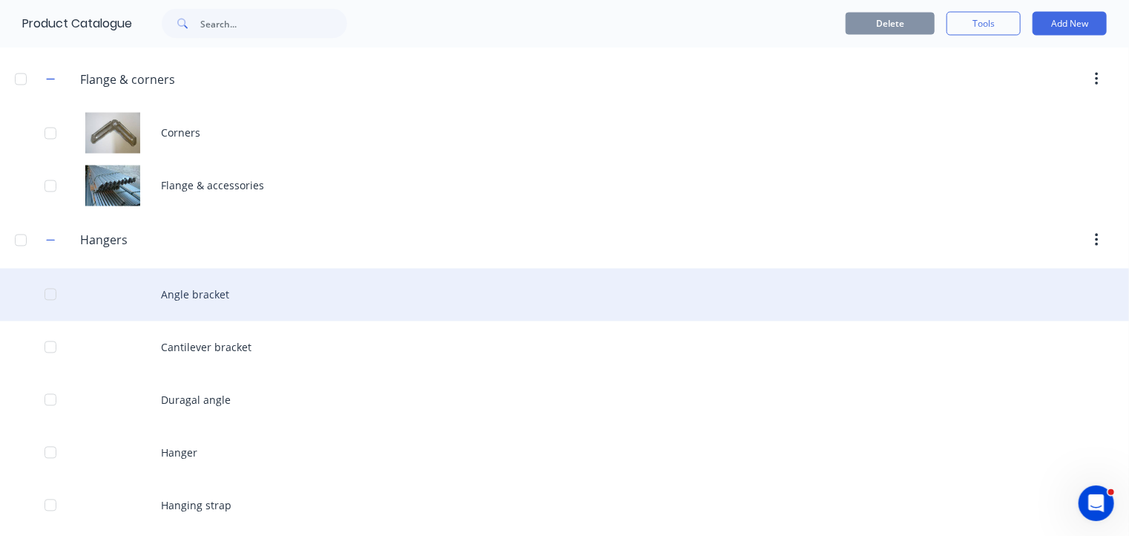
click at [211, 286] on div "Angle bracket" at bounding box center [564, 295] width 1129 height 53
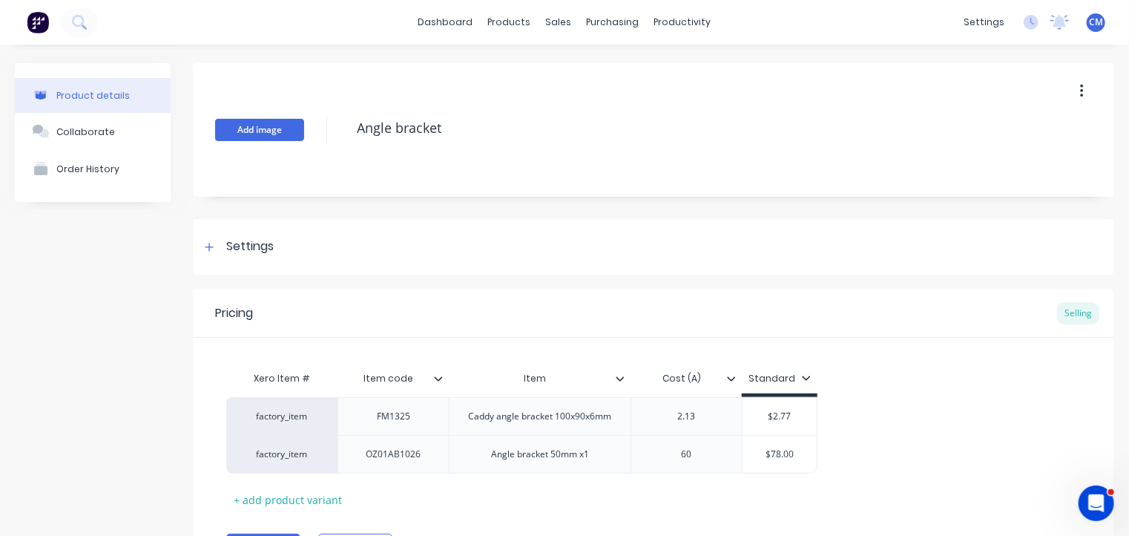
click at [269, 128] on button "Add image" at bounding box center [259, 130] width 89 height 22
click at [261, 245] on div "Settings" at bounding box center [249, 246] width 47 height 19
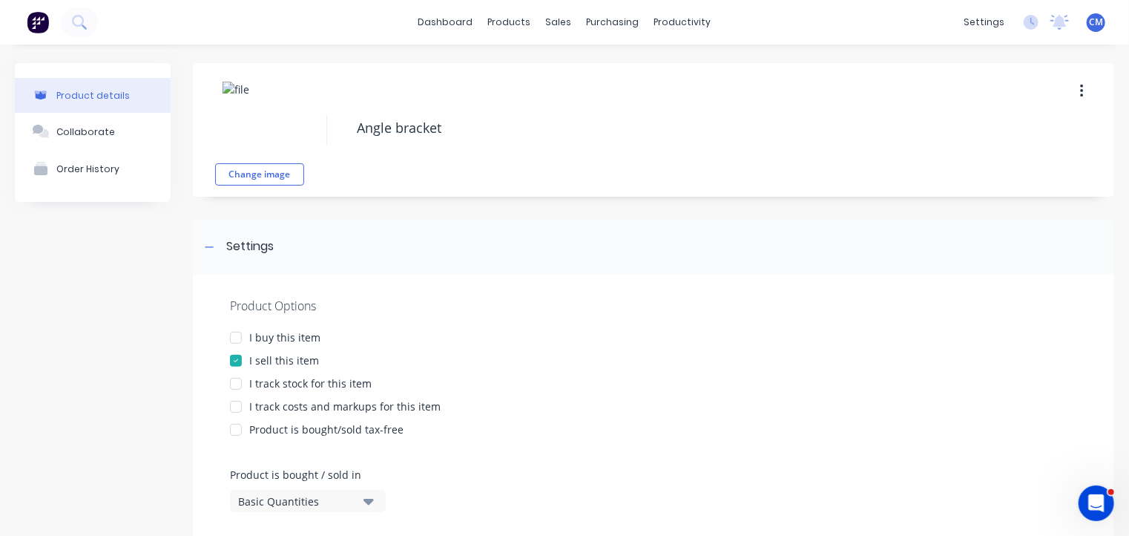
click at [302, 338] on div "I buy this item" at bounding box center [284, 337] width 71 height 16
click at [314, 384] on div "I track stock for this item" at bounding box center [310, 383] width 122 height 16
click at [323, 404] on div "I track costs and markups for this item" at bounding box center [344, 406] width 191 height 16
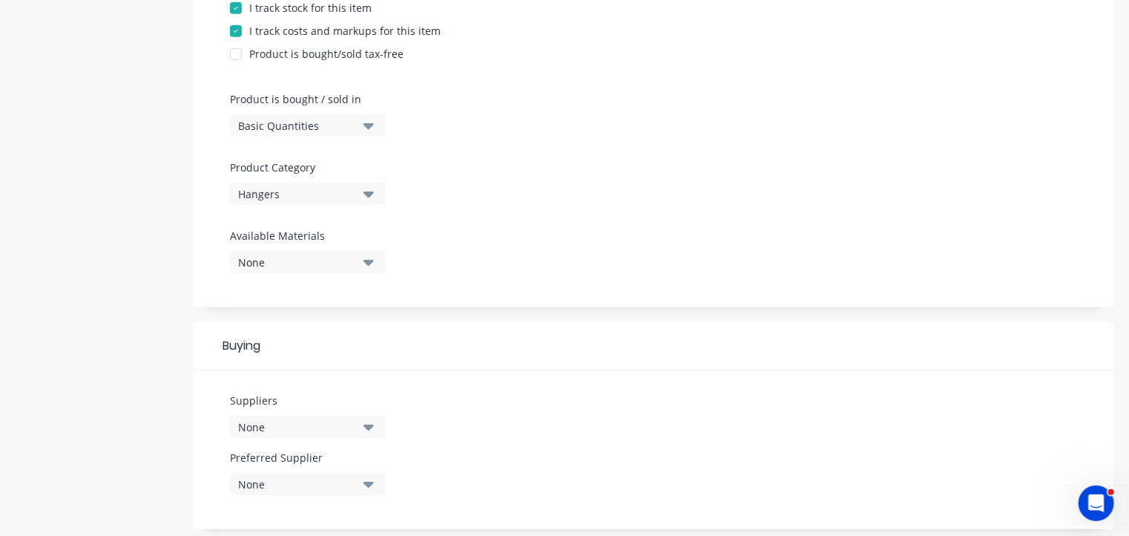
scroll to position [377, 0]
drag, startPoint x: 323, startPoint y: 404, endPoint x: 311, endPoint y: 419, distance: 19.5
click at [311, 419] on div "Suppliers None" at bounding box center [308, 413] width 156 height 45
click at [311, 419] on div "None" at bounding box center [297, 426] width 119 height 16
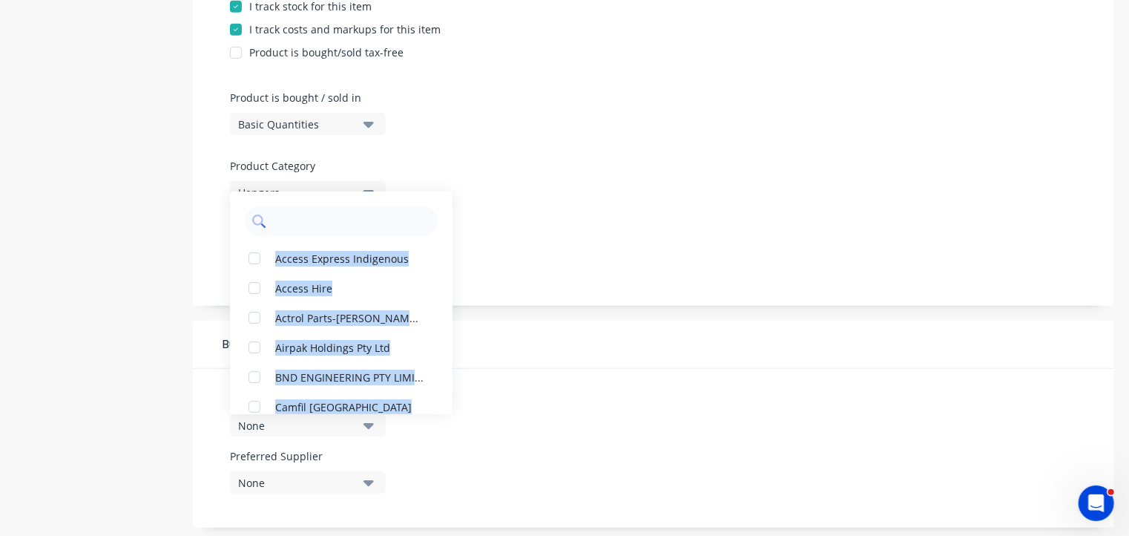
click at [288, 217] on input "text" at bounding box center [351, 221] width 157 height 30
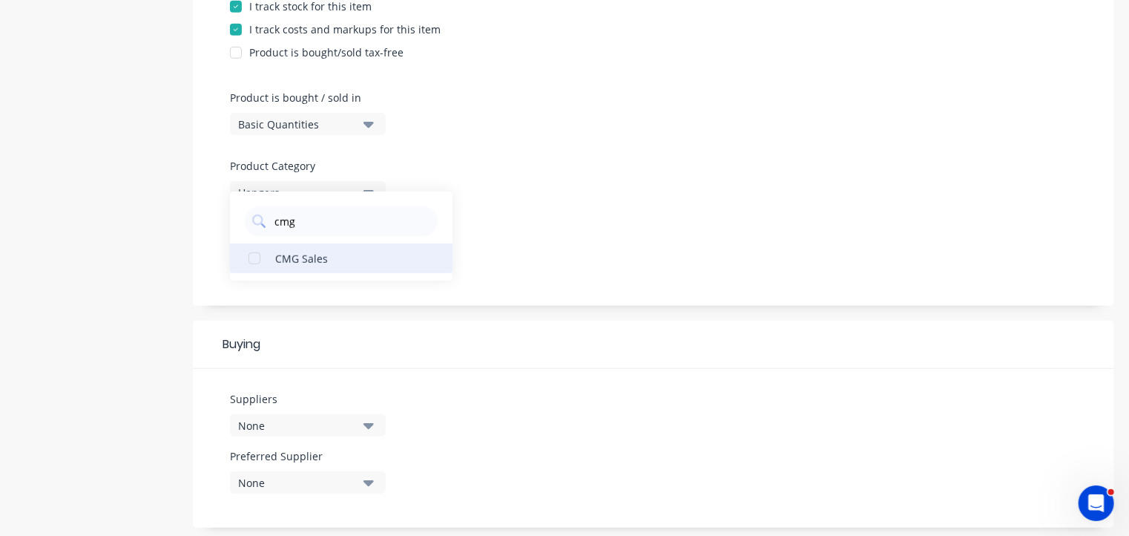
click at [258, 255] on div "button" at bounding box center [255, 258] width 30 height 30
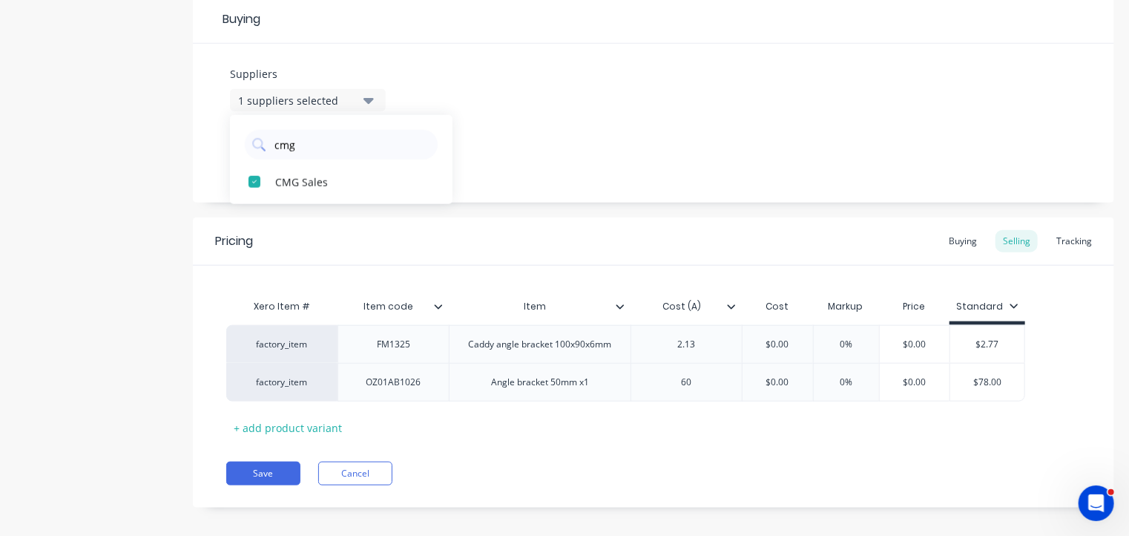
scroll to position [713, 0]
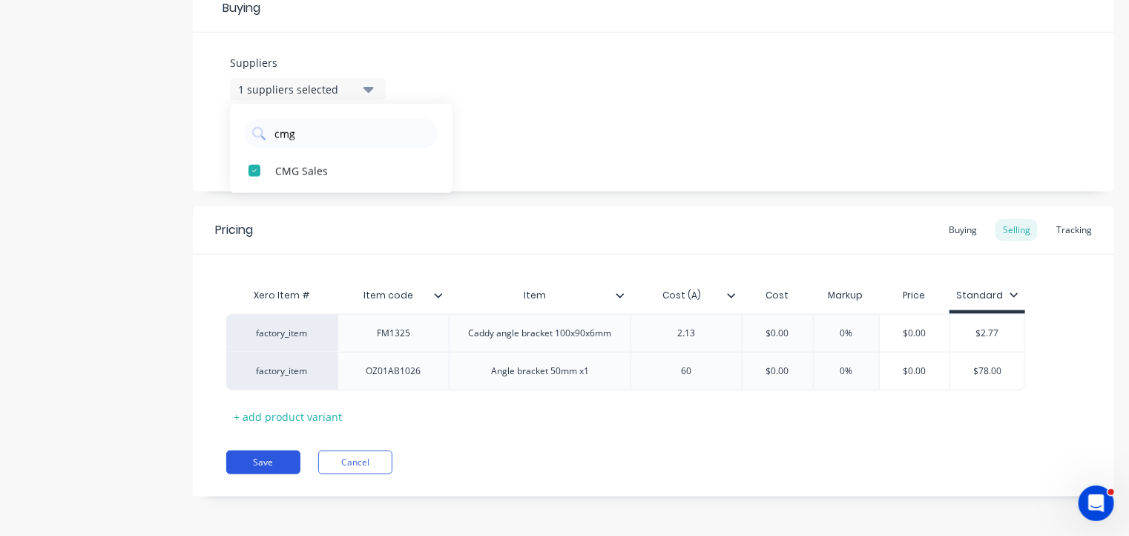
click at [279, 457] on button "Save" at bounding box center [263, 462] width 74 height 24
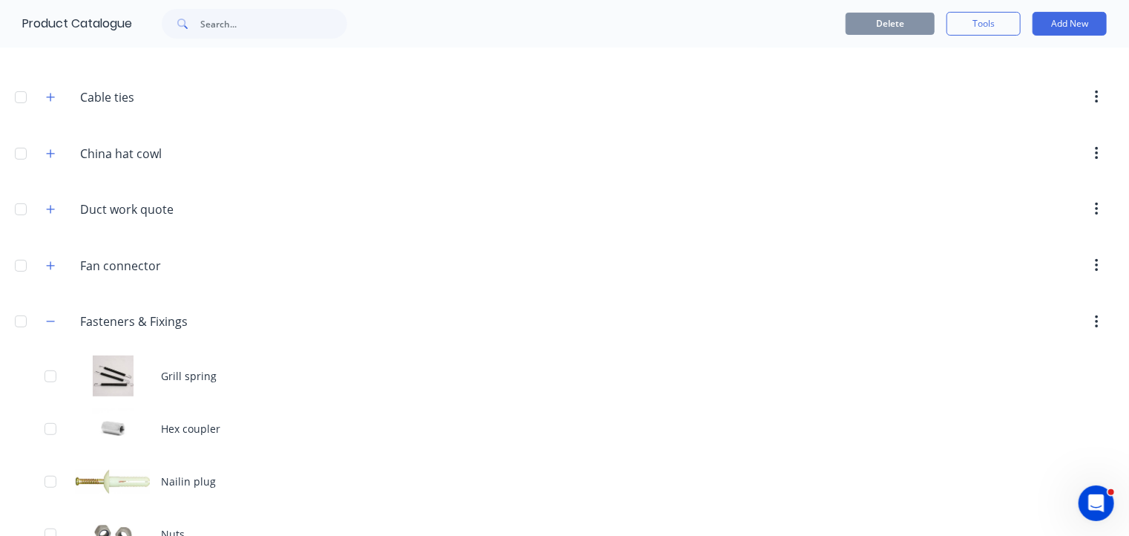
scroll to position [197, 0]
click at [49, 320] on icon "button" at bounding box center [50, 322] width 9 height 10
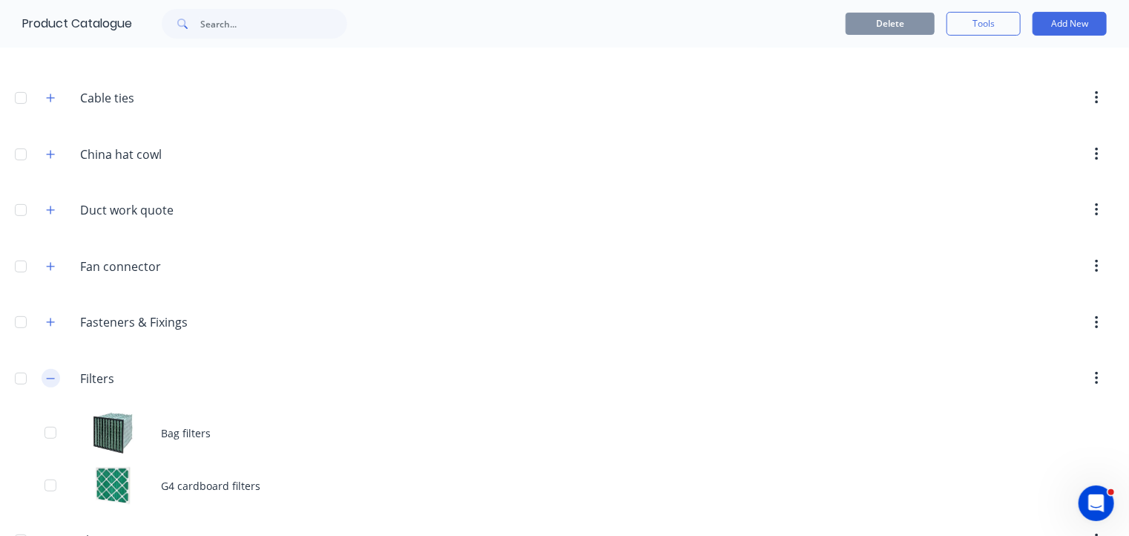
click at [54, 378] on icon "button" at bounding box center [50, 378] width 9 height 10
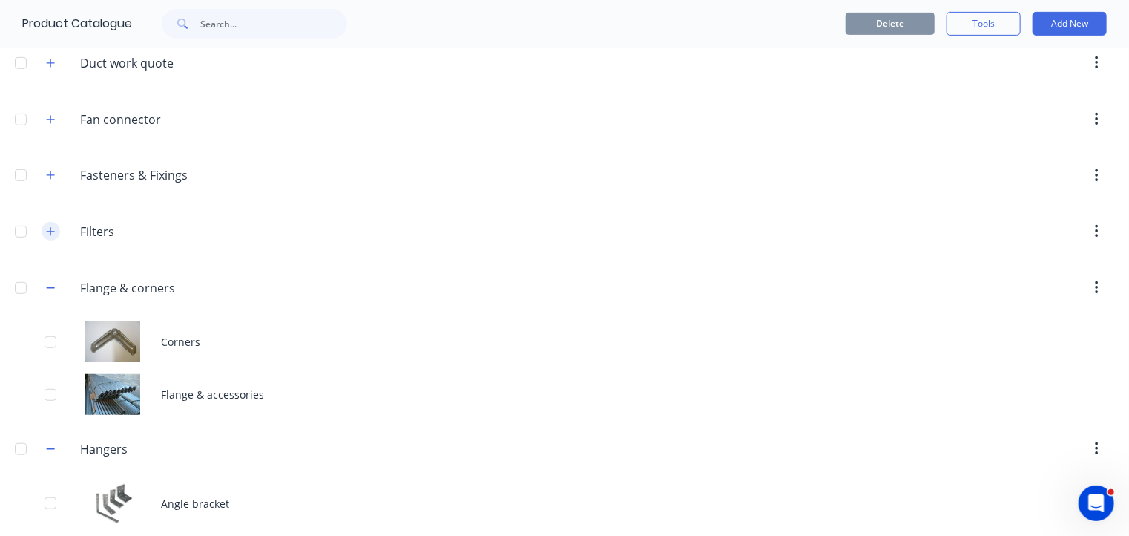
scroll to position [355, 0]
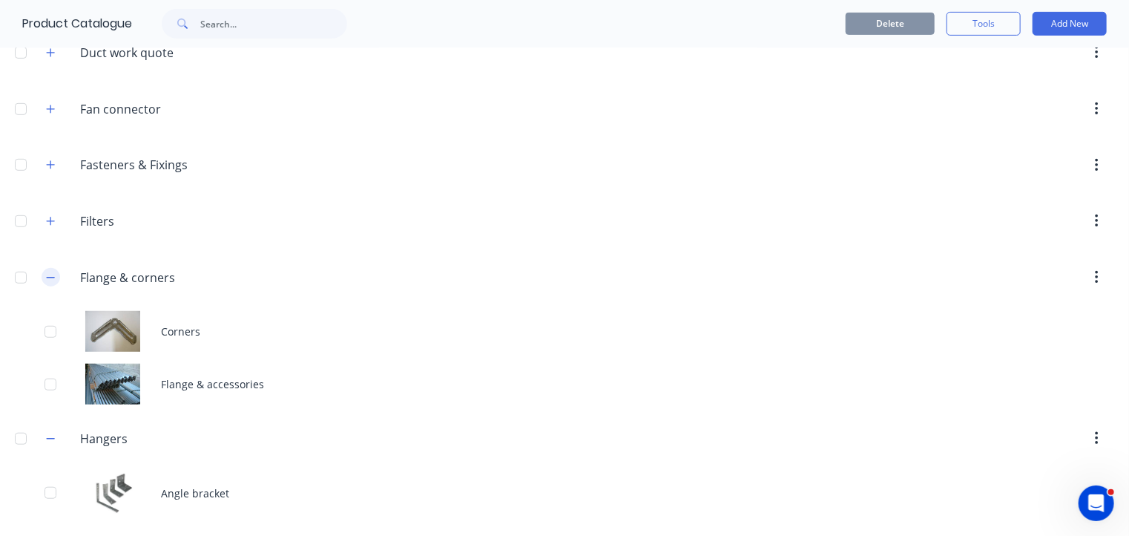
click at [51, 274] on icon "button" at bounding box center [50, 277] width 9 height 10
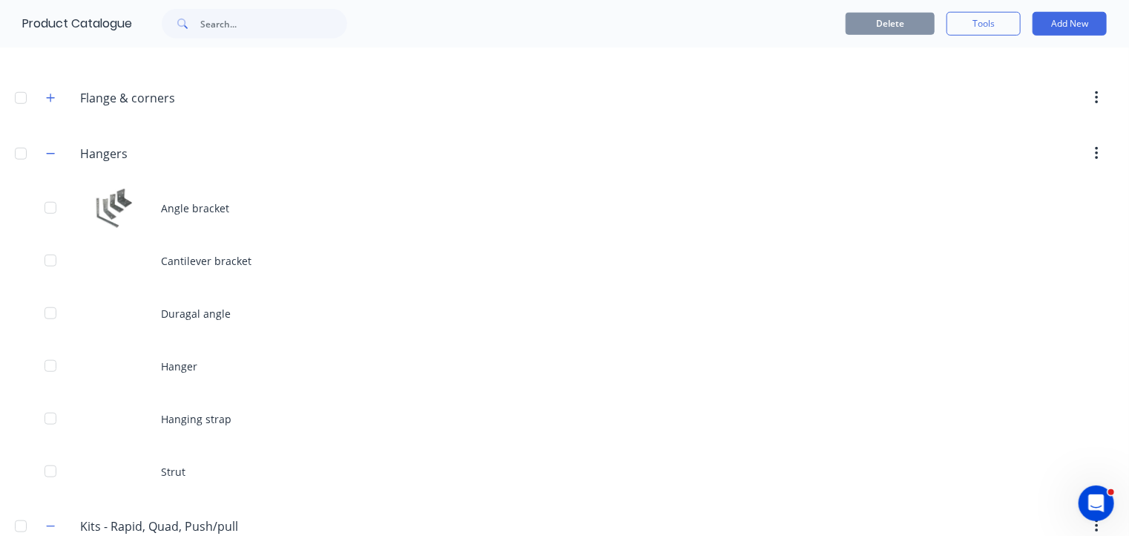
scroll to position [536, 0]
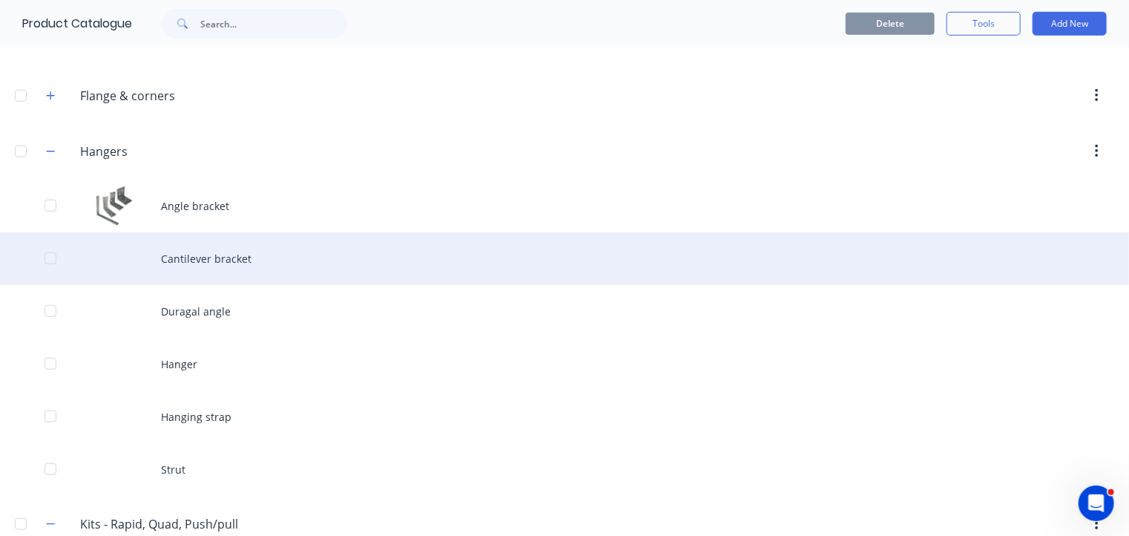
click at [227, 259] on div "Cantilever bracket" at bounding box center [564, 258] width 1129 height 53
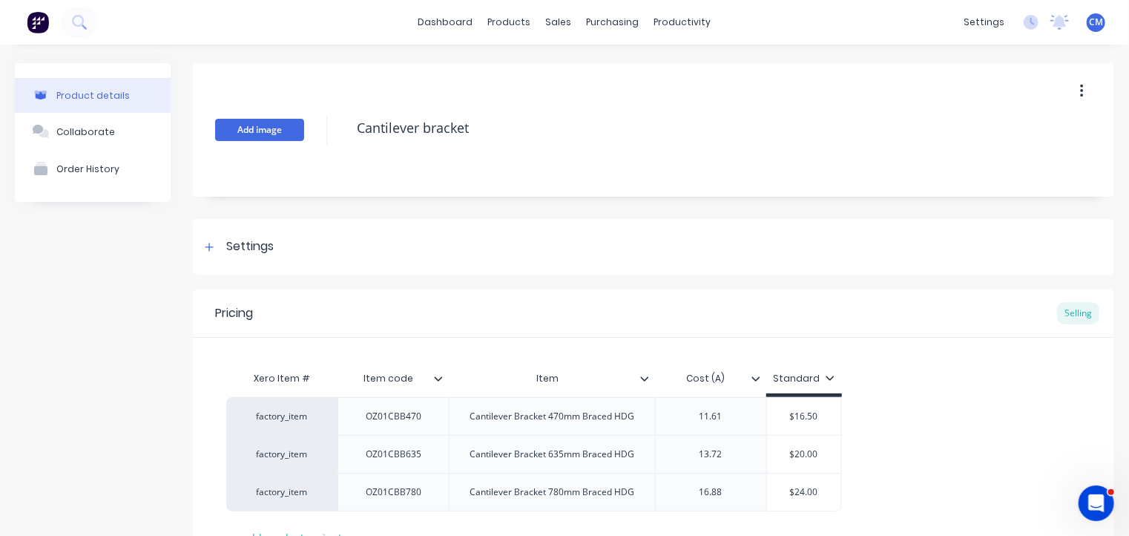
click at [264, 128] on button "Add image" at bounding box center [259, 130] width 89 height 22
click at [251, 241] on div "Settings" at bounding box center [249, 246] width 47 height 19
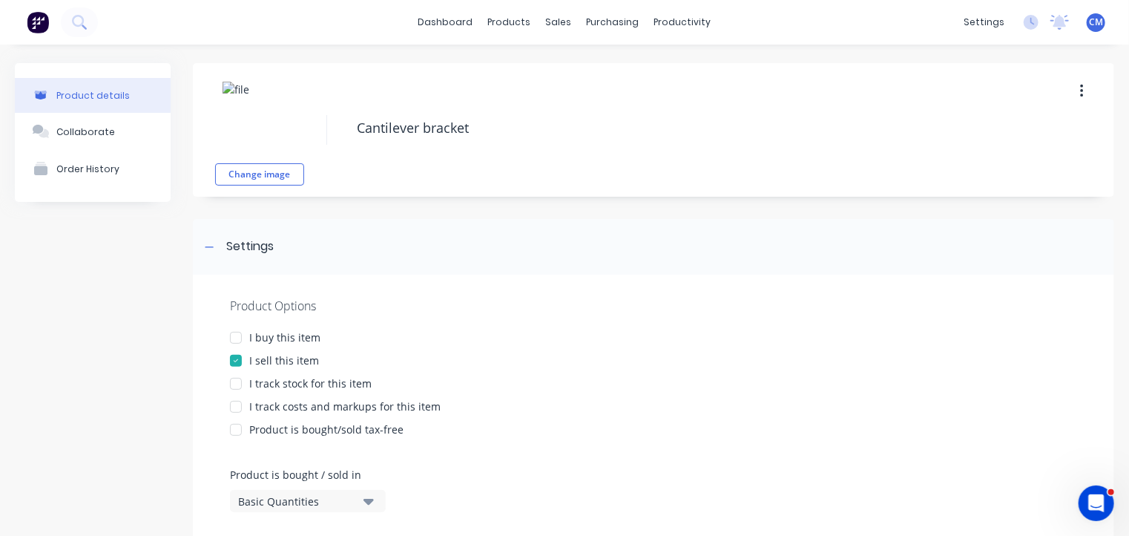
click at [262, 333] on div "I buy this item" at bounding box center [284, 337] width 71 height 16
click at [258, 388] on div "I track stock for this item" at bounding box center [310, 383] width 122 height 16
click at [256, 407] on div "I track costs and markups for this item" at bounding box center [344, 406] width 191 height 16
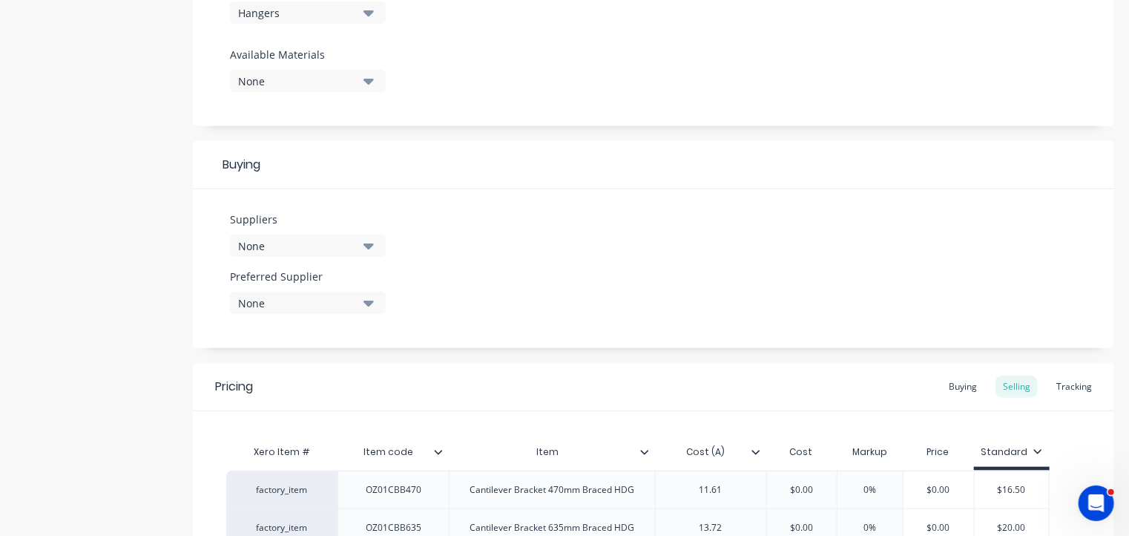
scroll to position [564, 0]
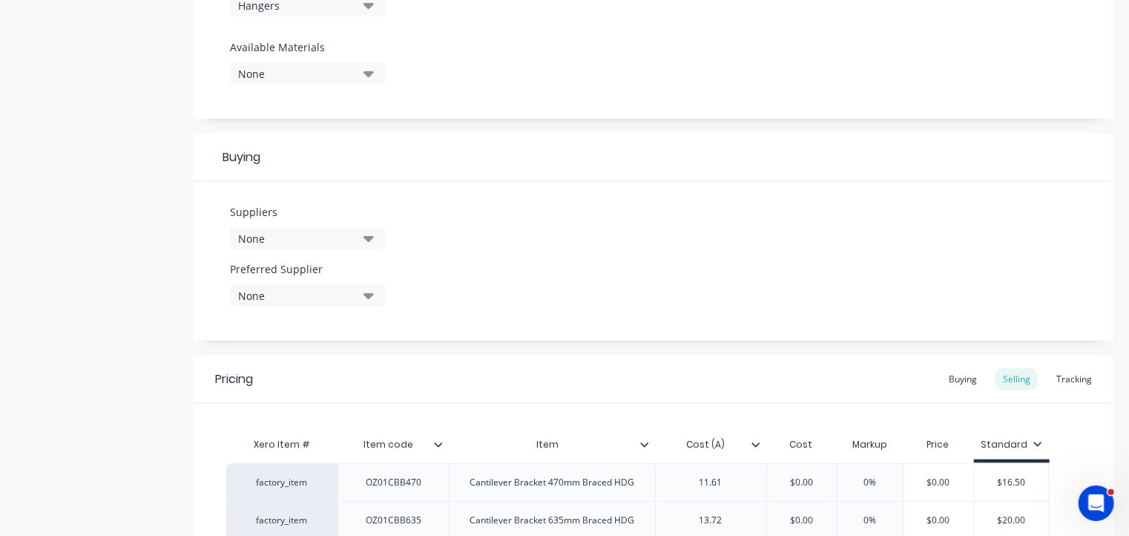
click at [287, 235] on div "None" at bounding box center [297, 239] width 119 height 16
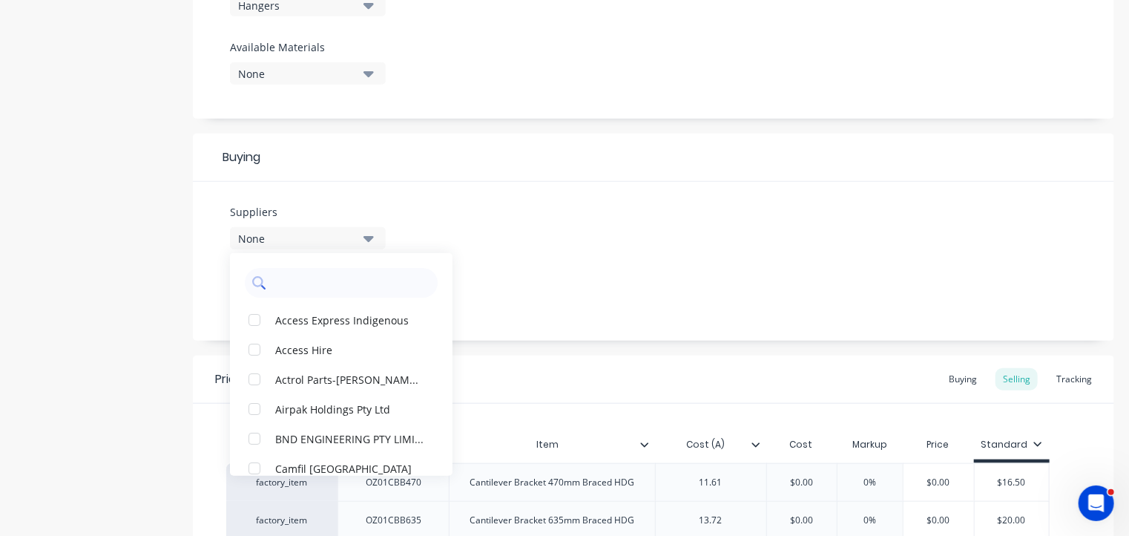
drag, startPoint x: 300, startPoint y: 266, endPoint x: 303, endPoint y: 280, distance: 14.6
click at [303, 280] on div at bounding box center [341, 278] width 223 height 37
click at [303, 280] on input "text" at bounding box center [351, 283] width 157 height 30
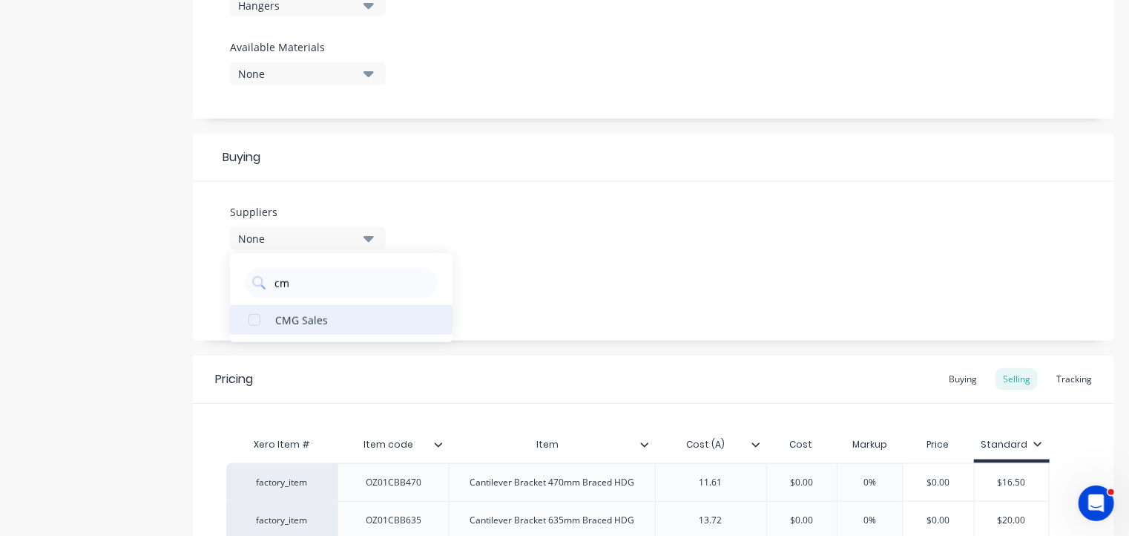
click at [310, 320] on div "CMG Sales" at bounding box center [349, 320] width 148 height 16
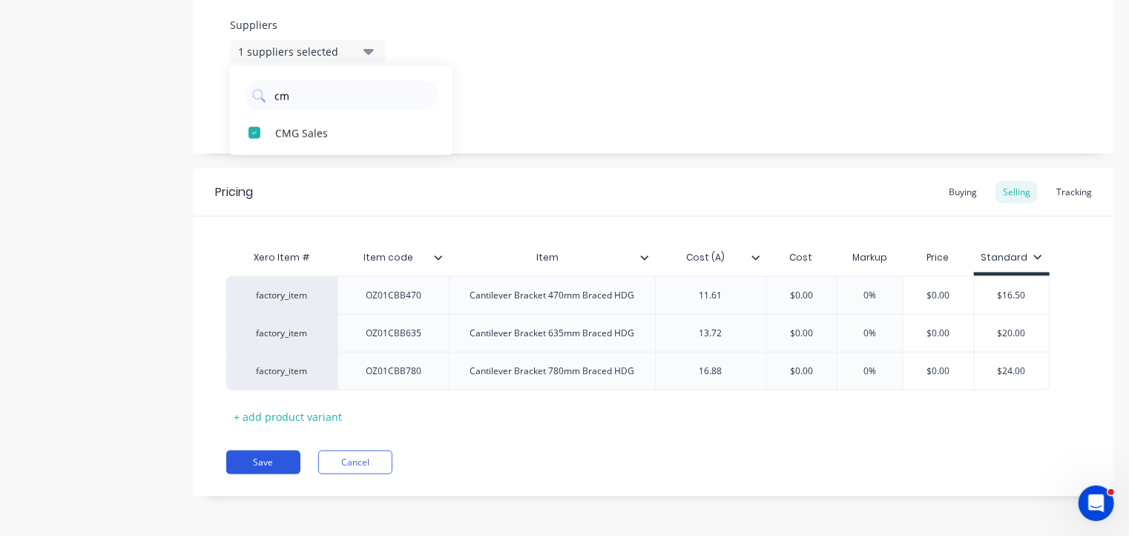
click at [280, 462] on button "Save" at bounding box center [263, 462] width 74 height 24
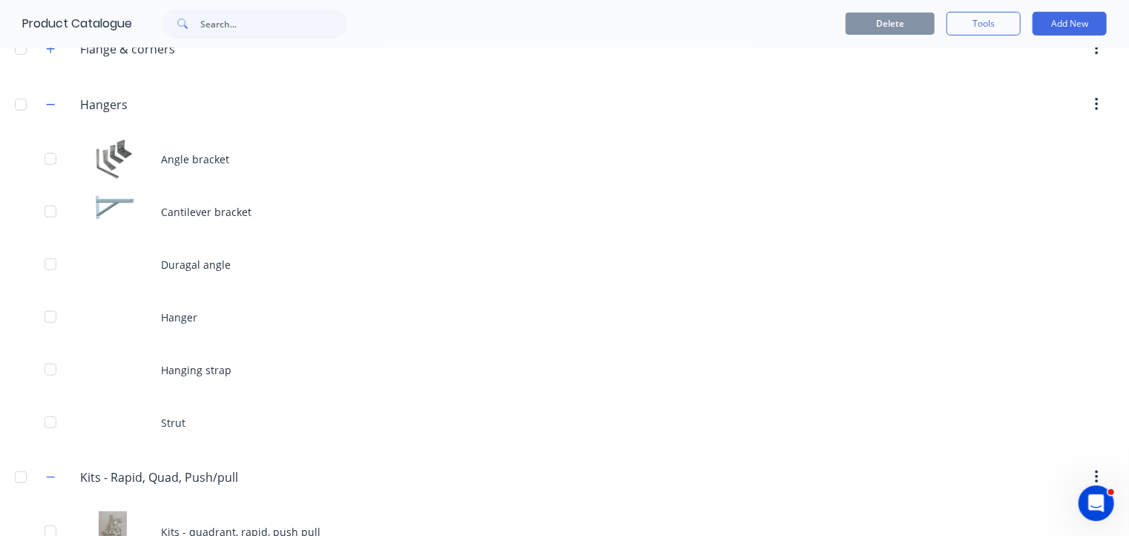
scroll to position [585, 0]
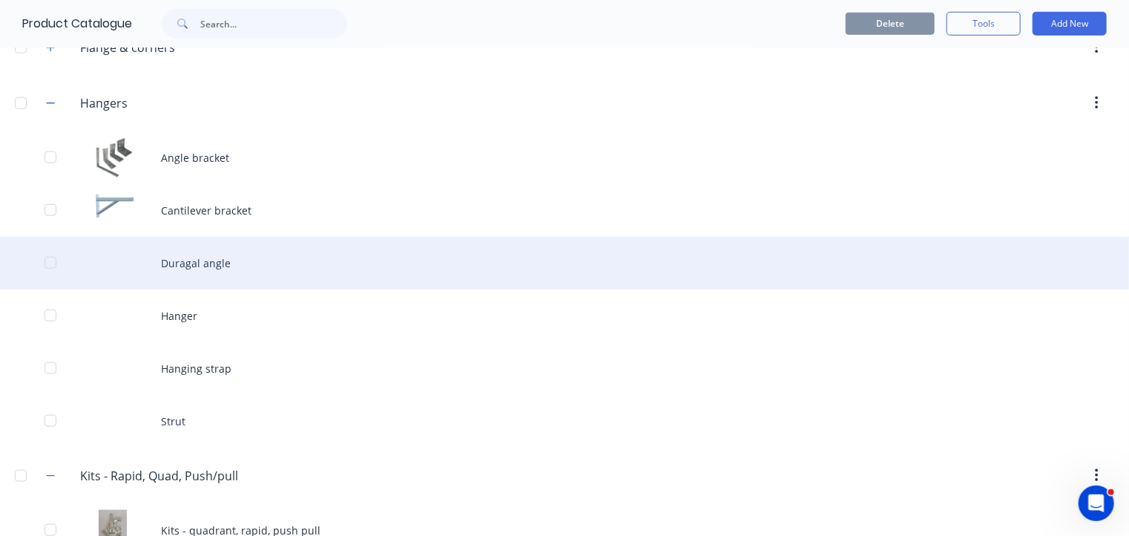
click at [244, 259] on div "Duragal angle" at bounding box center [564, 263] width 1129 height 53
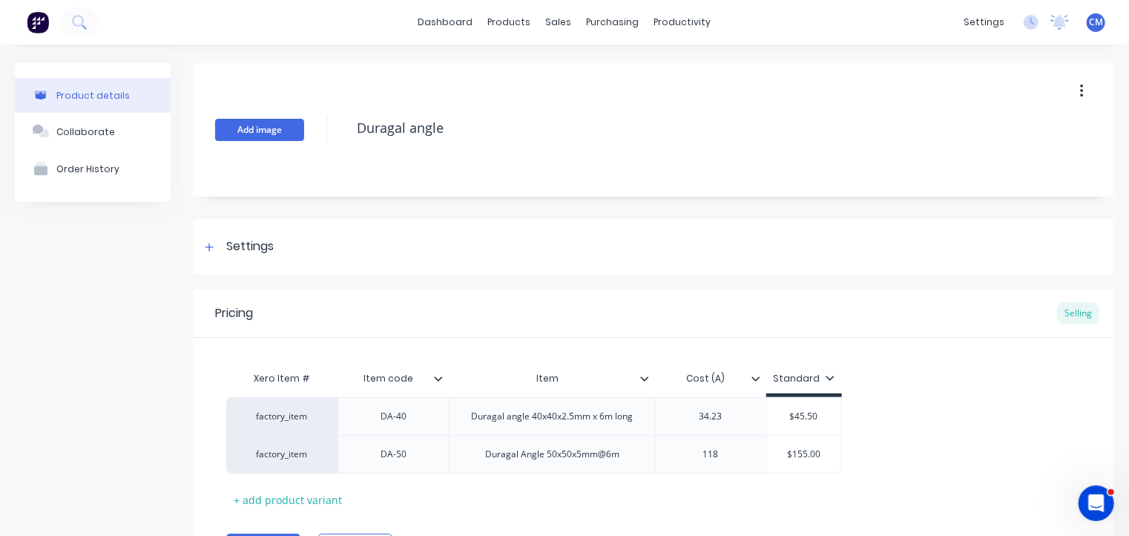
click at [292, 129] on button "Add image" at bounding box center [259, 130] width 89 height 22
click at [260, 246] on div "Settings" at bounding box center [249, 246] width 47 height 19
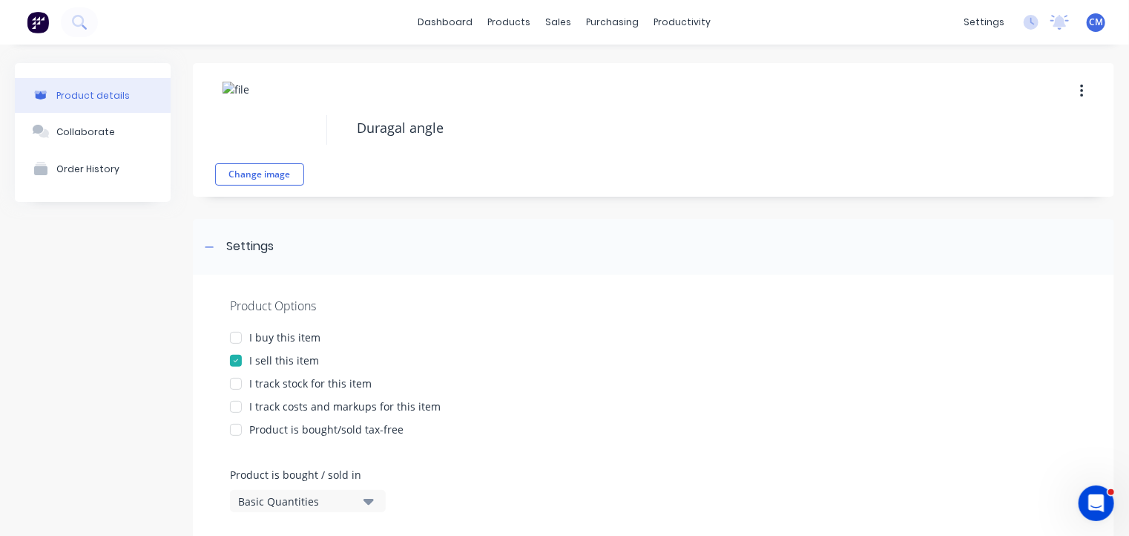
click at [283, 333] on div "I buy this item" at bounding box center [284, 337] width 71 height 16
click at [299, 386] on div "I track stock for this item" at bounding box center [310, 383] width 122 height 16
click at [300, 409] on div "I track costs and markups for this item" at bounding box center [344, 406] width 191 height 16
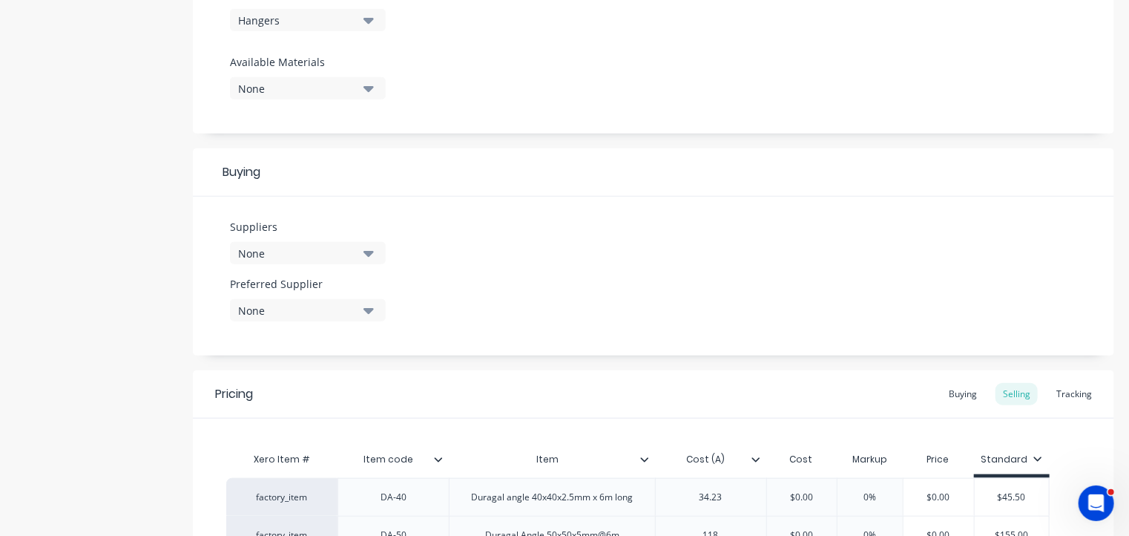
scroll to position [551, 0]
click at [289, 250] on div "None" at bounding box center [297, 251] width 119 height 16
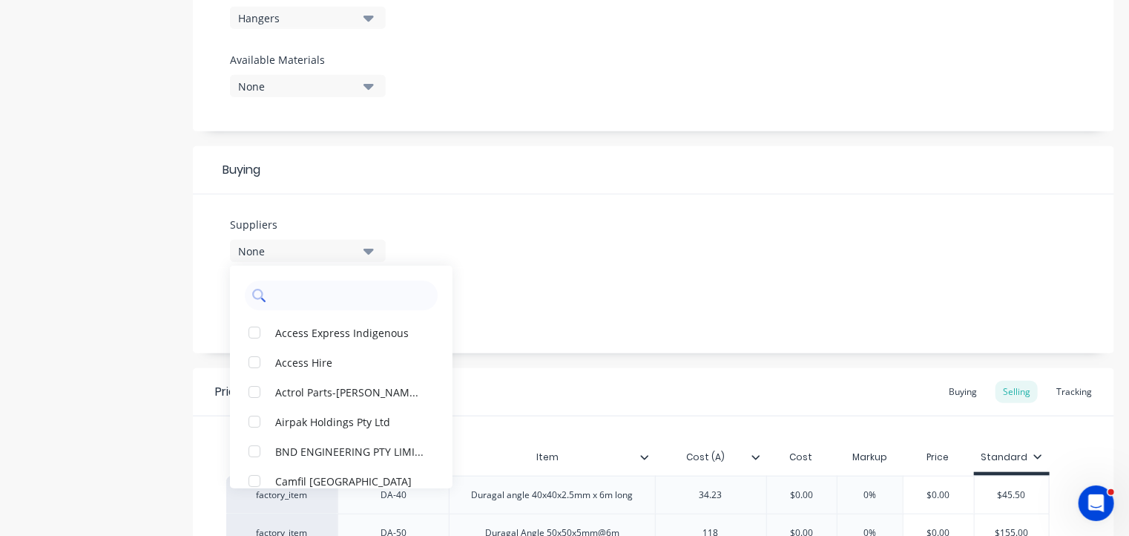
click at [306, 300] on input "text" at bounding box center [351, 295] width 157 height 30
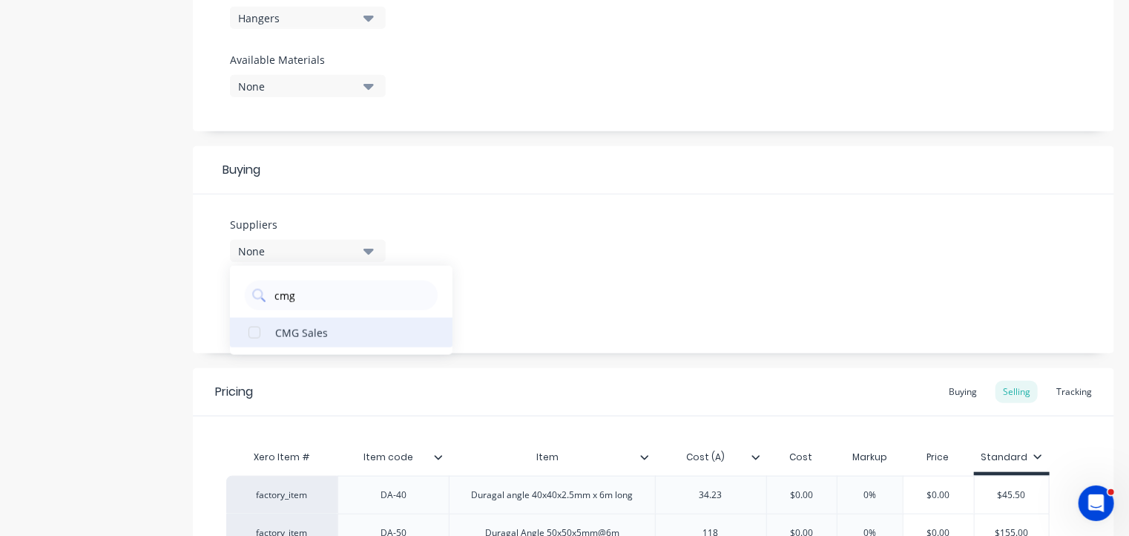
click at [306, 335] on div "CMG Sales" at bounding box center [349, 332] width 148 height 16
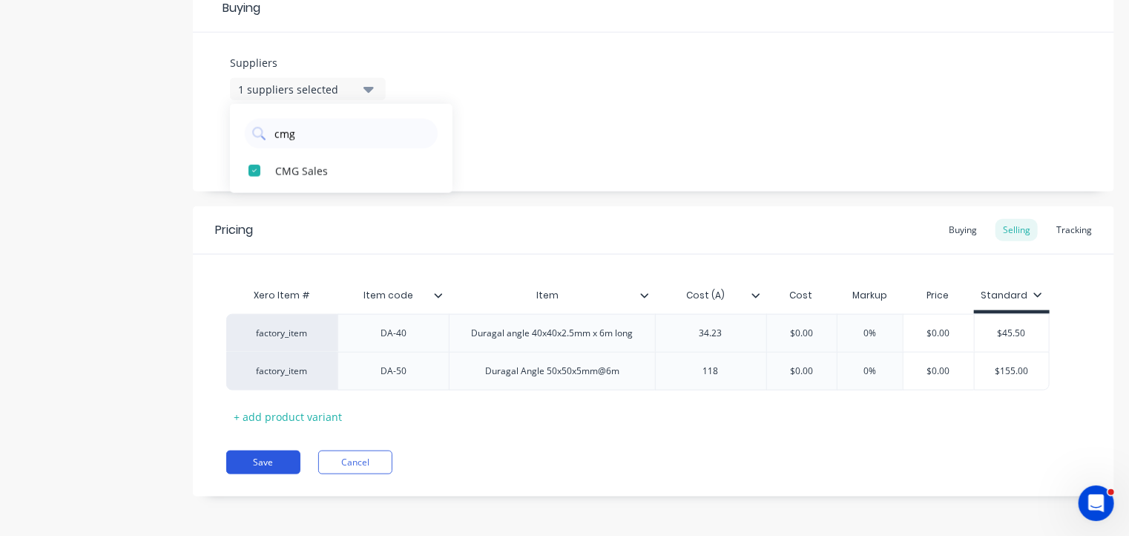
click at [261, 461] on button "Save" at bounding box center [263, 462] width 74 height 24
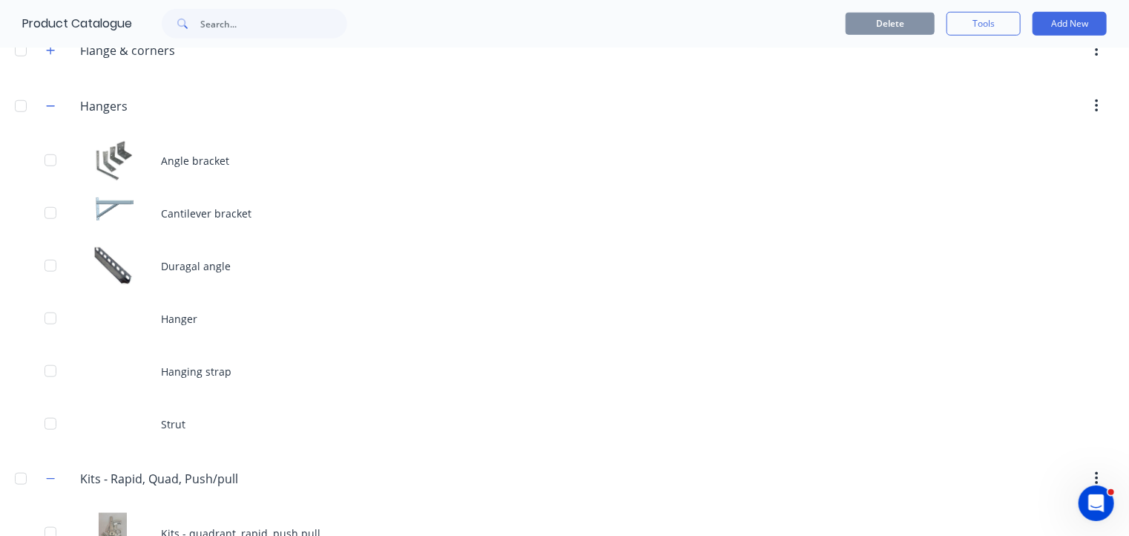
scroll to position [588, 0]
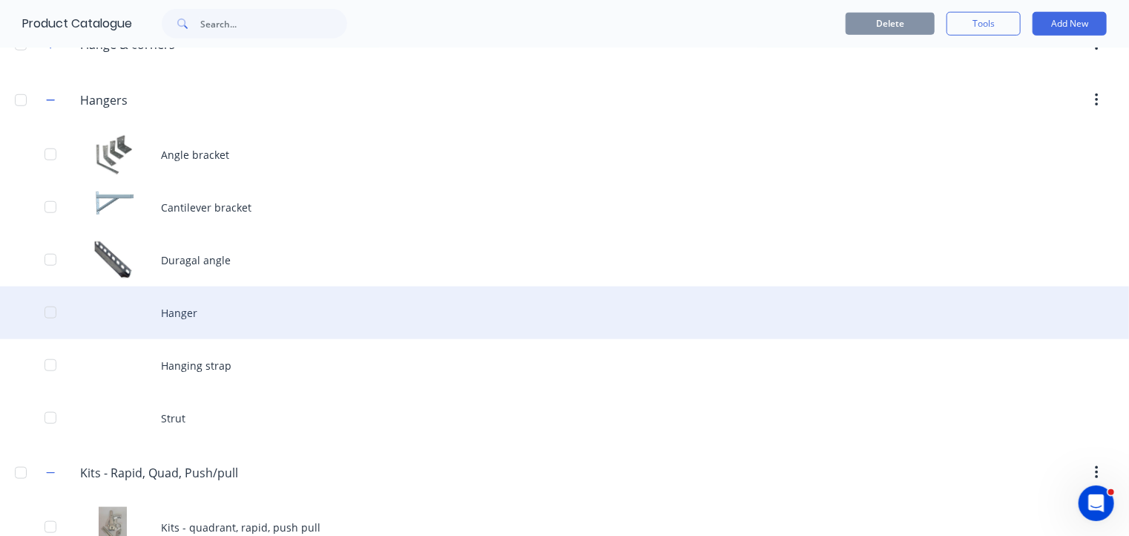
click at [184, 312] on div "Hanger" at bounding box center [564, 312] width 1129 height 53
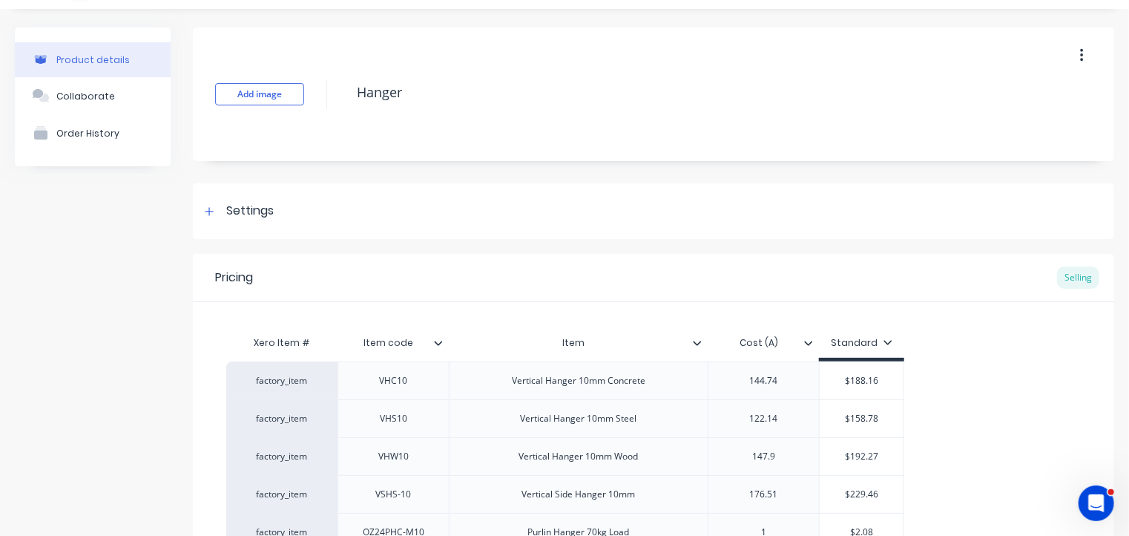
scroll to position [35, 0]
click at [263, 91] on button "Add image" at bounding box center [259, 95] width 89 height 22
click at [244, 211] on div "Settings" at bounding box center [249, 212] width 47 height 19
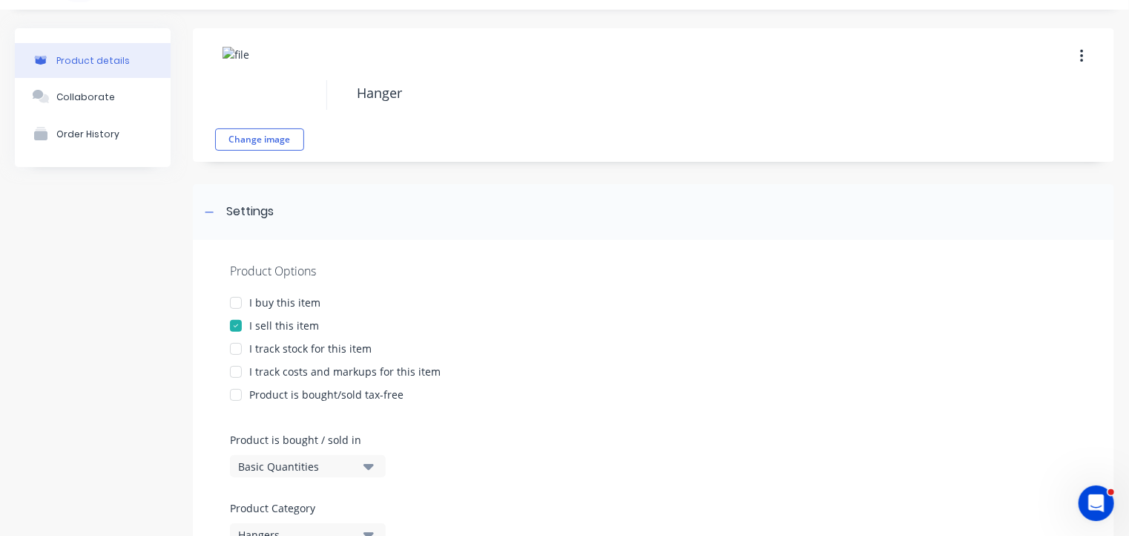
click at [240, 299] on div at bounding box center [236, 303] width 30 height 30
click at [237, 349] on div at bounding box center [236, 349] width 30 height 30
click at [237, 374] on div at bounding box center [236, 372] width 30 height 30
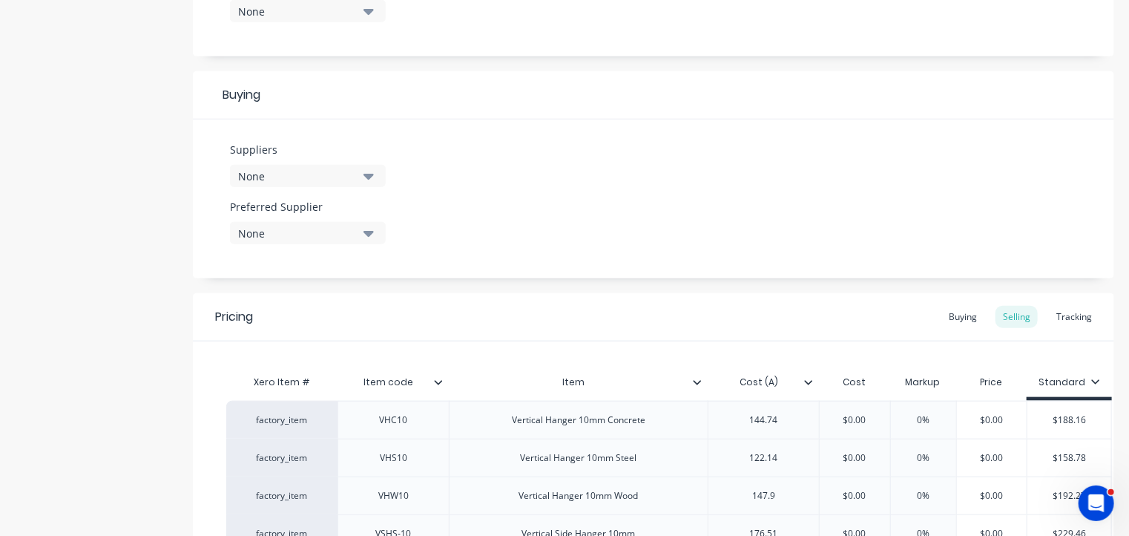
scroll to position [626, 0]
click at [305, 177] on div "None" at bounding box center [297, 176] width 119 height 16
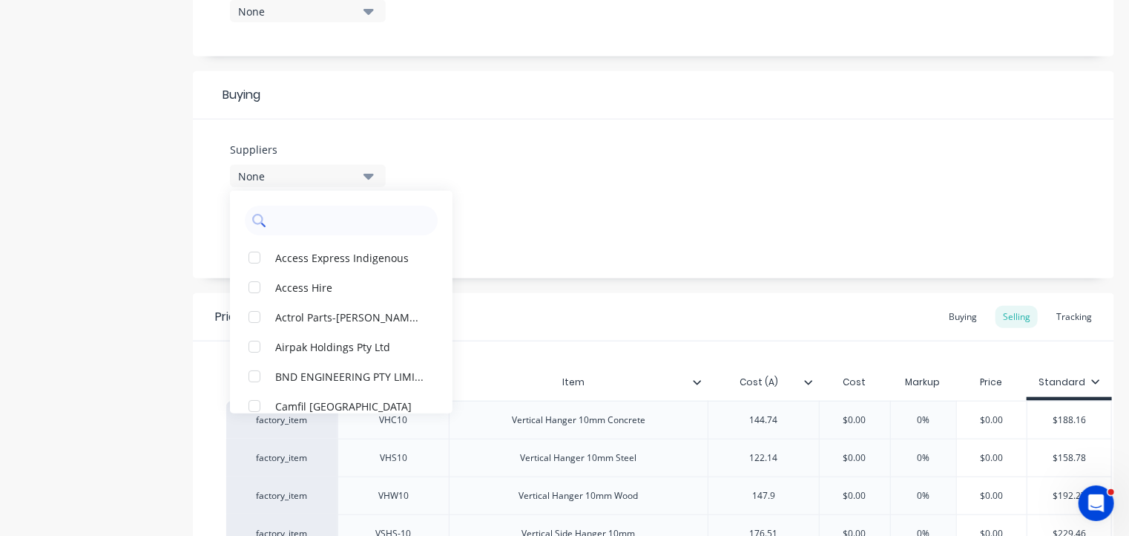
click at [316, 218] on input "text" at bounding box center [351, 220] width 157 height 30
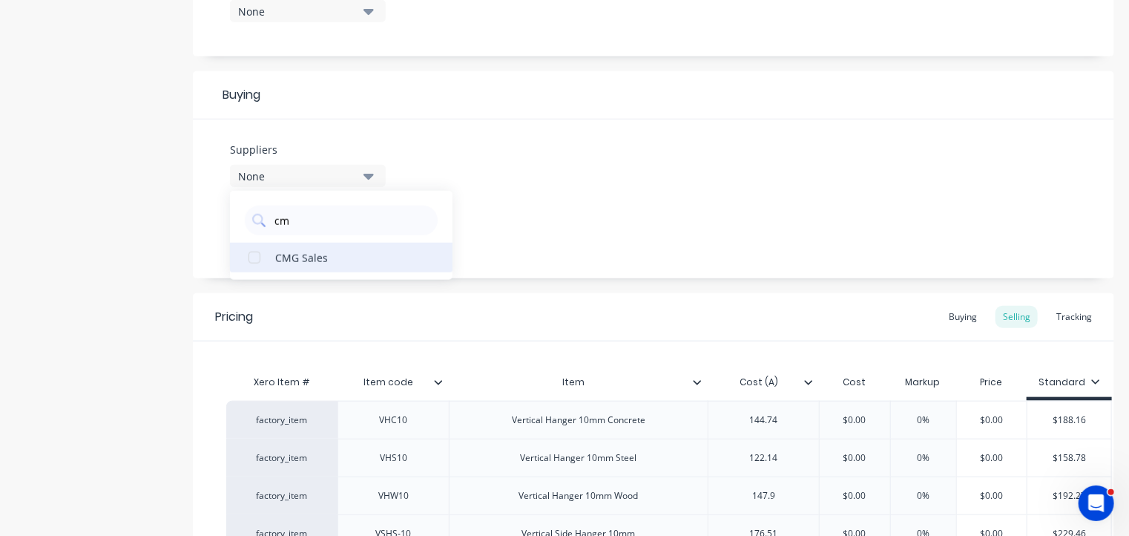
click at [313, 260] on div "CMG Sales" at bounding box center [349, 257] width 148 height 16
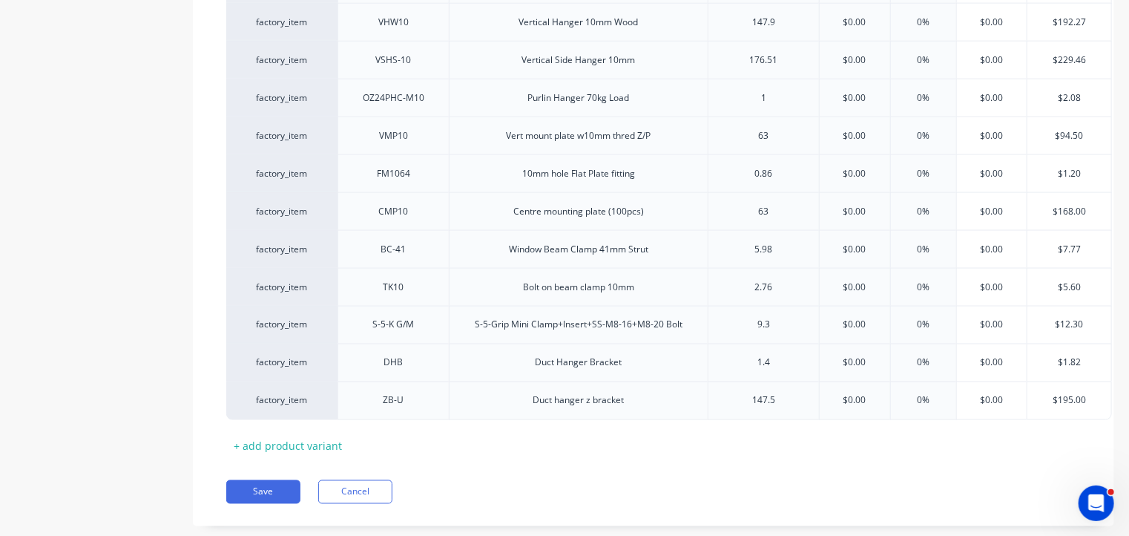
scroll to position [1101, 0]
click at [282, 501] on button "Save" at bounding box center [263, 490] width 74 height 24
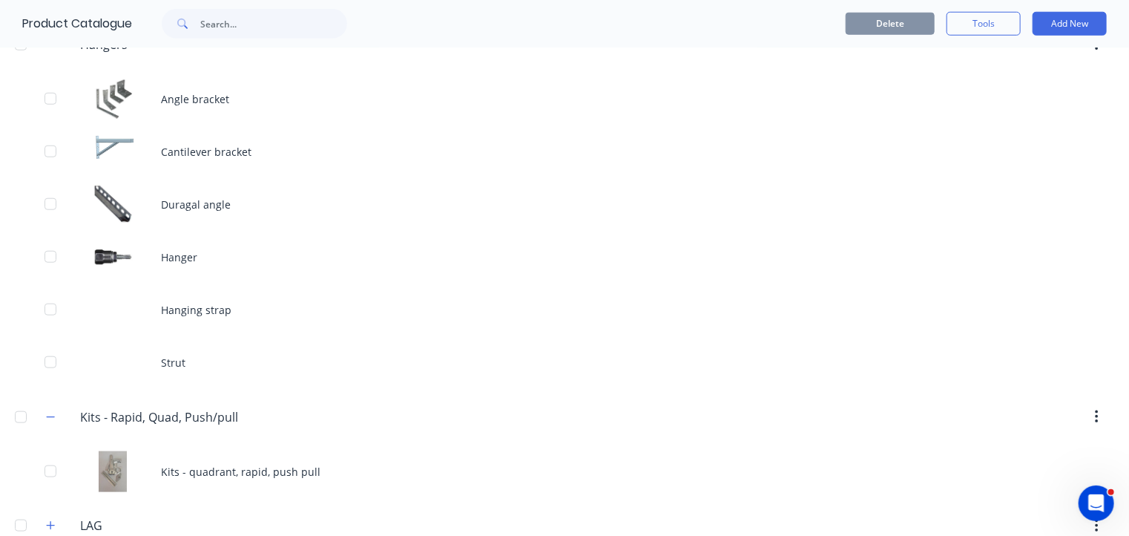
scroll to position [644, 0]
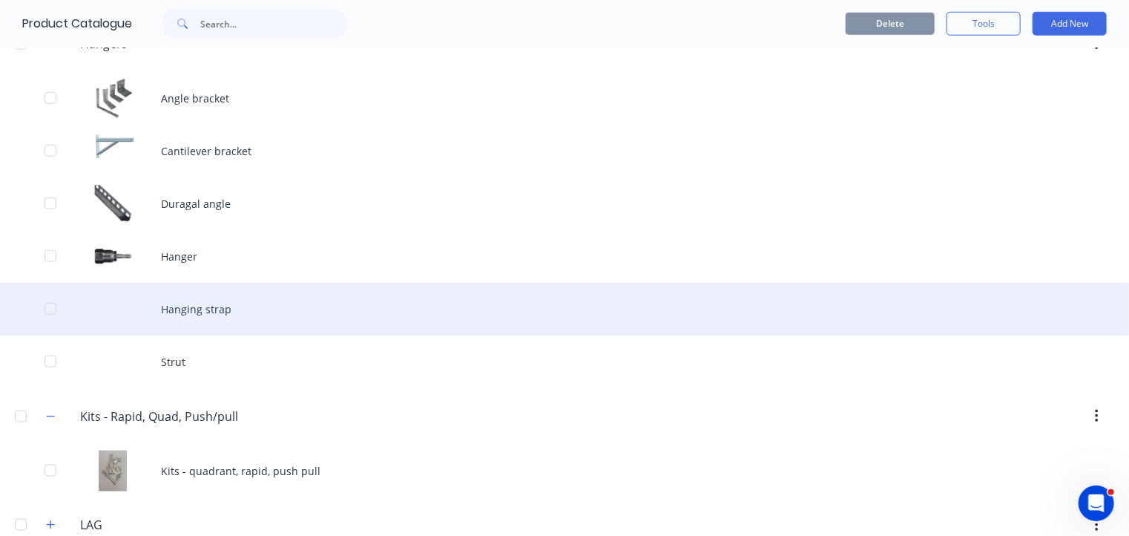
click at [202, 311] on div "Hanging strap" at bounding box center [564, 309] width 1129 height 53
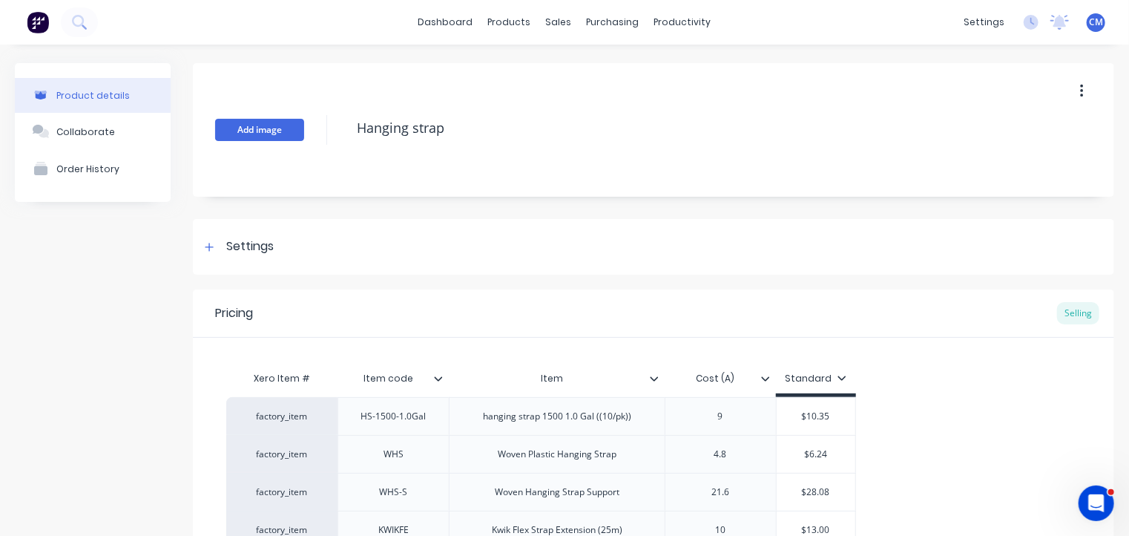
click at [287, 134] on button "Add image" at bounding box center [259, 130] width 89 height 22
click at [202, 241] on div at bounding box center [209, 246] width 19 height 19
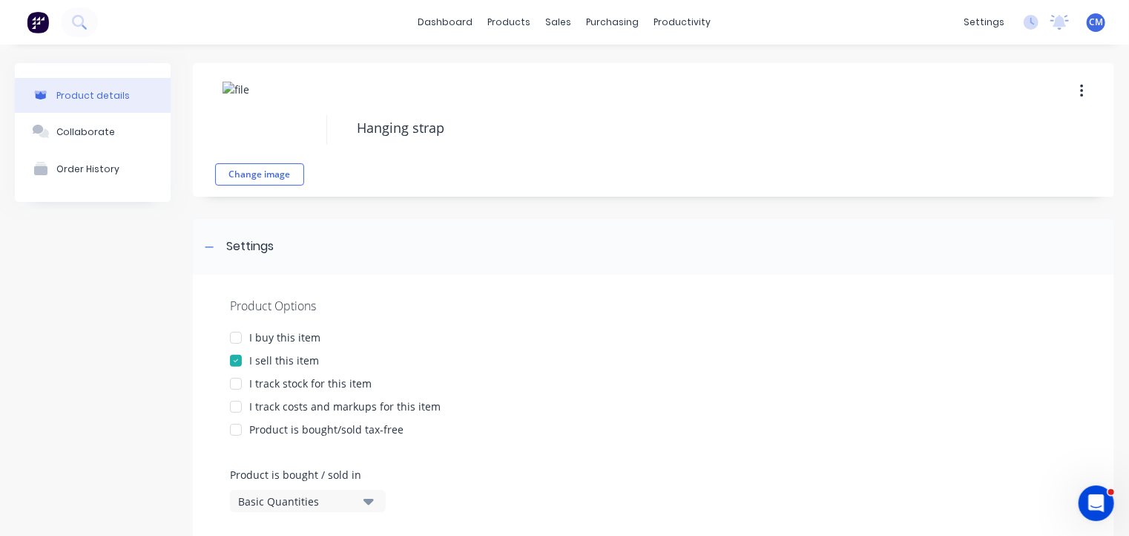
click at [276, 331] on div "I buy this item" at bounding box center [284, 337] width 71 height 16
click at [301, 384] on div "I track stock for this item" at bounding box center [310, 383] width 122 height 16
click at [303, 404] on div "I track costs and markups for this item" at bounding box center [344, 406] width 191 height 16
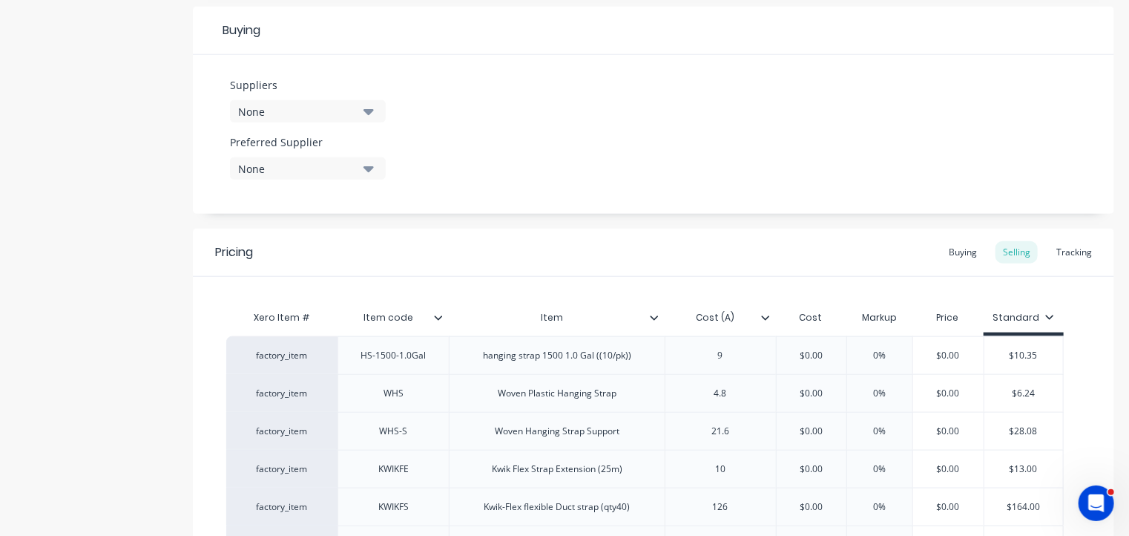
scroll to position [691, 0]
click at [326, 108] on div "None" at bounding box center [297, 111] width 119 height 16
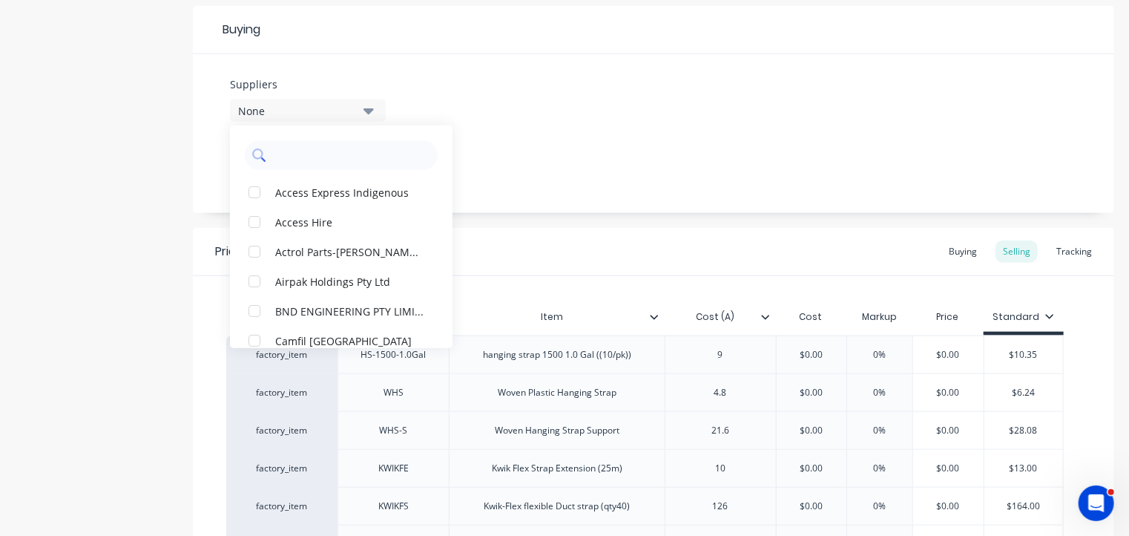
click at [326, 152] on input "text" at bounding box center [351, 155] width 157 height 30
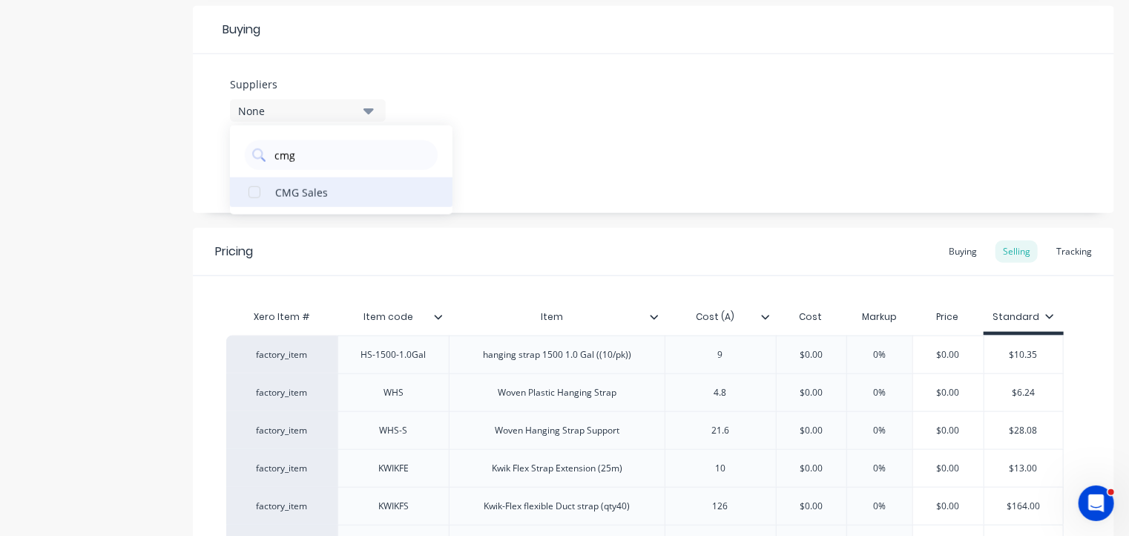
click at [326, 194] on div "CMG Sales" at bounding box center [349, 192] width 148 height 16
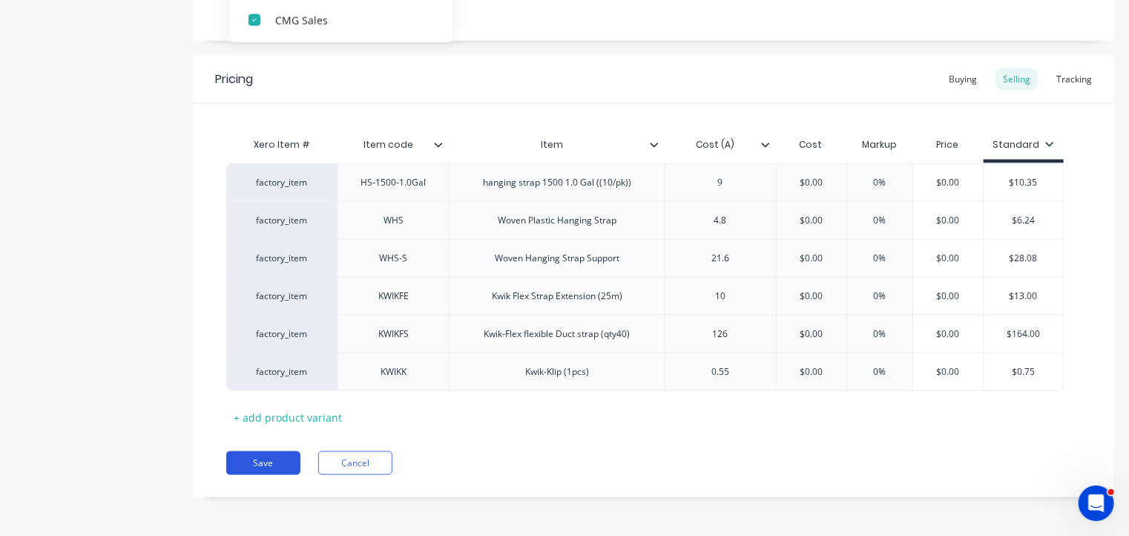
click at [265, 454] on button "Save" at bounding box center [263, 463] width 74 height 24
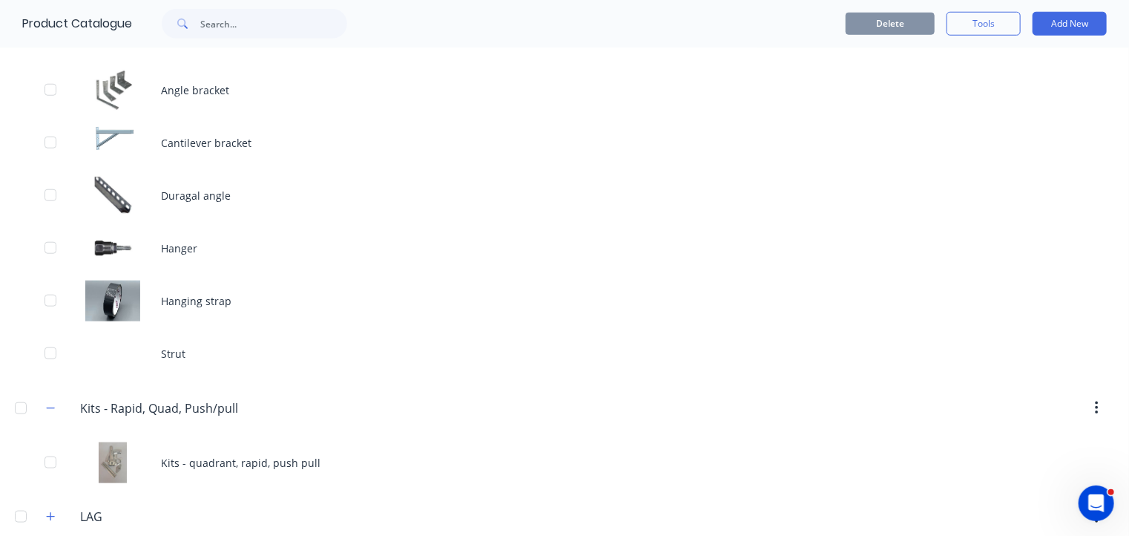
scroll to position [656, 0]
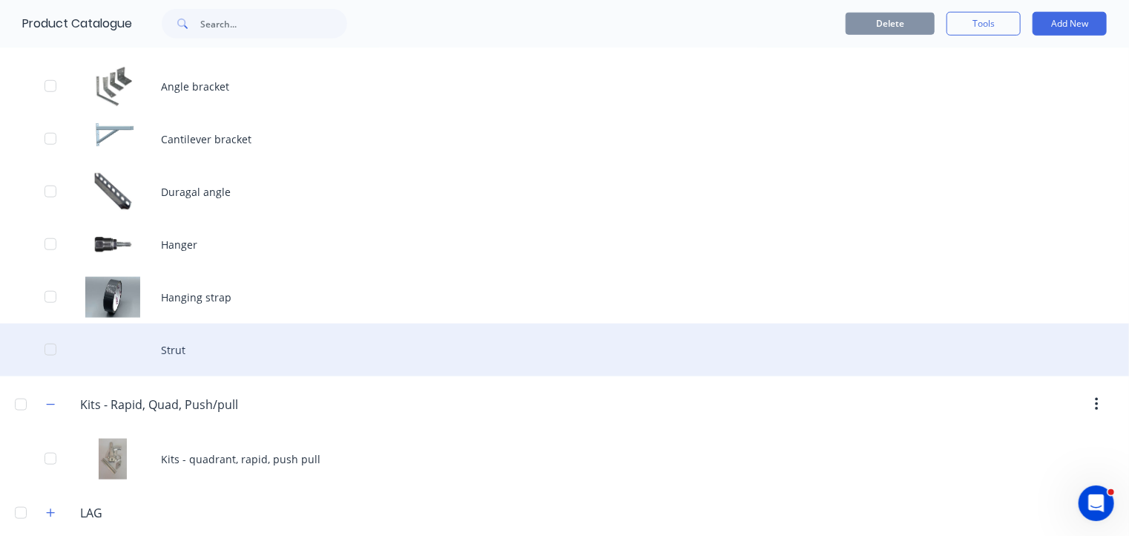
click at [188, 346] on div "Strut" at bounding box center [564, 349] width 1129 height 53
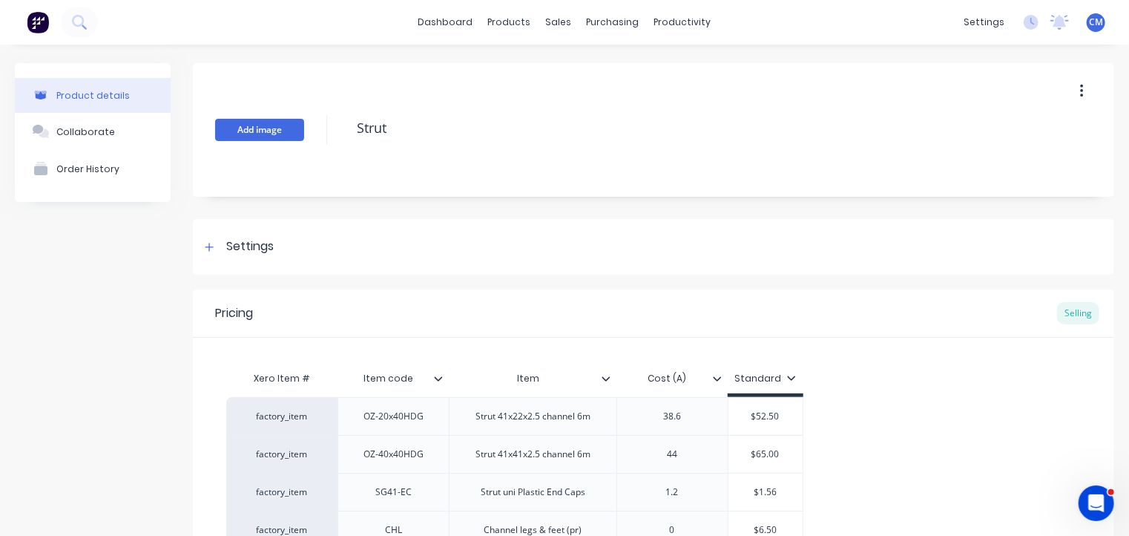
click at [272, 124] on button "Add image" at bounding box center [259, 130] width 89 height 22
click at [249, 244] on div "Settings" at bounding box center [249, 246] width 47 height 19
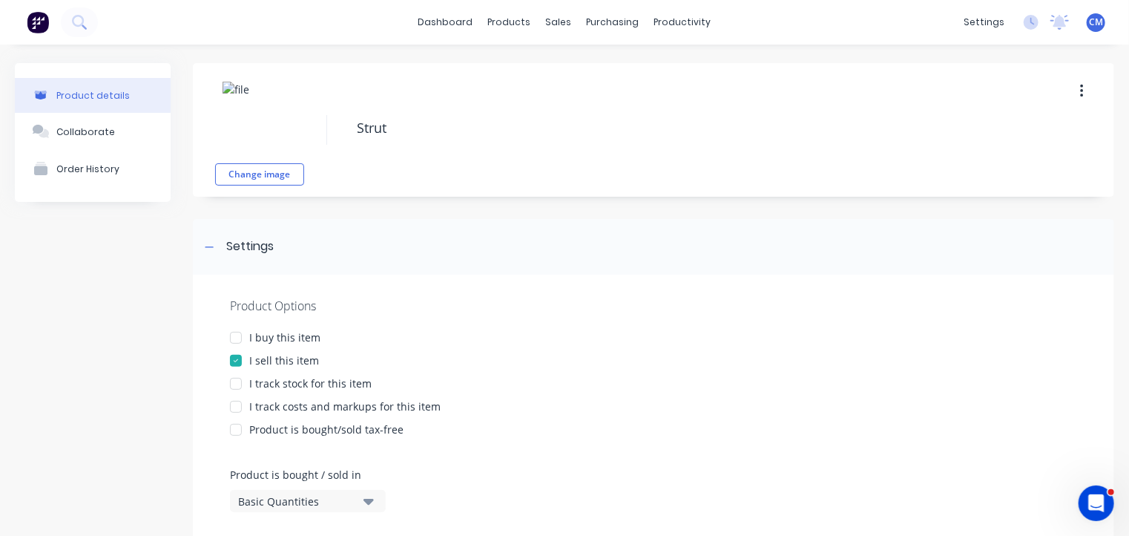
click at [289, 345] on div "Product Options I buy this item I sell this item I track stock for this item I …" at bounding box center [653, 478] width 921 height 408
click at [291, 340] on div "I buy this item" at bounding box center [284, 337] width 71 height 16
click at [283, 382] on div "I track stock for this item" at bounding box center [310, 383] width 122 height 16
click at [291, 407] on div "I track costs and markups for this item" at bounding box center [344, 406] width 191 height 16
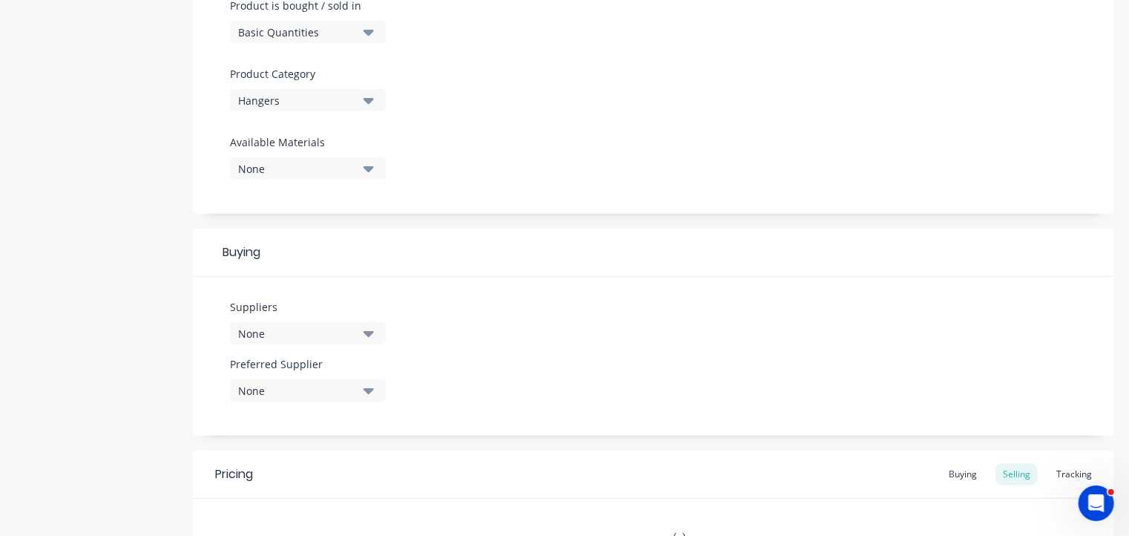
scroll to position [469, 0]
click at [291, 332] on div "None" at bounding box center [297, 334] width 119 height 16
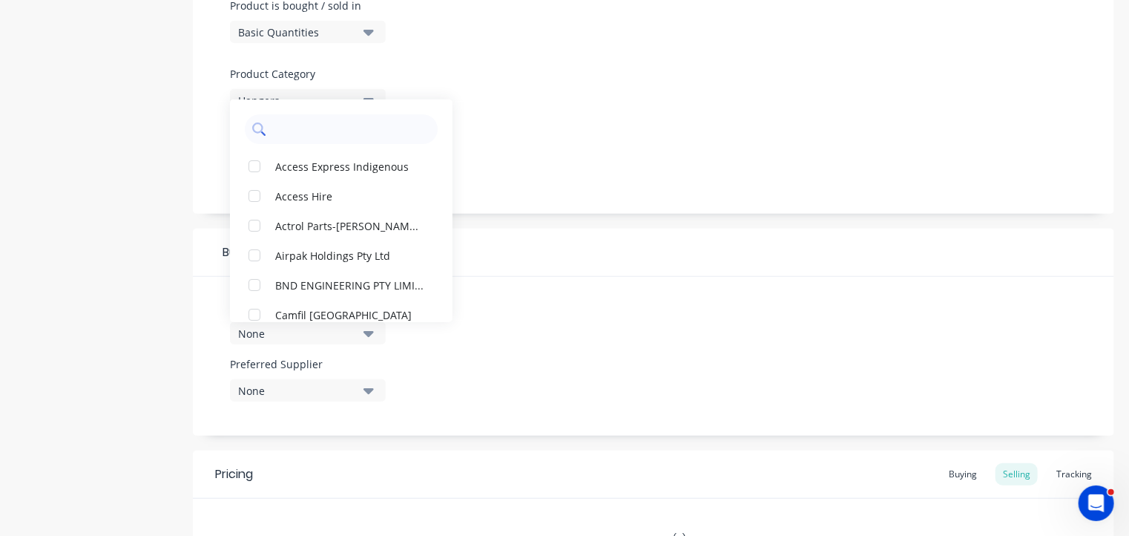
click at [317, 125] on input "text" at bounding box center [351, 129] width 157 height 30
